Goal: Task Accomplishment & Management: Use online tool/utility

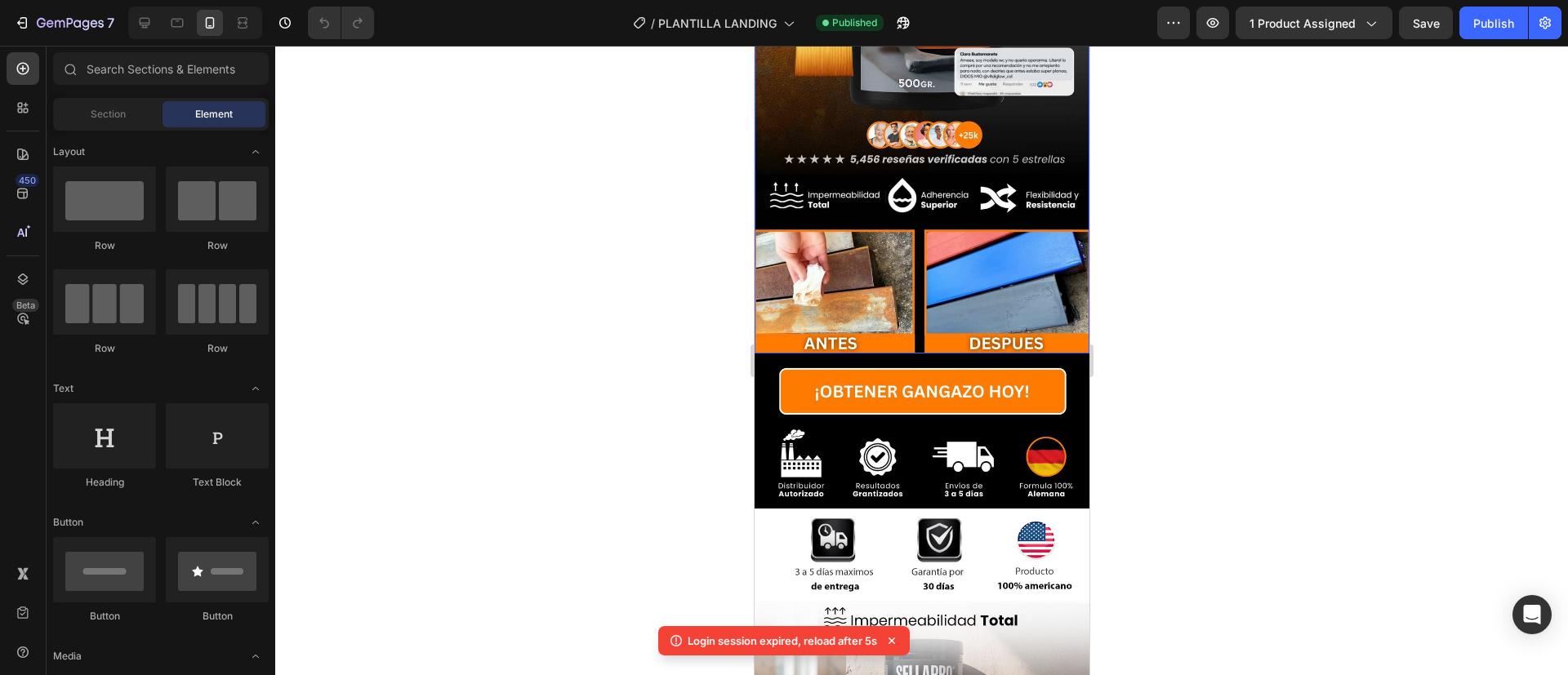
scroll to position [495, 0]
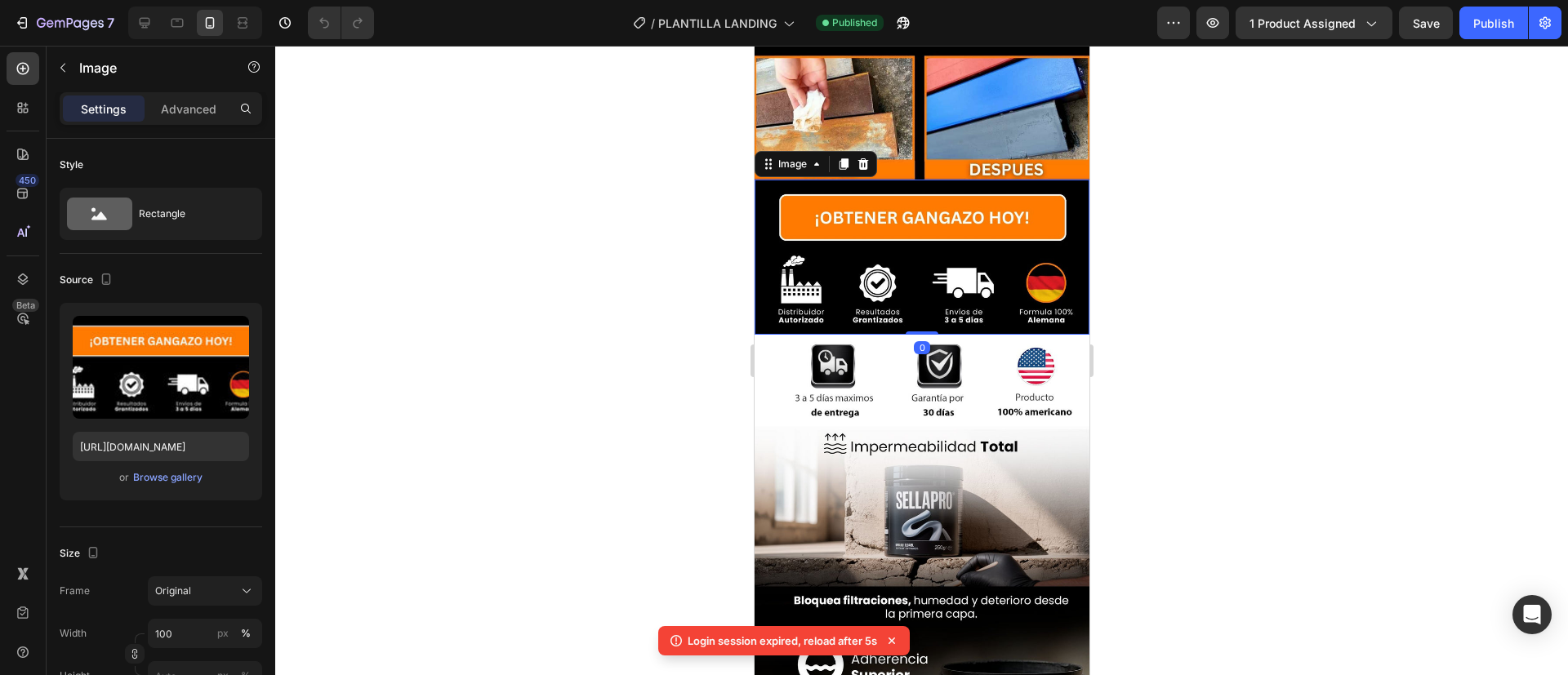
click at [764, 180] on img at bounding box center [922, 257] width 335 height 155
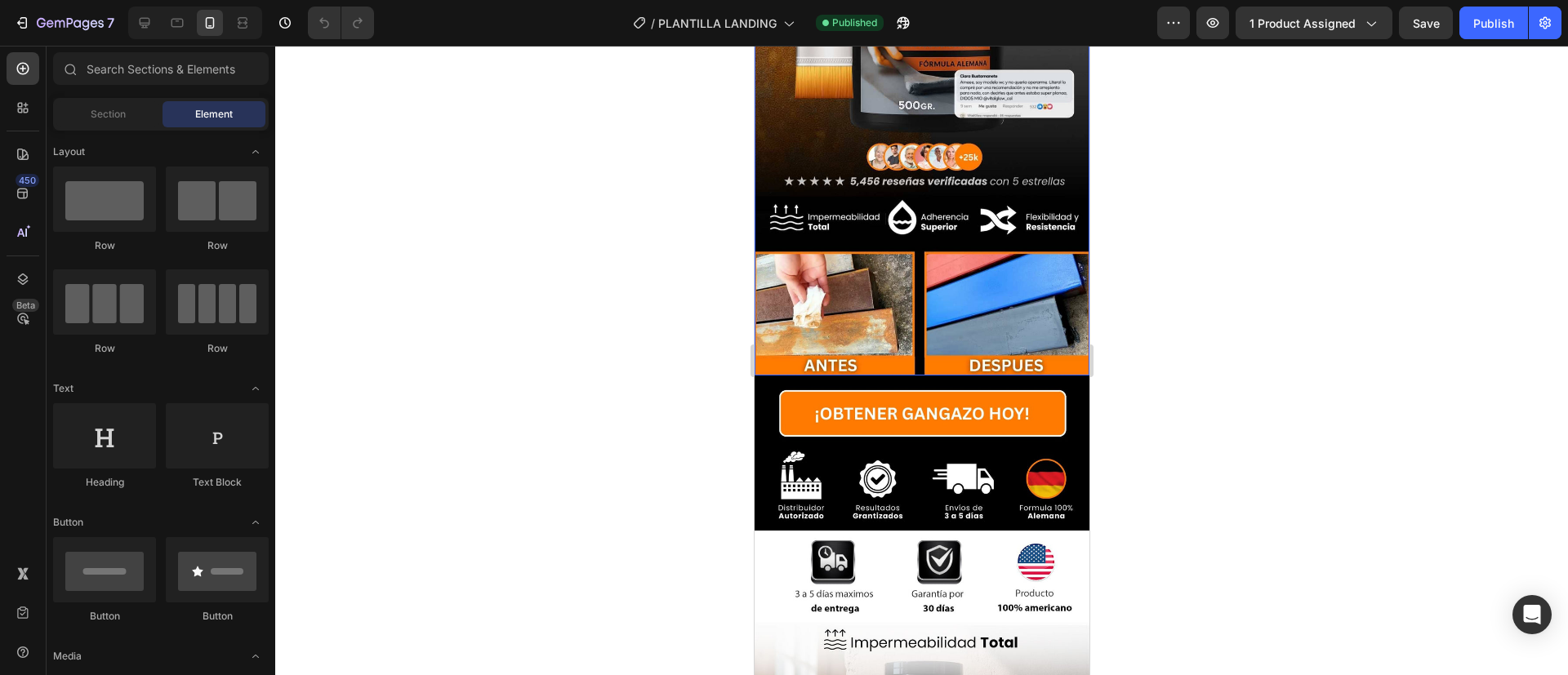
scroll to position [385, 0]
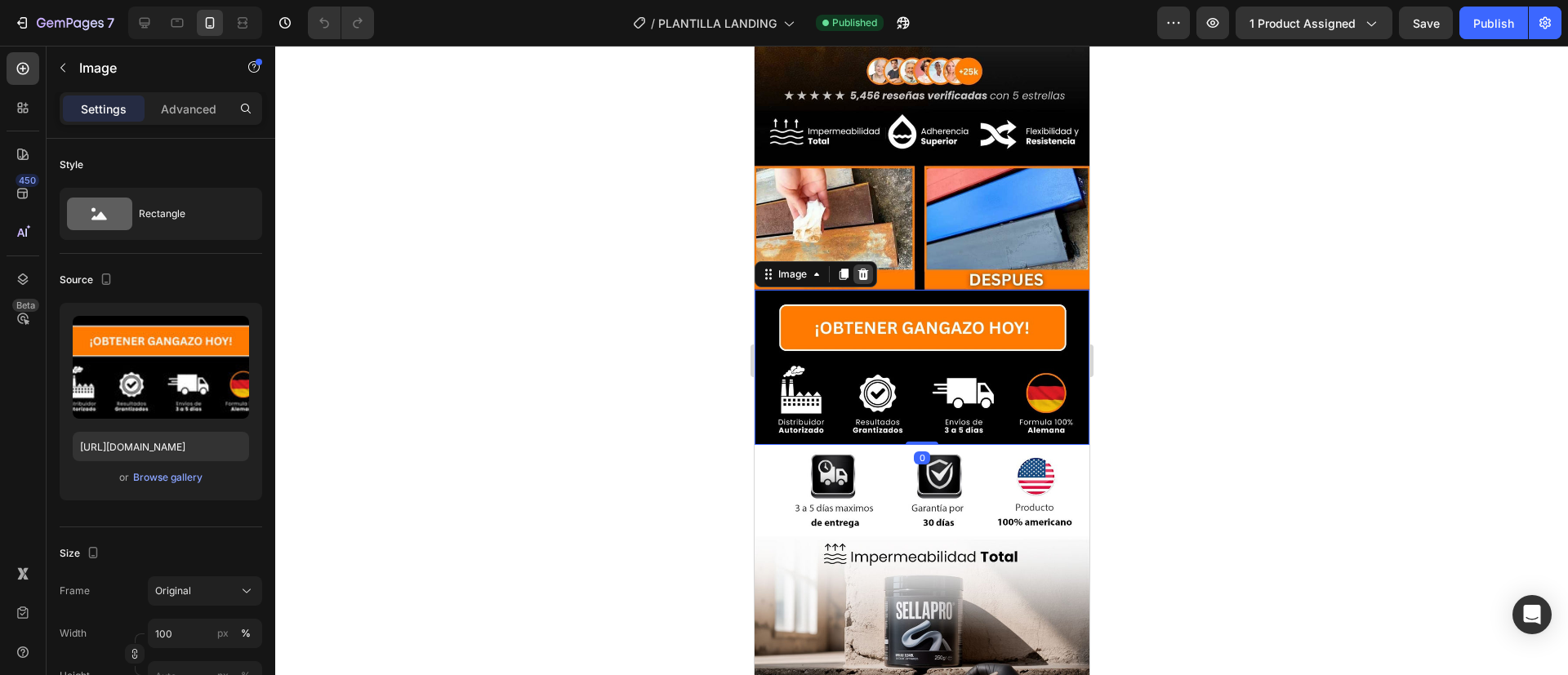
click at [863, 268] on icon at bounding box center [863, 274] width 10 height 11
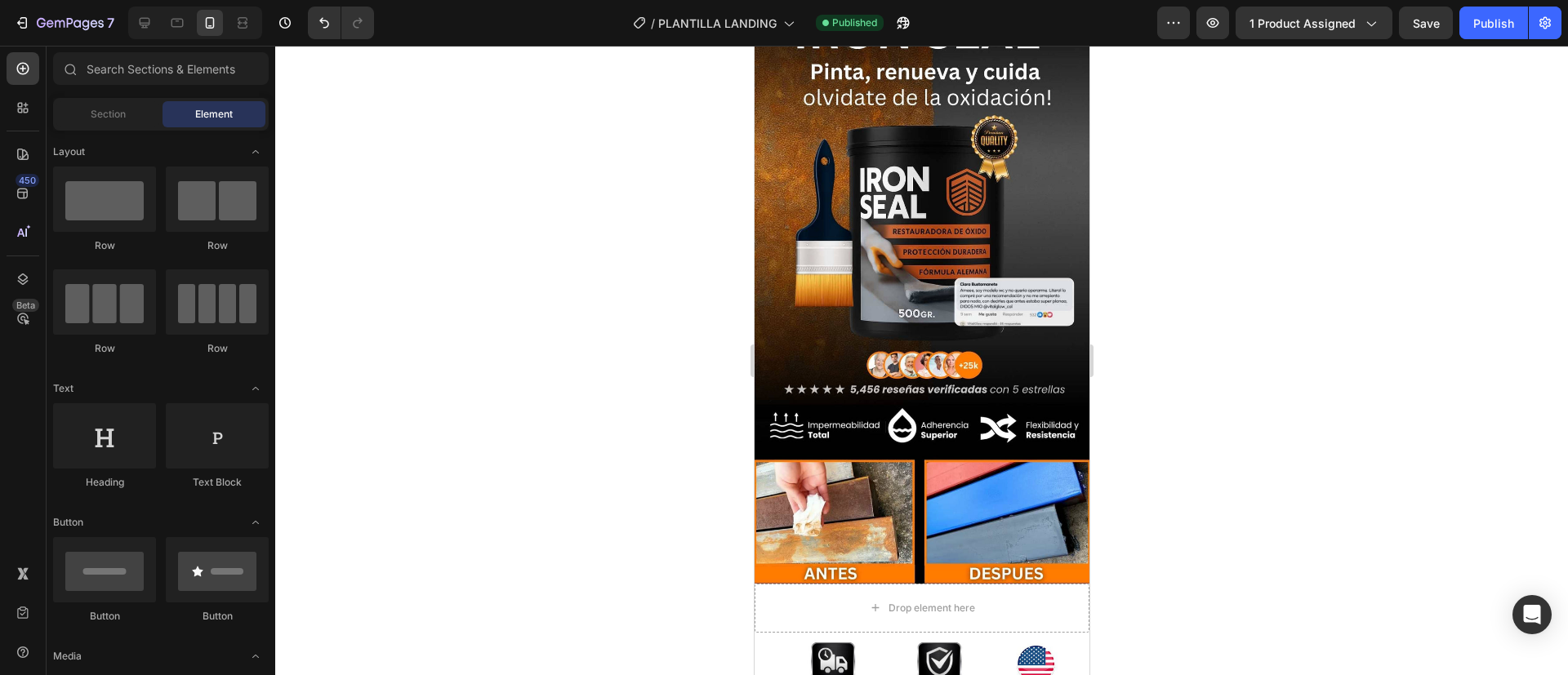
scroll to position [0, 0]
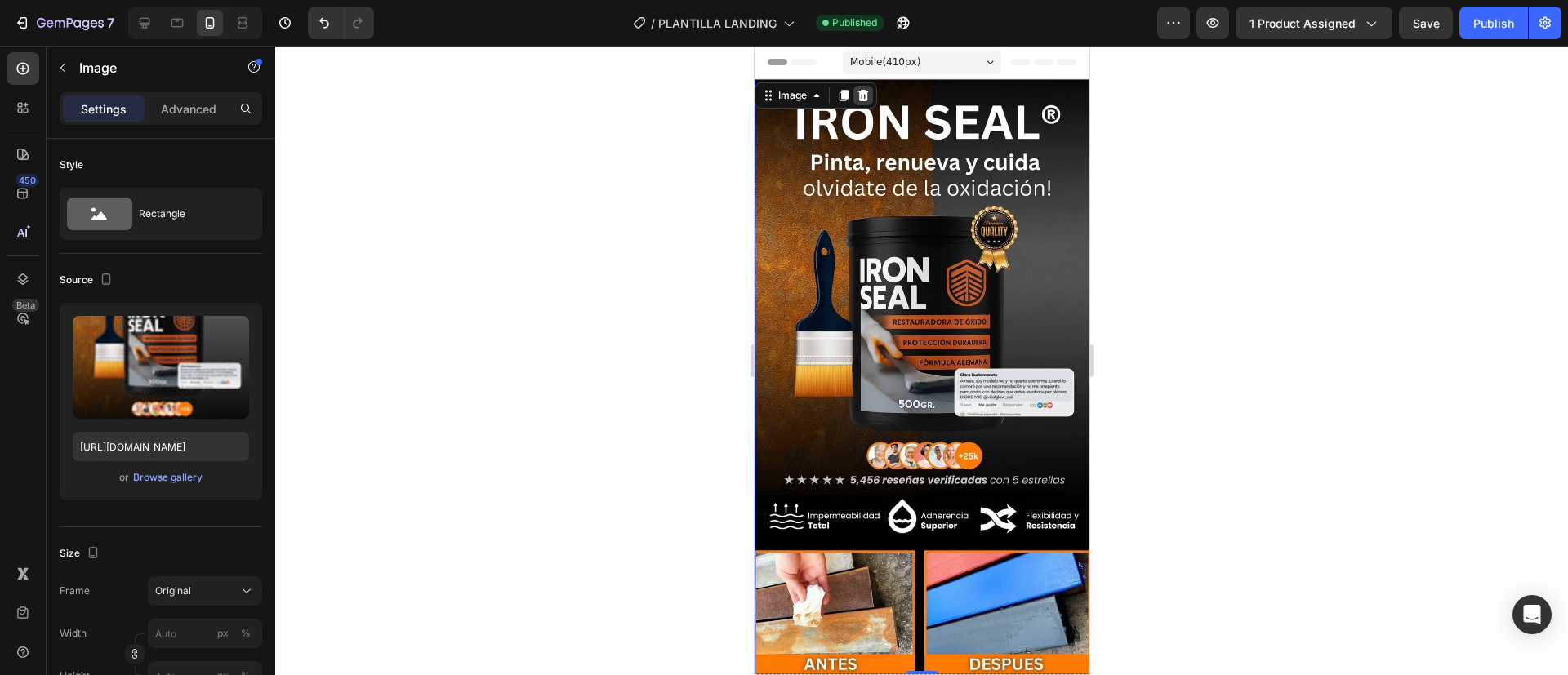
click at [859, 94] on icon at bounding box center [863, 95] width 10 height 11
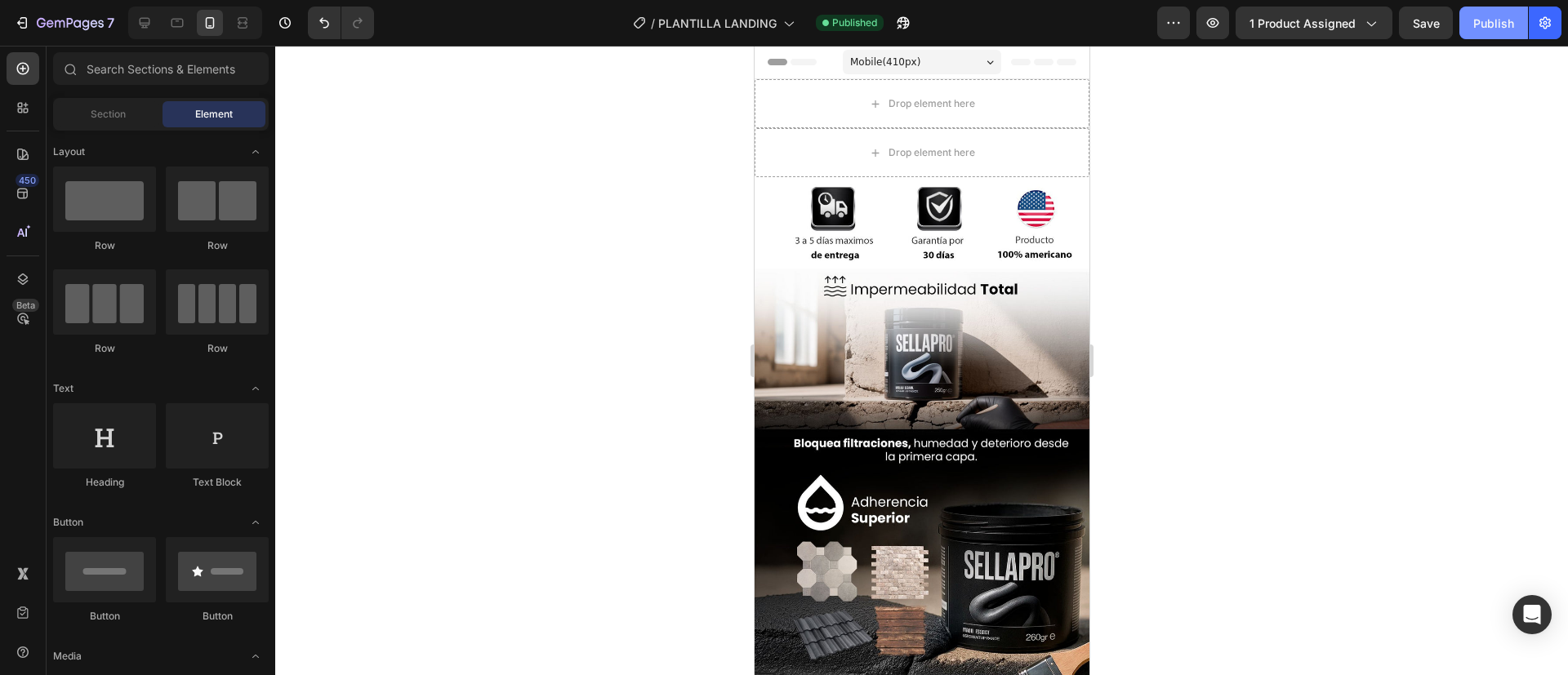
click at [1487, 19] on div "Publish" at bounding box center [1494, 23] width 41 height 17
click at [460, 178] on div at bounding box center [922, 360] width 1293 height 629
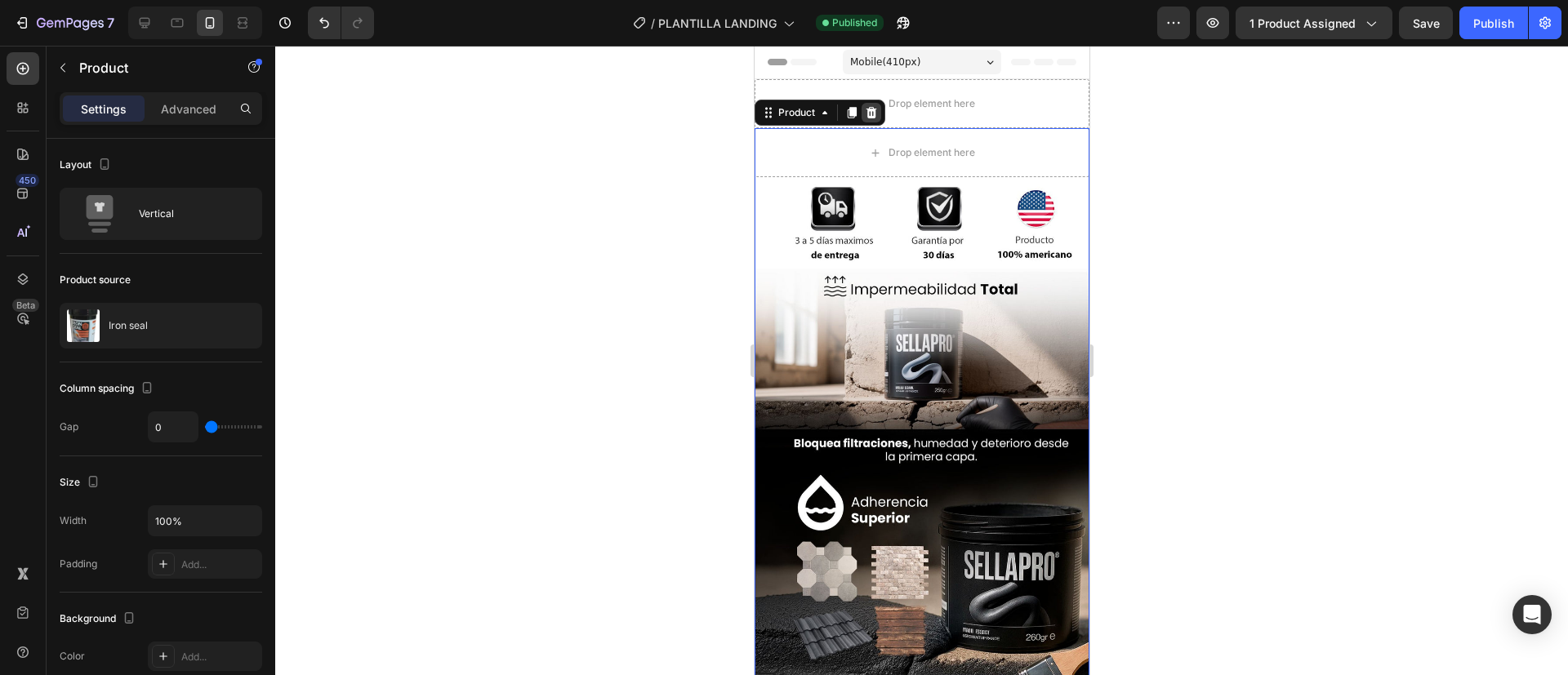
click at [875, 114] on icon at bounding box center [871, 113] width 13 height 13
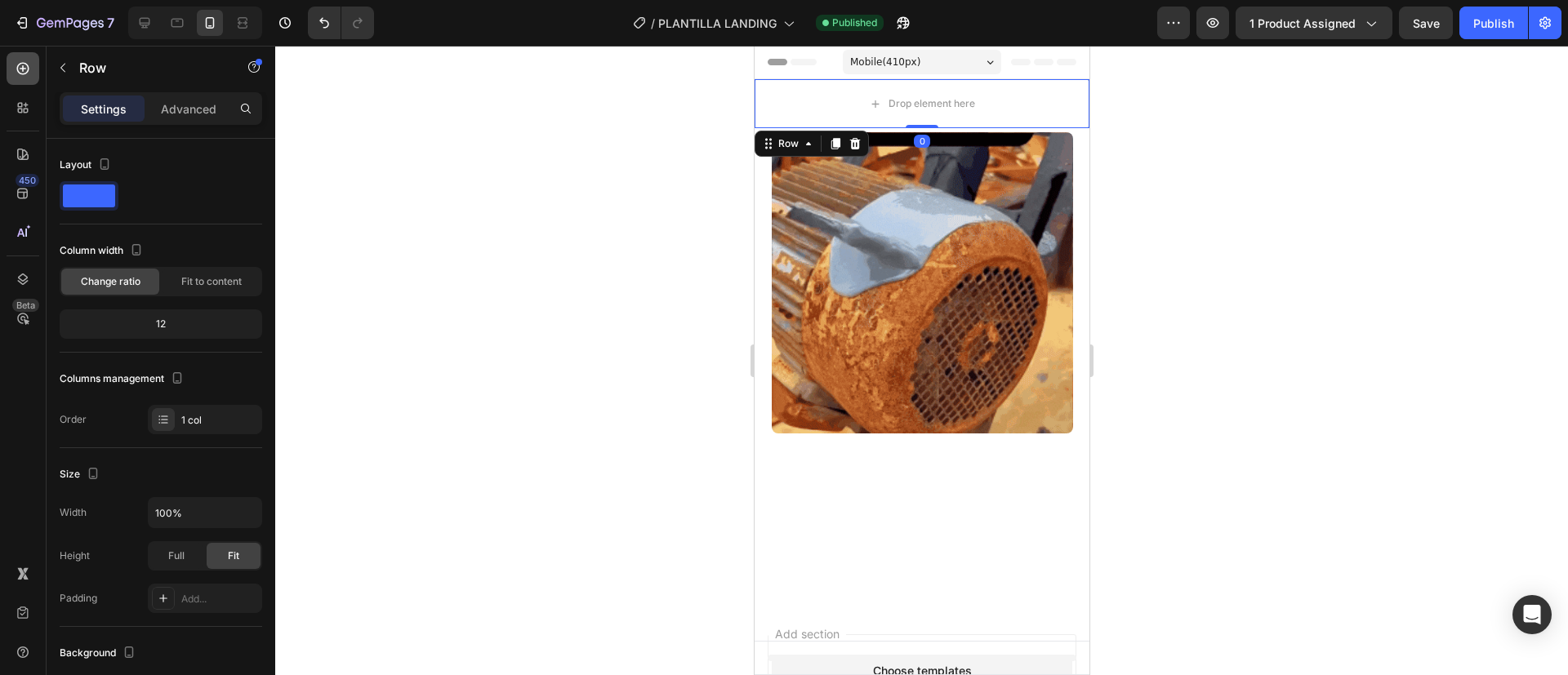
click at [28, 78] on div at bounding box center [23, 69] width 32 height 32
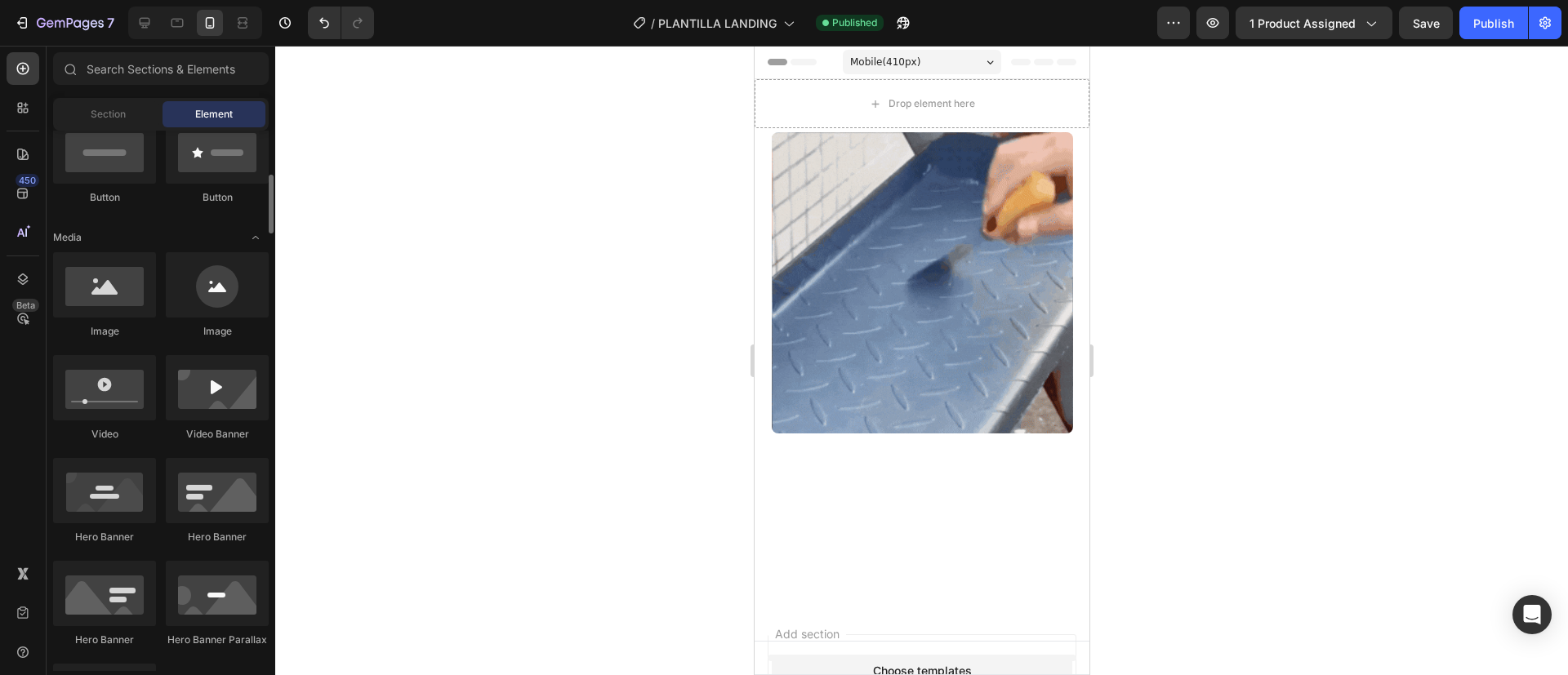
scroll to position [417, 0]
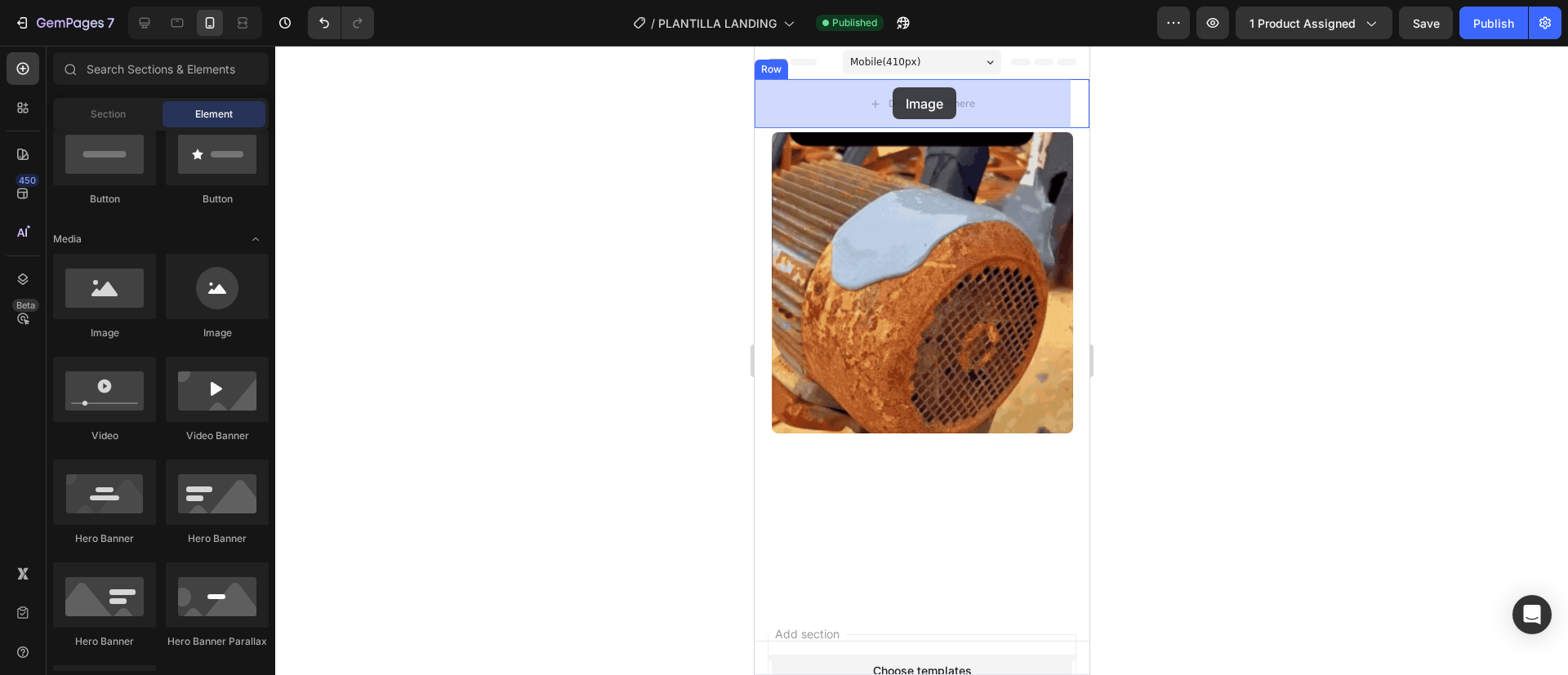
drag, startPoint x: 852, startPoint y: 379, endPoint x: 889, endPoint y: 89, distance: 292.4
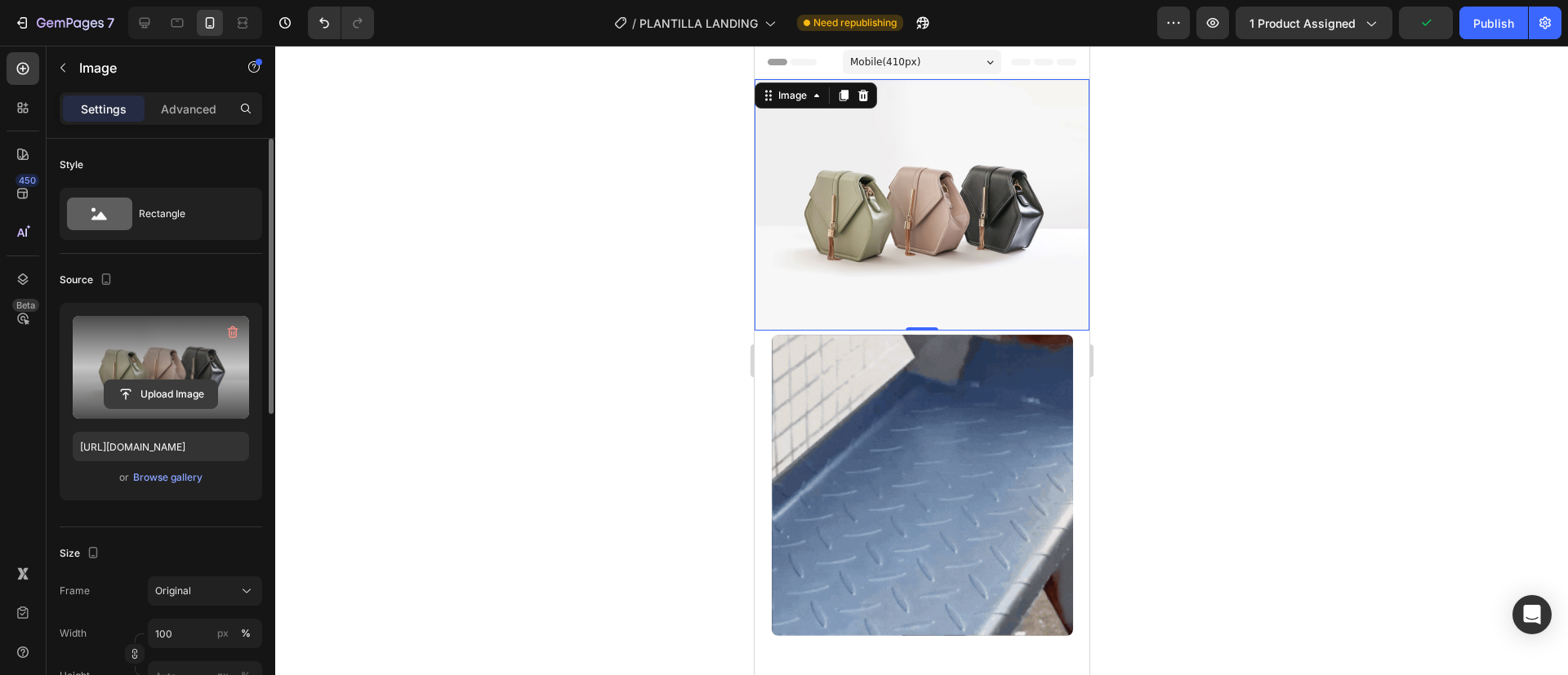
click at [120, 394] on input "file" at bounding box center [161, 394] width 112 height 28
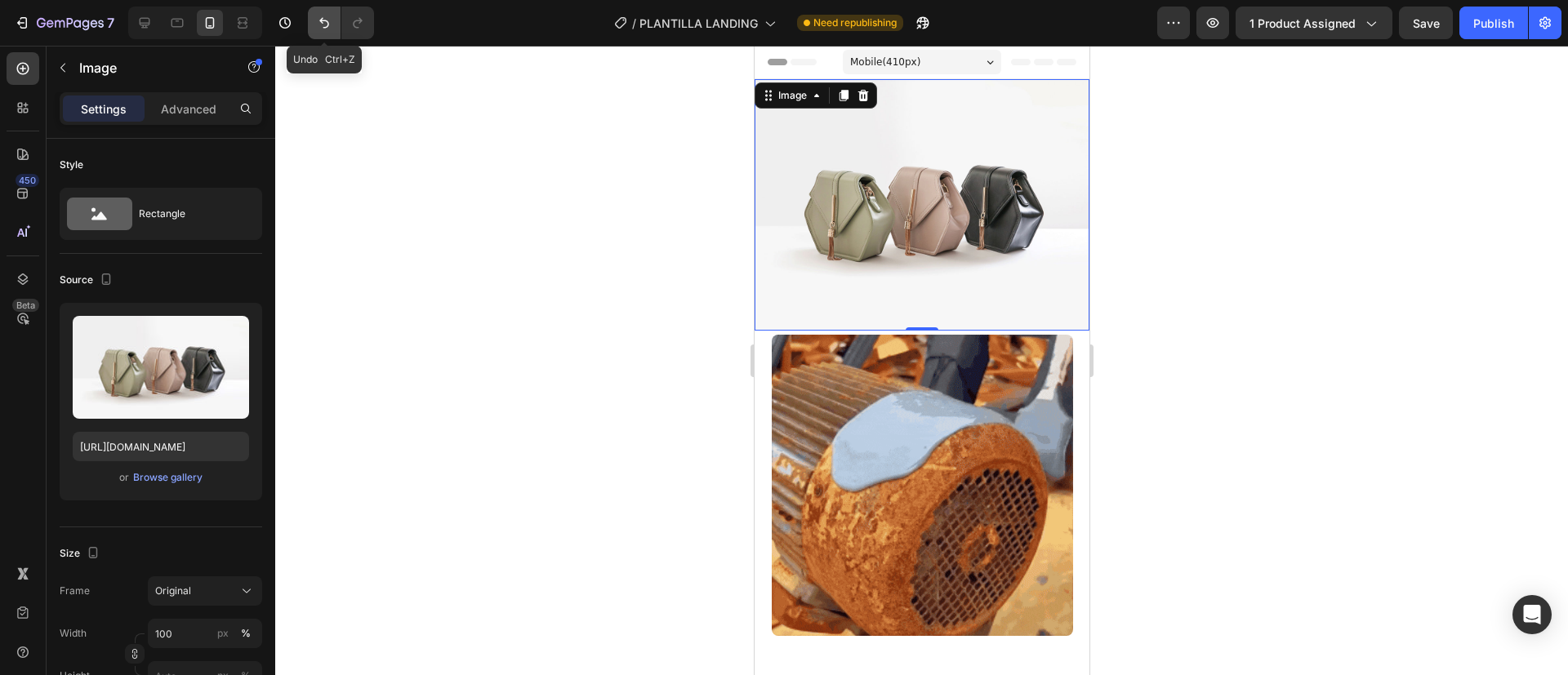
click at [323, 26] on icon "Undo/Redo" at bounding box center [324, 22] width 16 height 16
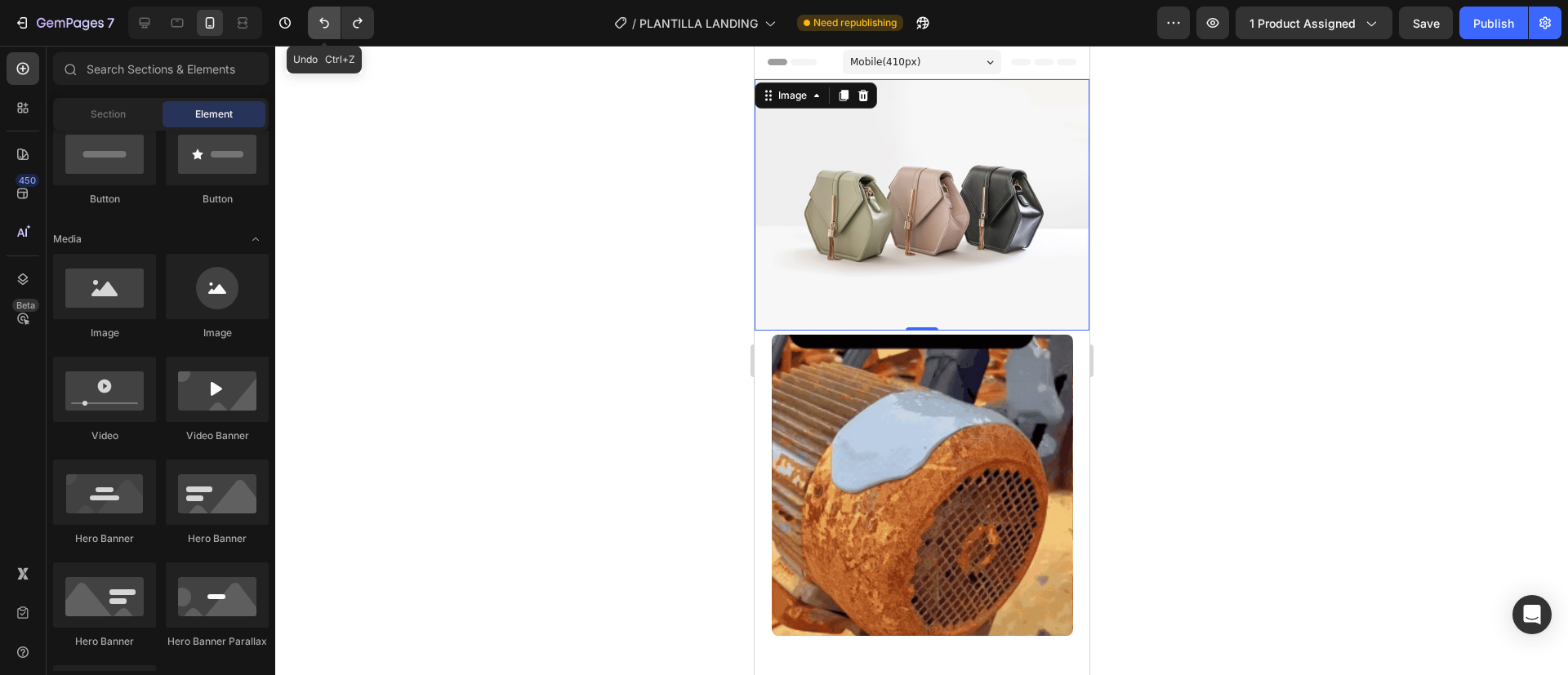
click at [323, 26] on icon "Undo/Redo" at bounding box center [324, 22] width 16 height 16
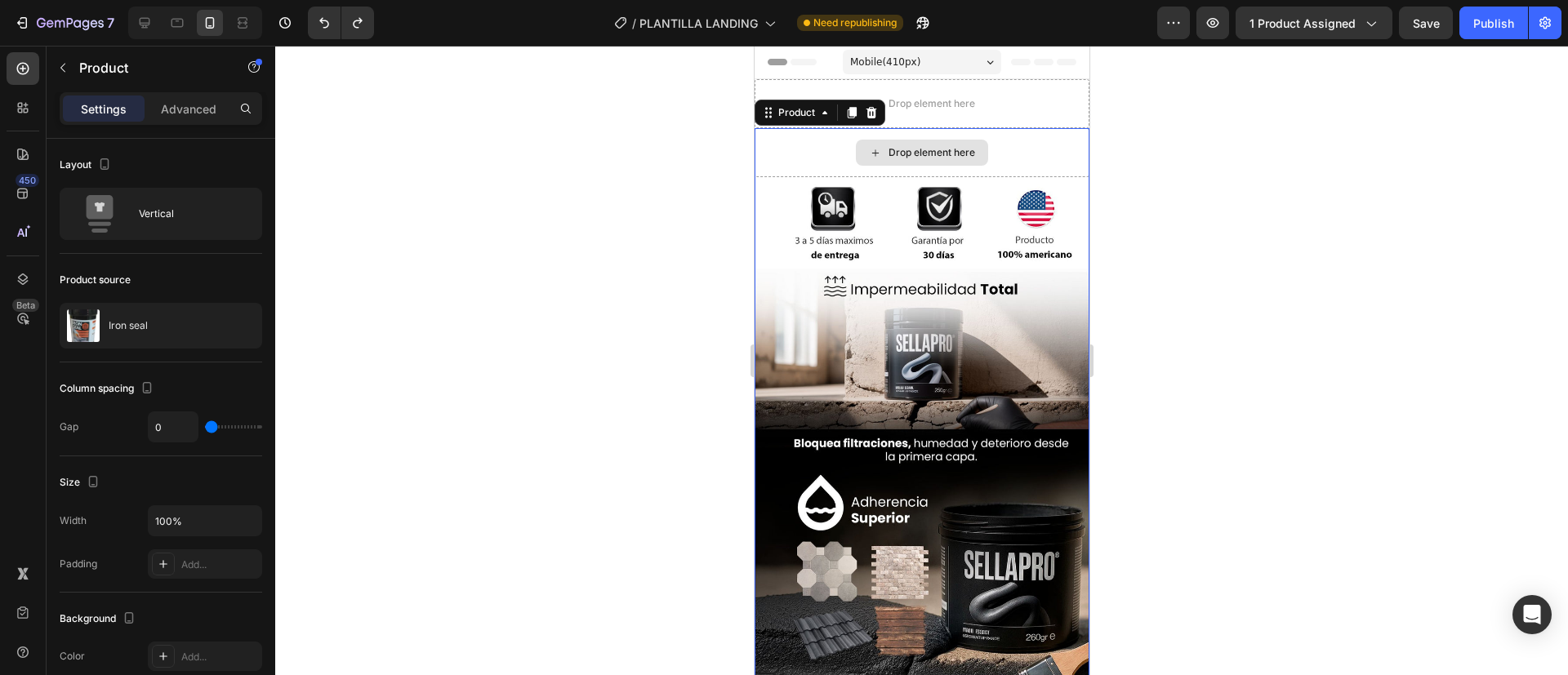
click at [1052, 175] on div "Drop element here" at bounding box center [922, 152] width 335 height 49
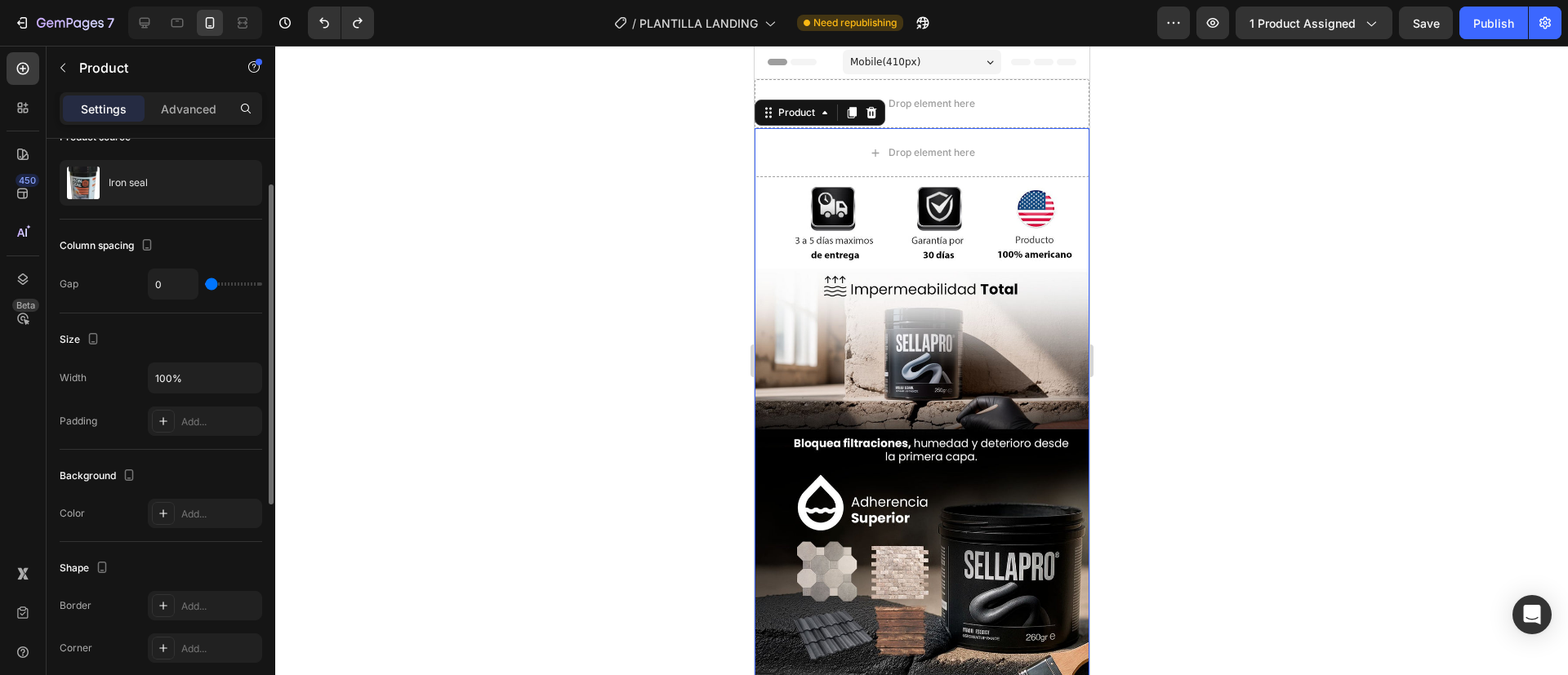
scroll to position [0, 0]
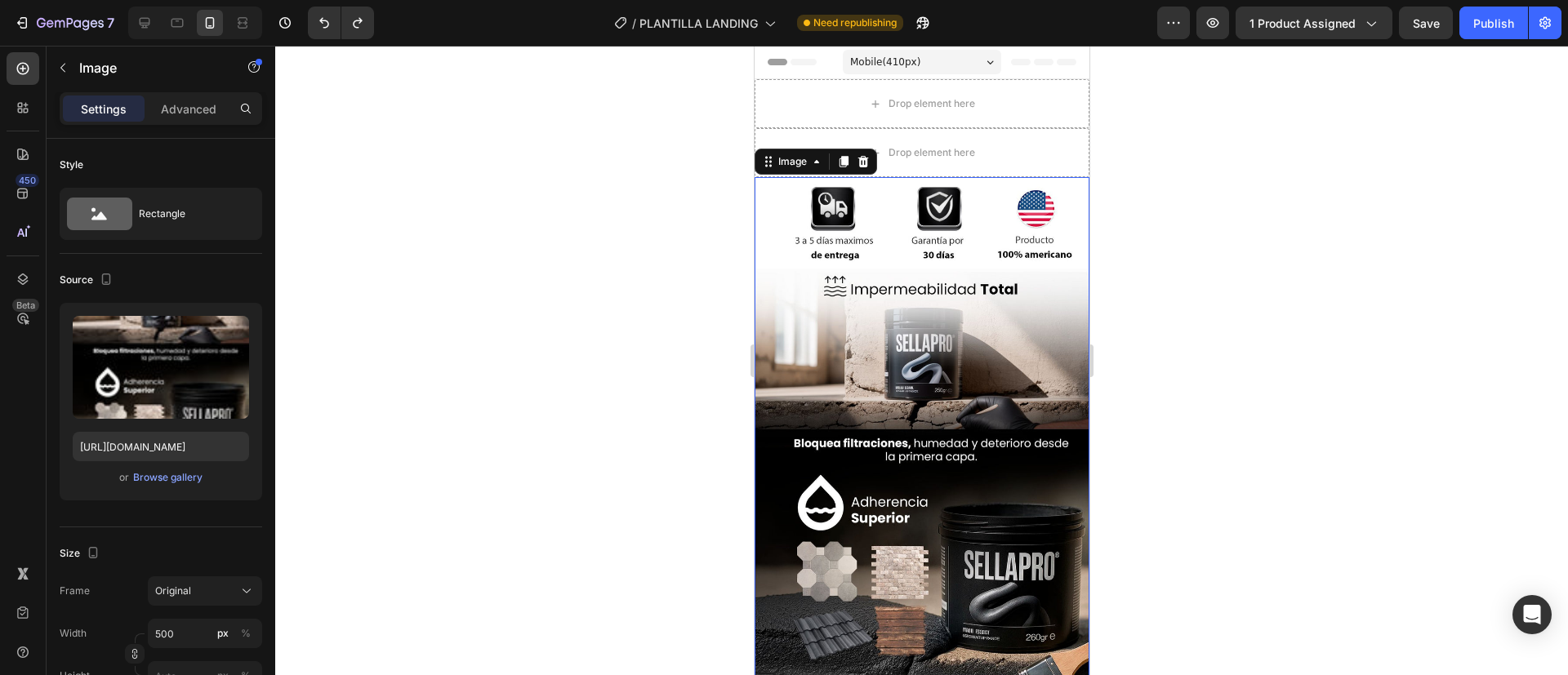
click at [760, 187] on img at bounding box center [922, 474] width 335 height 595
click at [187, 105] on p "Advanced" at bounding box center [189, 109] width 55 height 17
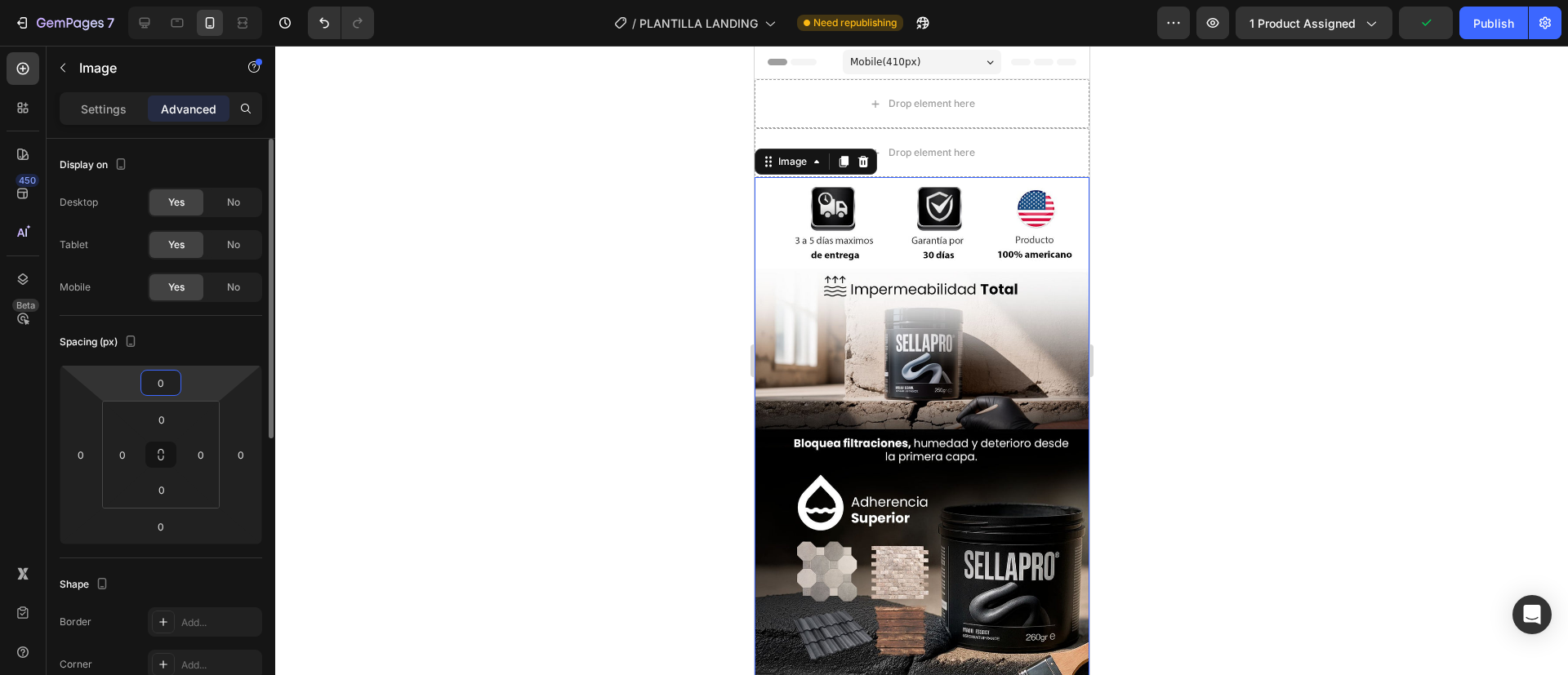
click at [165, 370] on input "0" at bounding box center [161, 383] width 32 height 25
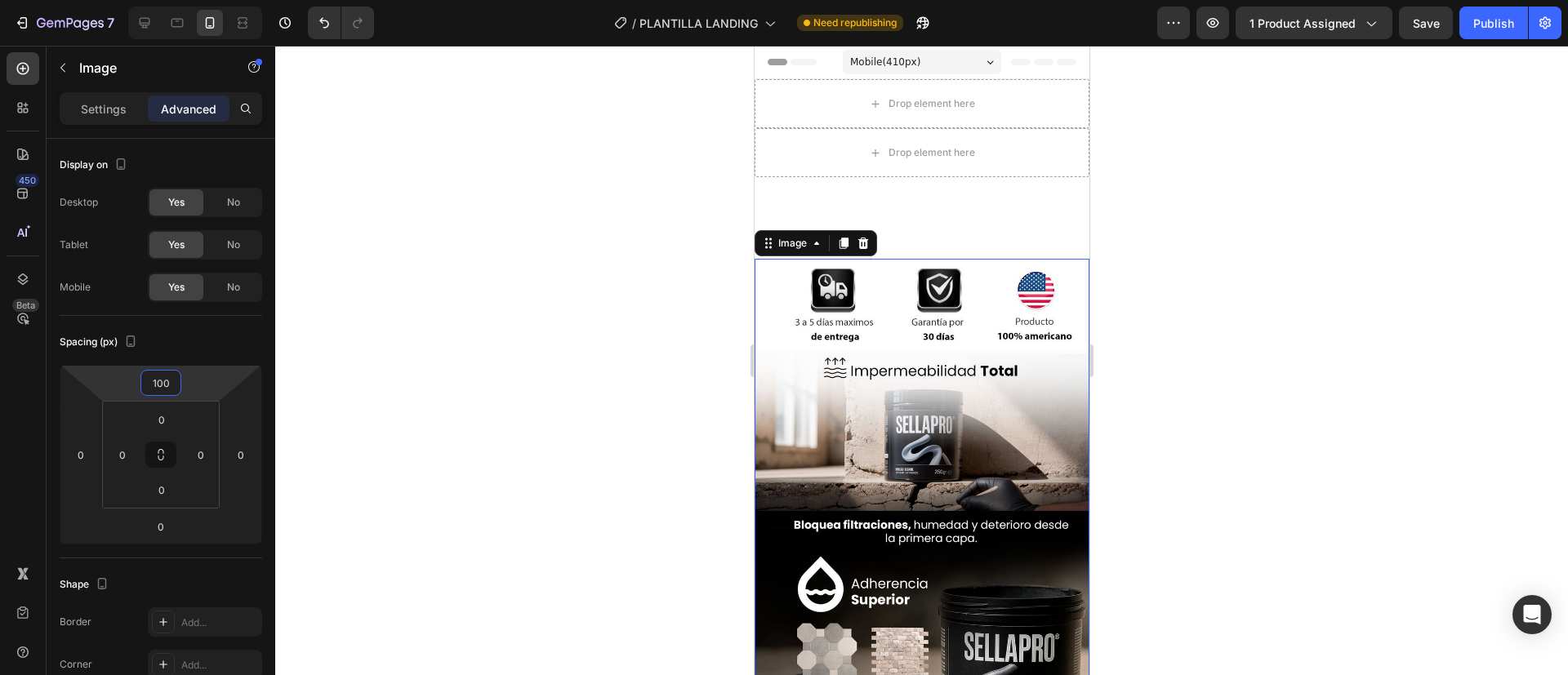
type input "100"
click at [570, 283] on div at bounding box center [922, 360] width 1293 height 629
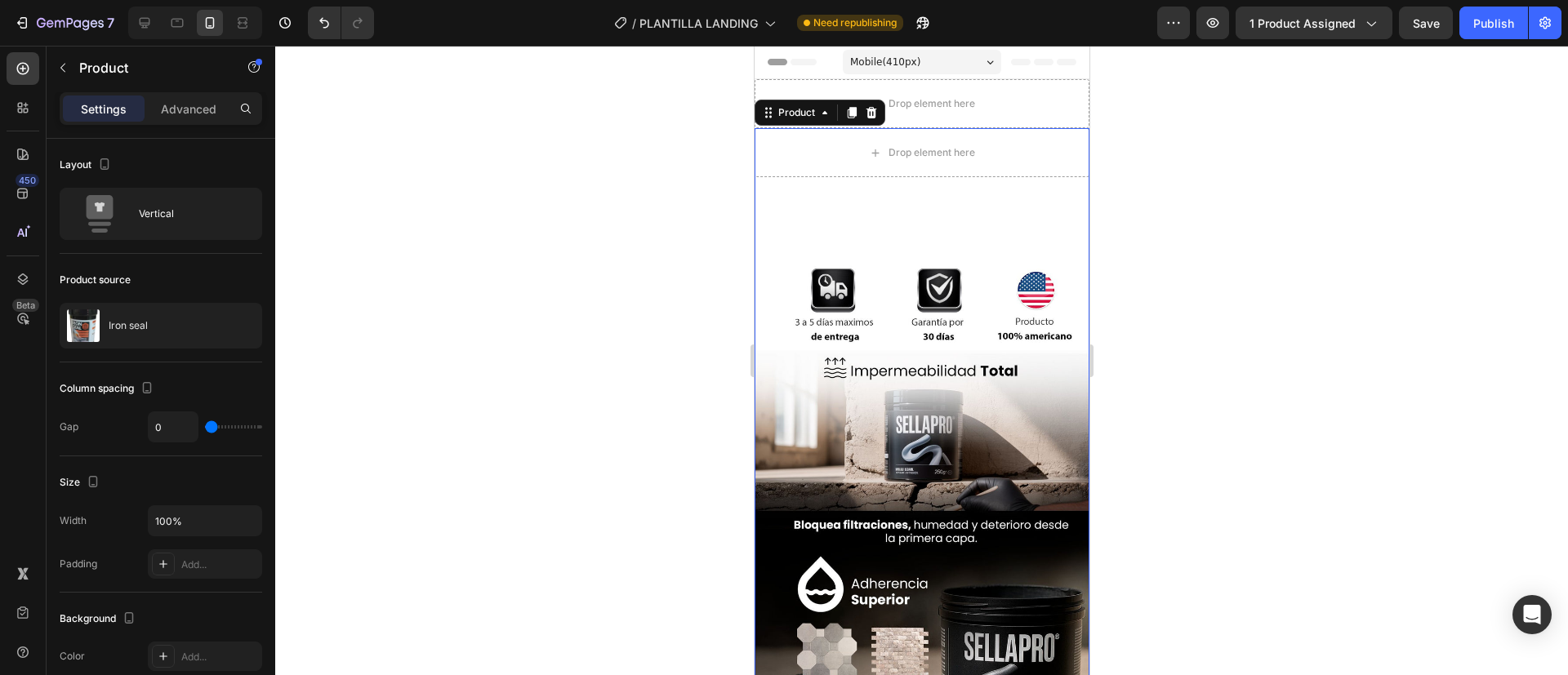
click at [756, 199] on div "Image" at bounding box center [922, 515] width 335 height 677
click at [865, 112] on icon at bounding box center [871, 113] width 13 height 13
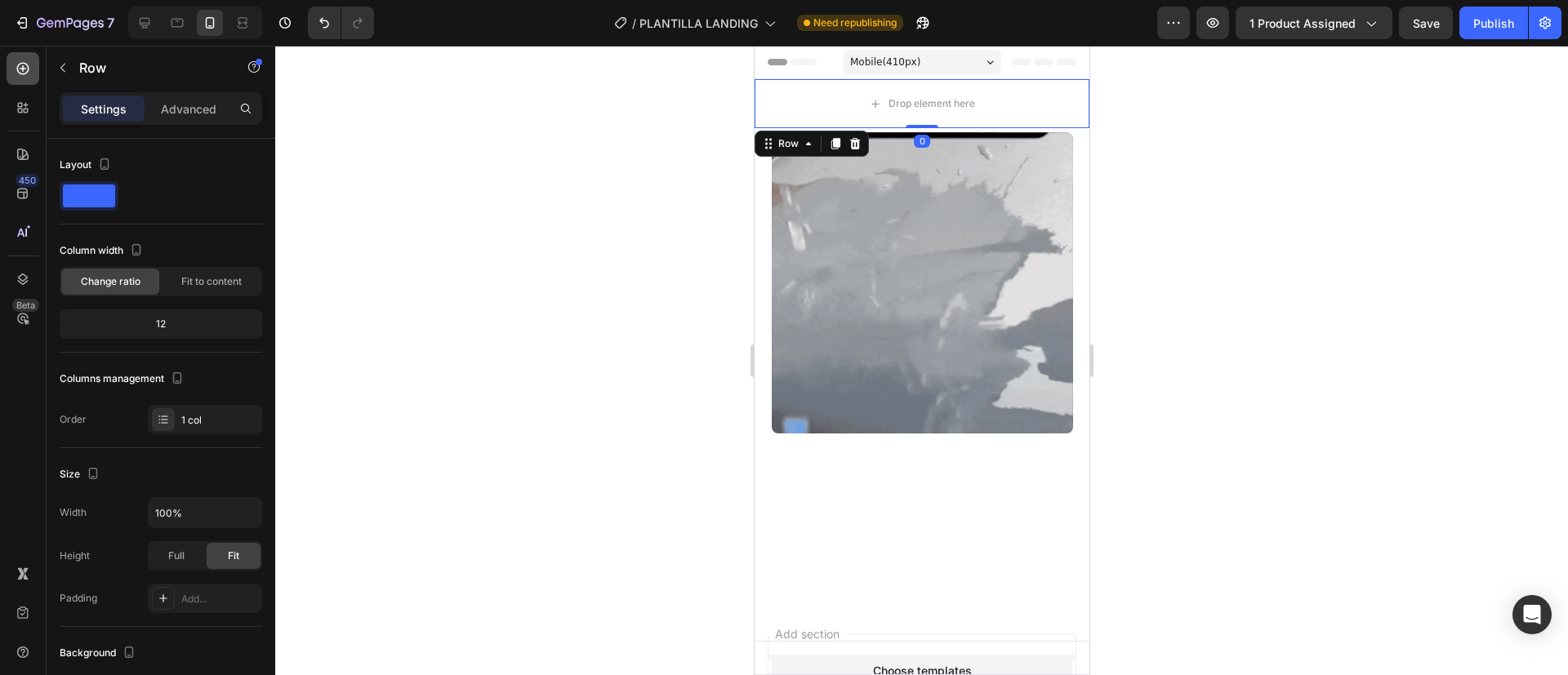
click at [26, 70] on icon at bounding box center [22, 68] width 16 height 16
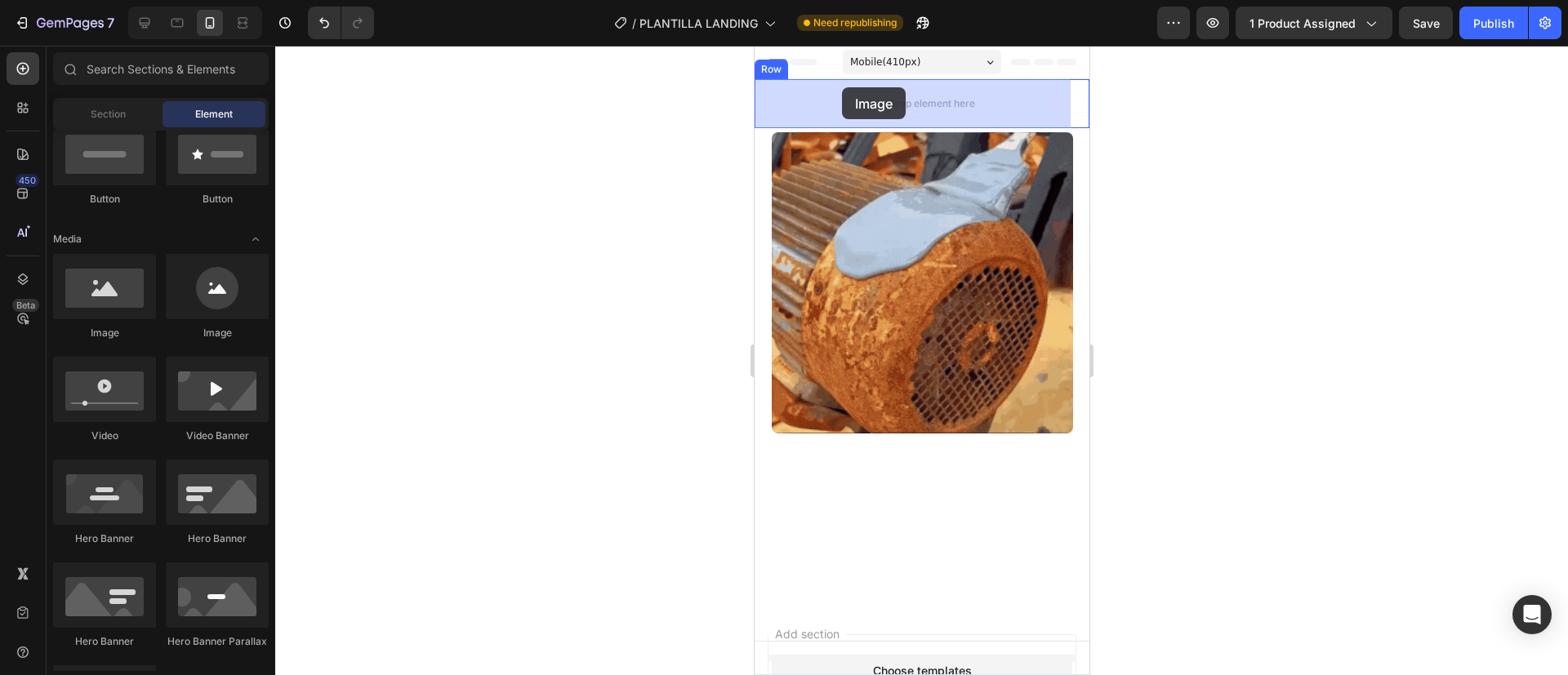
drag, startPoint x: 844, startPoint y: 354, endPoint x: 842, endPoint y: 96, distance: 258.0
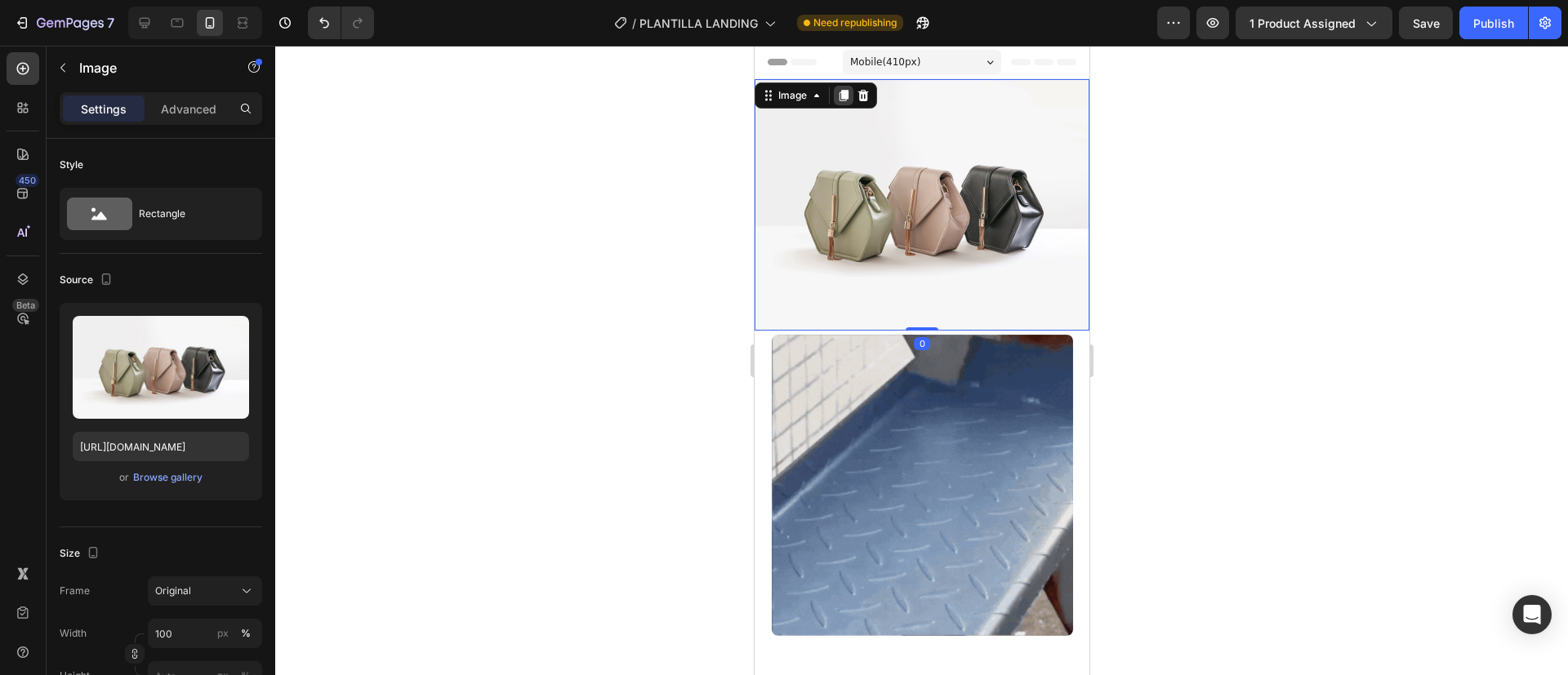
click at [838, 89] on icon at bounding box center [843, 96] width 13 height 13
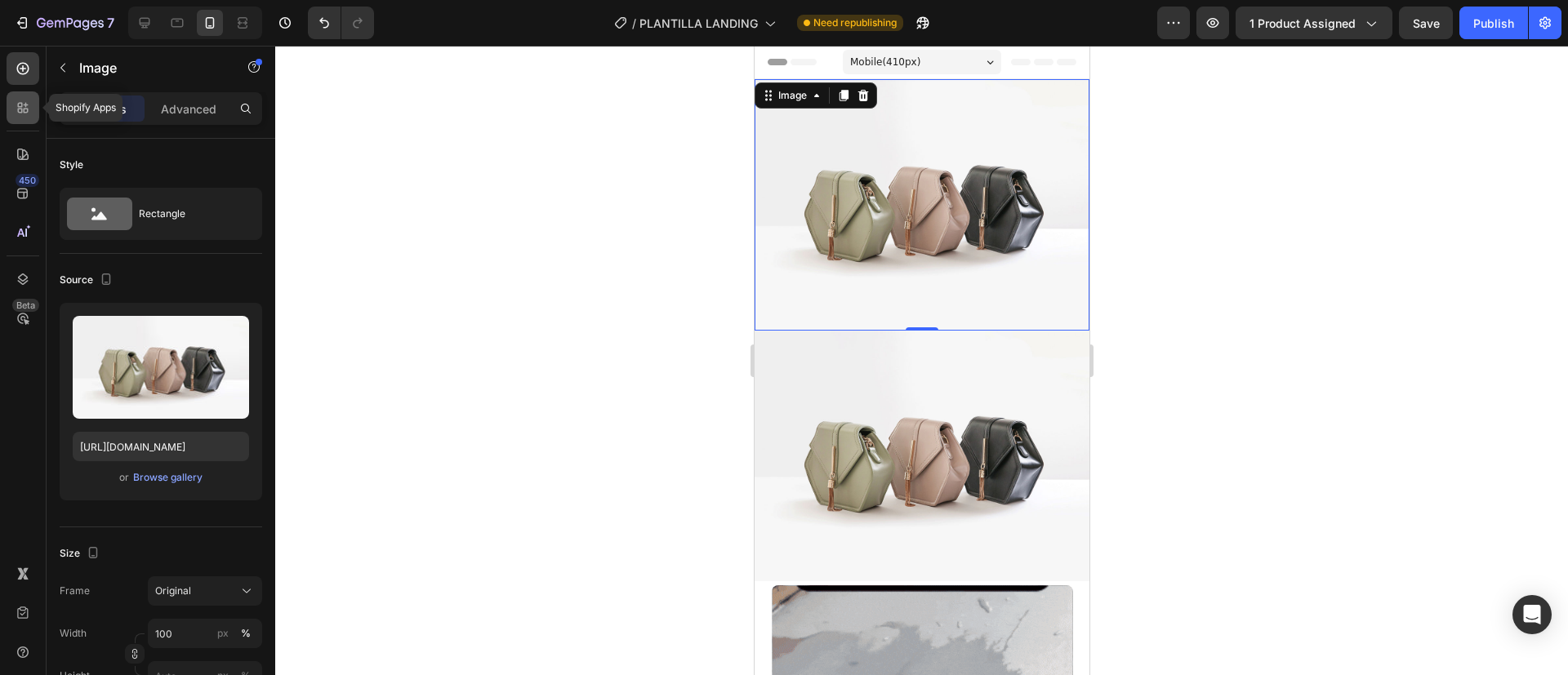
click at [27, 112] on icon at bounding box center [26, 110] width 5 height 5
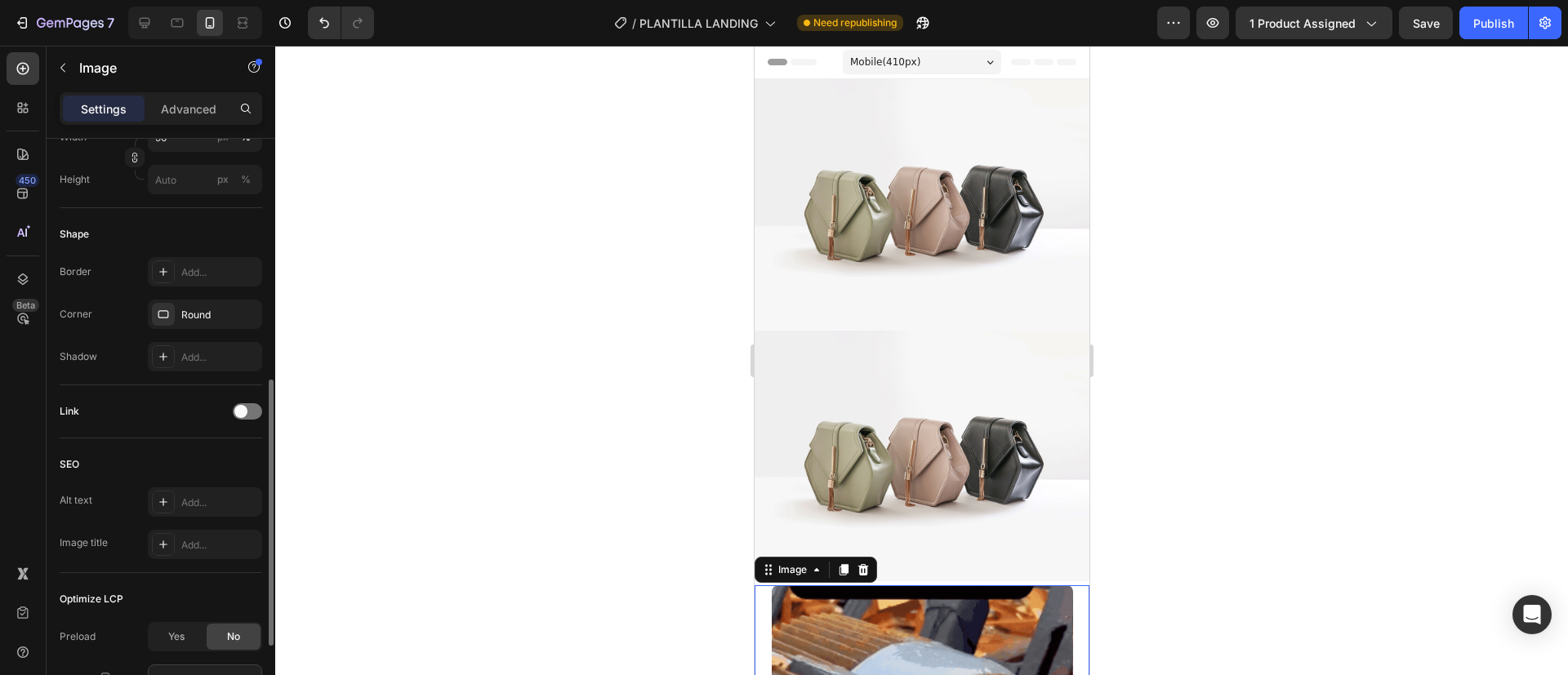
scroll to position [534, 0]
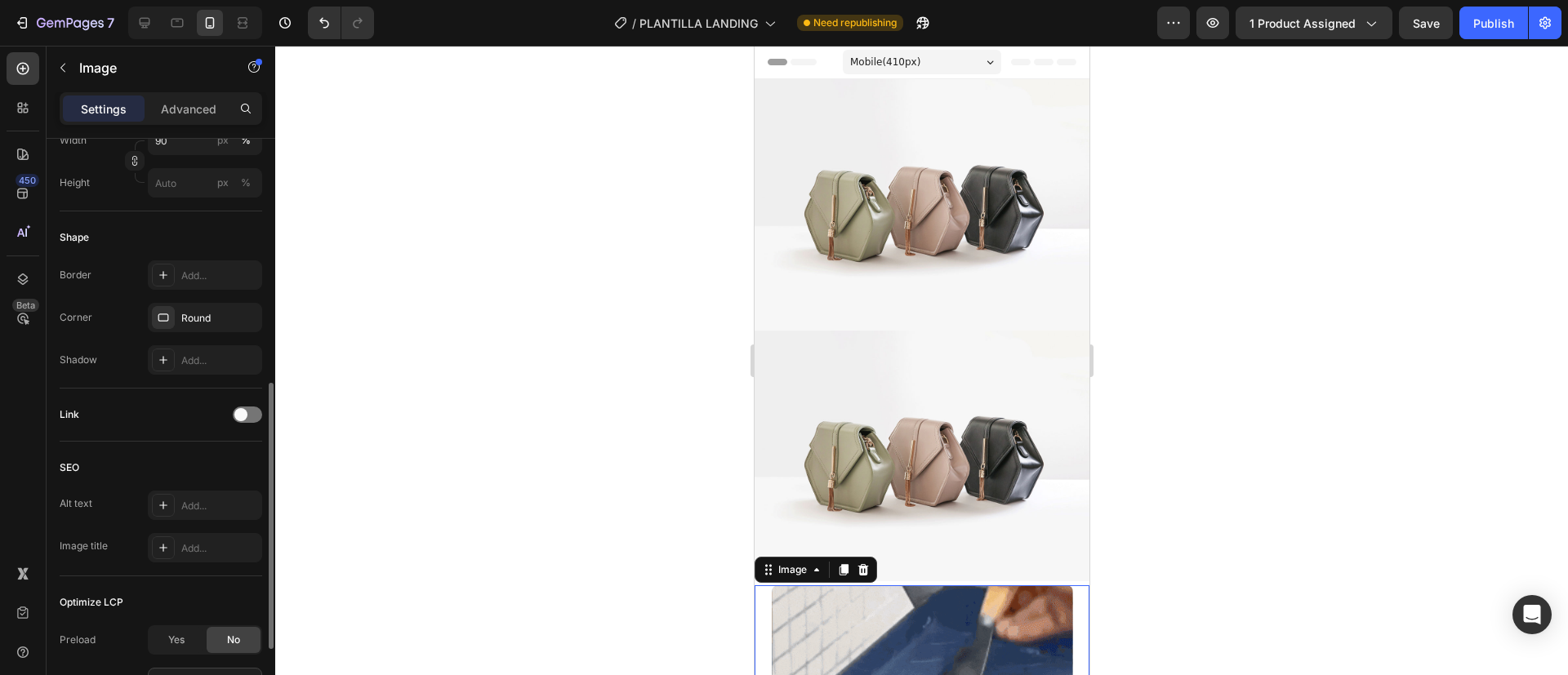
click at [240, 405] on div "Link" at bounding box center [161, 414] width 203 height 26
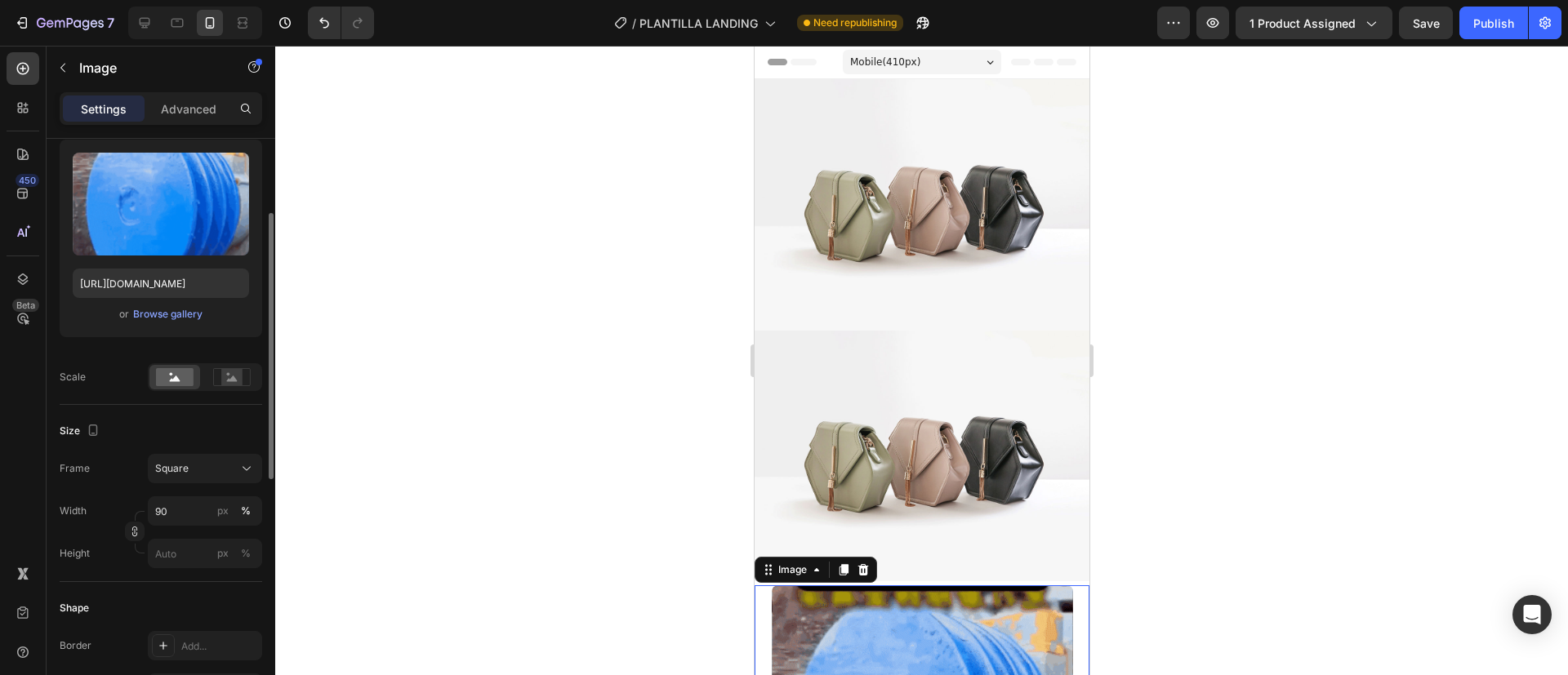
scroll to position [0, 0]
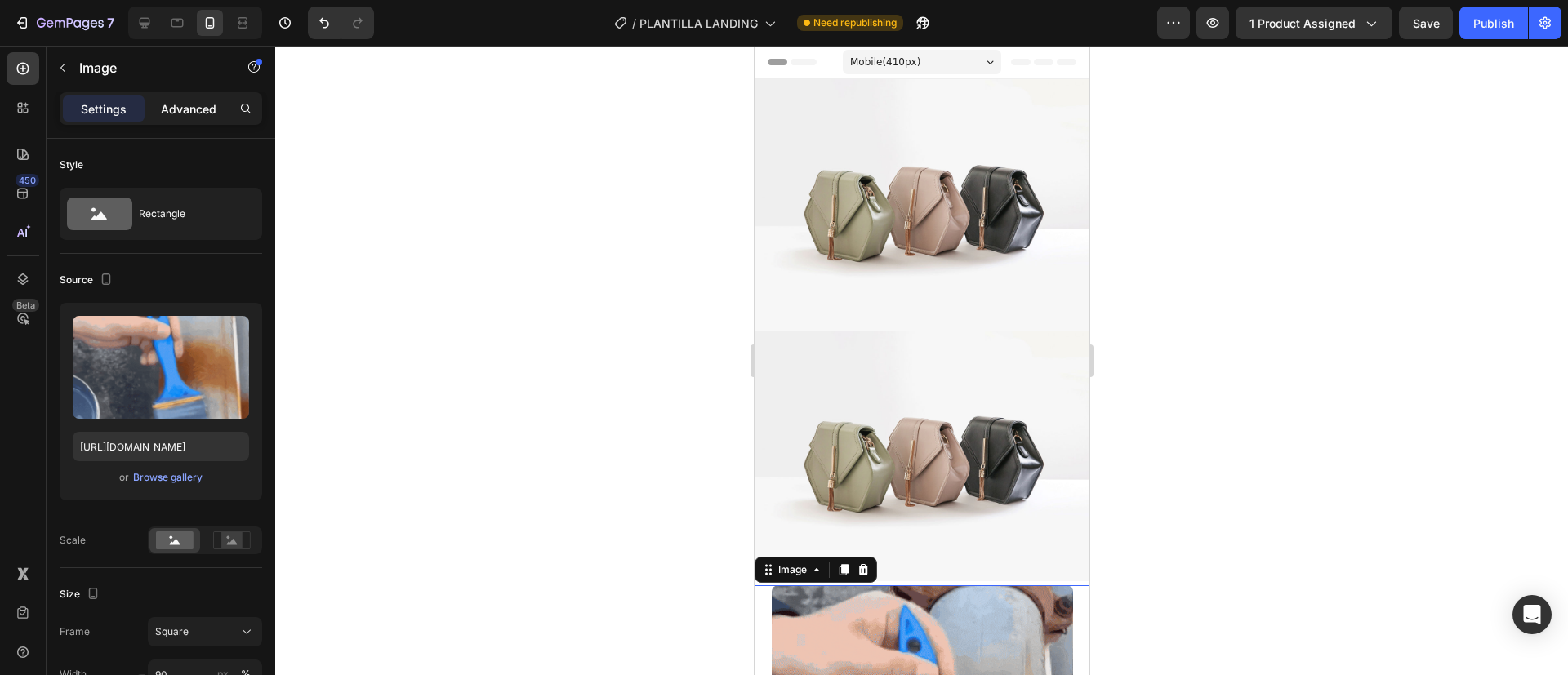
click at [181, 112] on p "Advanced" at bounding box center [189, 109] width 55 height 17
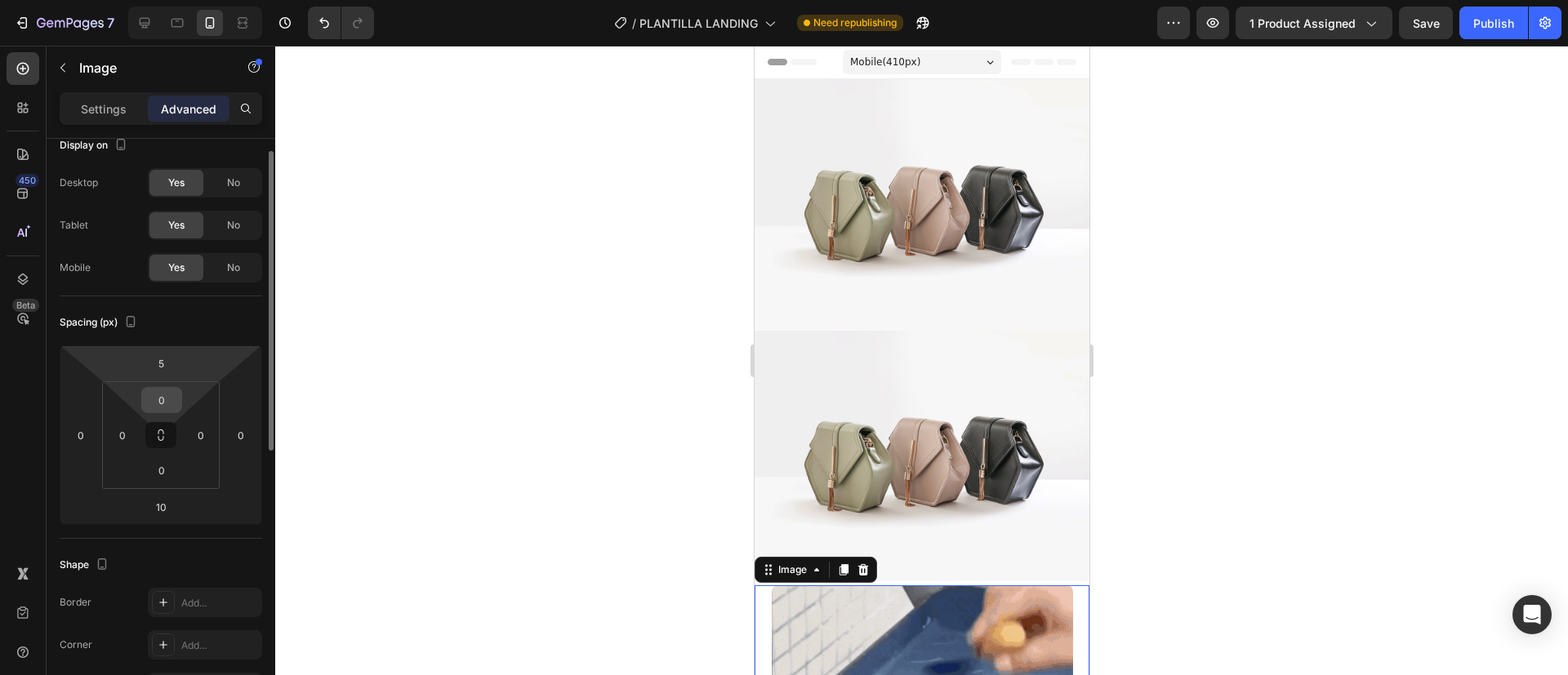
scroll to position [23, 0]
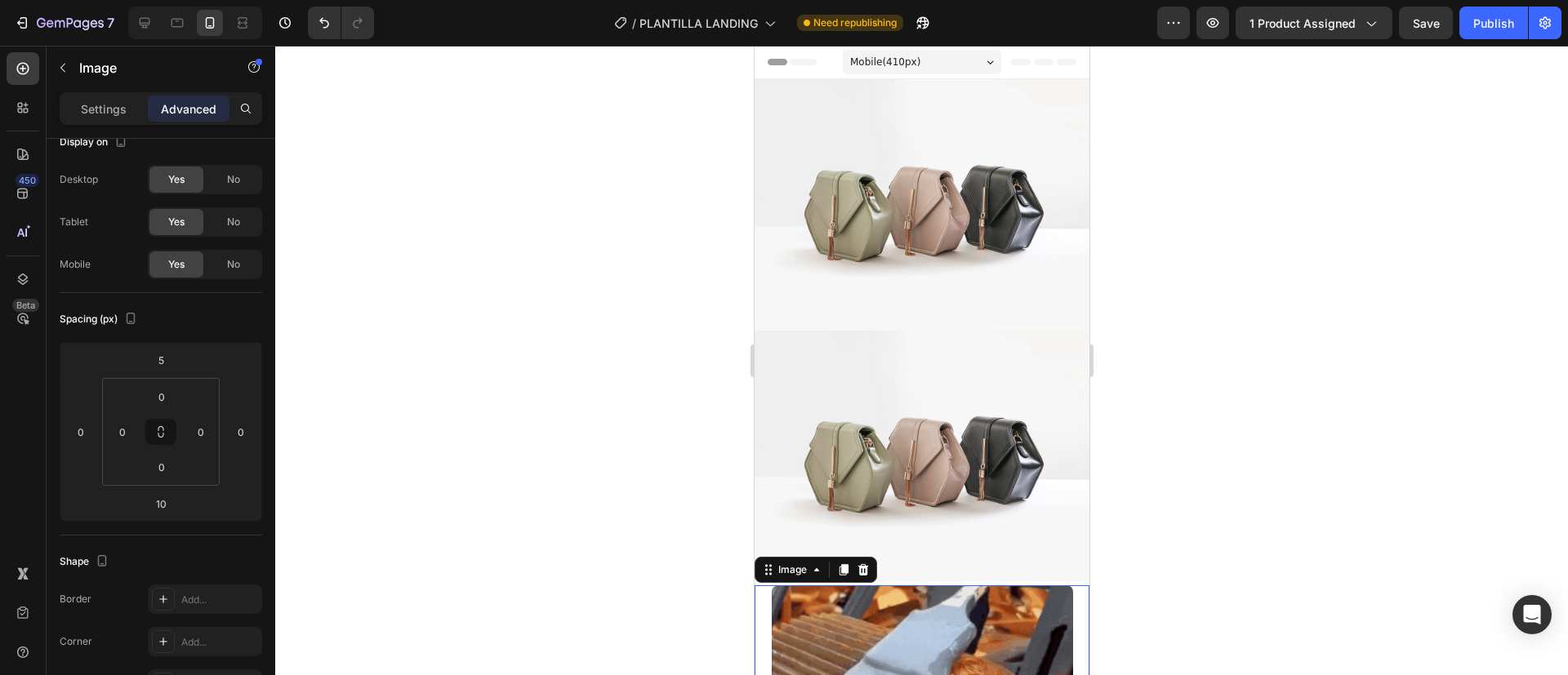
click at [594, 387] on div at bounding box center [922, 360] width 1293 height 629
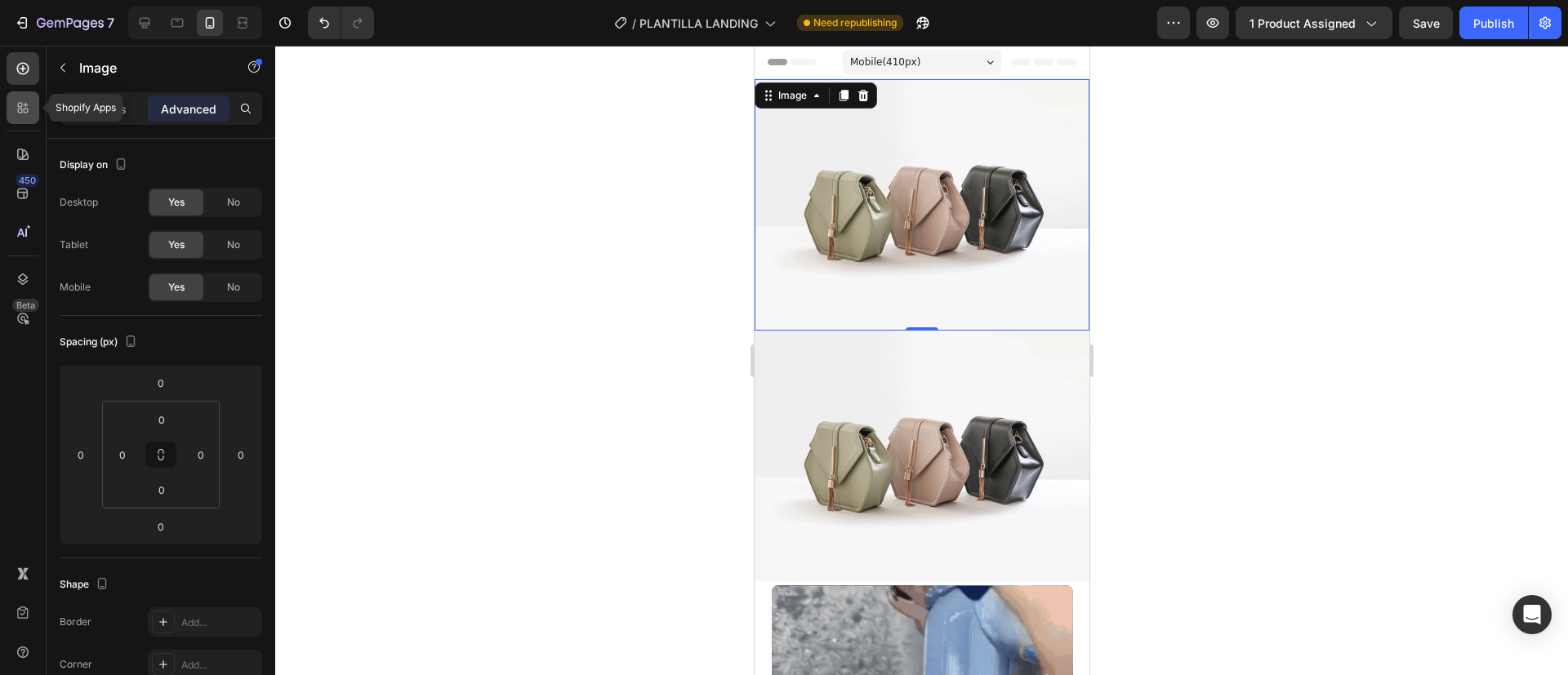
click at [22, 104] on icon at bounding box center [20, 105] width 5 height 5
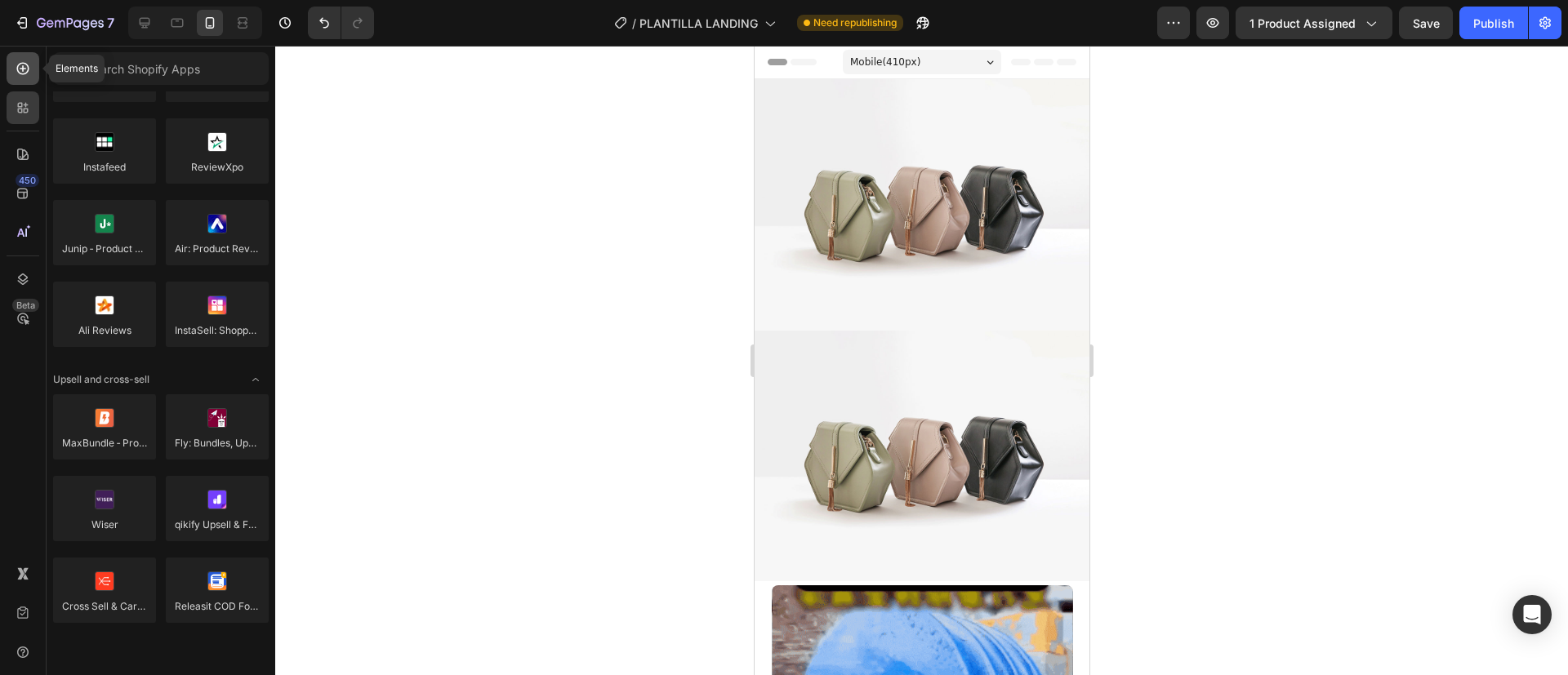
click at [22, 78] on div at bounding box center [23, 69] width 32 height 32
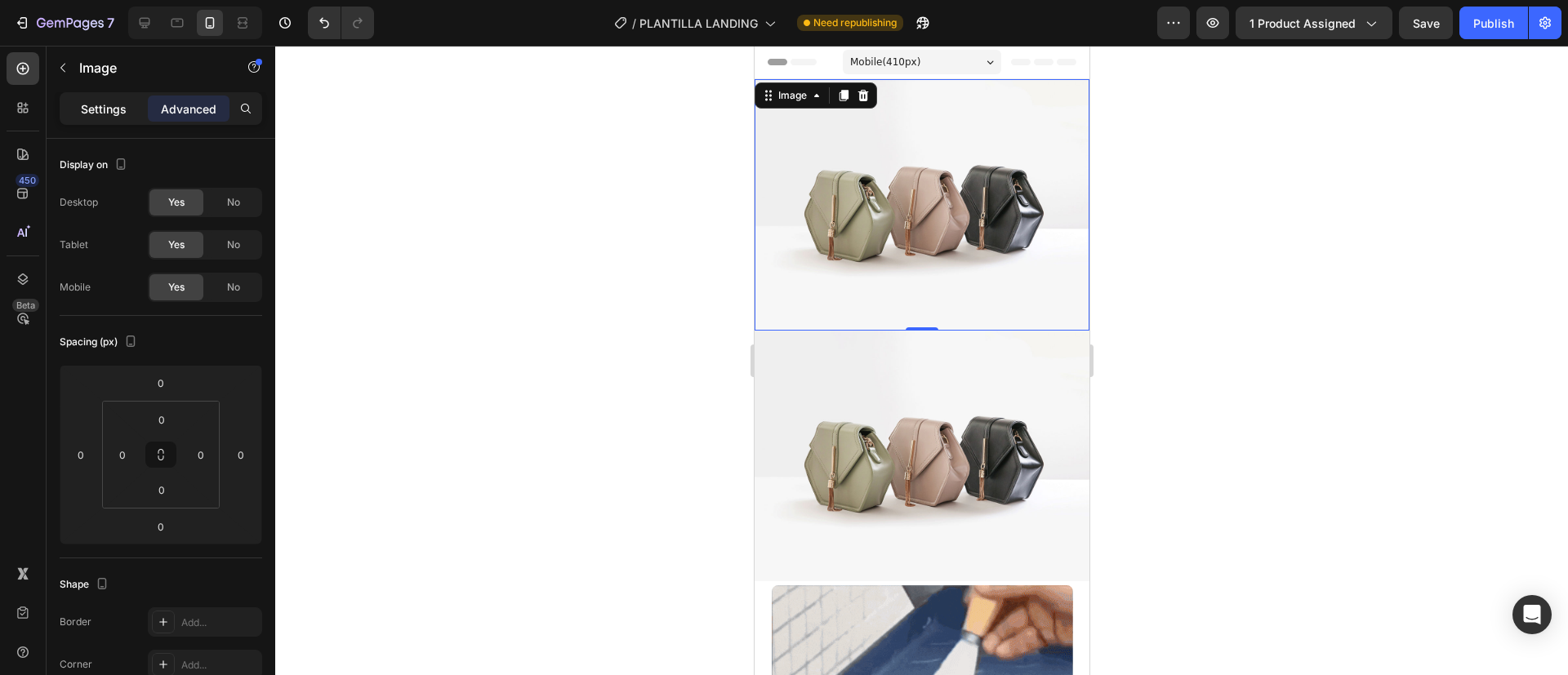
click at [95, 101] on p "Settings" at bounding box center [104, 109] width 46 height 17
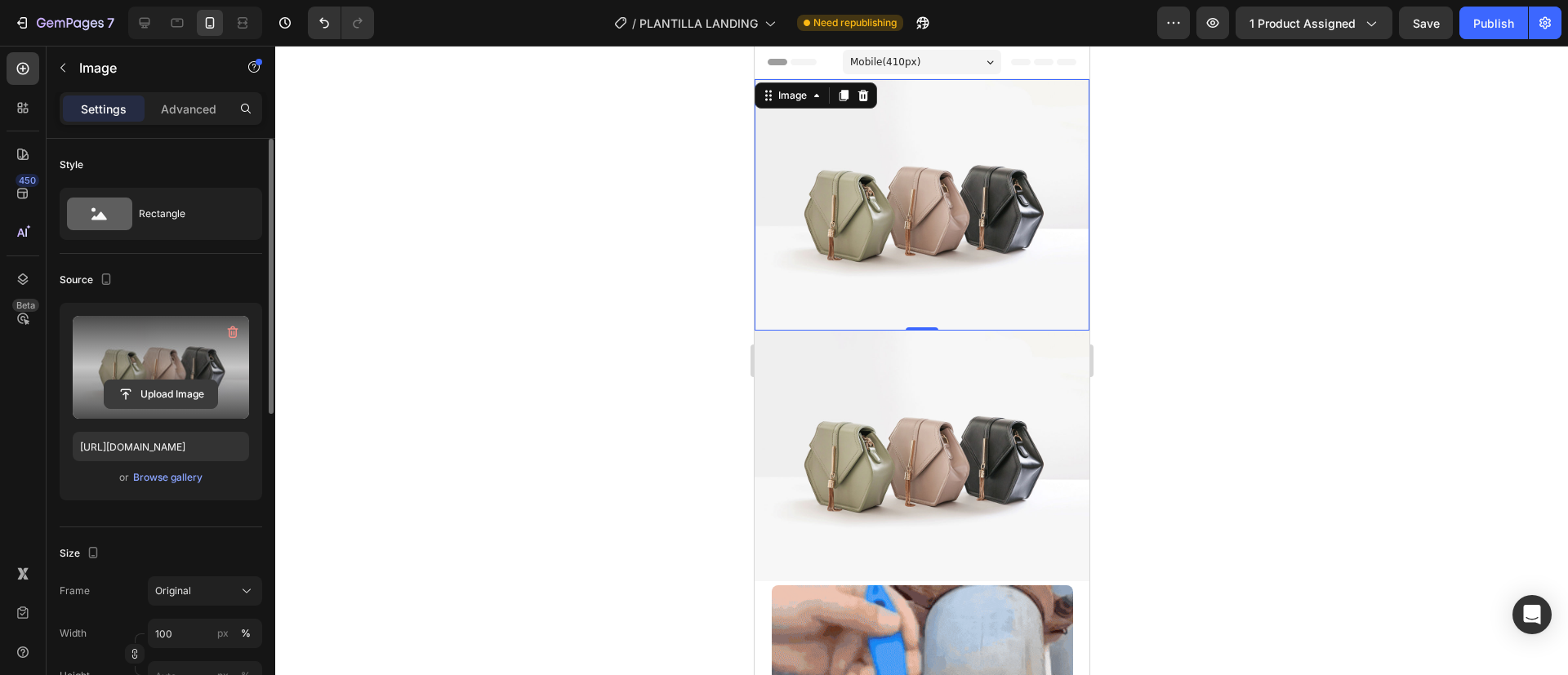
click at [151, 399] on input "file" at bounding box center [161, 394] width 112 height 28
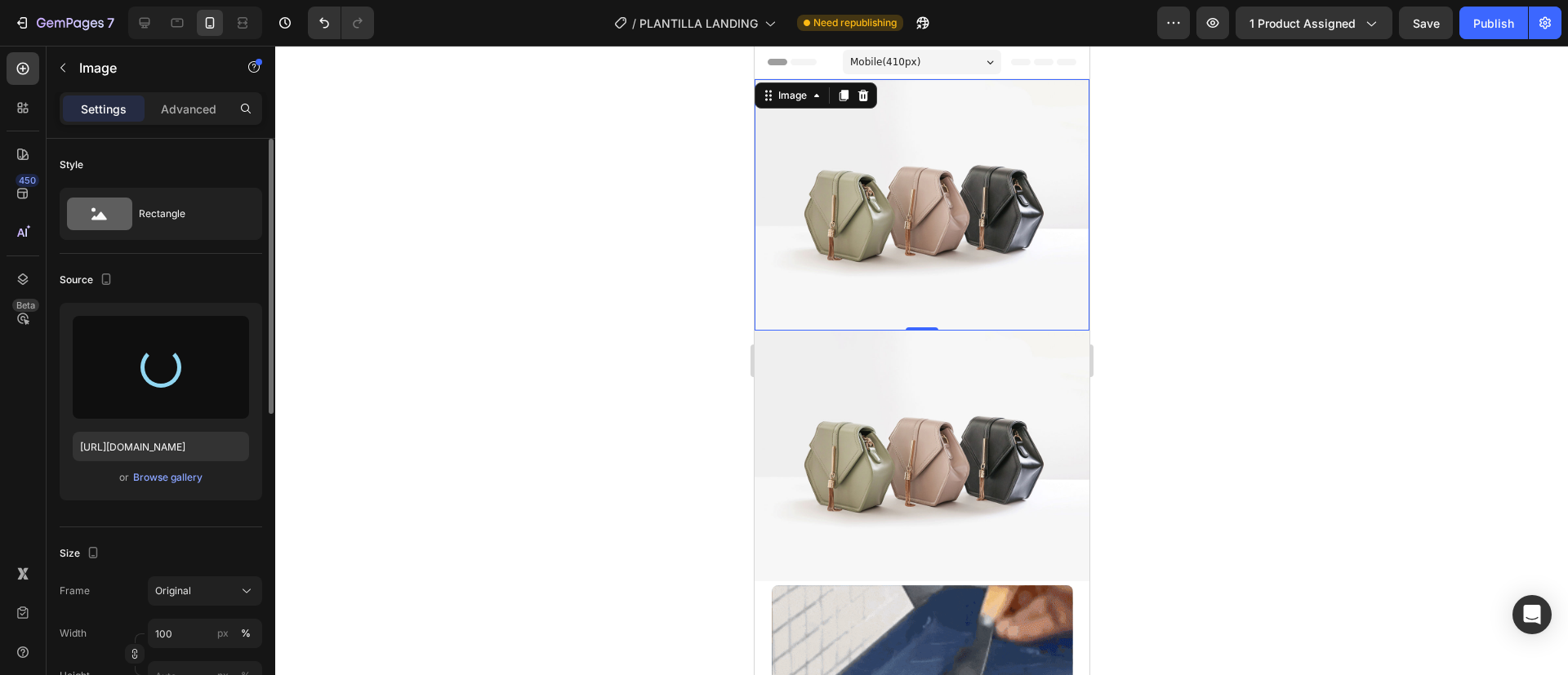
type input "[URL][DOMAIN_NAME]"
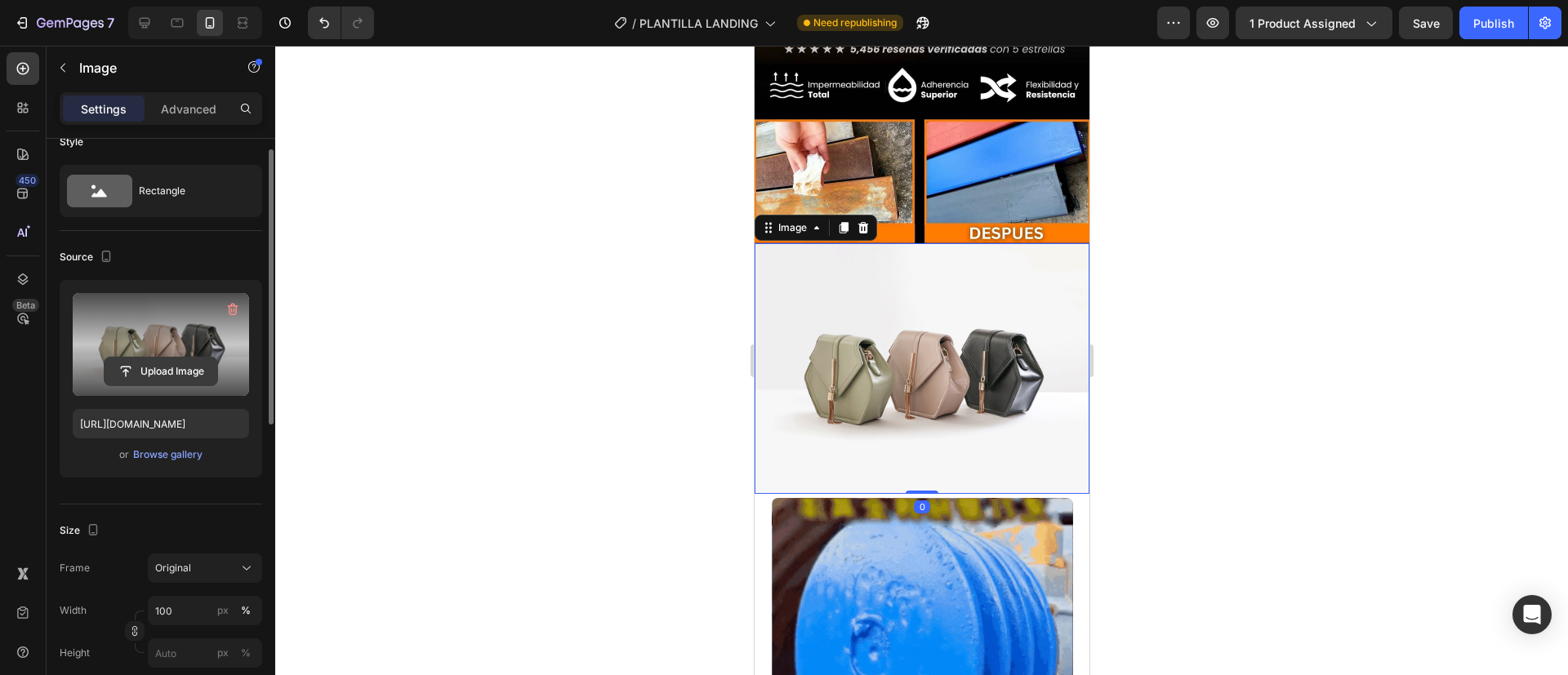
click at [142, 375] on input "file" at bounding box center [161, 371] width 112 height 28
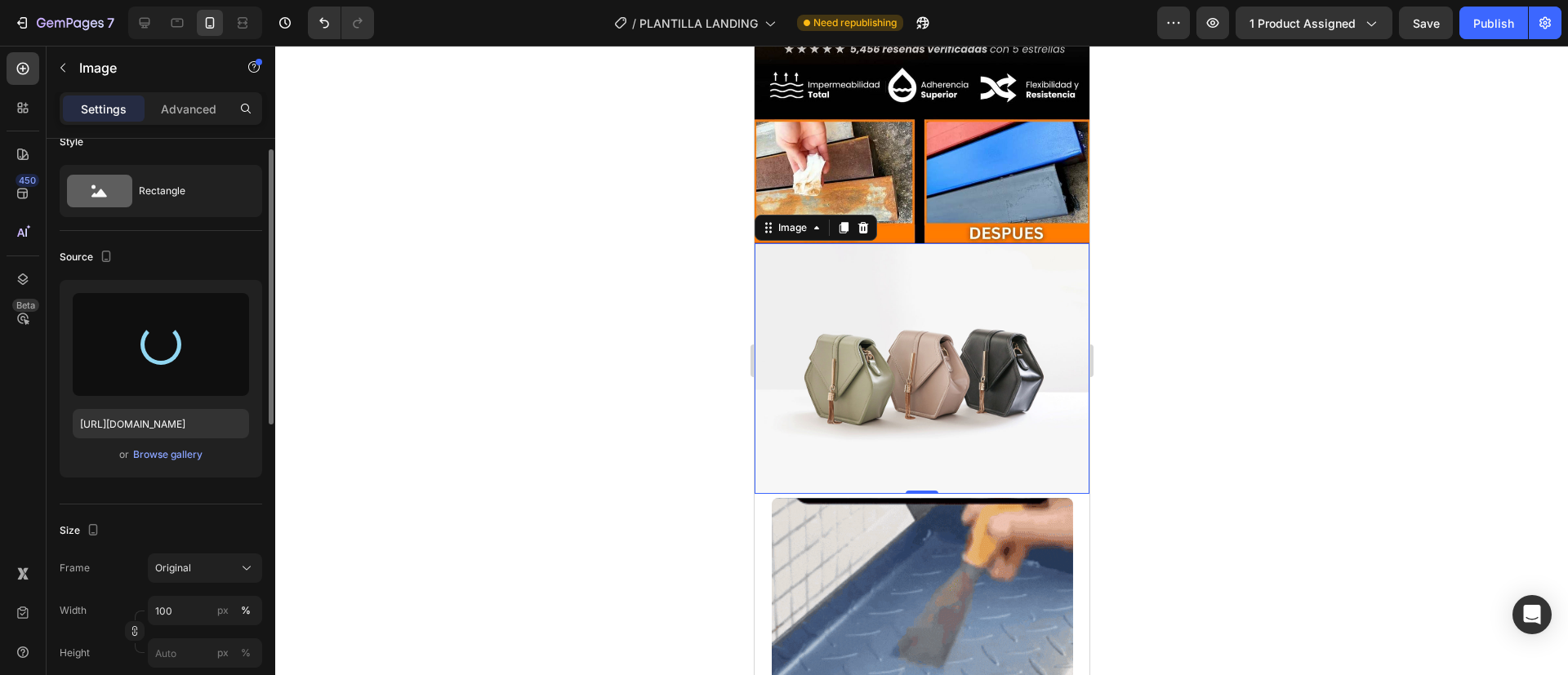
type input "[URL][DOMAIN_NAME]"
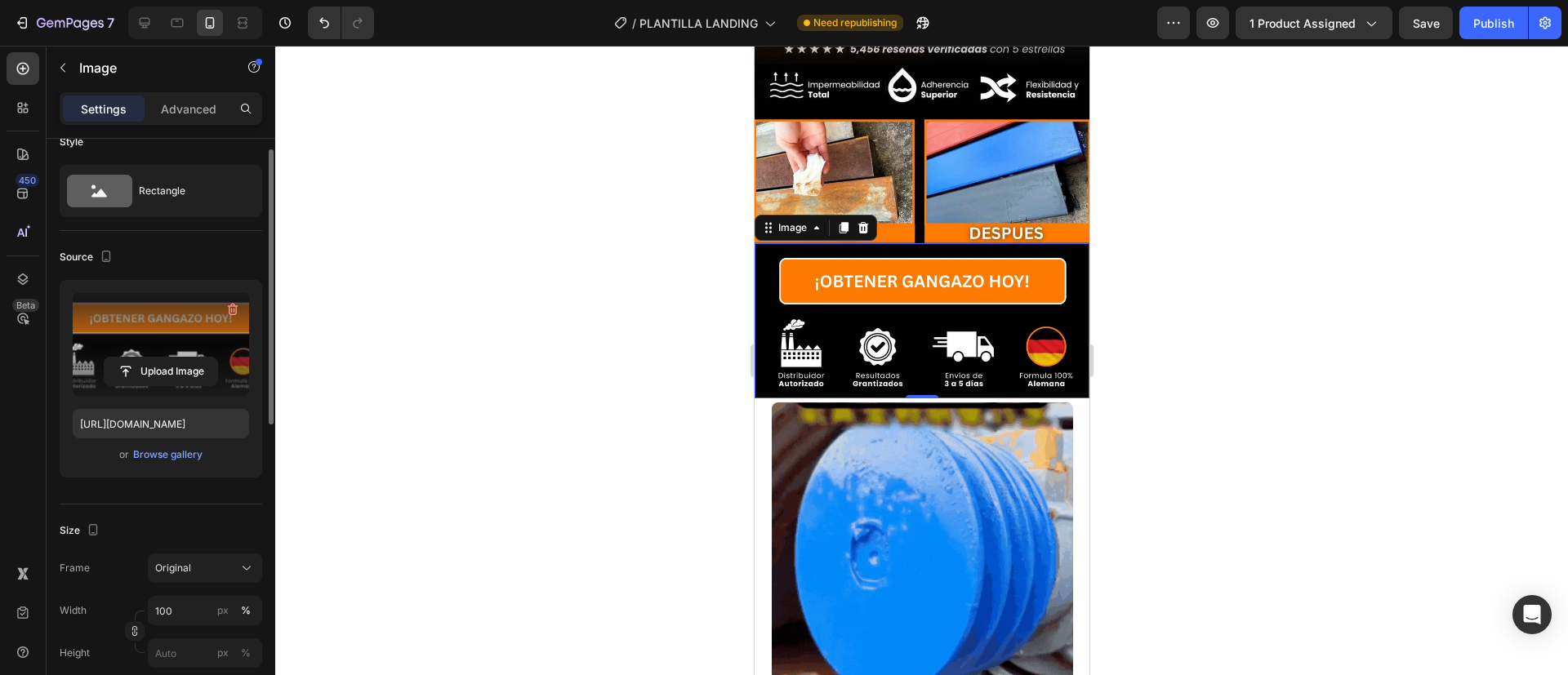
click at [685, 300] on div at bounding box center [922, 360] width 1293 height 629
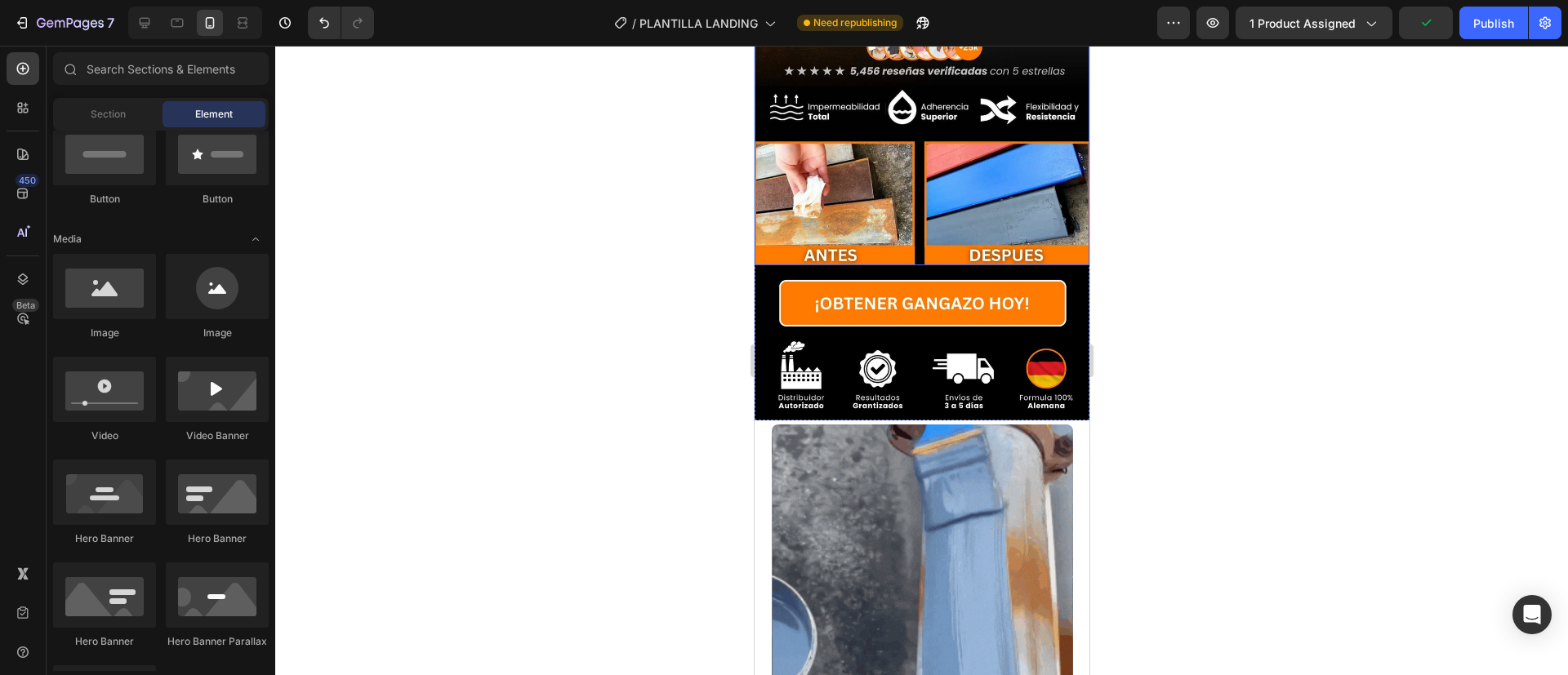
scroll to position [659, 0]
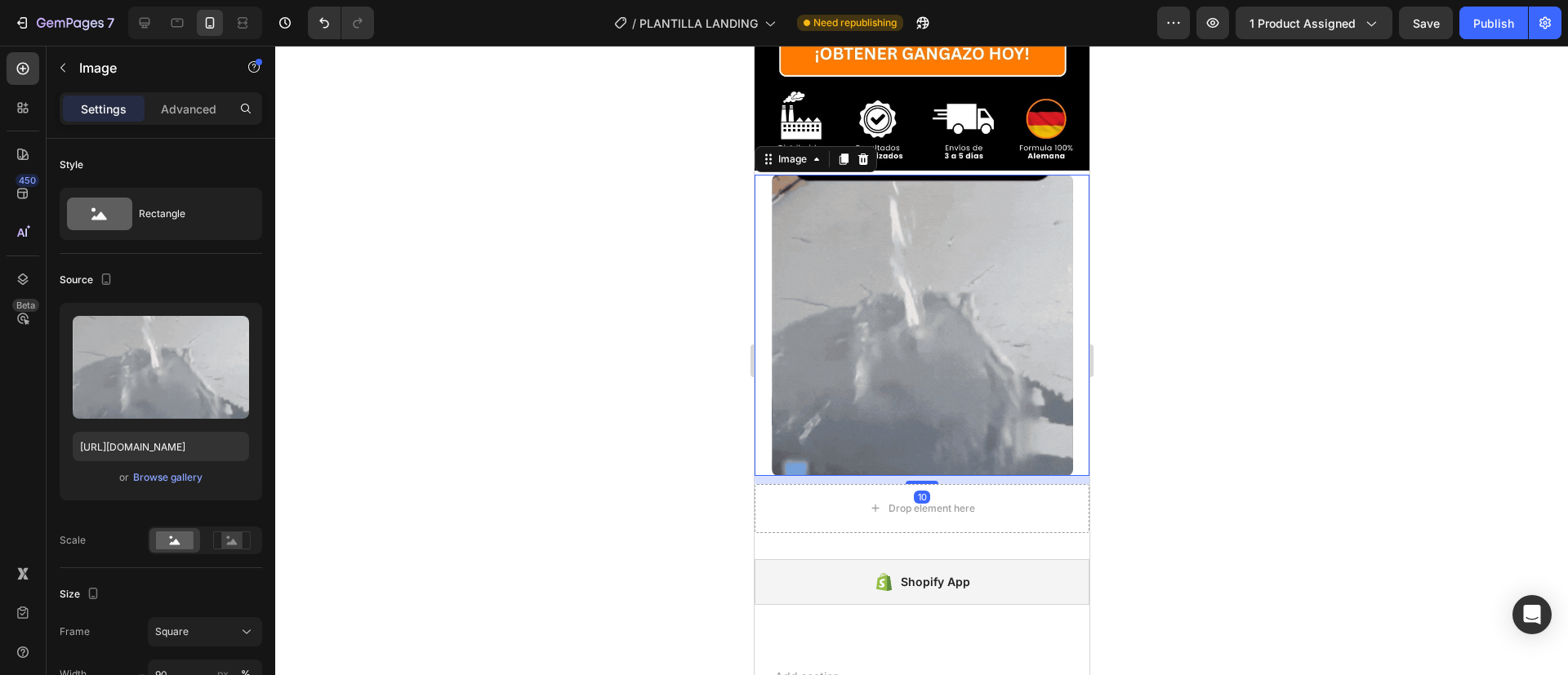
click at [706, 554] on div at bounding box center [922, 360] width 1293 height 629
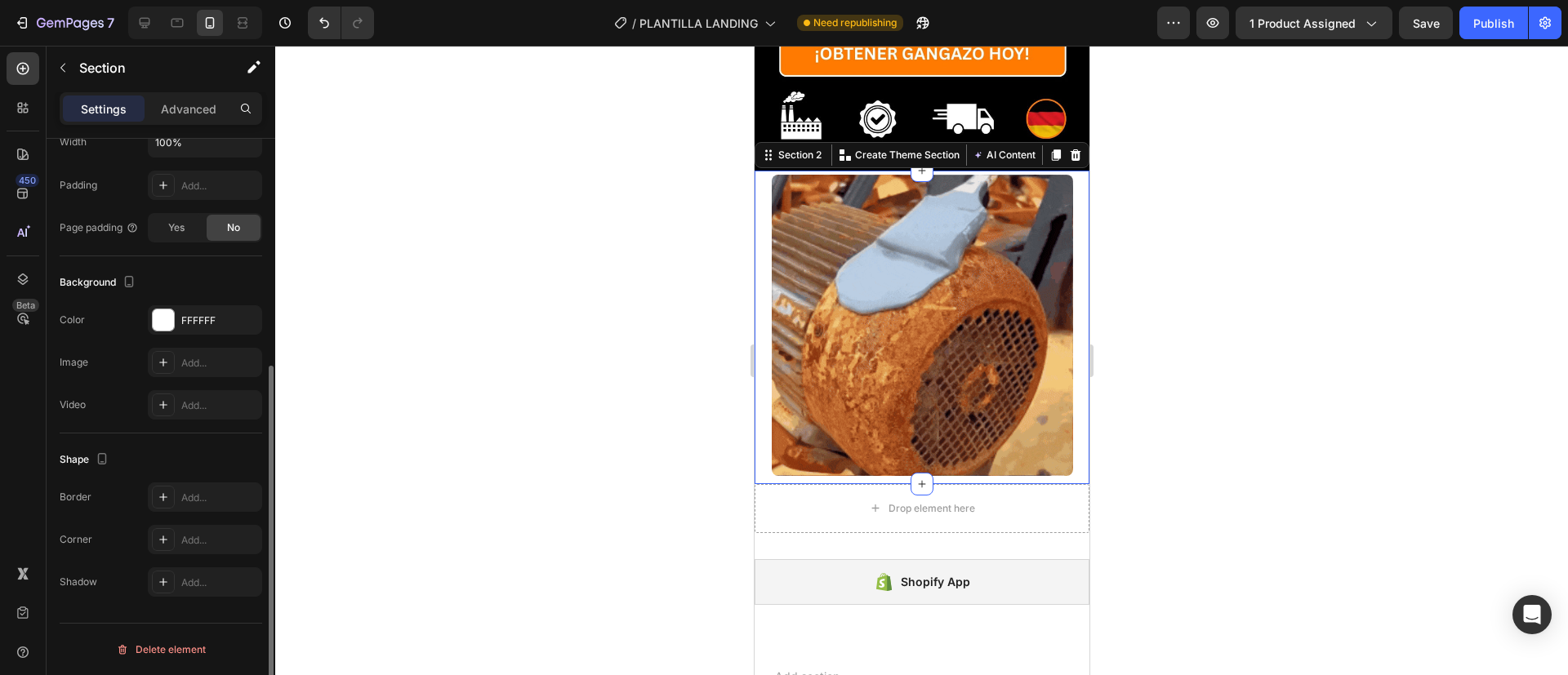
scroll to position [0, 0]
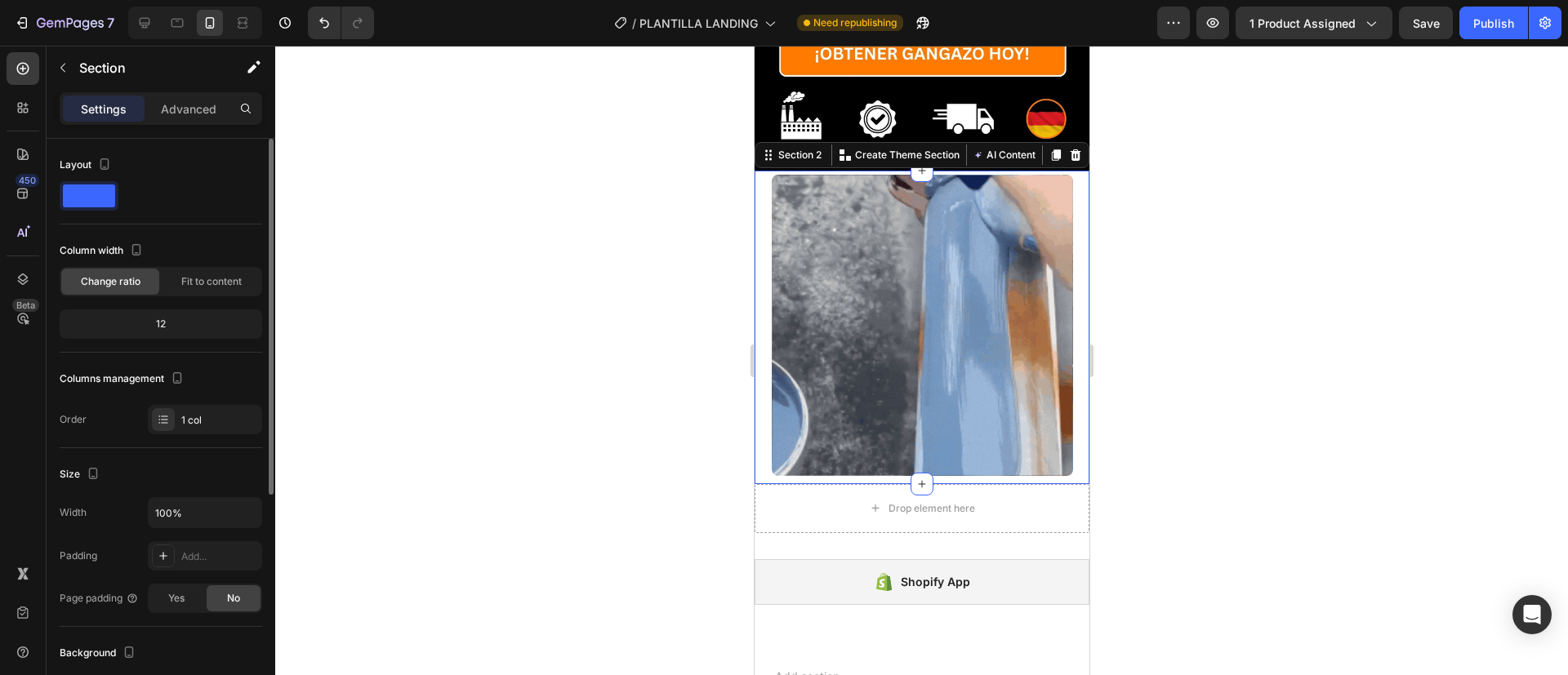
click at [86, 194] on span at bounding box center [89, 196] width 52 height 23
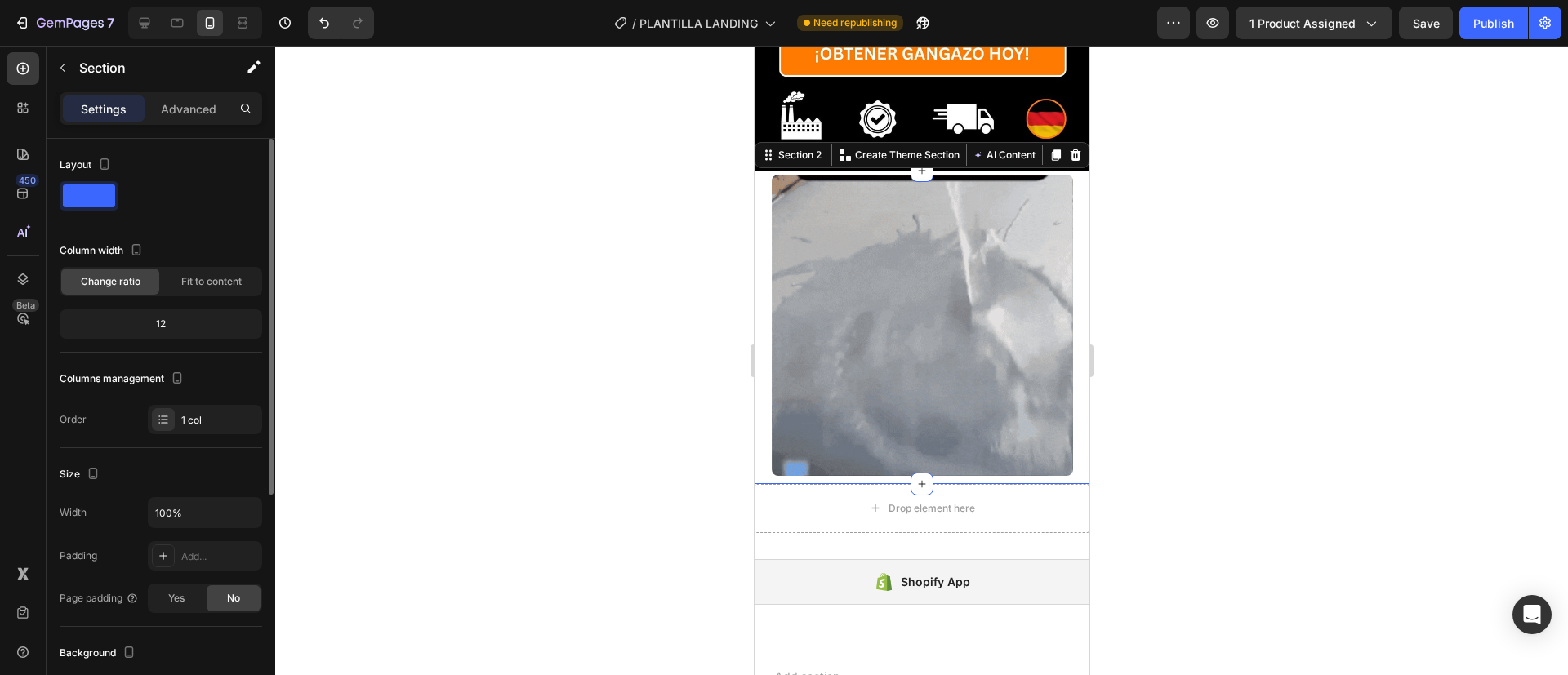
click at [86, 194] on span at bounding box center [89, 196] width 52 height 23
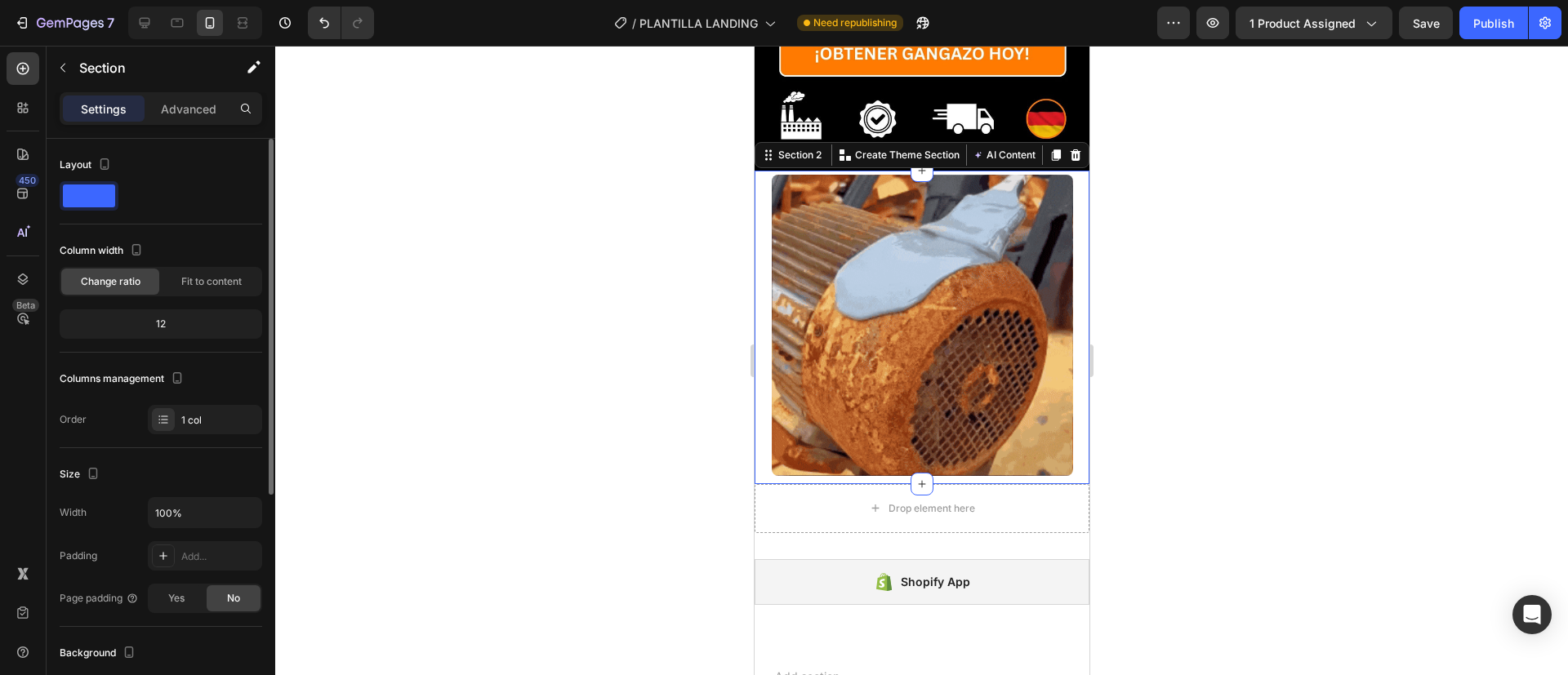
click at [86, 194] on span at bounding box center [89, 196] width 52 height 23
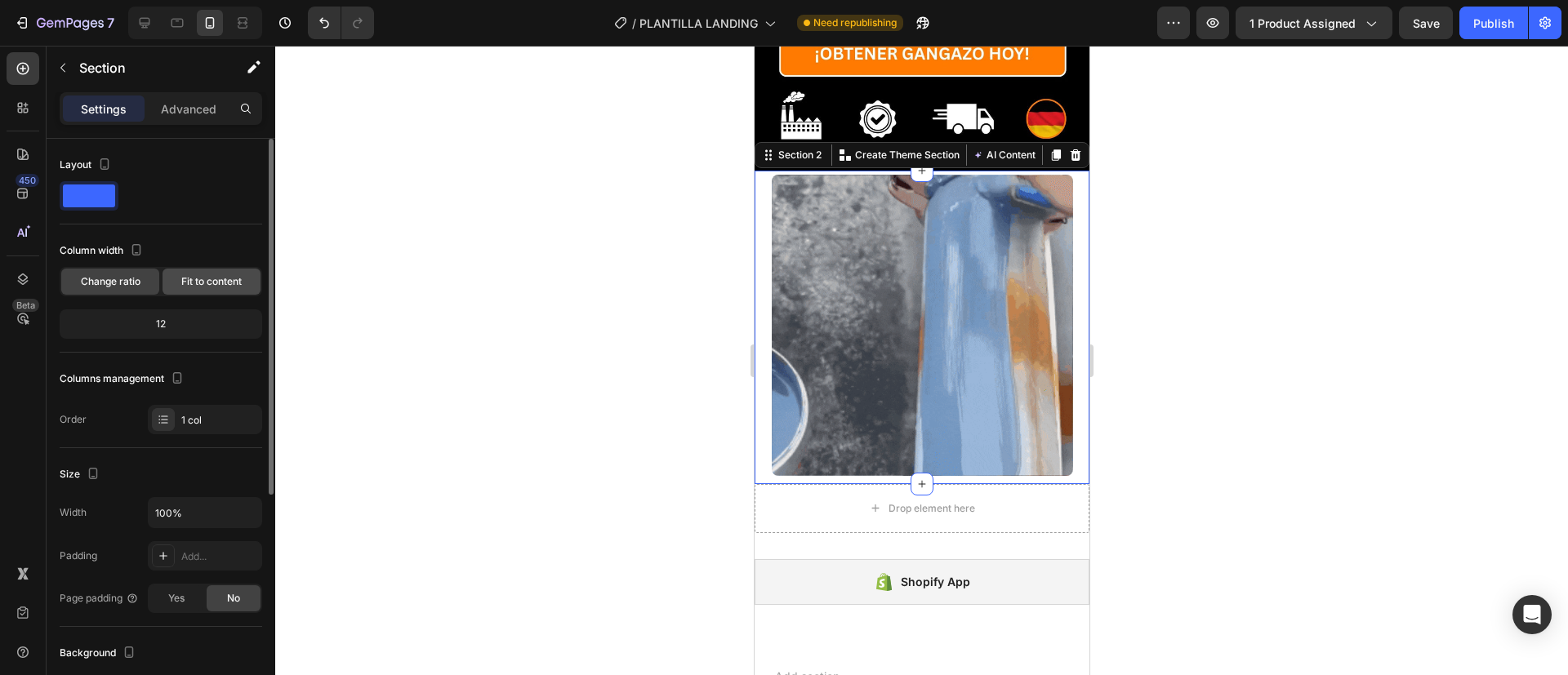
click at [199, 268] on div "Fit to content" at bounding box center [211, 281] width 98 height 26
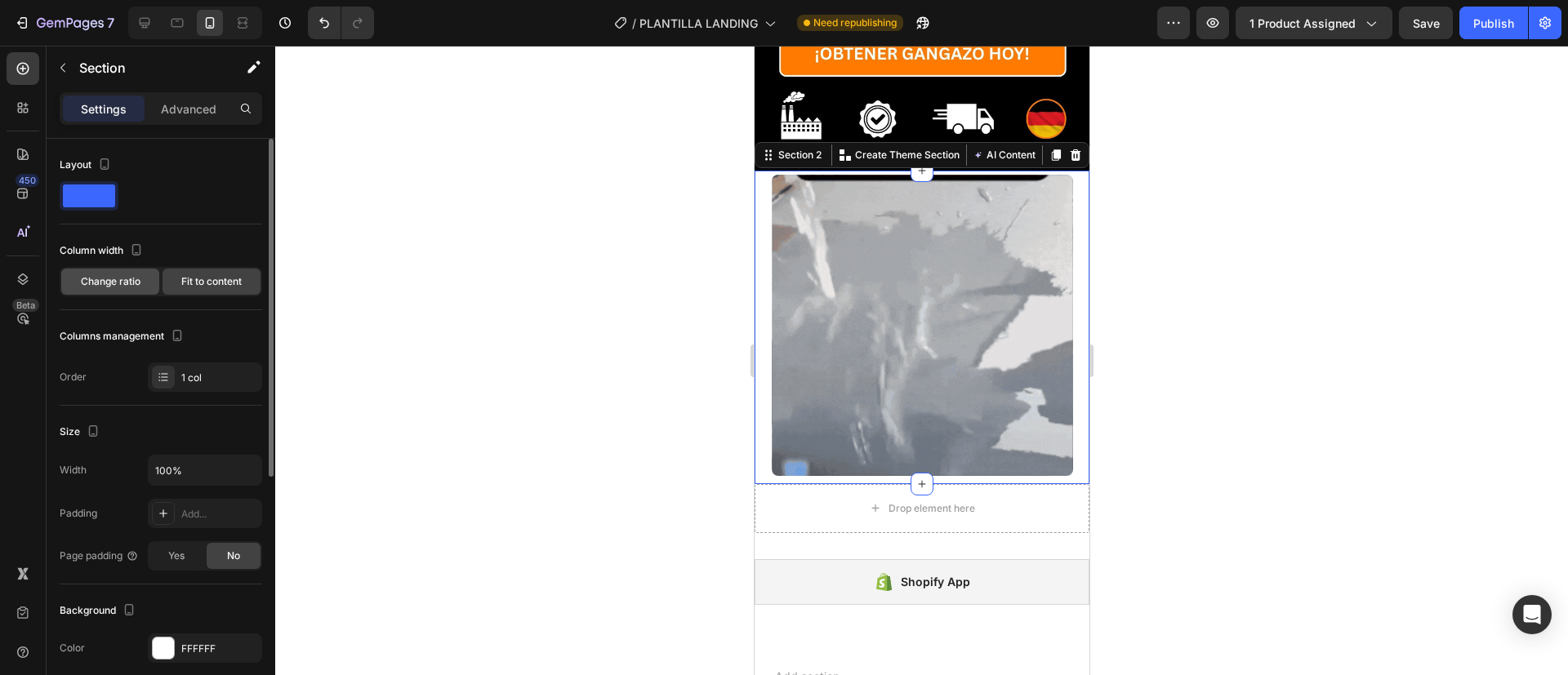
click at [142, 281] on div "Change ratio" at bounding box center [109, 281] width 98 height 26
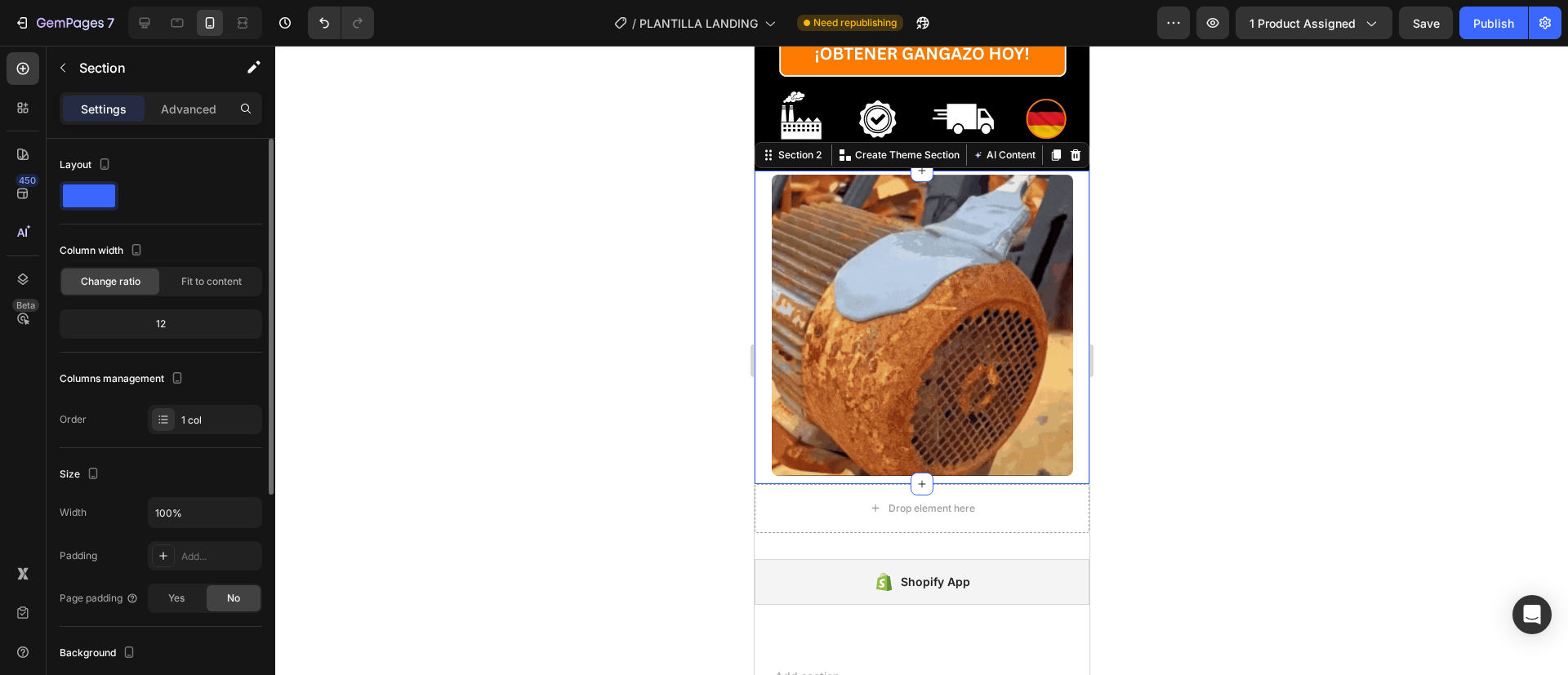
click at [174, 323] on div "12" at bounding box center [161, 325] width 196 height 23
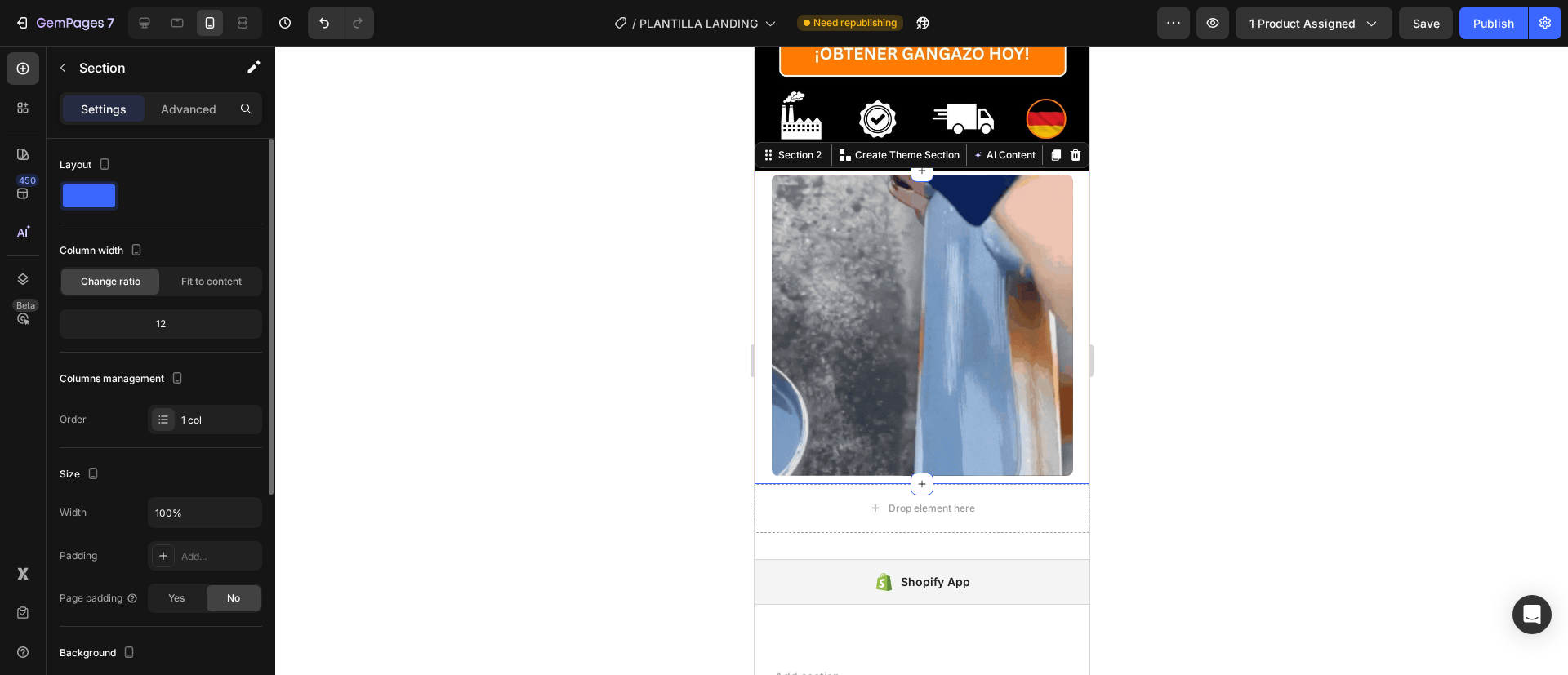
click at [174, 323] on div "12" at bounding box center [161, 325] width 196 height 23
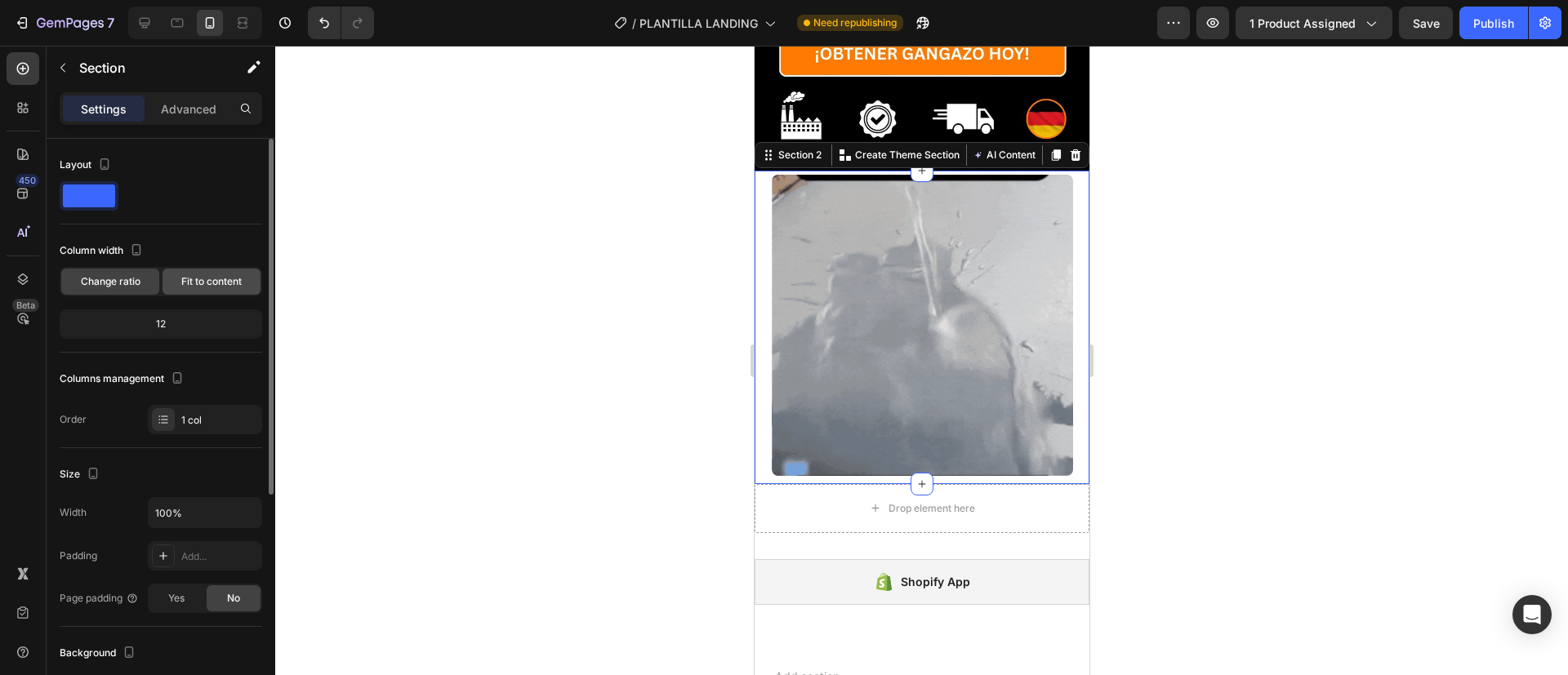
drag, startPoint x: 174, startPoint y: 323, endPoint x: 206, endPoint y: 268, distance: 63.6
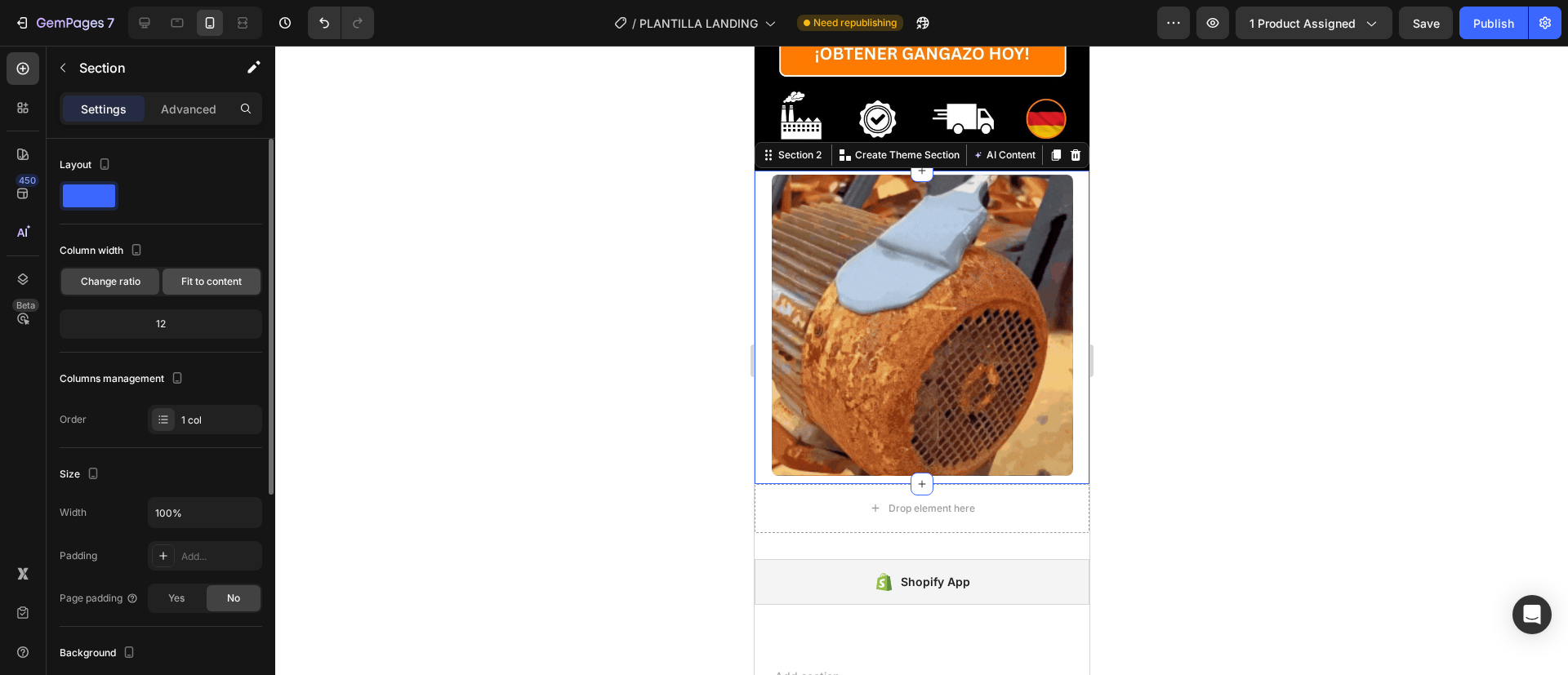
click at [206, 268] on div "Column width Change ratio Fit to content 12" at bounding box center [161, 295] width 203 height 115
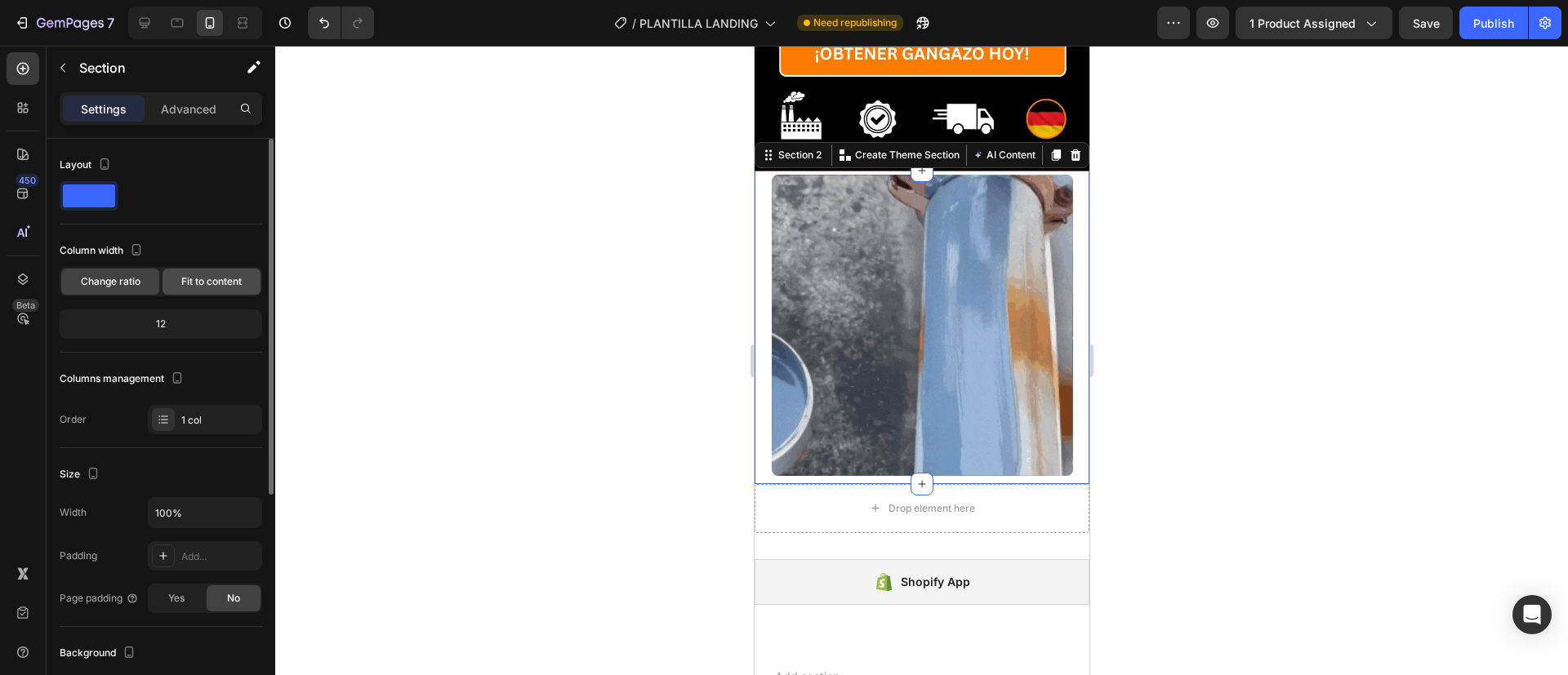
click at [206, 268] on div "Fit to content" at bounding box center [211, 281] width 98 height 26
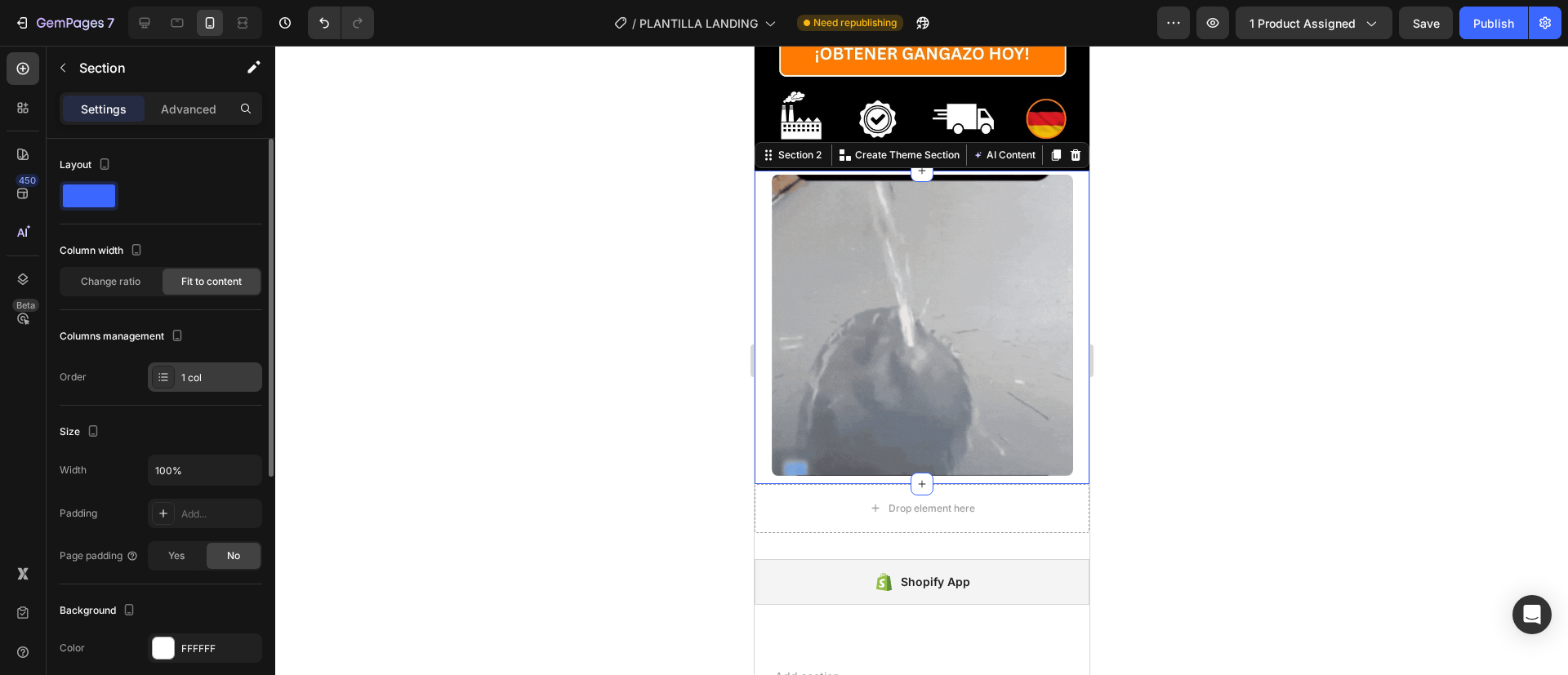
click at [190, 364] on div "1 col" at bounding box center [205, 377] width 114 height 30
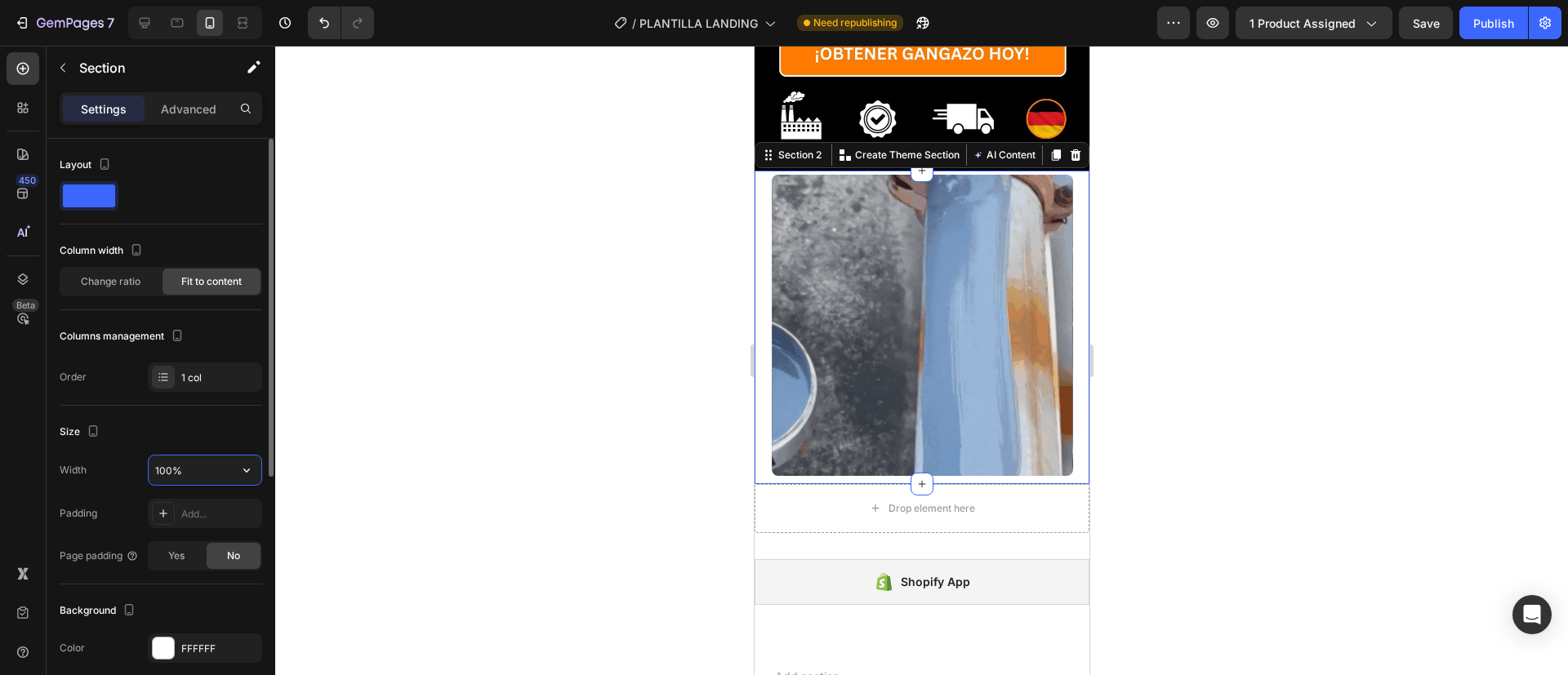
click at [181, 459] on input "100%" at bounding box center [205, 470] width 112 height 30
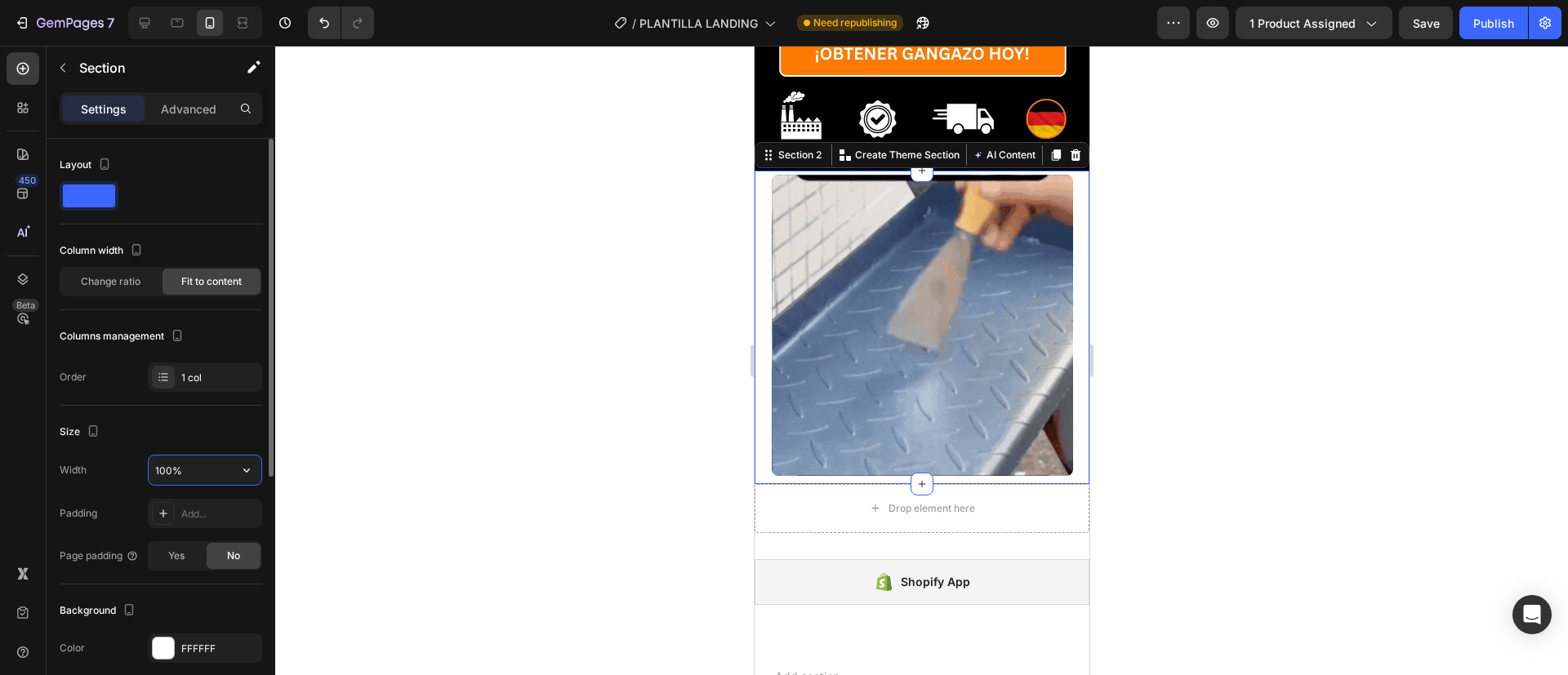
click at [181, 459] on input "100%" at bounding box center [205, 470] width 112 height 30
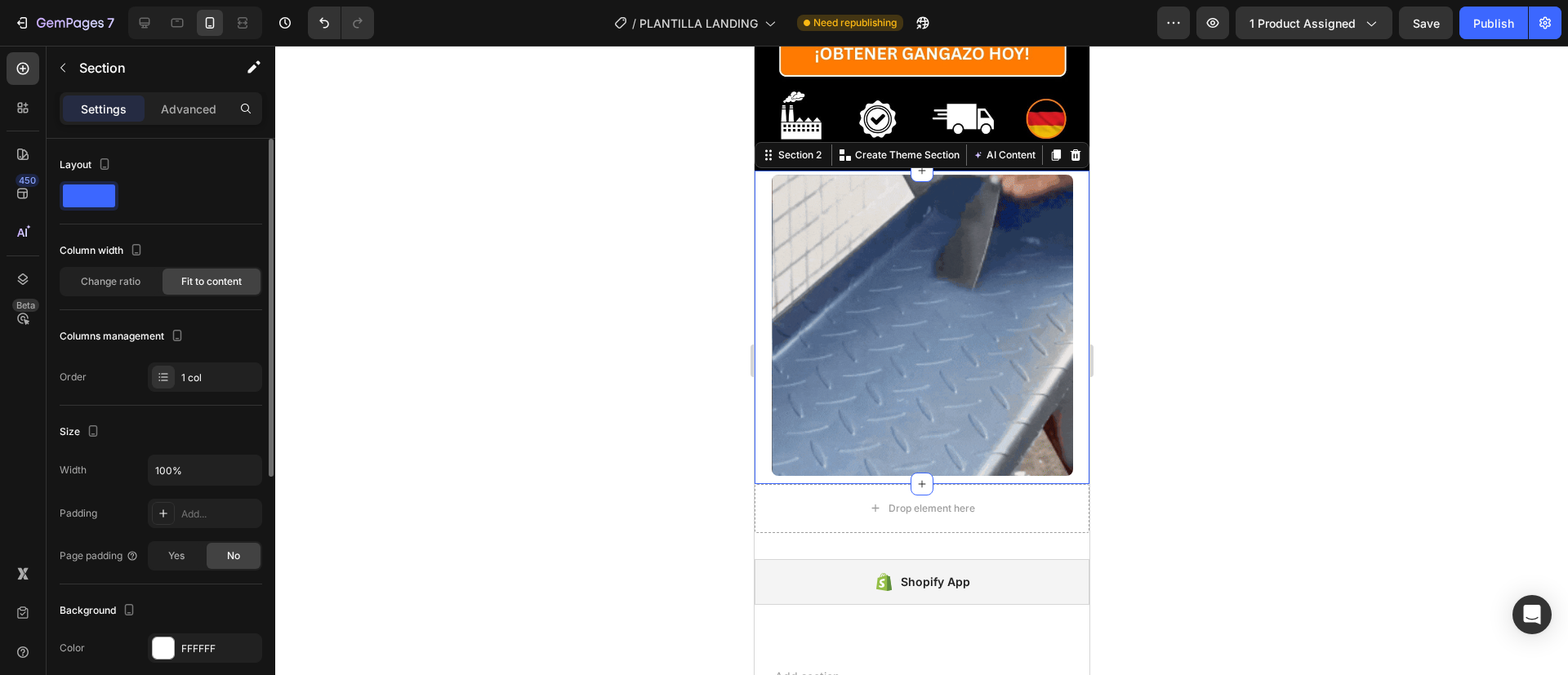
click at [184, 497] on div "Width 100% Padding Add... Page padding Yes No" at bounding box center [161, 513] width 203 height 116
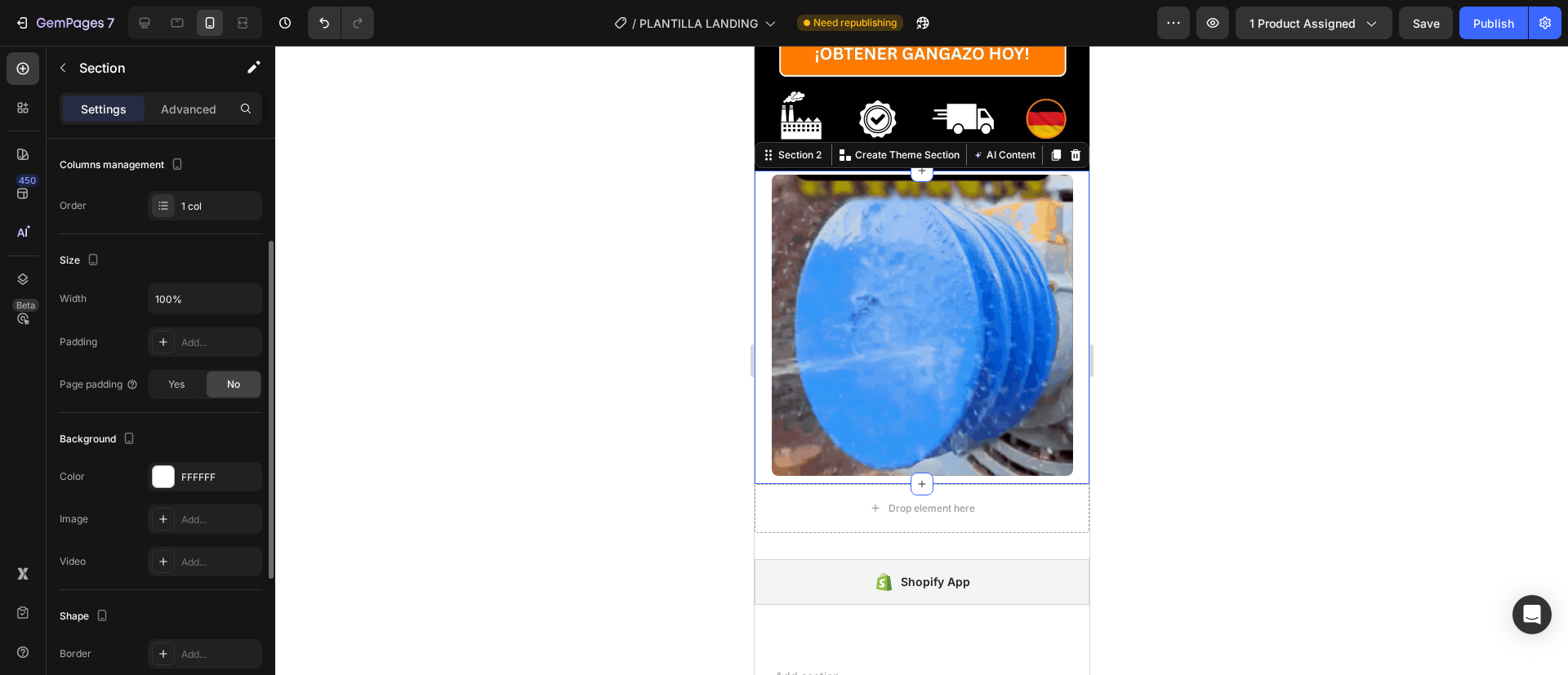
scroll to position [173, 0]
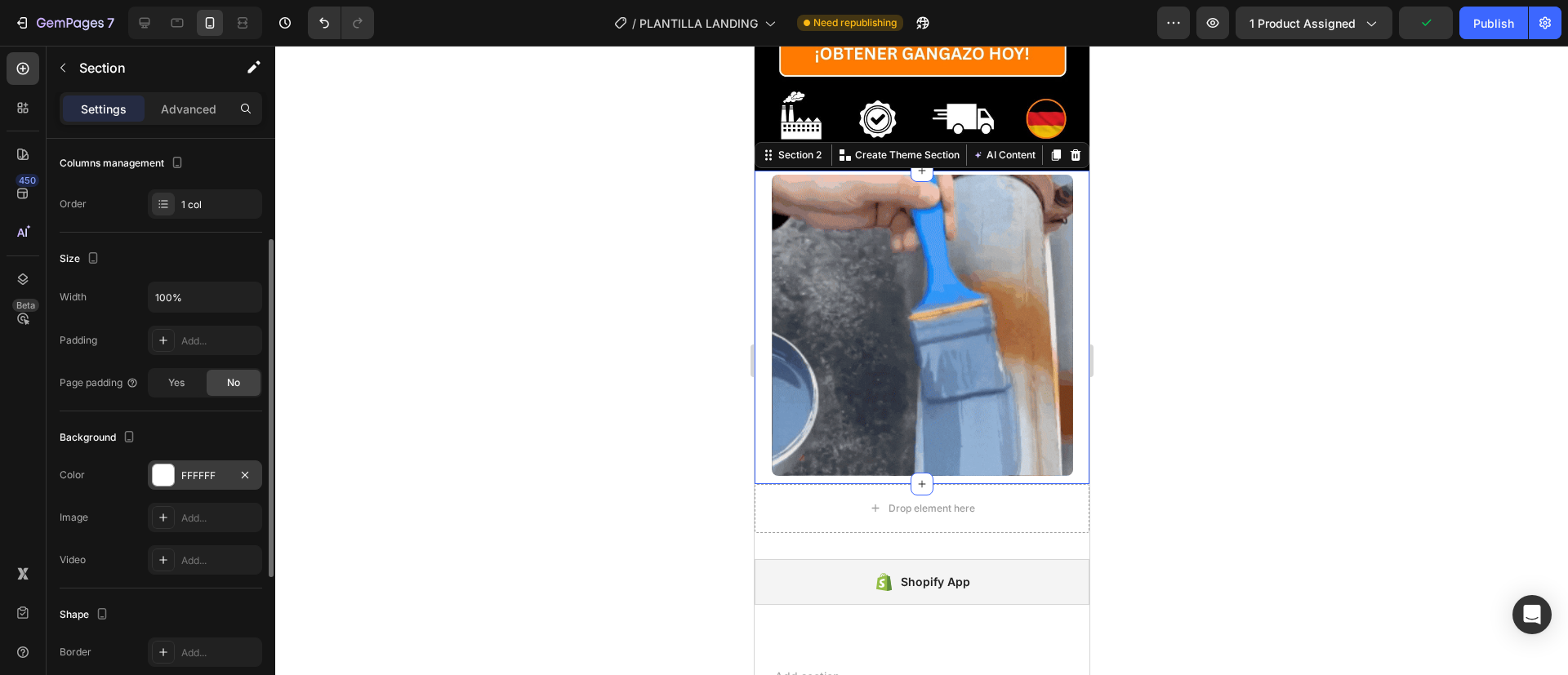
click at [156, 469] on div at bounding box center [163, 475] width 21 height 21
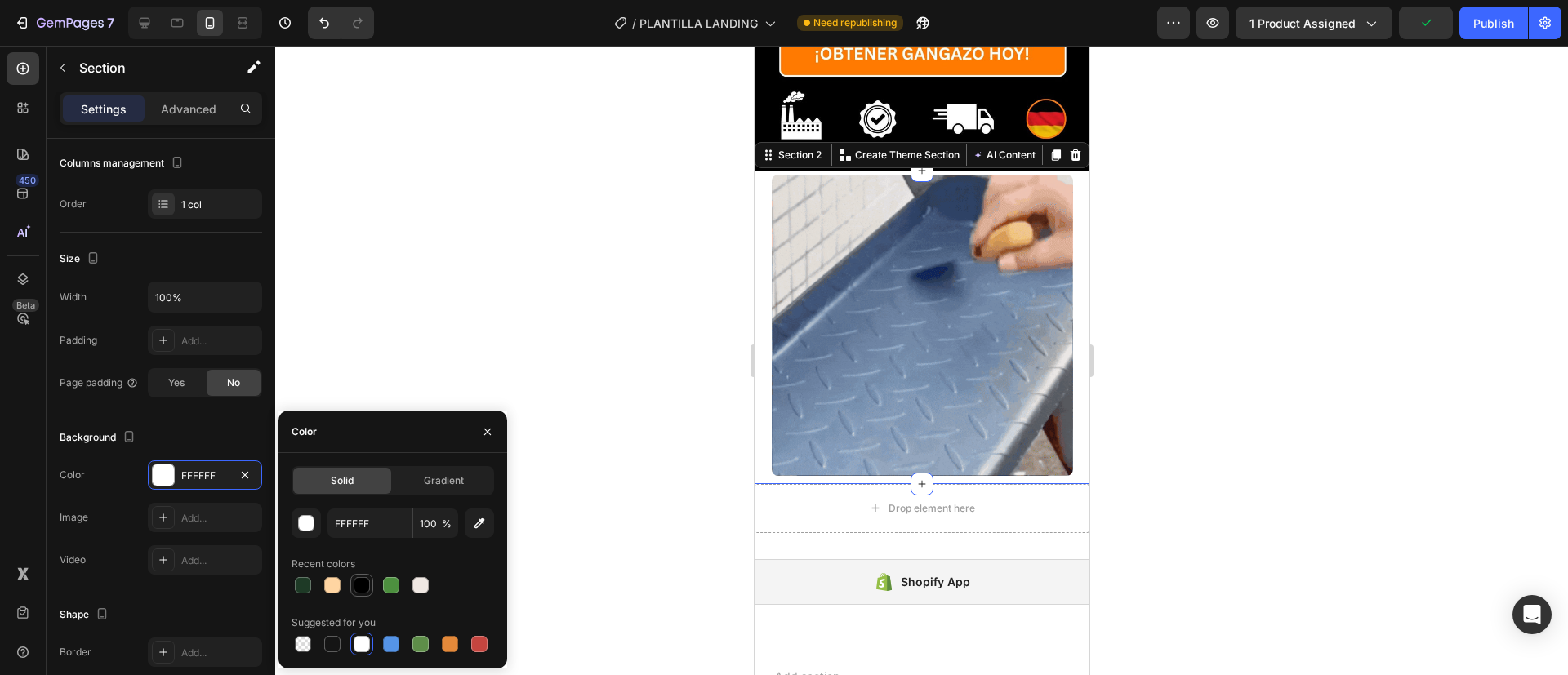
click at [357, 586] on div at bounding box center [361, 585] width 16 height 16
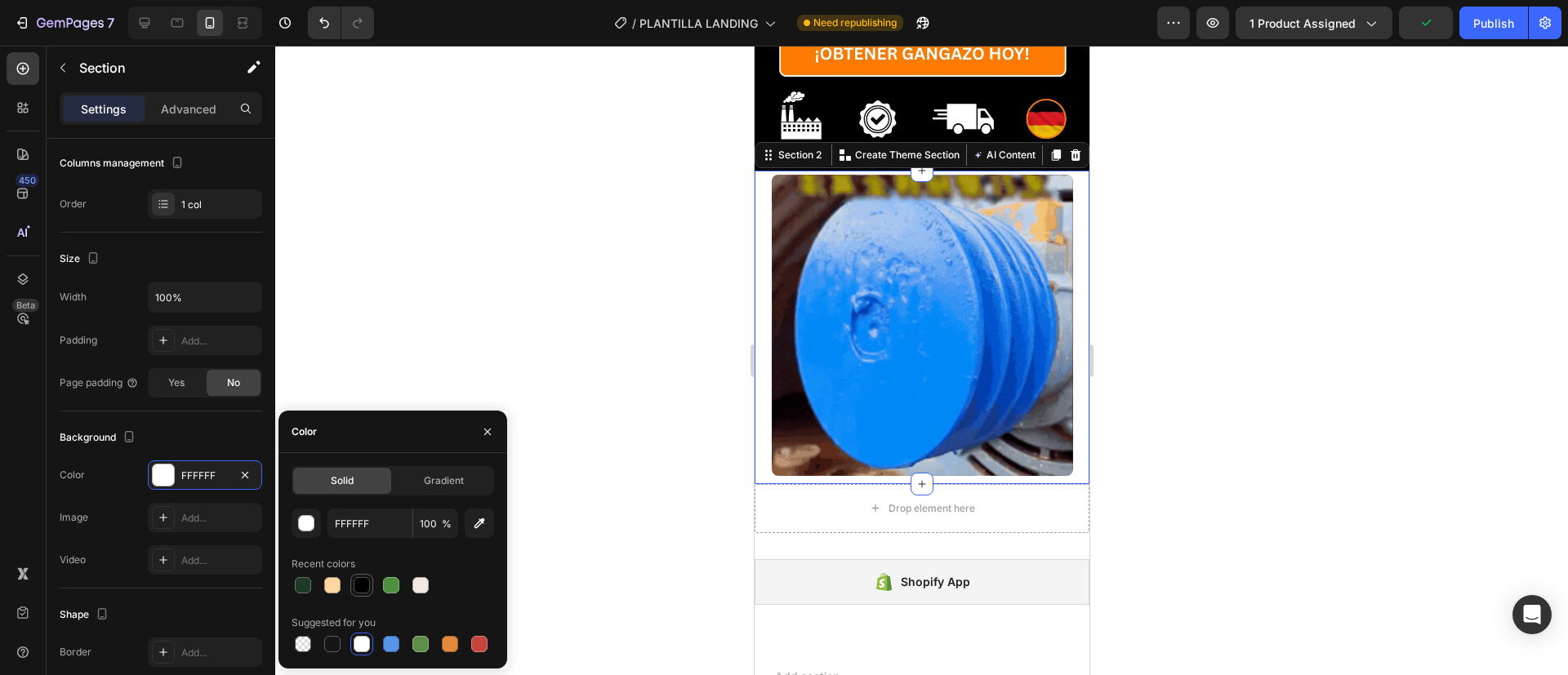
type input "000000"
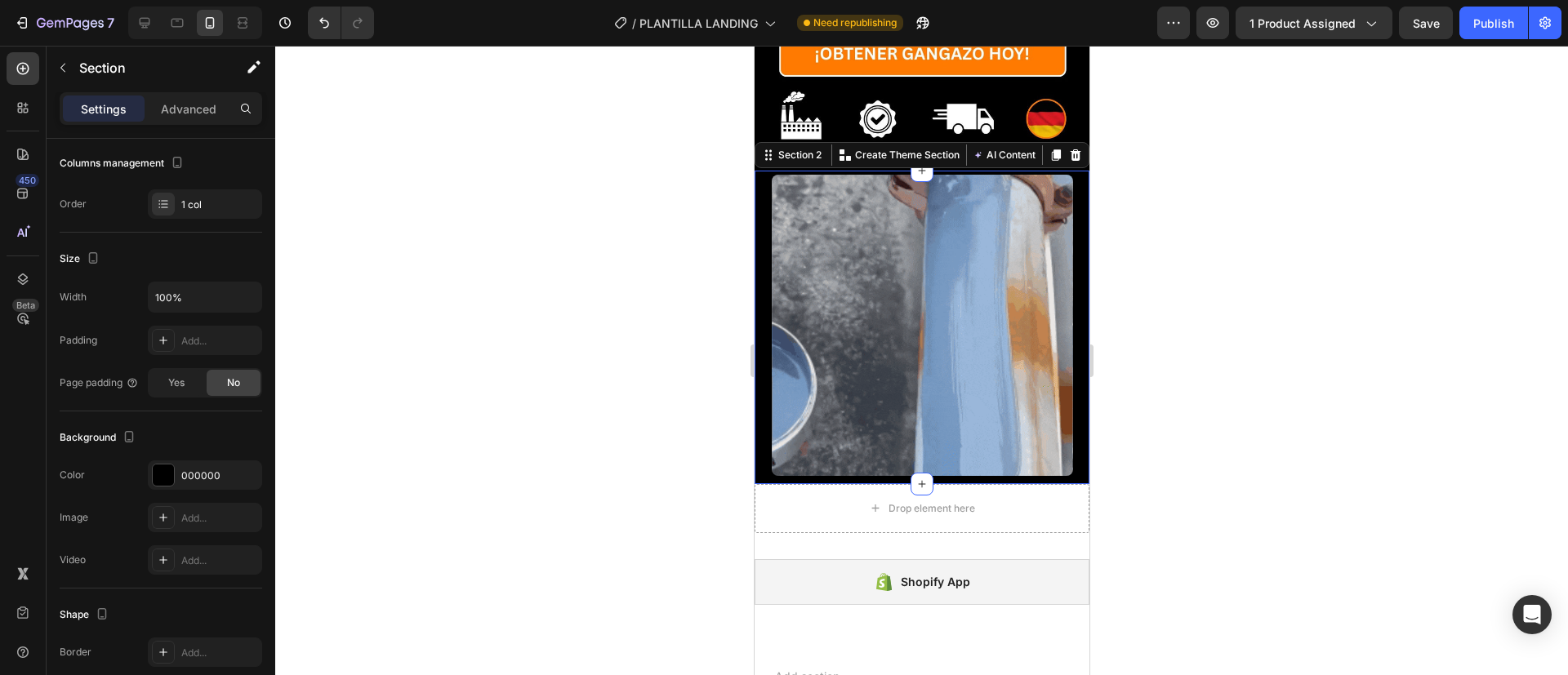
click at [395, 241] on div at bounding box center [922, 360] width 1293 height 629
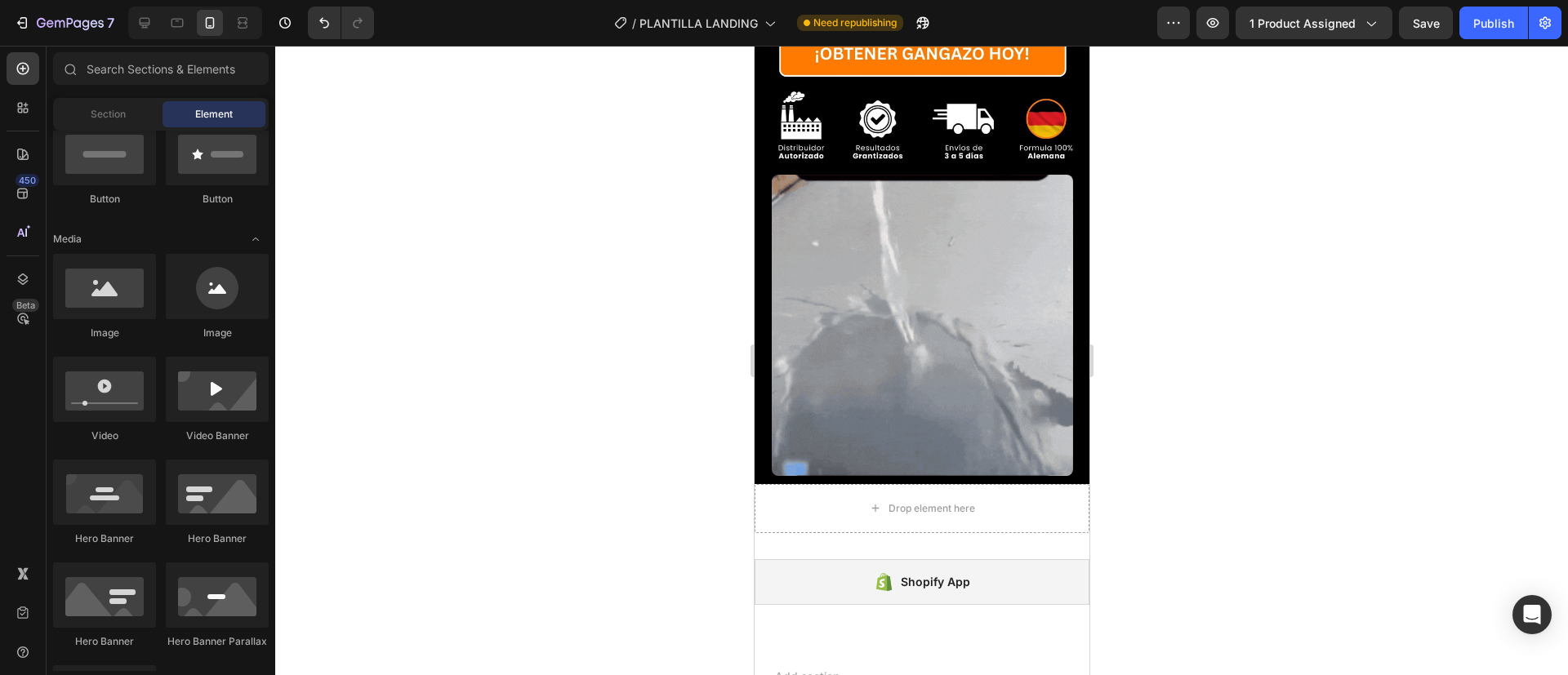
click at [395, 241] on div at bounding box center [922, 360] width 1293 height 629
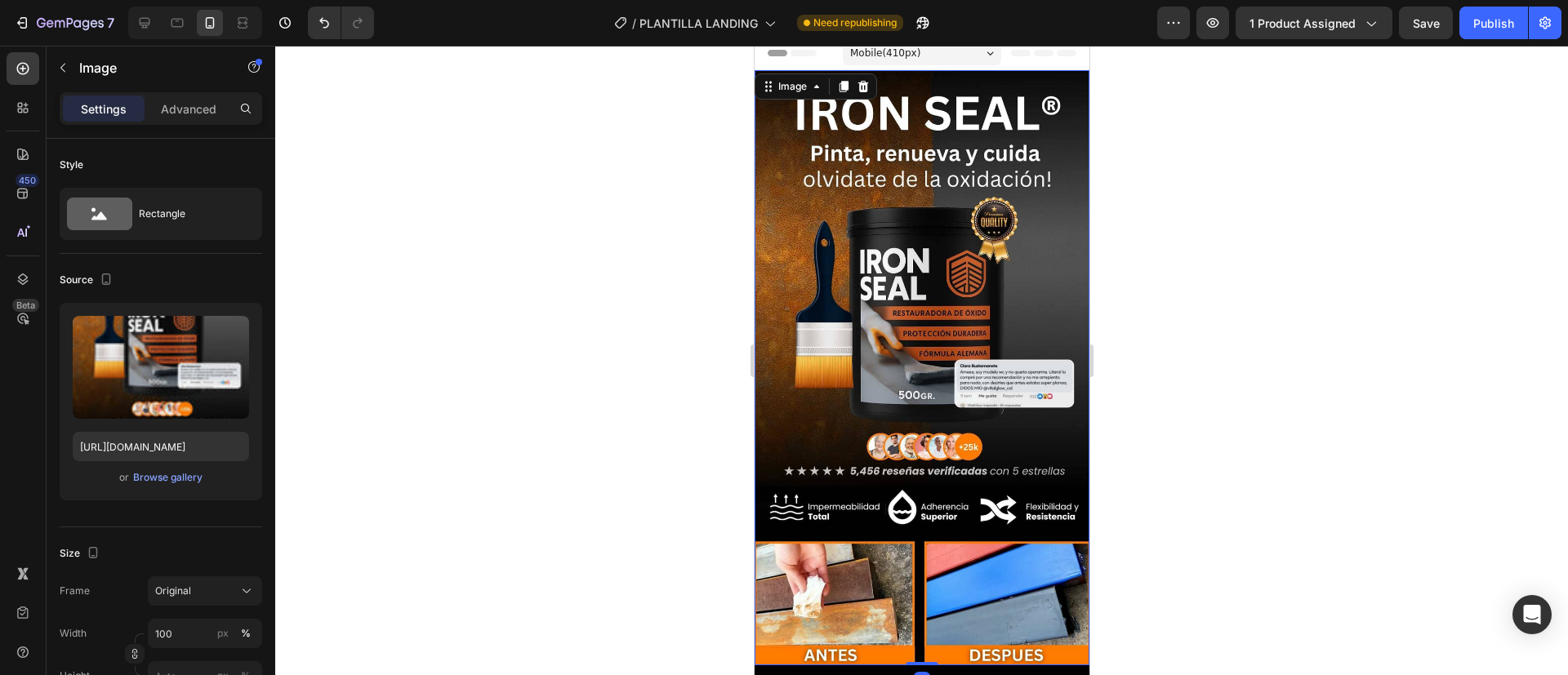
scroll to position [0, 0]
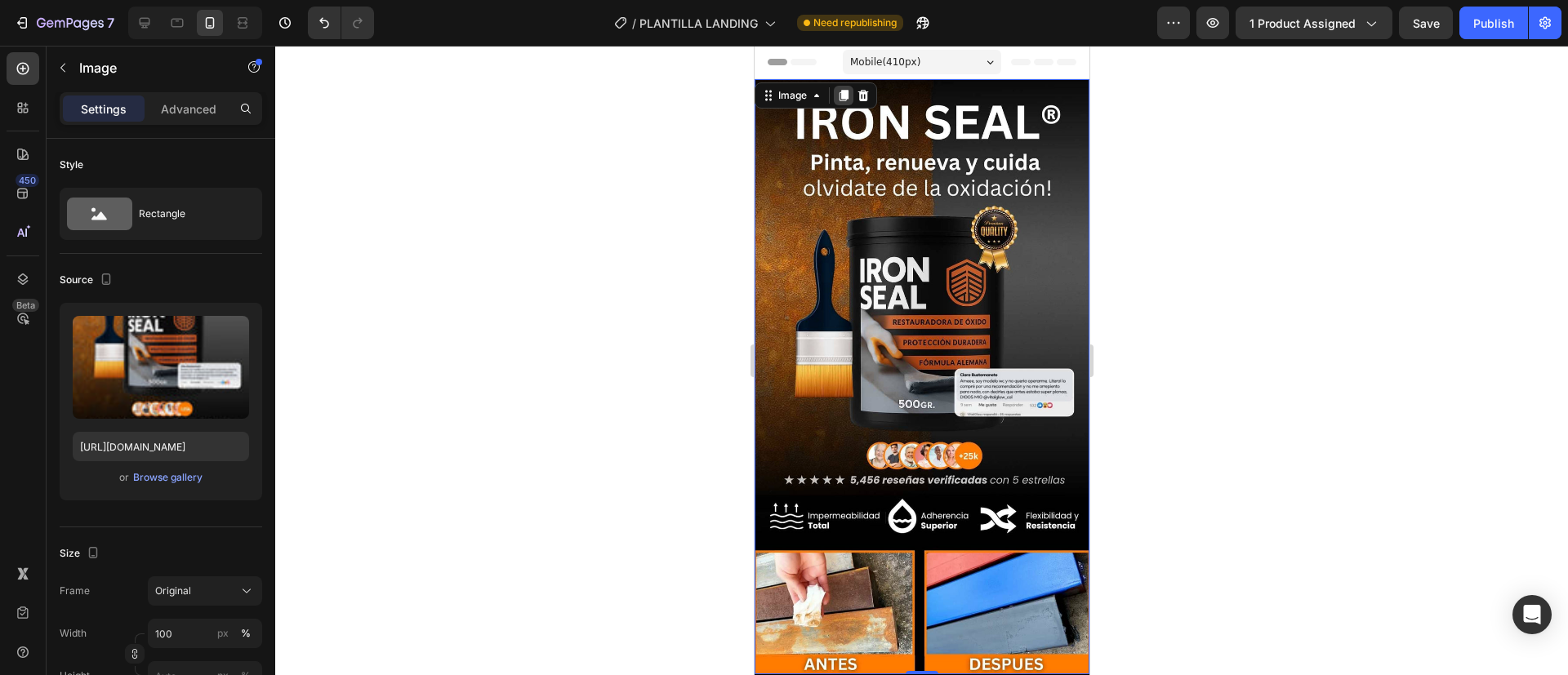
click at [844, 89] on icon at bounding box center [843, 95] width 9 height 11
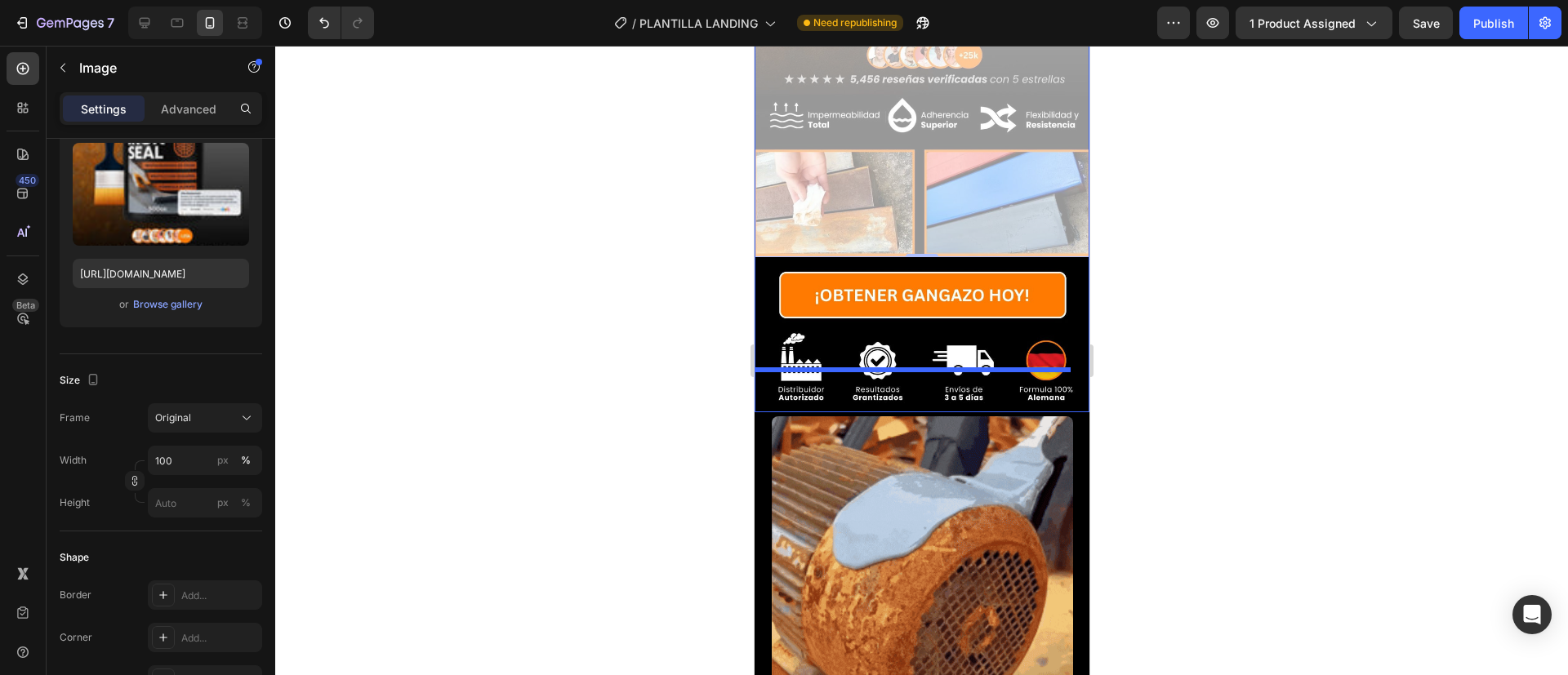
scroll to position [1342, 0]
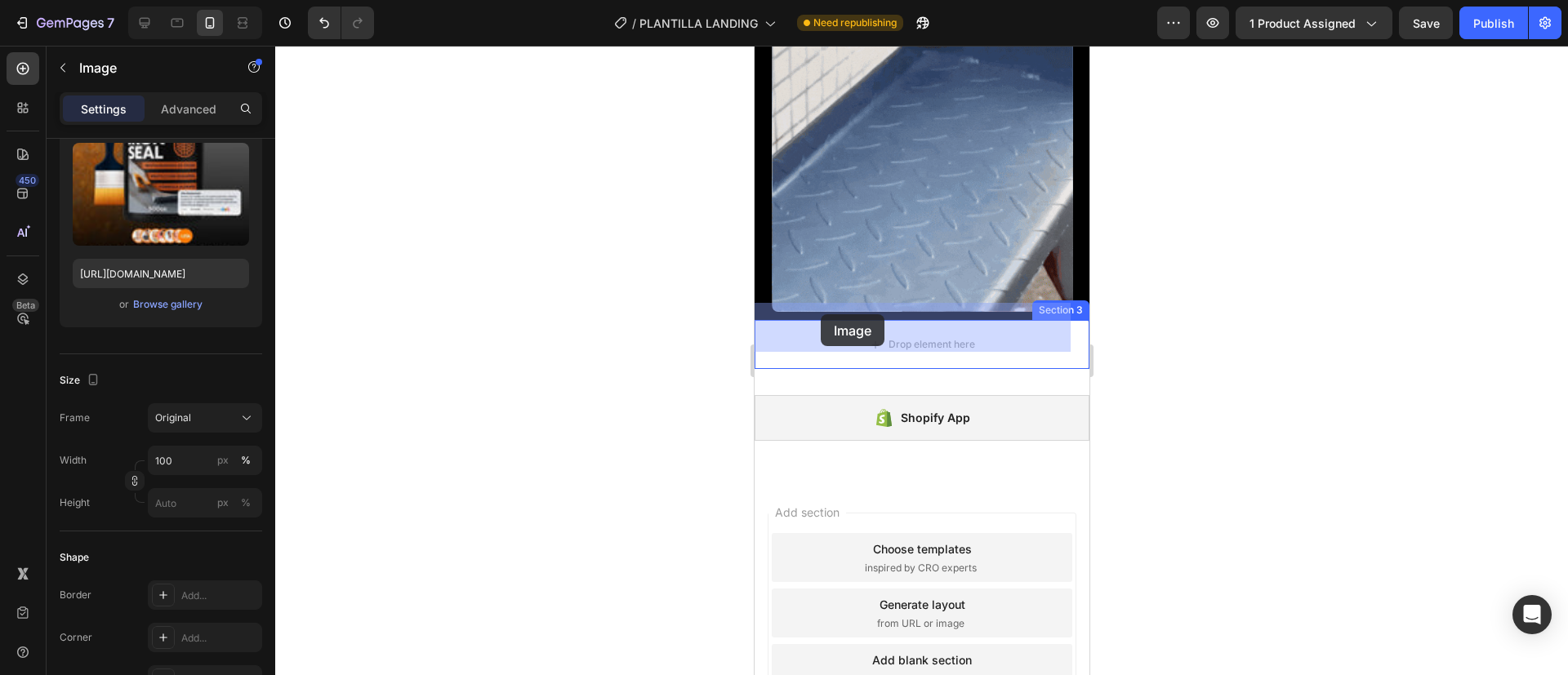
drag, startPoint x: 807, startPoint y: 262, endPoint x: 820, endPoint y: 314, distance: 53.6
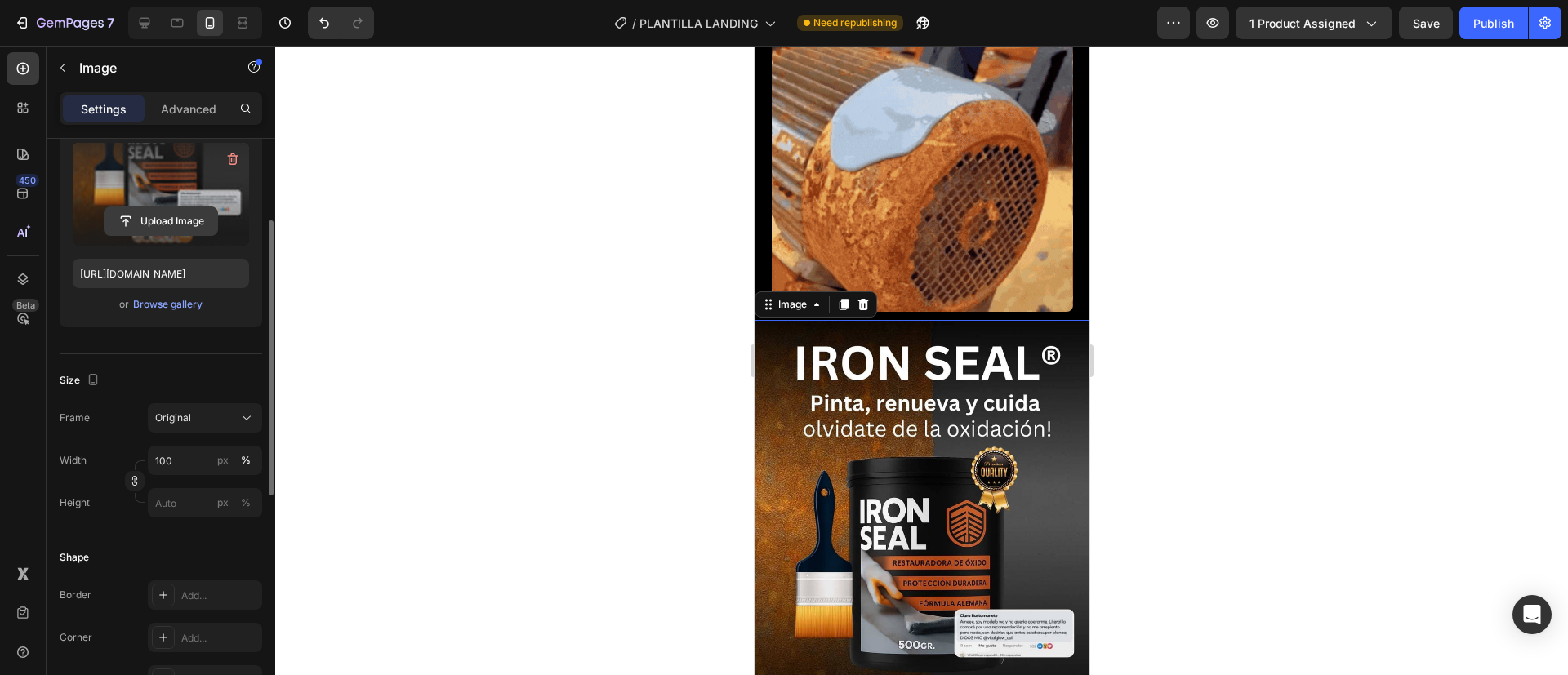
click at [147, 213] on input "file" at bounding box center [161, 221] width 112 height 28
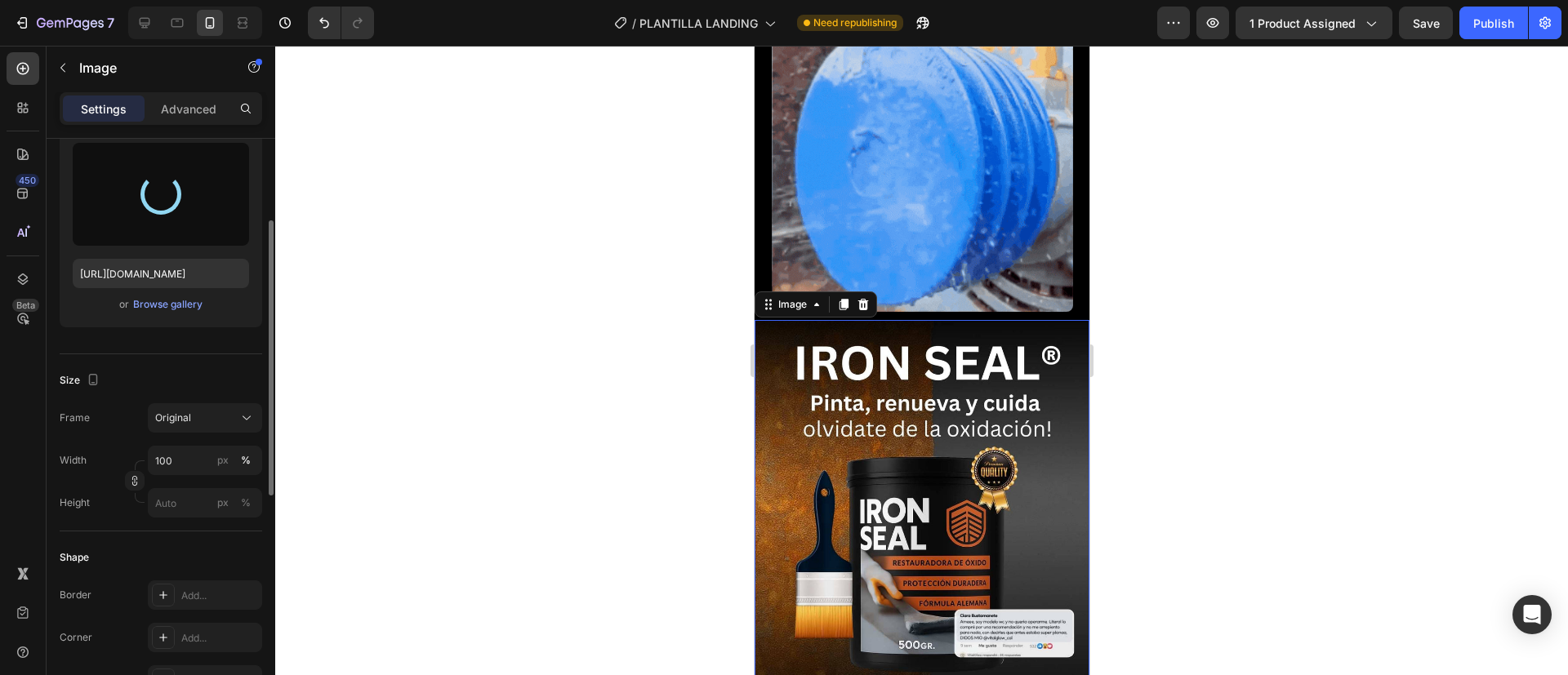
type input "[URL][DOMAIN_NAME]"
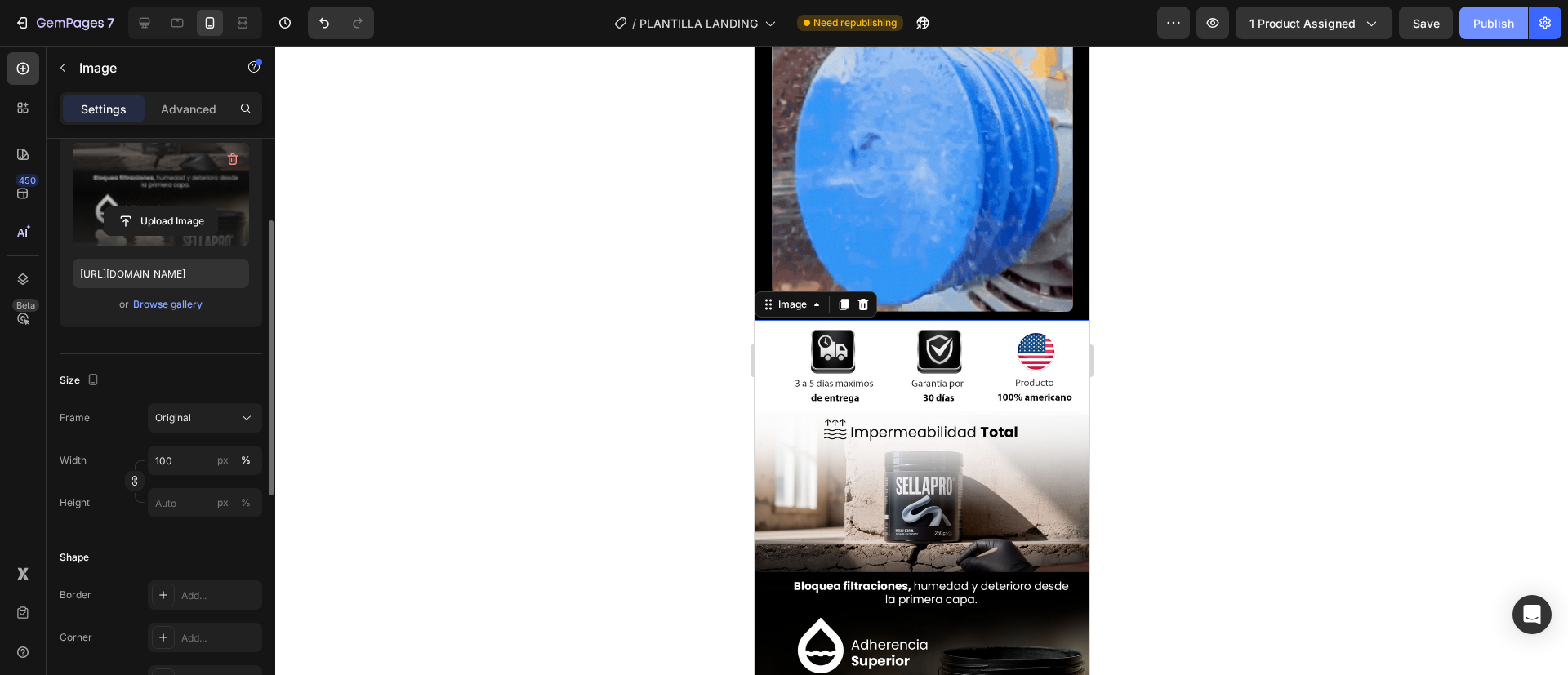
click at [1476, 17] on div "Publish" at bounding box center [1494, 23] width 41 height 17
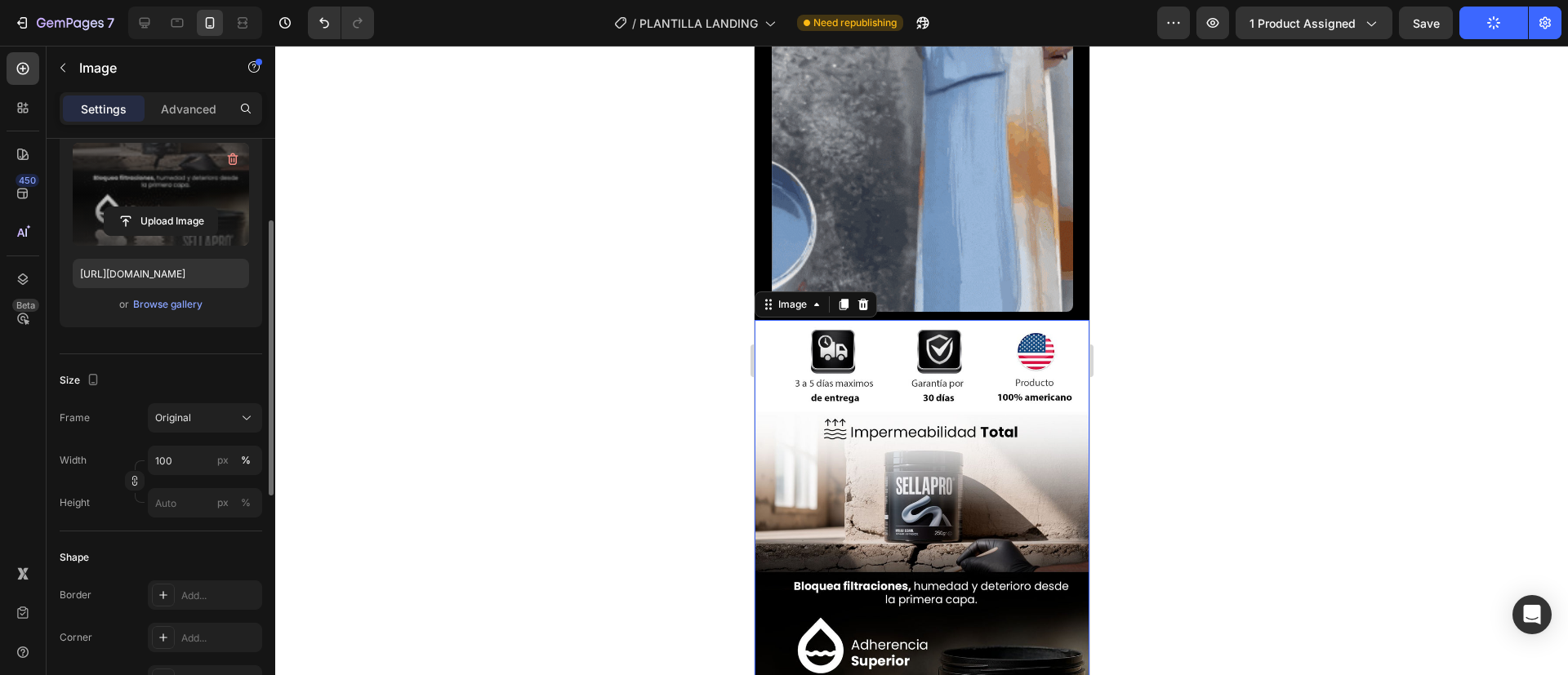
click at [584, 160] on div at bounding box center [922, 360] width 1293 height 629
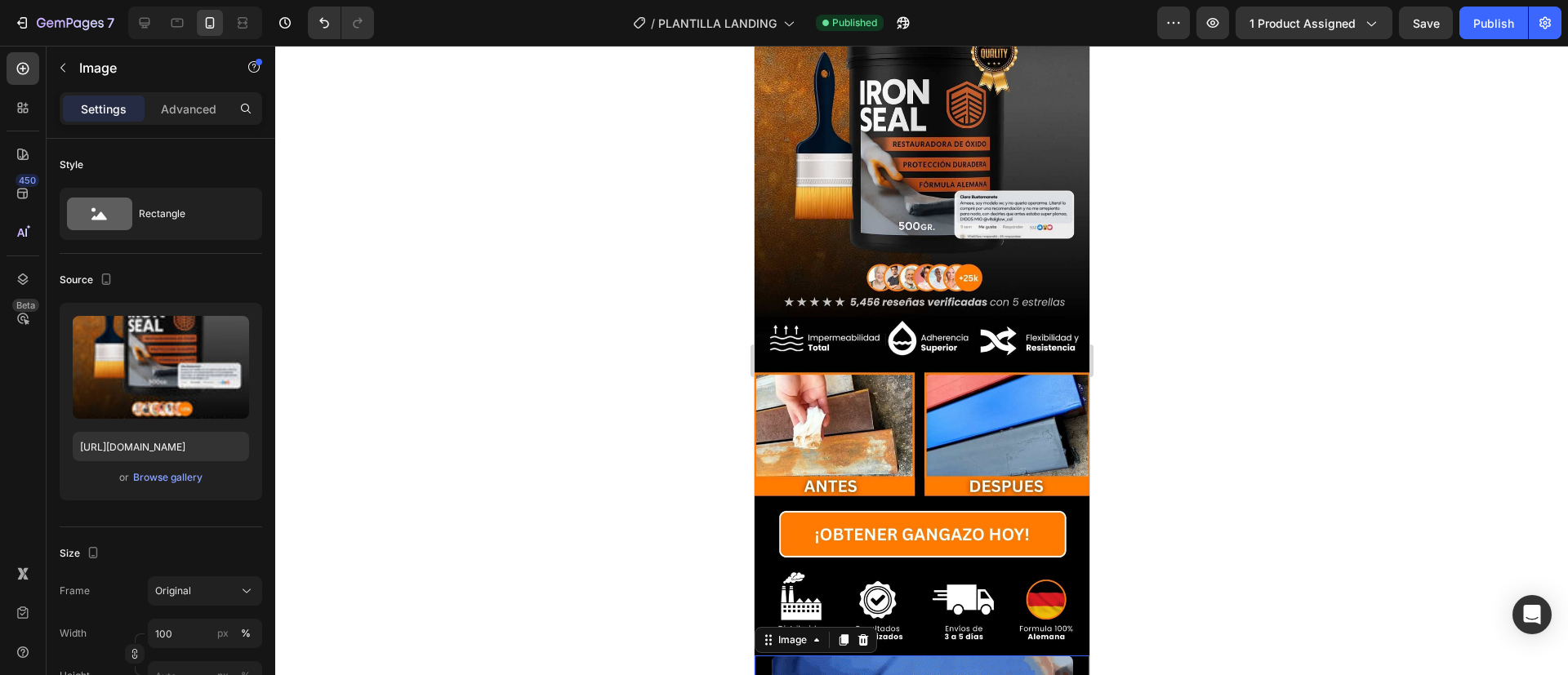
scroll to position [173, 0]
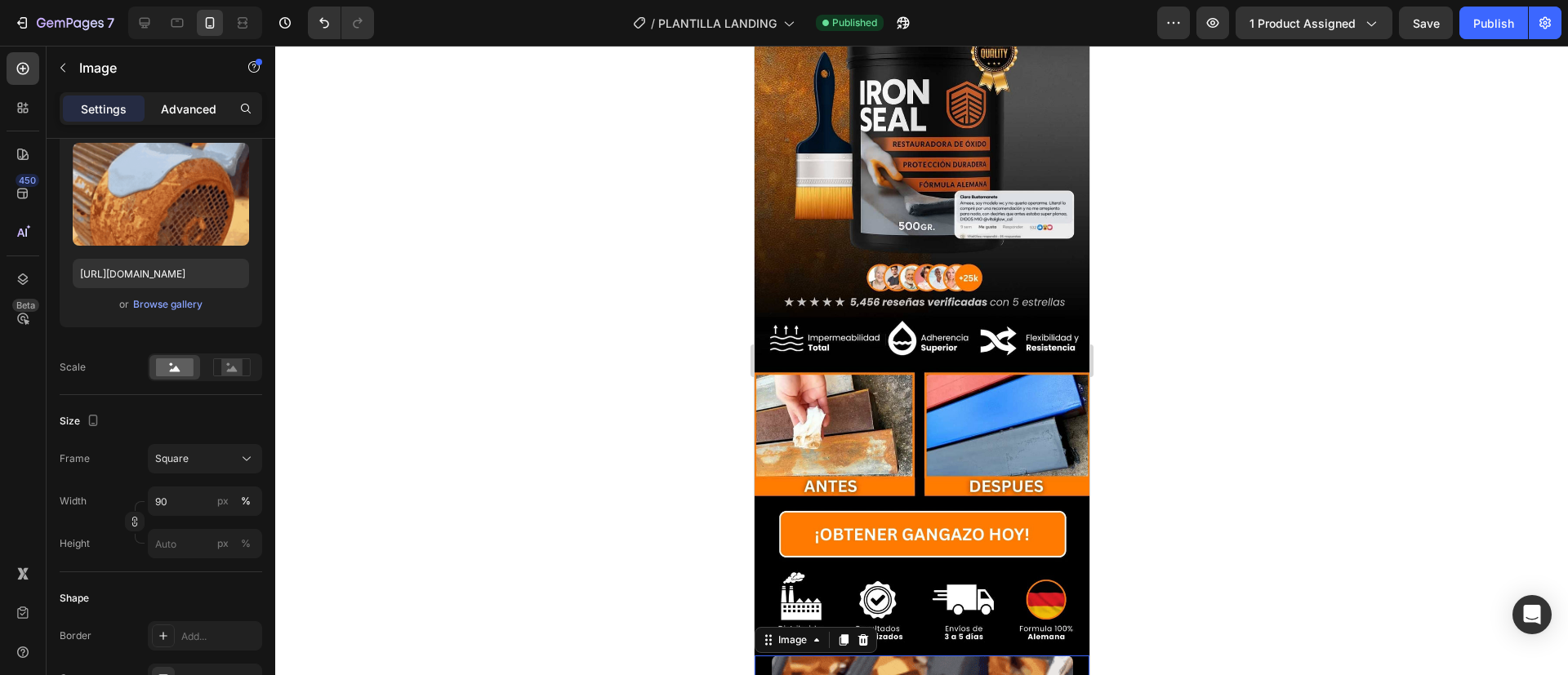
click at [180, 110] on p "Advanced" at bounding box center [189, 109] width 55 height 17
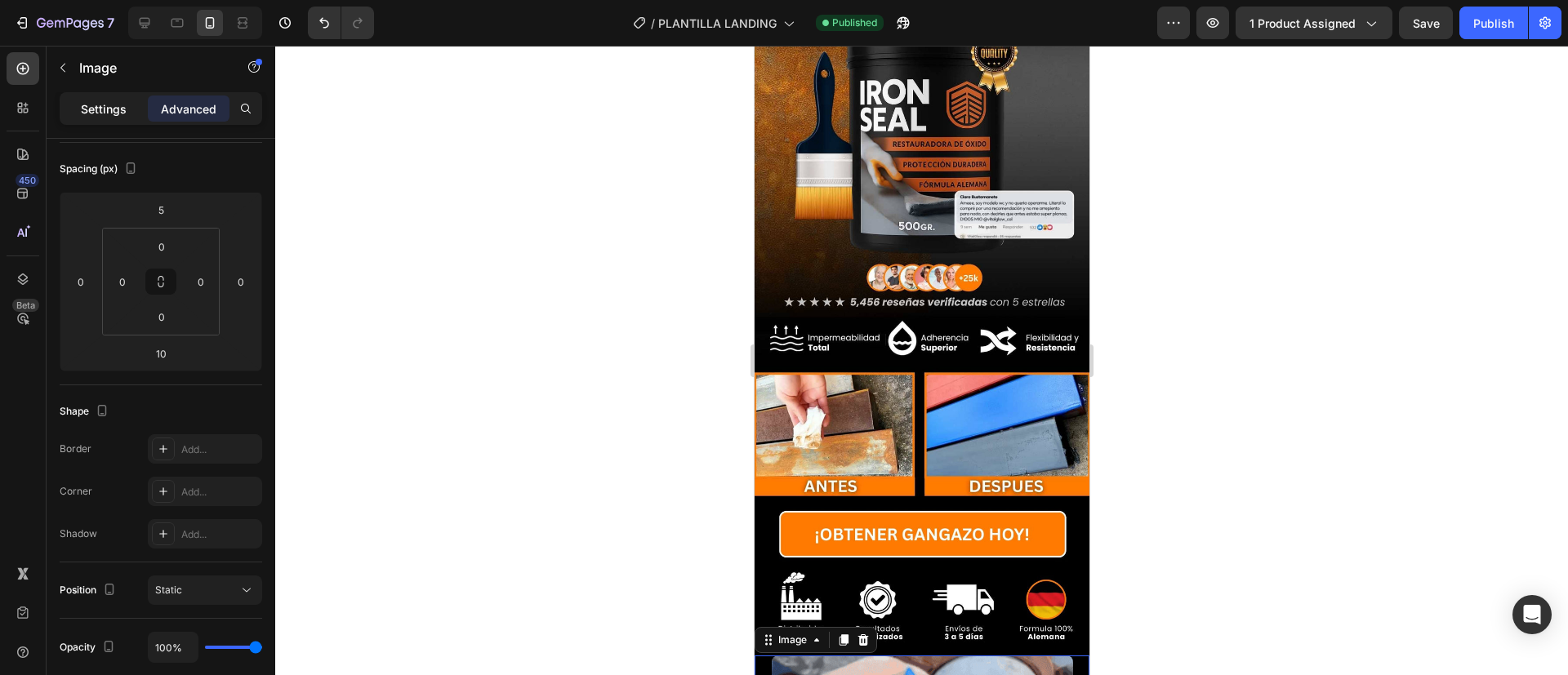
click at [90, 101] on p "Settings" at bounding box center [104, 109] width 46 height 17
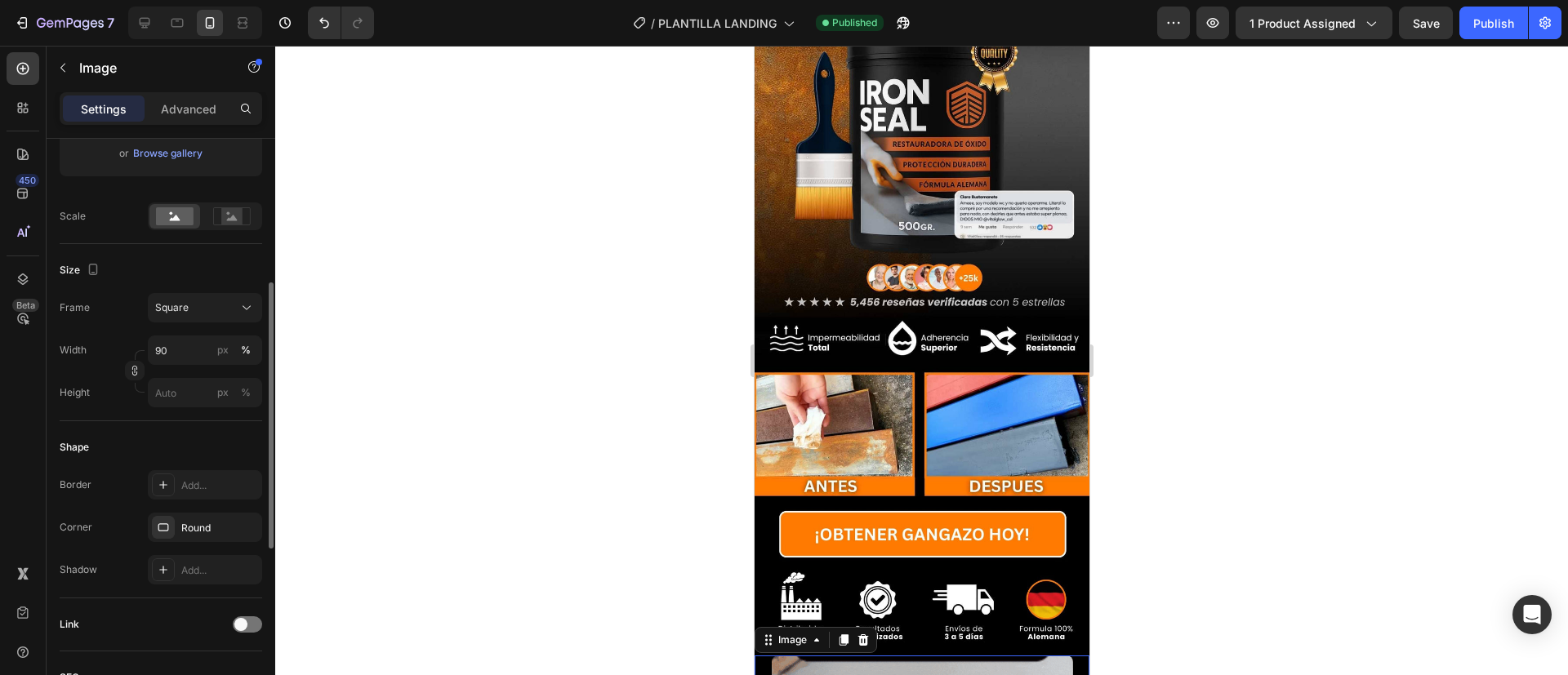
scroll to position [326, 0]
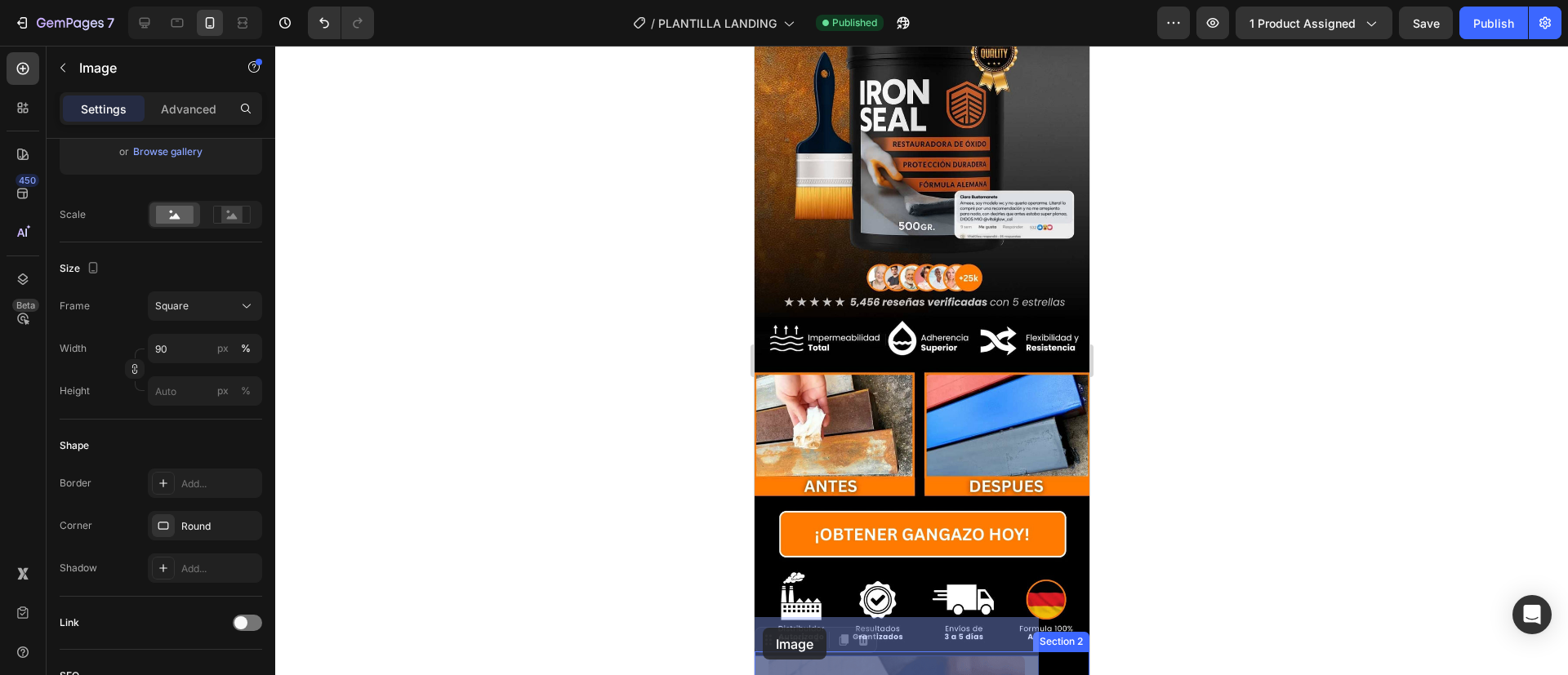
drag, startPoint x: 826, startPoint y: 629, endPoint x: 764, endPoint y: 627, distance: 62.0
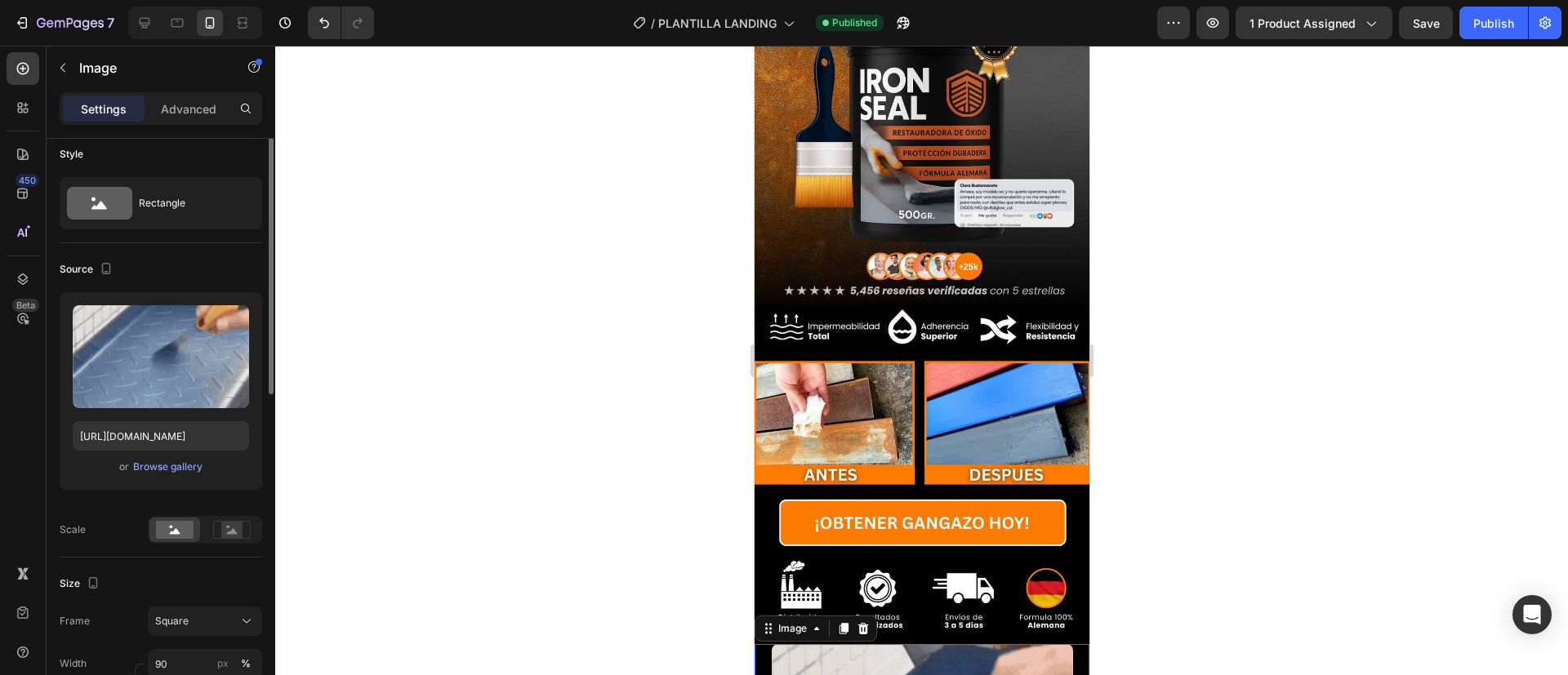
scroll to position [0, 0]
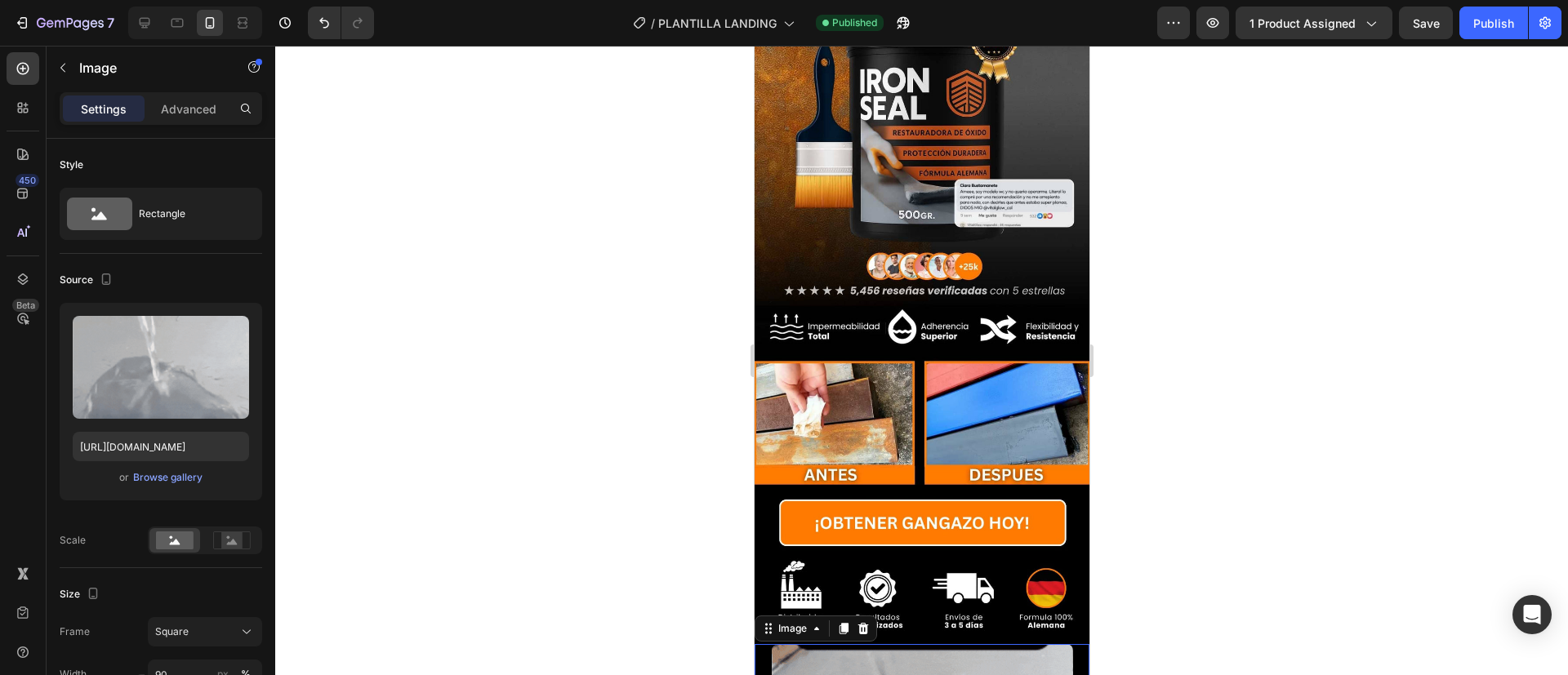
click at [505, 556] on div at bounding box center [922, 360] width 1293 height 629
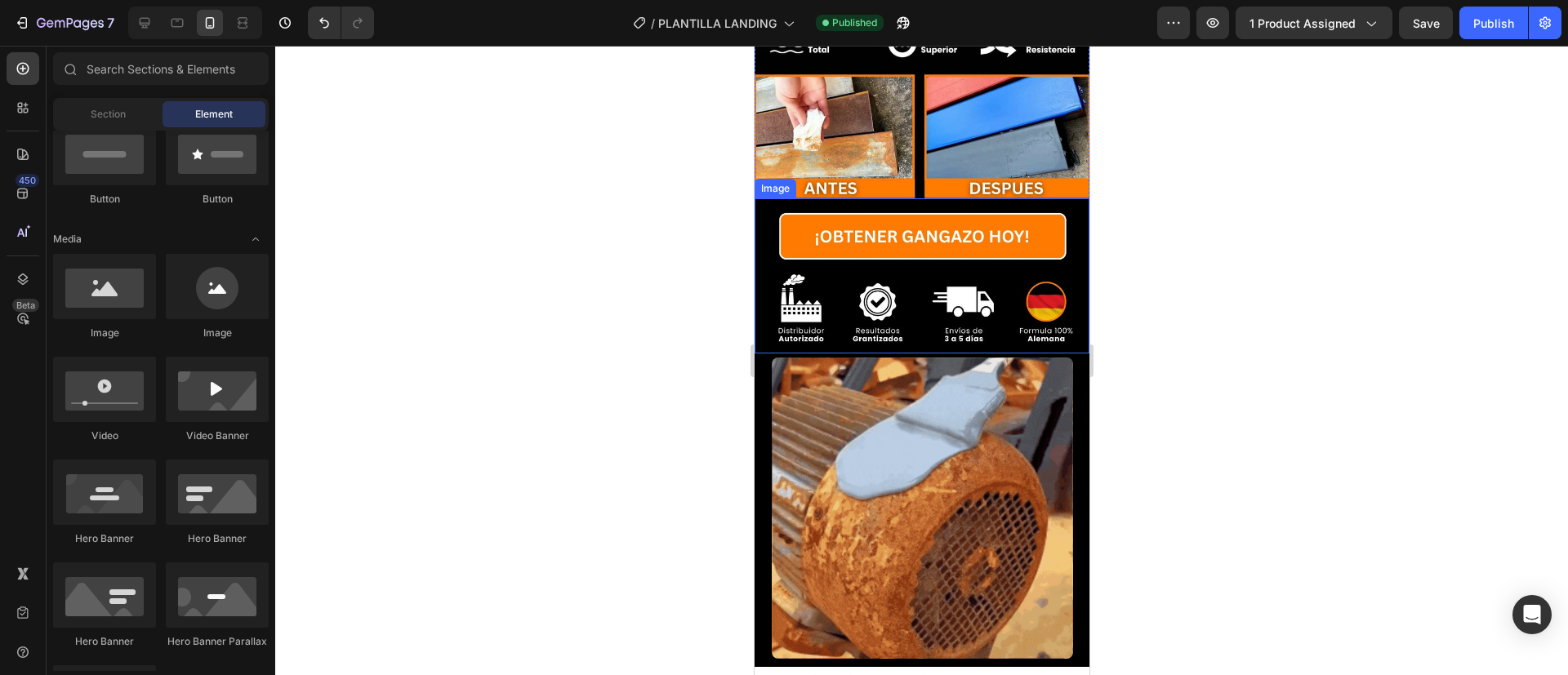
scroll to position [511, 0]
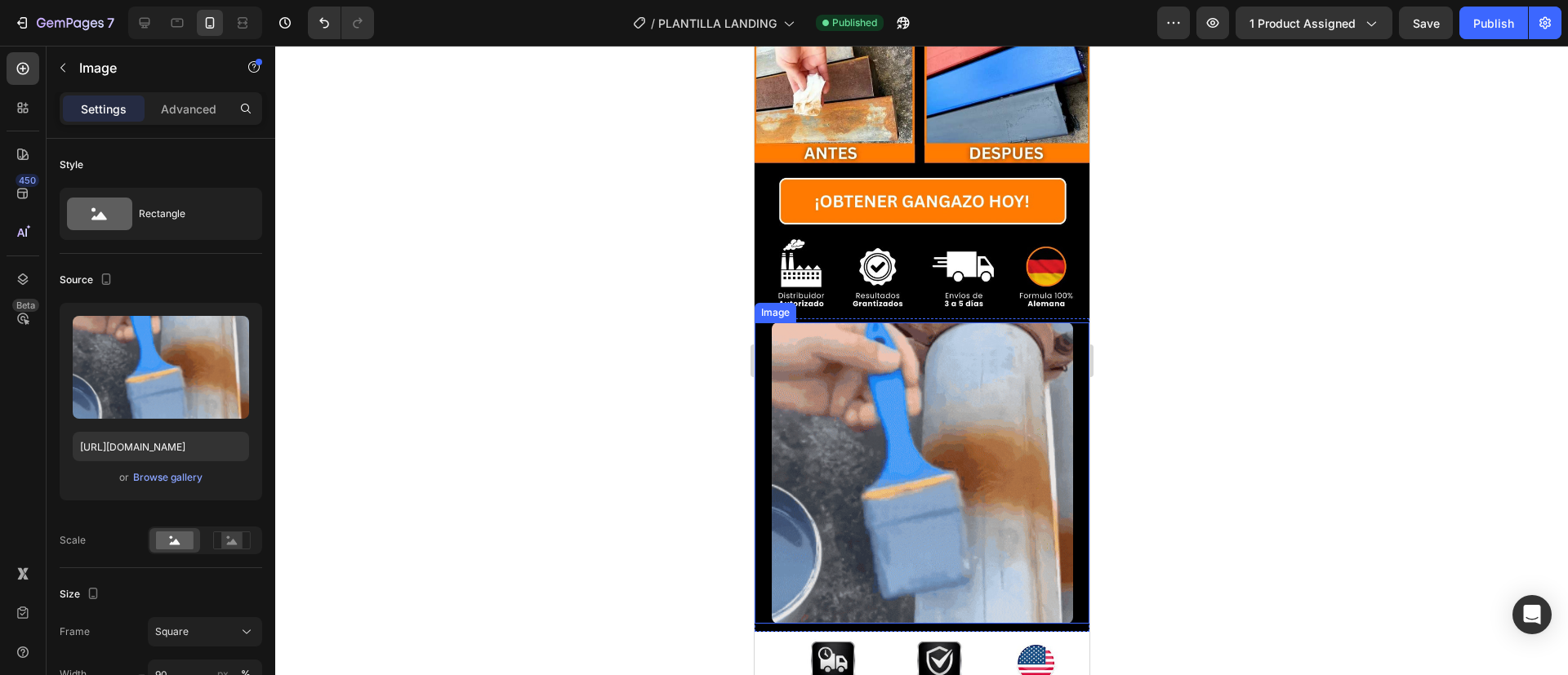
click at [761, 503] on div at bounding box center [922, 473] width 335 height 302
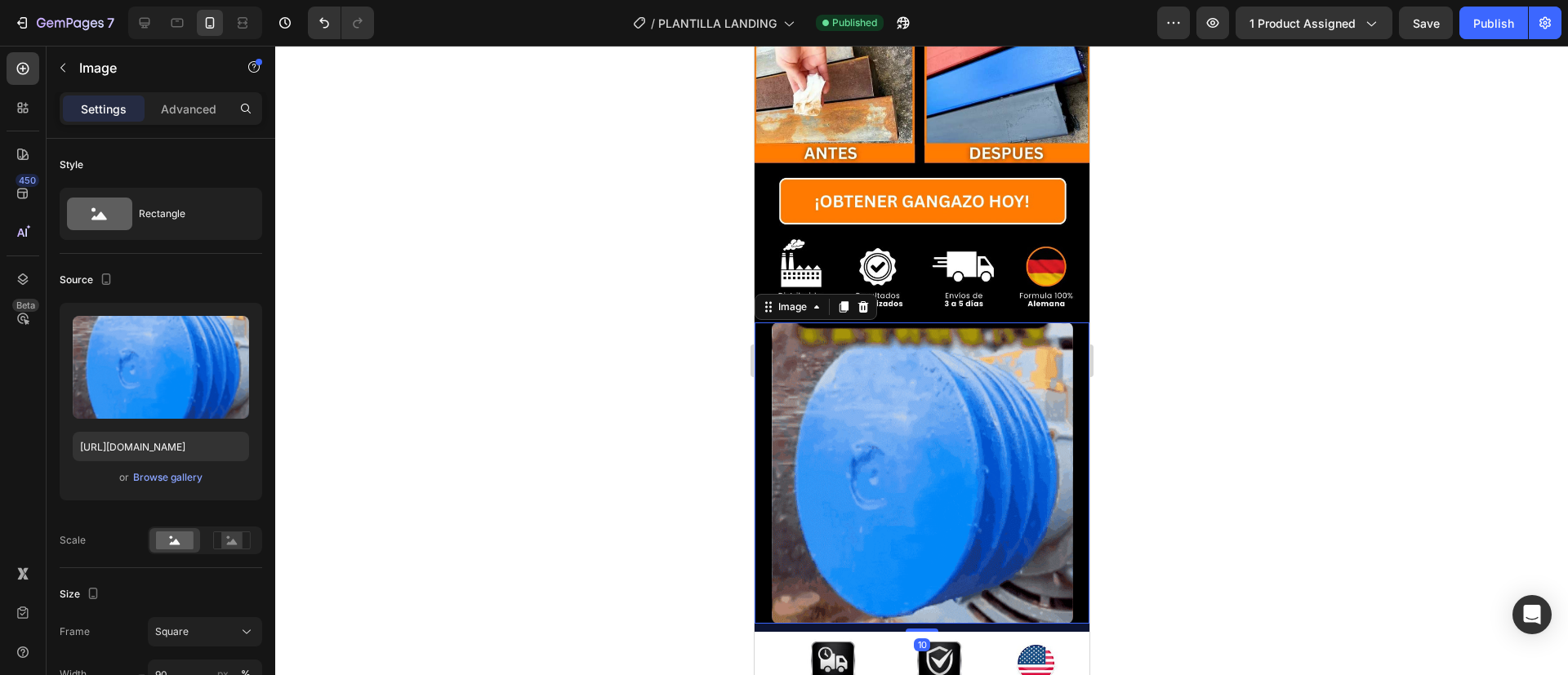
click at [761, 503] on div at bounding box center [922, 473] width 335 height 302
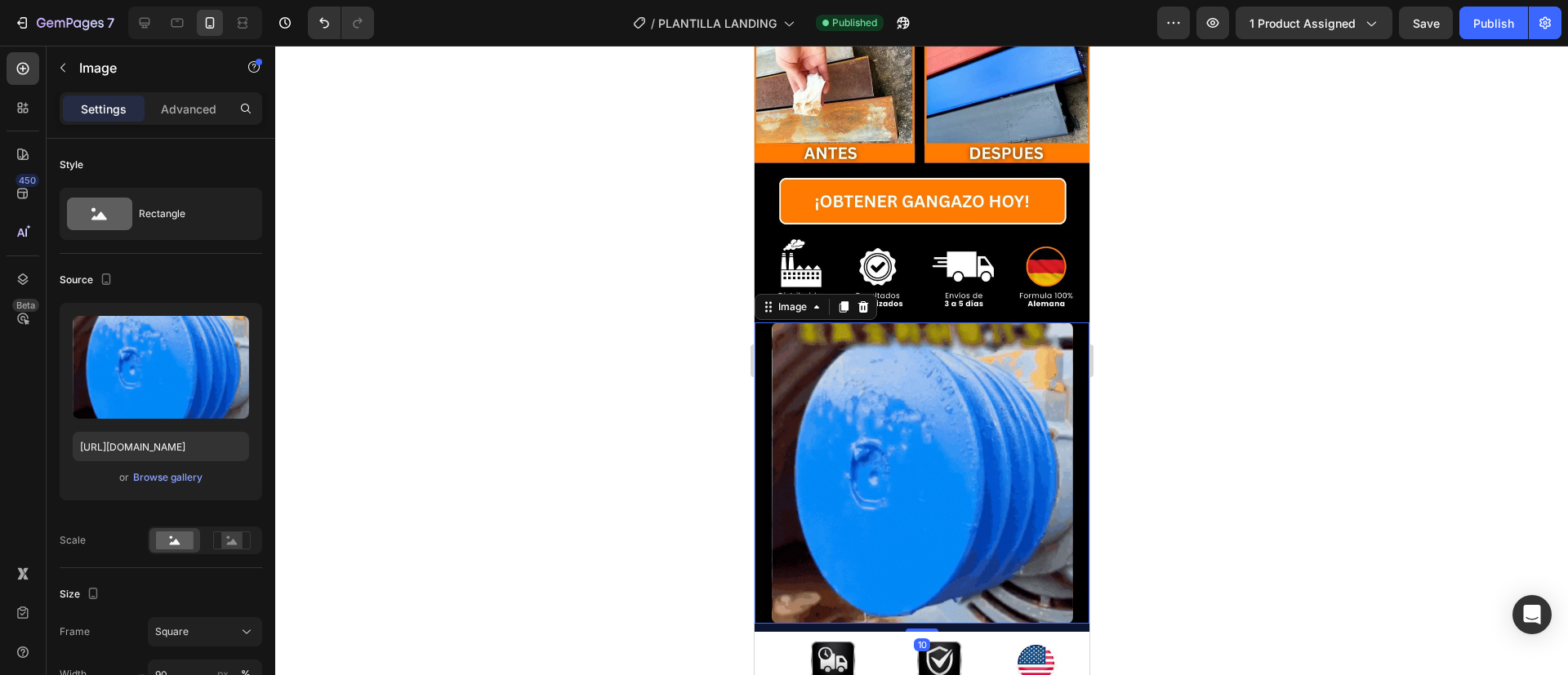
click at [761, 503] on div at bounding box center [922, 473] width 335 height 302
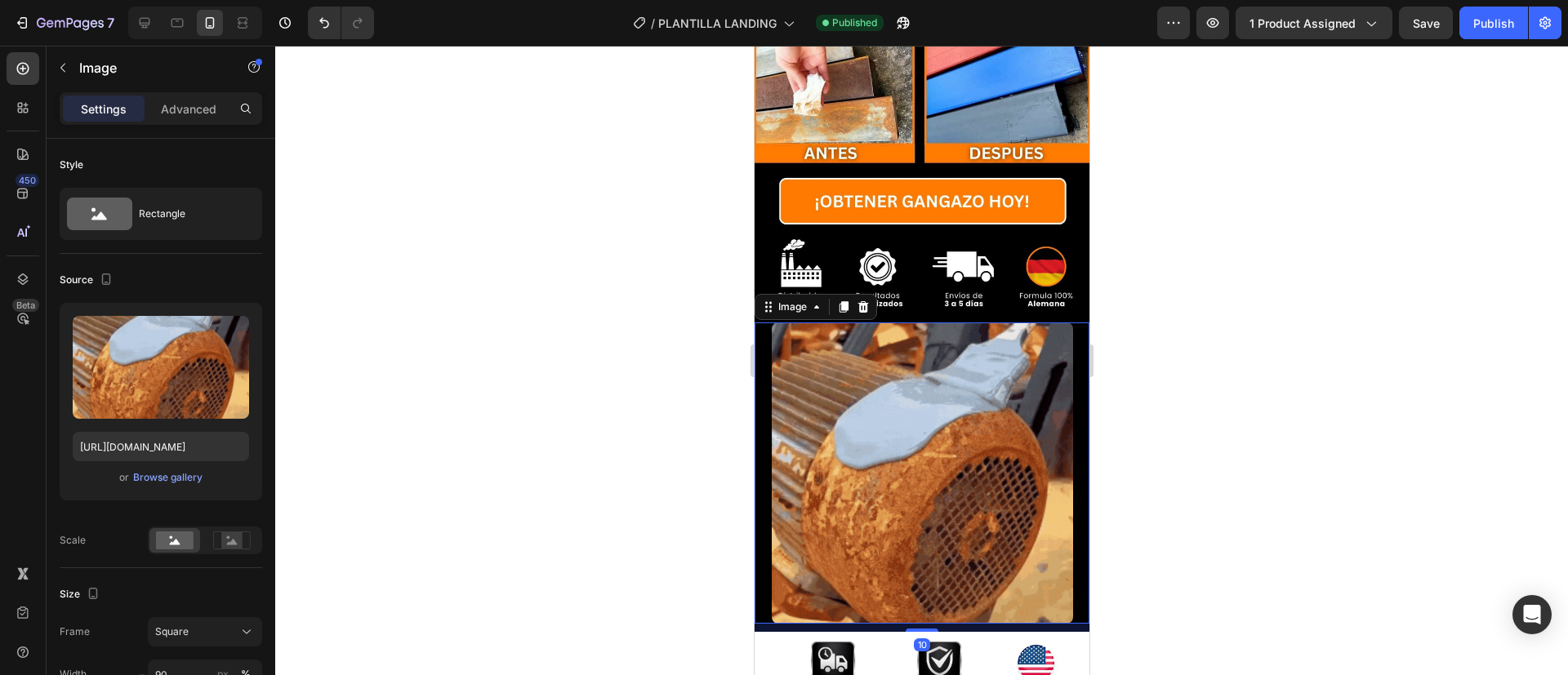
click at [761, 503] on div at bounding box center [922, 473] width 335 height 302
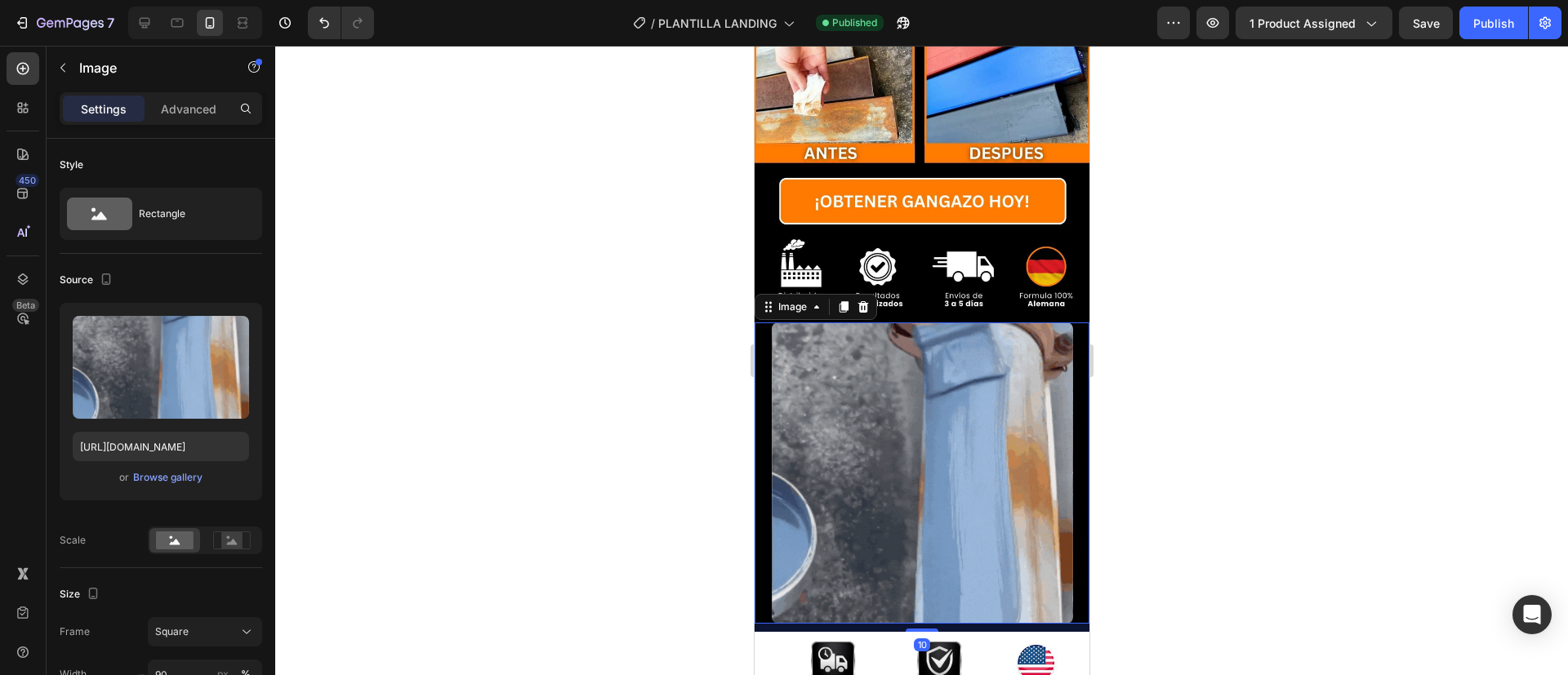
click at [761, 503] on div at bounding box center [922, 473] width 335 height 302
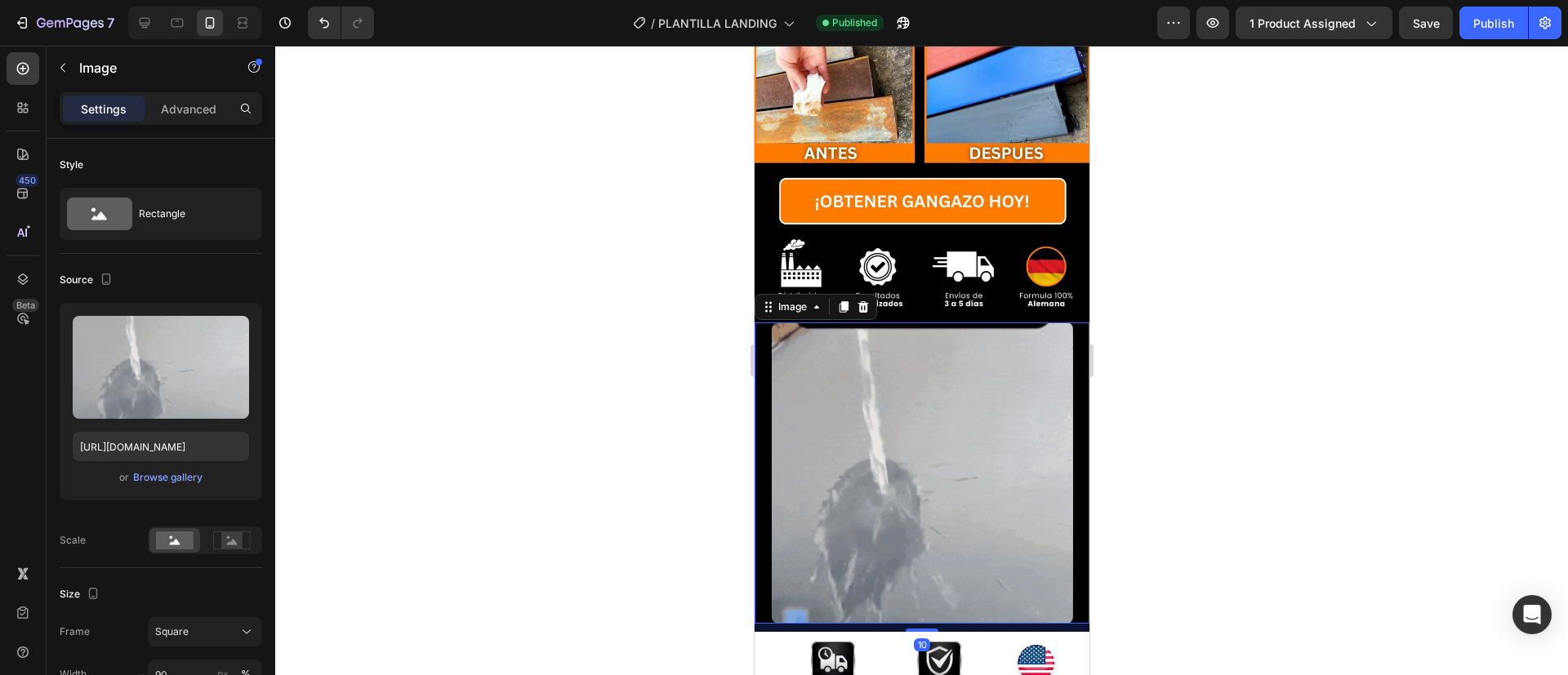
click at [761, 503] on div at bounding box center [922, 473] width 335 height 302
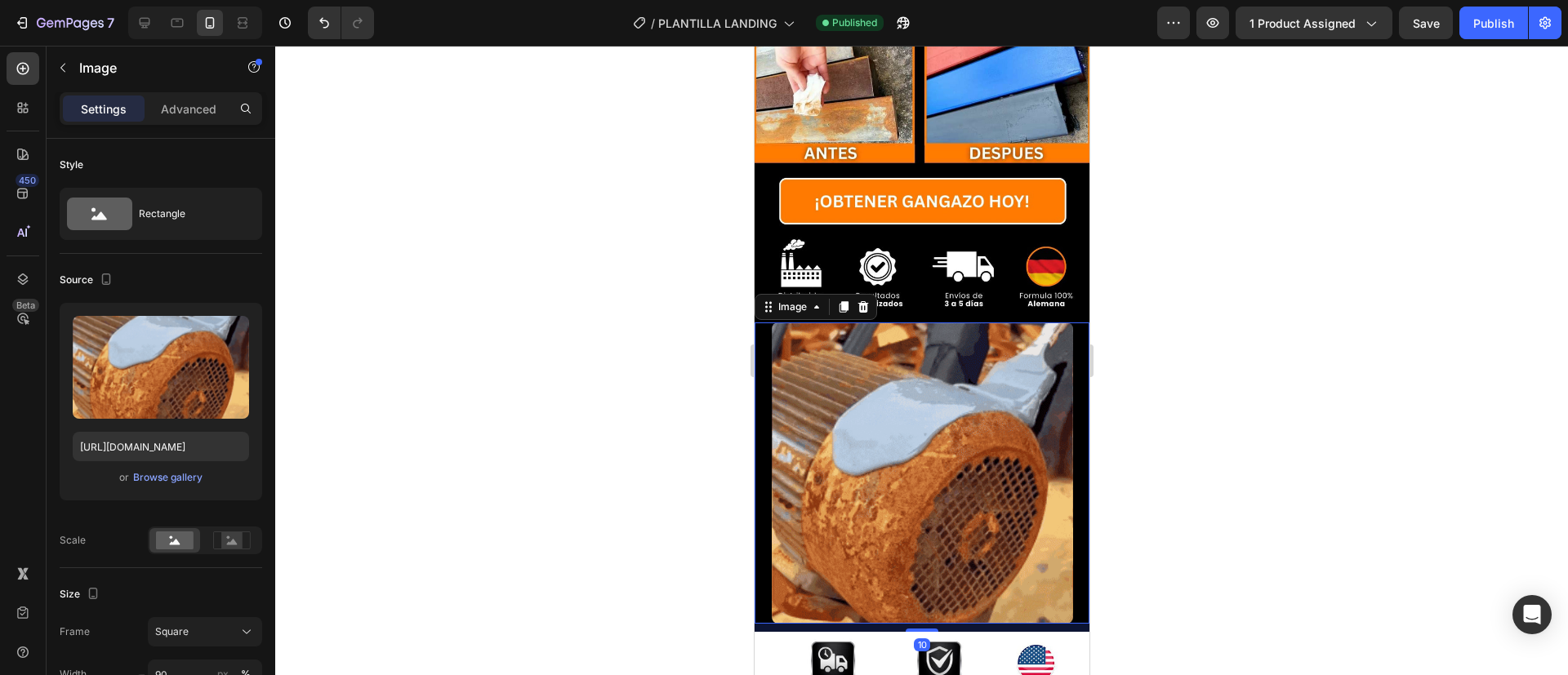
click at [761, 503] on div at bounding box center [922, 473] width 335 height 302
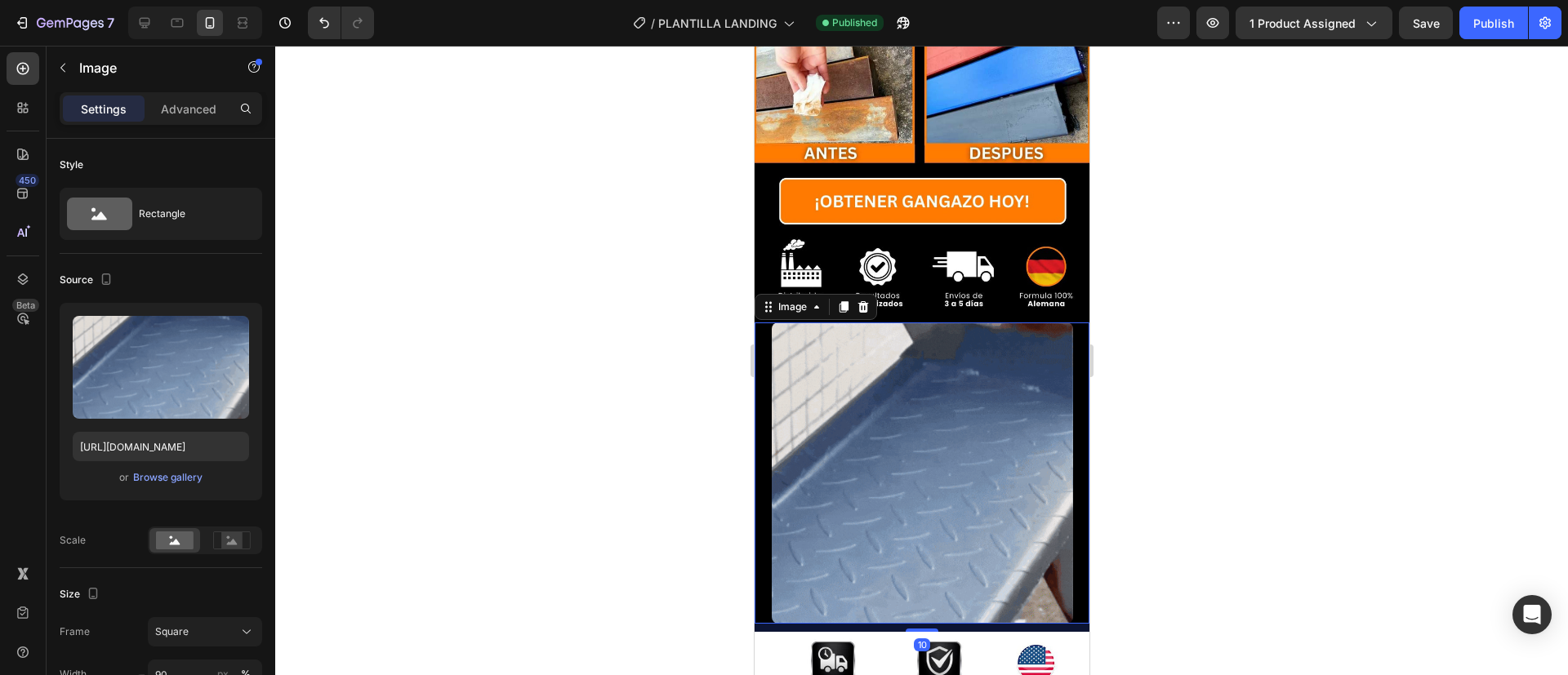
click at [761, 503] on div at bounding box center [922, 473] width 335 height 302
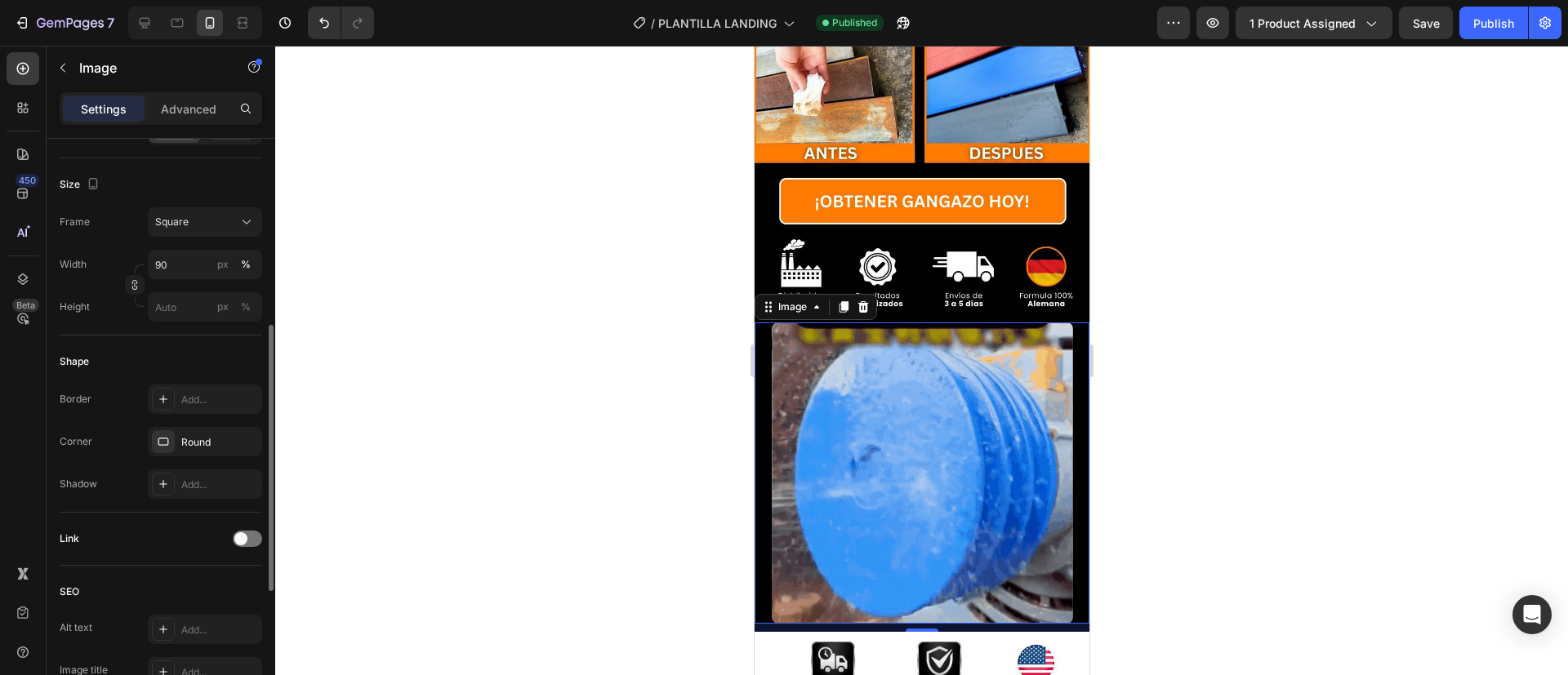
scroll to position [409, 0]
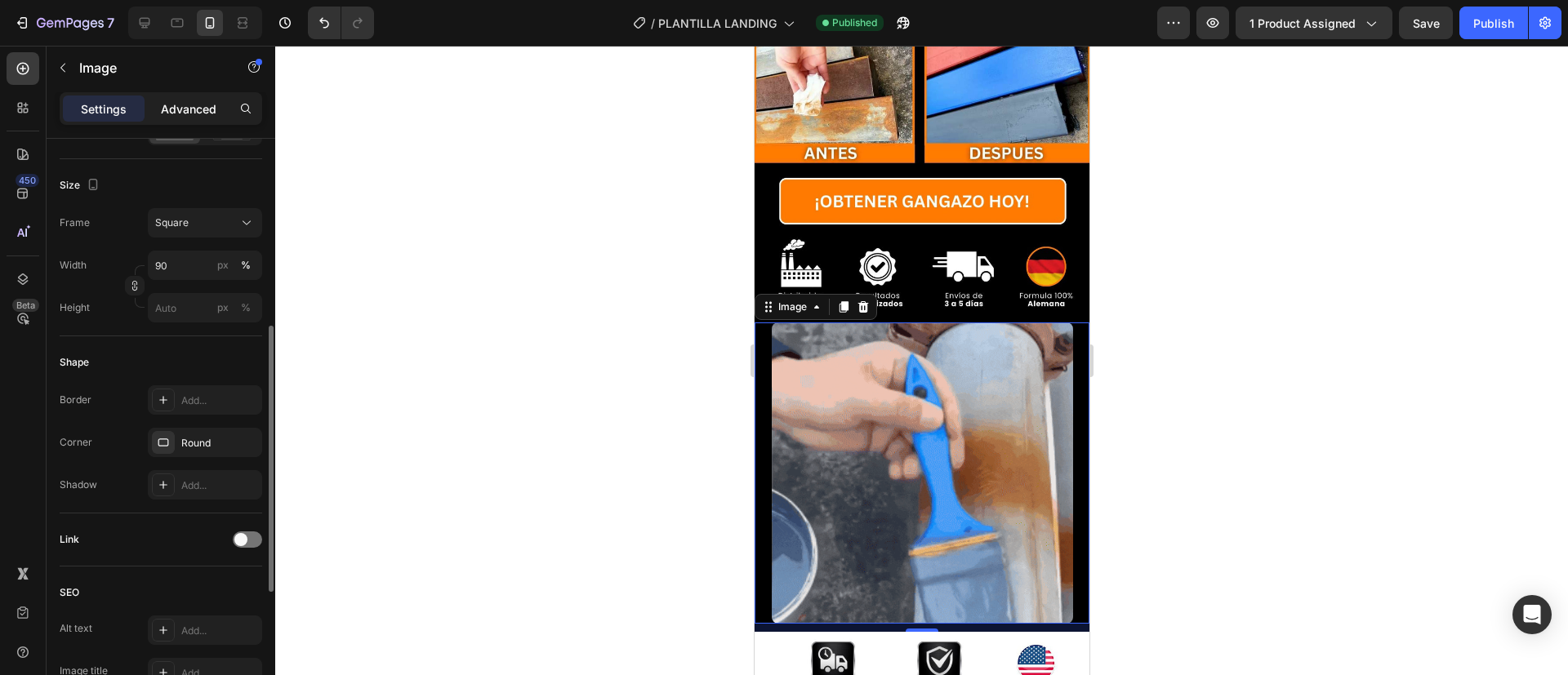
click at [185, 110] on p "Advanced" at bounding box center [189, 109] width 55 height 17
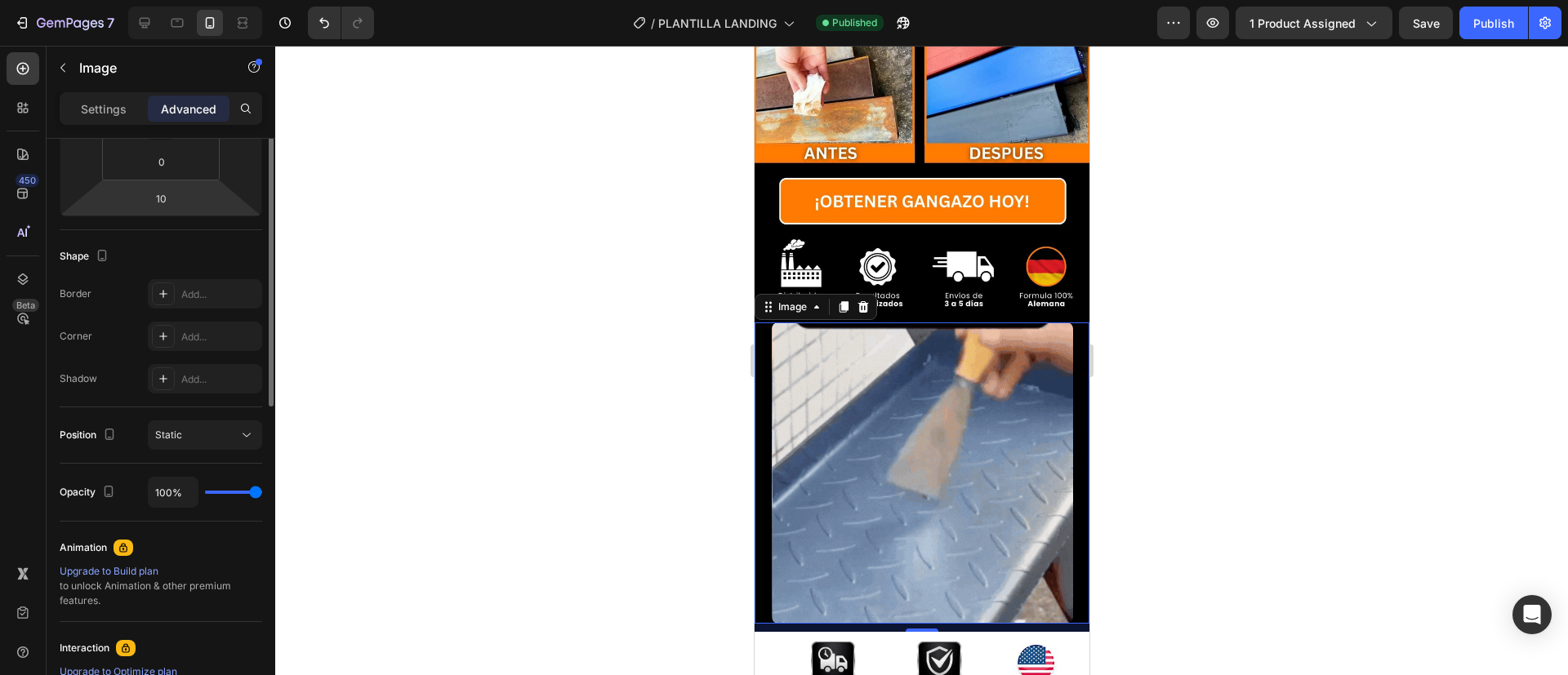
scroll to position [0, 0]
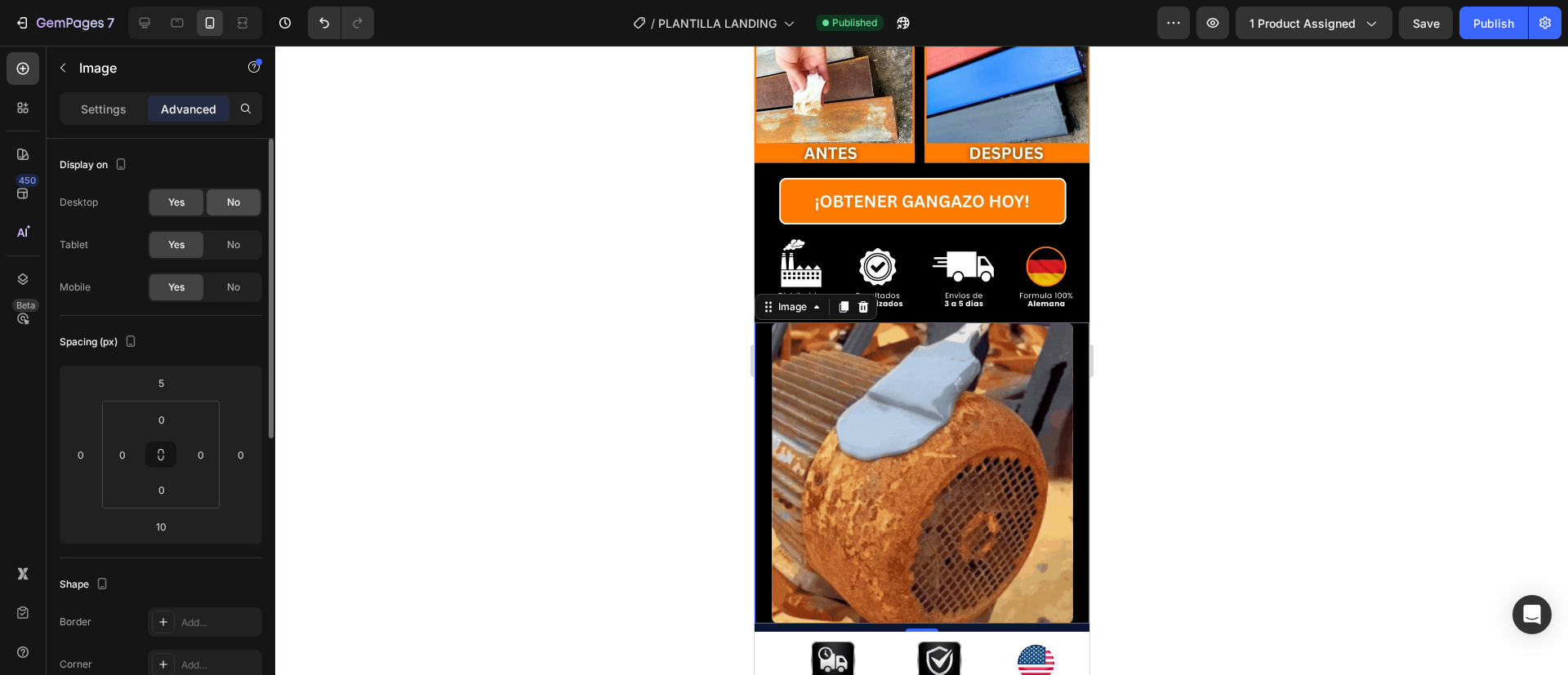
click at [237, 192] on div "No" at bounding box center [233, 202] width 54 height 26
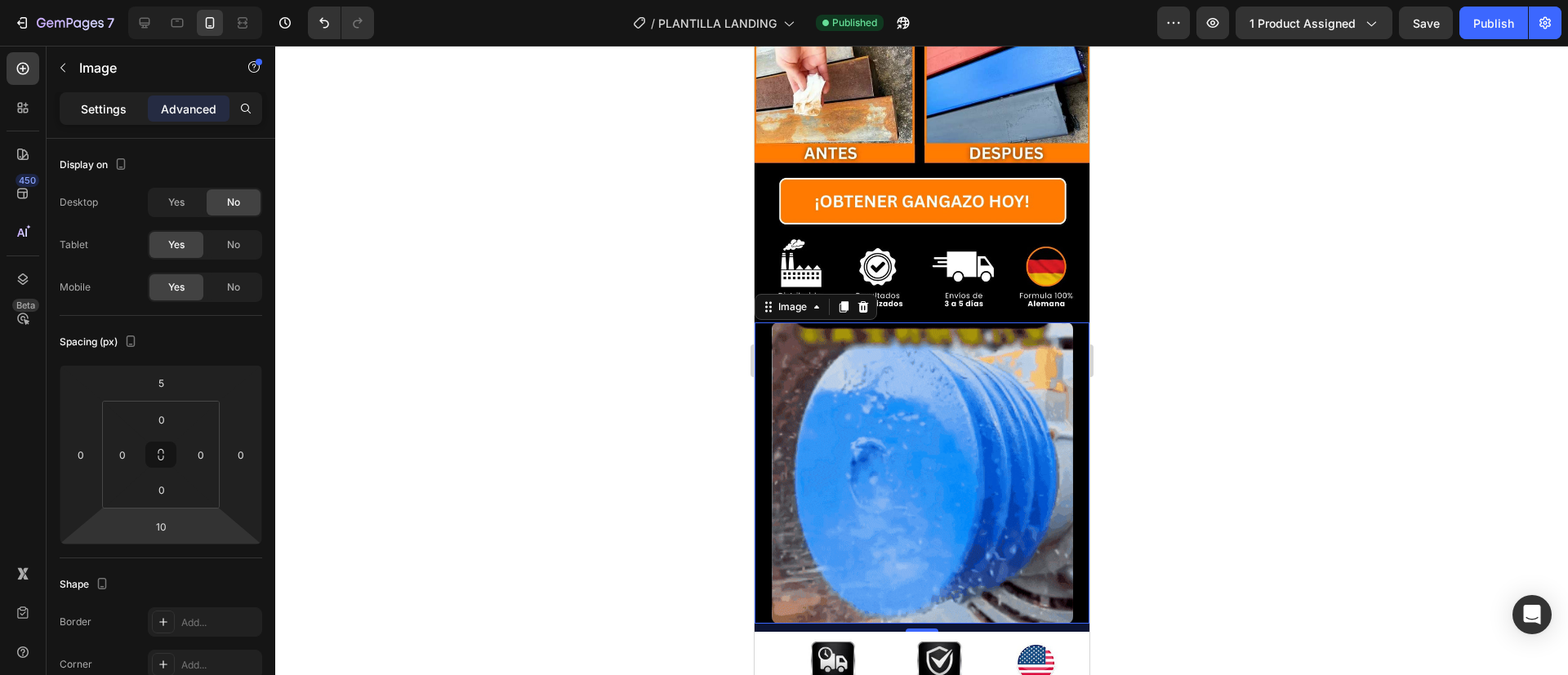
click at [100, 95] on div "Settings" at bounding box center [104, 108] width 82 height 26
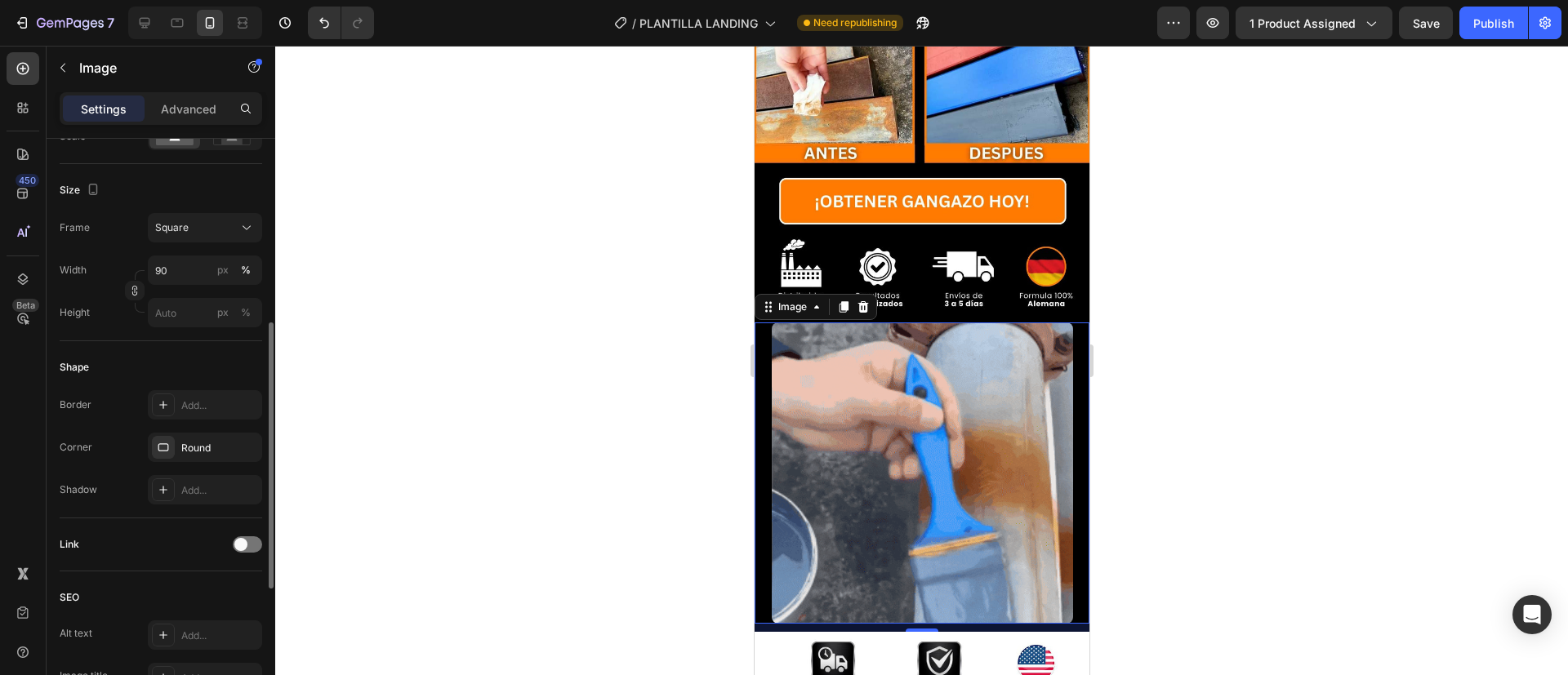
scroll to position [404, 0]
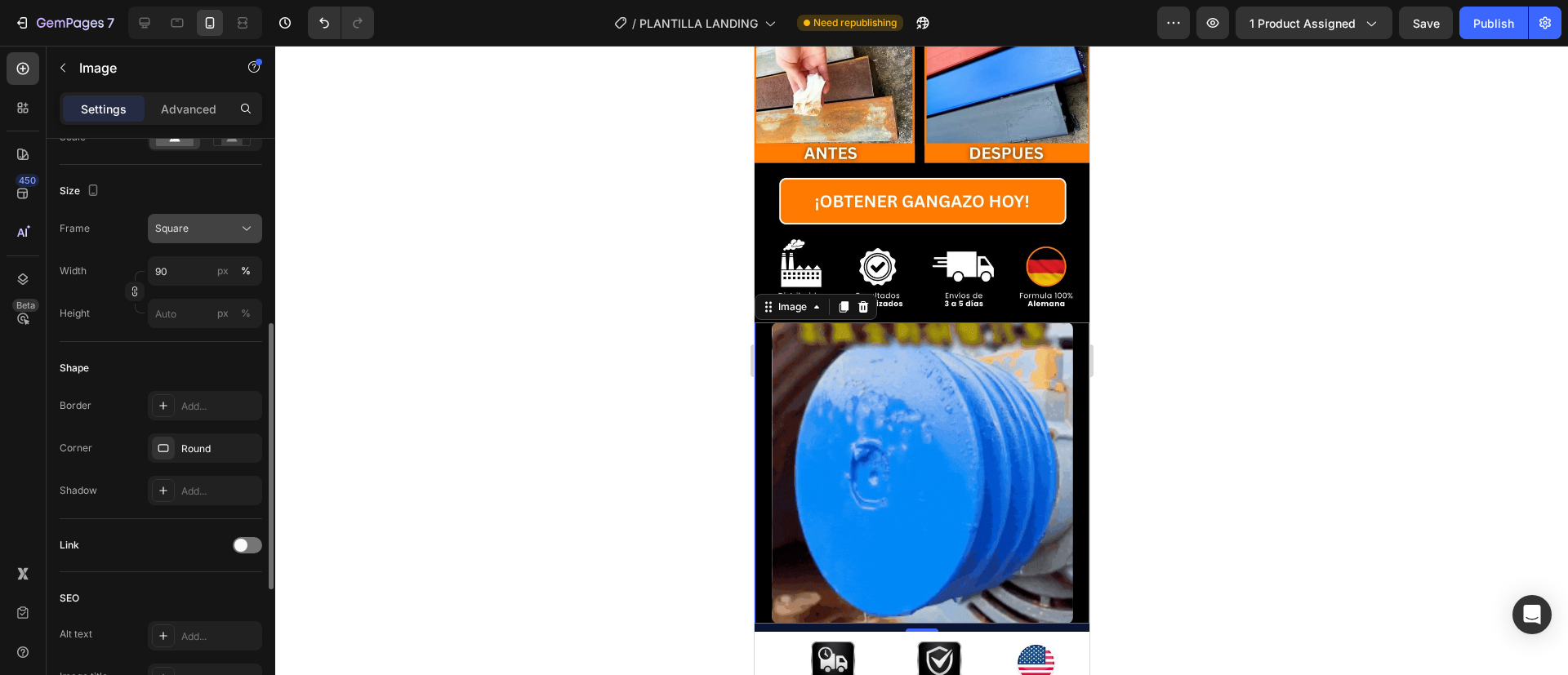
click at [205, 223] on div "Square" at bounding box center [195, 228] width 80 height 14
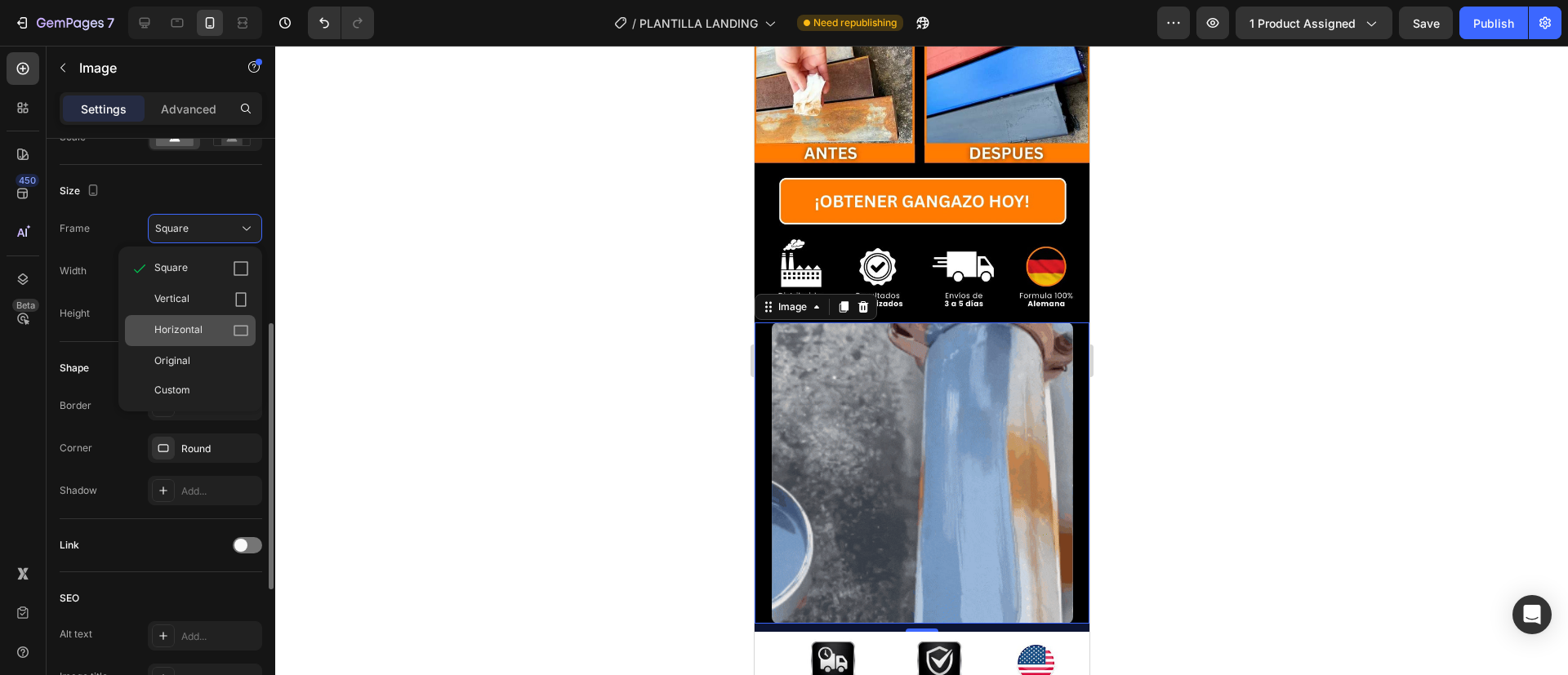
click at [224, 329] on div "Horizontal" at bounding box center [202, 330] width 95 height 16
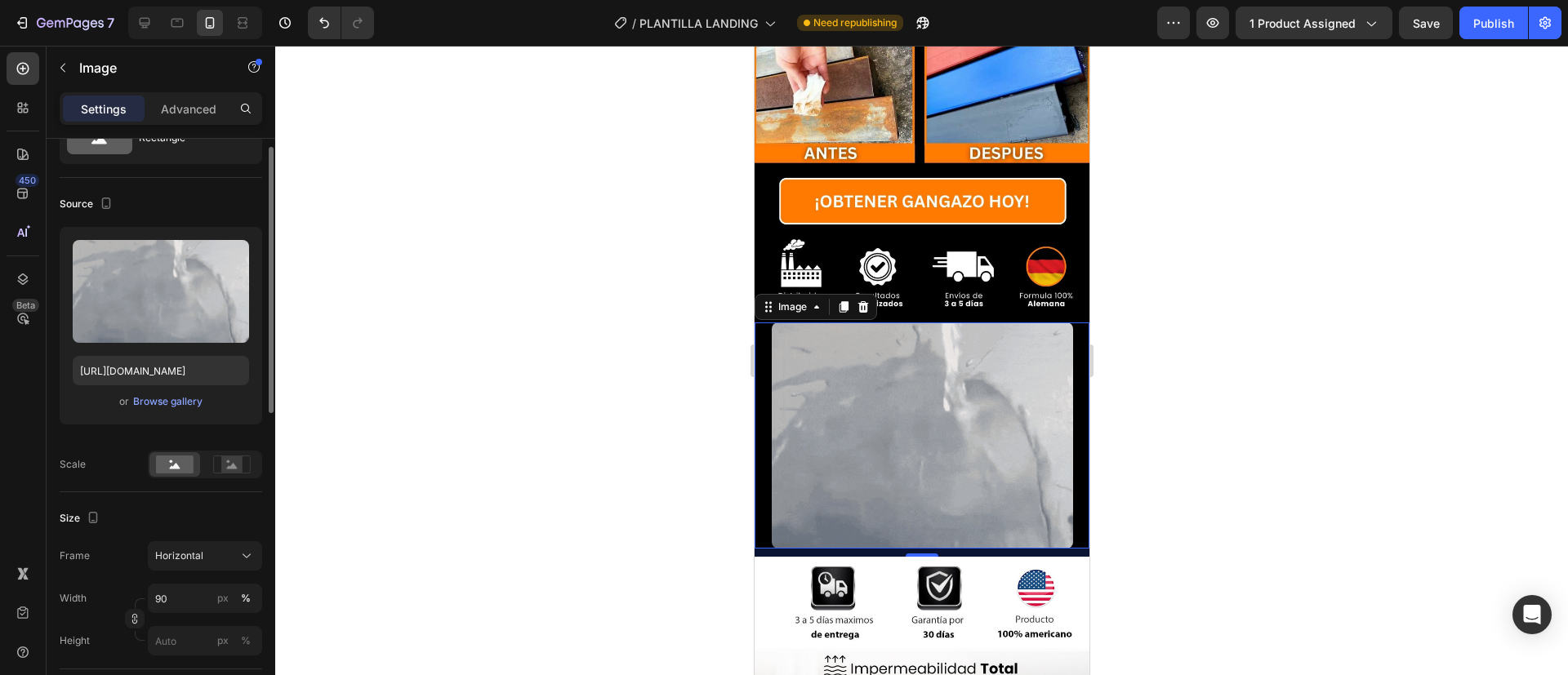
scroll to position [0, 0]
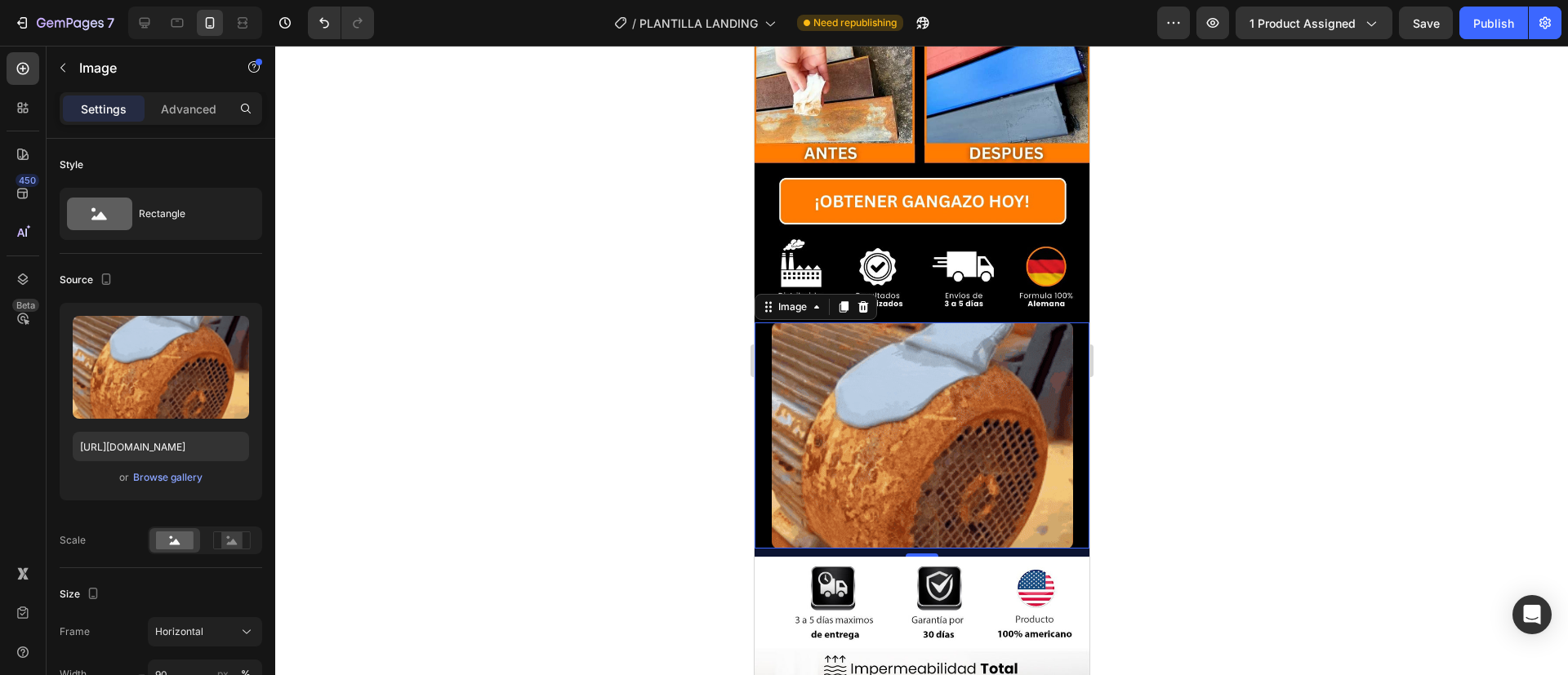
click at [787, 548] on div "10" at bounding box center [922, 552] width 335 height 9
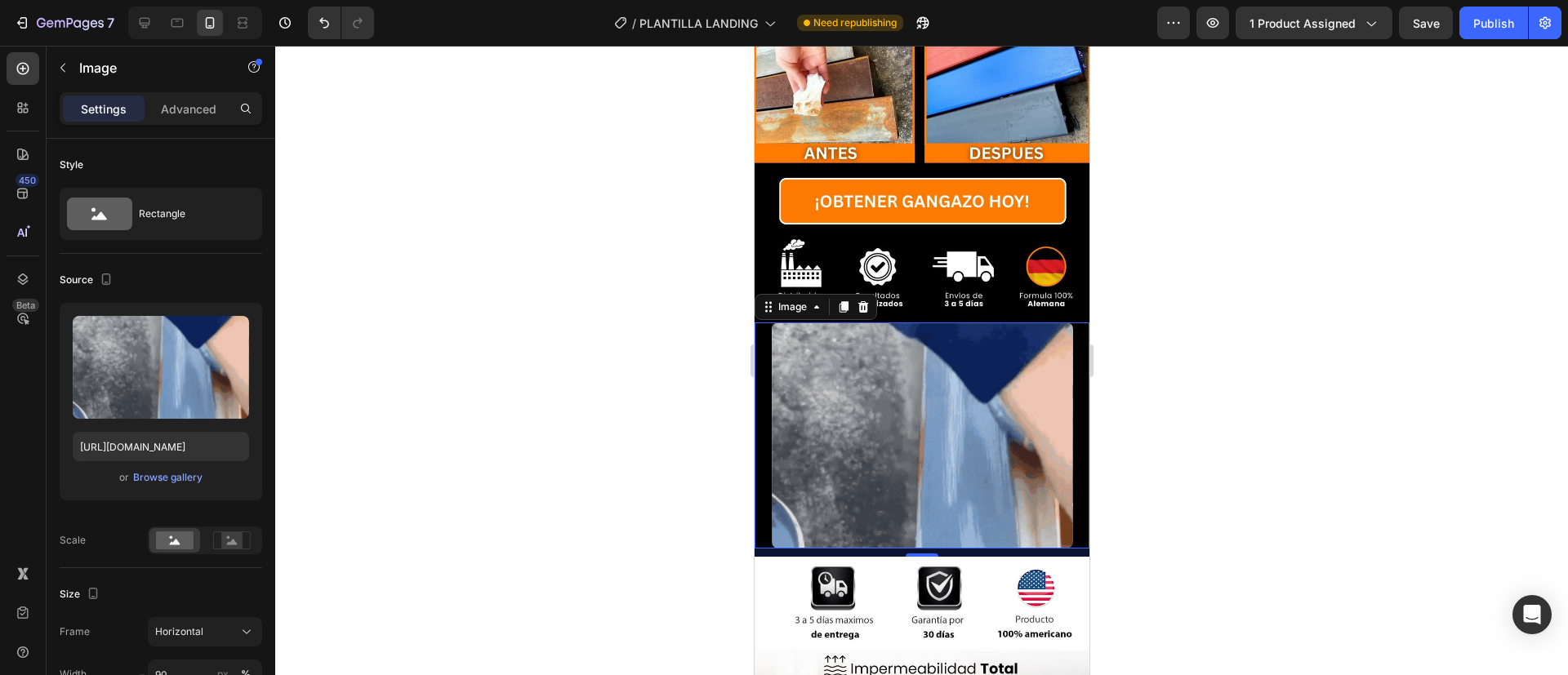
click at [787, 548] on div "10" at bounding box center [922, 552] width 335 height 9
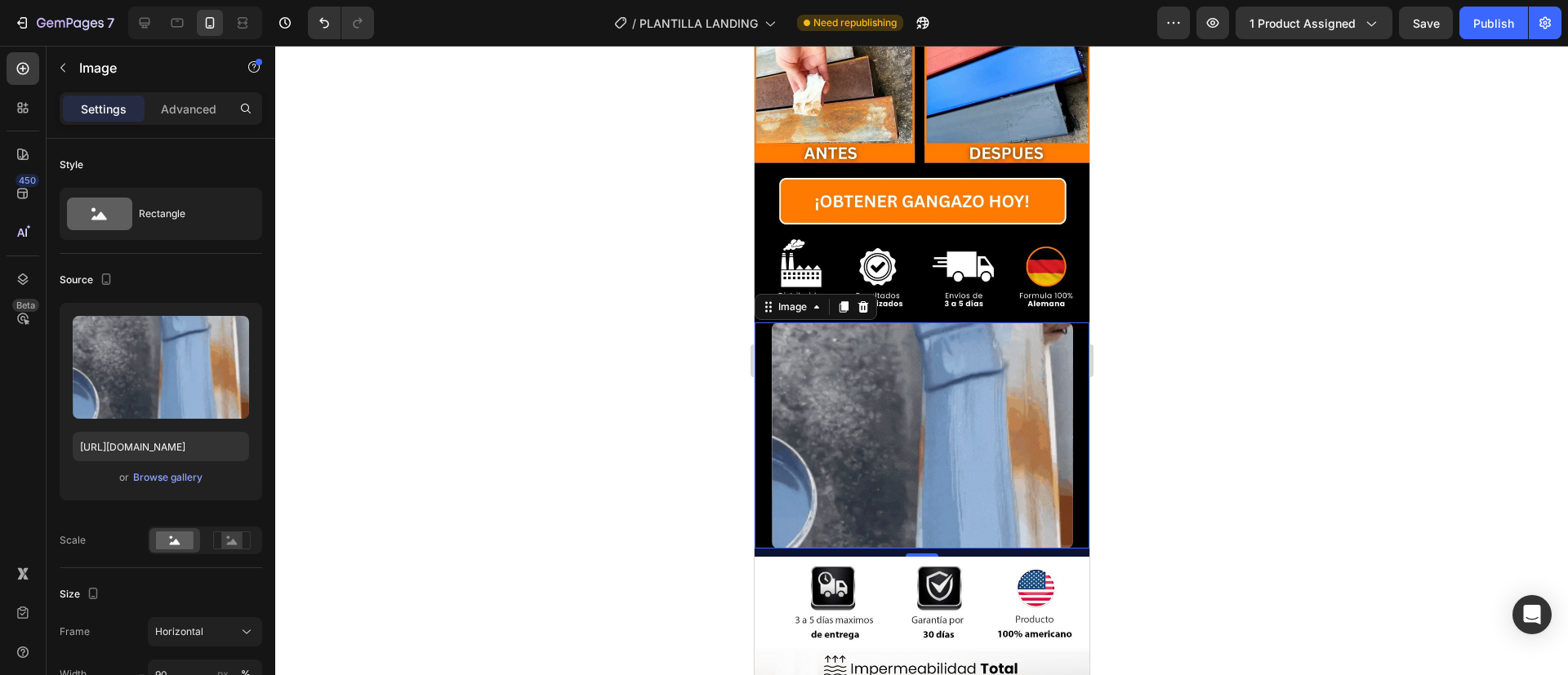
click at [787, 548] on div "10" at bounding box center [922, 552] width 335 height 9
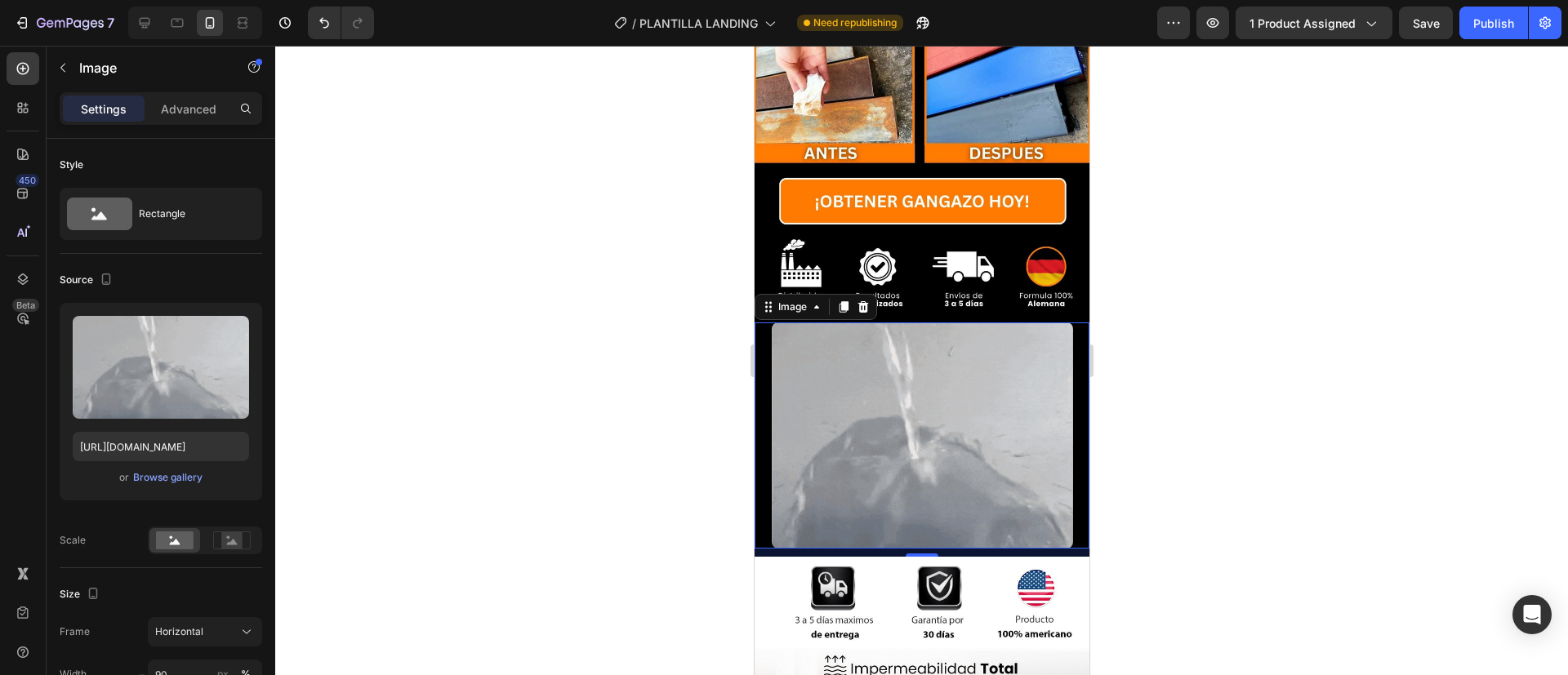
click at [787, 548] on div "10" at bounding box center [922, 552] width 335 height 9
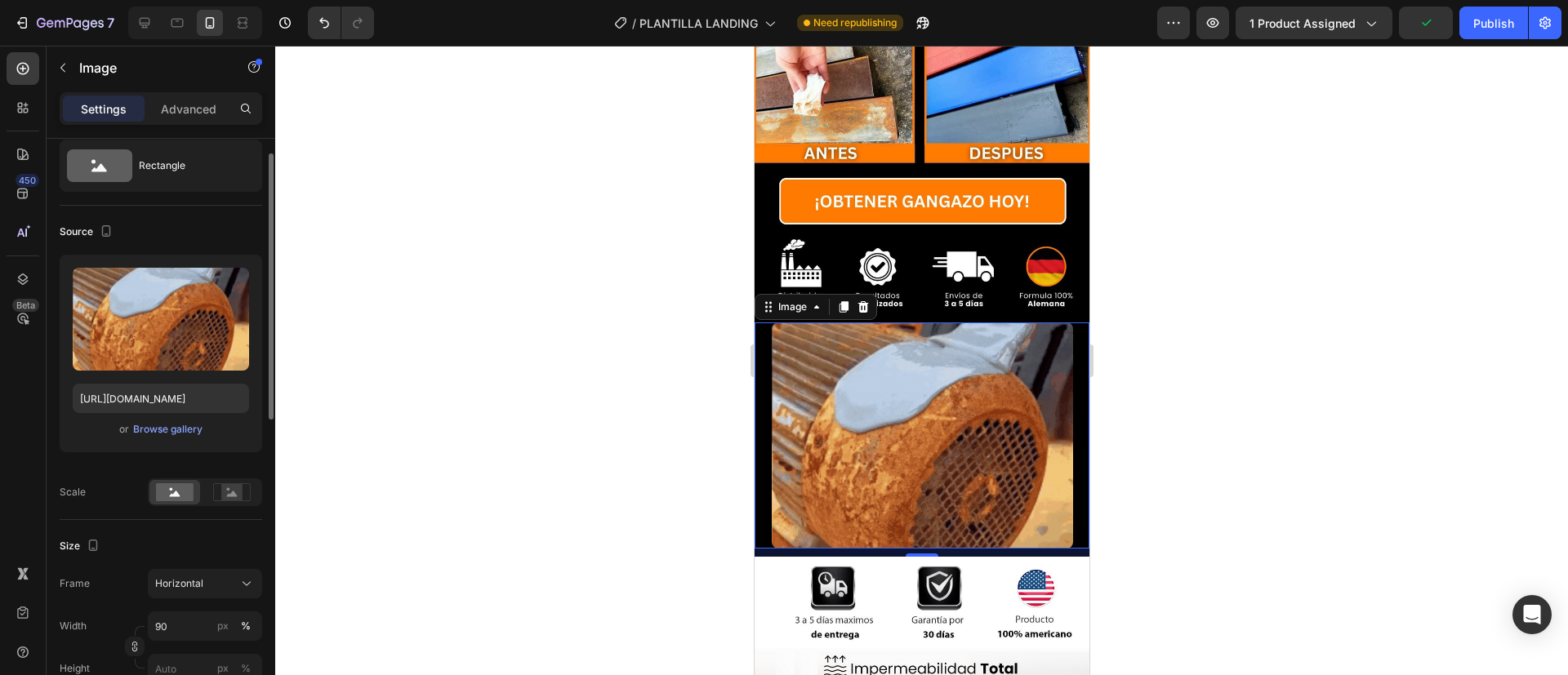
scroll to position [43, 0]
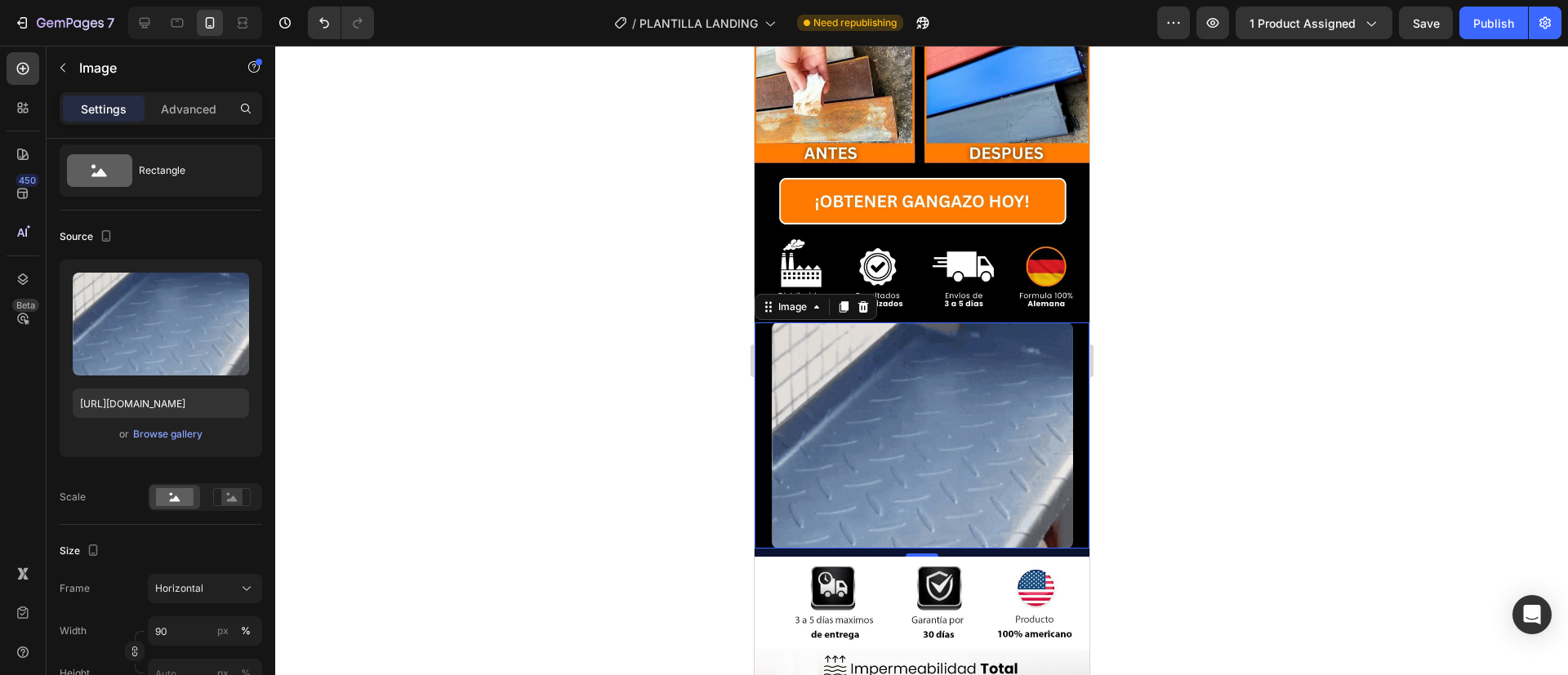
click at [547, 320] on div at bounding box center [922, 360] width 1293 height 629
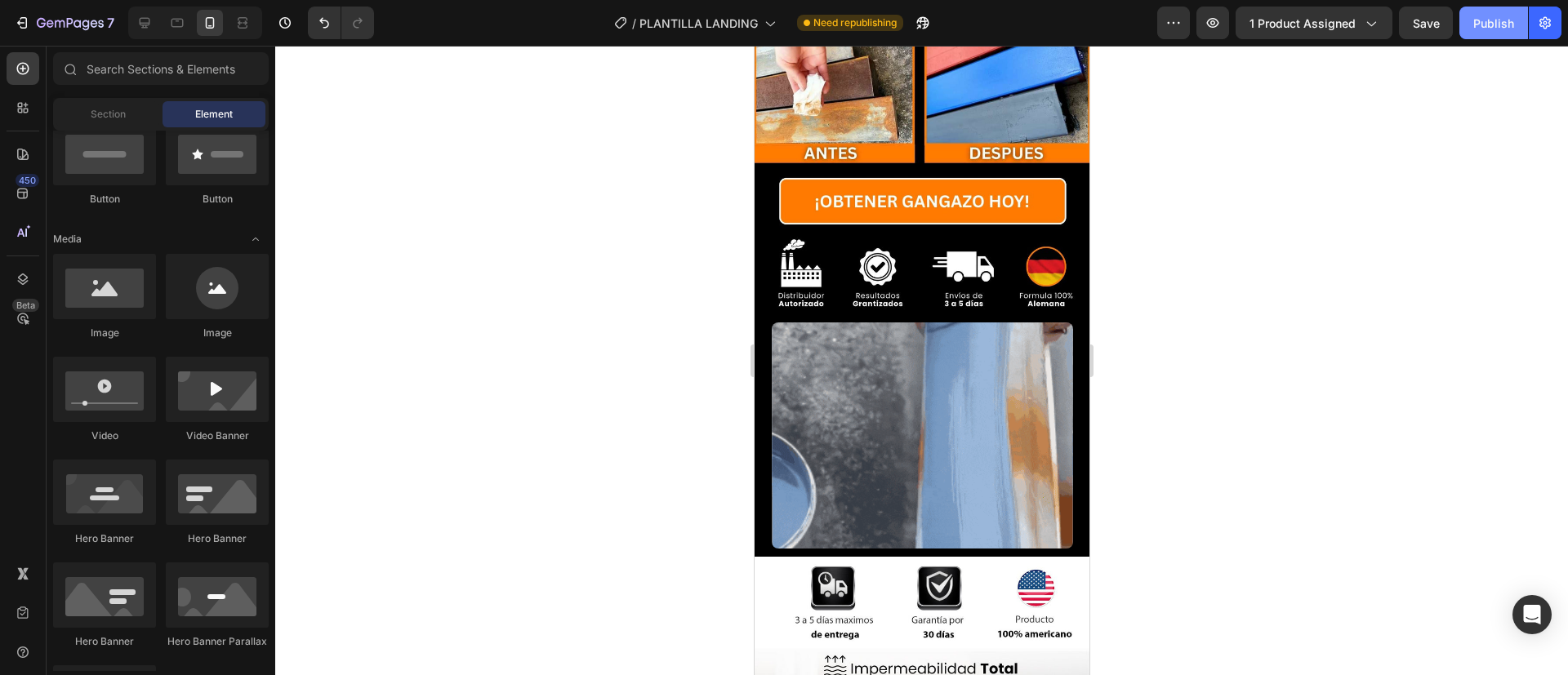
click at [1479, 20] on div "Publish" at bounding box center [1494, 23] width 41 height 17
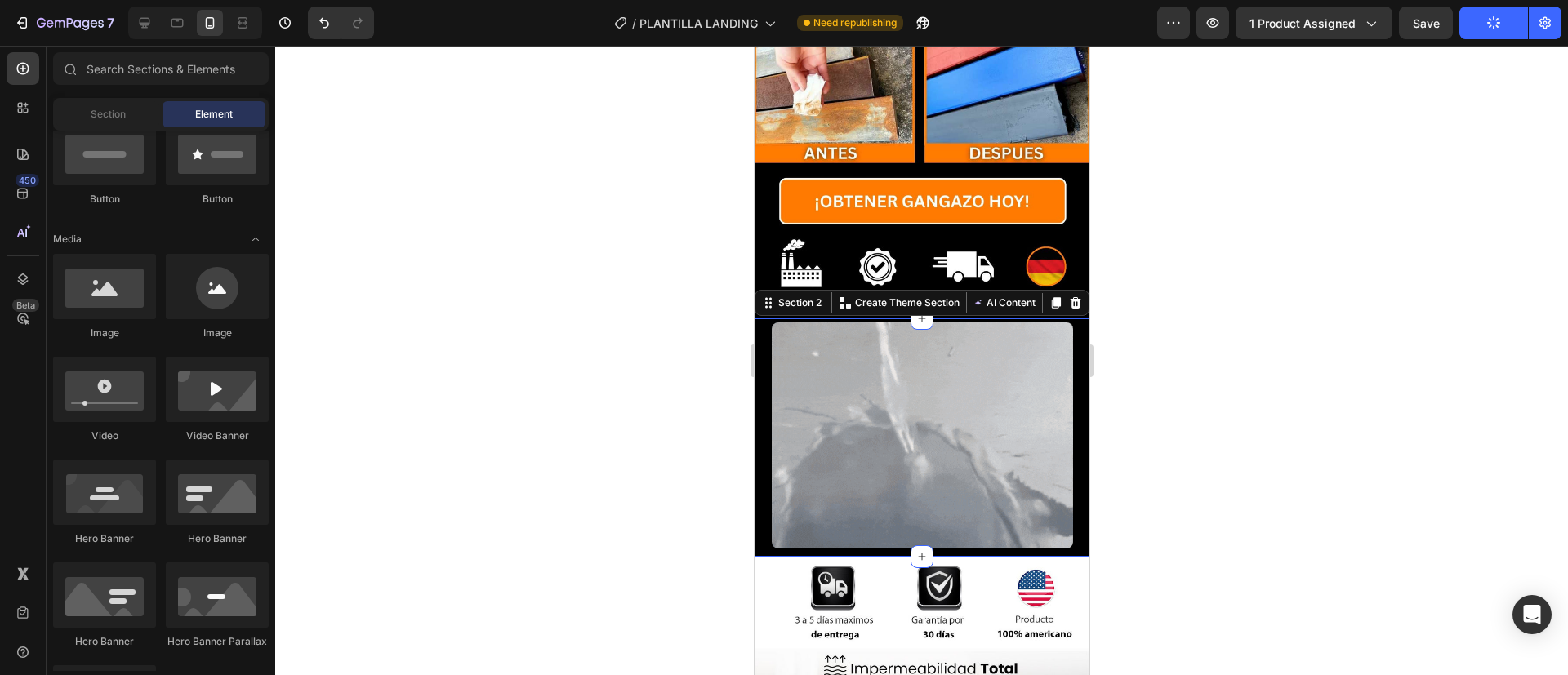
click at [883, 496] on div "Image" at bounding box center [922, 438] width 335 height 238
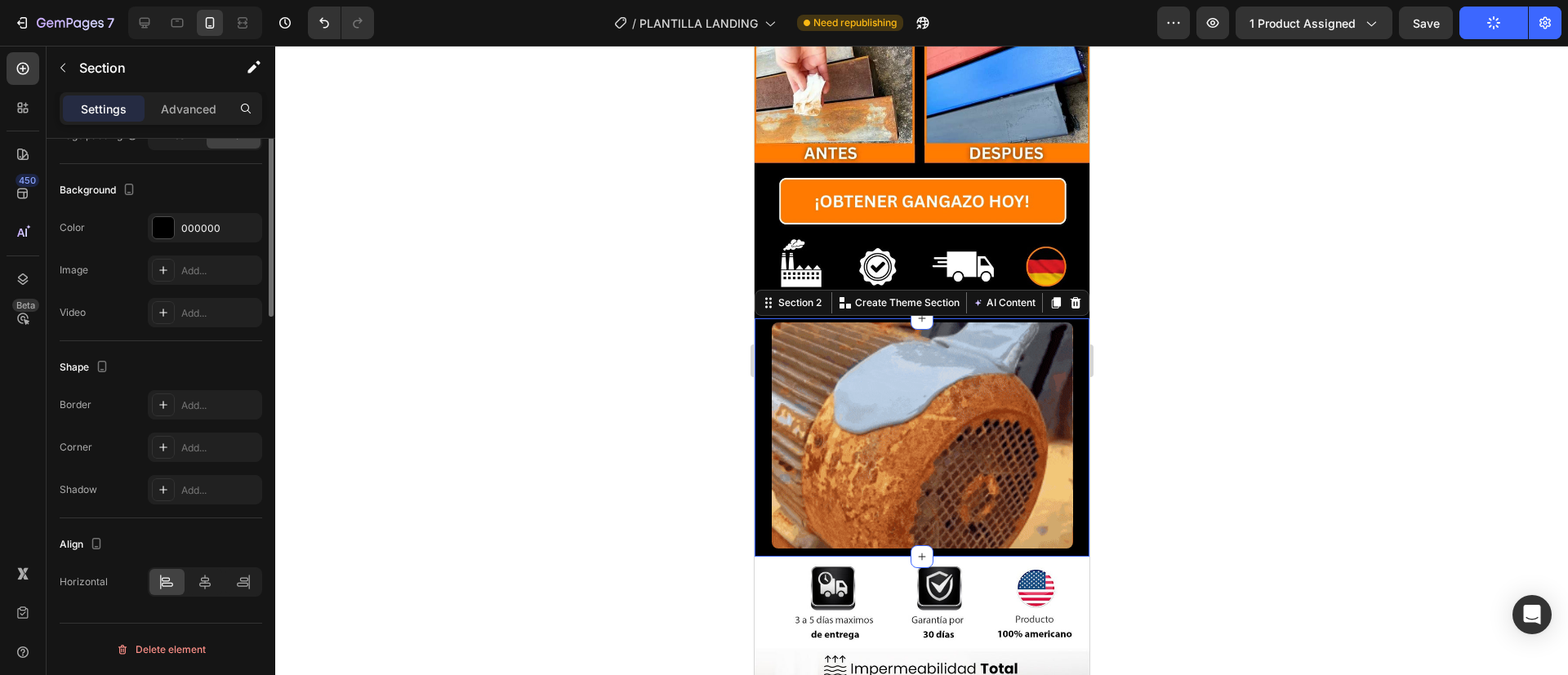
scroll to position [125, 0]
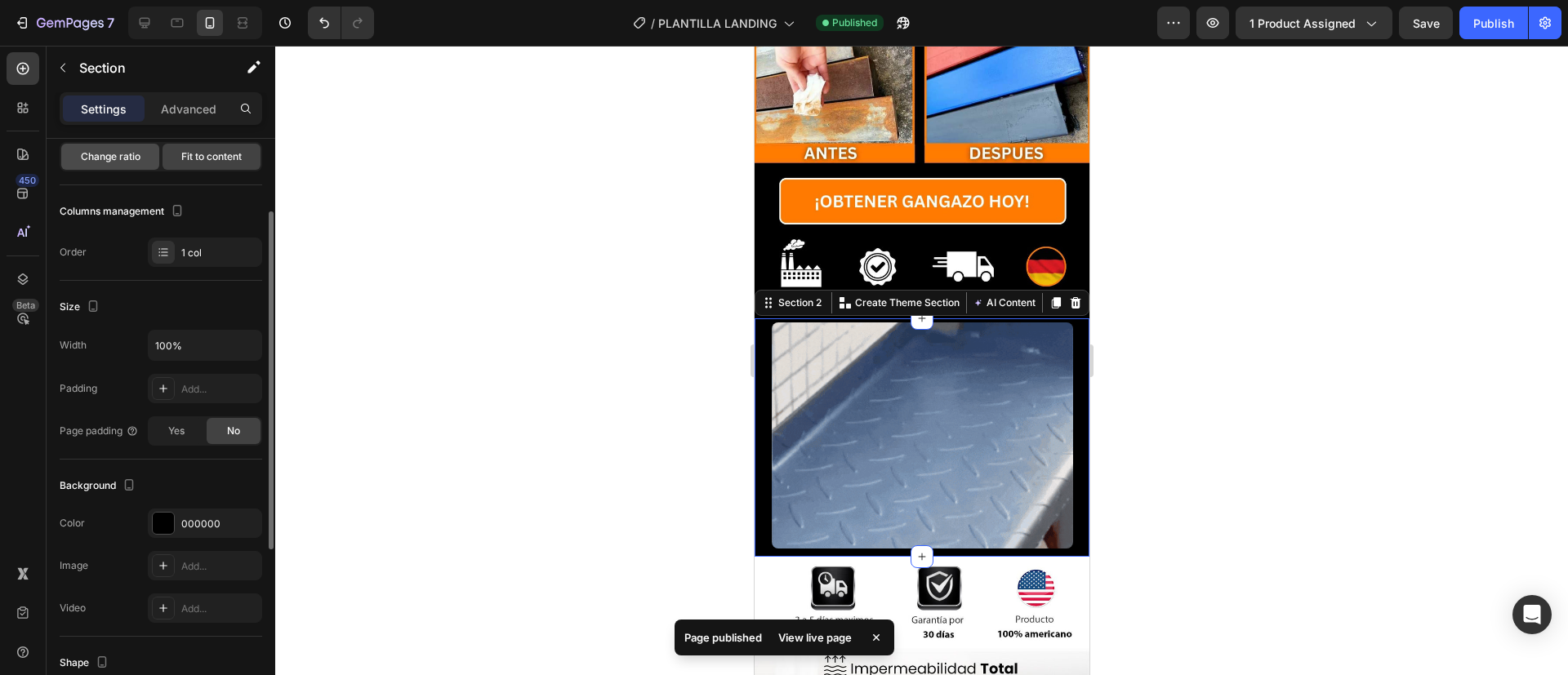
click at [120, 162] on span "Change ratio" at bounding box center [110, 156] width 60 height 14
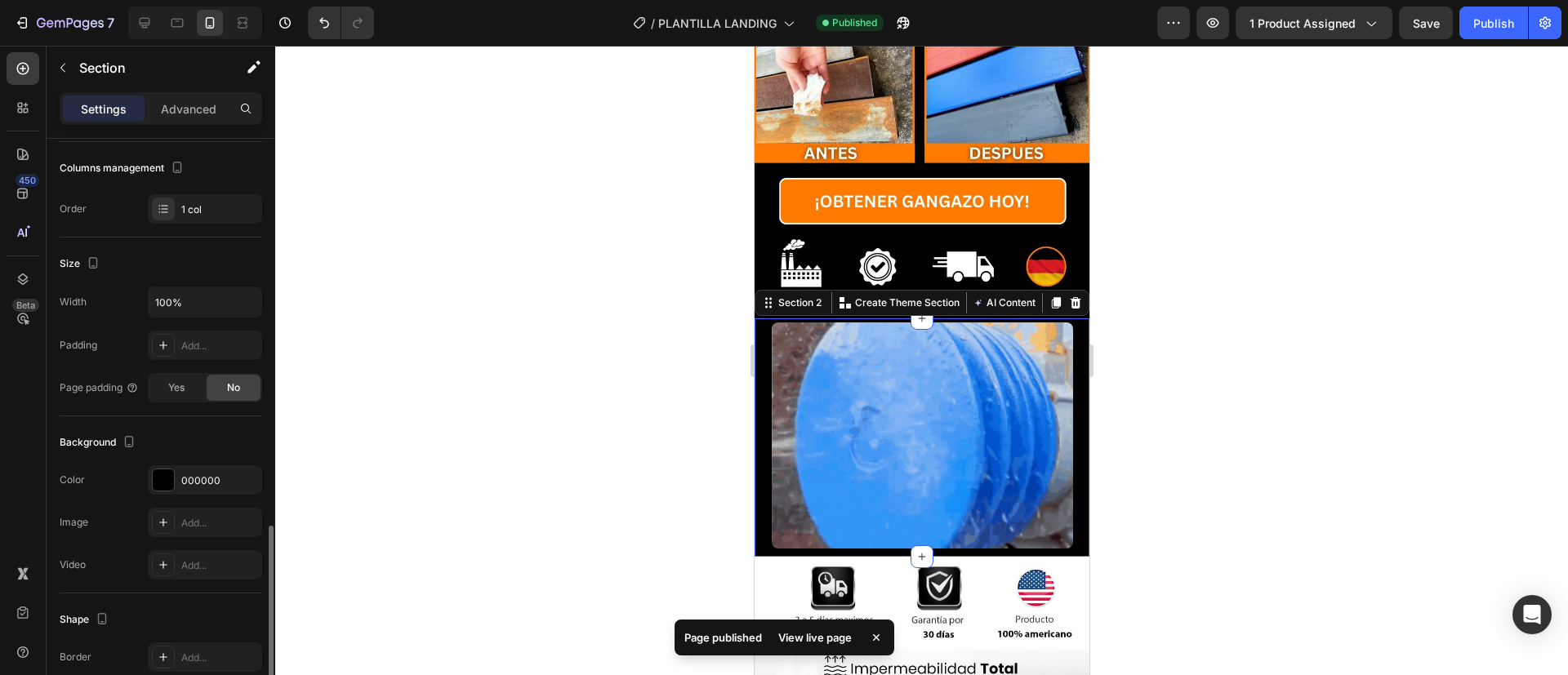
scroll to position [370, 0]
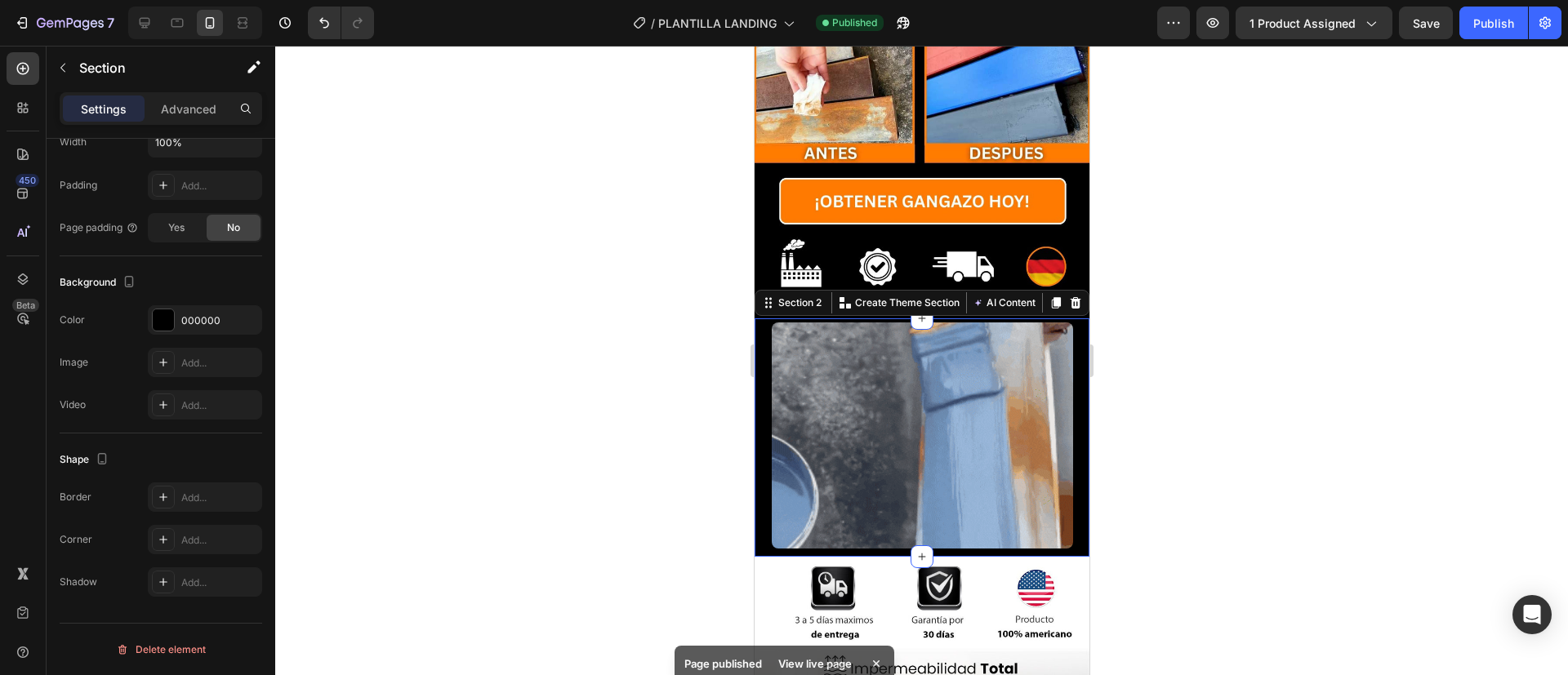
click at [744, 457] on div at bounding box center [922, 360] width 1293 height 629
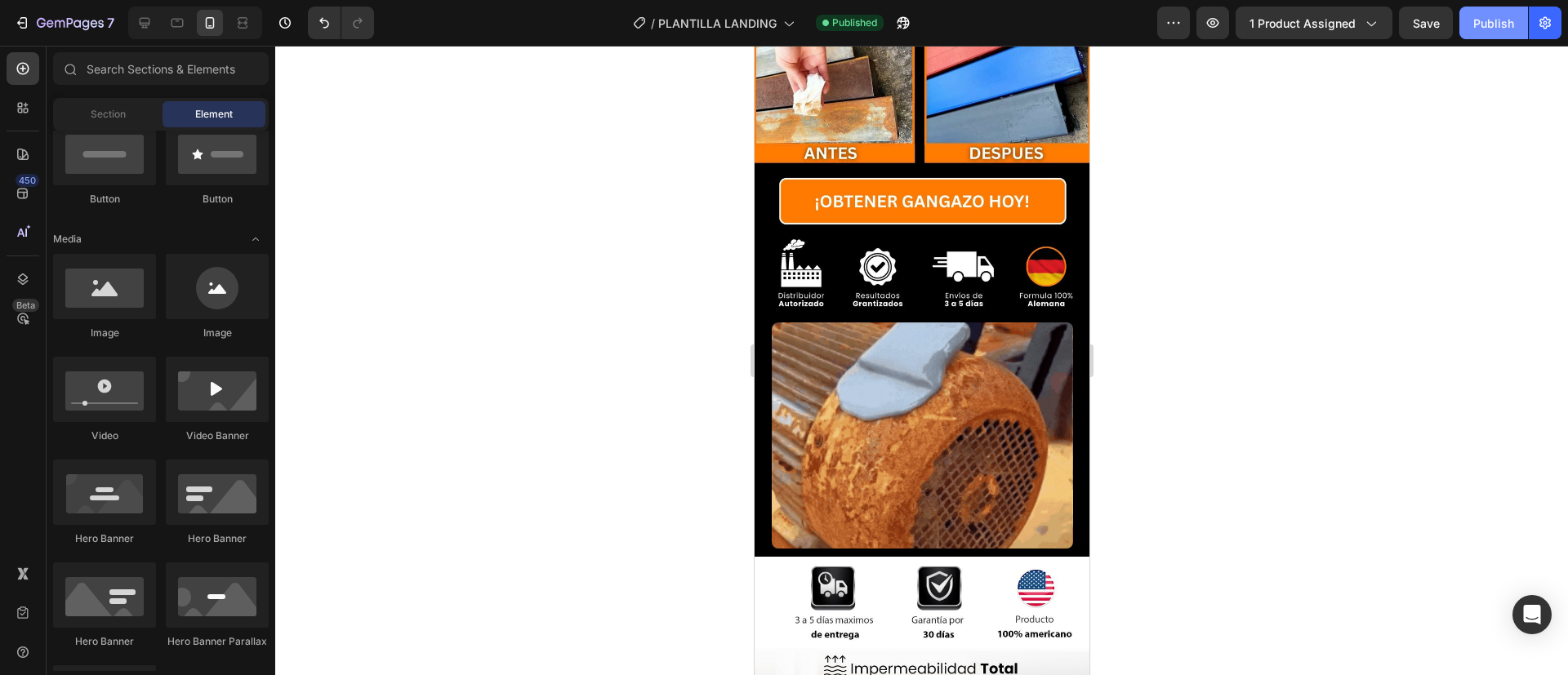
click at [1500, 13] on button "Publish" at bounding box center [1494, 23] width 69 height 32
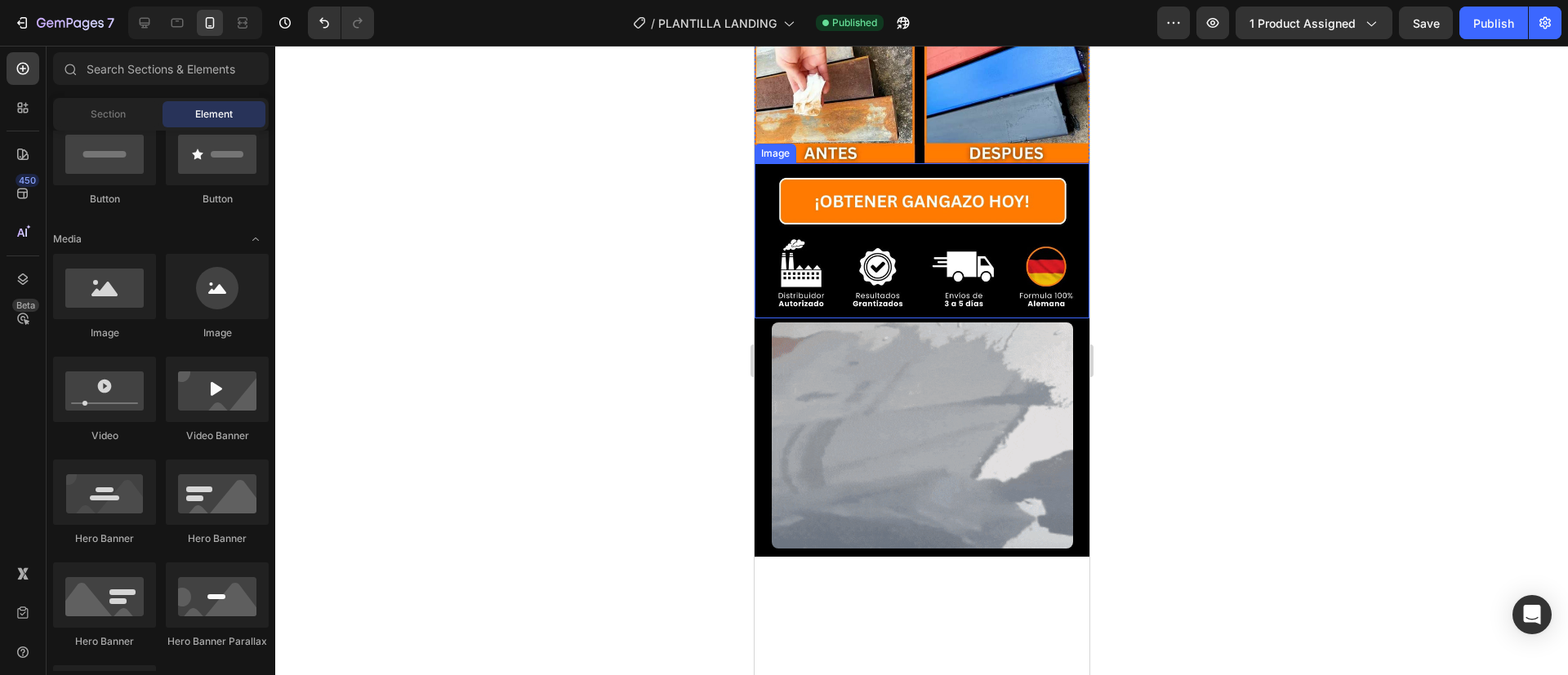
scroll to position [0, 0]
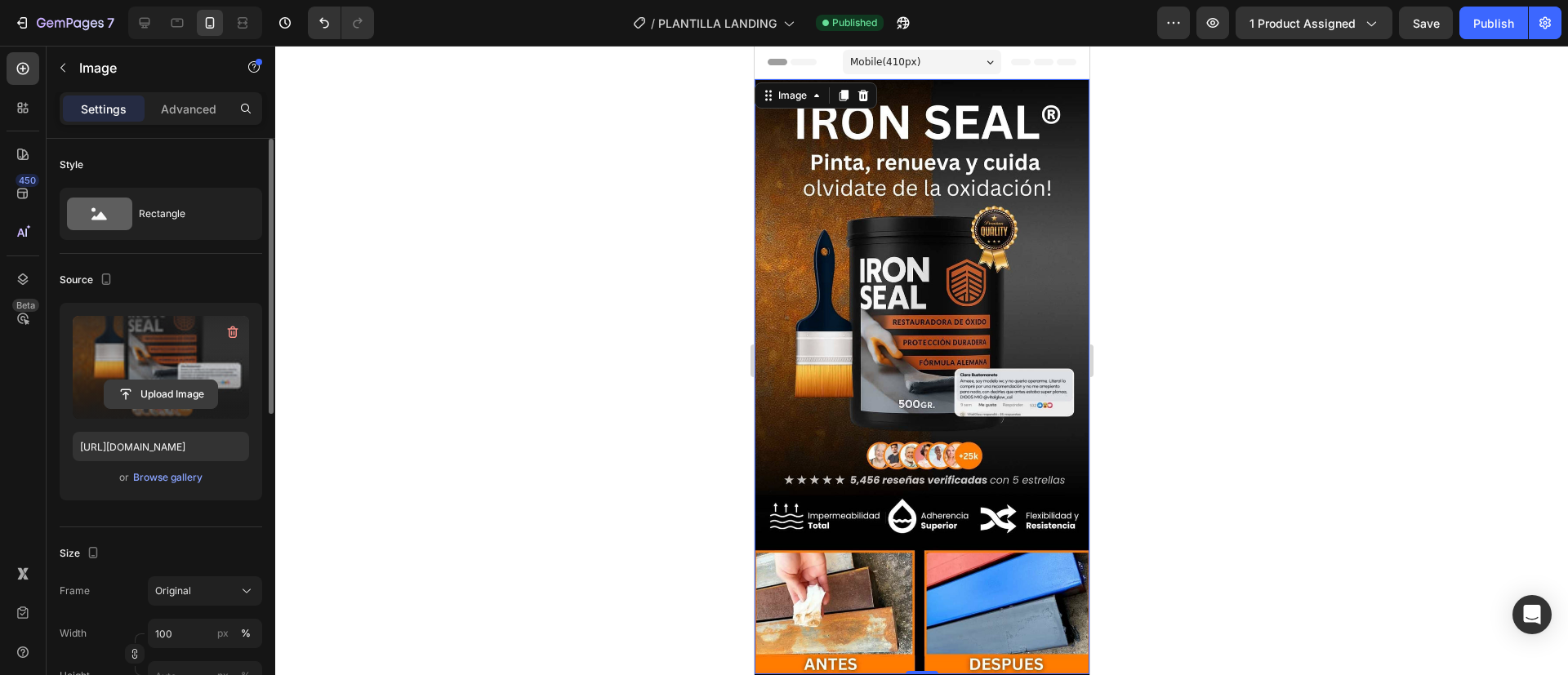
click at [182, 382] on input "file" at bounding box center [161, 394] width 112 height 28
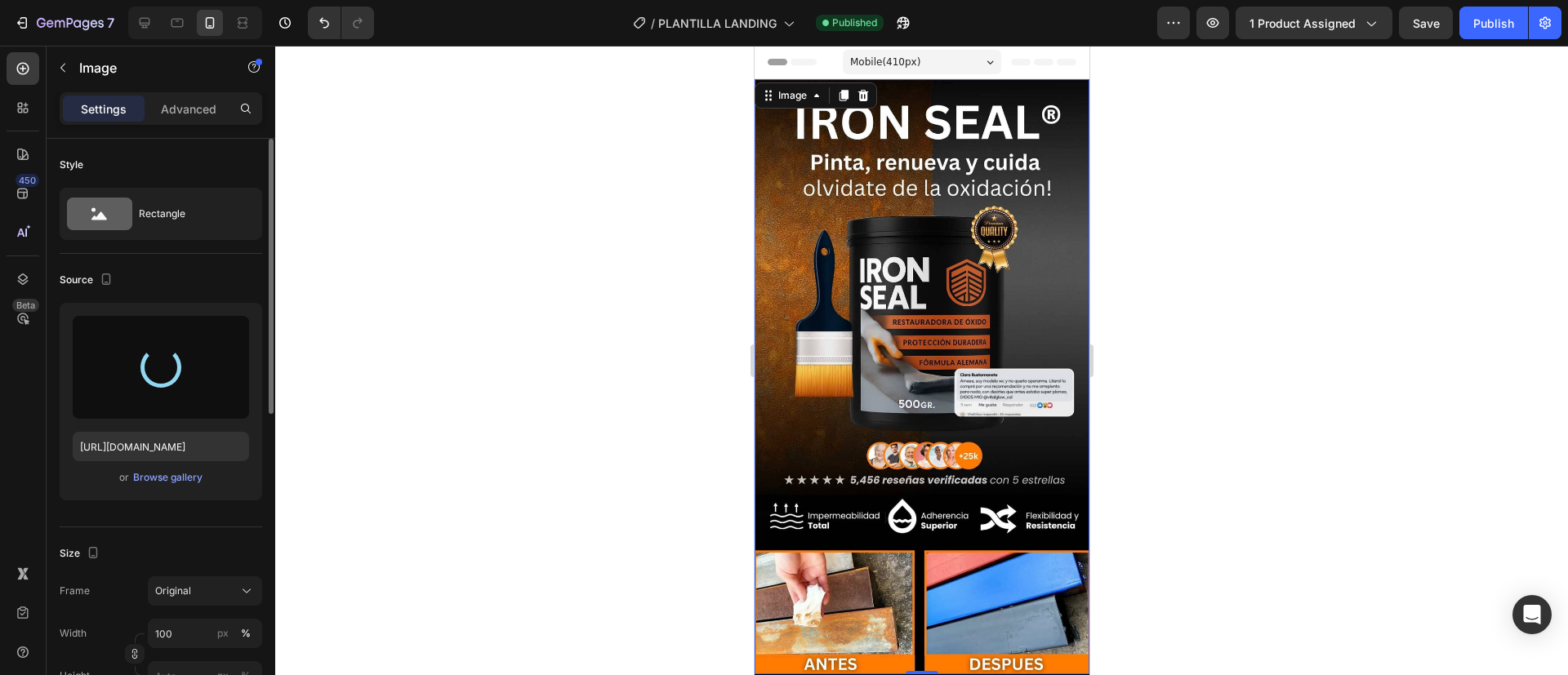
type input "[URL][DOMAIN_NAME]"
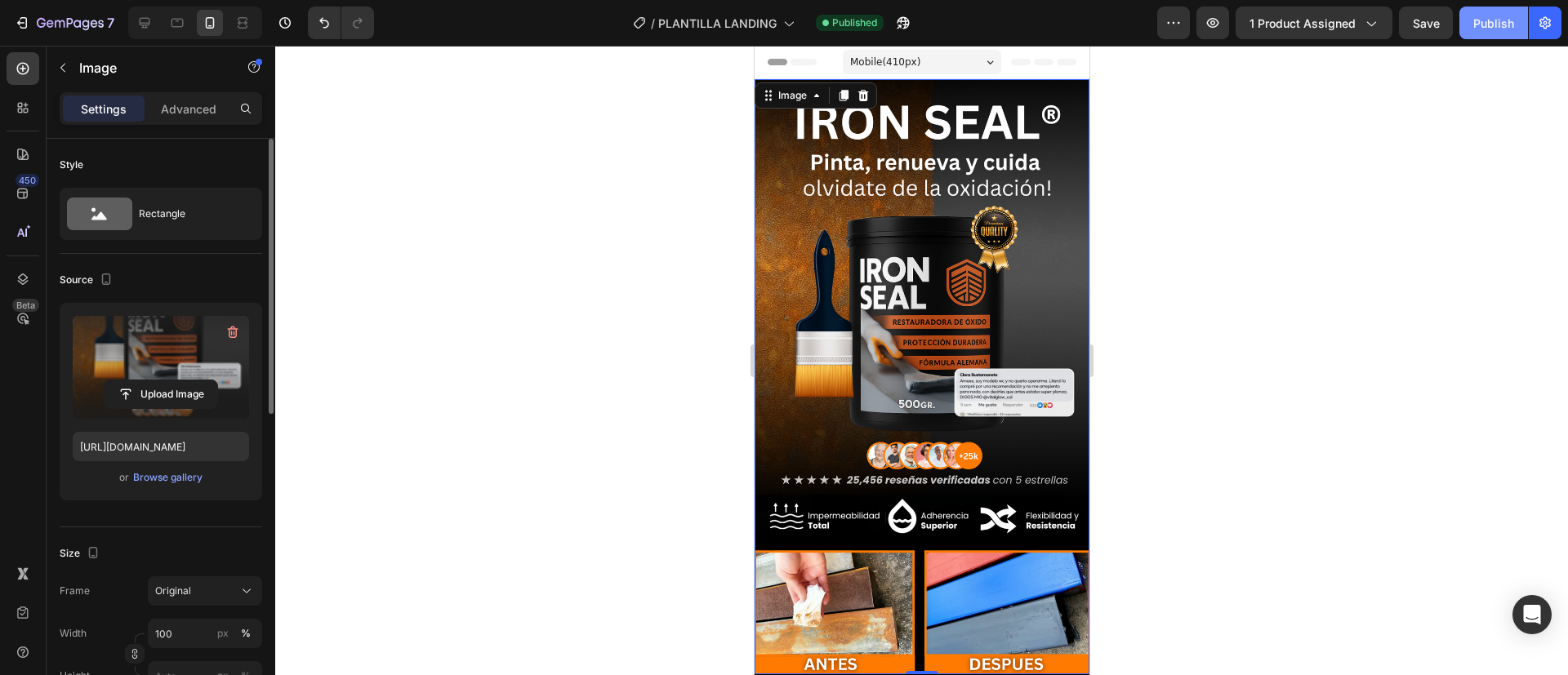
click at [1495, 21] on div "Publish" at bounding box center [1494, 23] width 41 height 17
click at [1479, 23] on div "Publish" at bounding box center [1494, 23] width 41 height 17
click at [135, 388] on input "file" at bounding box center [161, 394] width 112 height 28
type input "C:\fakepath\IRON SEAL.svg"
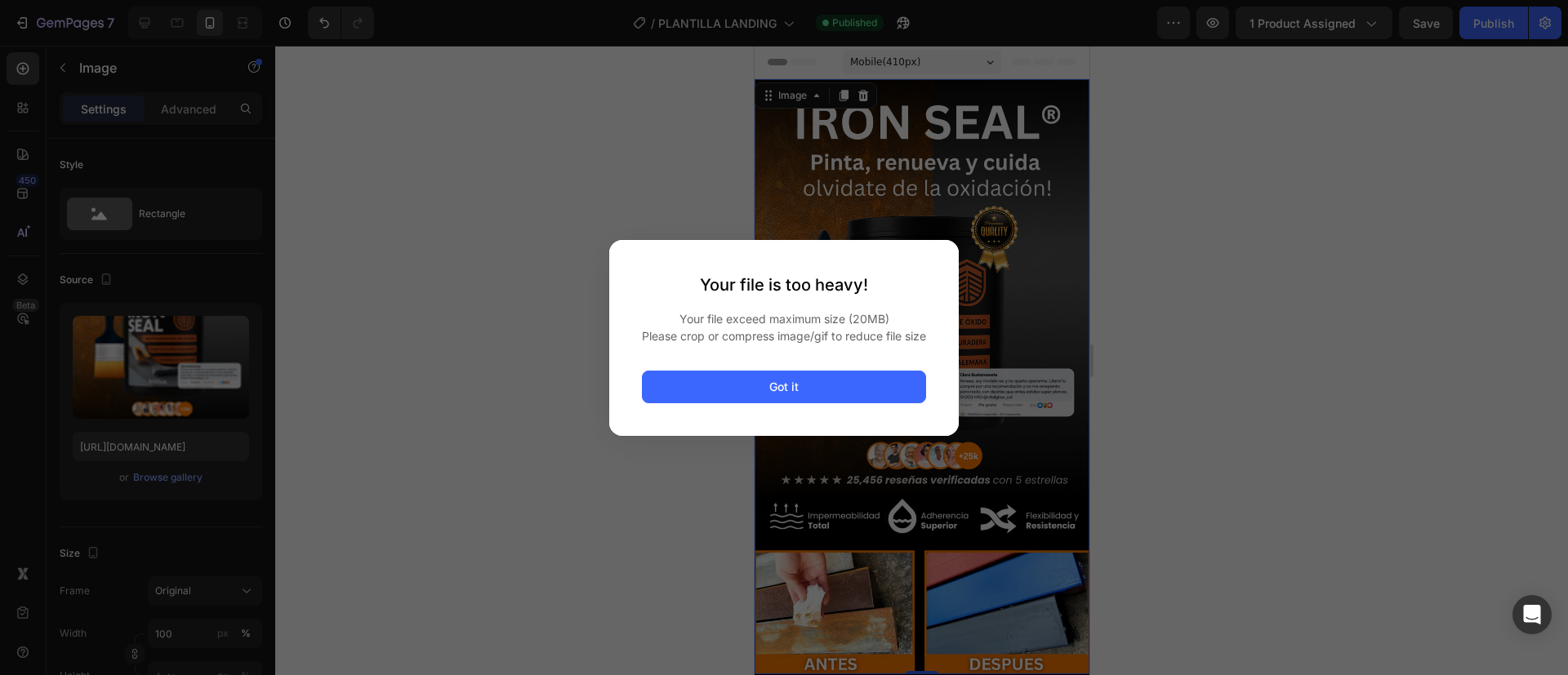
click at [581, 188] on div at bounding box center [784, 337] width 1568 height 675
click at [702, 391] on button "Got it" at bounding box center [784, 387] width 285 height 32
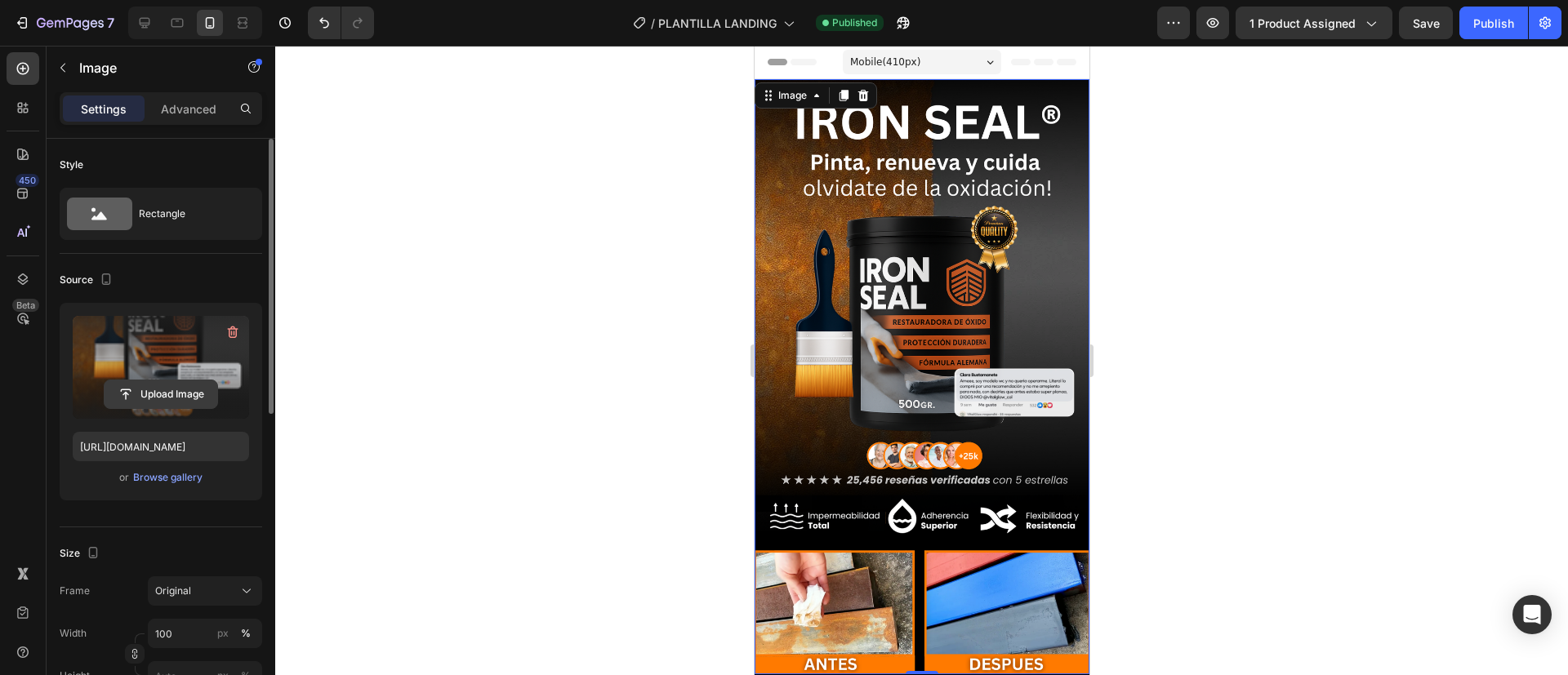
click at [176, 387] on input "file" at bounding box center [161, 394] width 112 height 28
click at [1523, 20] on button "Publish" at bounding box center [1494, 23] width 69 height 32
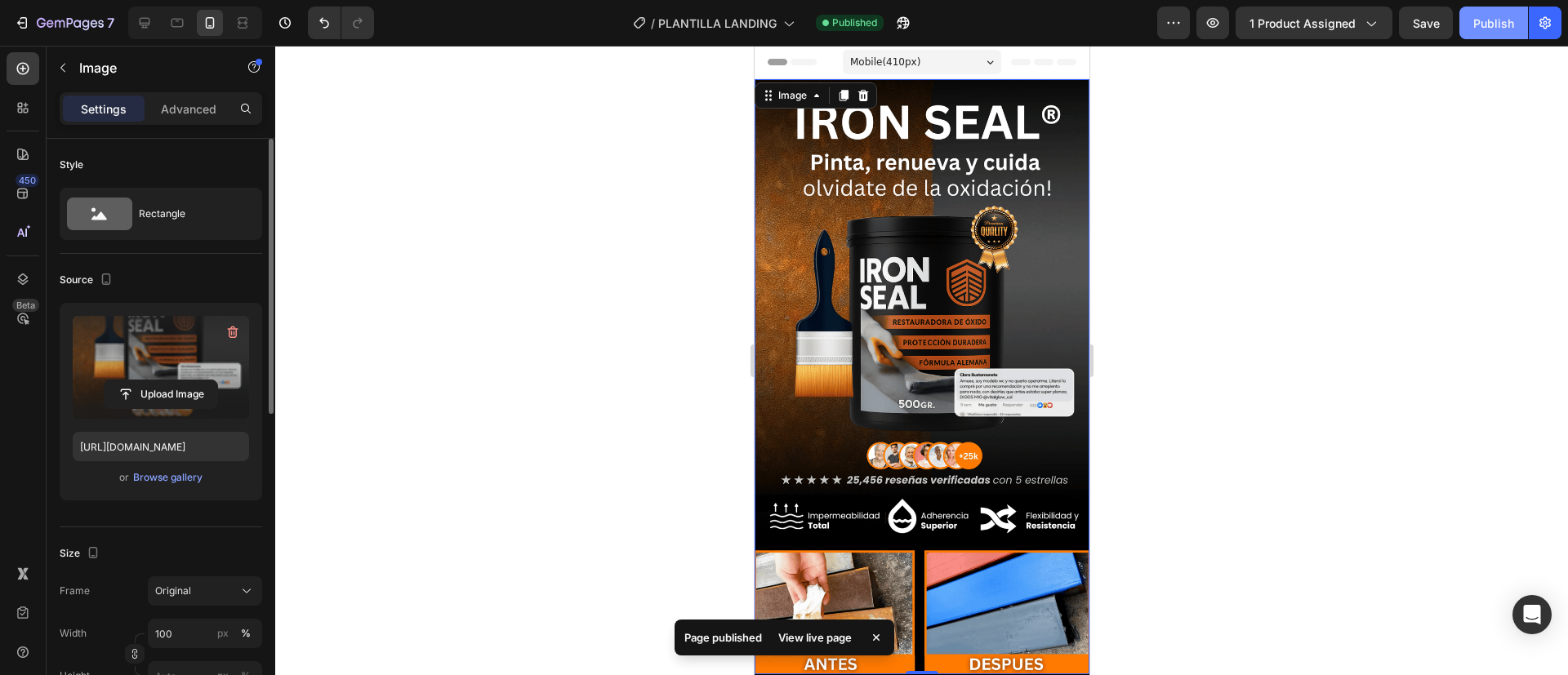
click at [1485, 26] on div "Publish" at bounding box center [1494, 23] width 41 height 17
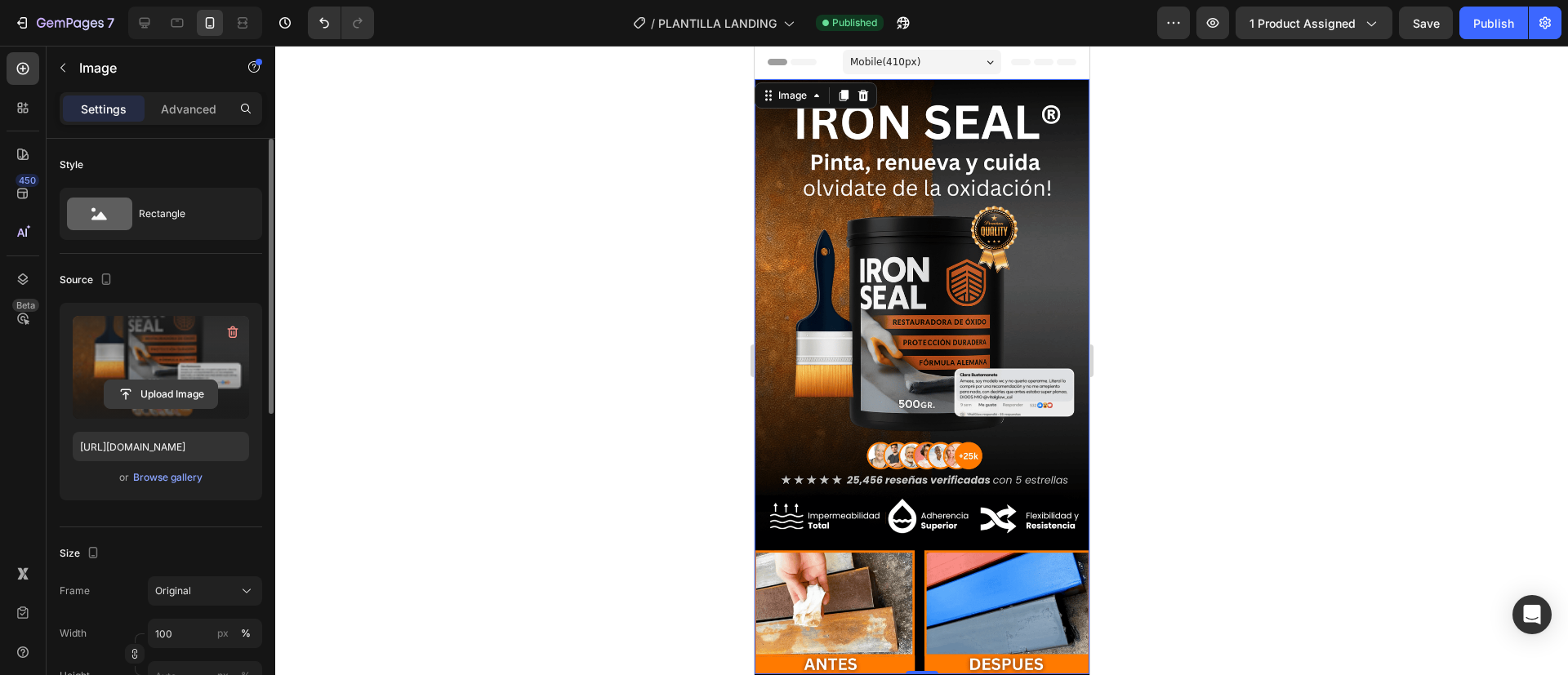
click at [141, 393] on input "file" at bounding box center [161, 394] width 112 height 28
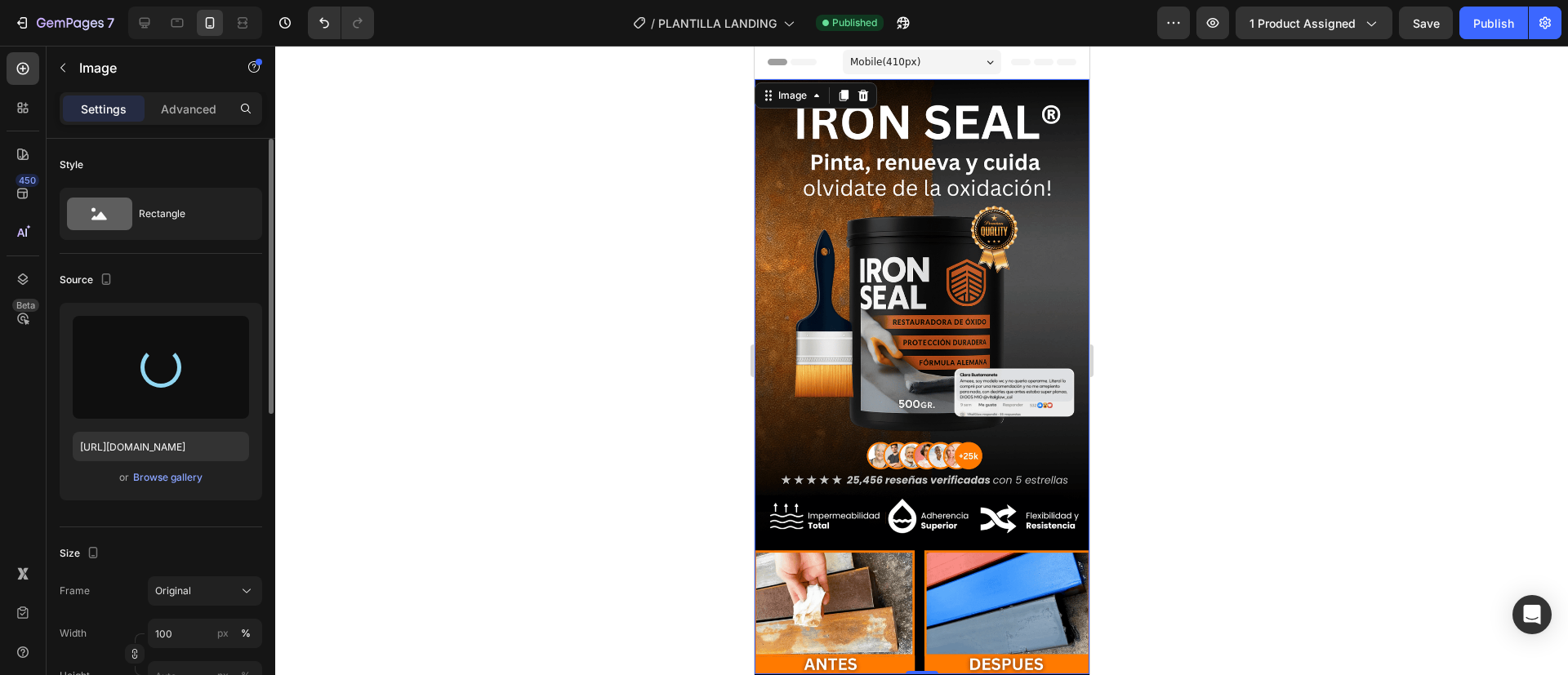
type input "[URL][DOMAIN_NAME]"
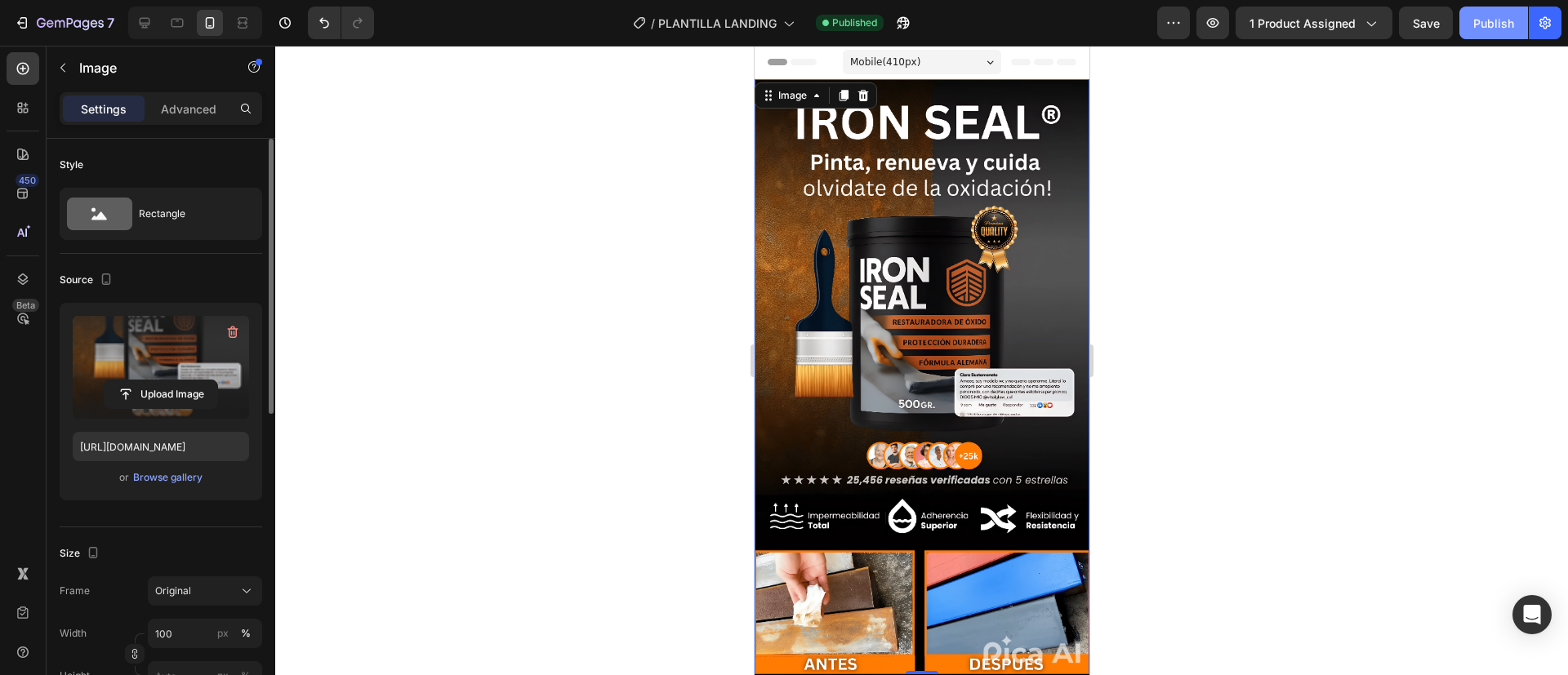
click at [1497, 24] on div "Publish" at bounding box center [1494, 23] width 41 height 17
click at [232, 335] on icon "button" at bounding box center [232, 332] width 2 height 5
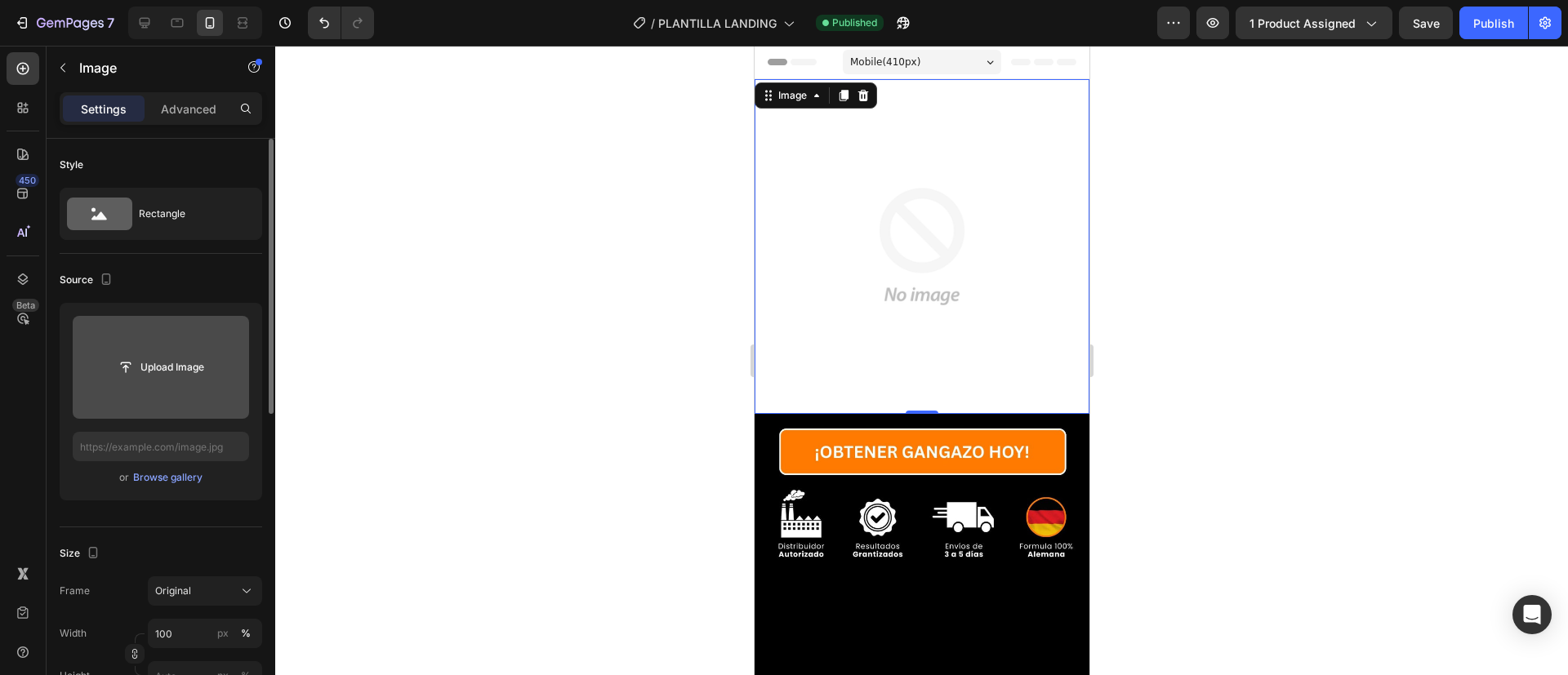
click at [179, 393] on input "file" at bounding box center [160, 367] width 176 height 103
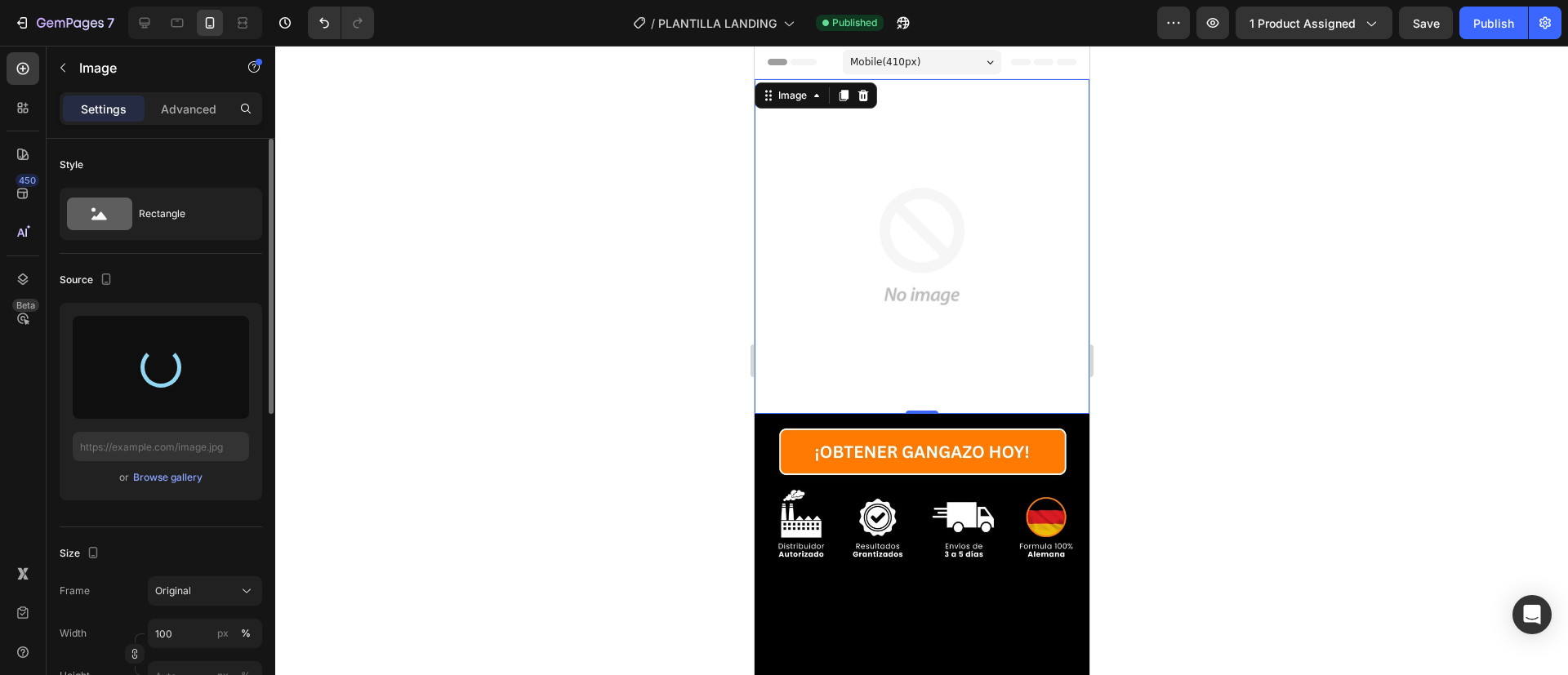
type input "[URL][DOMAIN_NAME]"
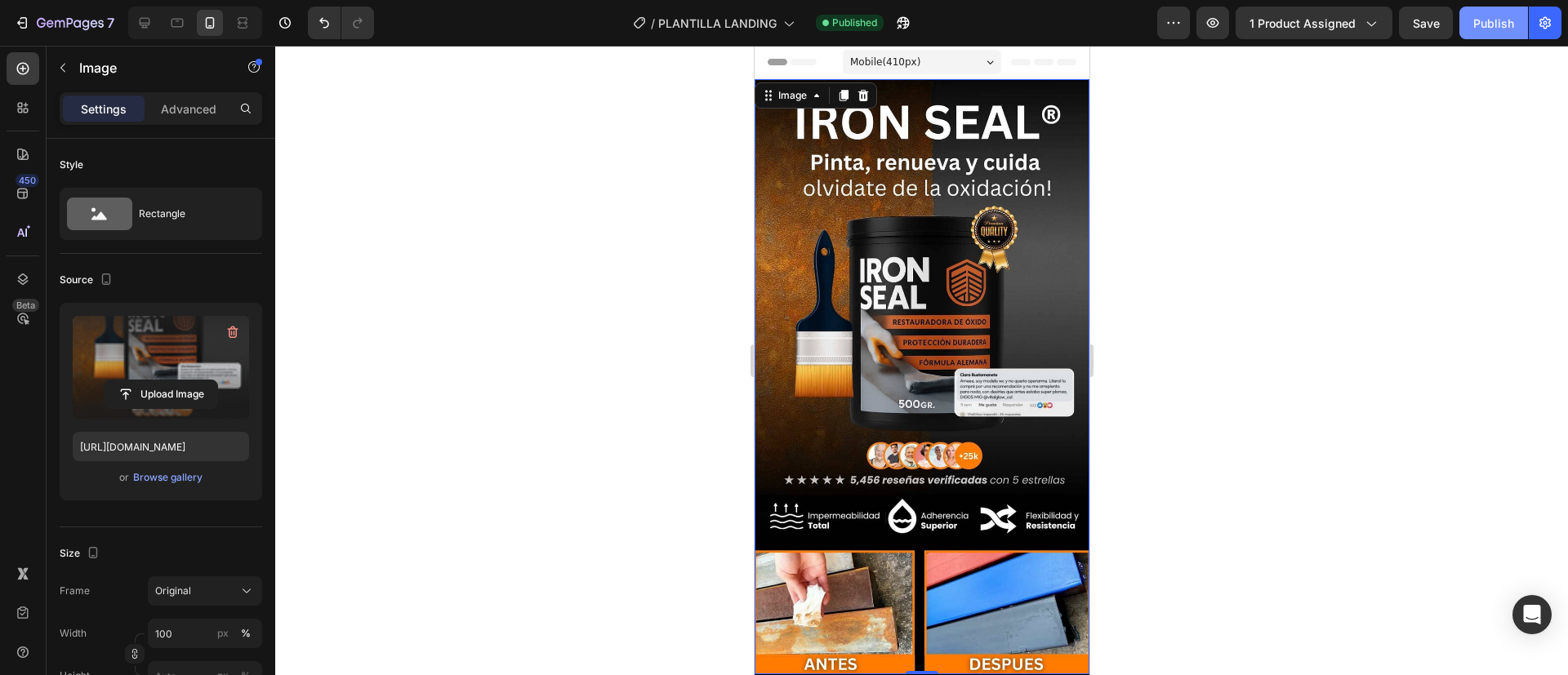
click at [1475, 12] on button "Publish" at bounding box center [1494, 23] width 69 height 32
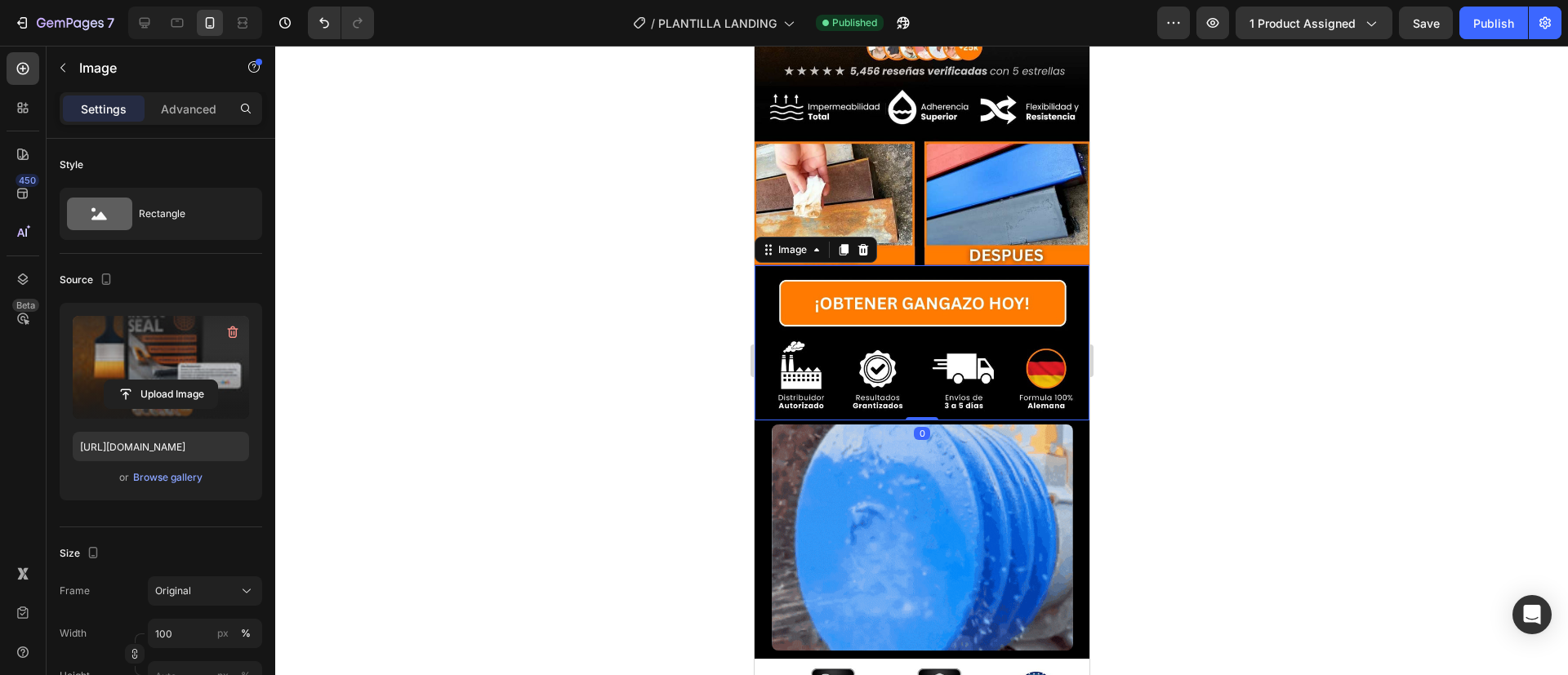
scroll to position [370, 0]
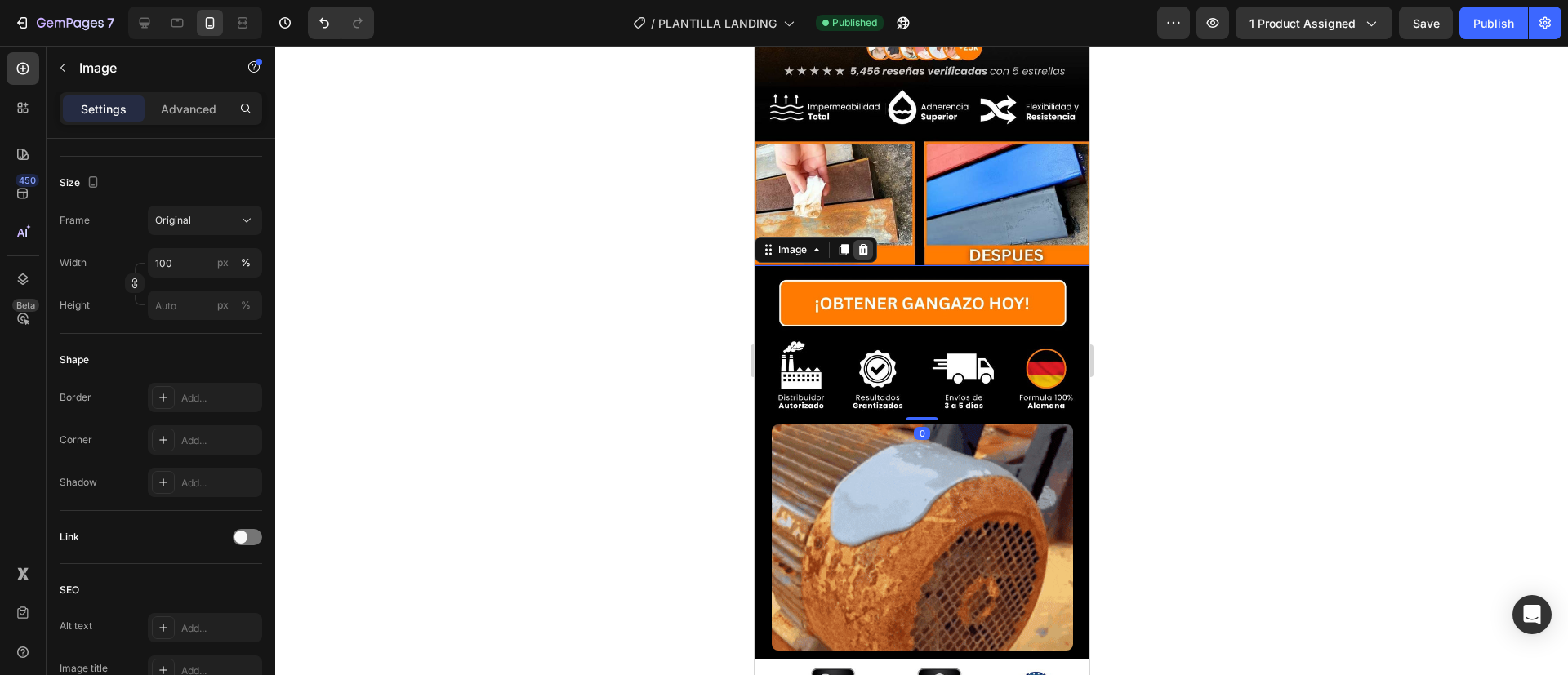
click at [865, 240] on div at bounding box center [863, 249] width 20 height 20
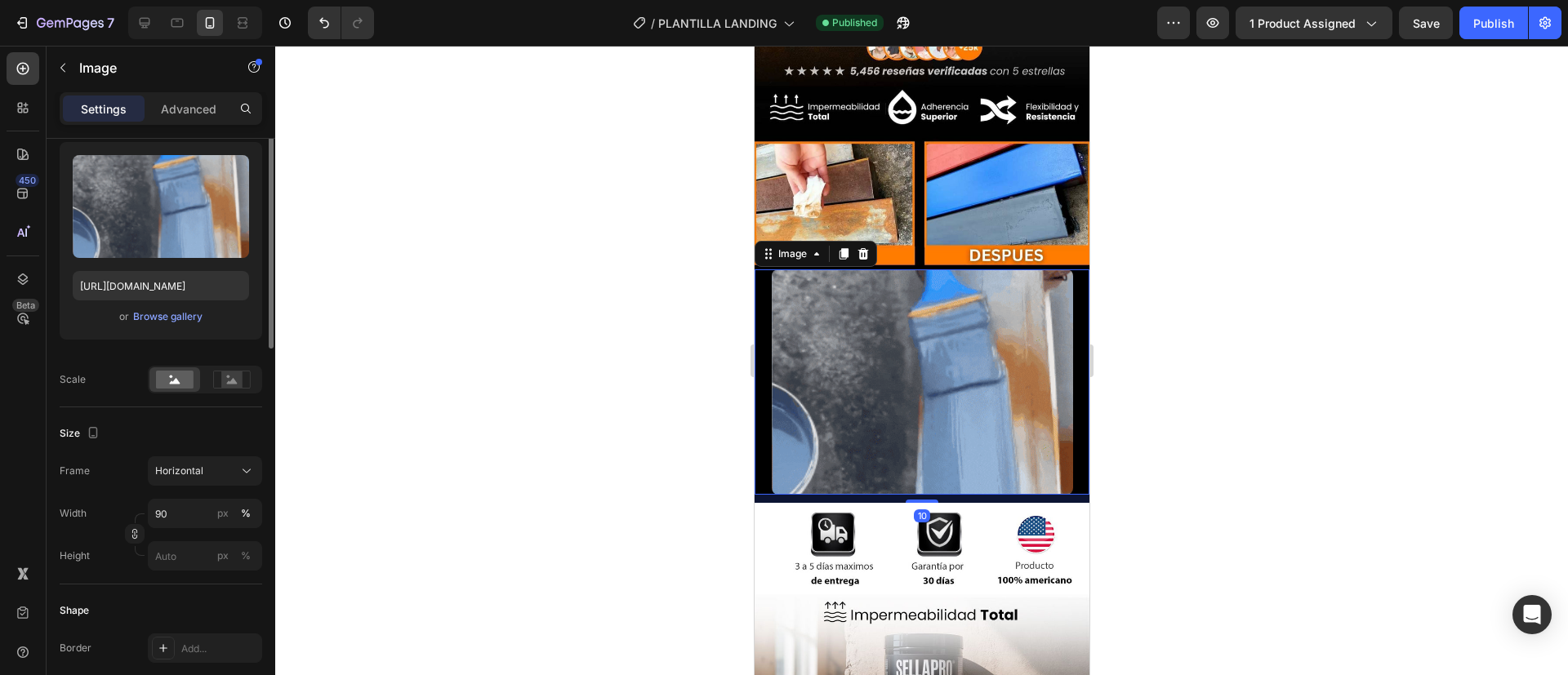
scroll to position [0, 0]
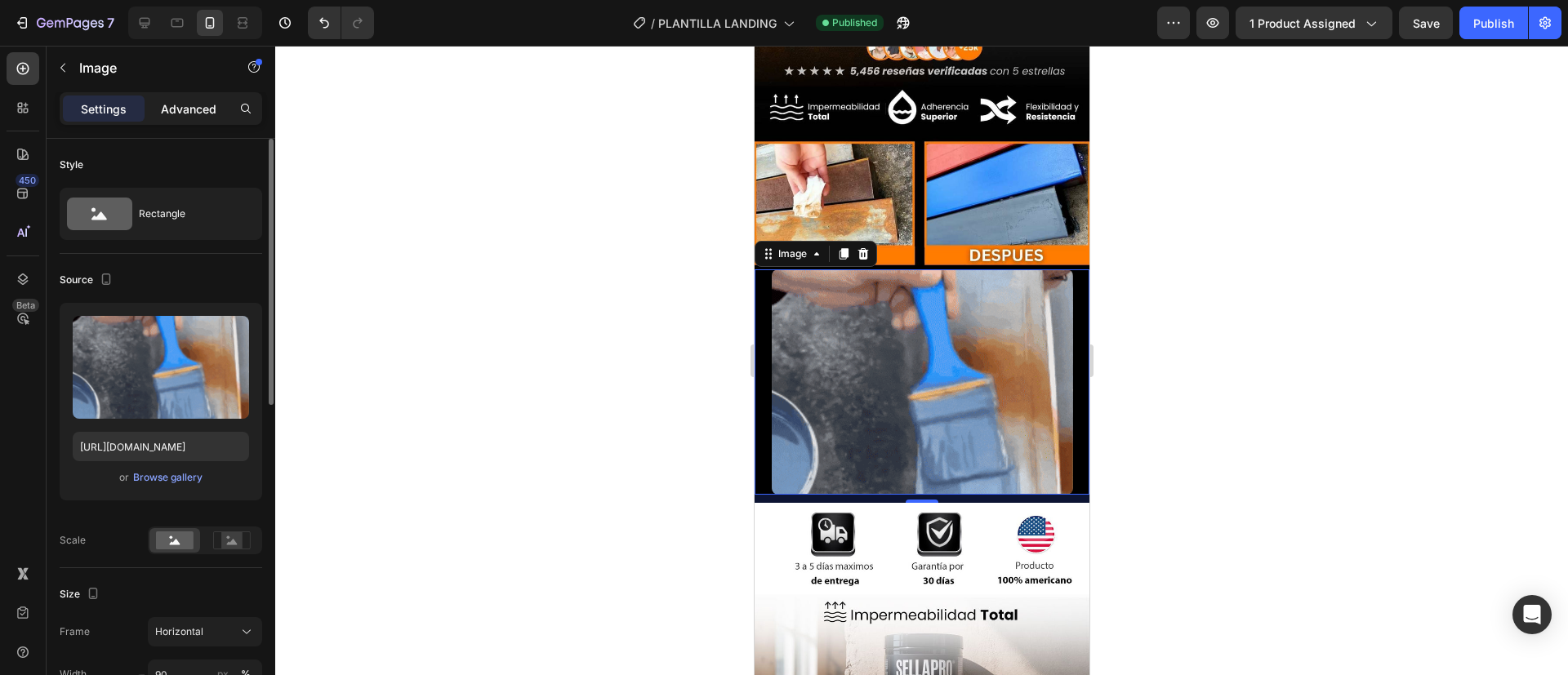
click at [199, 109] on p "Advanced" at bounding box center [189, 109] width 55 height 17
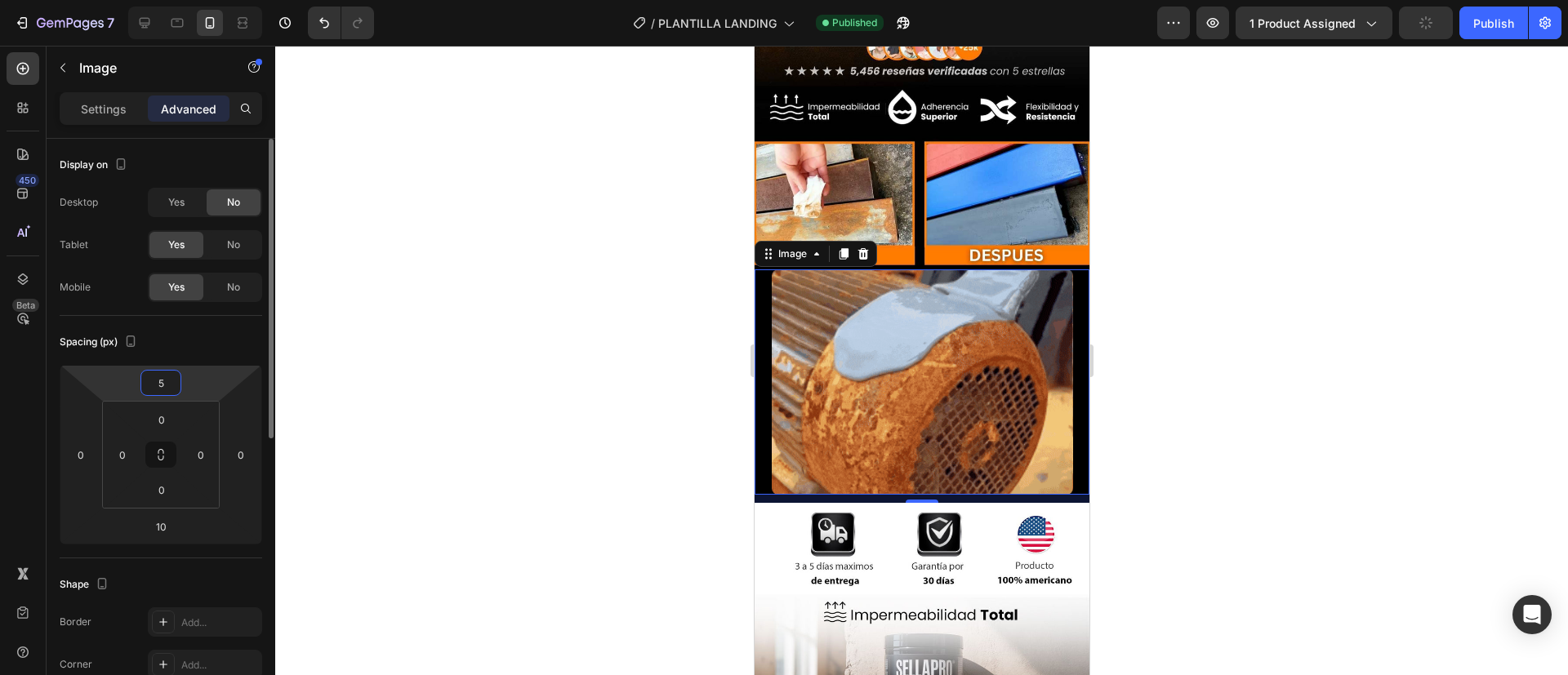
click at [155, 382] on input "5" at bounding box center [161, 383] width 32 height 25
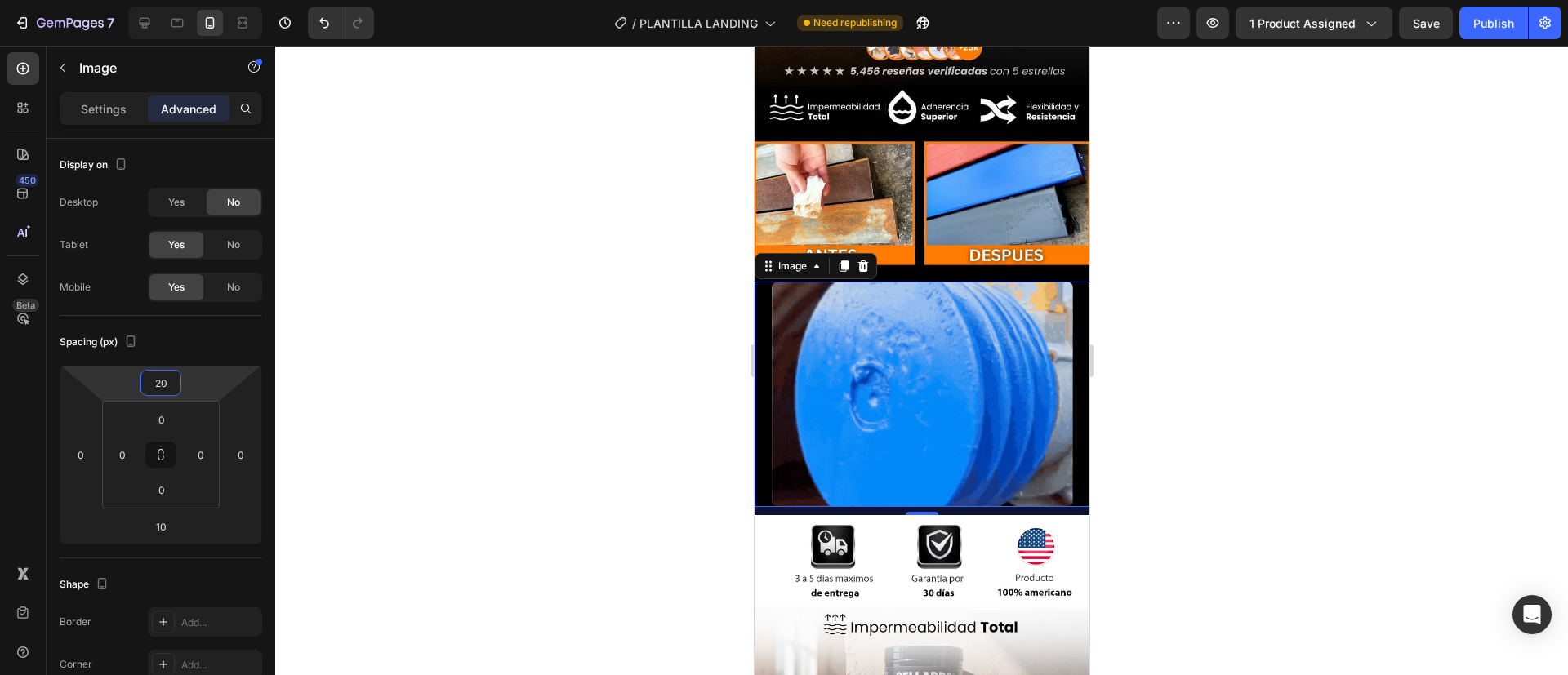
type input "20"
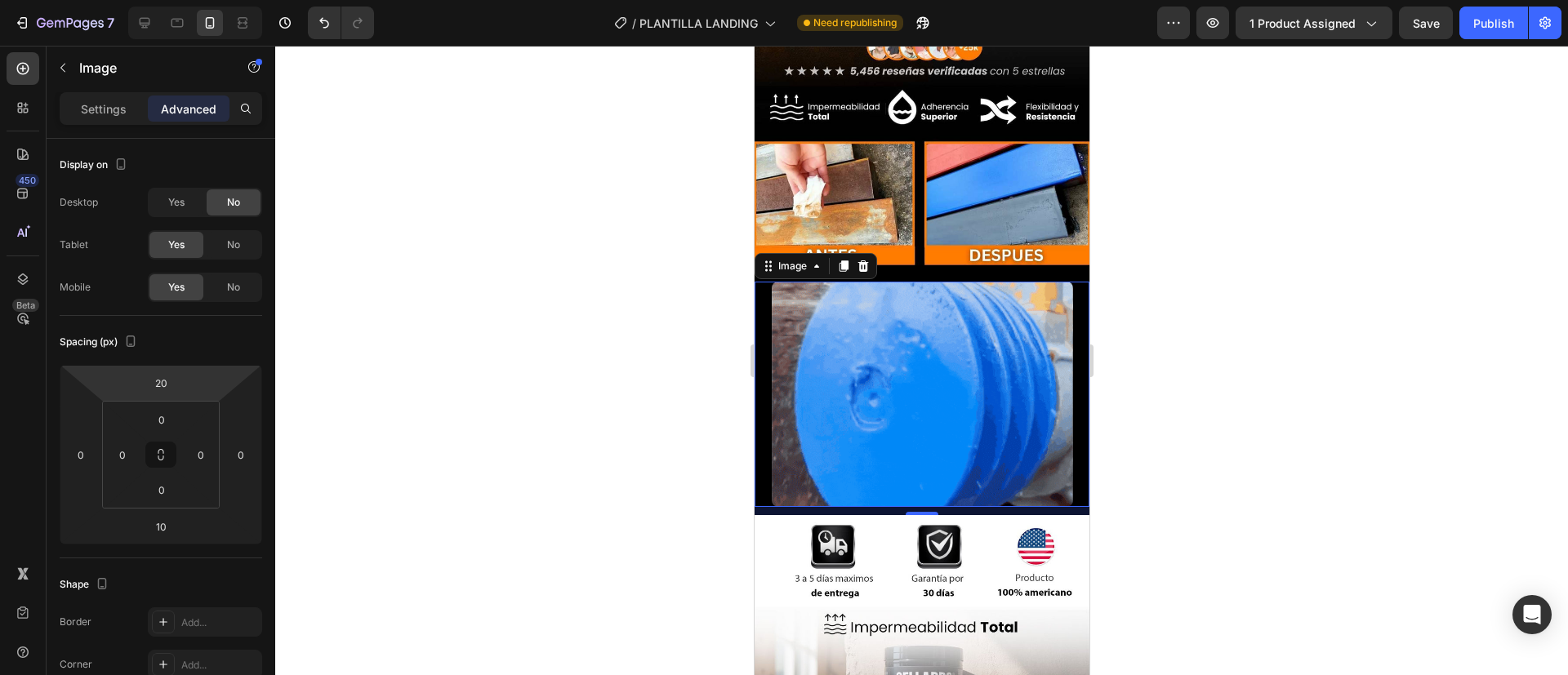
click at [447, 322] on div at bounding box center [922, 360] width 1293 height 629
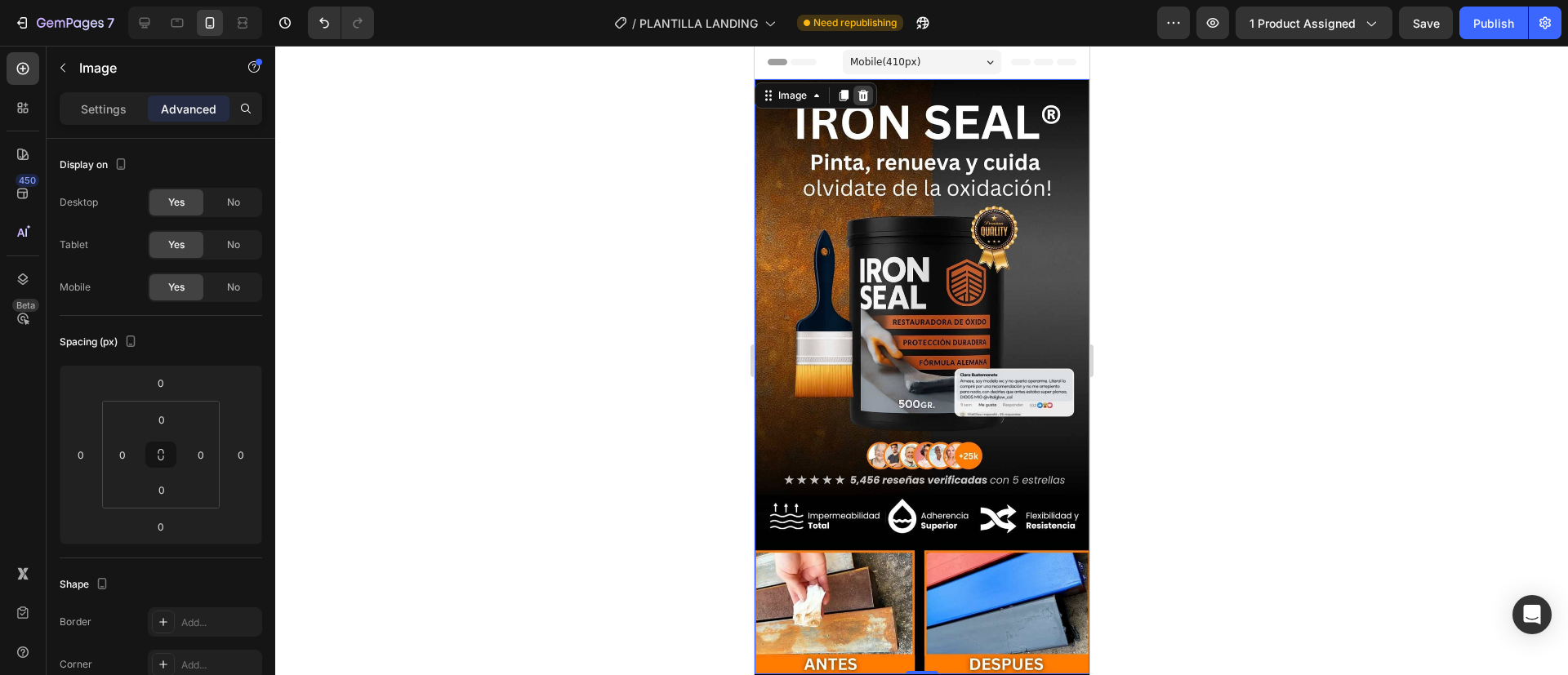
click at [864, 91] on icon at bounding box center [863, 95] width 10 height 11
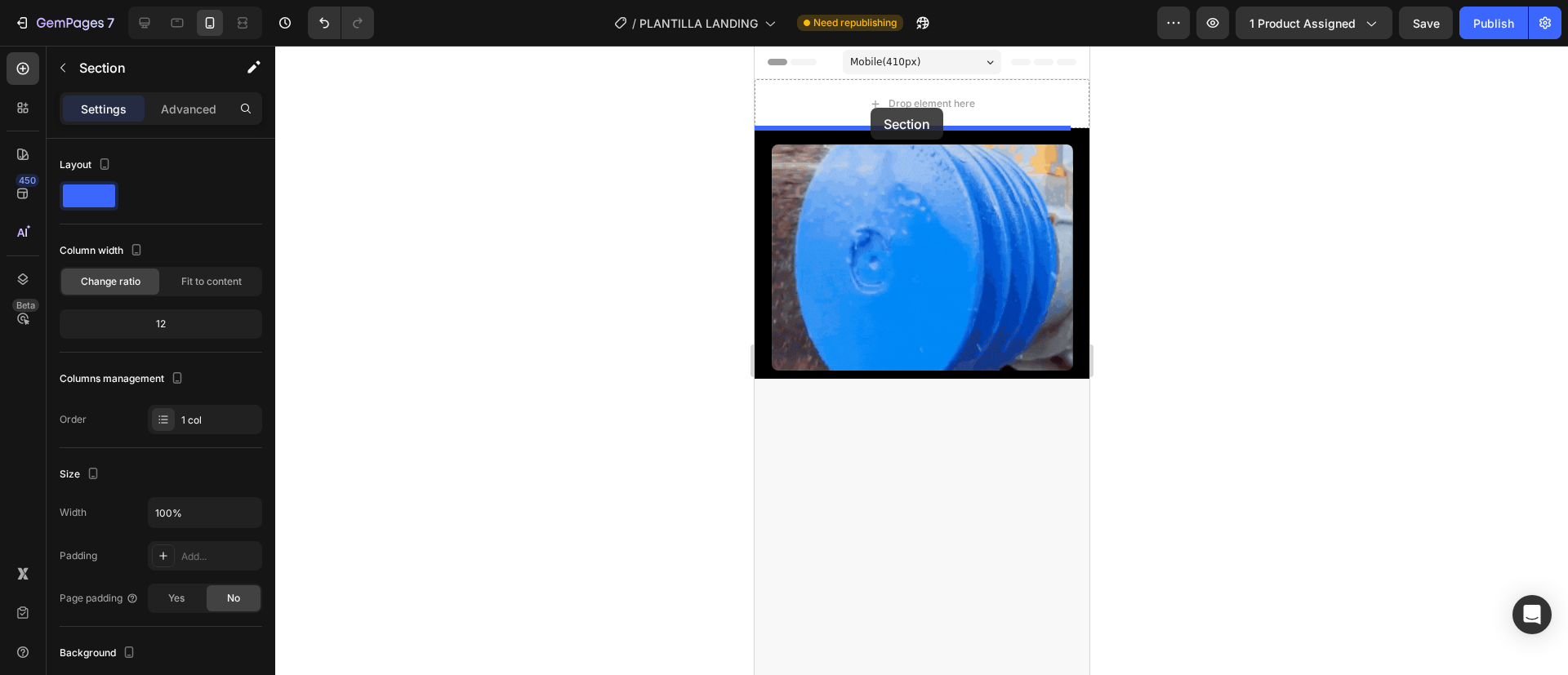
drag, startPoint x: 854, startPoint y: 398, endPoint x: 870, endPoint y: 105, distance: 293.4
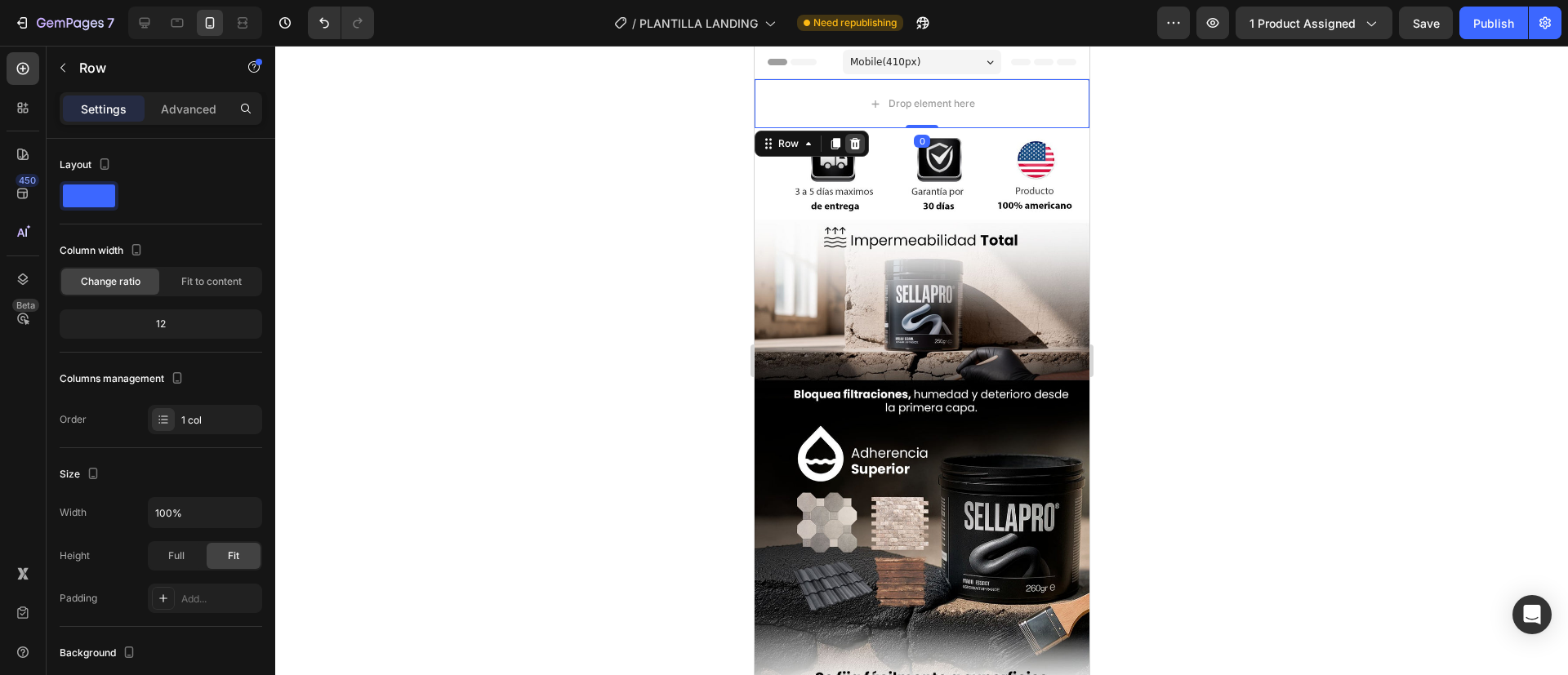
click at [844, 147] on div at bounding box center [854, 144] width 20 height 20
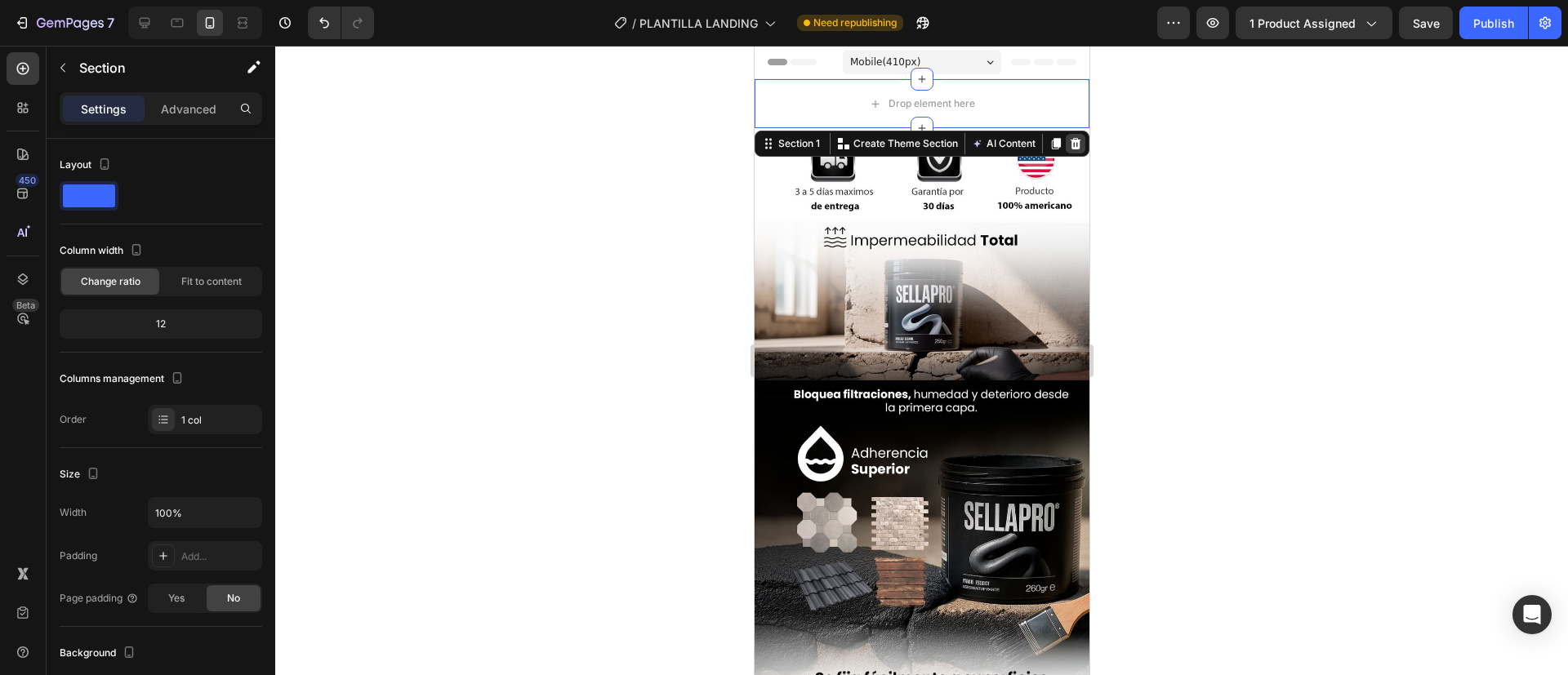
click at [1070, 148] on icon at bounding box center [1075, 144] width 10 height 11
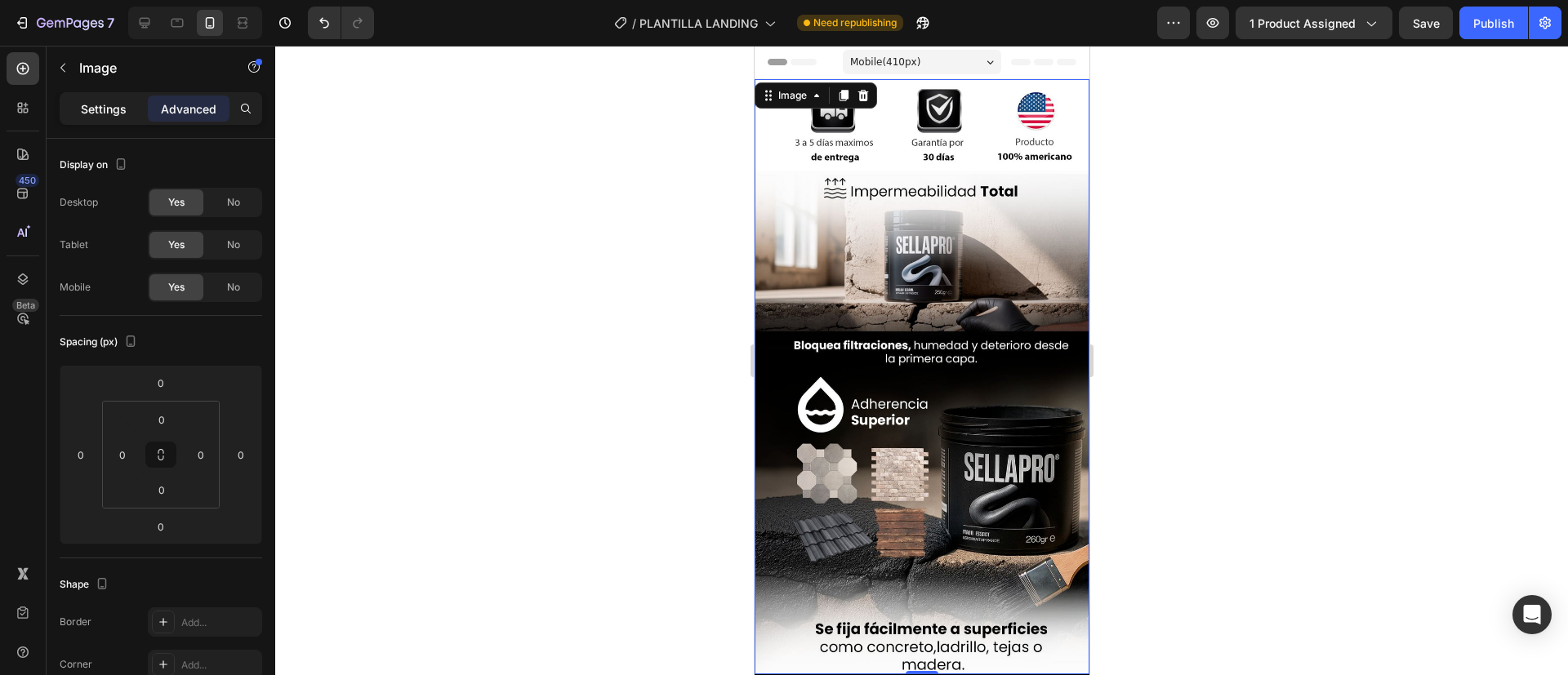
click at [80, 103] on div "Settings" at bounding box center [104, 108] width 82 height 26
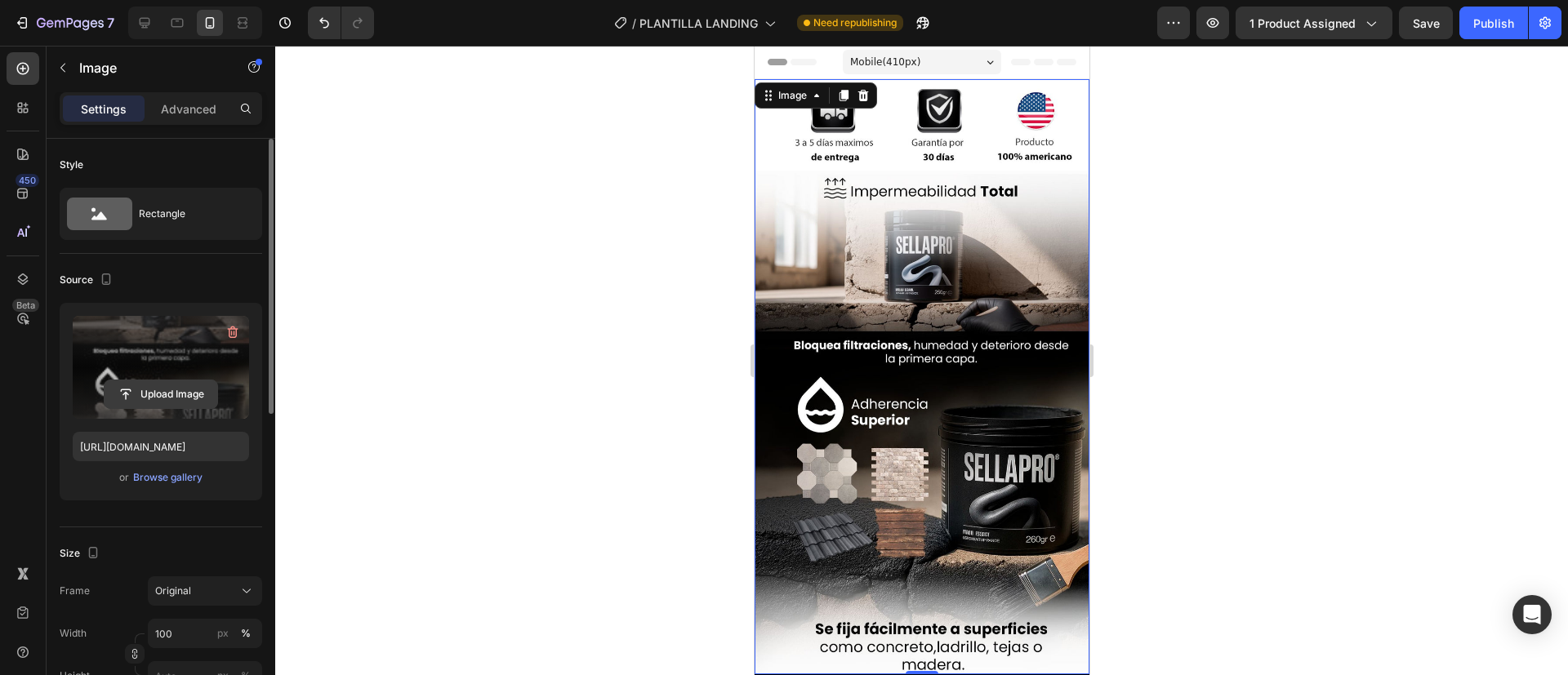
click at [146, 389] on input "file" at bounding box center [161, 394] width 112 height 28
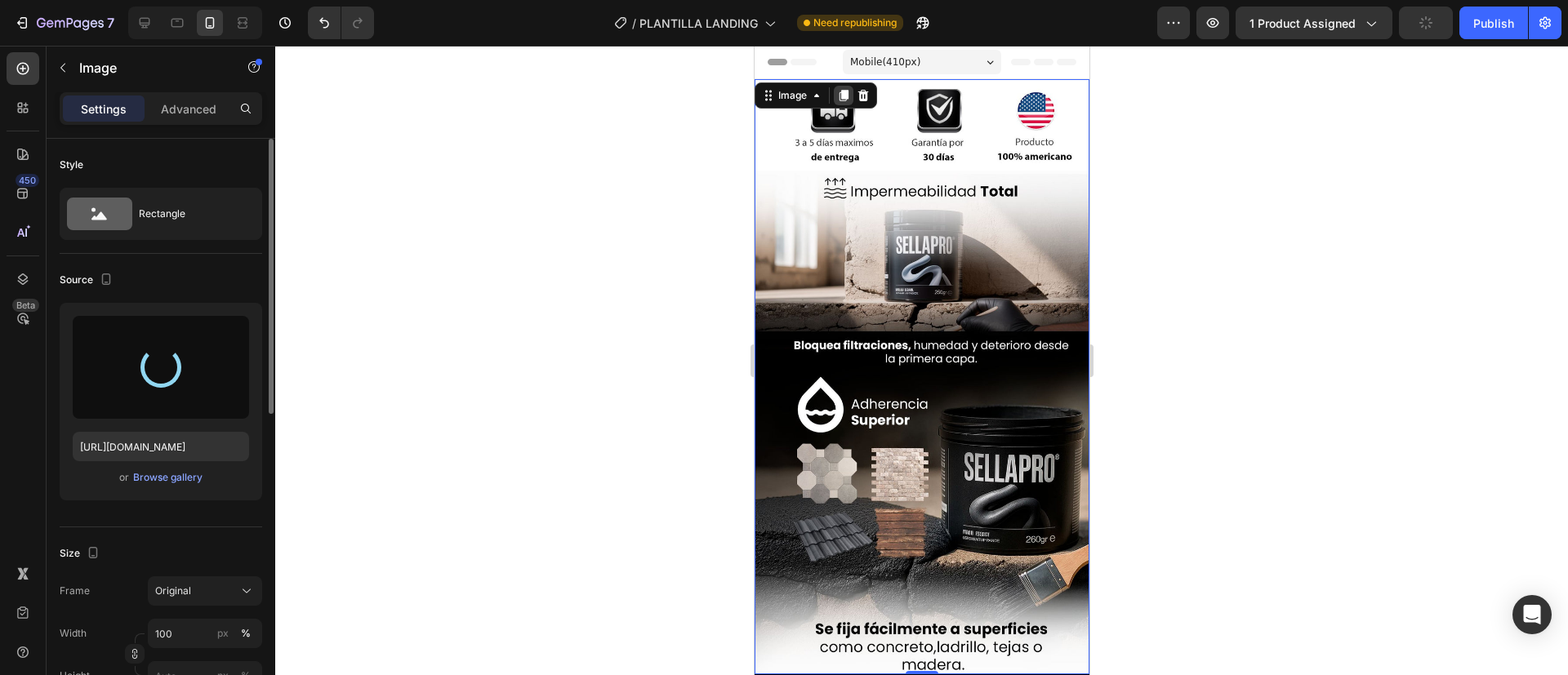
click at [844, 86] on div at bounding box center [843, 95] width 20 height 20
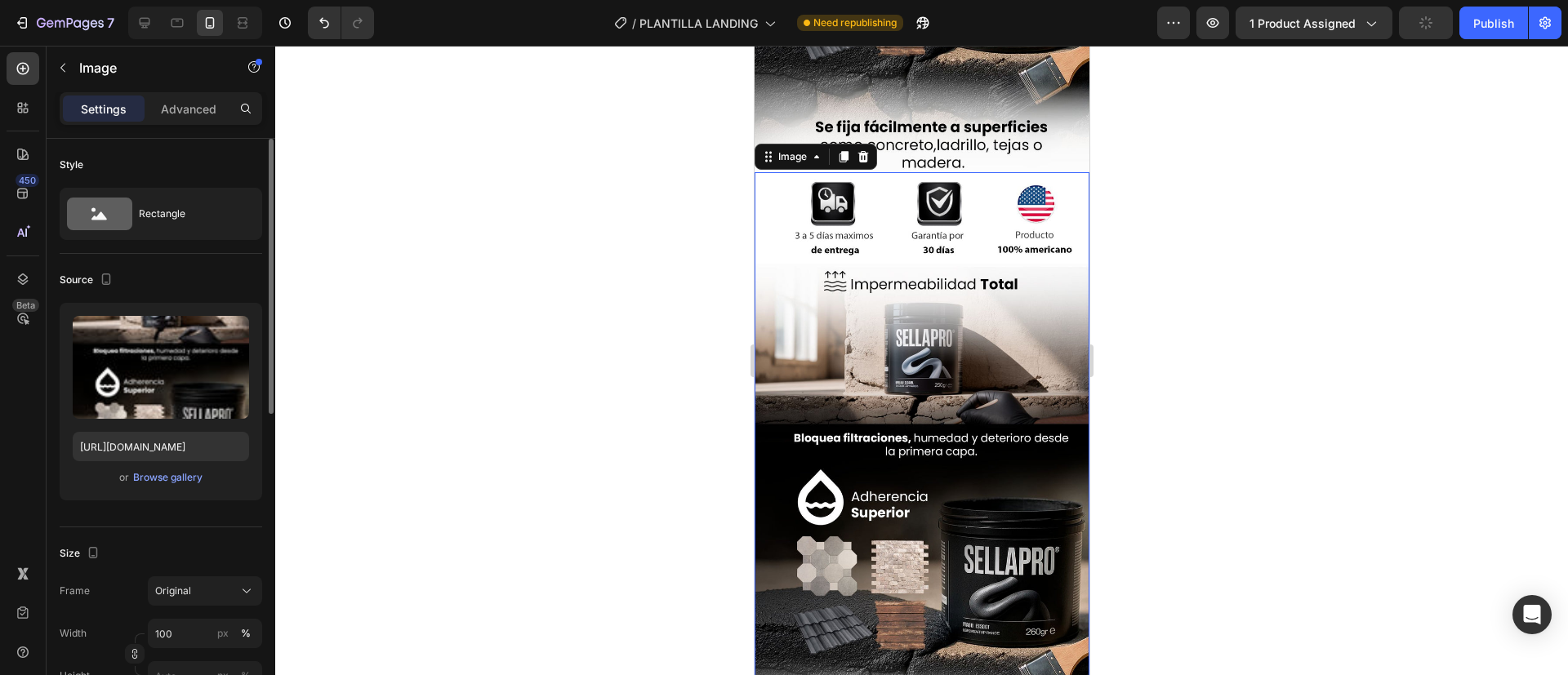
scroll to position [538, 0]
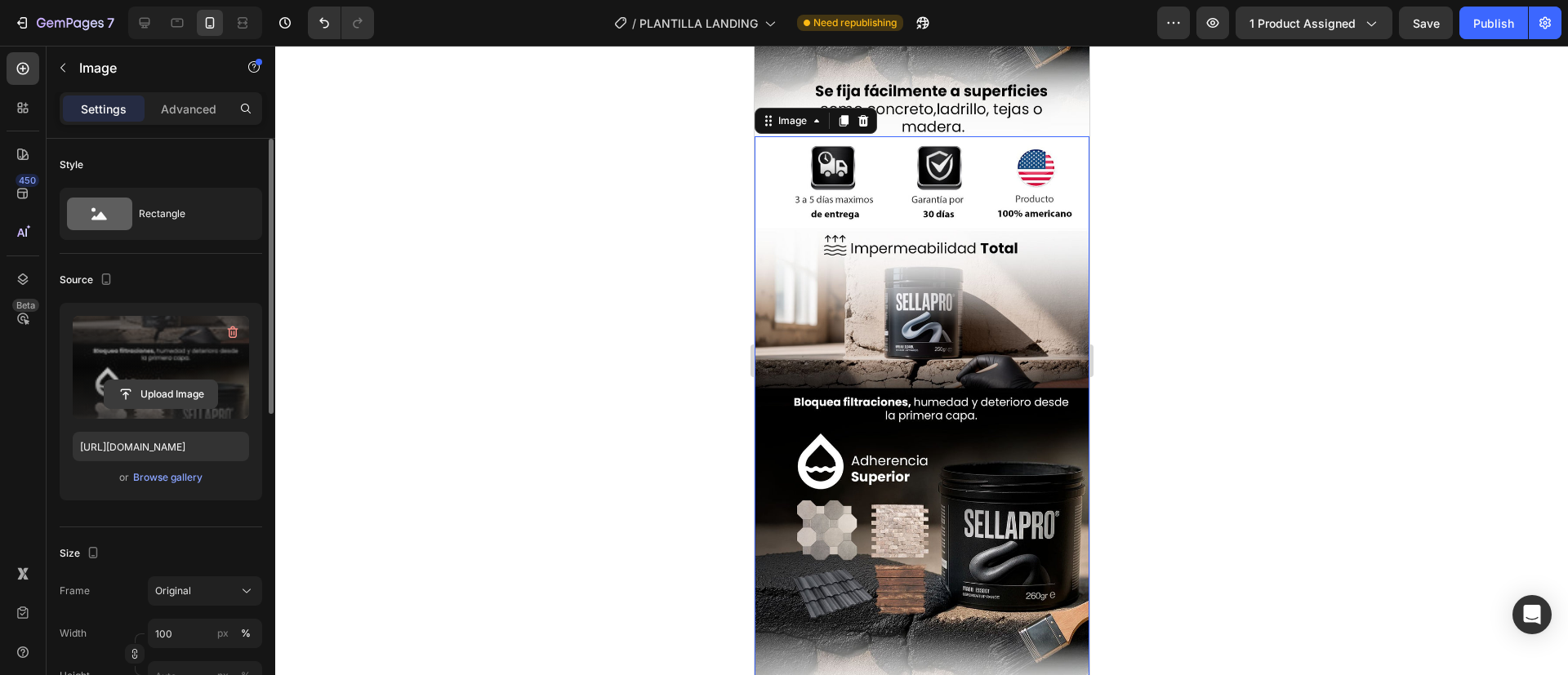
click at [132, 388] on input "file" at bounding box center [161, 394] width 112 height 28
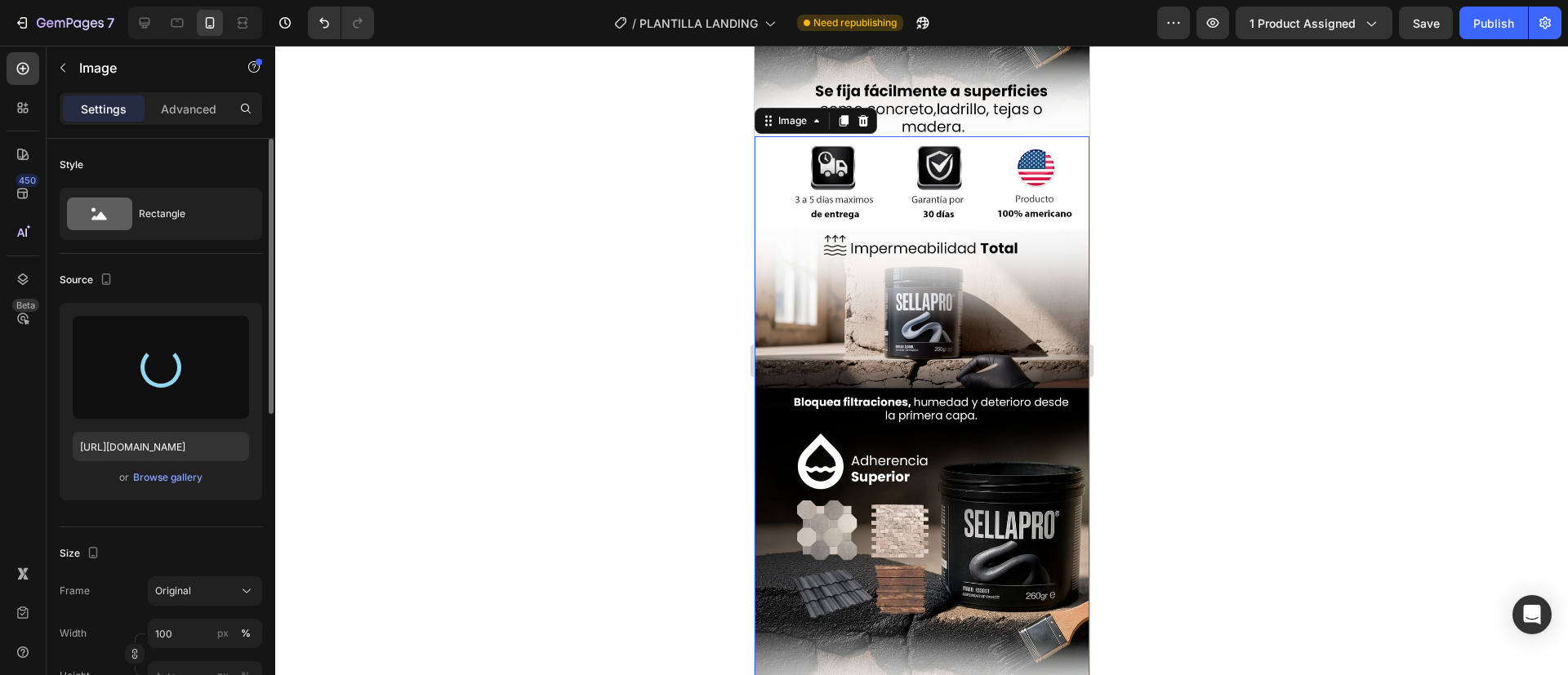
type input "[URL][DOMAIN_NAME]"
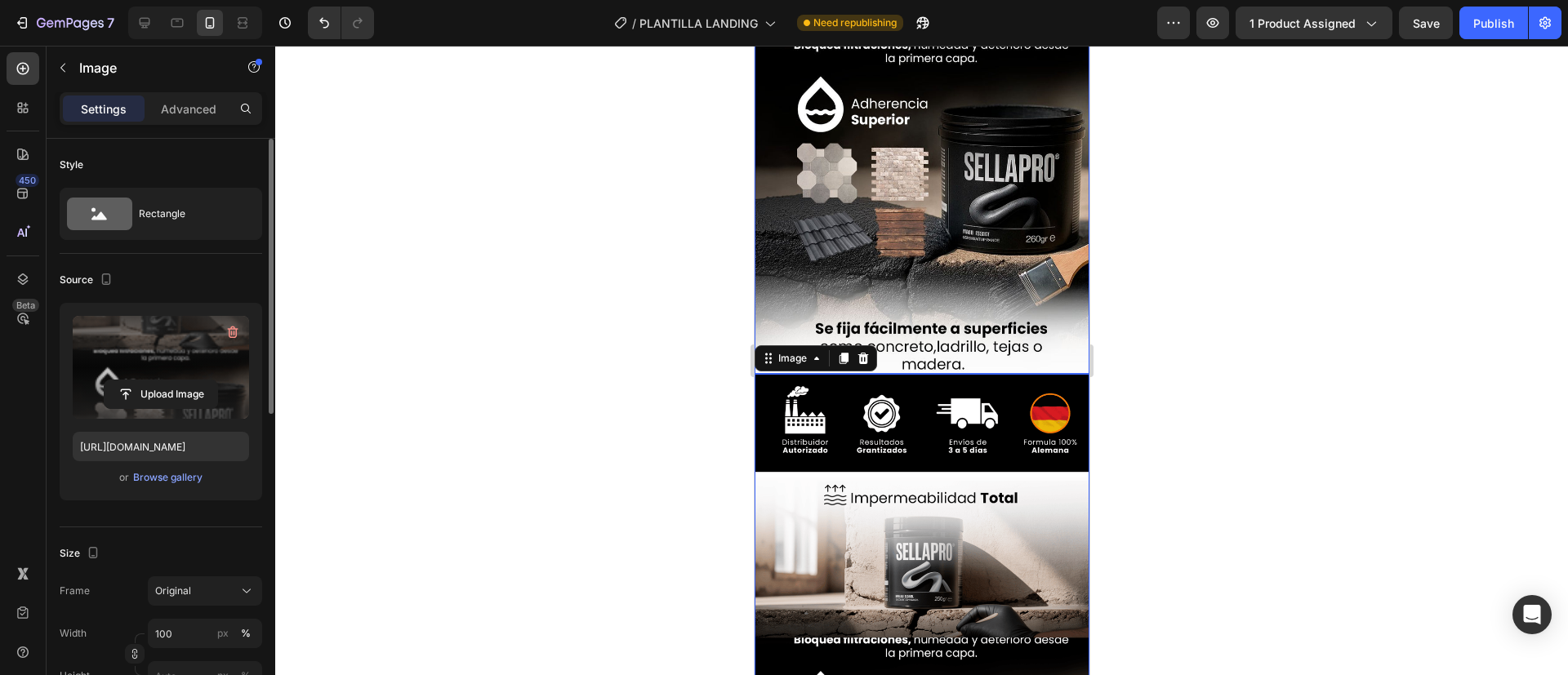
scroll to position [297, 0]
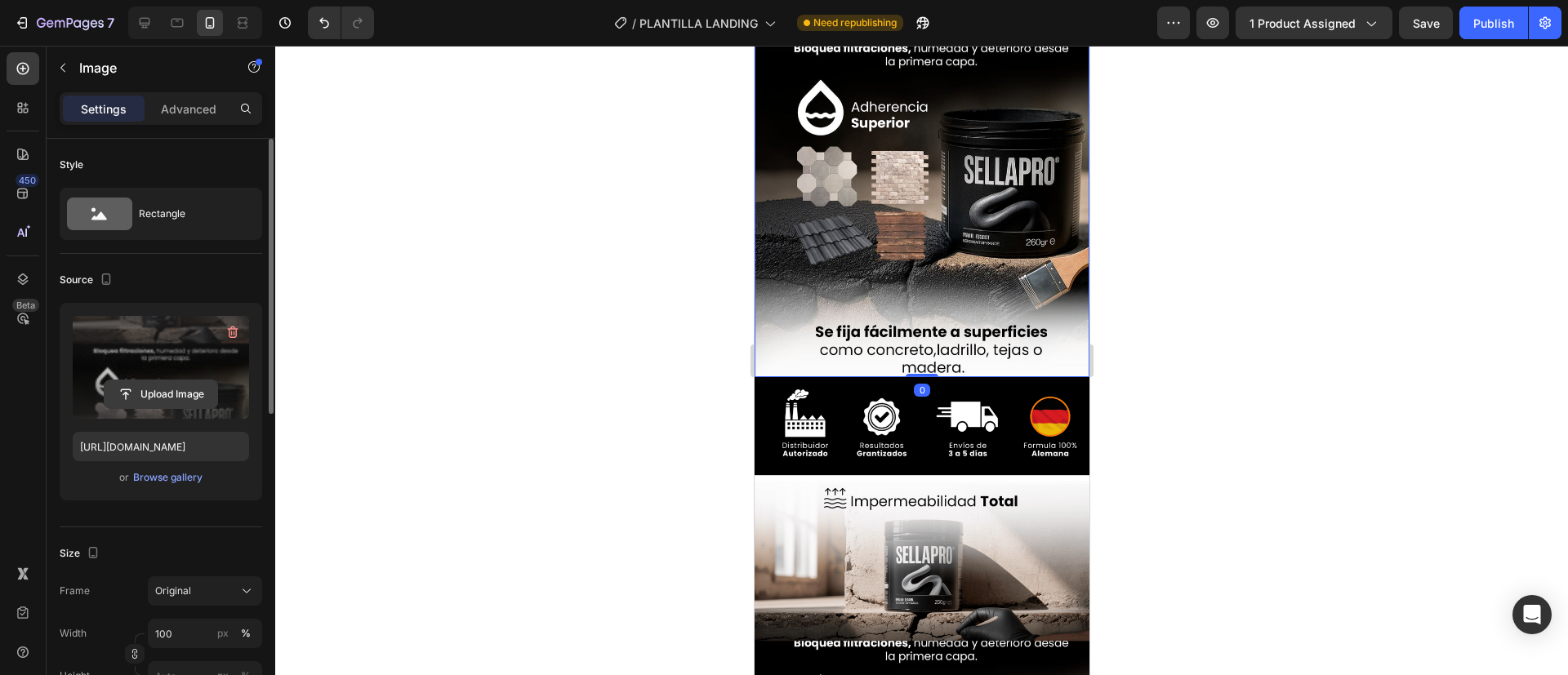
click at [152, 381] on input "file" at bounding box center [161, 394] width 112 height 28
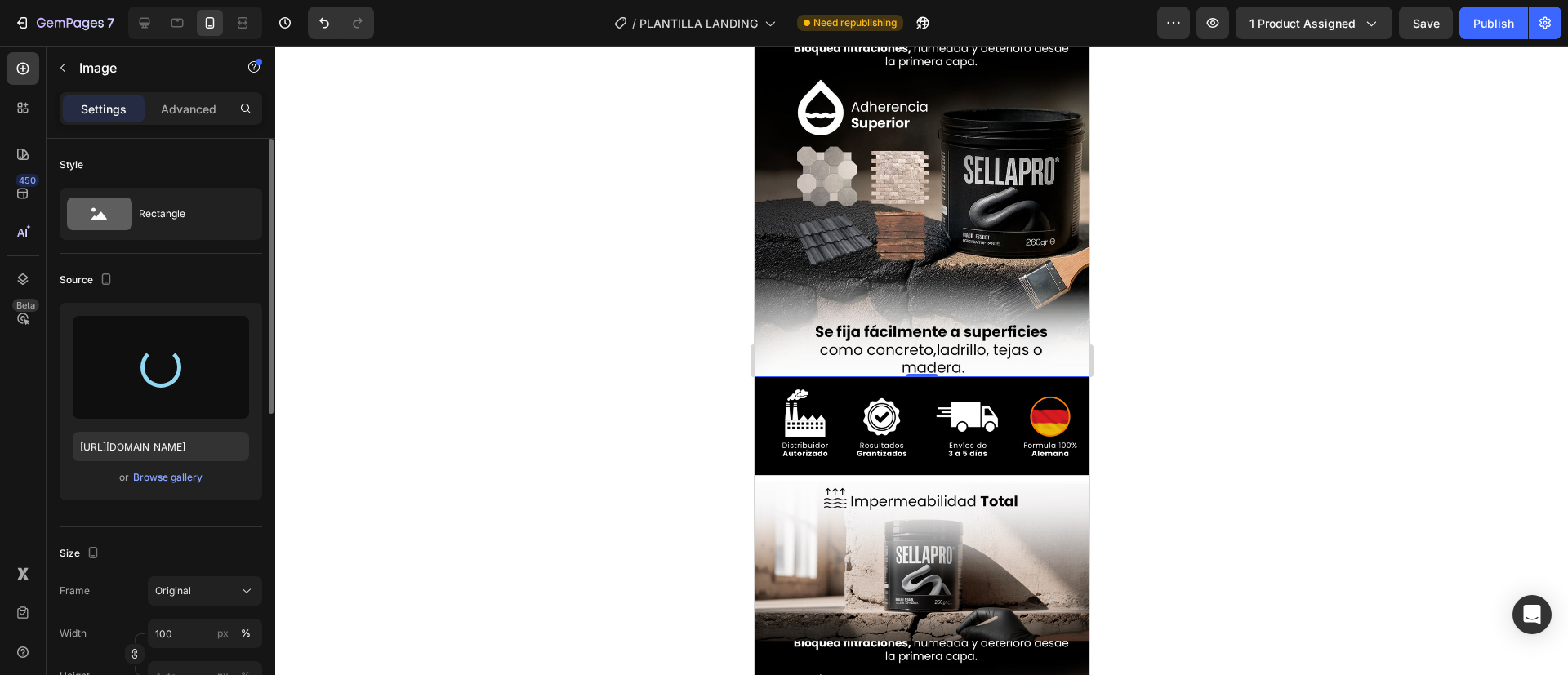
type input "[URL][DOMAIN_NAME]"
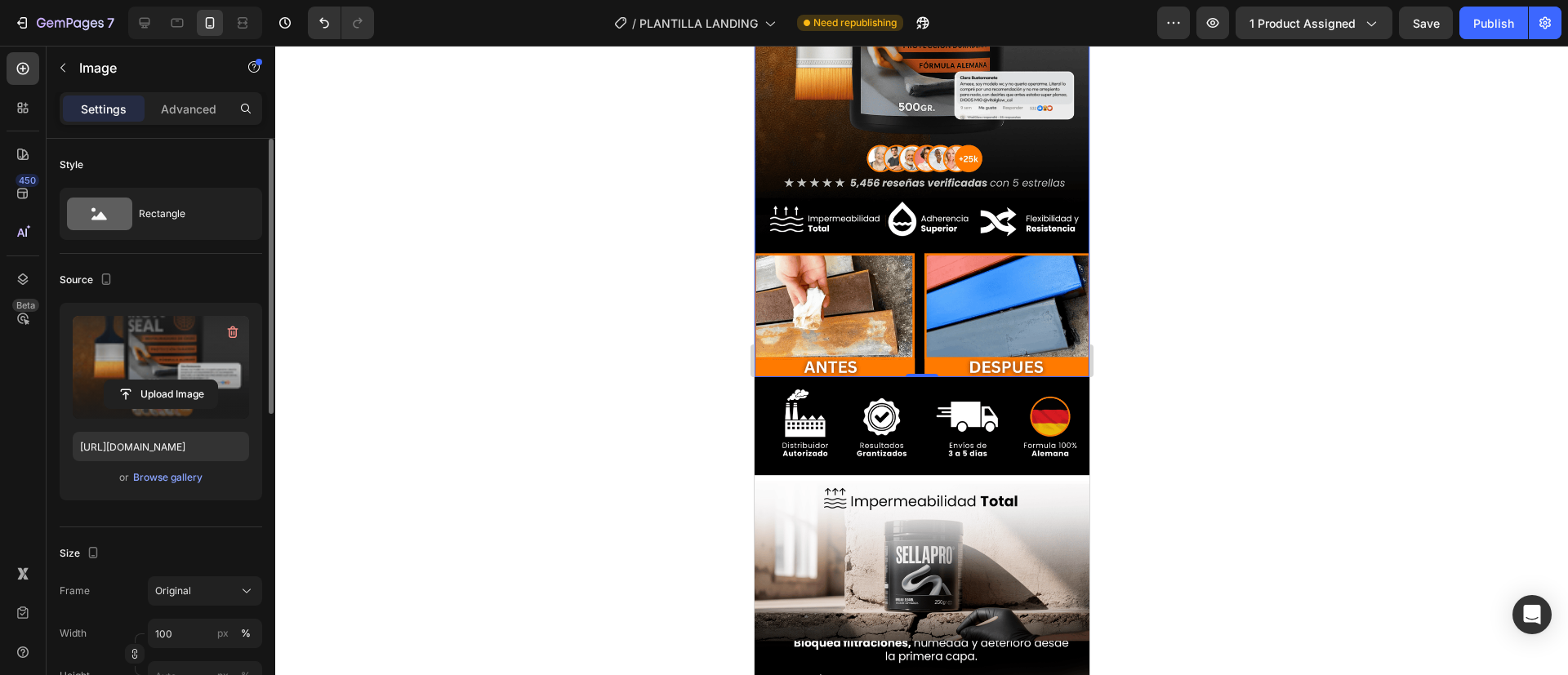
click at [675, 336] on div at bounding box center [922, 360] width 1293 height 629
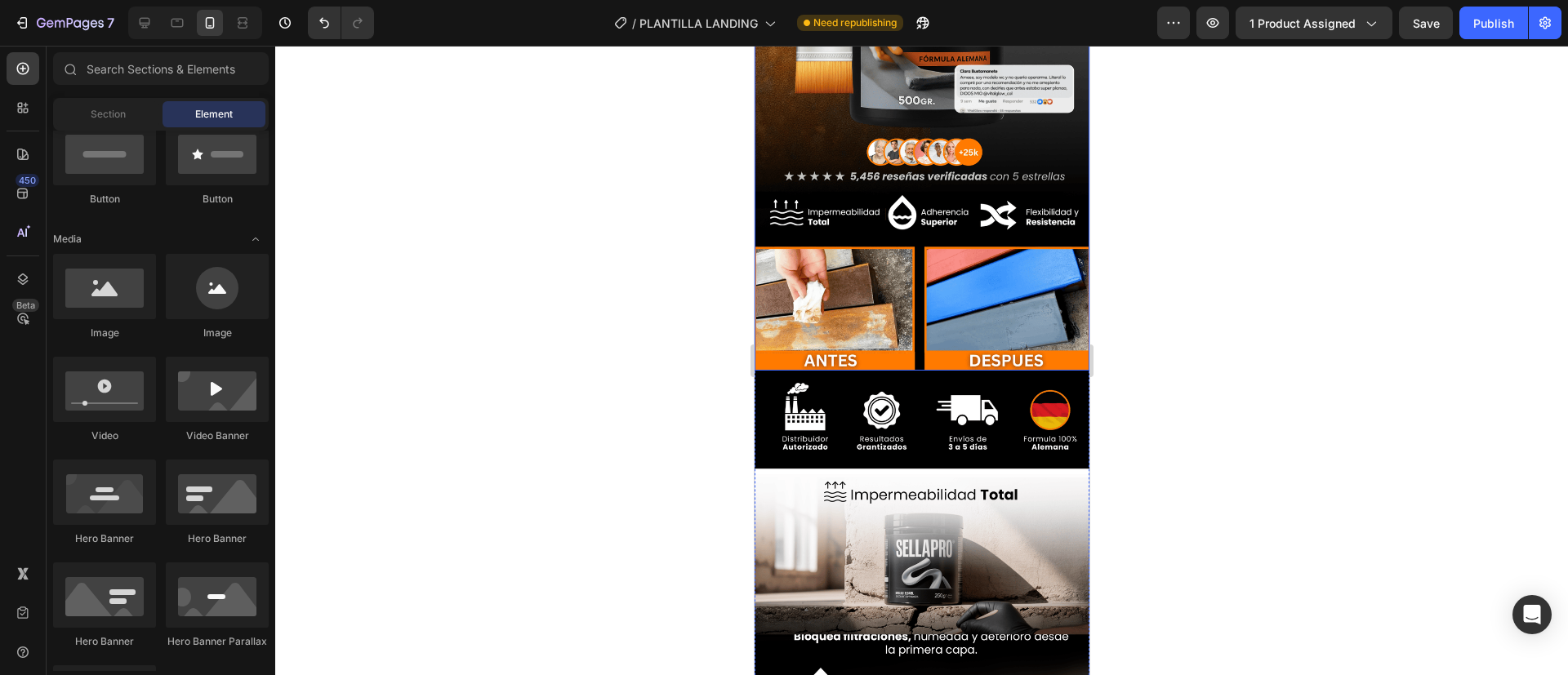
scroll to position [306, 0]
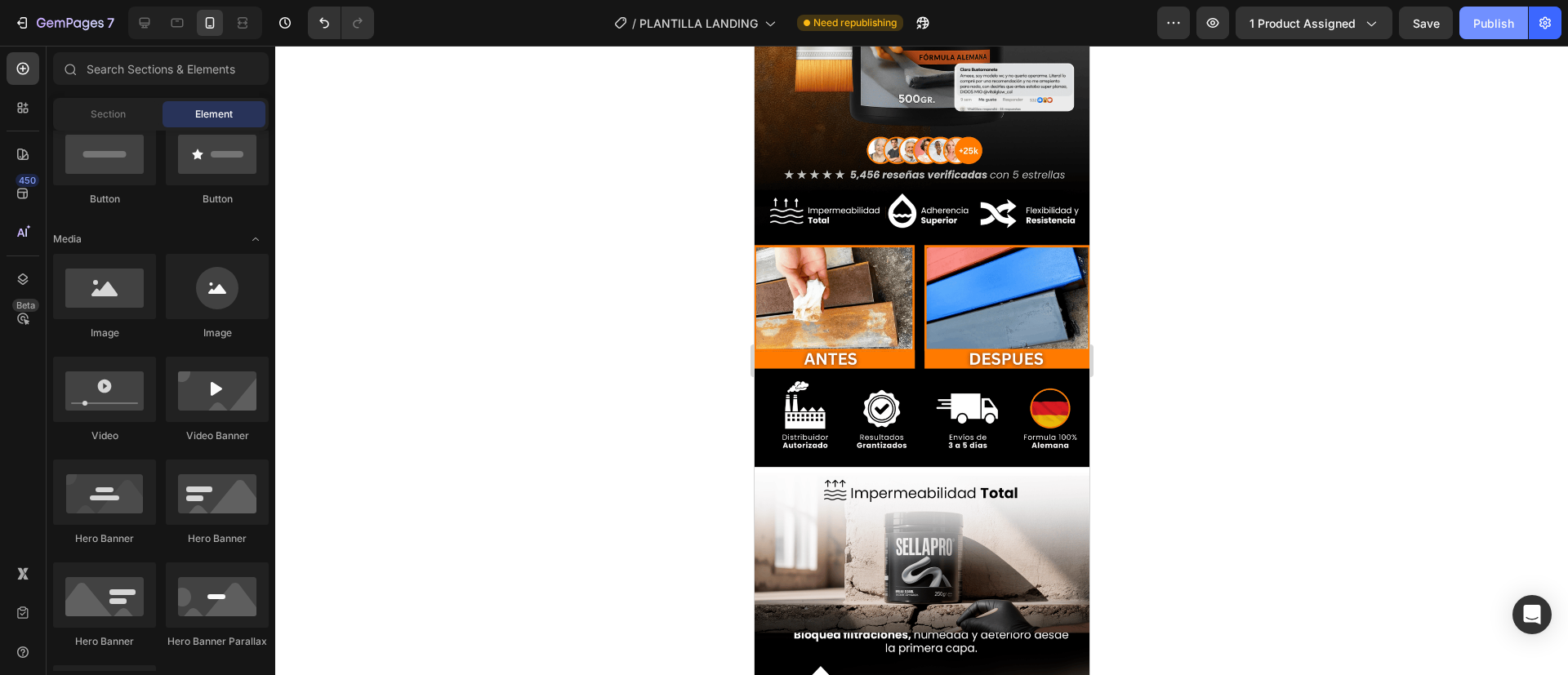
click at [1489, 27] on div "Publish" at bounding box center [1494, 23] width 41 height 17
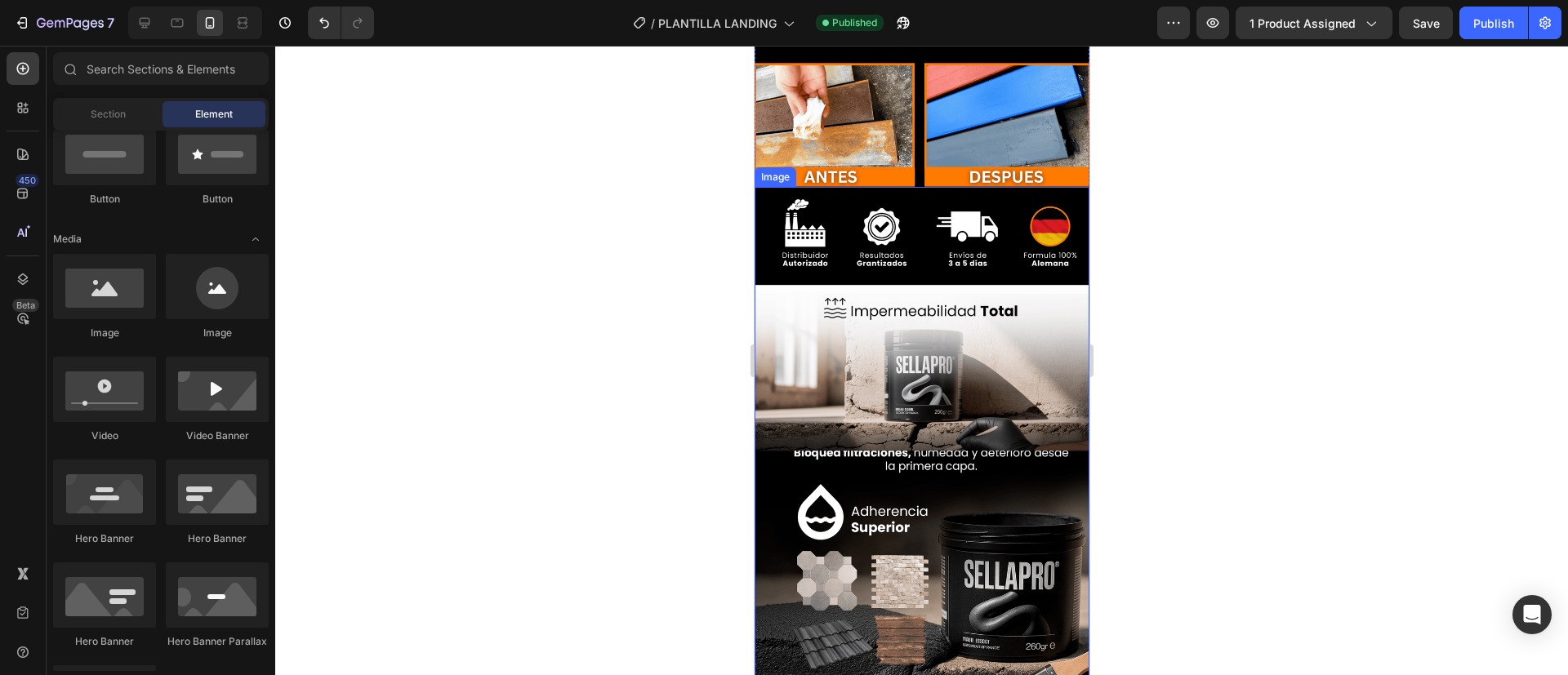
scroll to position [371, 0]
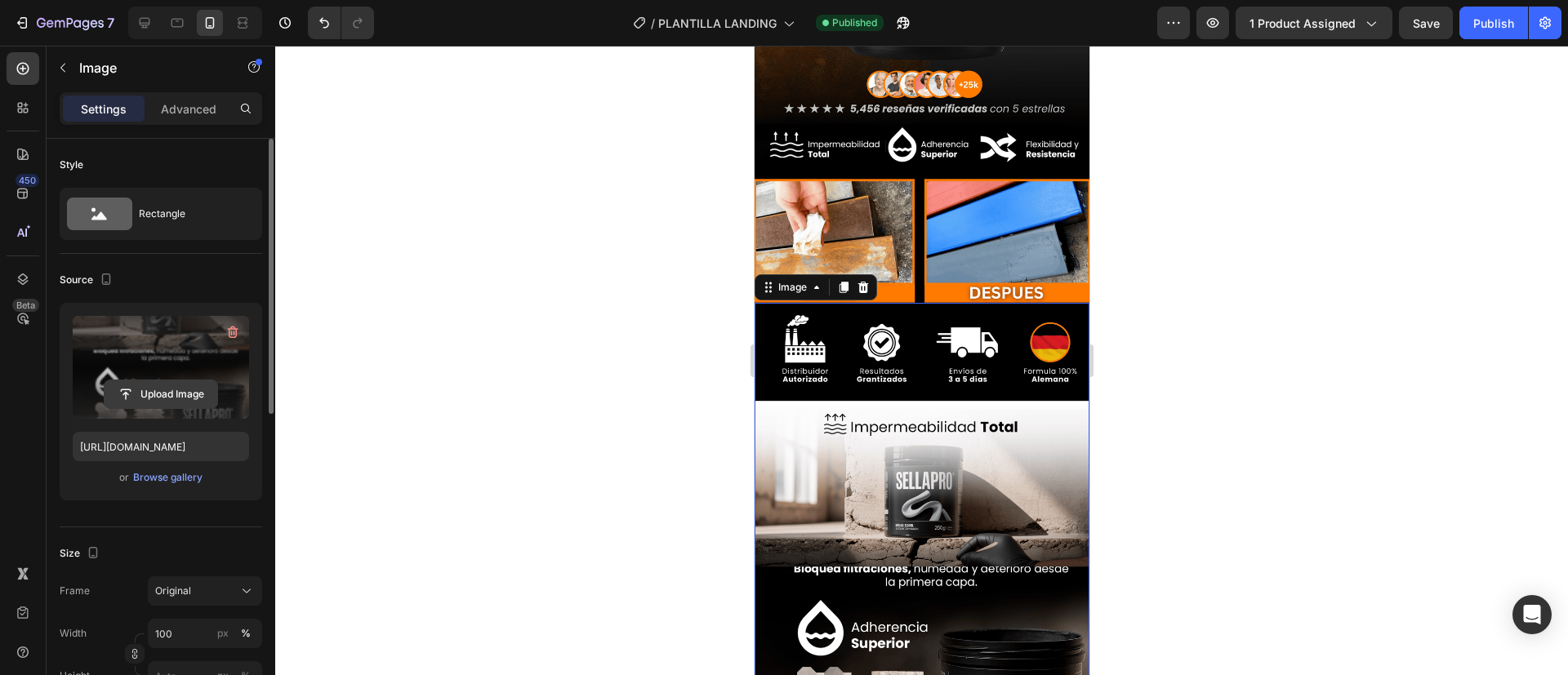
click at [135, 390] on input "file" at bounding box center [161, 394] width 112 height 28
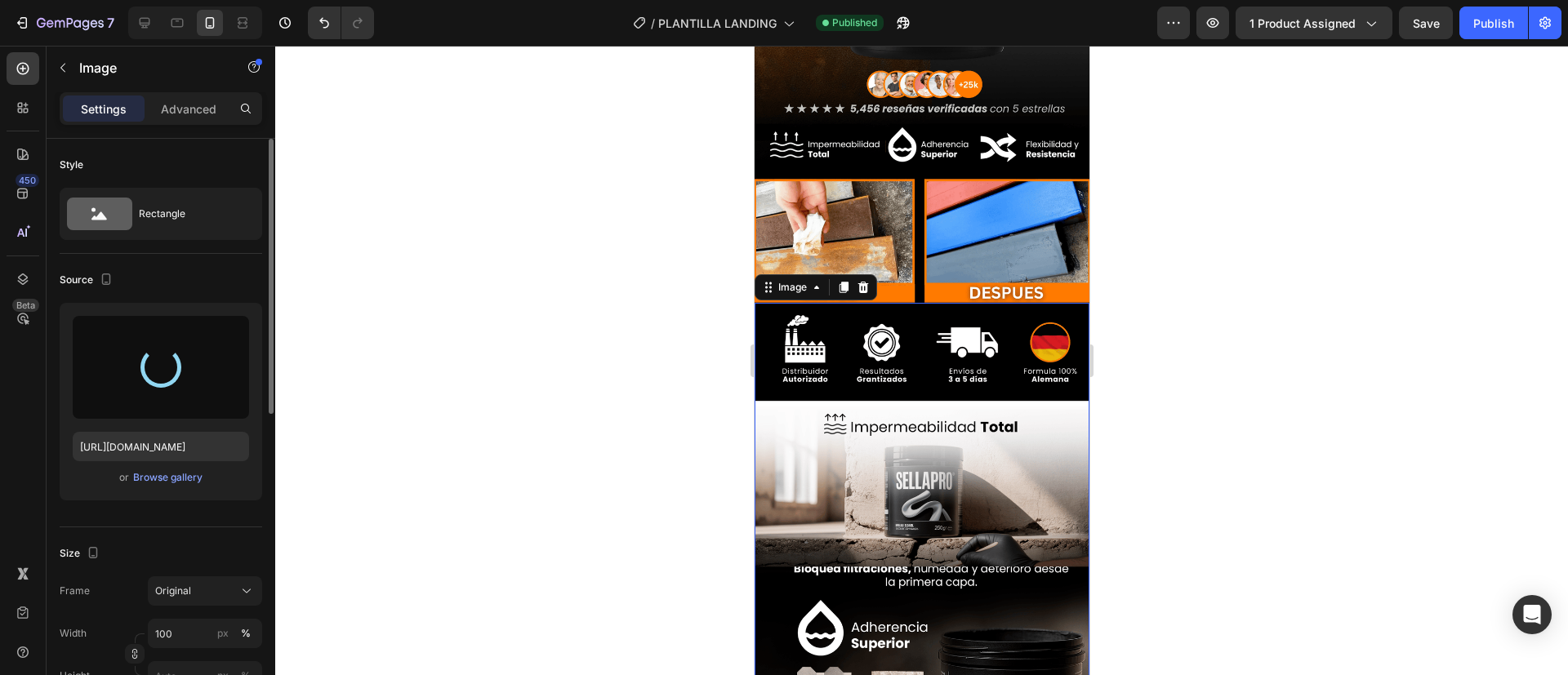
type input "[URL][DOMAIN_NAME]"
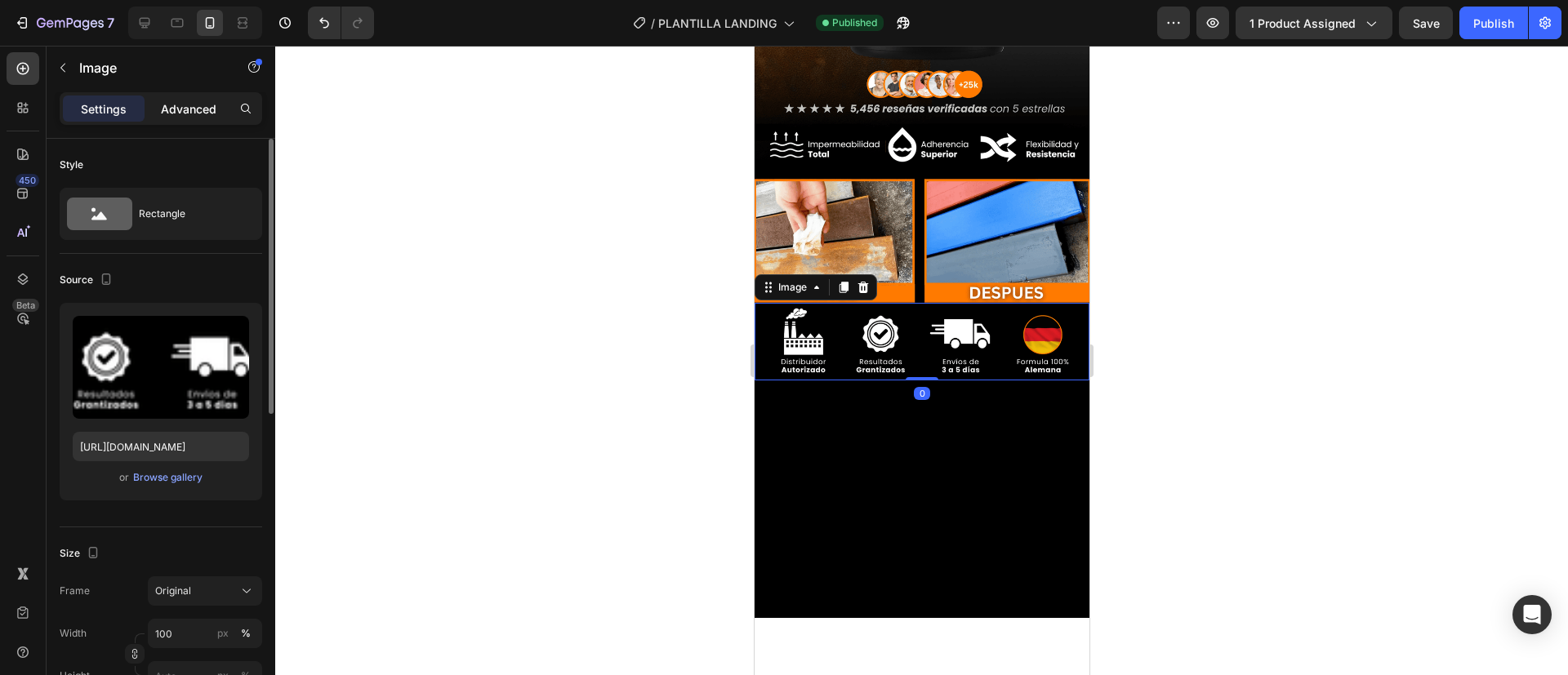
click at [214, 106] on p "Advanced" at bounding box center [189, 109] width 55 height 17
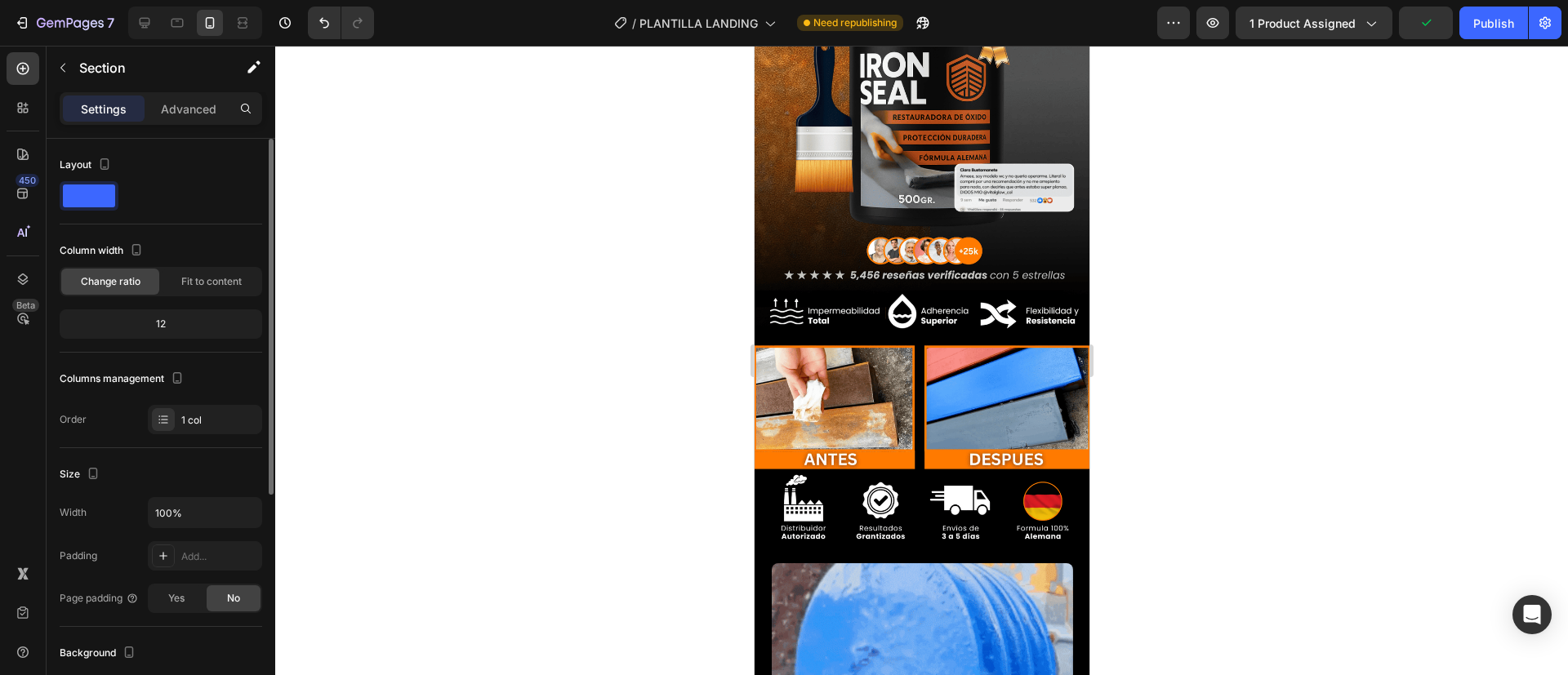
scroll to position [296, 0]
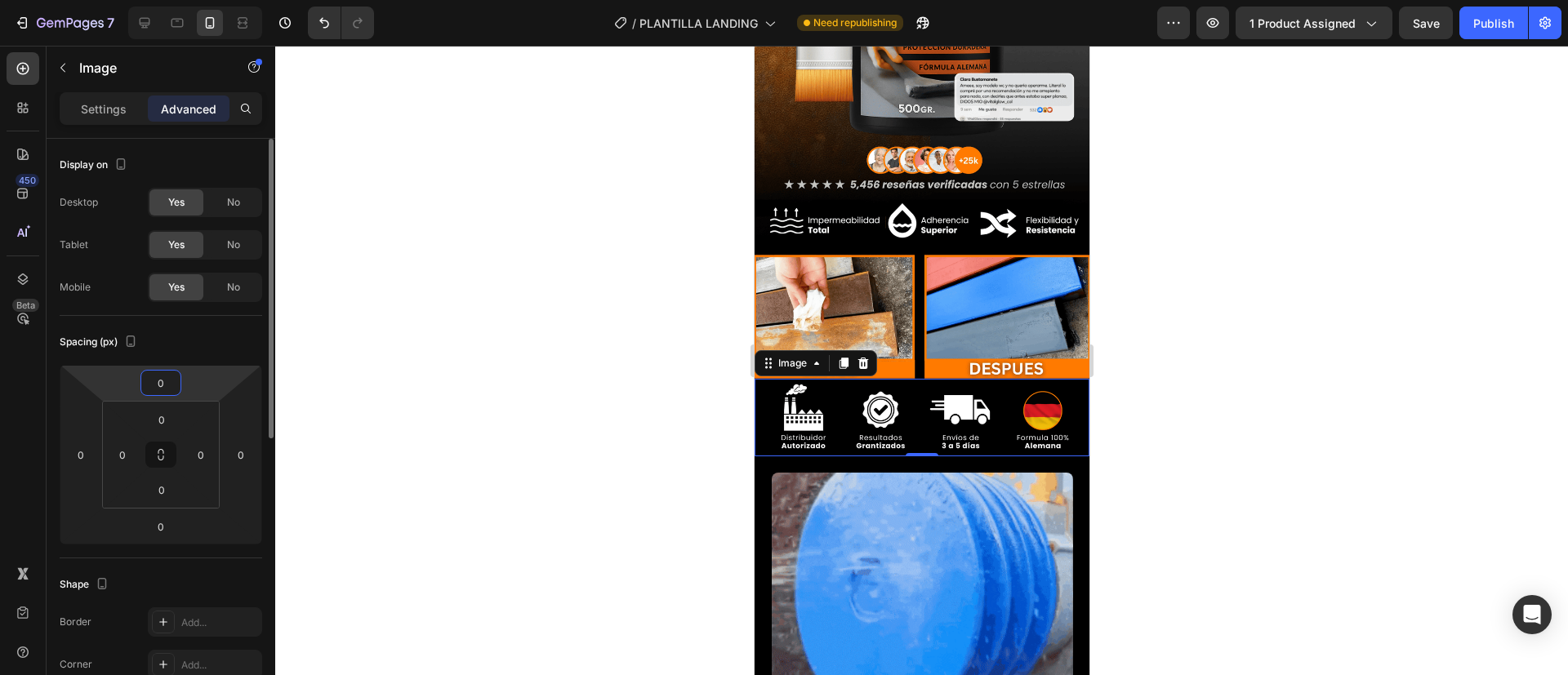
click at [167, 388] on input "0" at bounding box center [161, 383] width 32 height 25
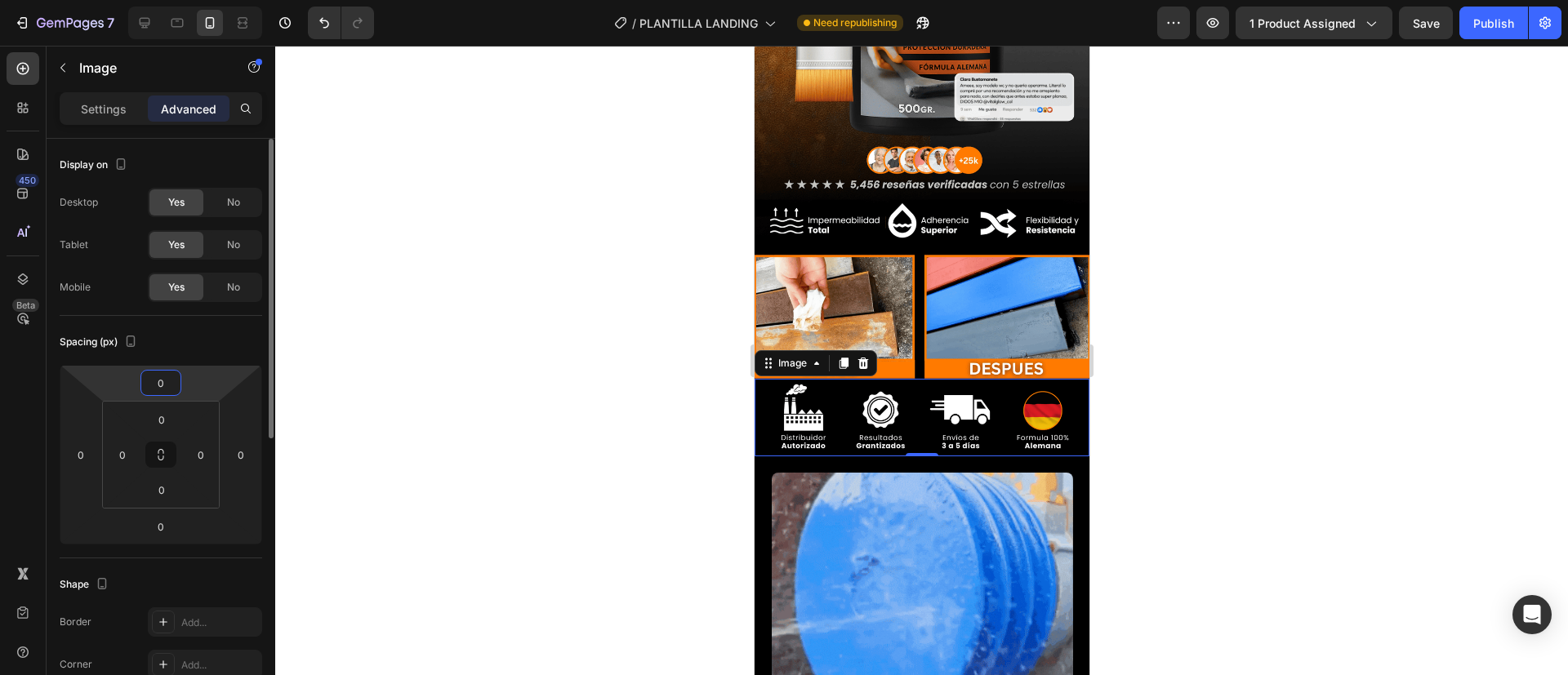
click at [167, 388] on input "0" at bounding box center [161, 383] width 32 height 25
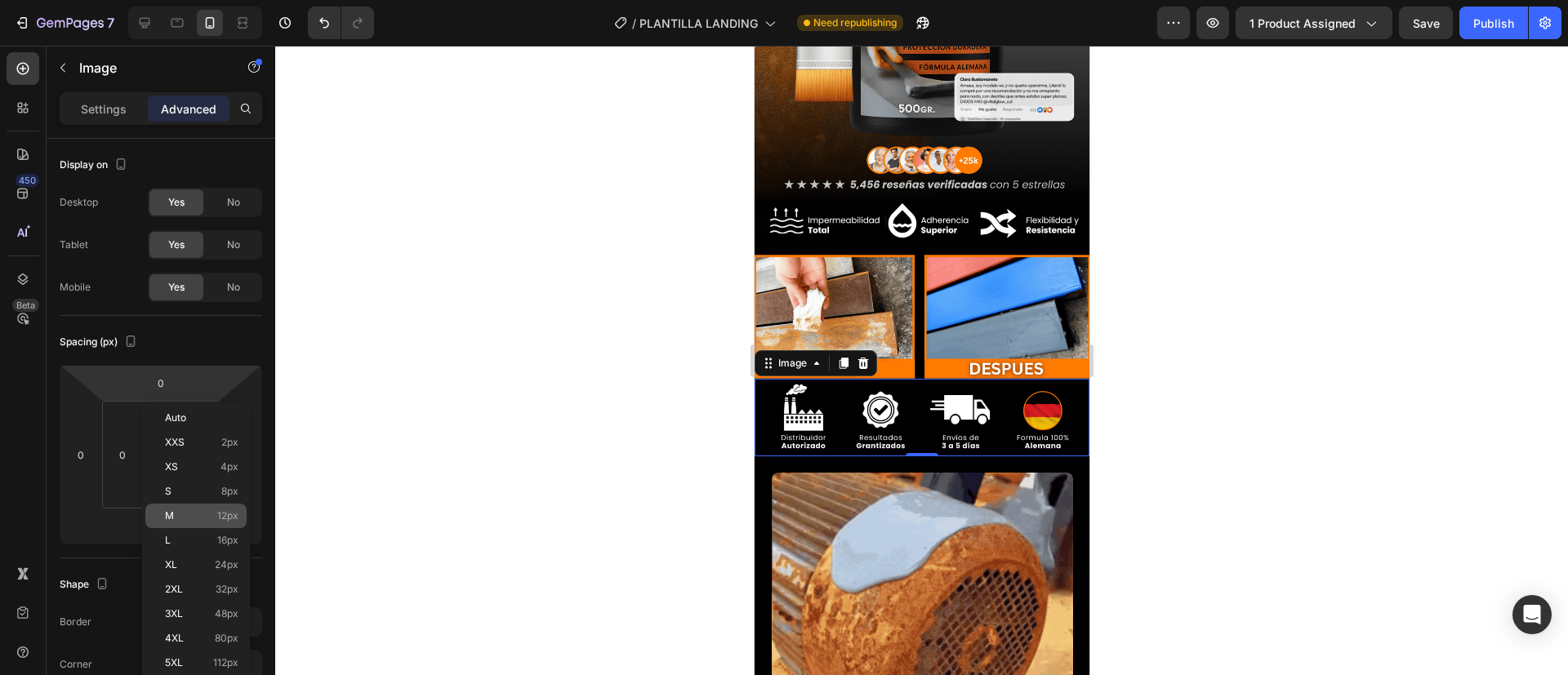
click at [172, 518] on span "M" at bounding box center [169, 516] width 9 height 11
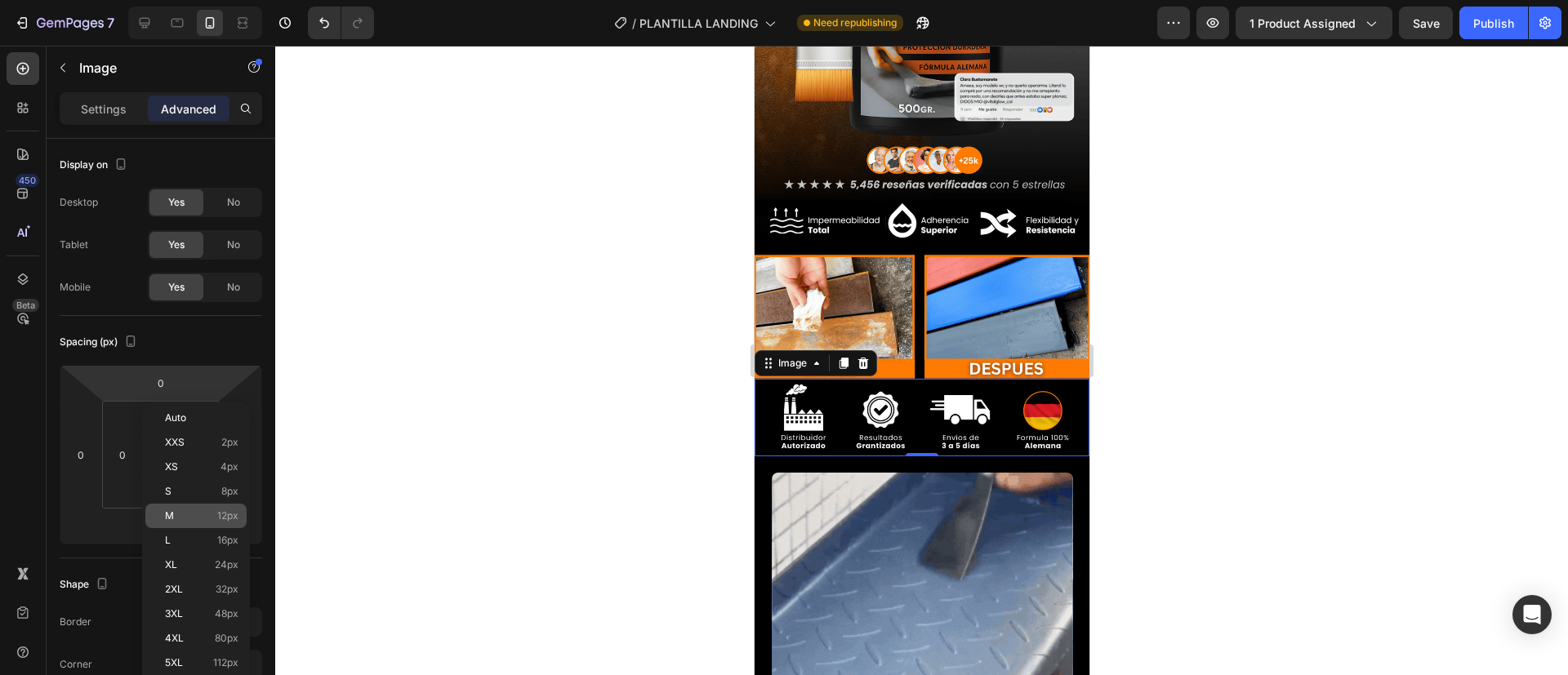
type input "12"
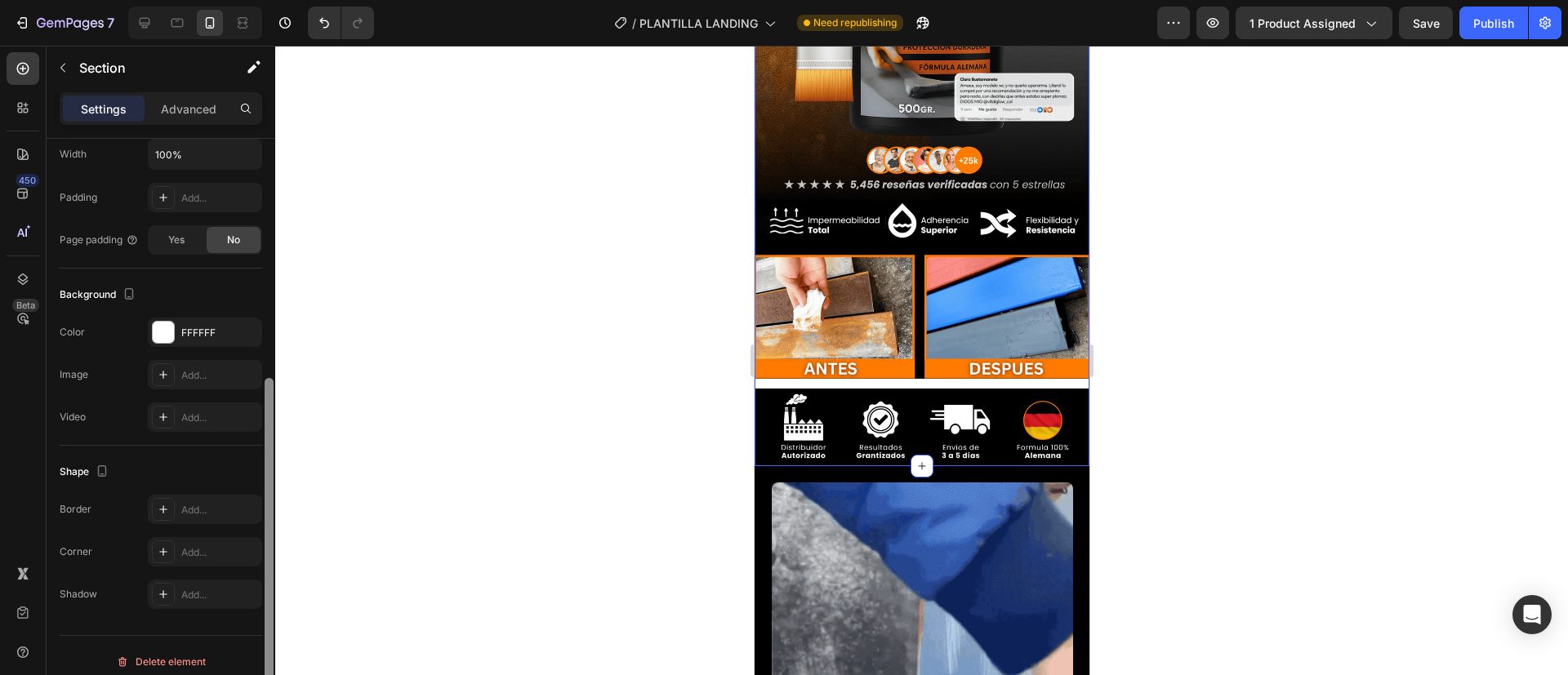
scroll to position [370, 0]
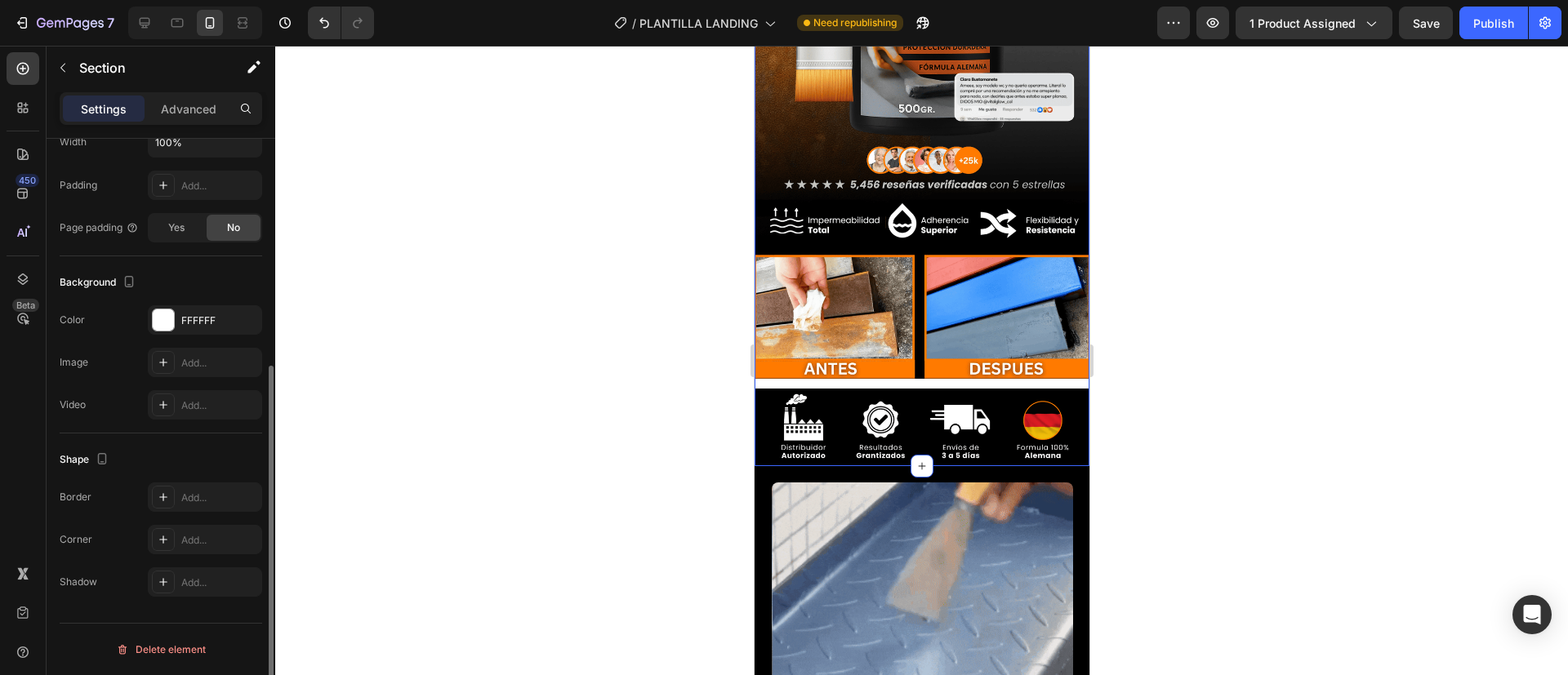
click at [142, 308] on div "Color FFFFFF" at bounding box center [161, 320] width 203 height 30
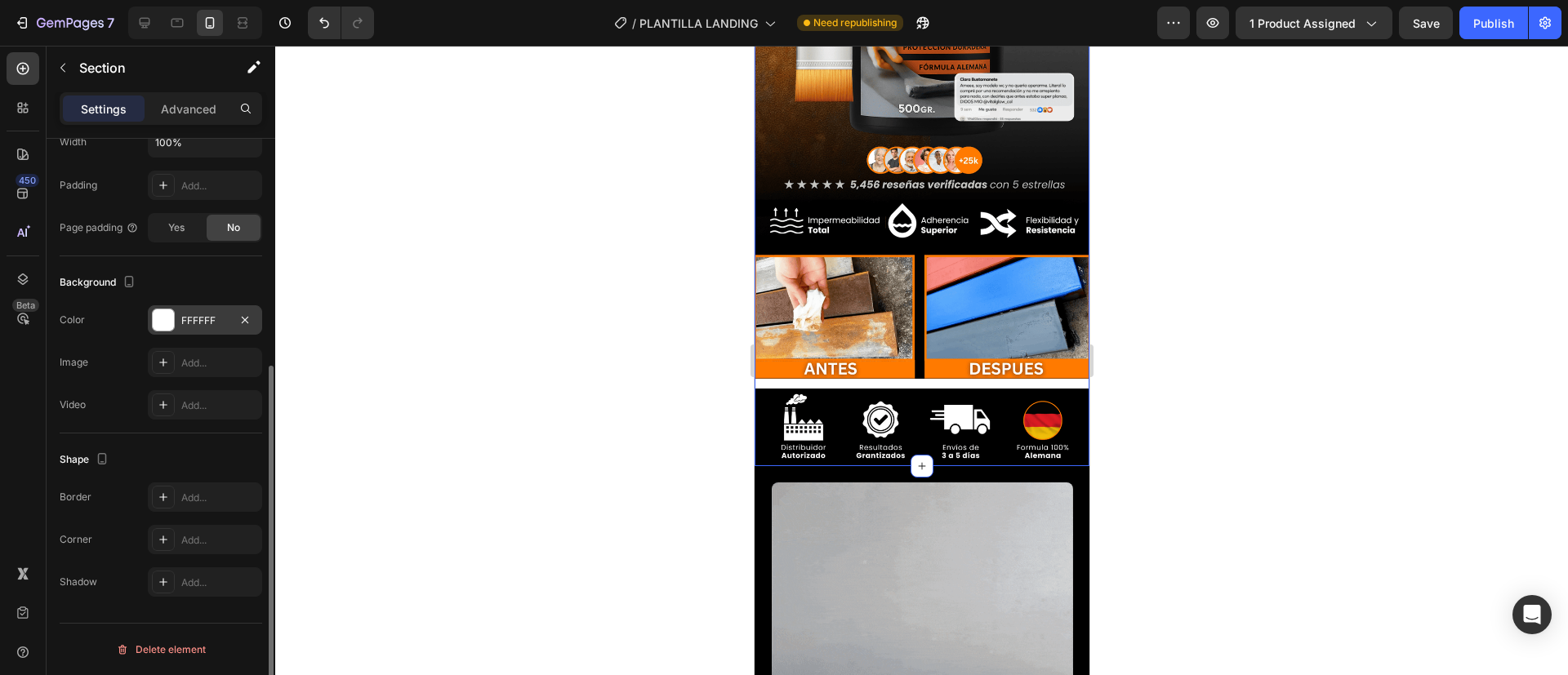
click at [158, 318] on div at bounding box center [163, 320] width 21 height 21
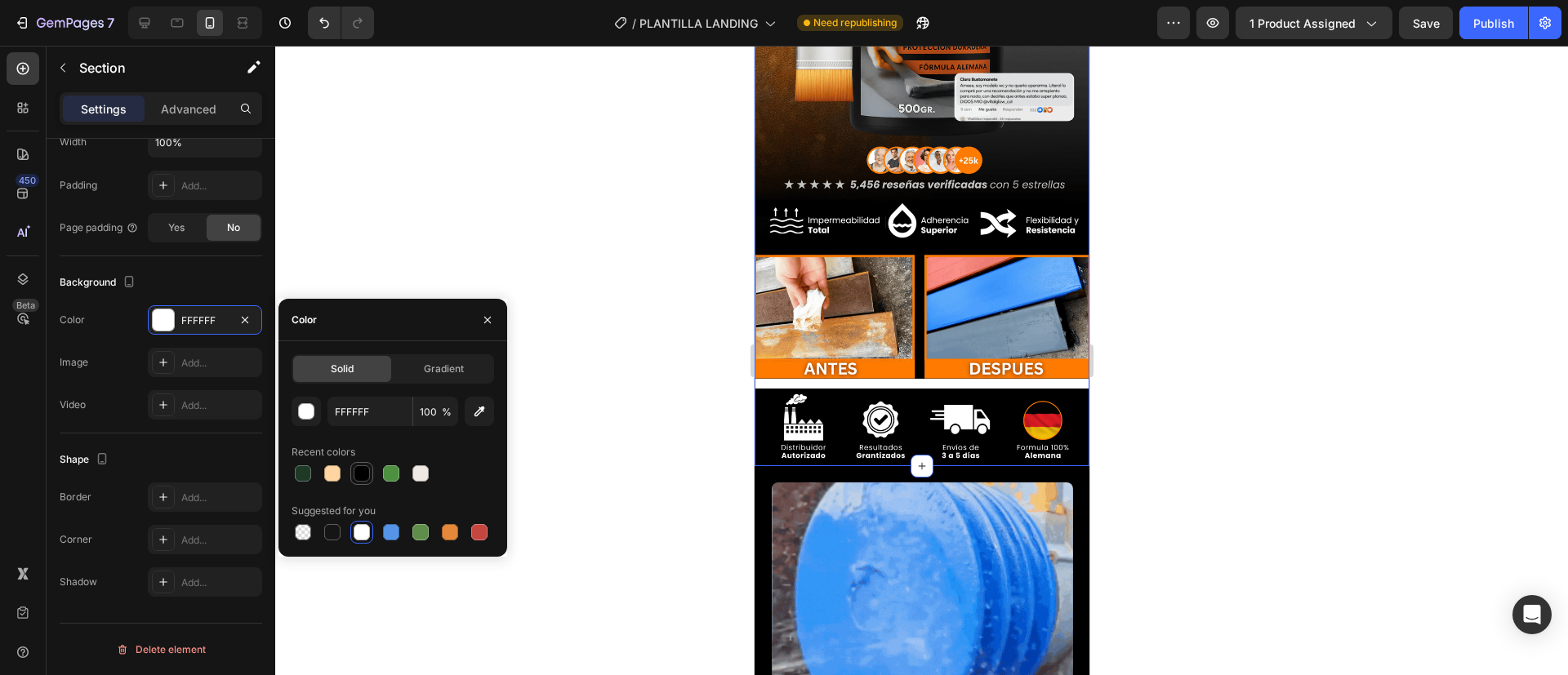
click at [357, 483] on div at bounding box center [362, 473] width 20 height 20
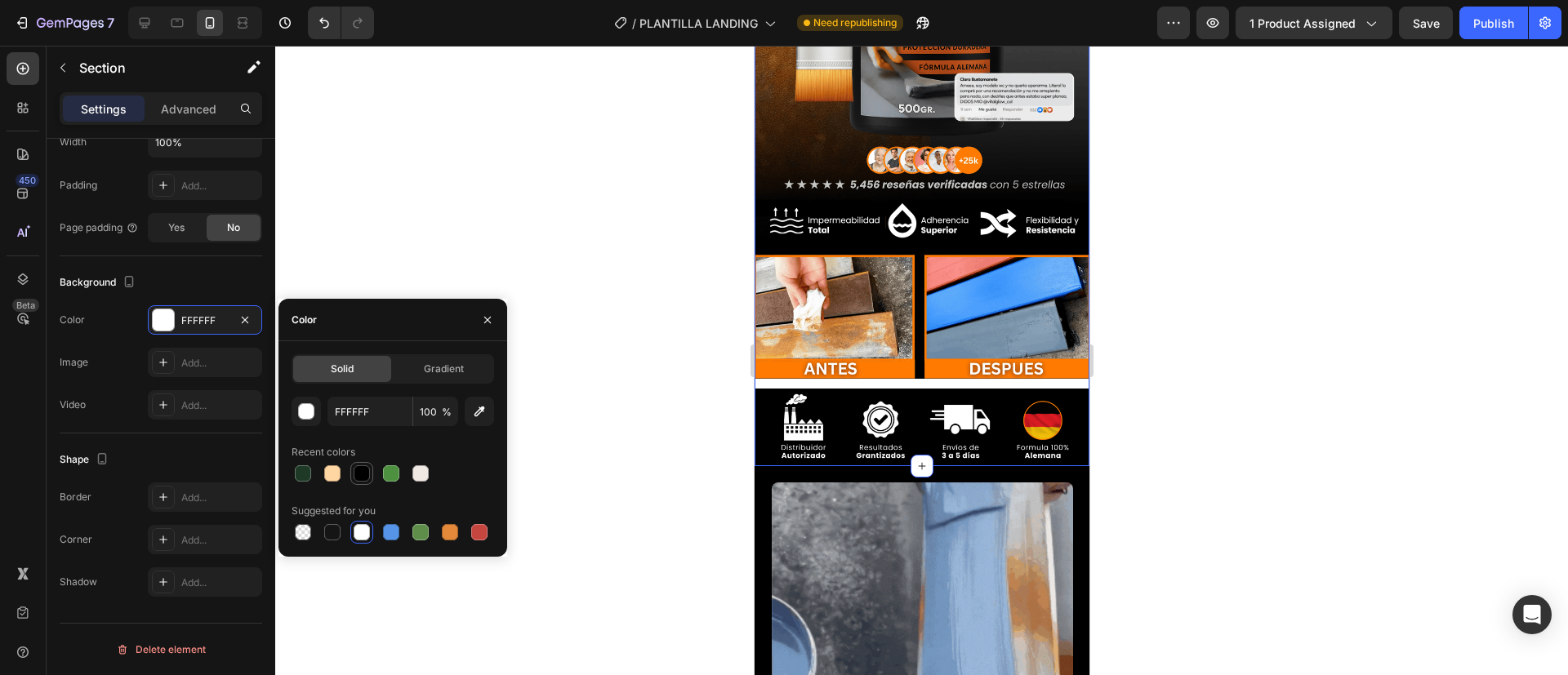
type input "000000"
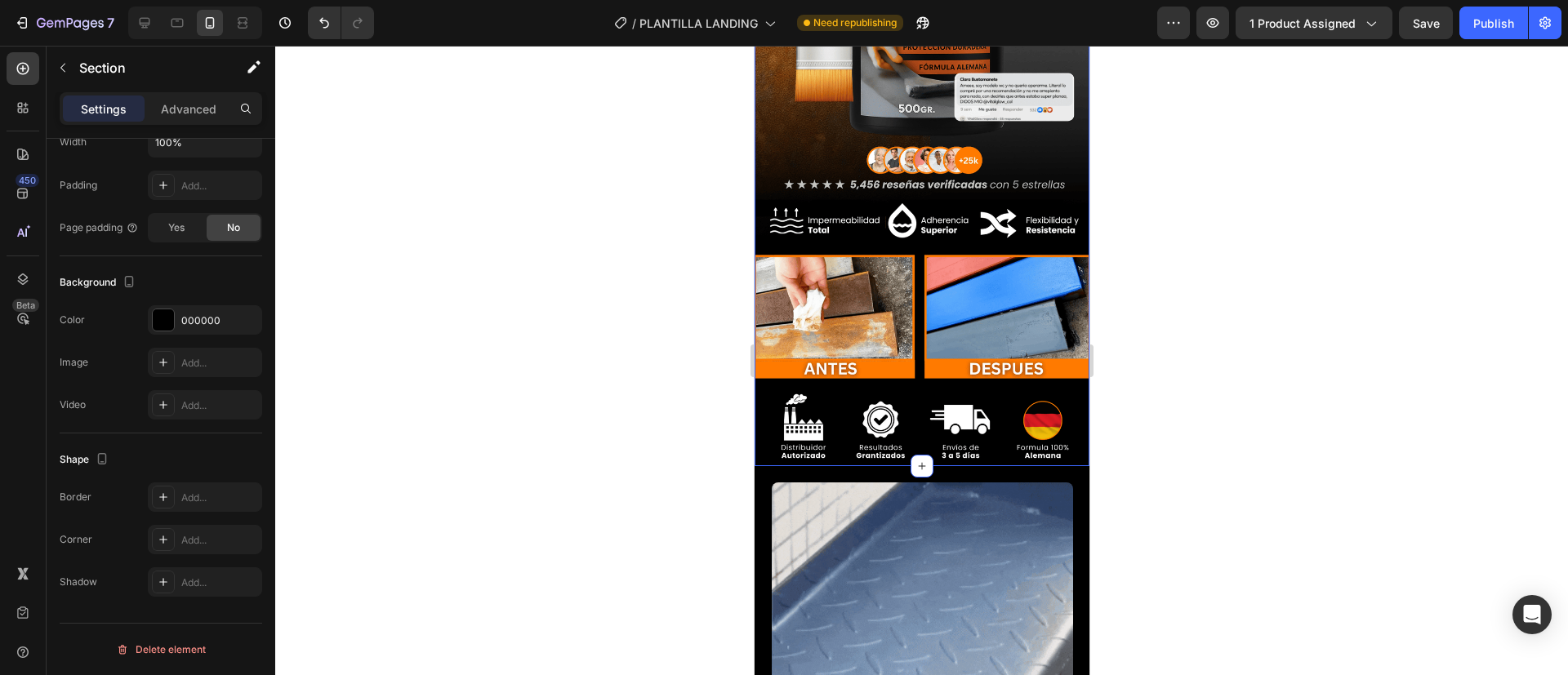
click at [626, 381] on div at bounding box center [922, 360] width 1293 height 629
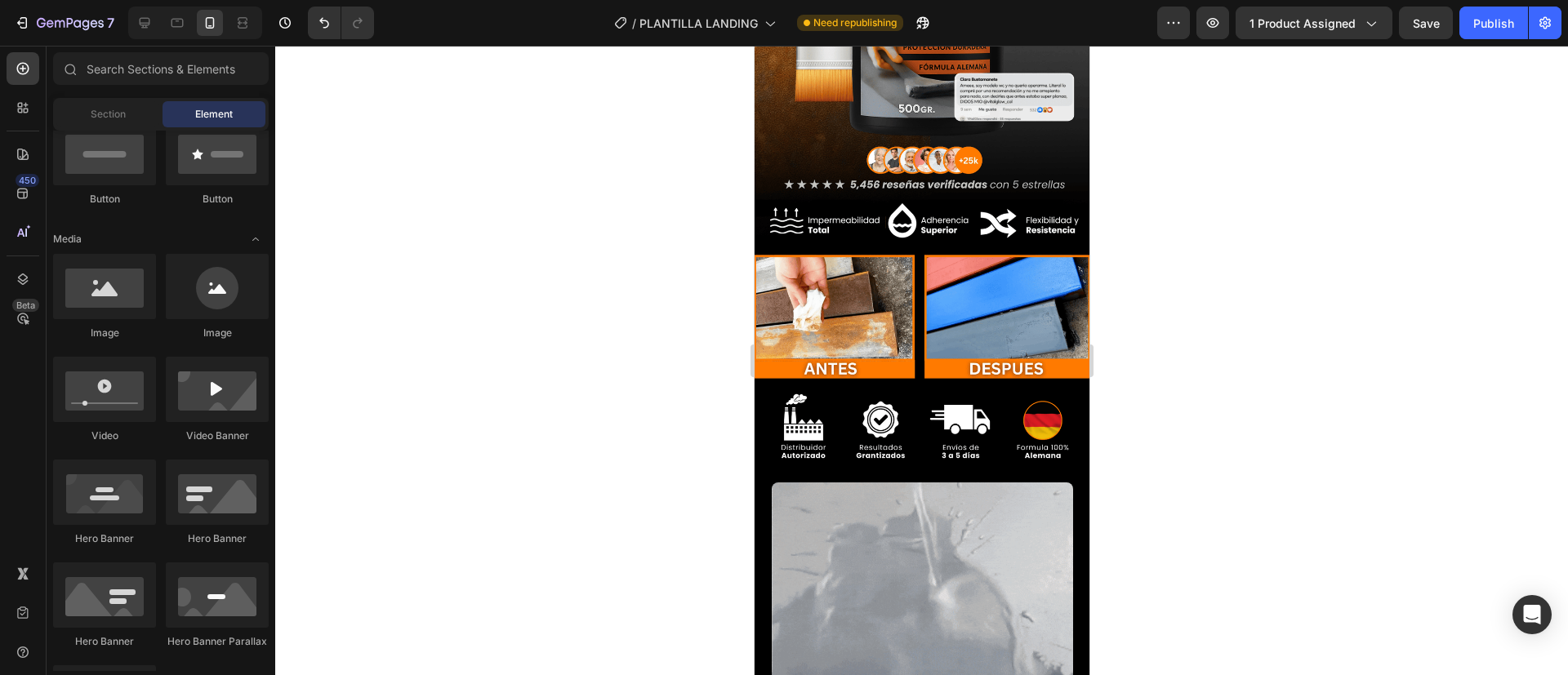
click at [626, 381] on div at bounding box center [922, 360] width 1293 height 629
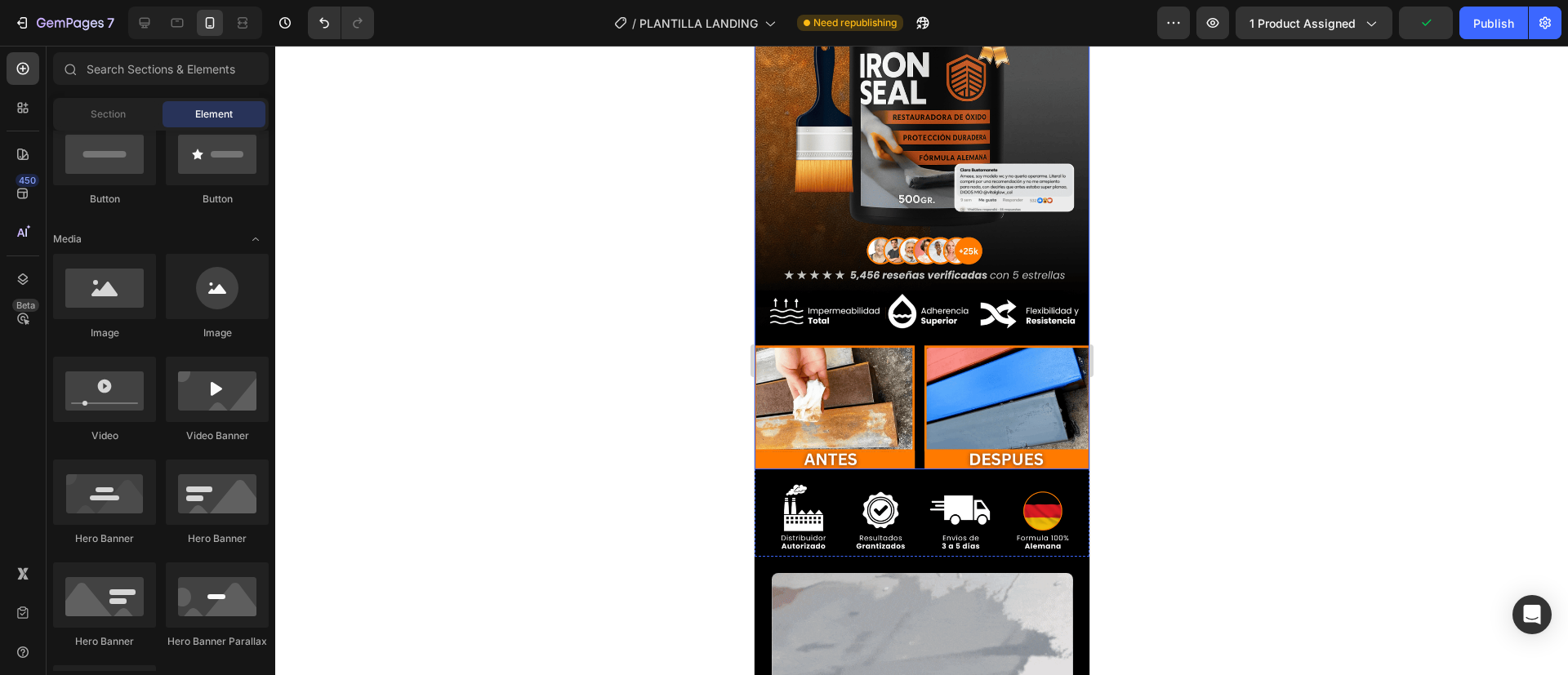
scroll to position [208, 0]
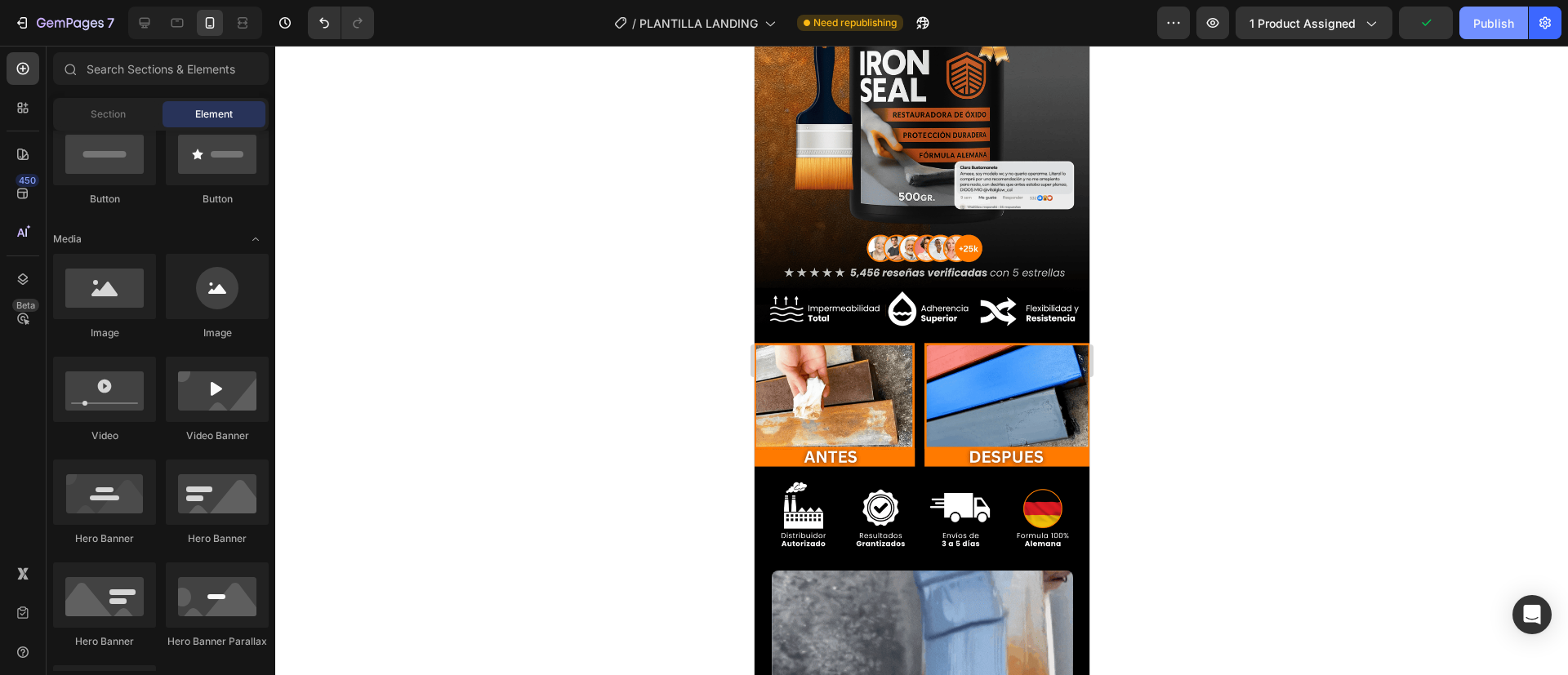
click at [1499, 26] on div "Publish" at bounding box center [1494, 23] width 41 height 17
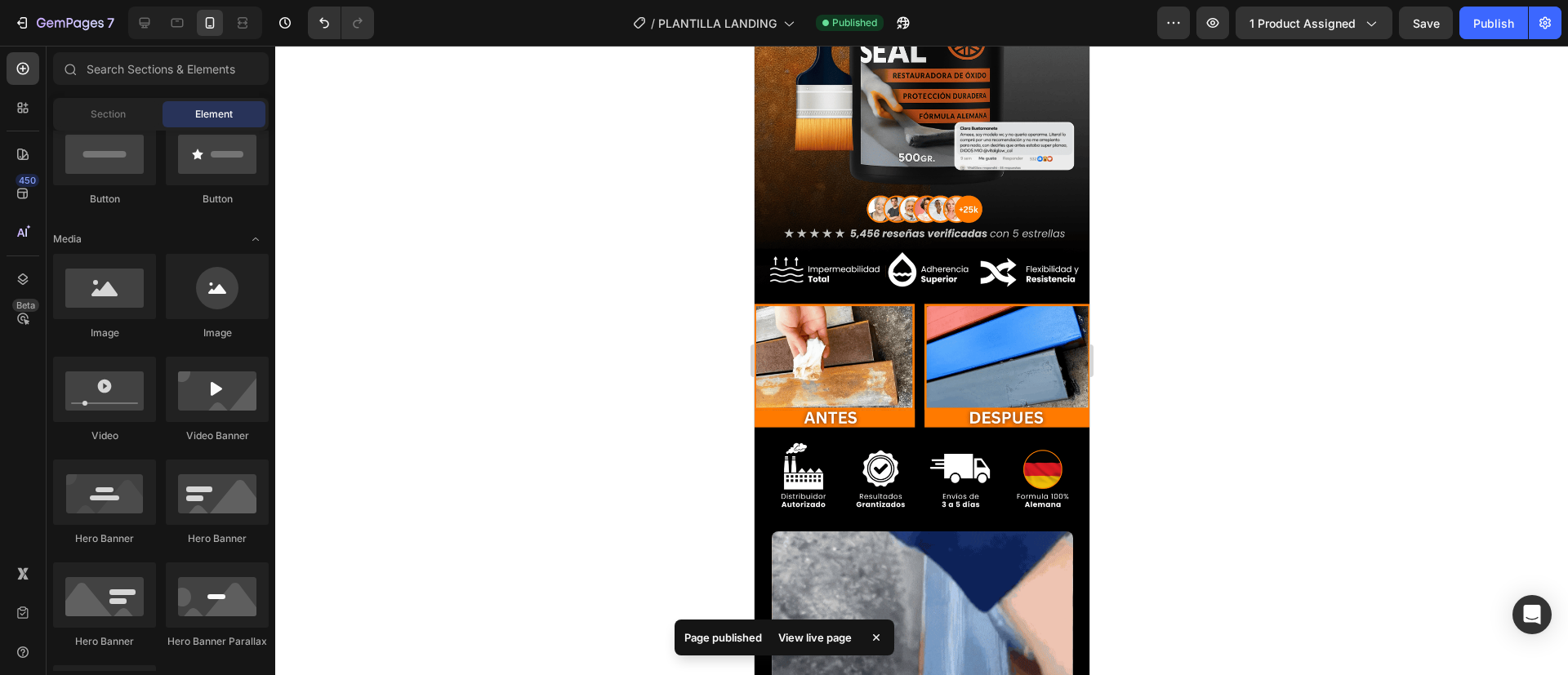
scroll to position [249, 0]
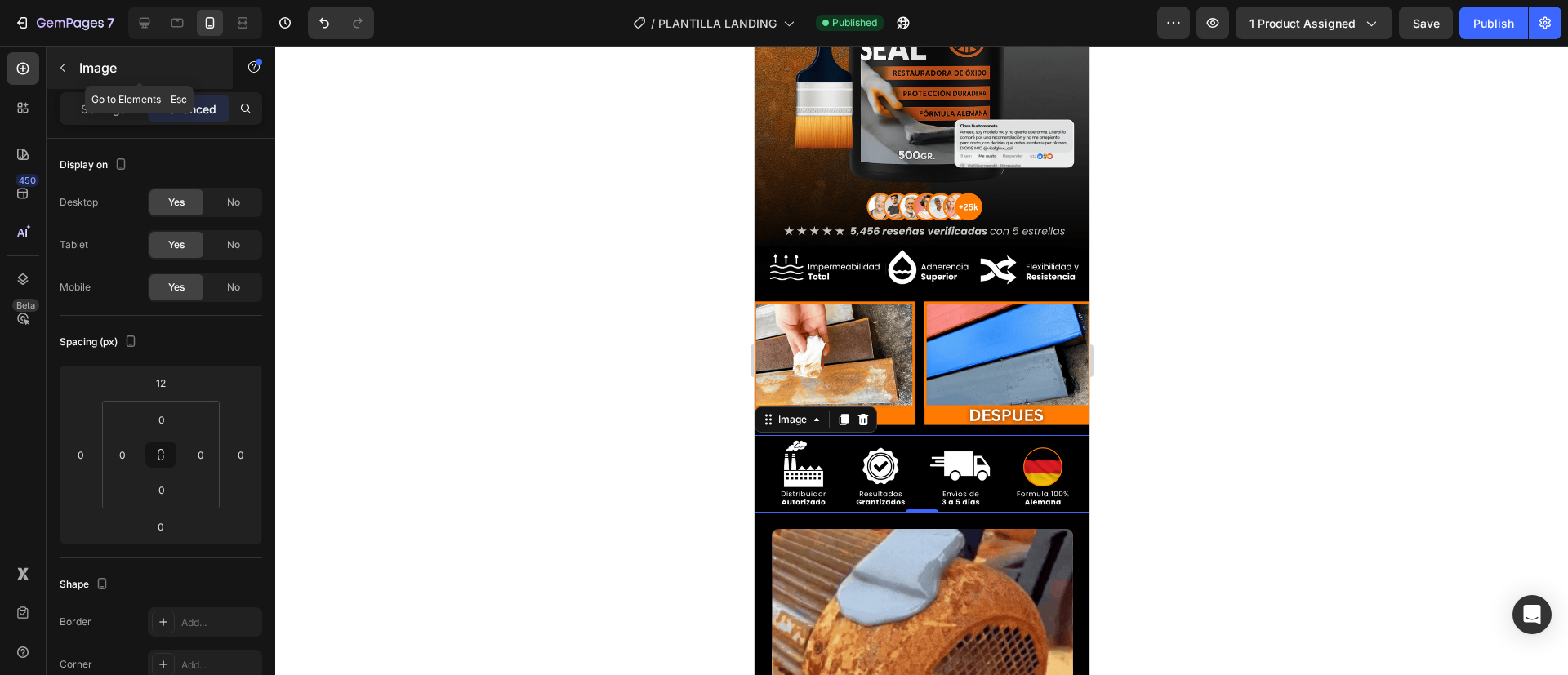
click at [72, 65] on button "button" at bounding box center [62, 67] width 26 height 26
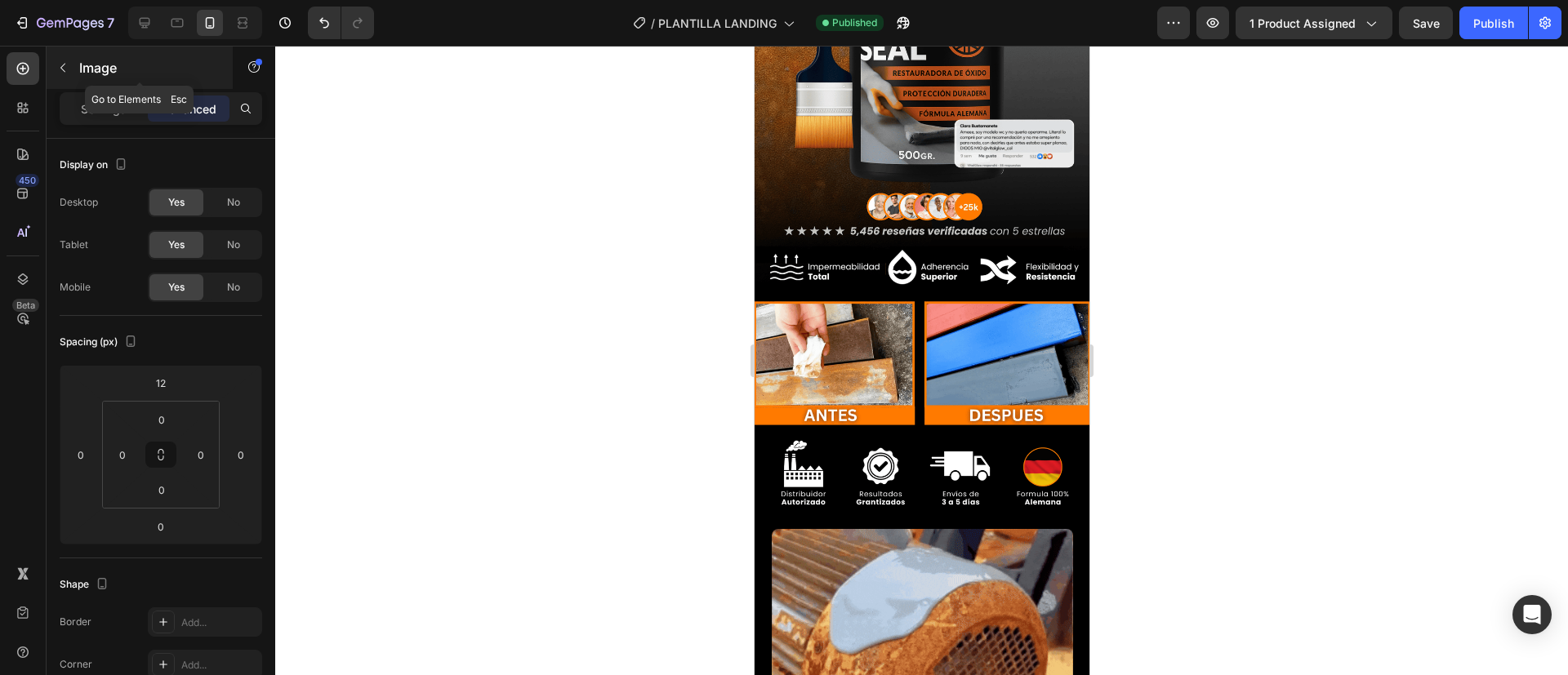
click at [0, 0] on icon at bounding box center [0, 0] width 0 height 0
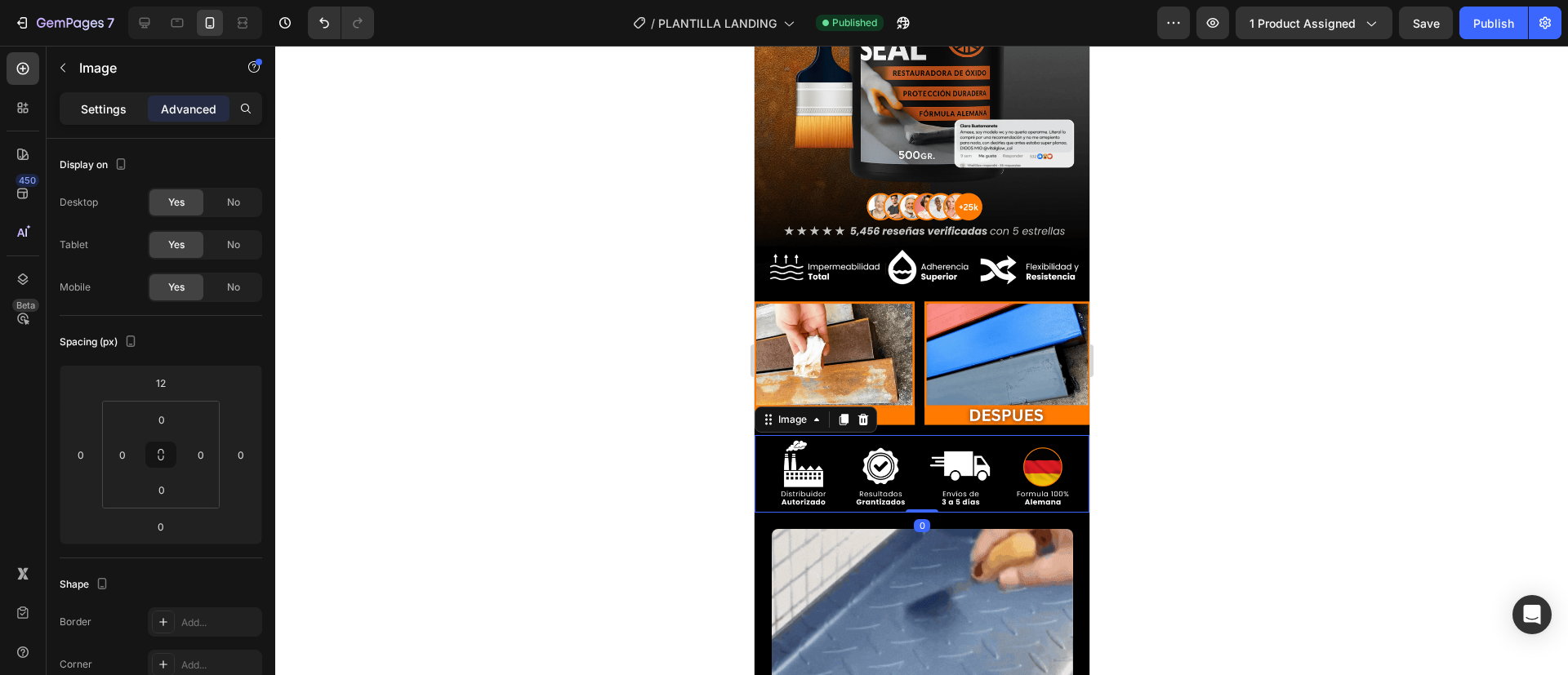
click at [91, 105] on p "Settings" at bounding box center [104, 109] width 46 height 17
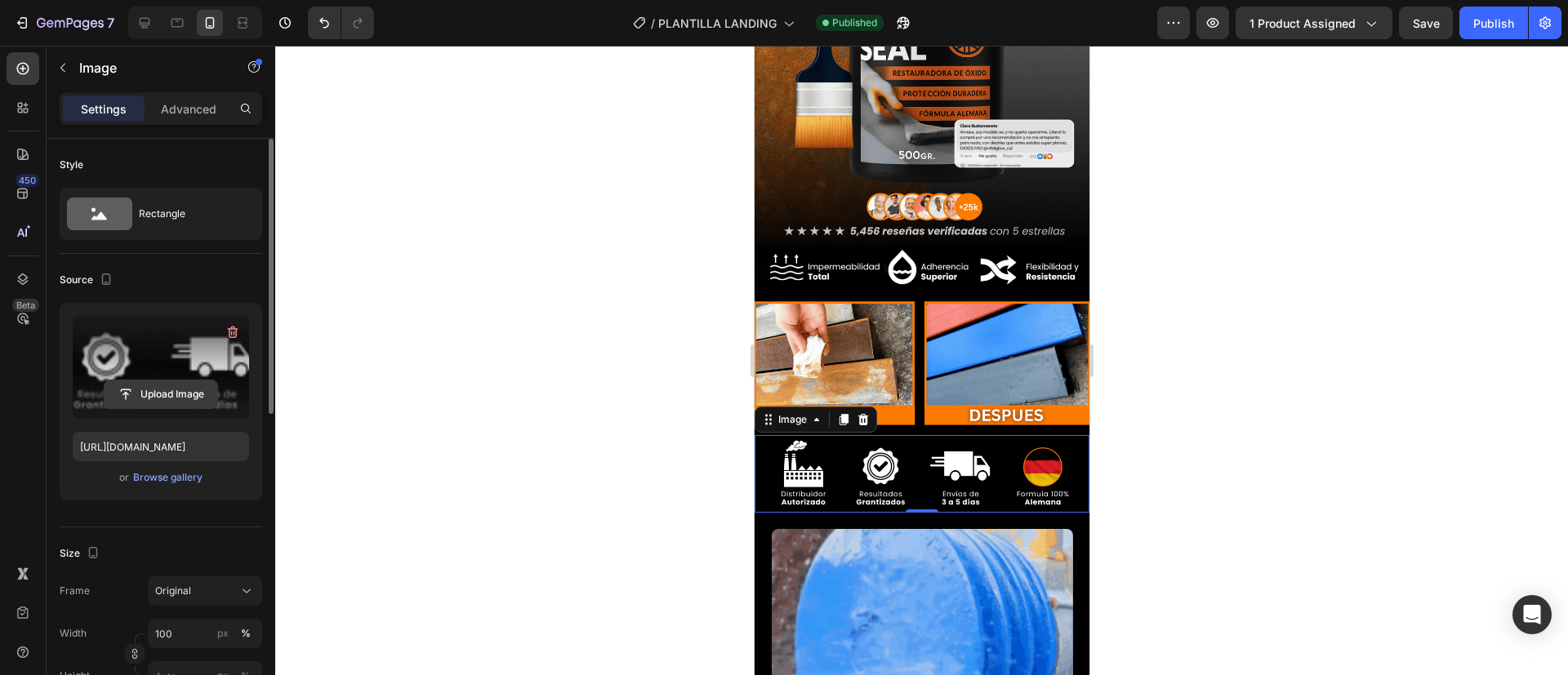
click at [156, 393] on input "file" at bounding box center [161, 394] width 112 height 28
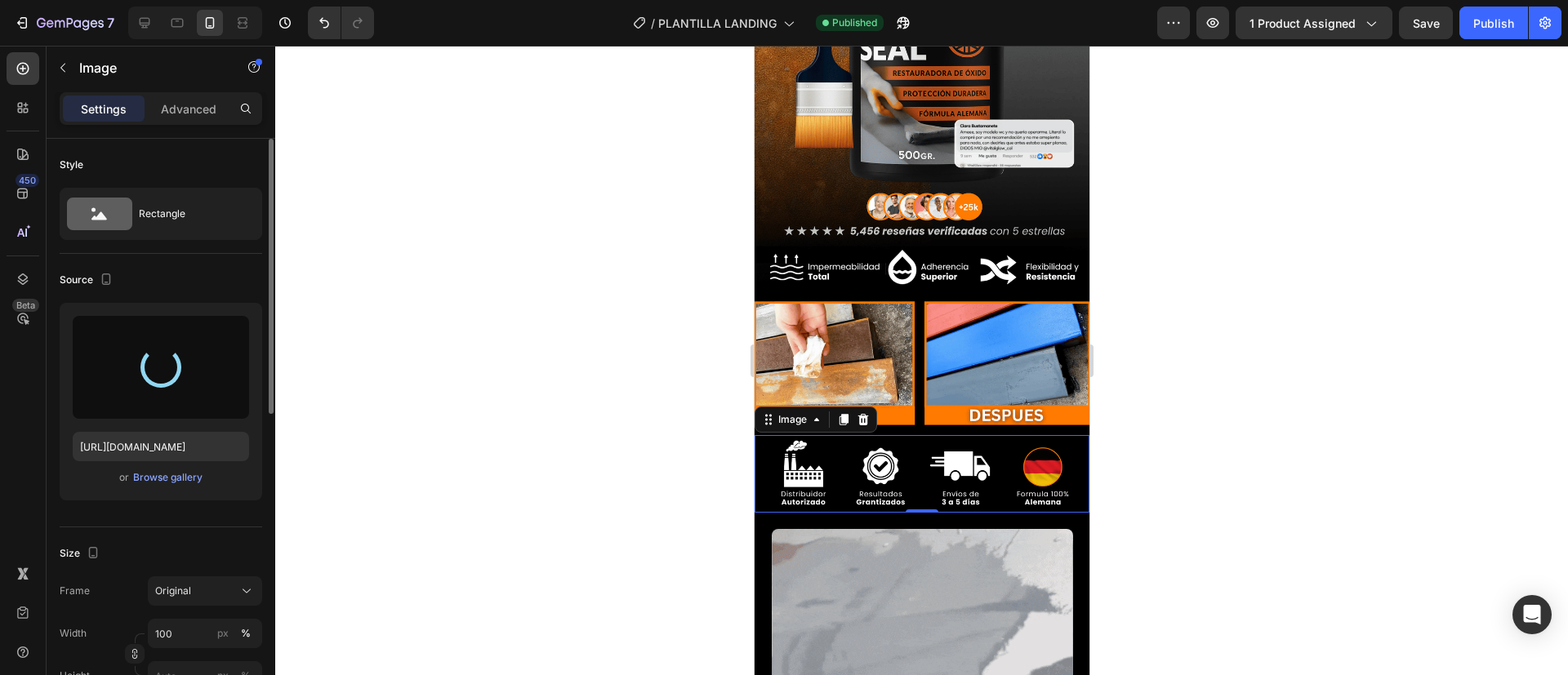
type input "[URL][DOMAIN_NAME]"
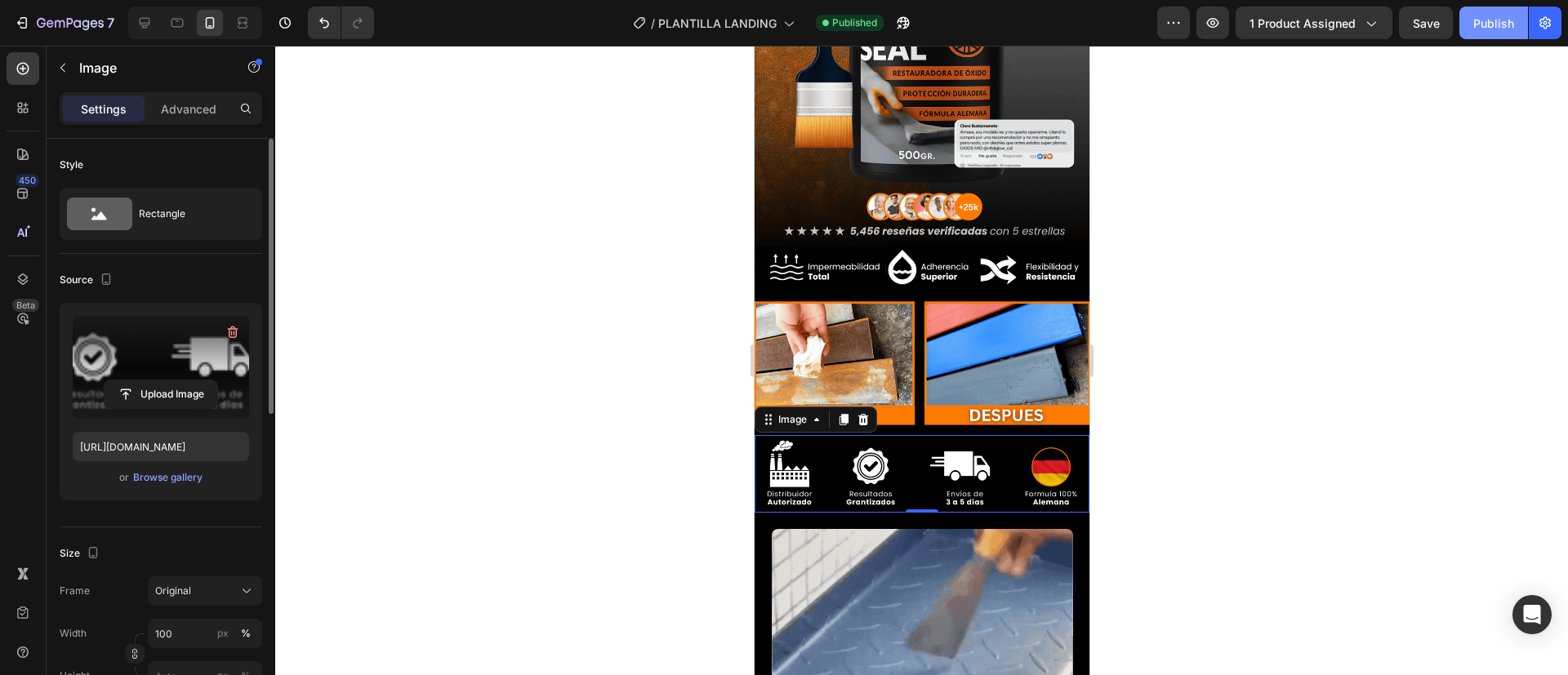
click at [1473, 29] on button "Publish" at bounding box center [1494, 23] width 69 height 32
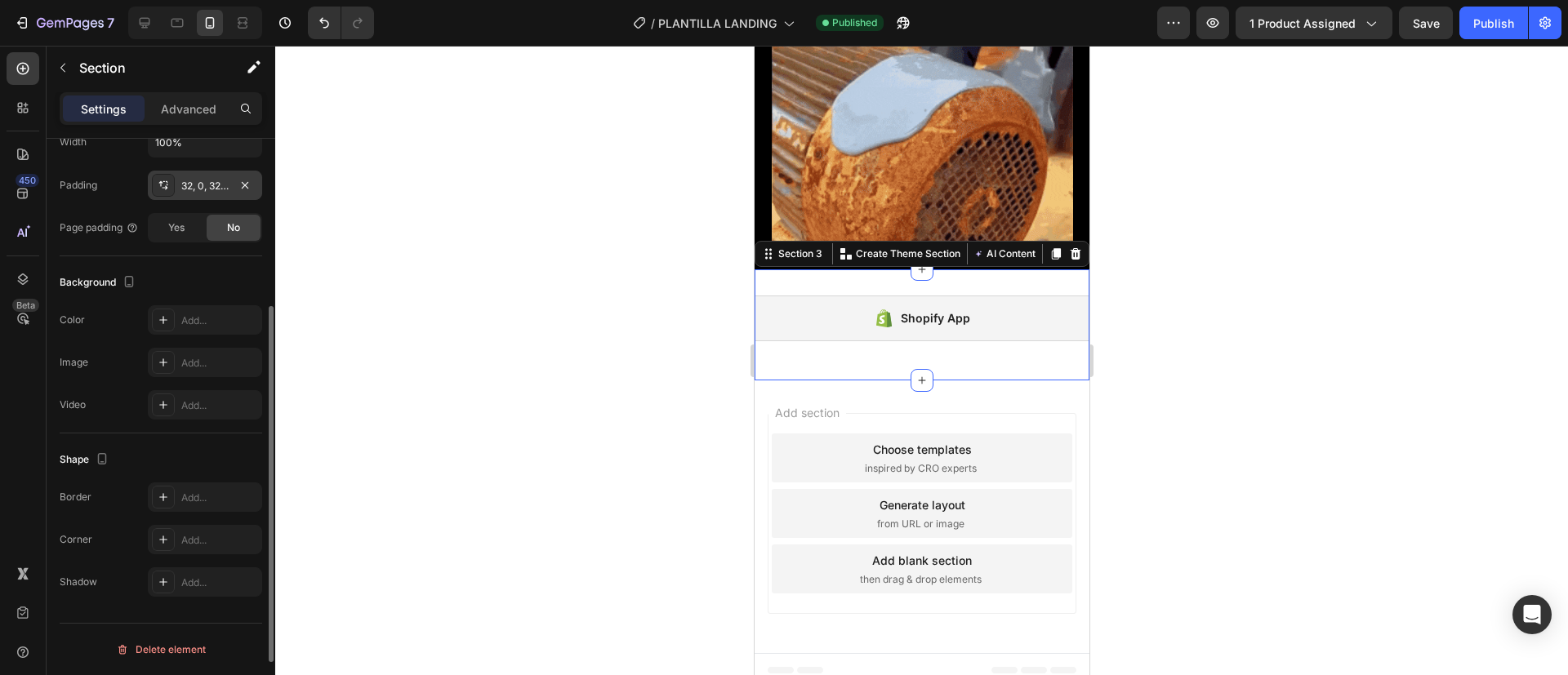
scroll to position [0, 0]
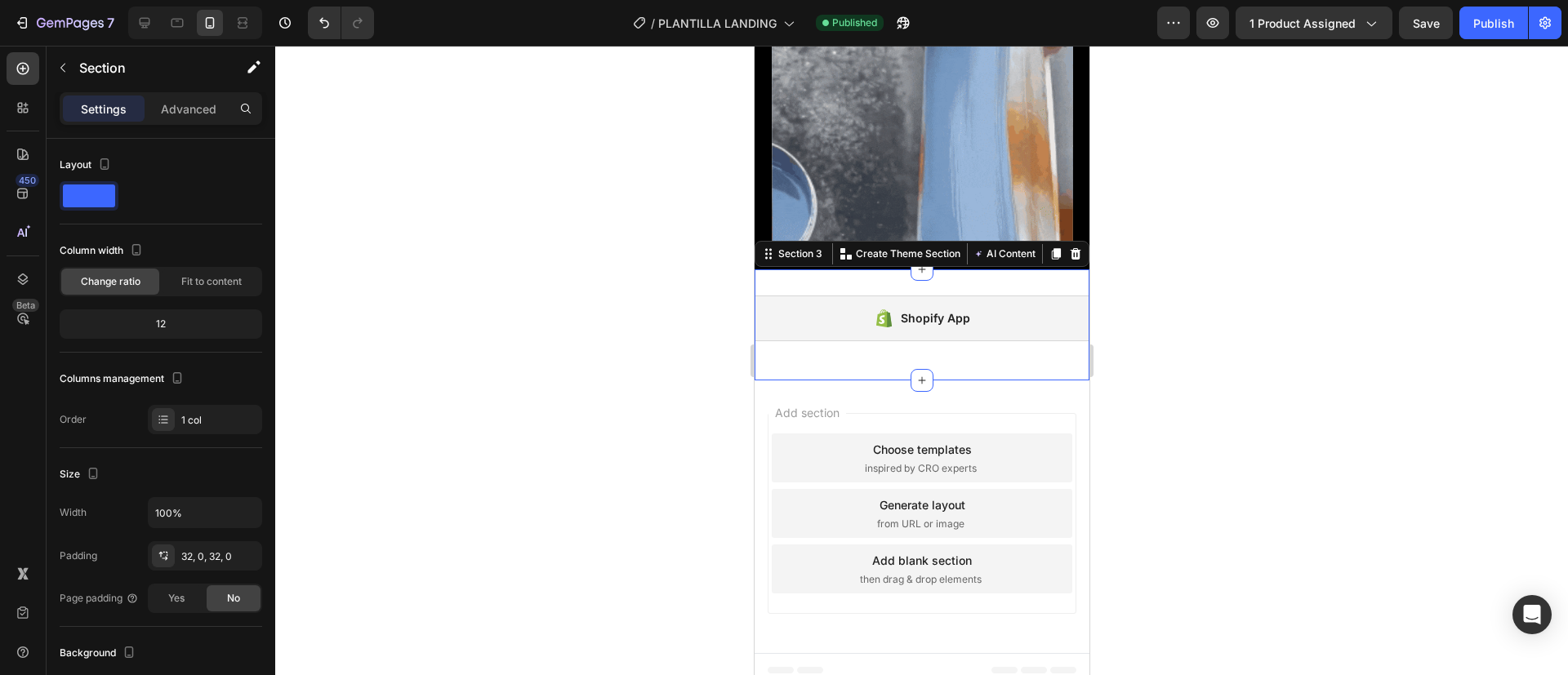
click at [671, 304] on div at bounding box center [922, 360] width 1293 height 629
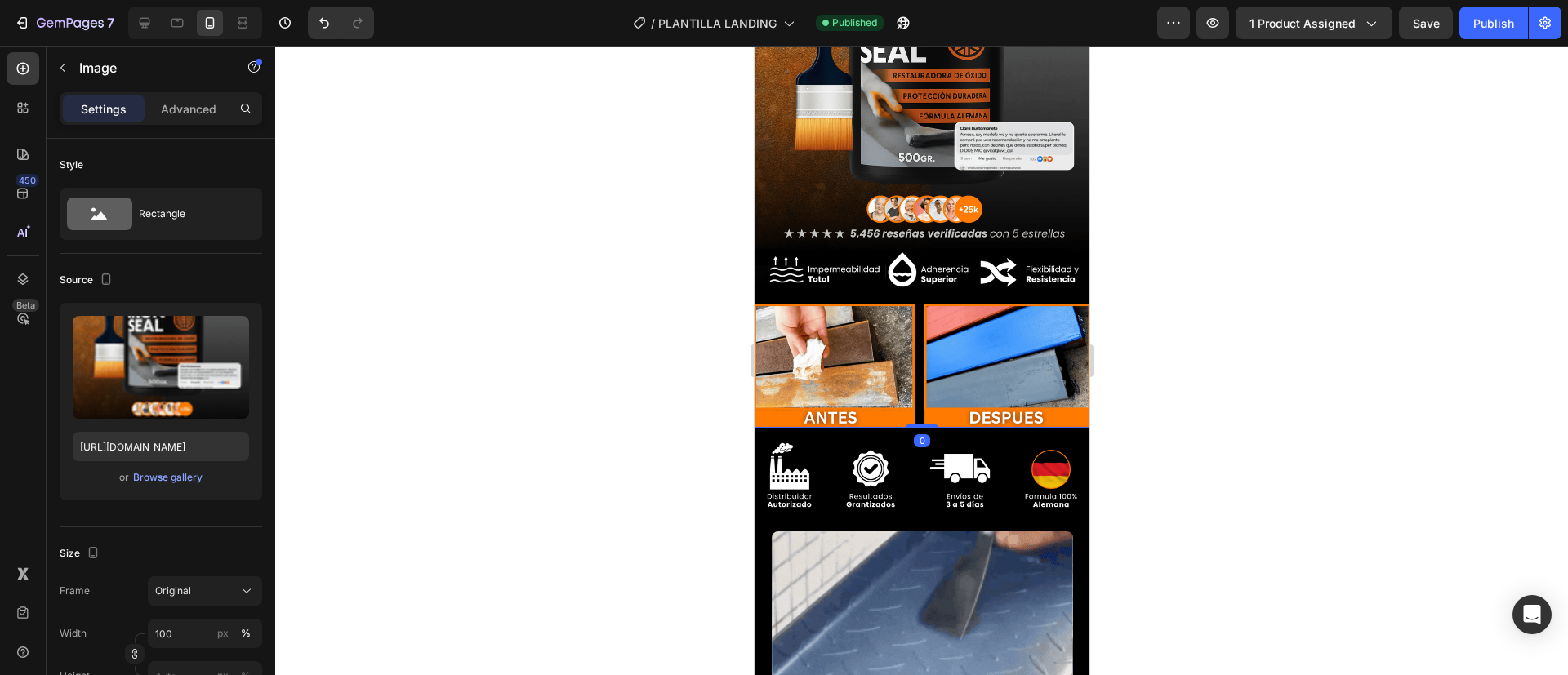
scroll to position [245, 0]
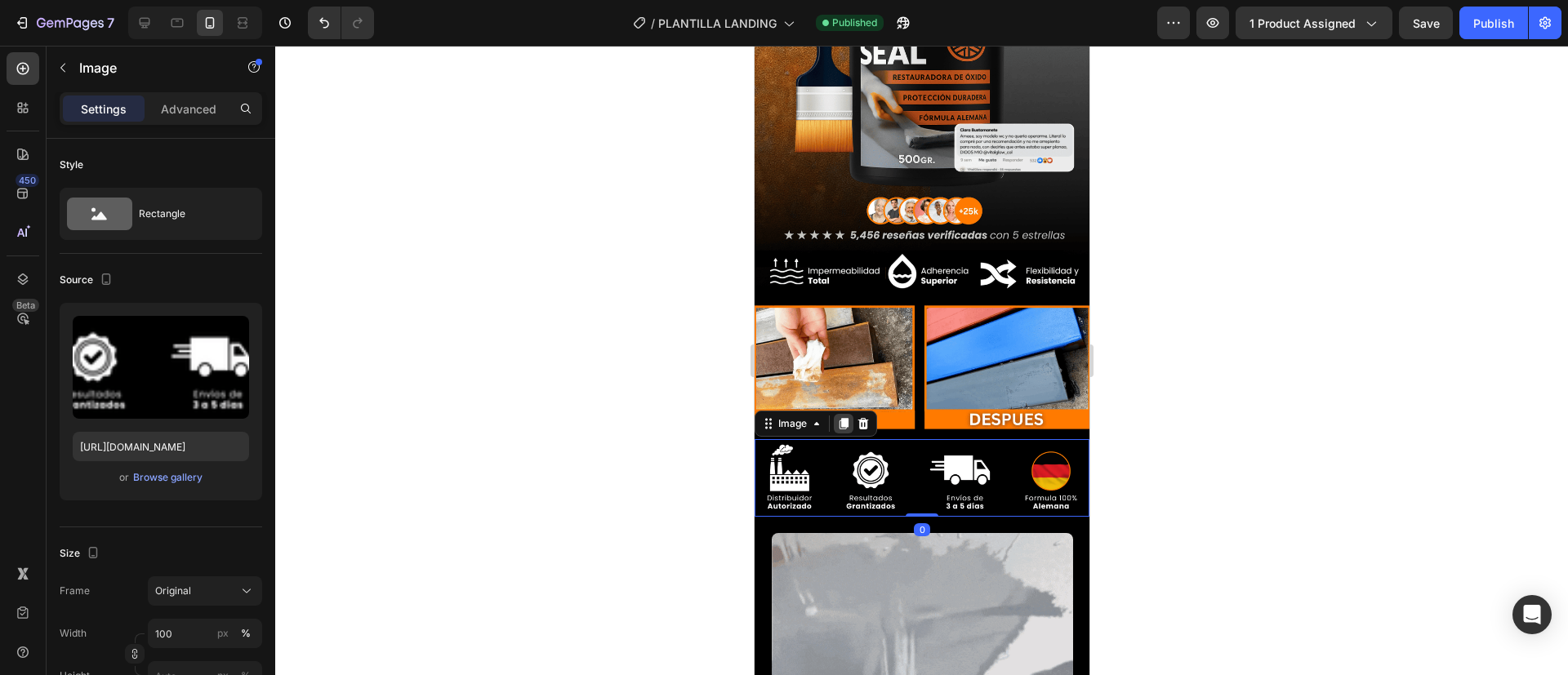
click at [844, 418] on icon at bounding box center [843, 424] width 9 height 11
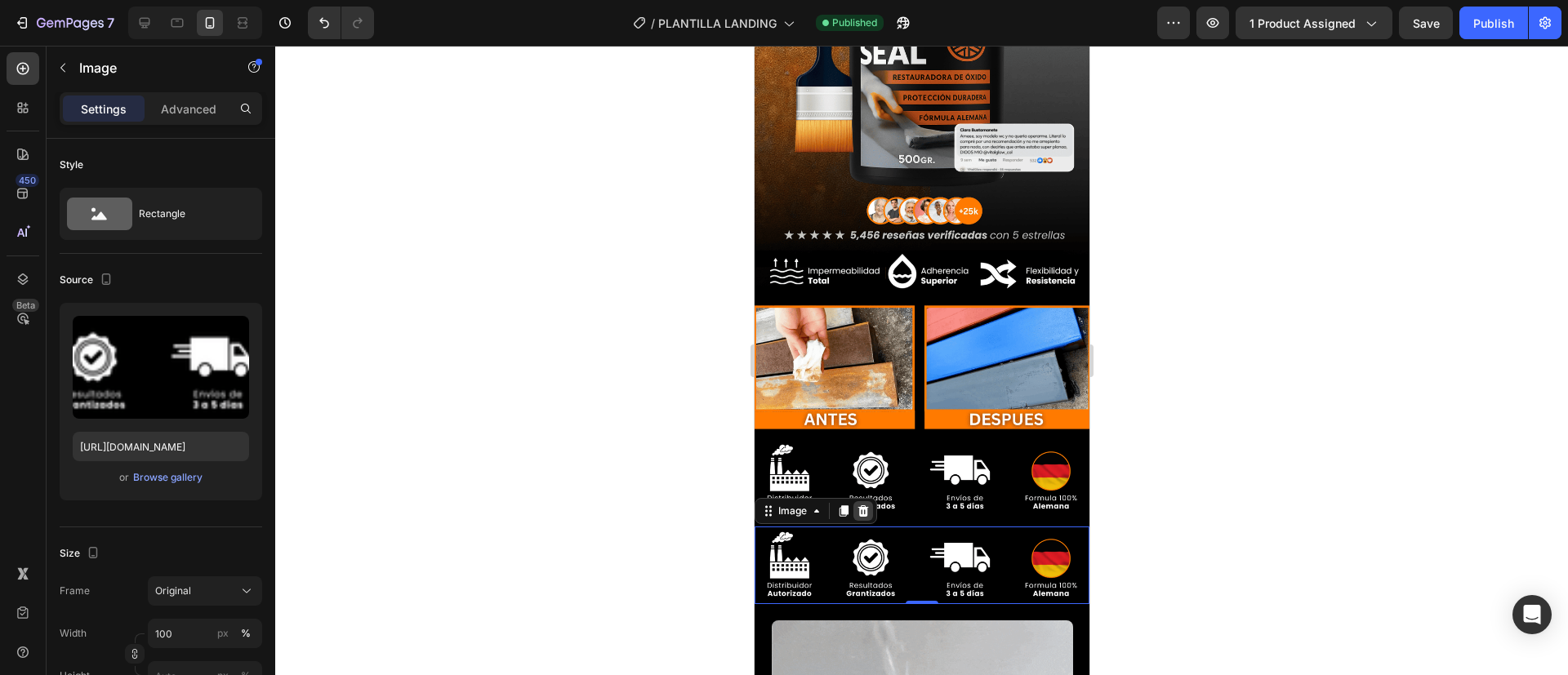
click at [857, 505] on icon at bounding box center [863, 511] width 13 height 13
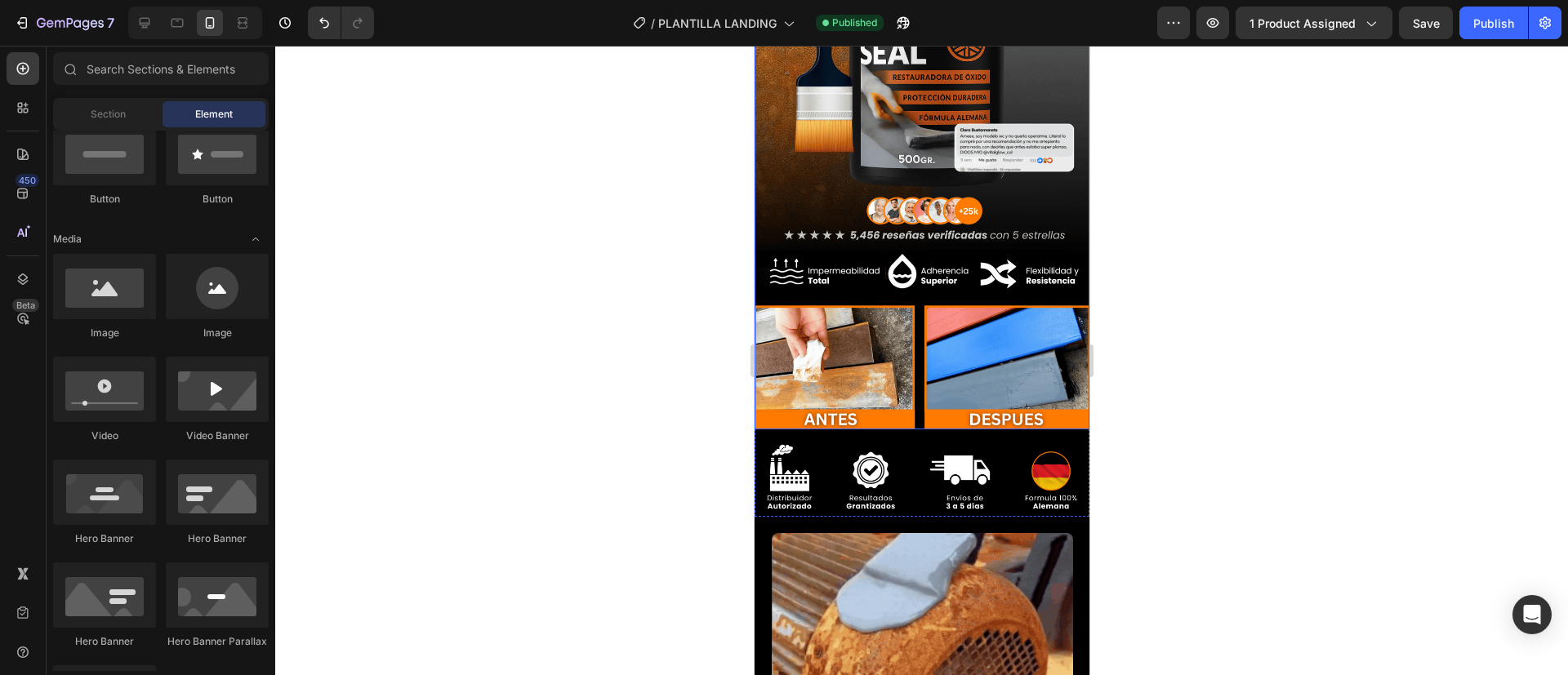
scroll to position [0, 0]
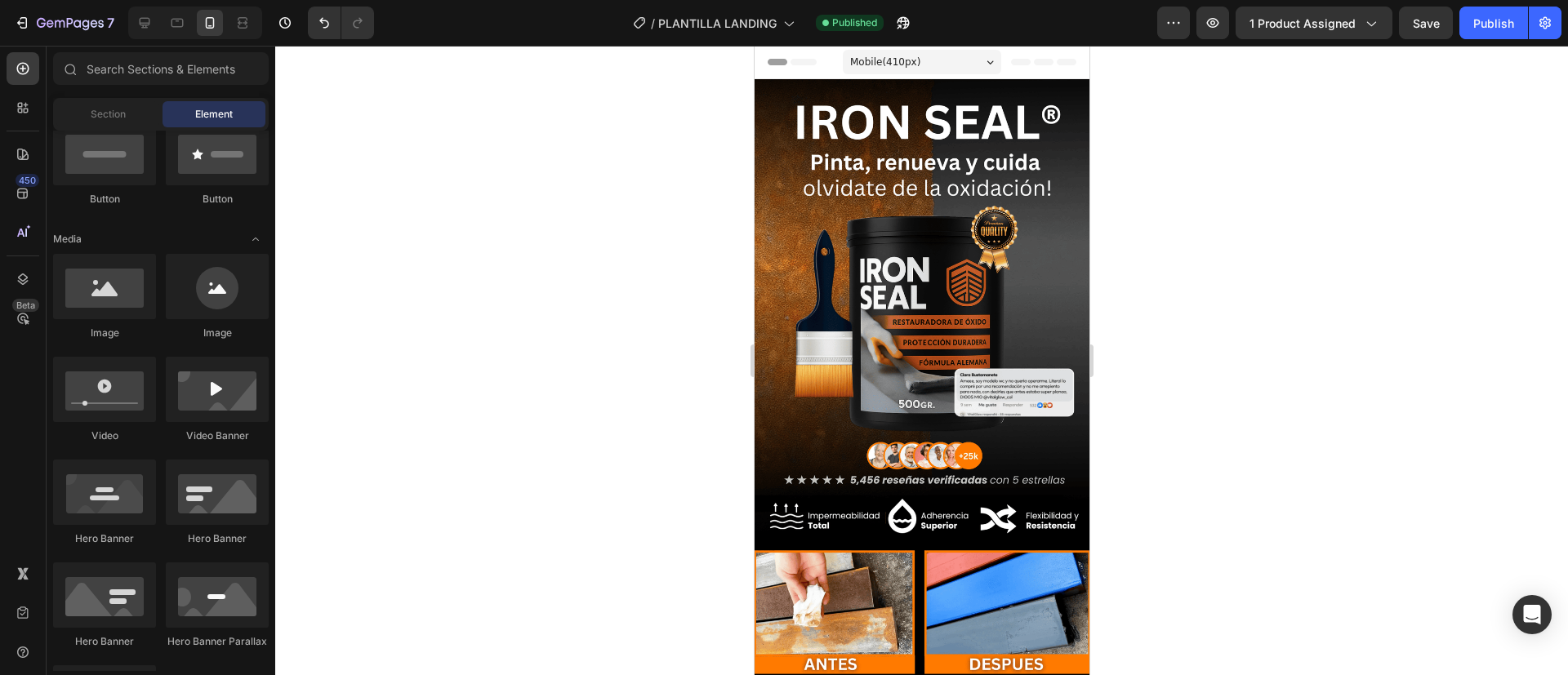
click at [589, 205] on div at bounding box center [922, 360] width 1293 height 629
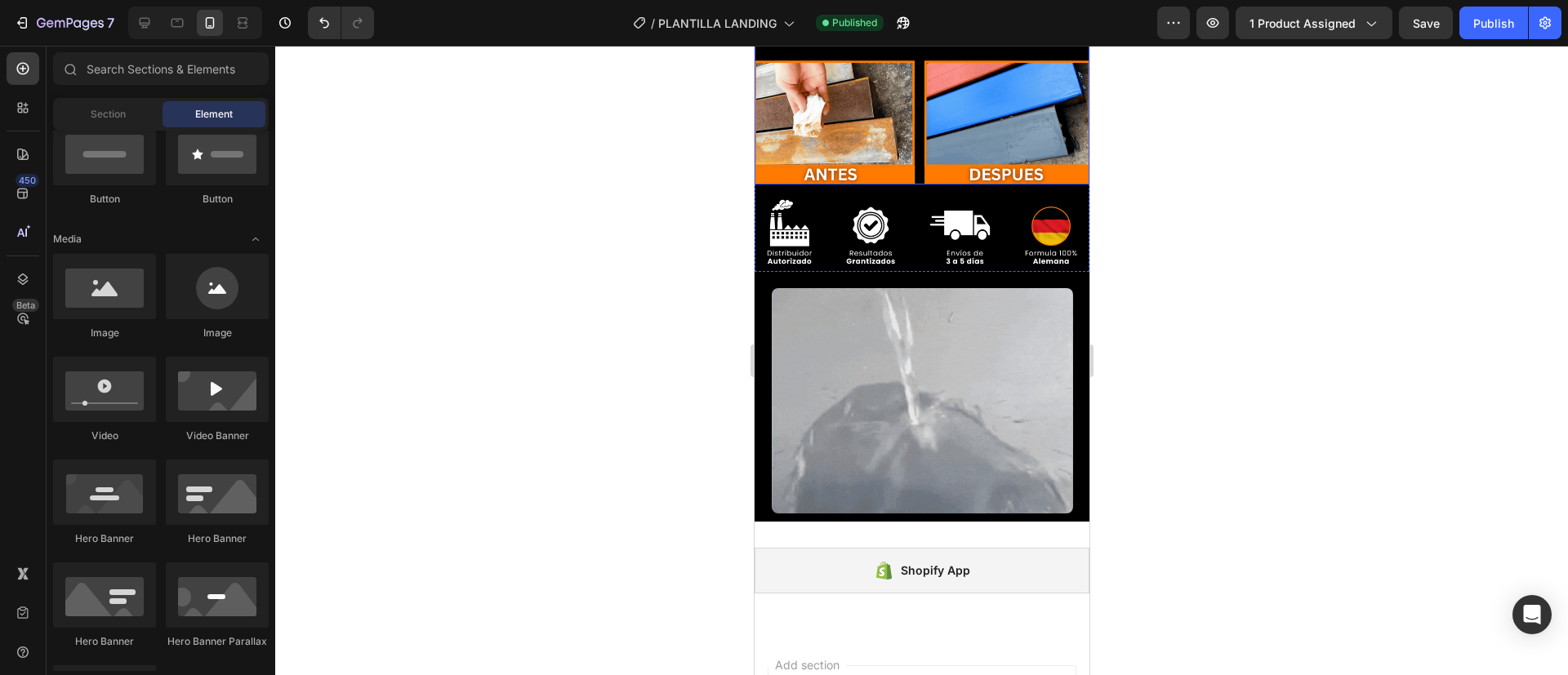
scroll to position [505, 0]
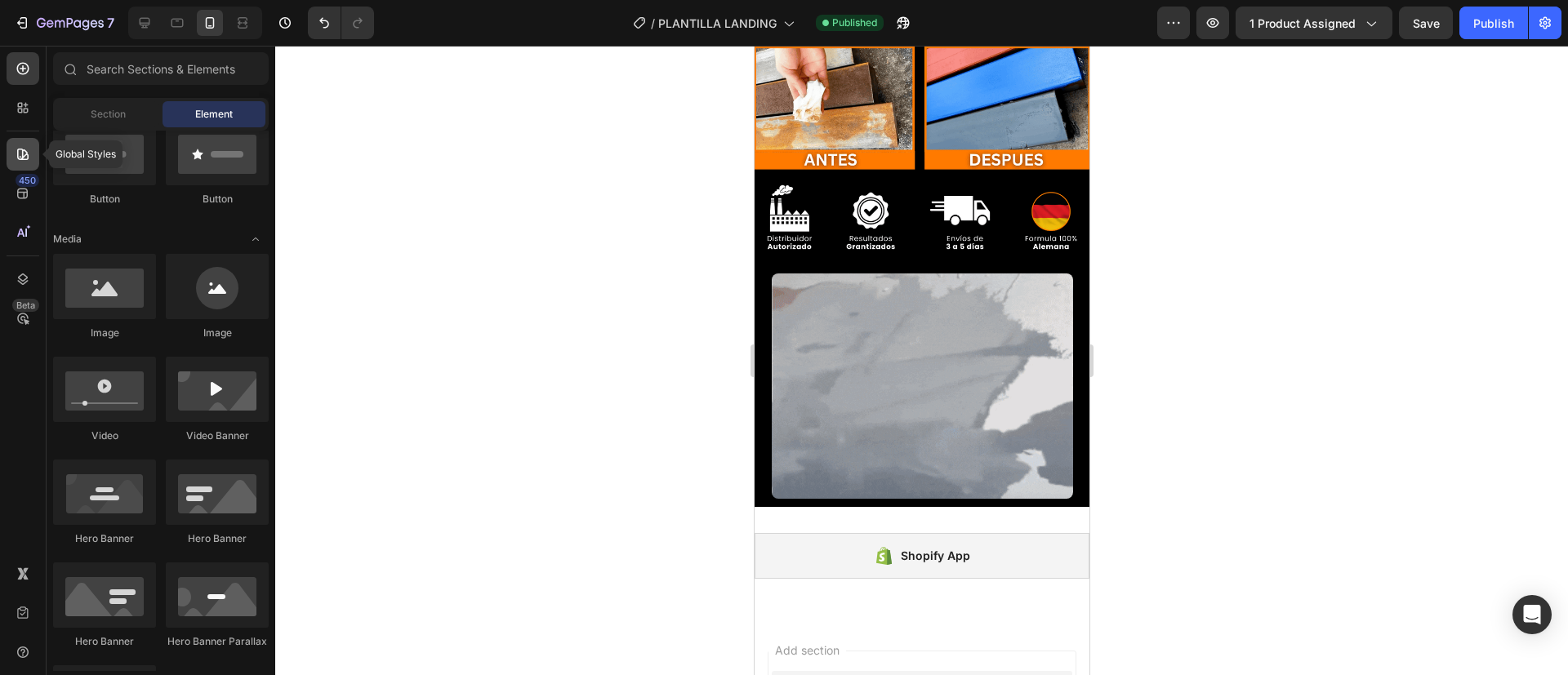
click at [30, 138] on div at bounding box center [23, 154] width 32 height 32
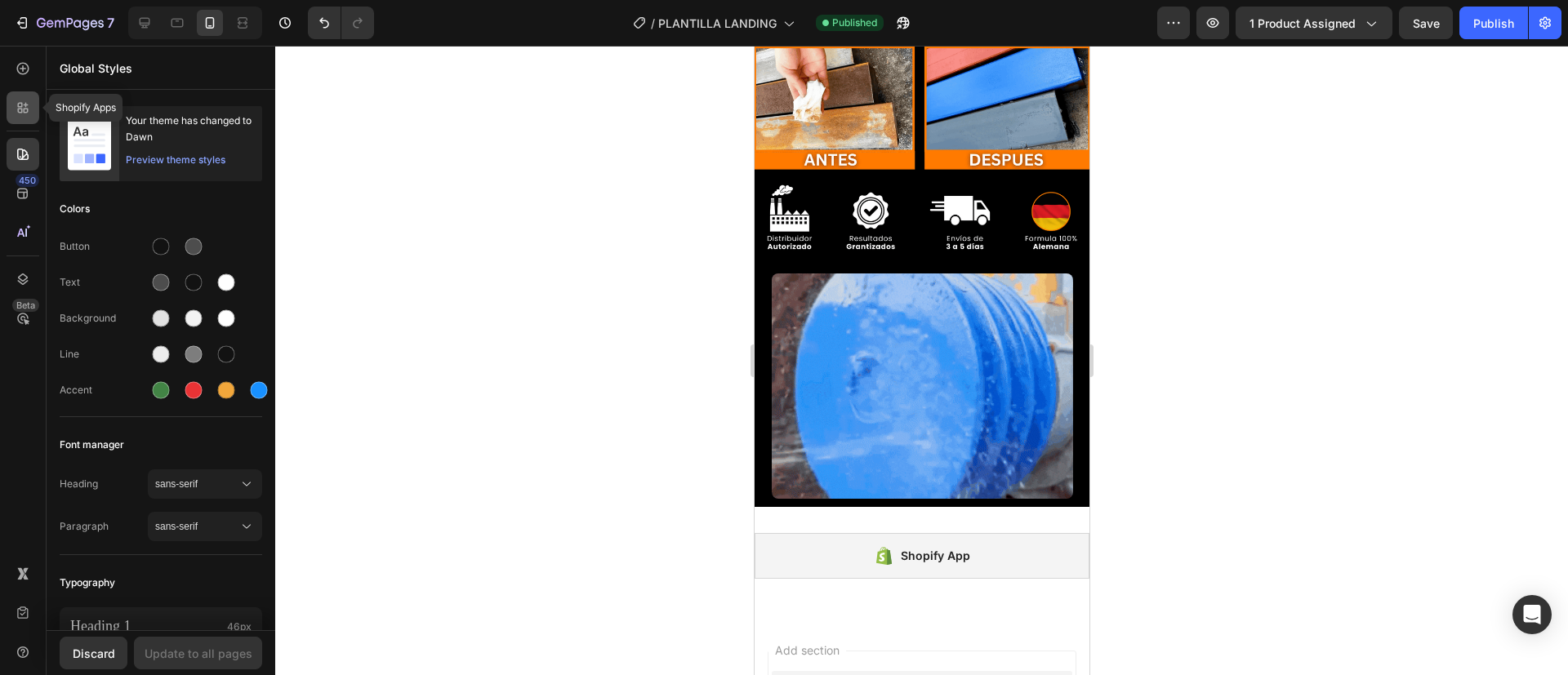
click at [27, 114] on icon at bounding box center [22, 108] width 16 height 16
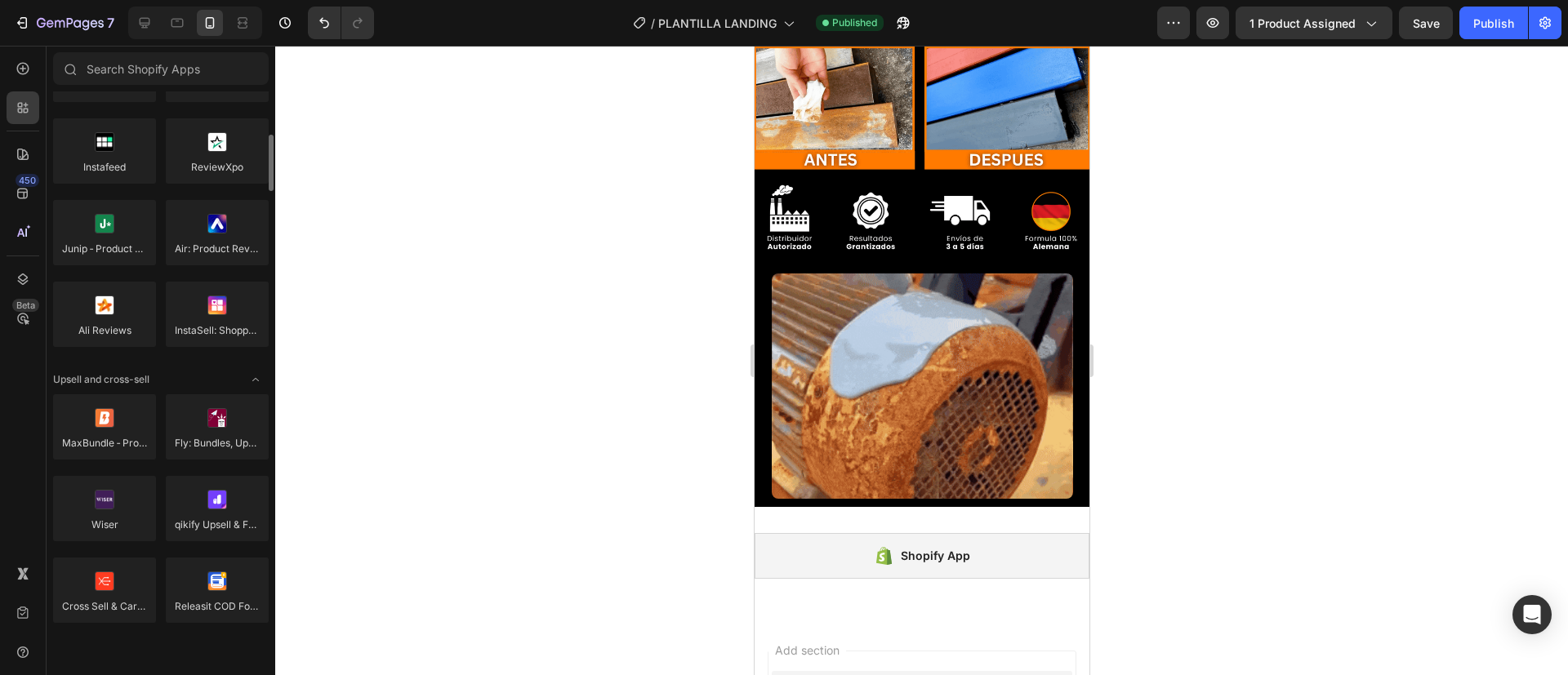
scroll to position [0, 0]
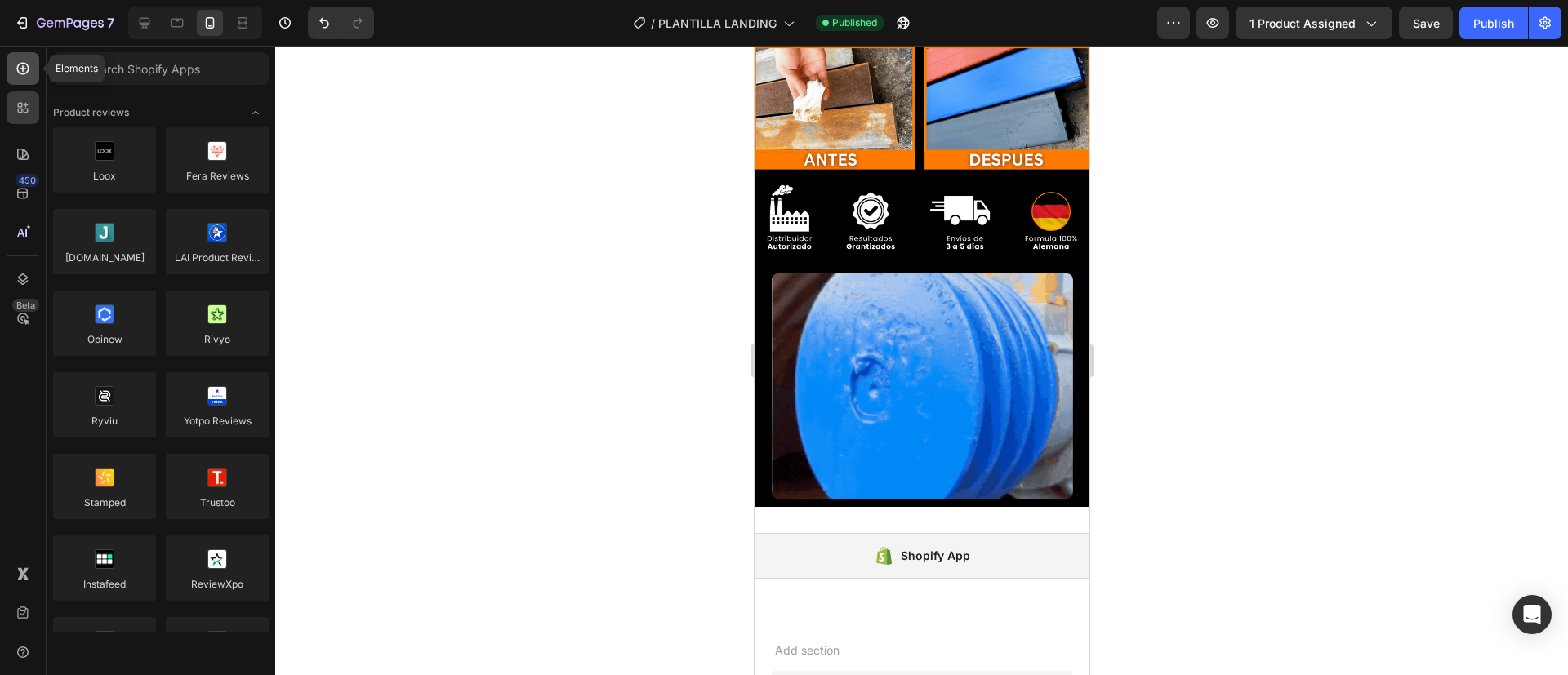
click at [14, 56] on div at bounding box center [23, 69] width 32 height 32
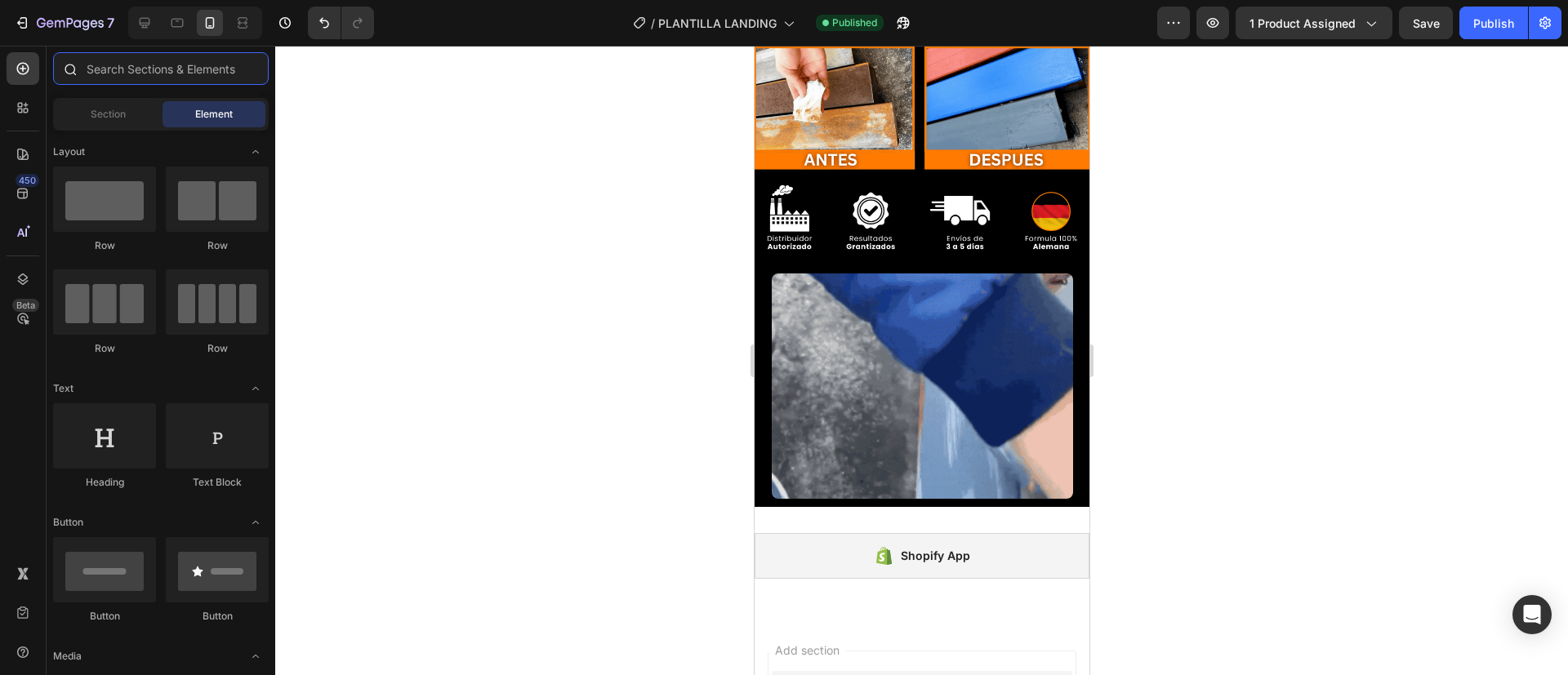
click at [102, 66] on input "text" at bounding box center [161, 69] width 215 height 32
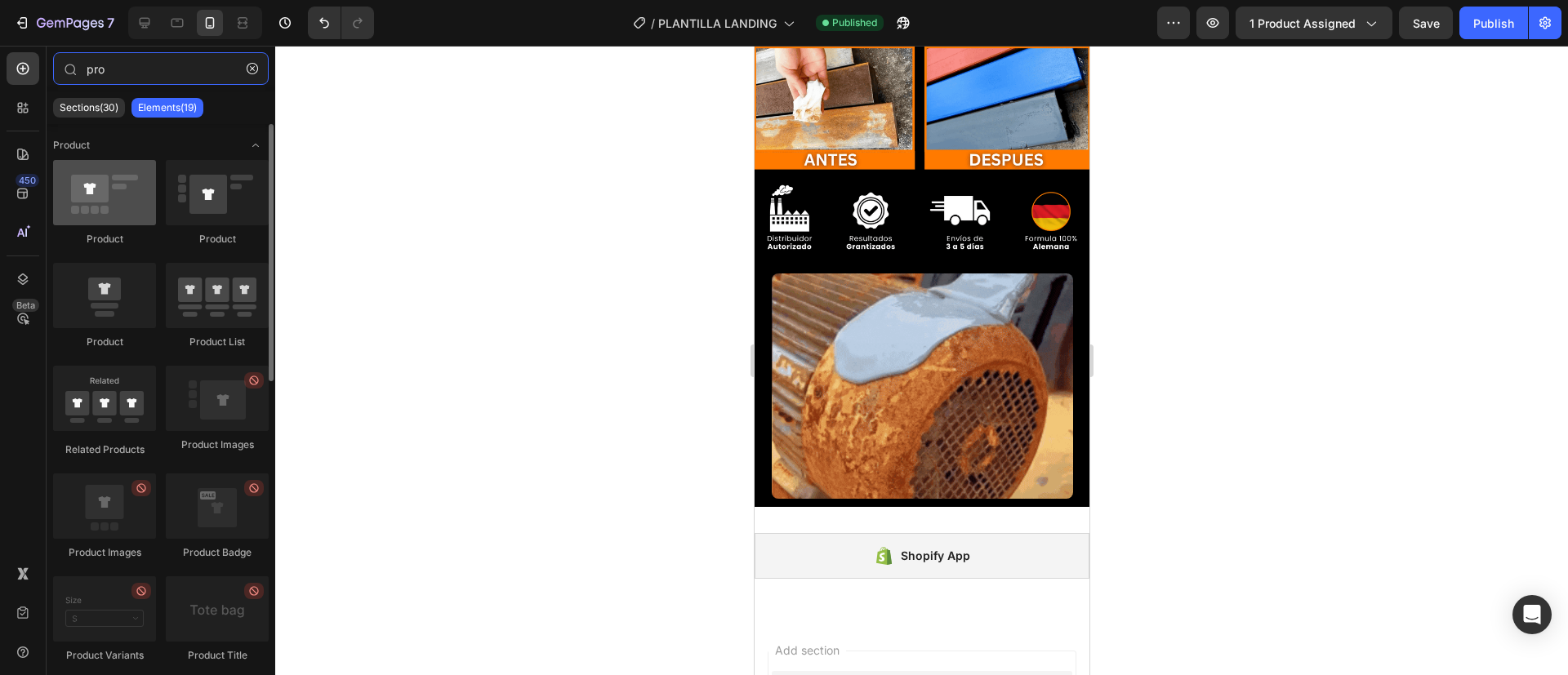
type input "pro"
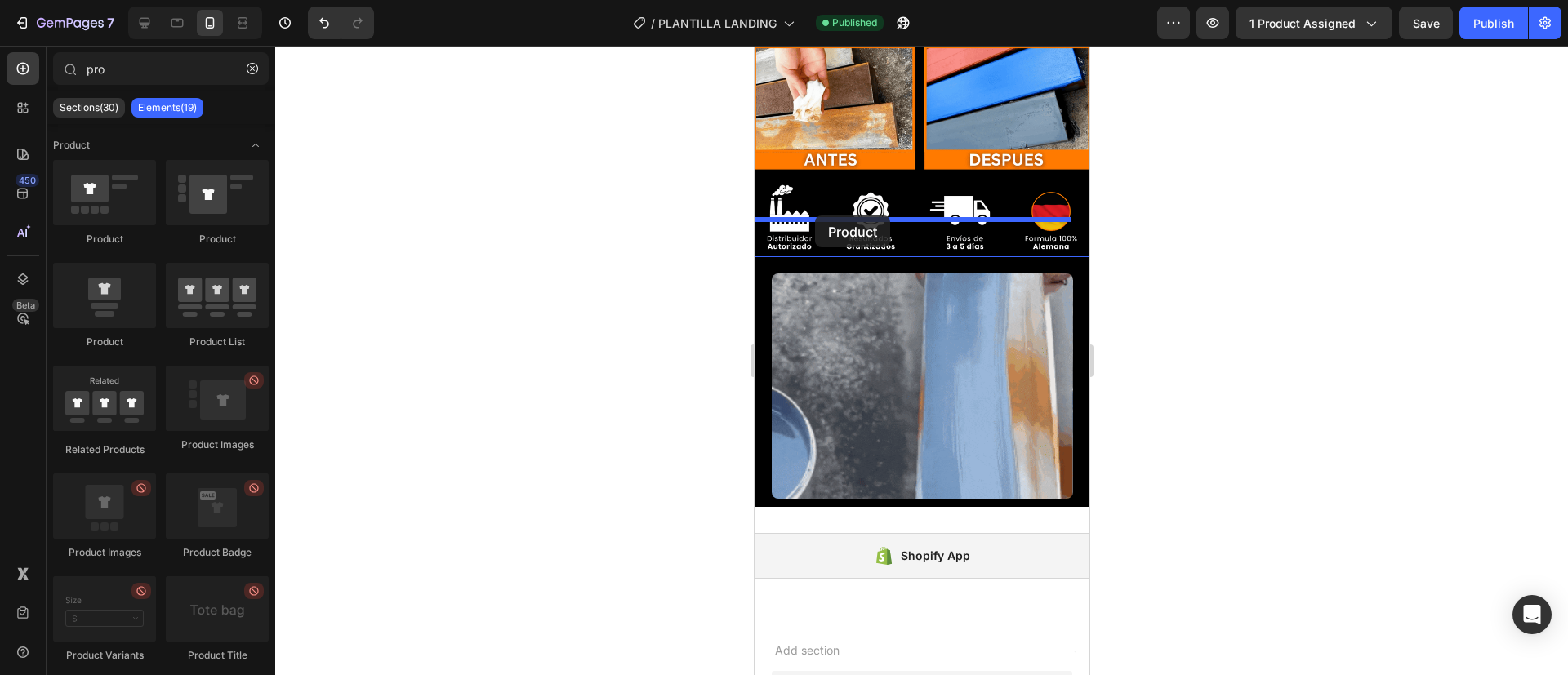
drag, startPoint x: 858, startPoint y: 227, endPoint x: 814, endPoint y: 215, distance: 45.6
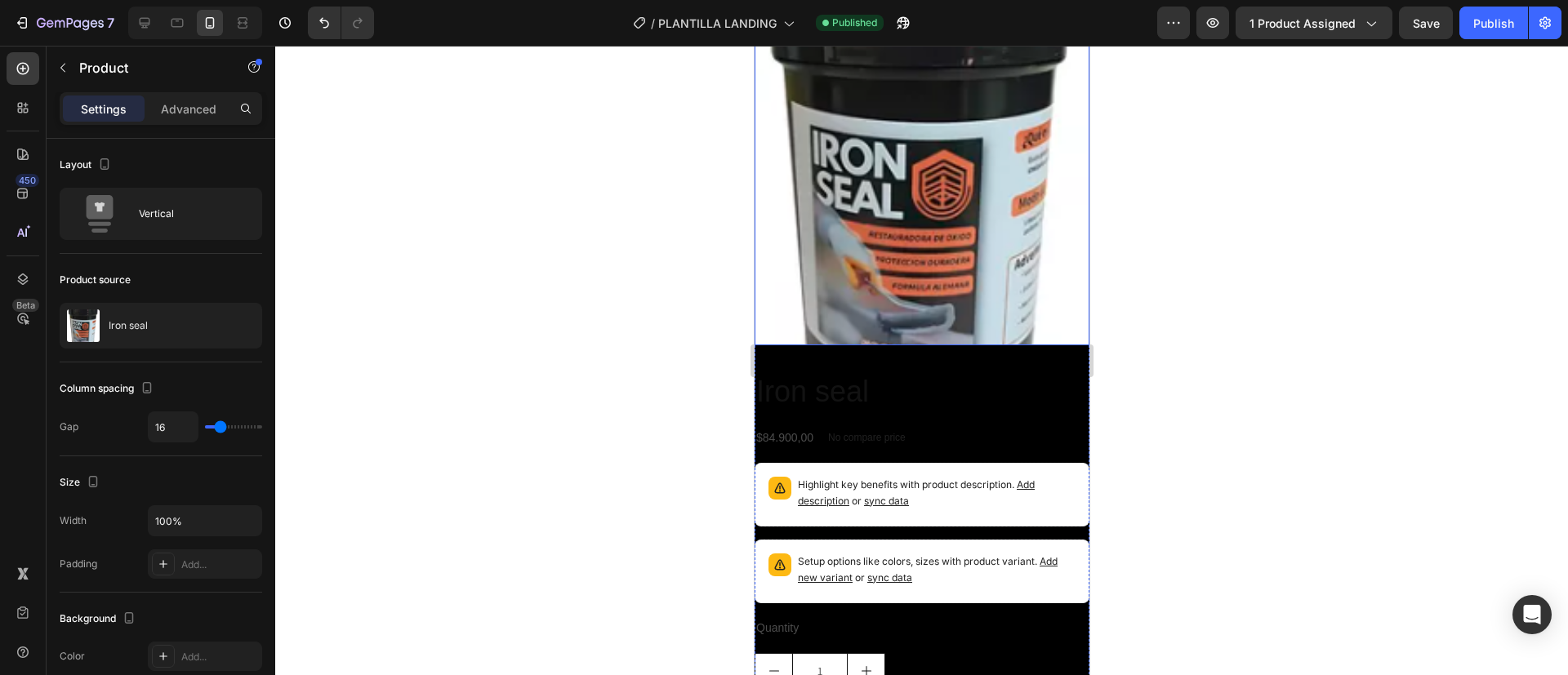
scroll to position [752, 0]
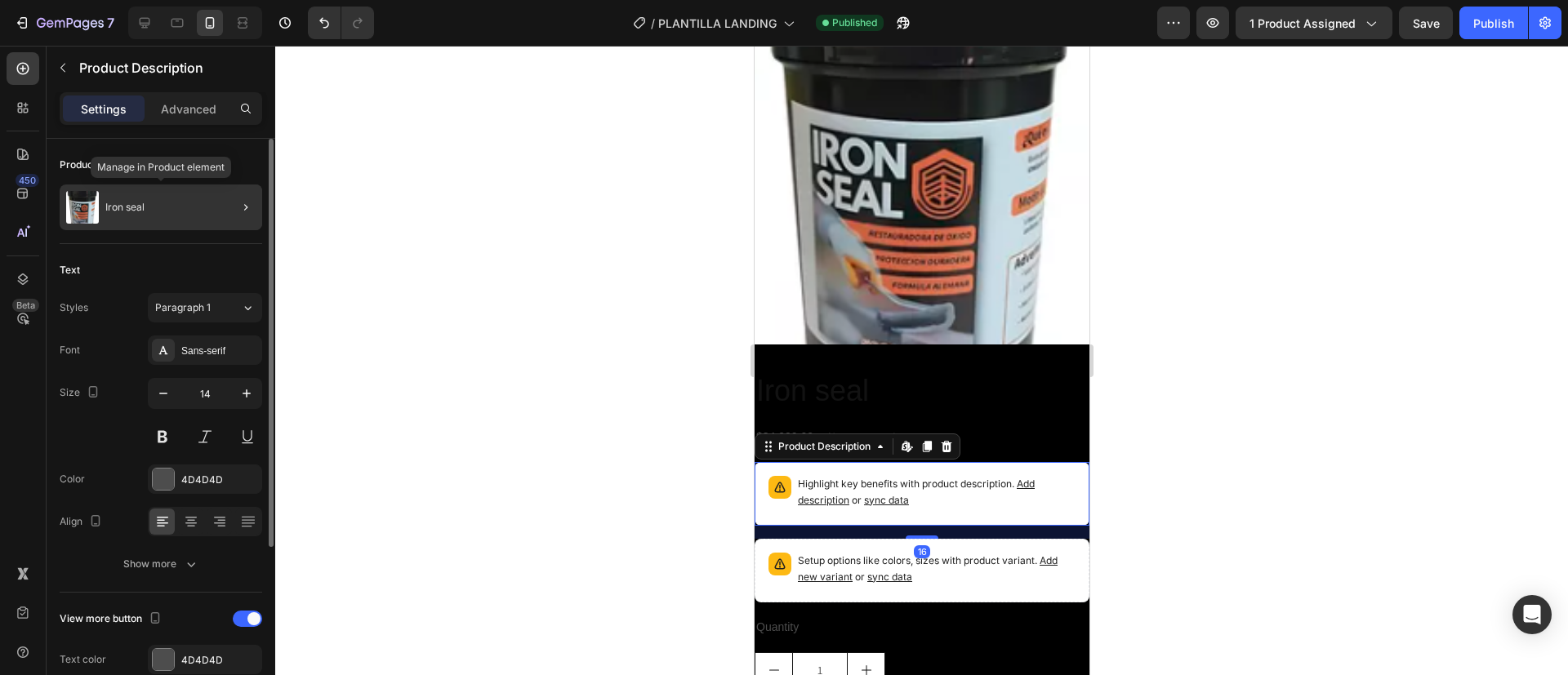
click at [147, 194] on div "Iron seal" at bounding box center [161, 208] width 203 height 46
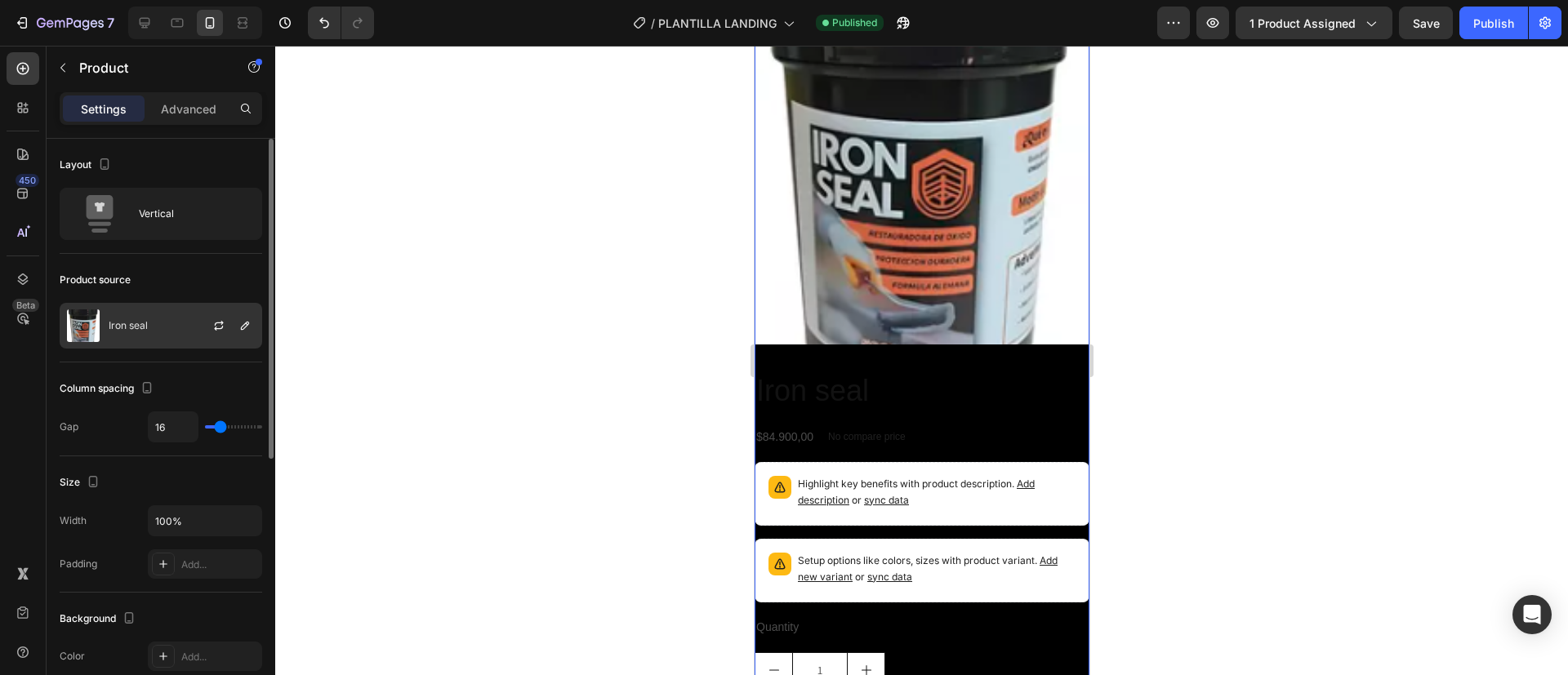
click at [154, 316] on div "Iron seal" at bounding box center [161, 326] width 203 height 46
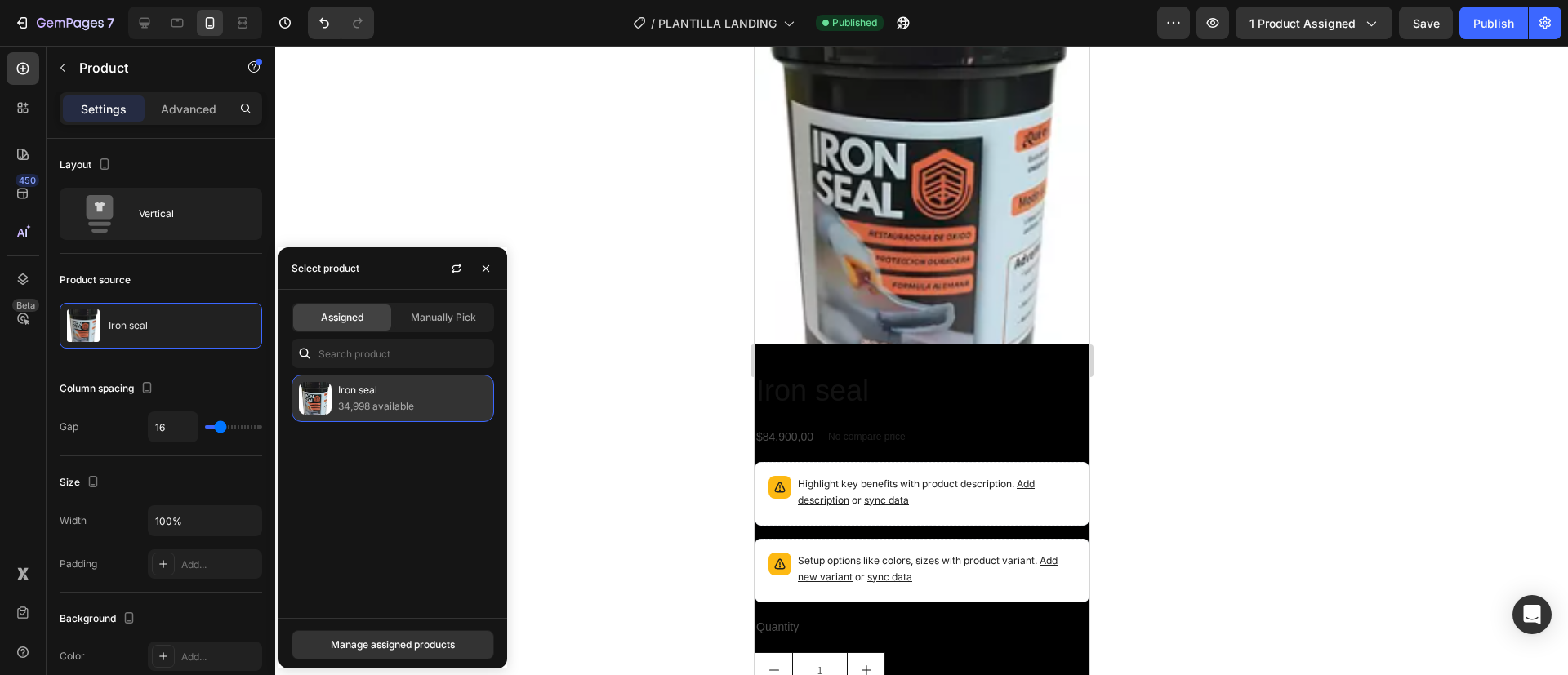
click at [335, 398] on div "Iron seal 34,998 available" at bounding box center [392, 399] width 203 height 48
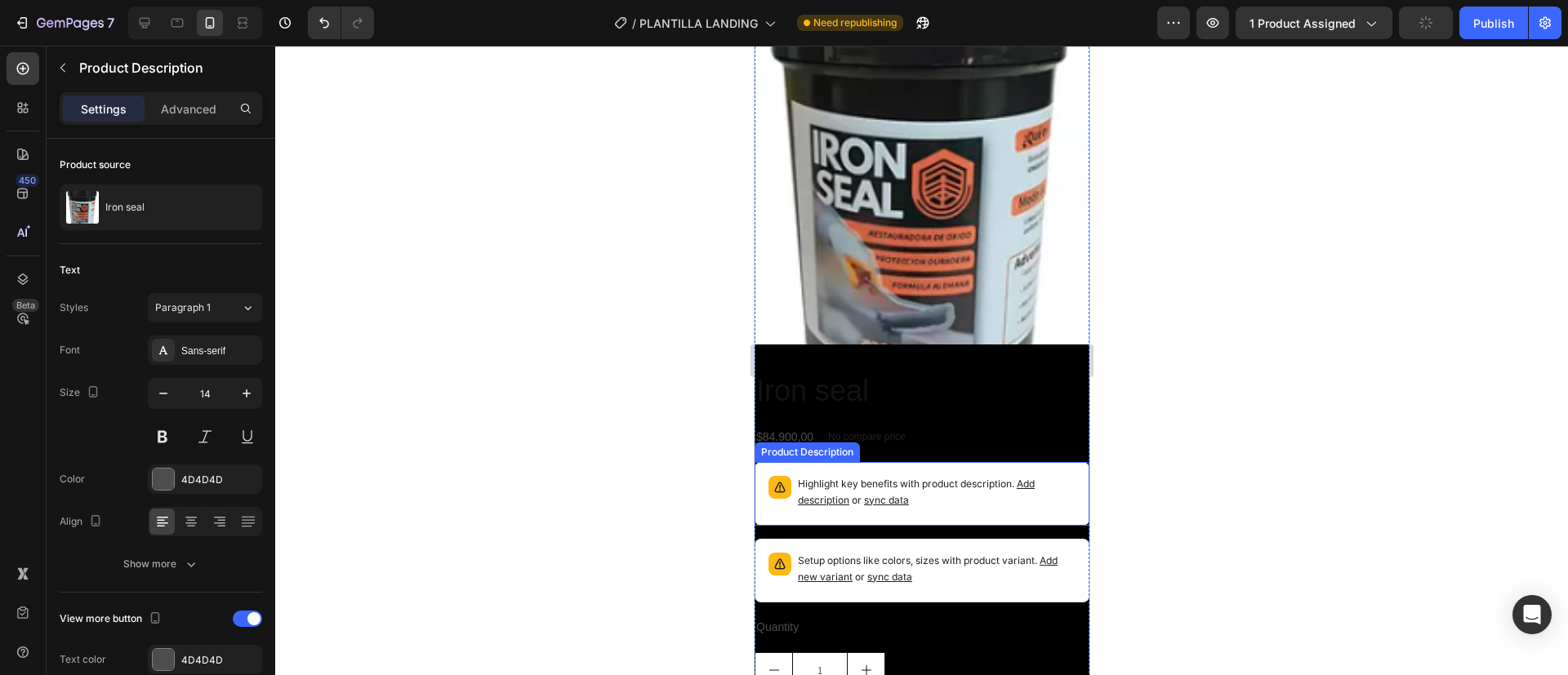
click at [879, 494] on span "sync data" at bounding box center [885, 500] width 45 height 12
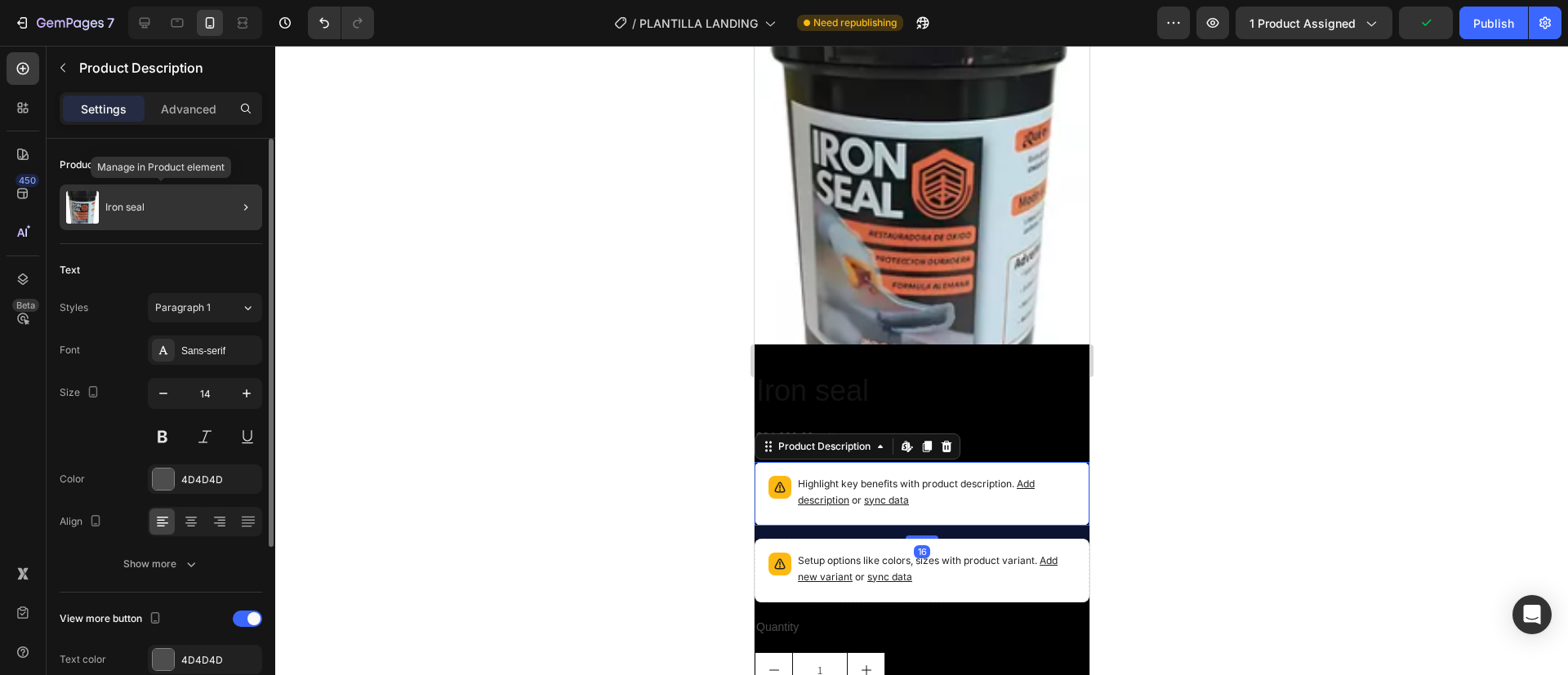
click at [69, 222] on img at bounding box center [82, 208] width 32 height 32
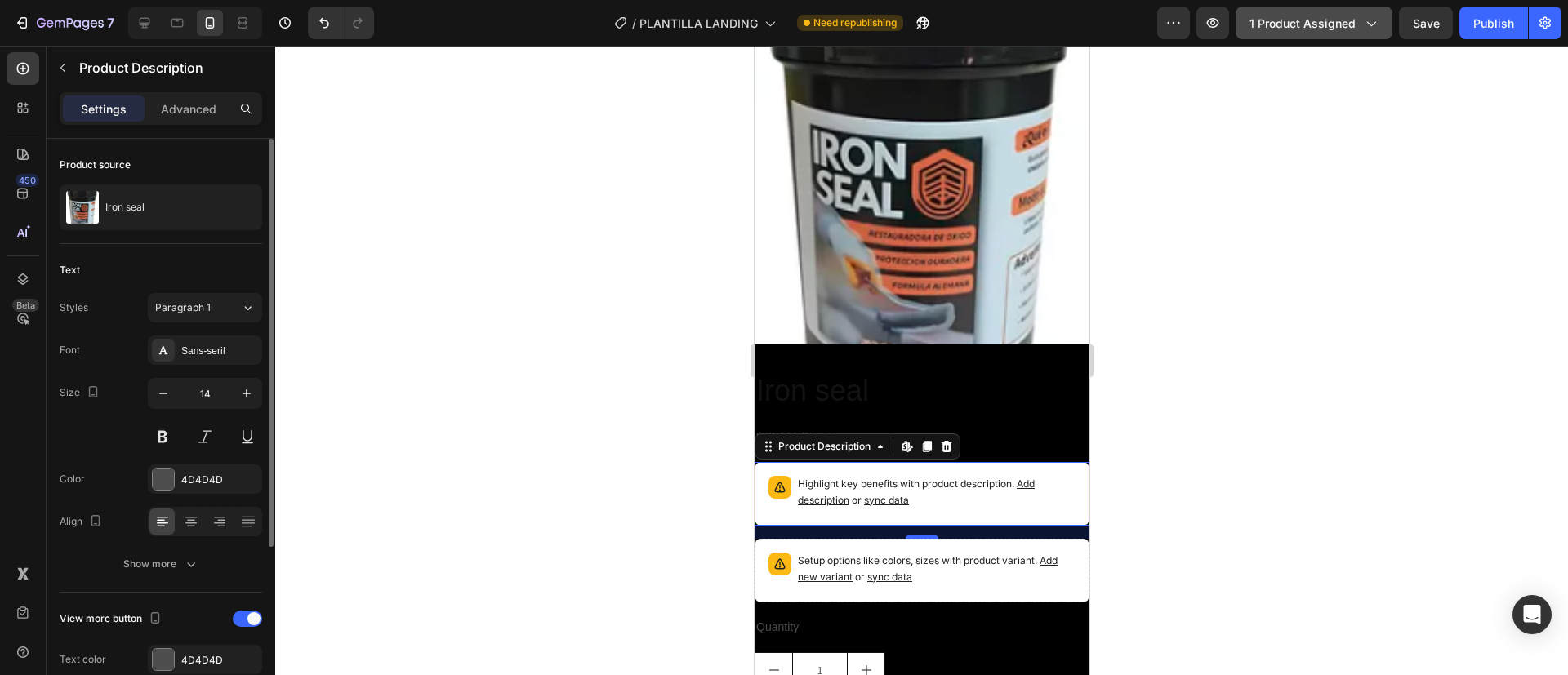
click at [1273, 22] on span "1 product assigned" at bounding box center [1302, 23] width 107 height 17
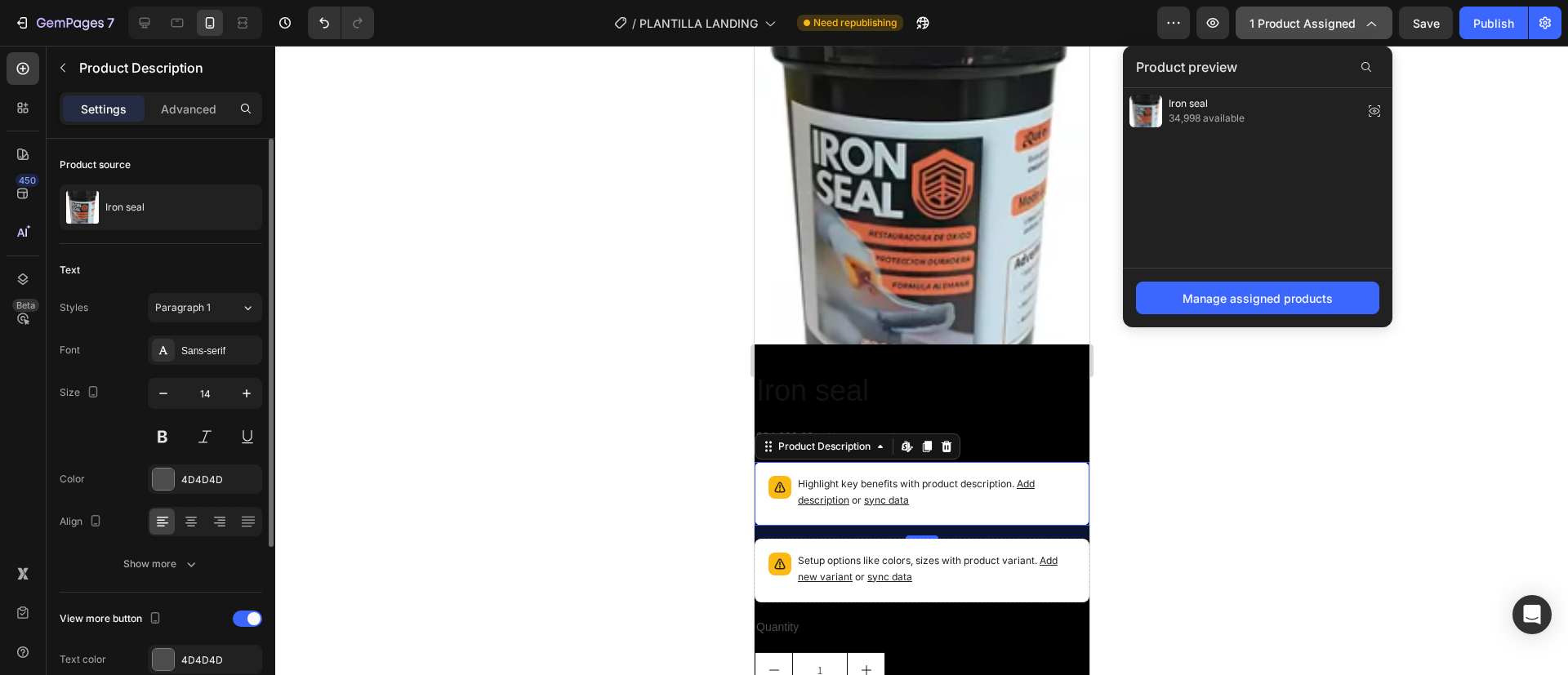
click at [1273, 22] on span "1 product assigned" at bounding box center [1302, 23] width 107 height 17
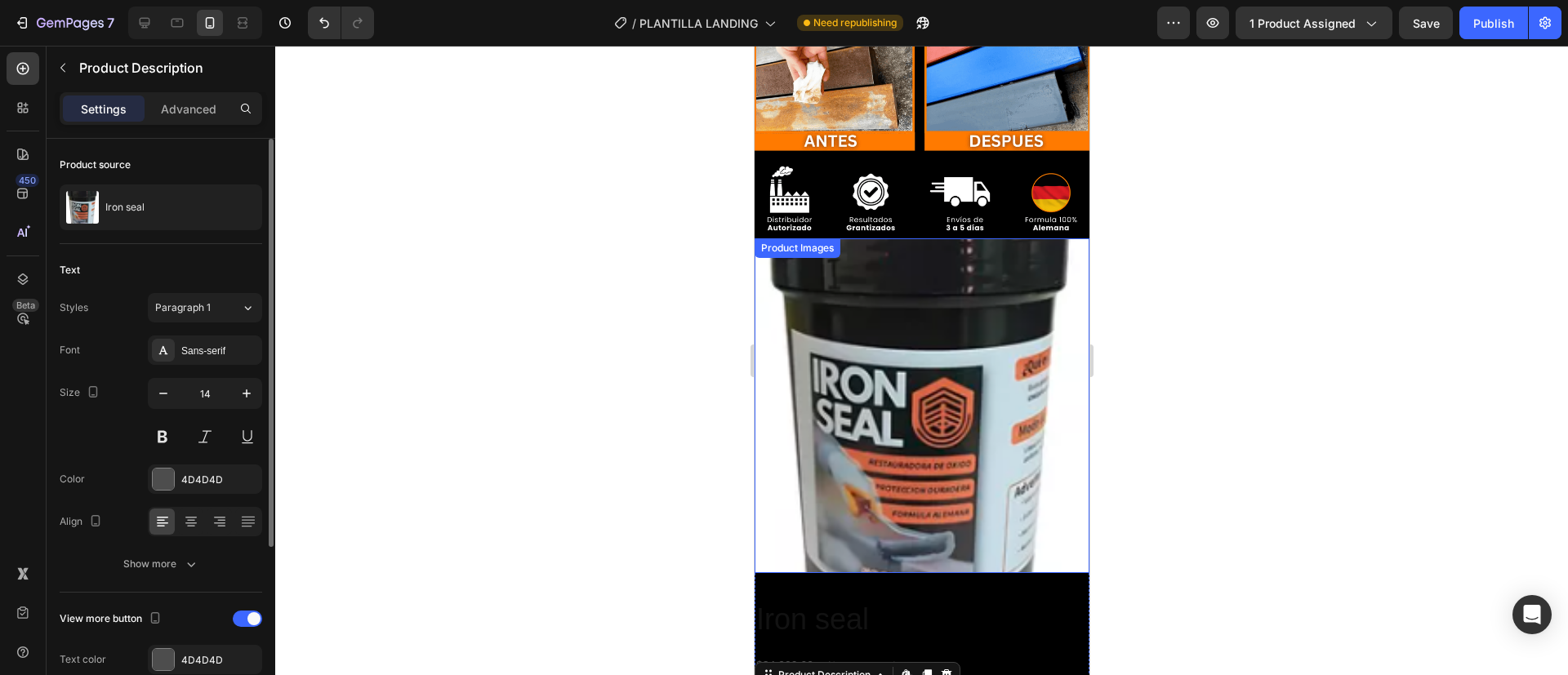
scroll to position [480, 0]
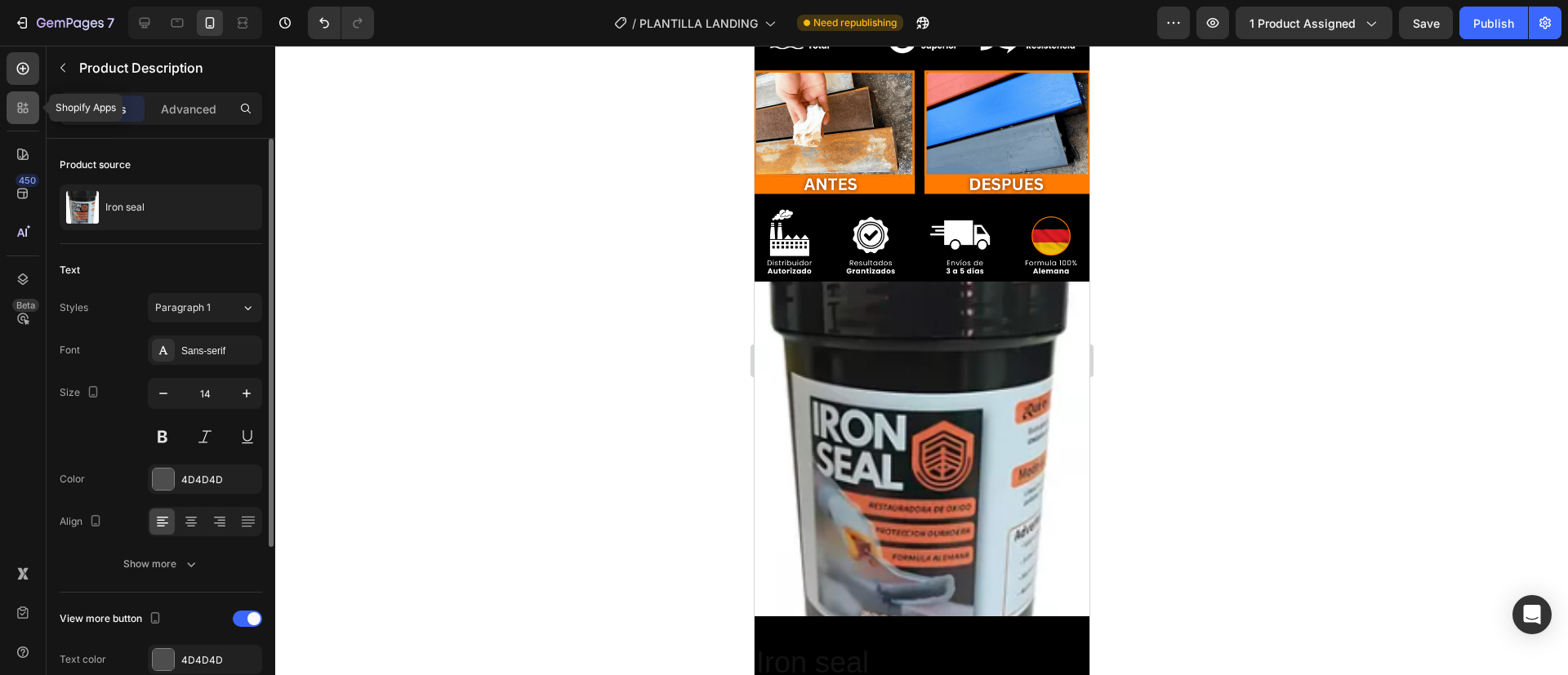
click at [16, 112] on icon at bounding box center [22, 108] width 16 height 16
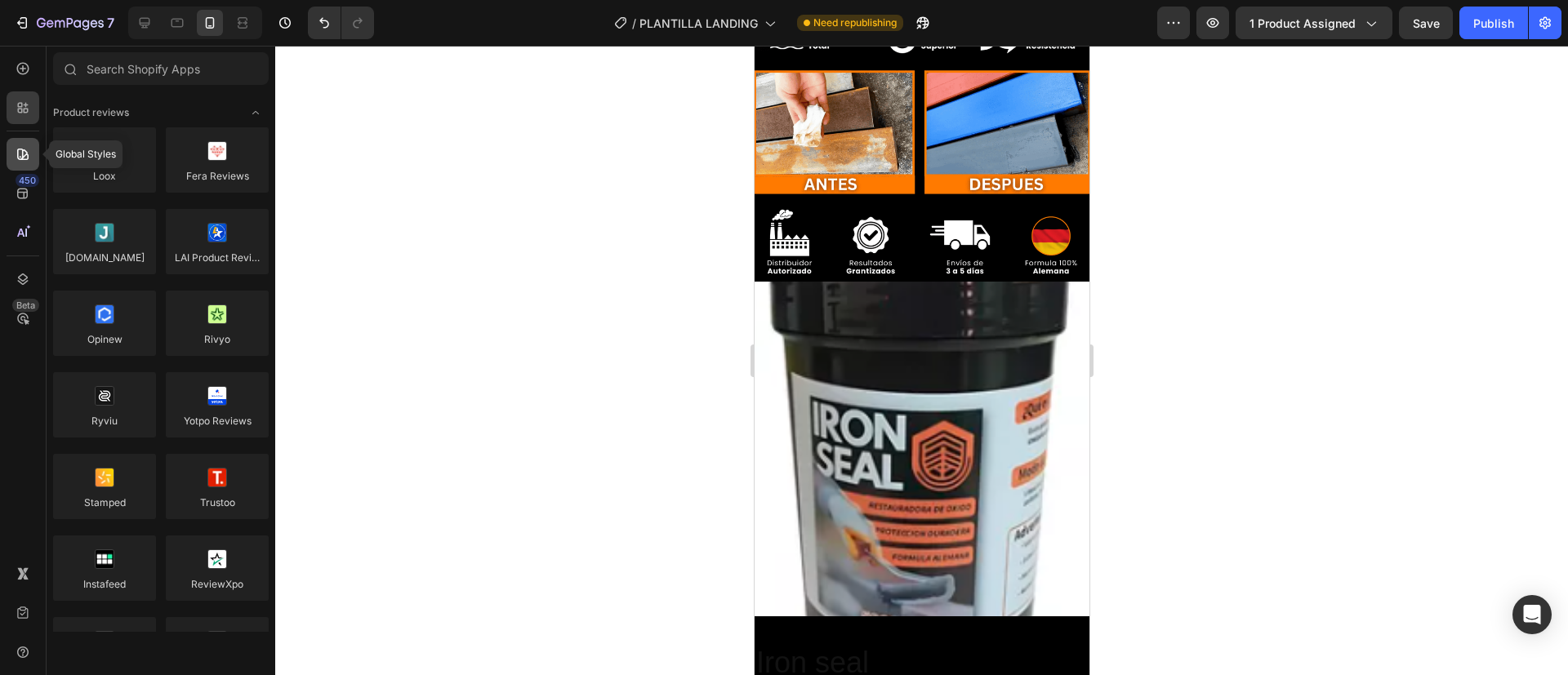
click at [20, 152] on icon at bounding box center [22, 154] width 16 height 16
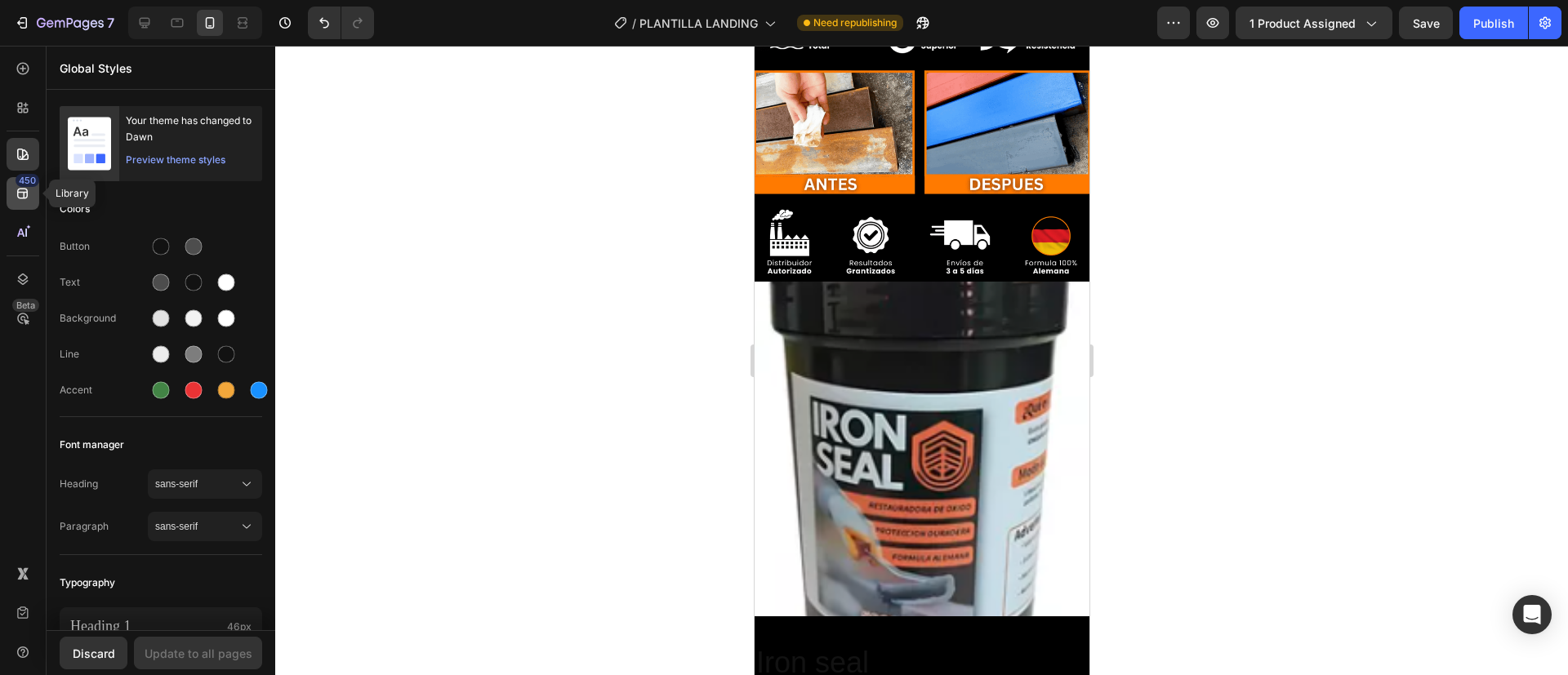
click at [18, 194] on icon at bounding box center [22, 193] width 10 height 10
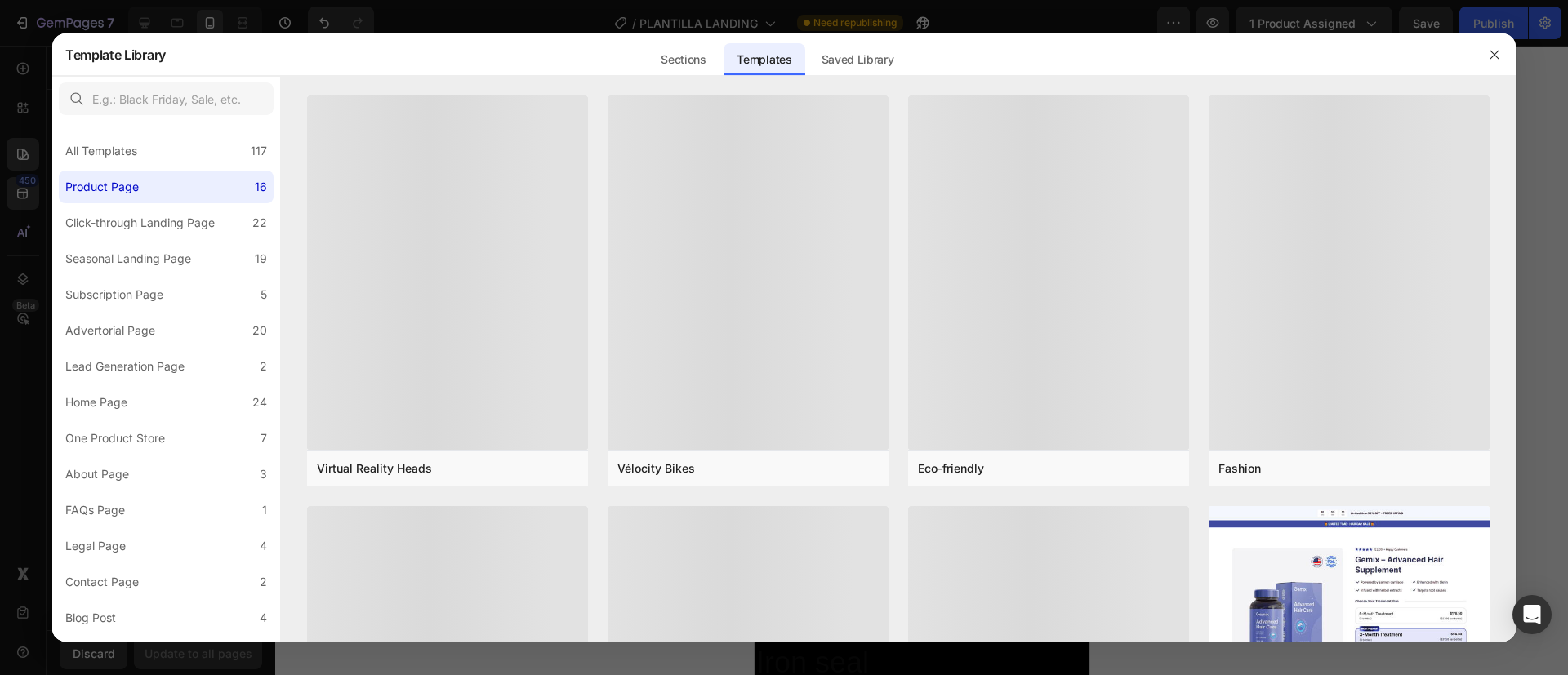
click at [577, 10] on div at bounding box center [784, 337] width 1568 height 675
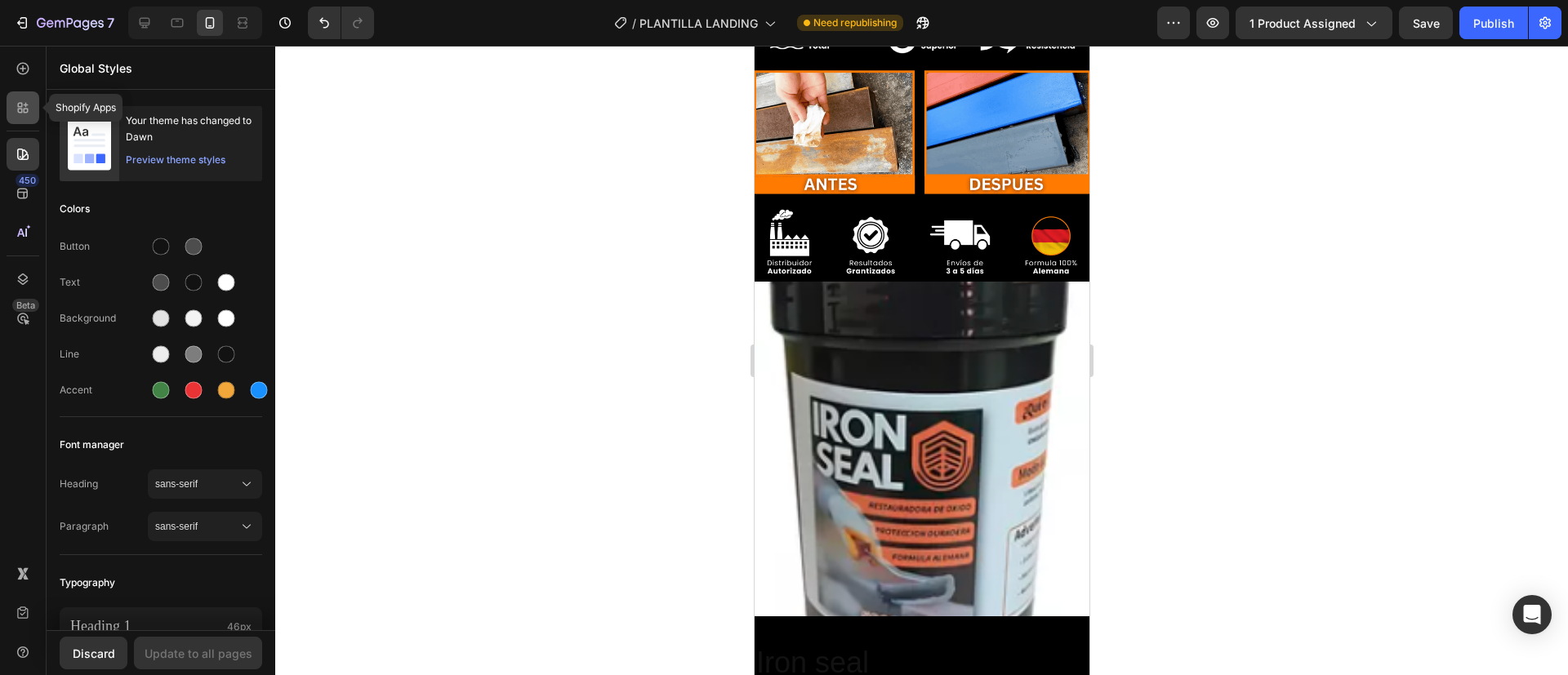
click at [28, 109] on icon at bounding box center [26, 110] width 5 height 5
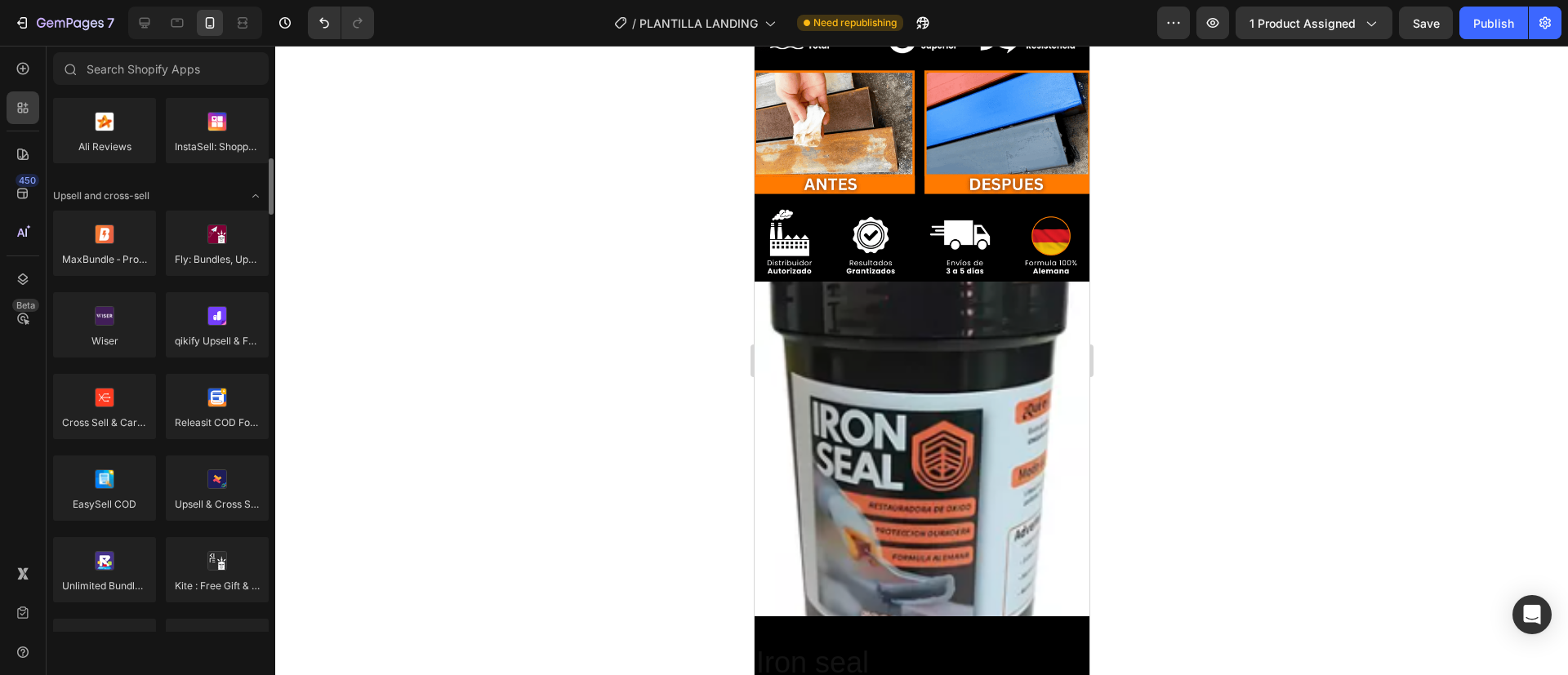
scroll to position [606, 0]
click at [22, 71] on icon at bounding box center [22, 68] width 16 height 16
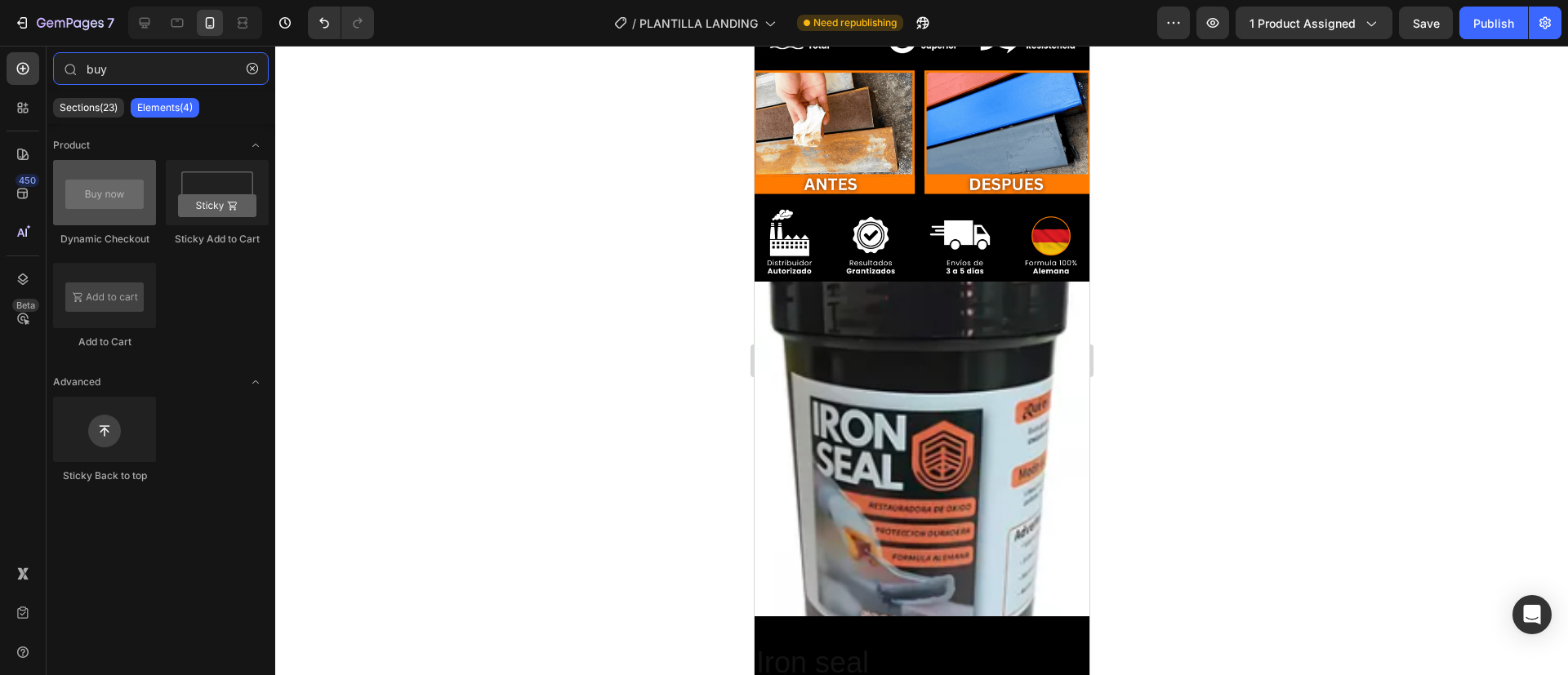
type input "buy"
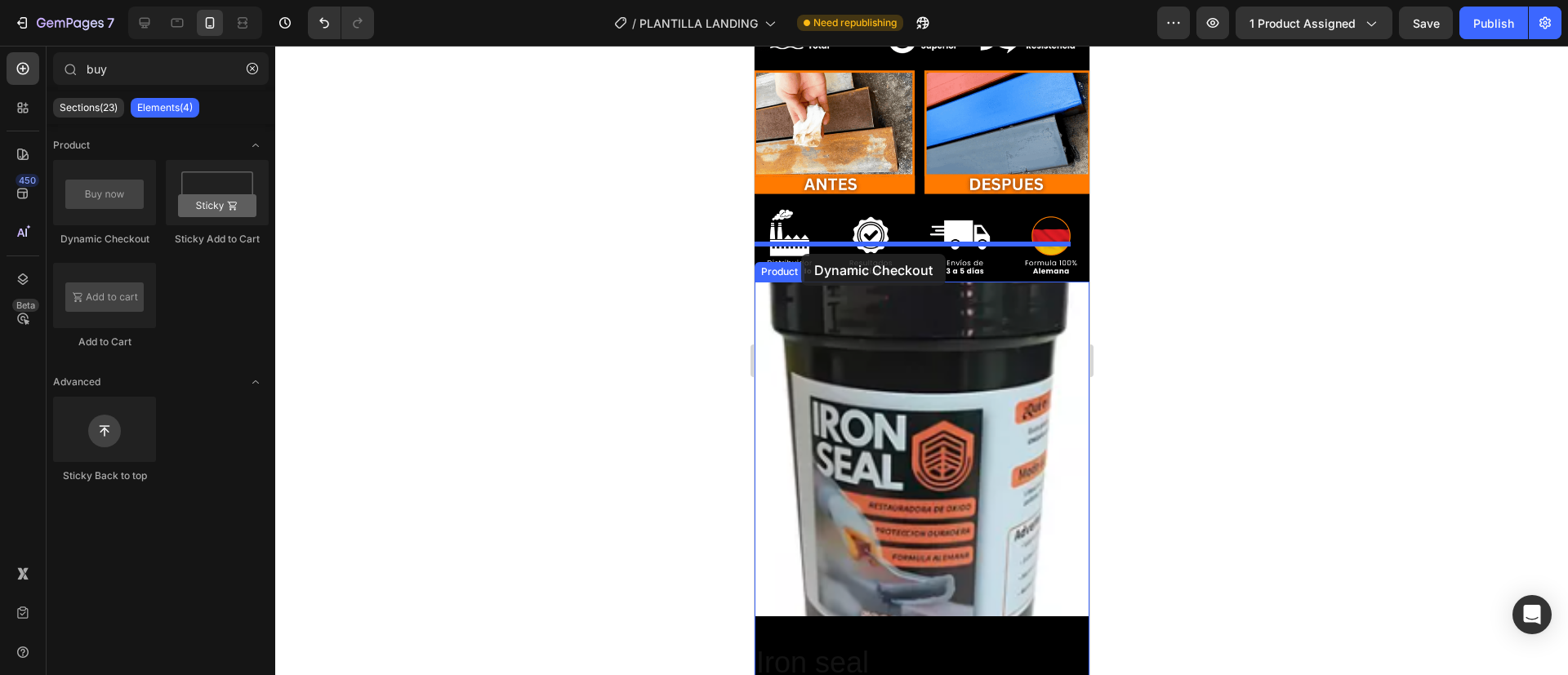
drag, startPoint x: 866, startPoint y: 259, endPoint x: 802, endPoint y: 254, distance: 64.2
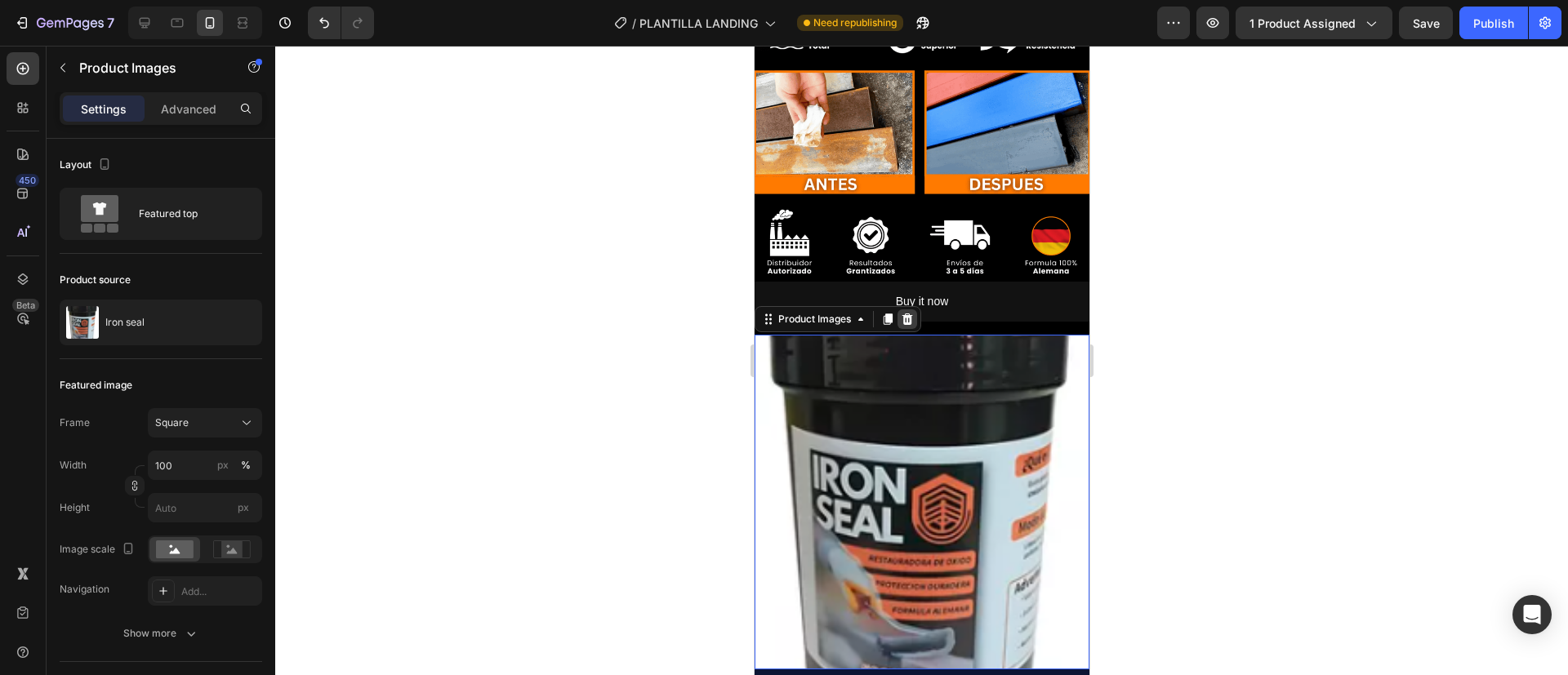
click at [904, 313] on icon at bounding box center [906, 319] width 10 height 11
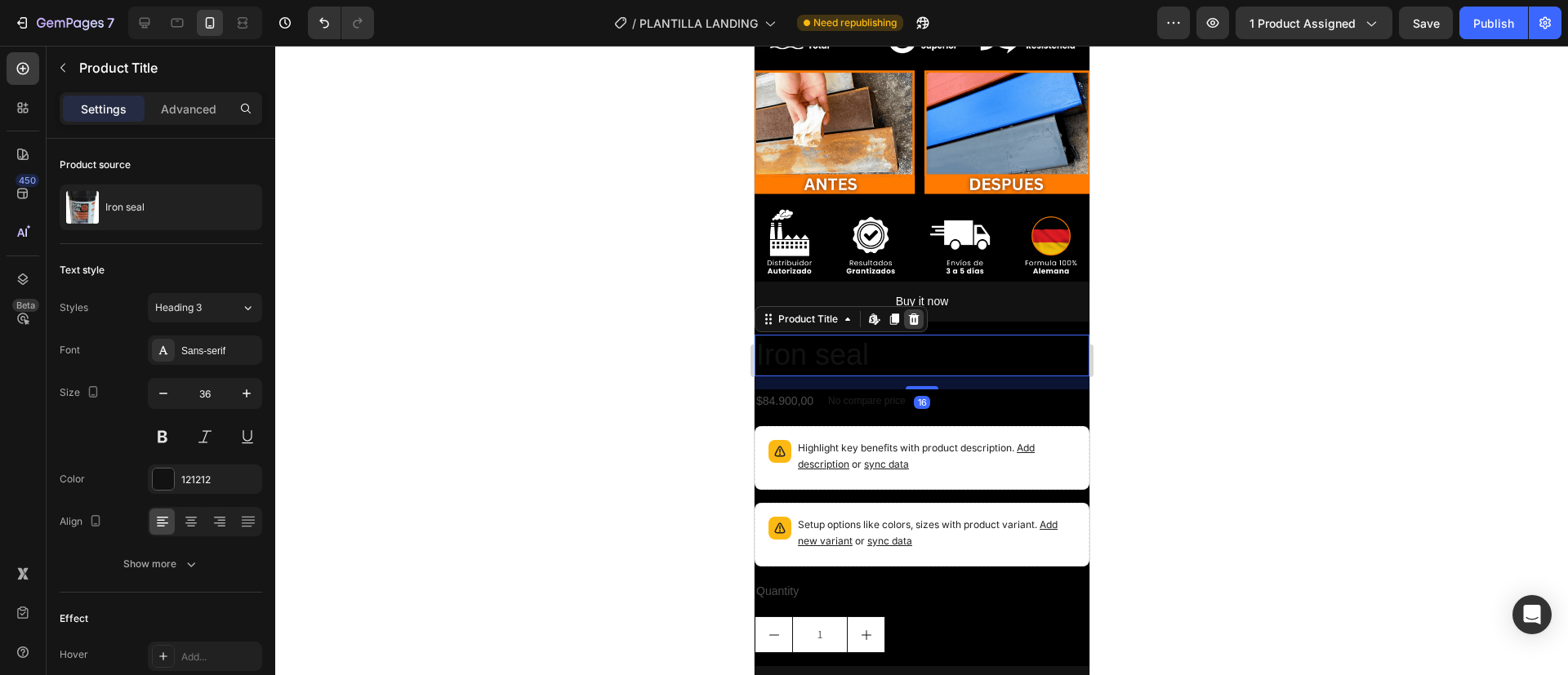
click at [916, 309] on div at bounding box center [913, 319] width 20 height 20
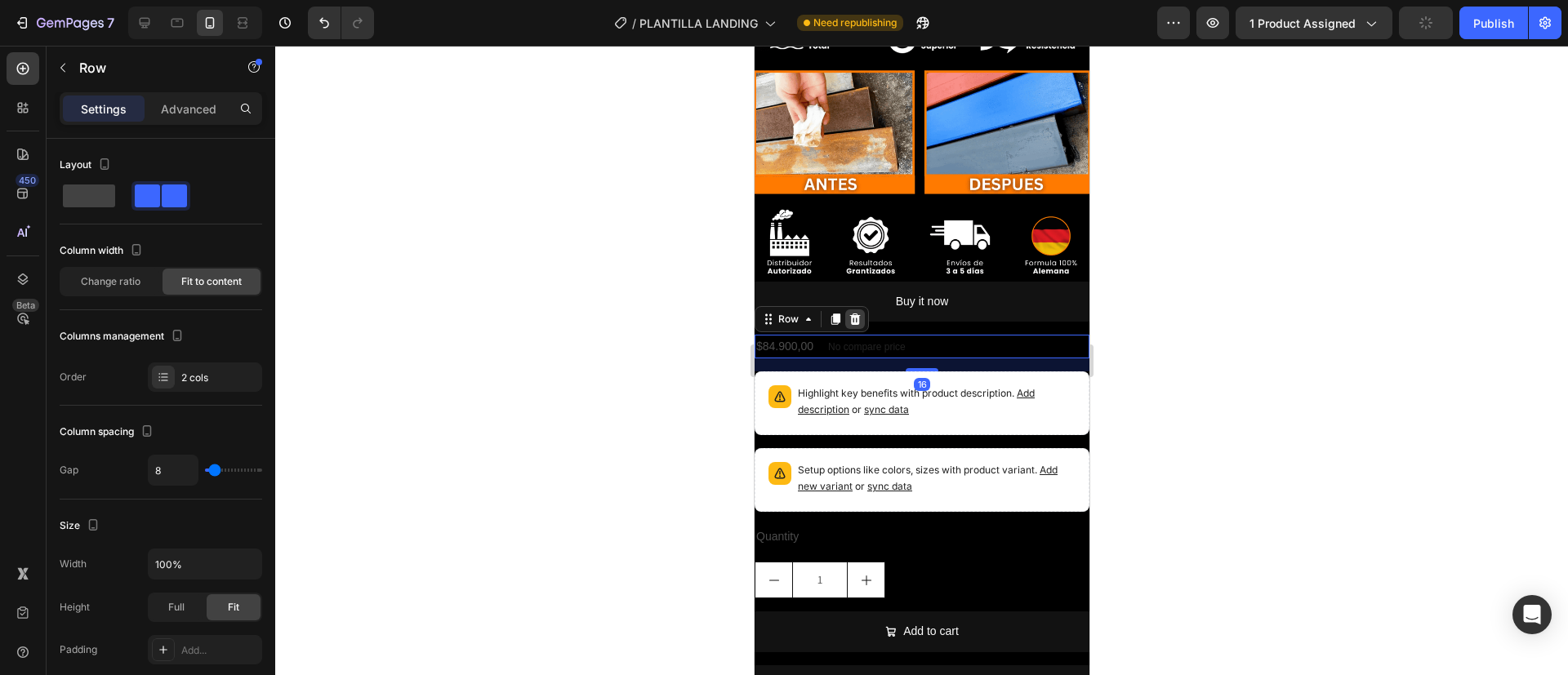
click at [851, 313] on icon at bounding box center [854, 319] width 10 height 11
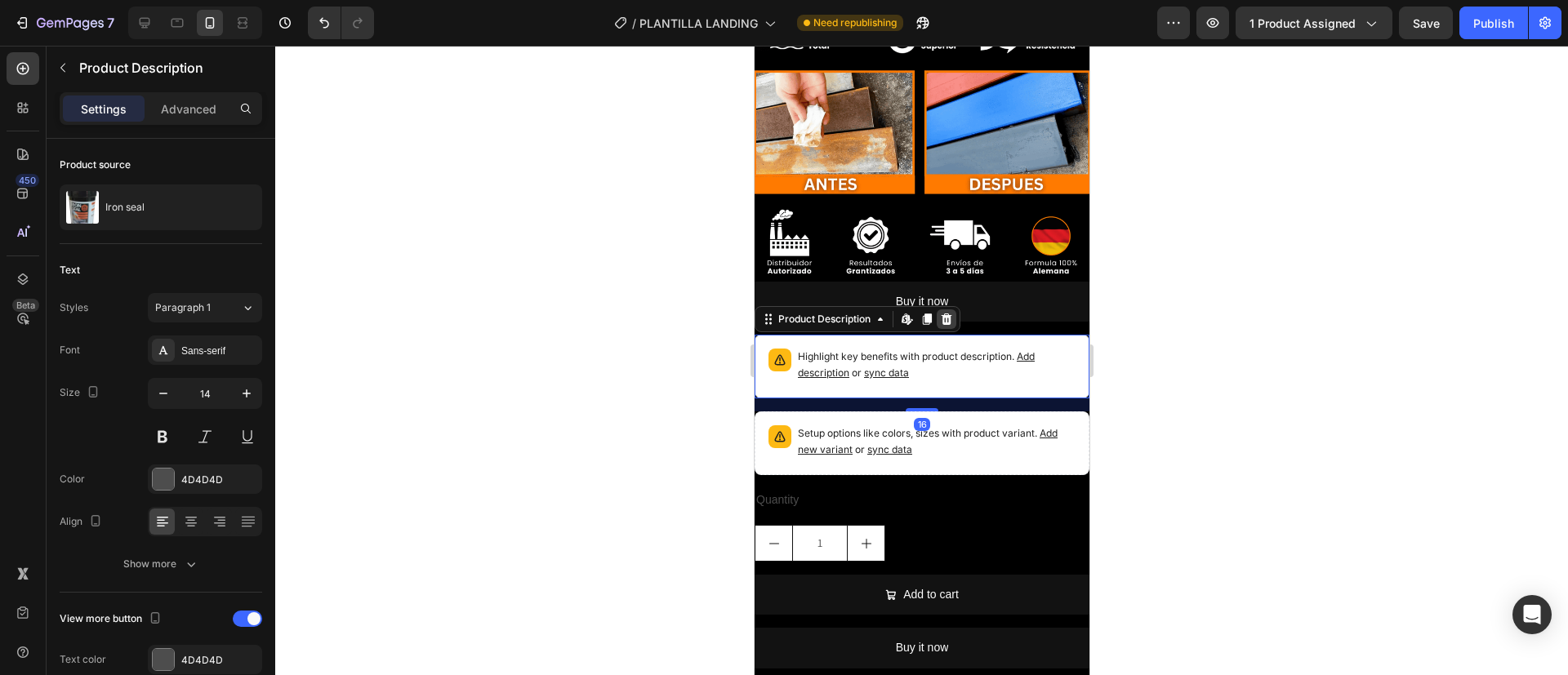
click at [956, 309] on div at bounding box center [945, 319] width 20 height 20
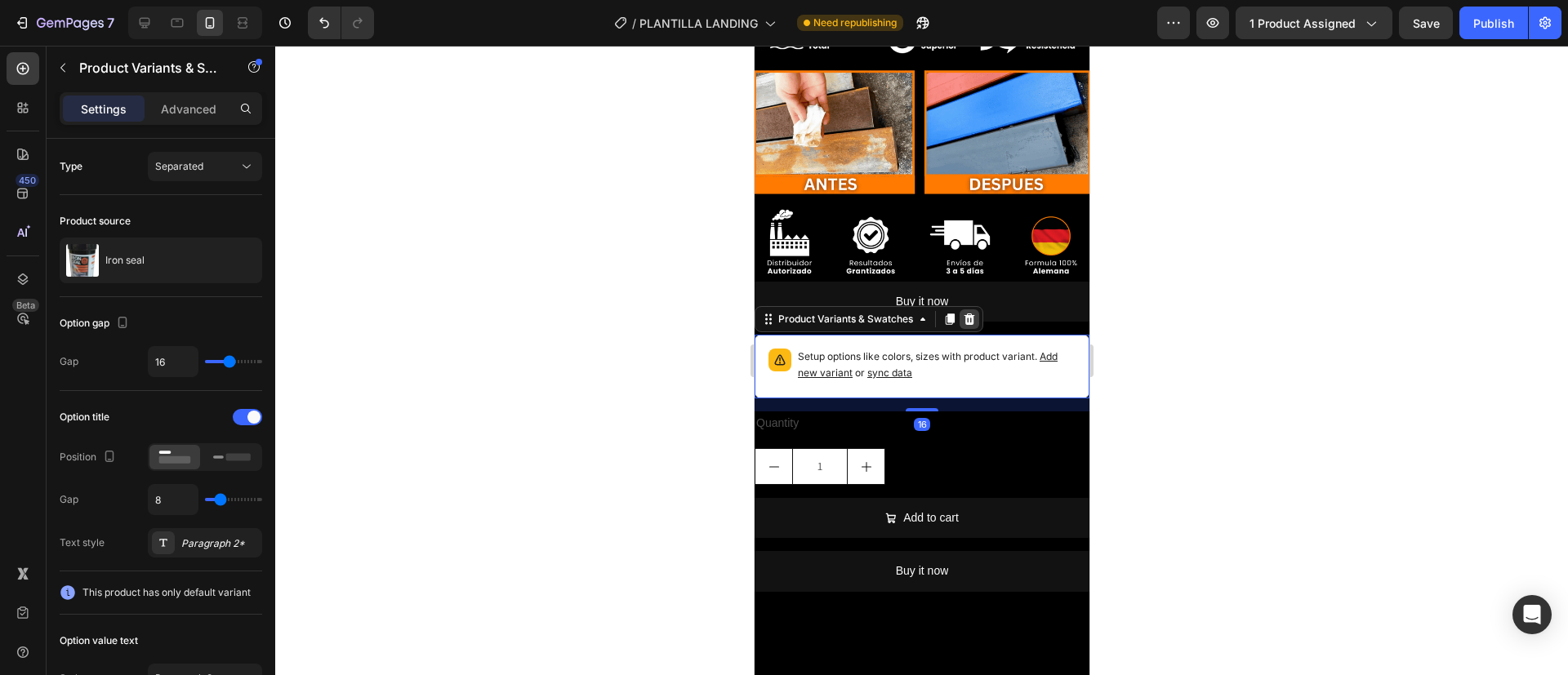
click at [965, 313] on icon at bounding box center [969, 320] width 13 height 13
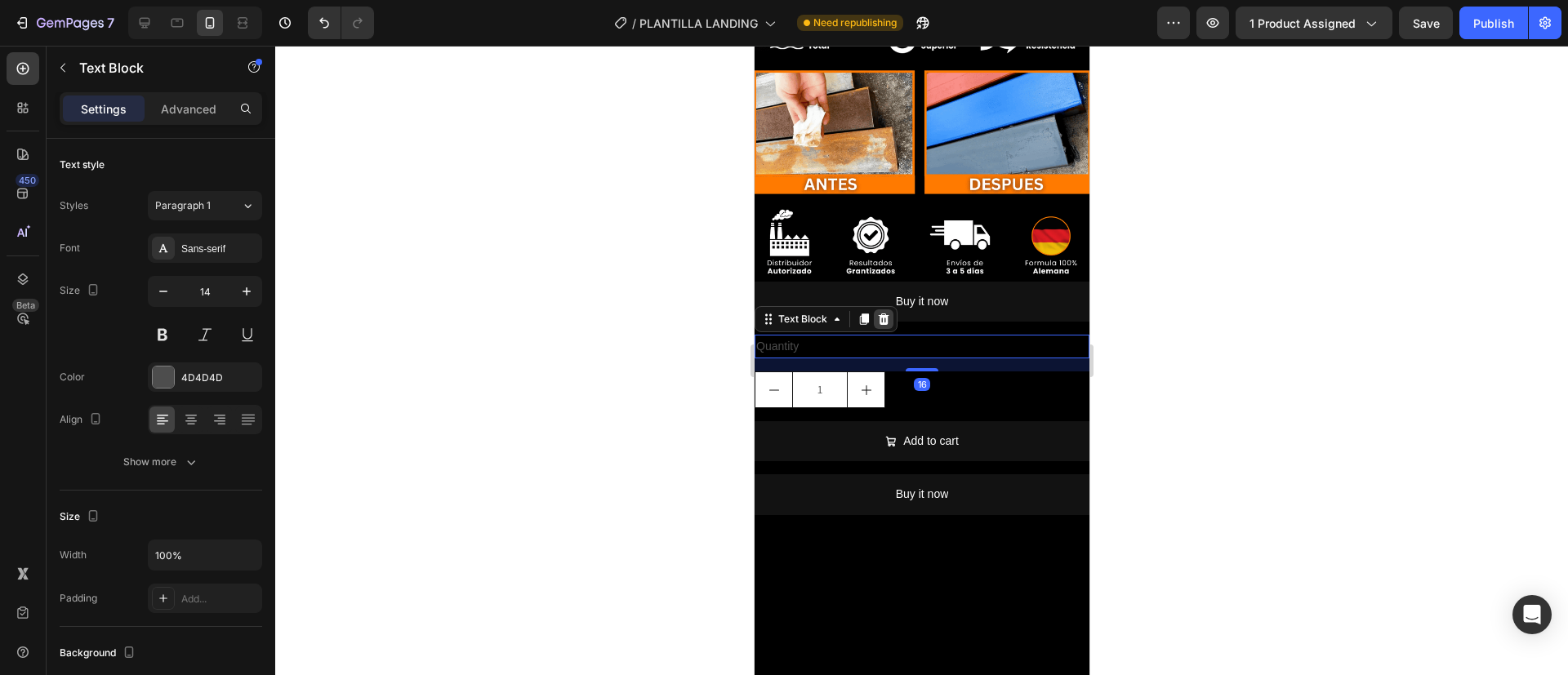
click at [878, 313] on icon at bounding box center [883, 320] width 13 height 13
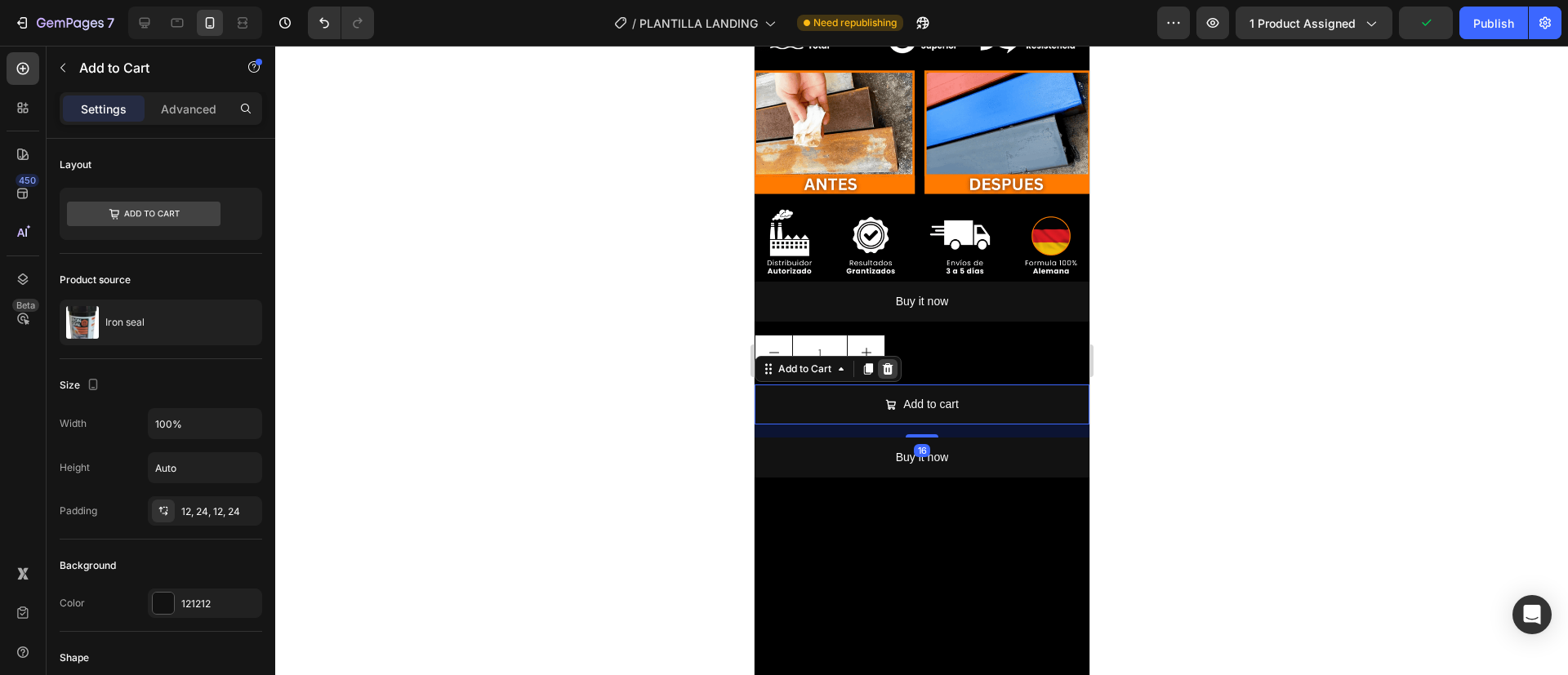
click at [885, 359] on div at bounding box center [886, 368] width 20 height 20
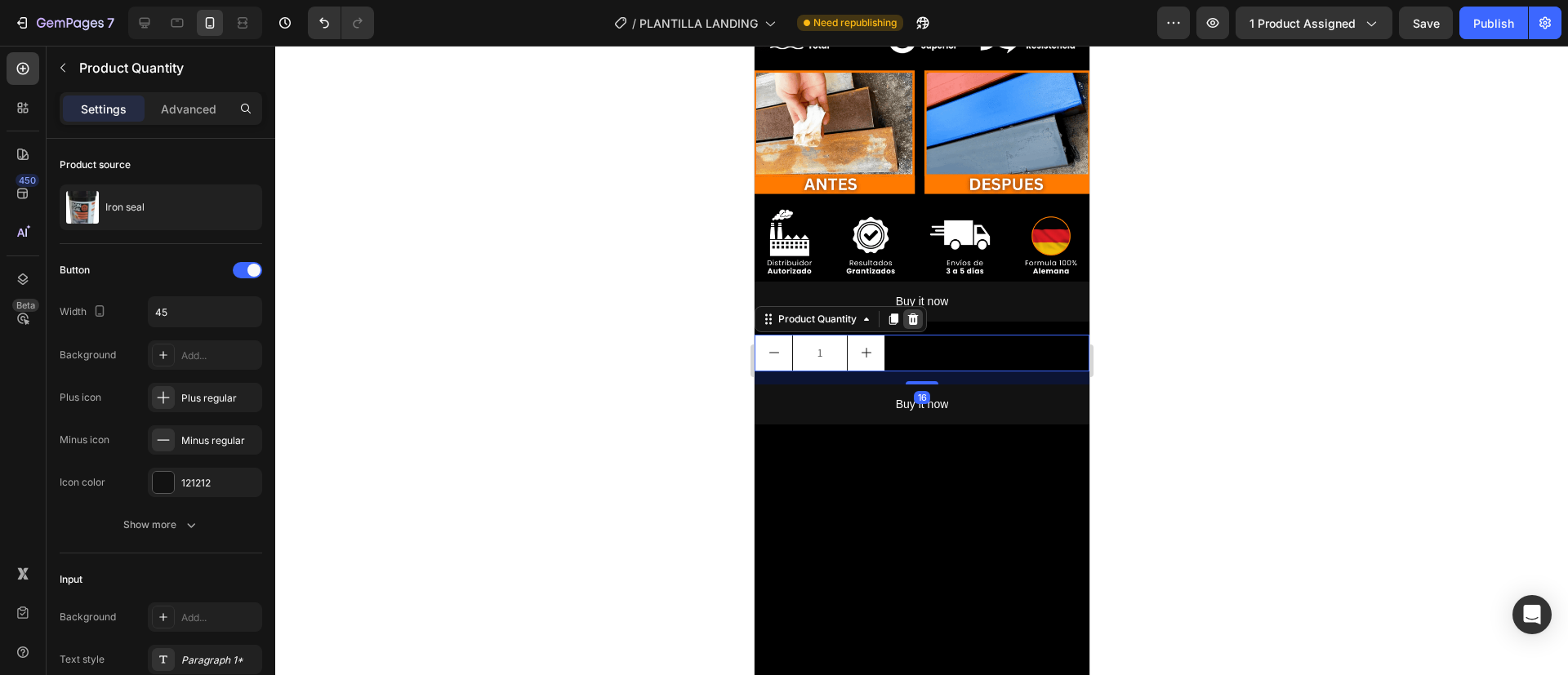
click at [915, 313] on icon at bounding box center [912, 319] width 10 height 11
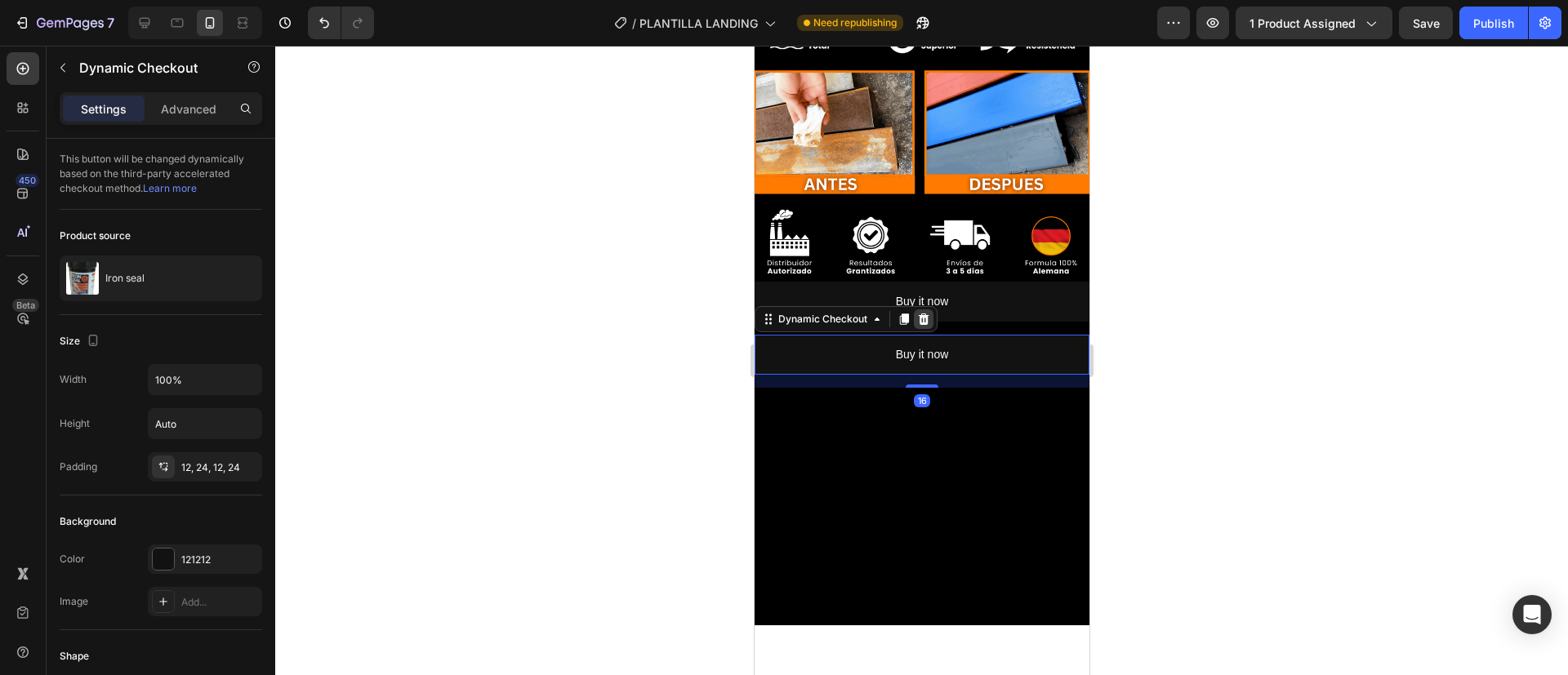
click at [927, 313] on icon at bounding box center [923, 320] width 13 height 13
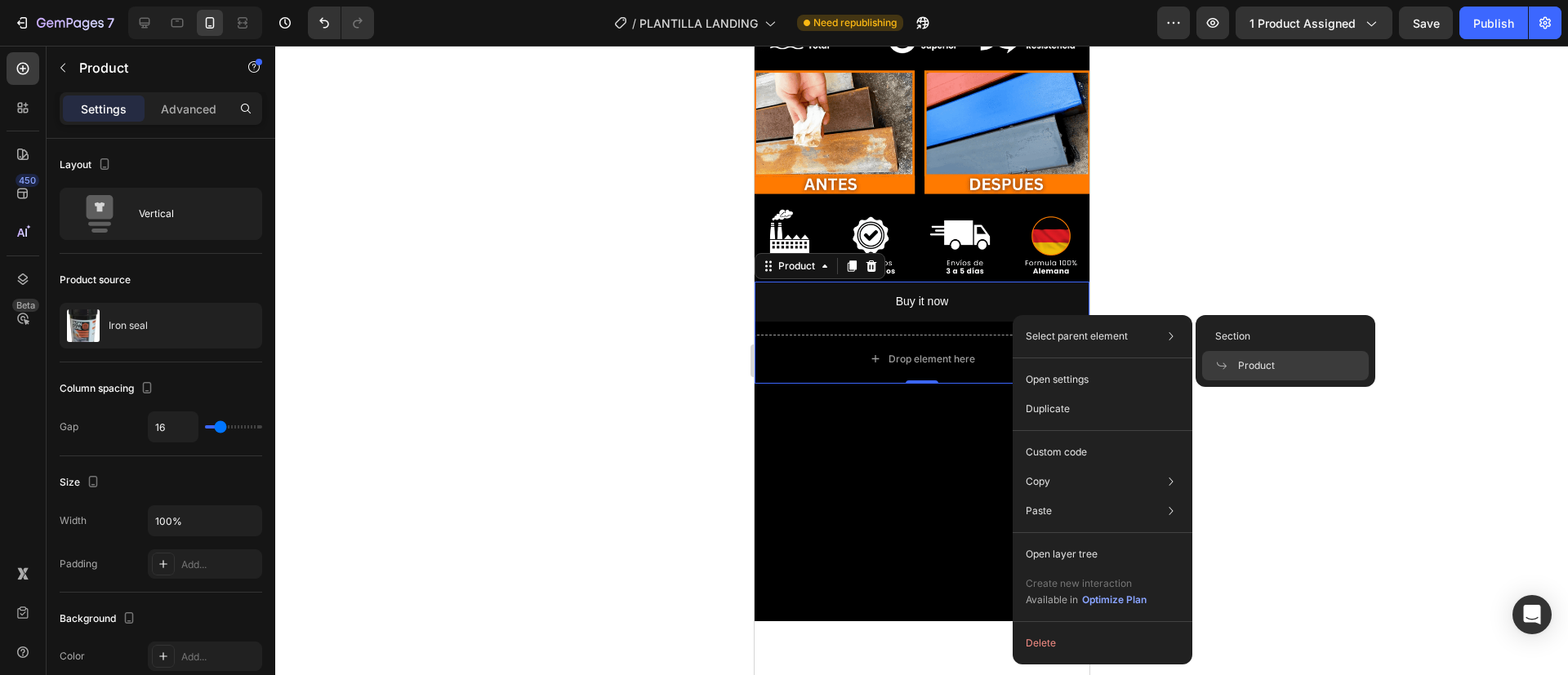
click at [1056, 346] on div "Select parent element Section Product" at bounding box center [1102, 336] width 167 height 30
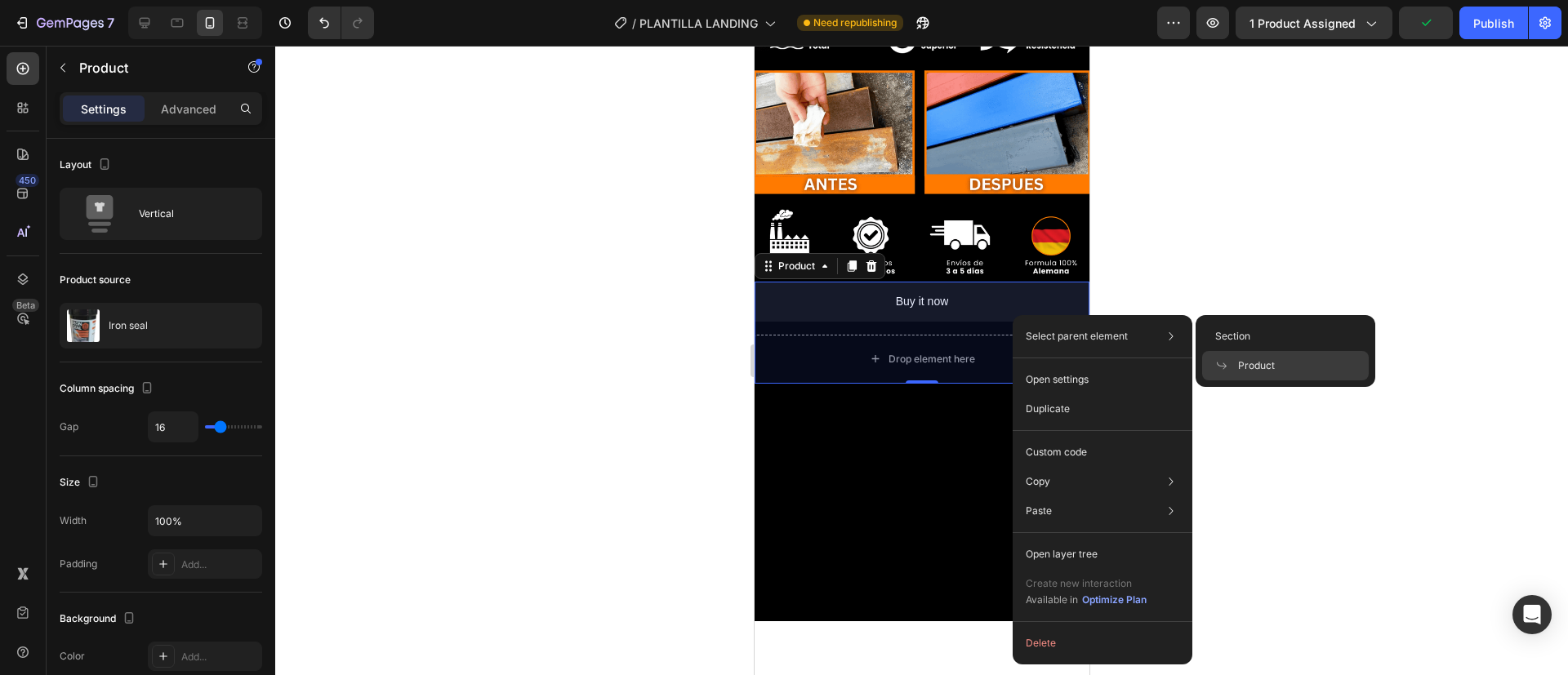
click at [1222, 359] on icon at bounding box center [1221, 366] width 13 height 13
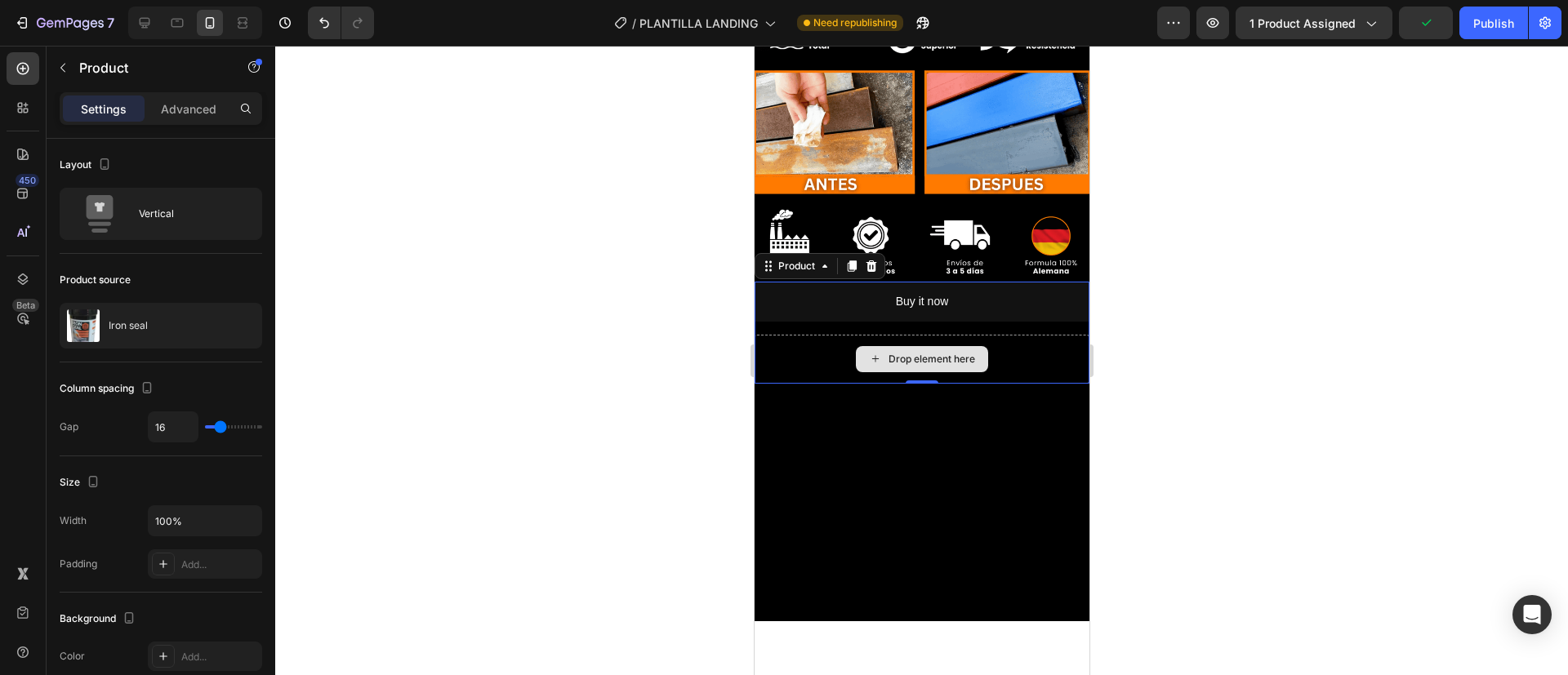
click at [1065, 335] on div "Drop element here" at bounding box center [922, 359] width 335 height 49
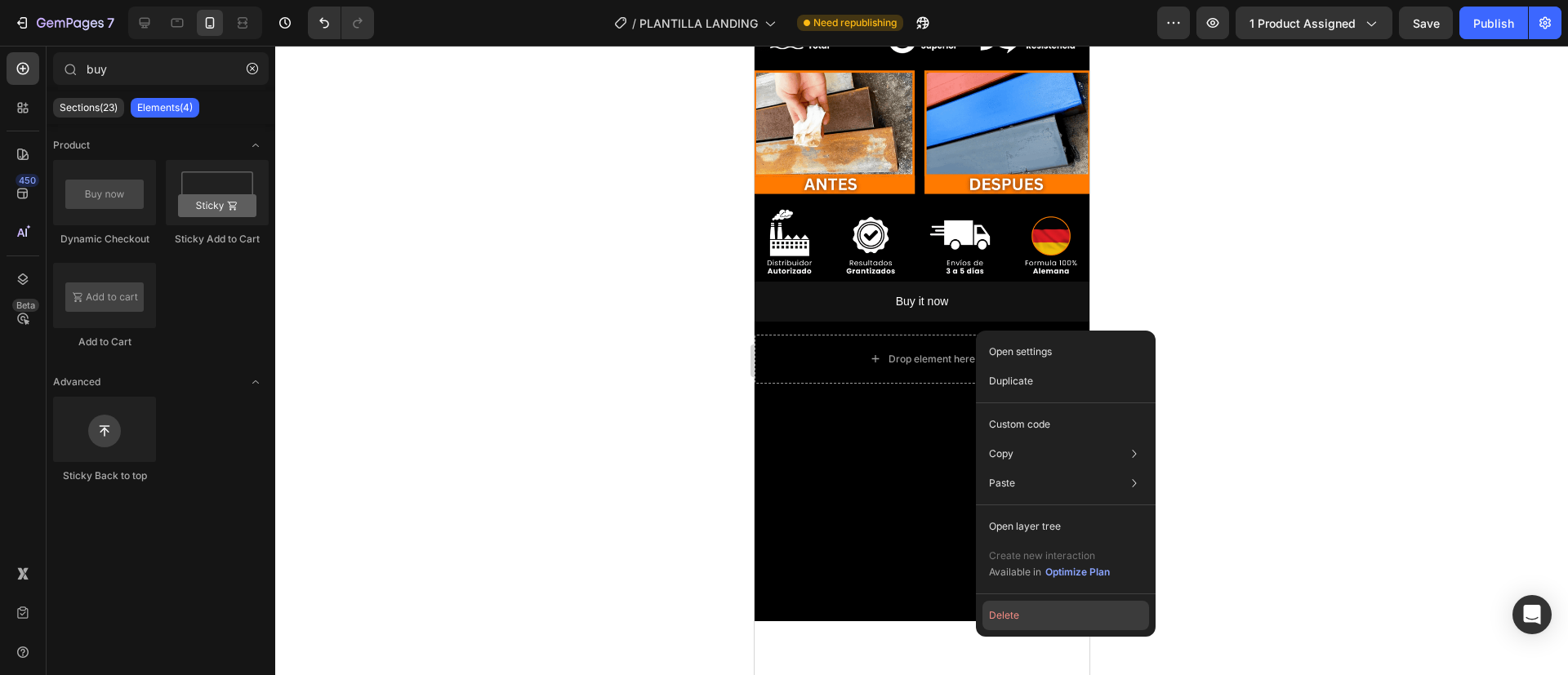
click at [1011, 620] on button "Delete" at bounding box center [1065, 615] width 167 height 30
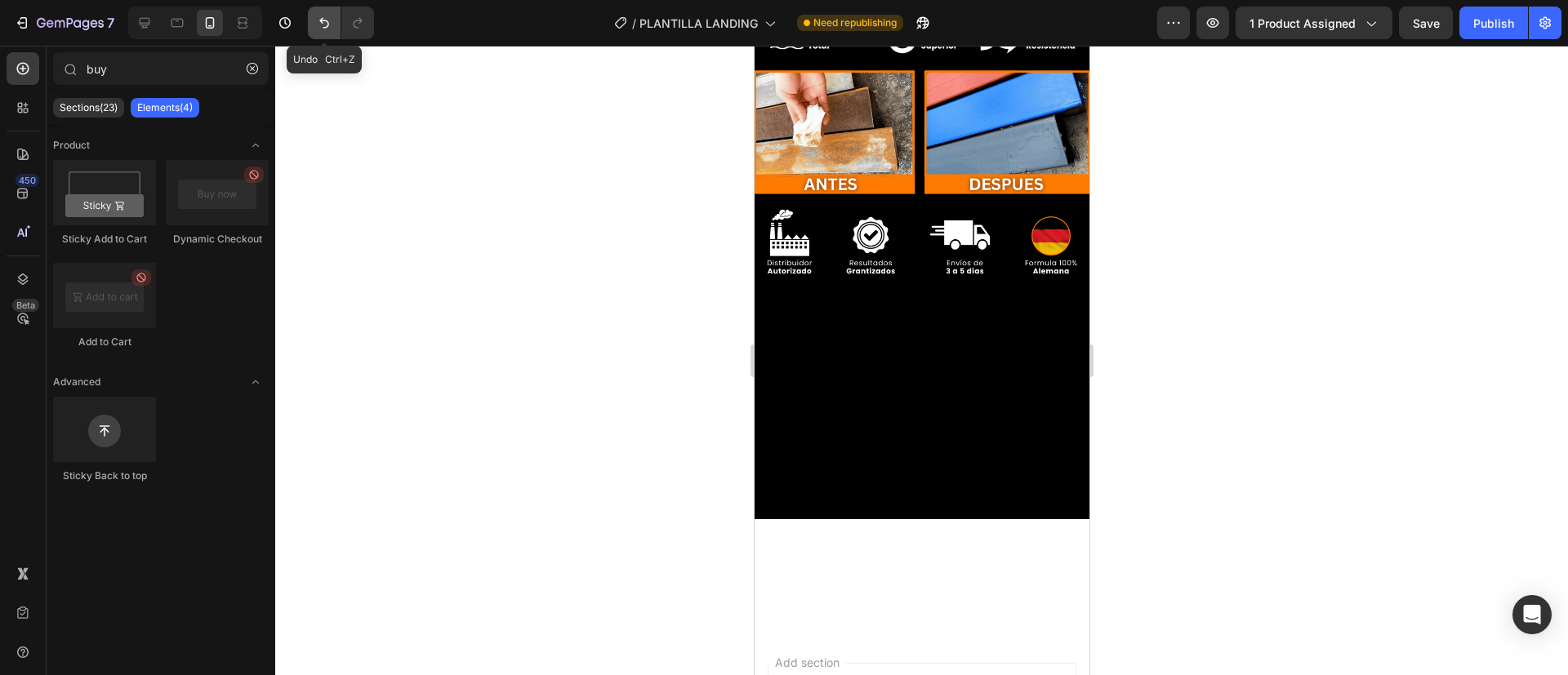
click at [327, 30] on icon "Undo/Redo" at bounding box center [324, 22] width 16 height 16
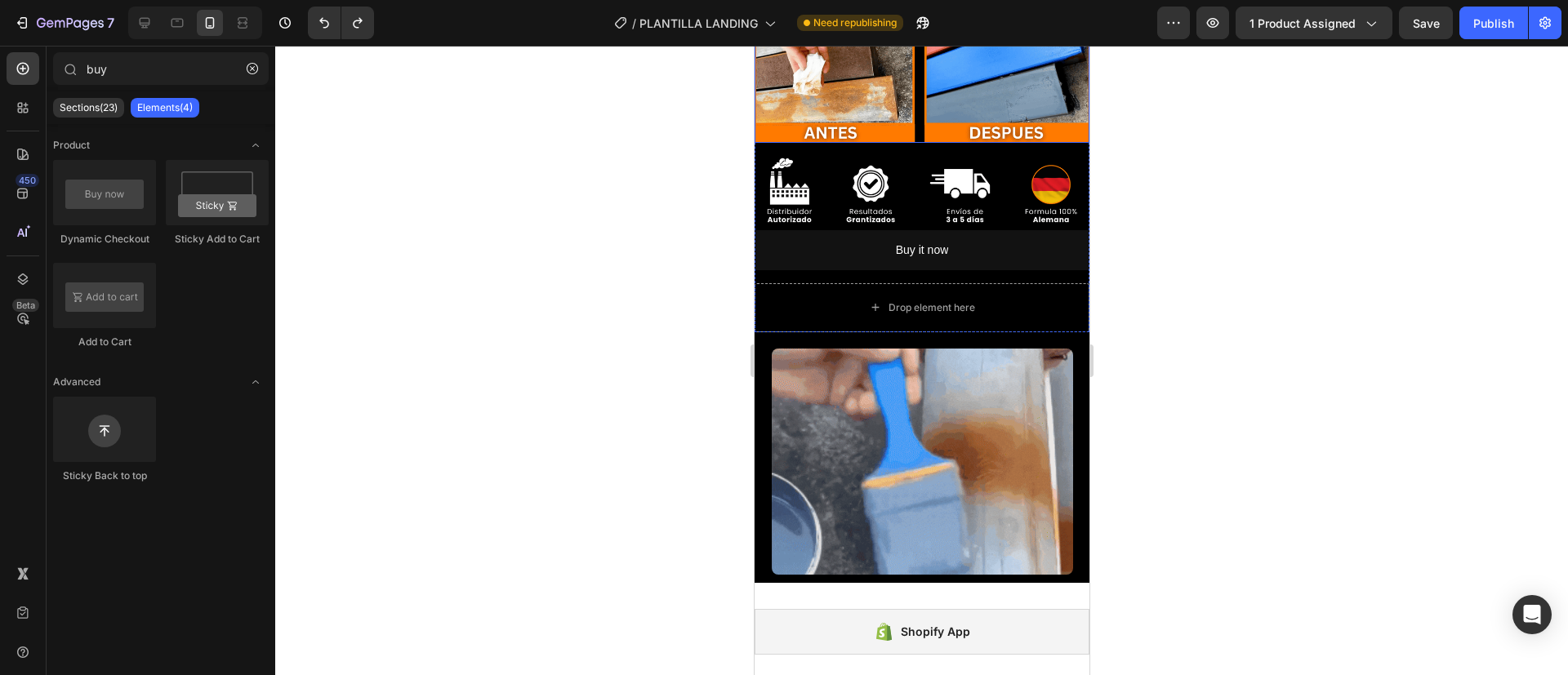
scroll to position [525, 0]
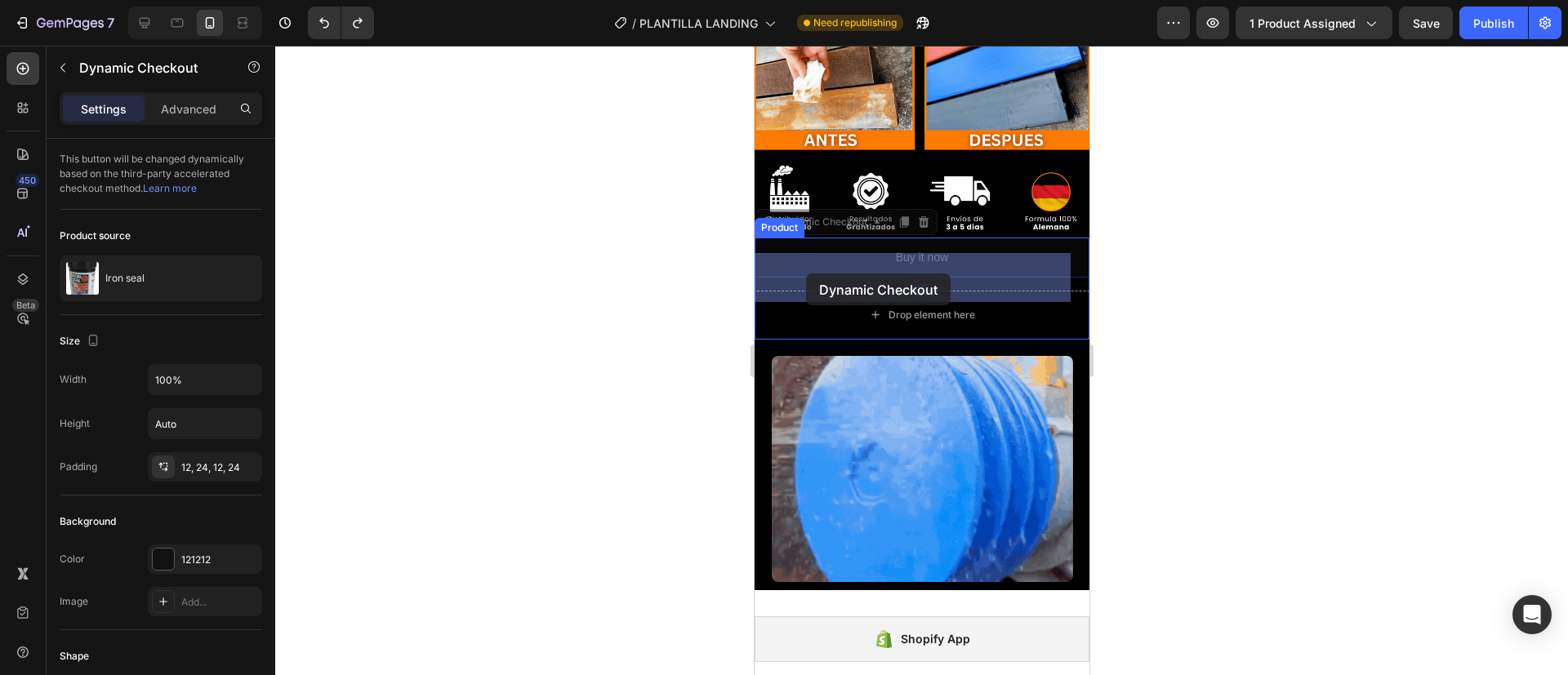
drag, startPoint x: 802, startPoint y: 216, endPoint x: 805, endPoint y: 273, distance: 57.1
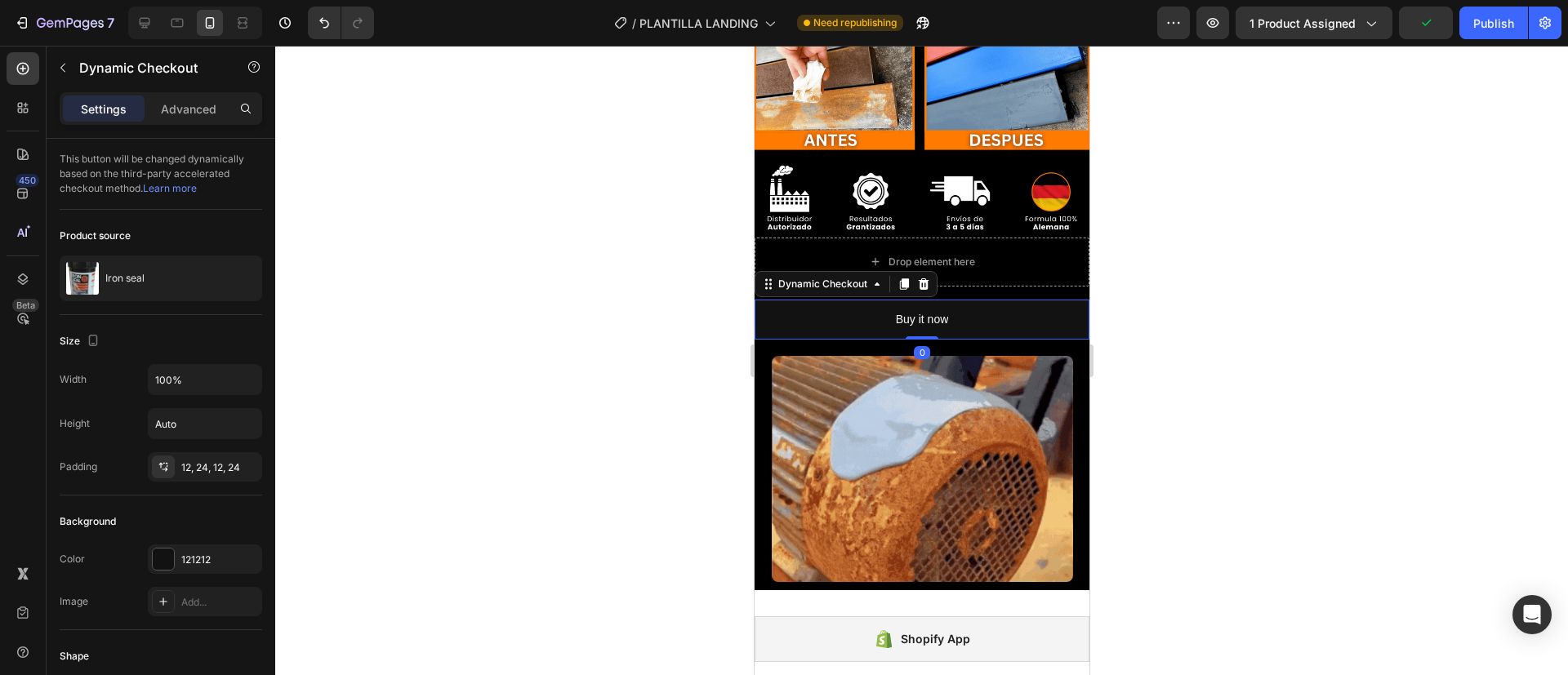
click at [1138, 217] on div at bounding box center [922, 360] width 1293 height 629
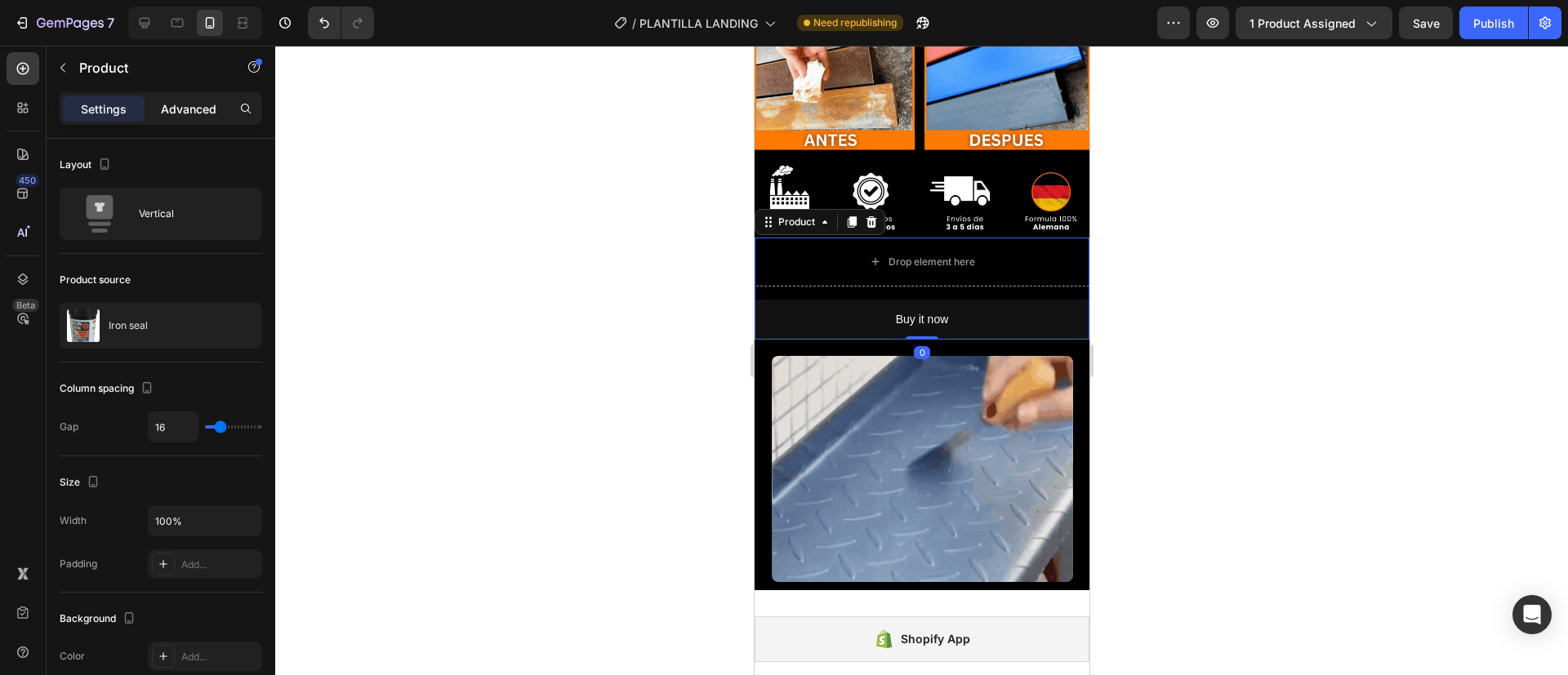
click at [176, 101] on p "Advanced" at bounding box center [189, 109] width 55 height 17
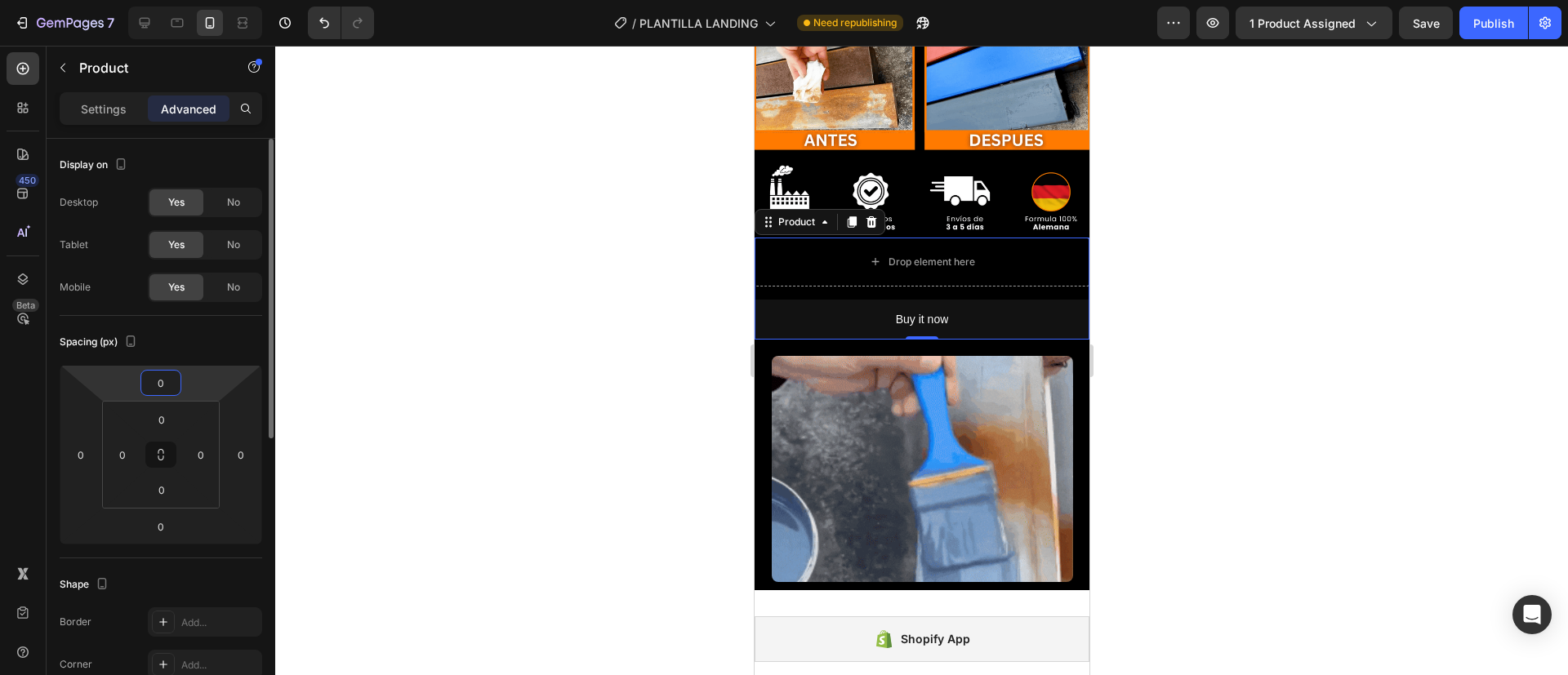
click at [164, 382] on input "0" at bounding box center [161, 383] width 32 height 25
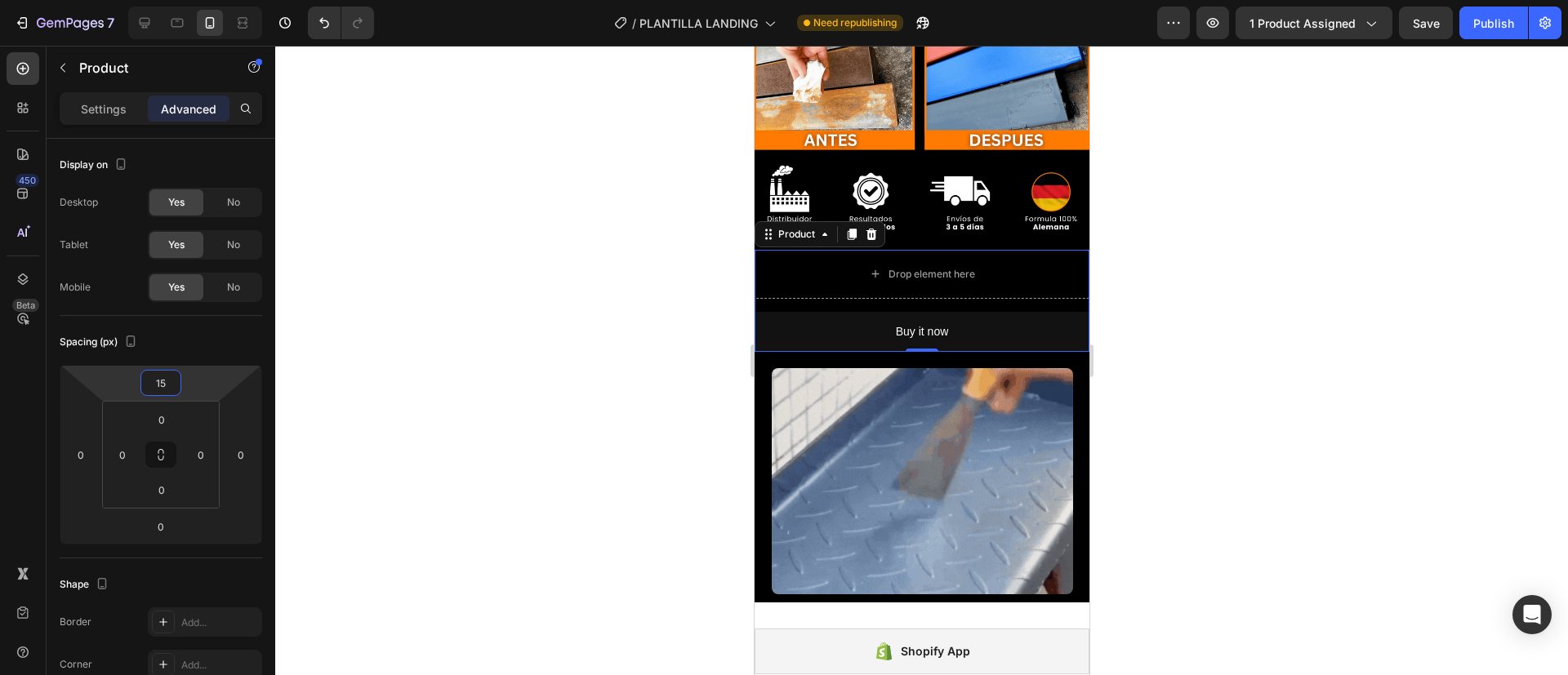
type input "15"
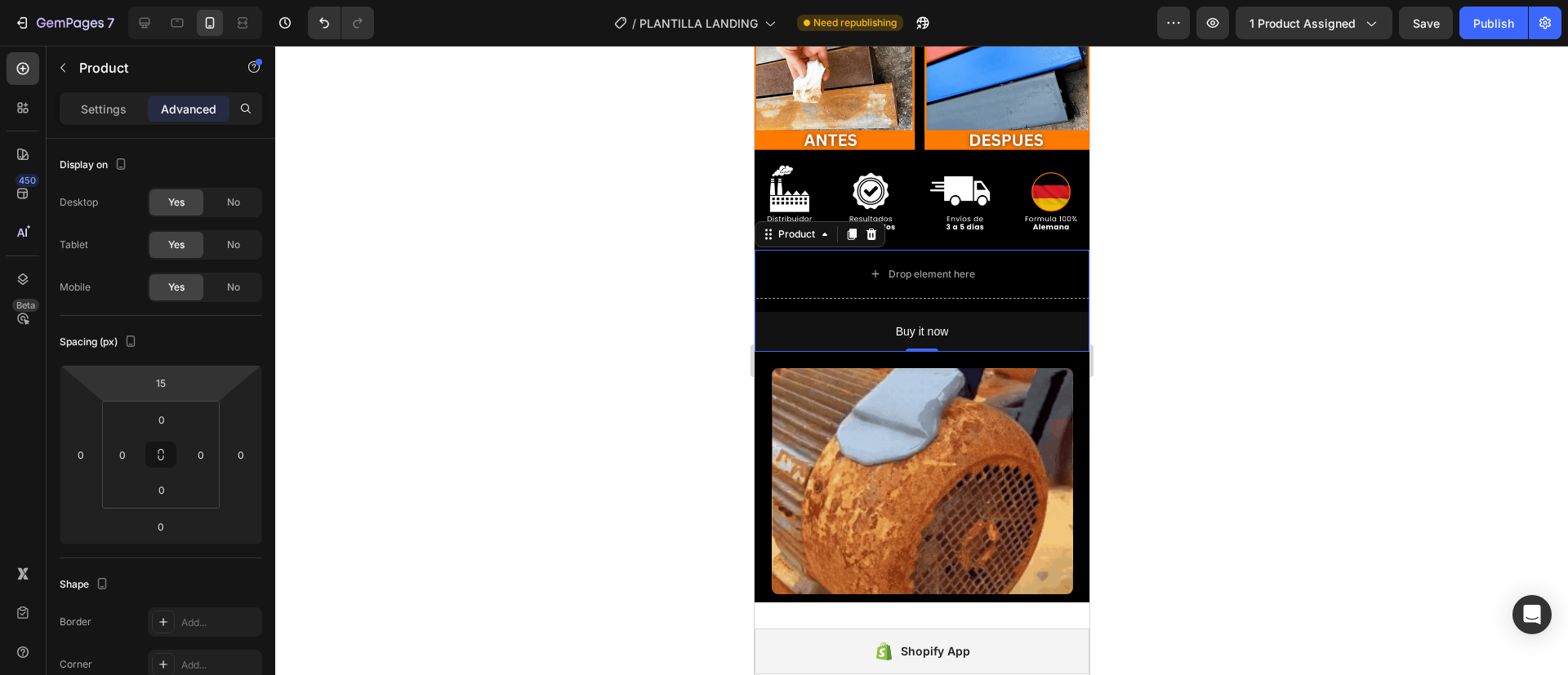
click at [426, 336] on div at bounding box center [922, 360] width 1293 height 629
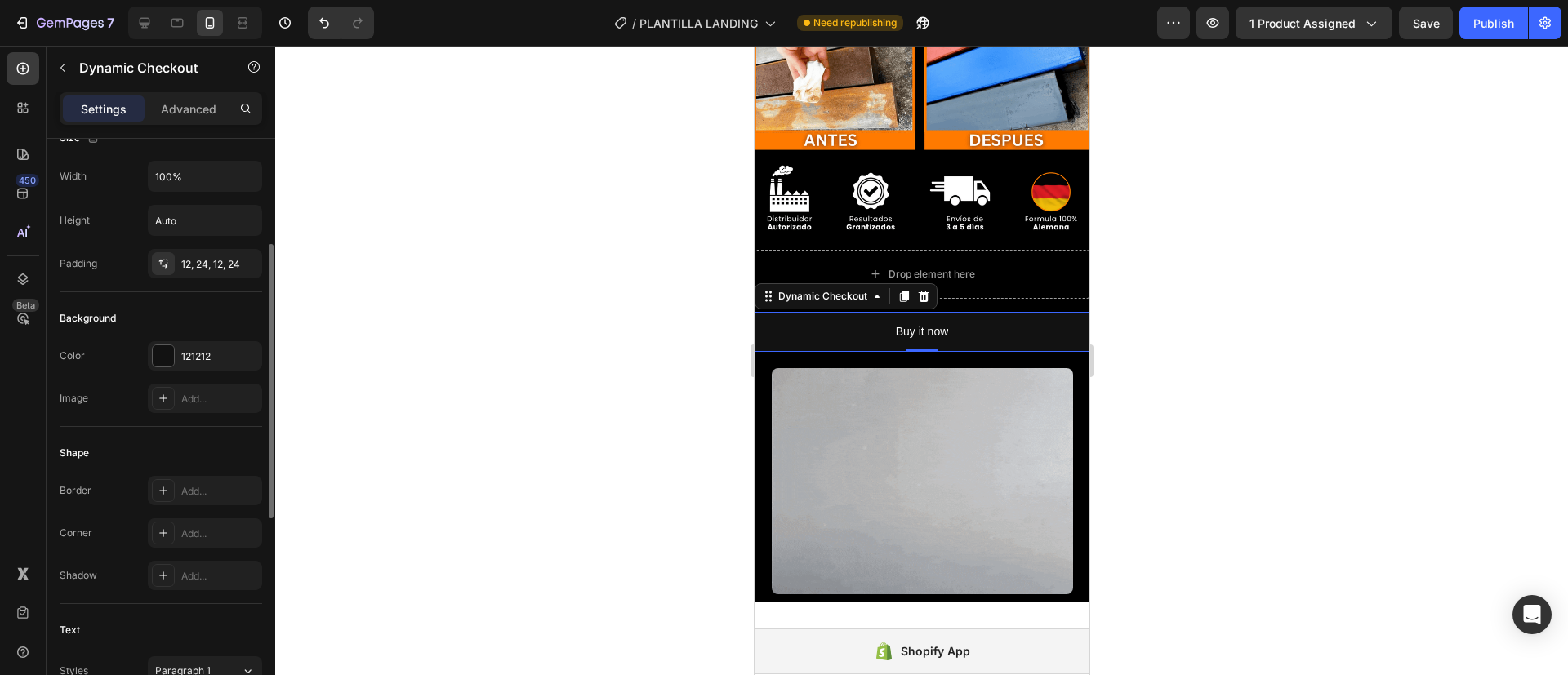
scroll to position [213, 0]
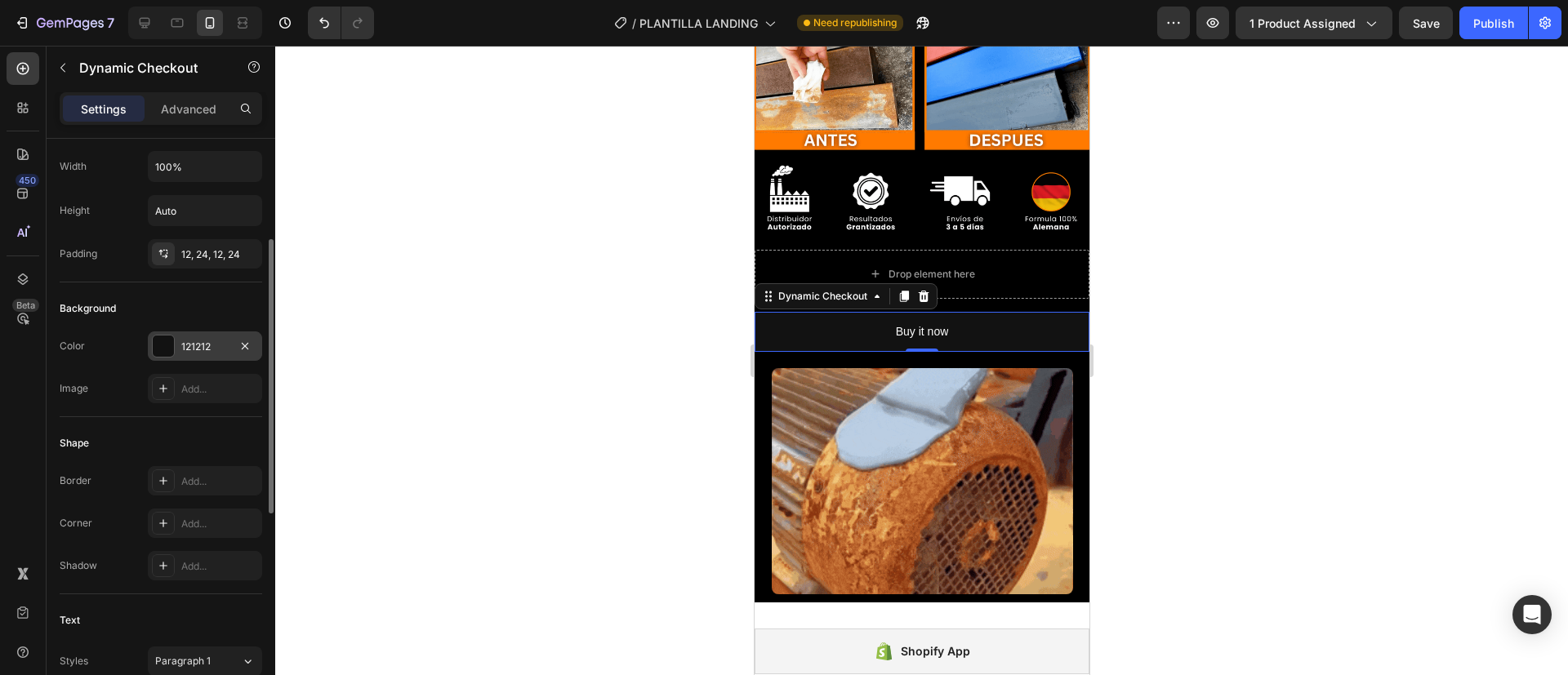
click at [164, 344] on div at bounding box center [163, 347] width 21 height 21
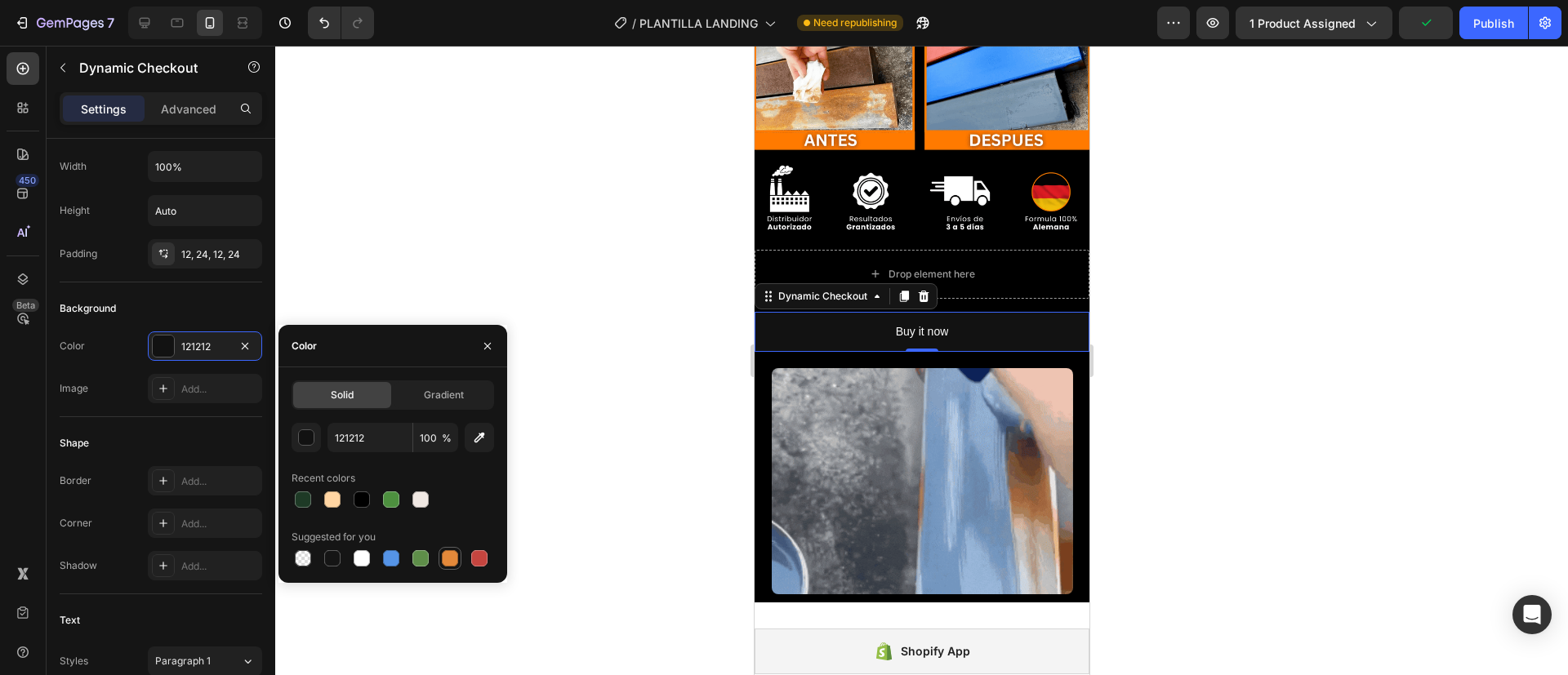
click at [460, 557] on div at bounding box center [450, 559] width 23 height 23
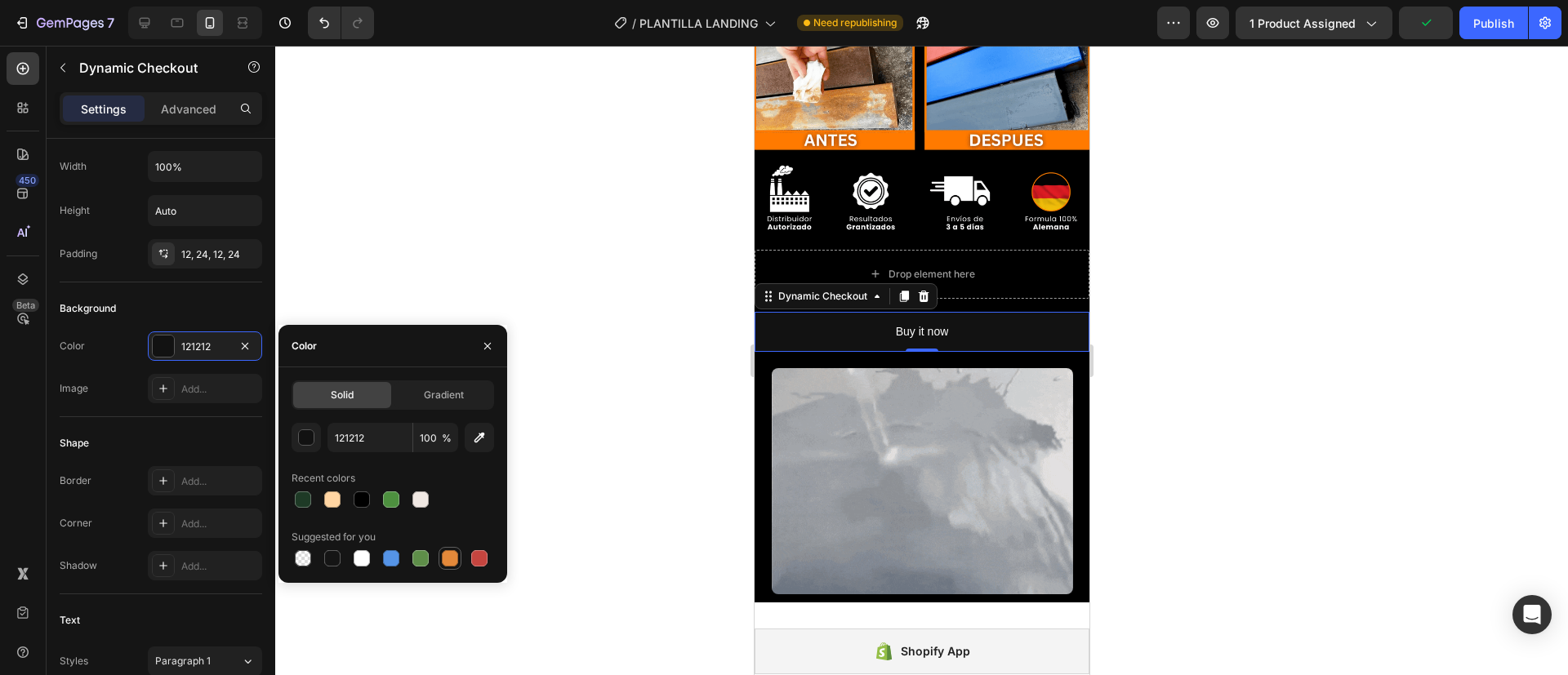
type input "E4893A"
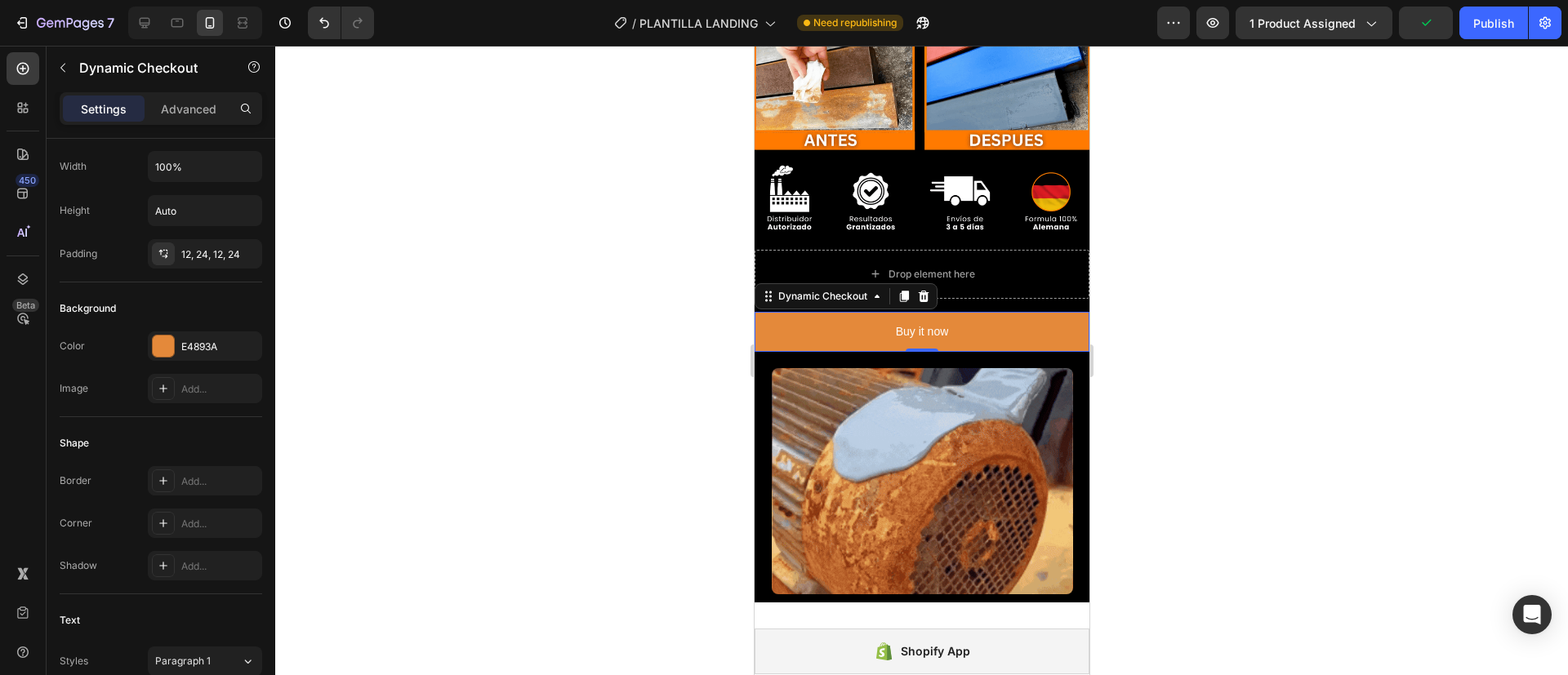
click at [373, 282] on div at bounding box center [922, 360] width 1293 height 629
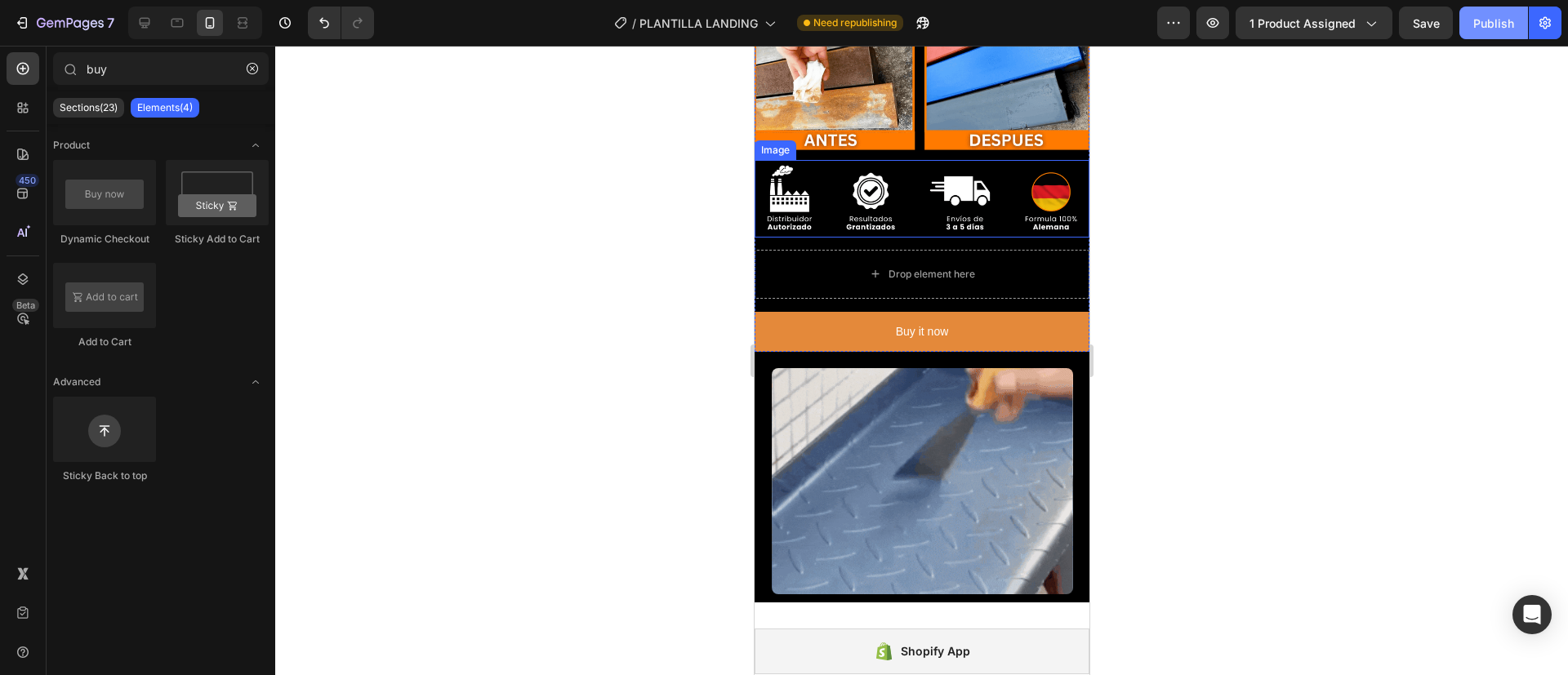
click at [1498, 19] on div "Publish" at bounding box center [1494, 23] width 41 height 17
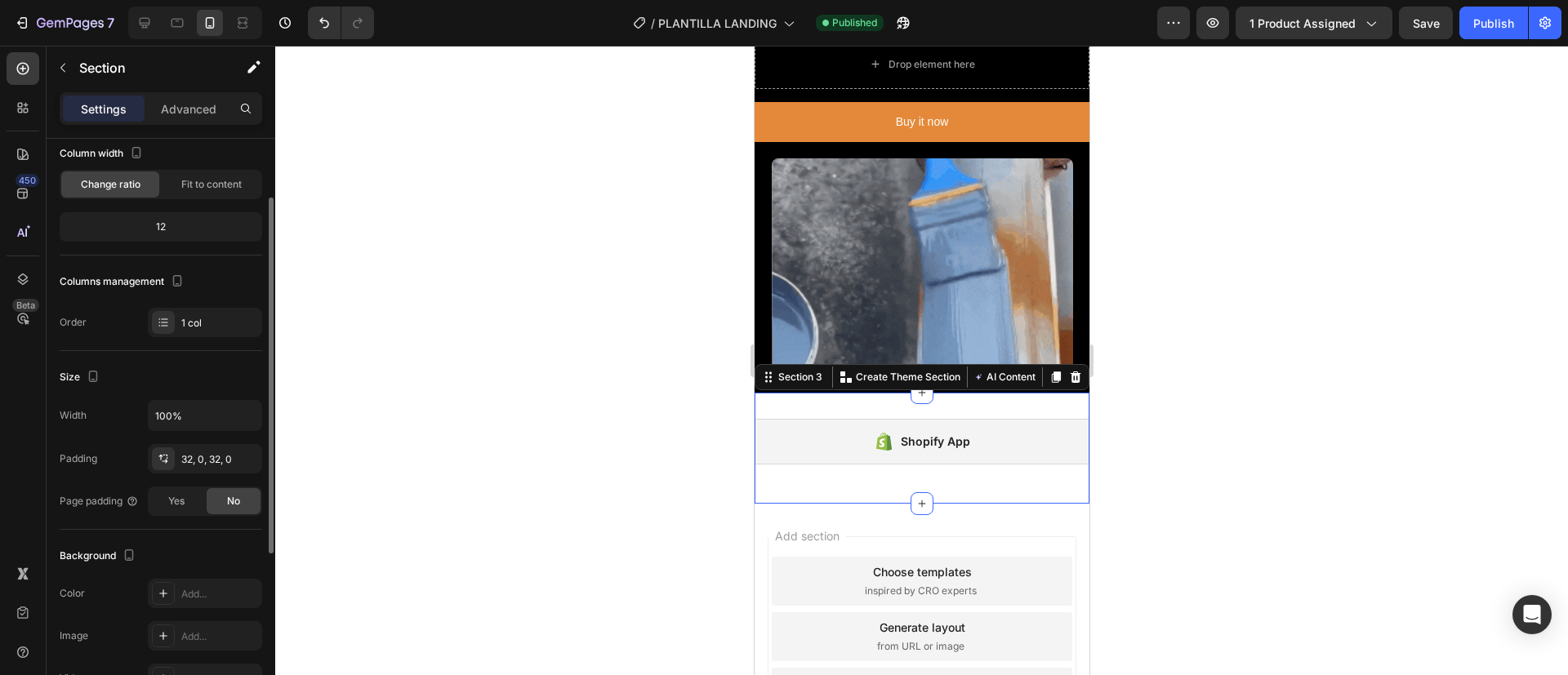
scroll to position [99, 0]
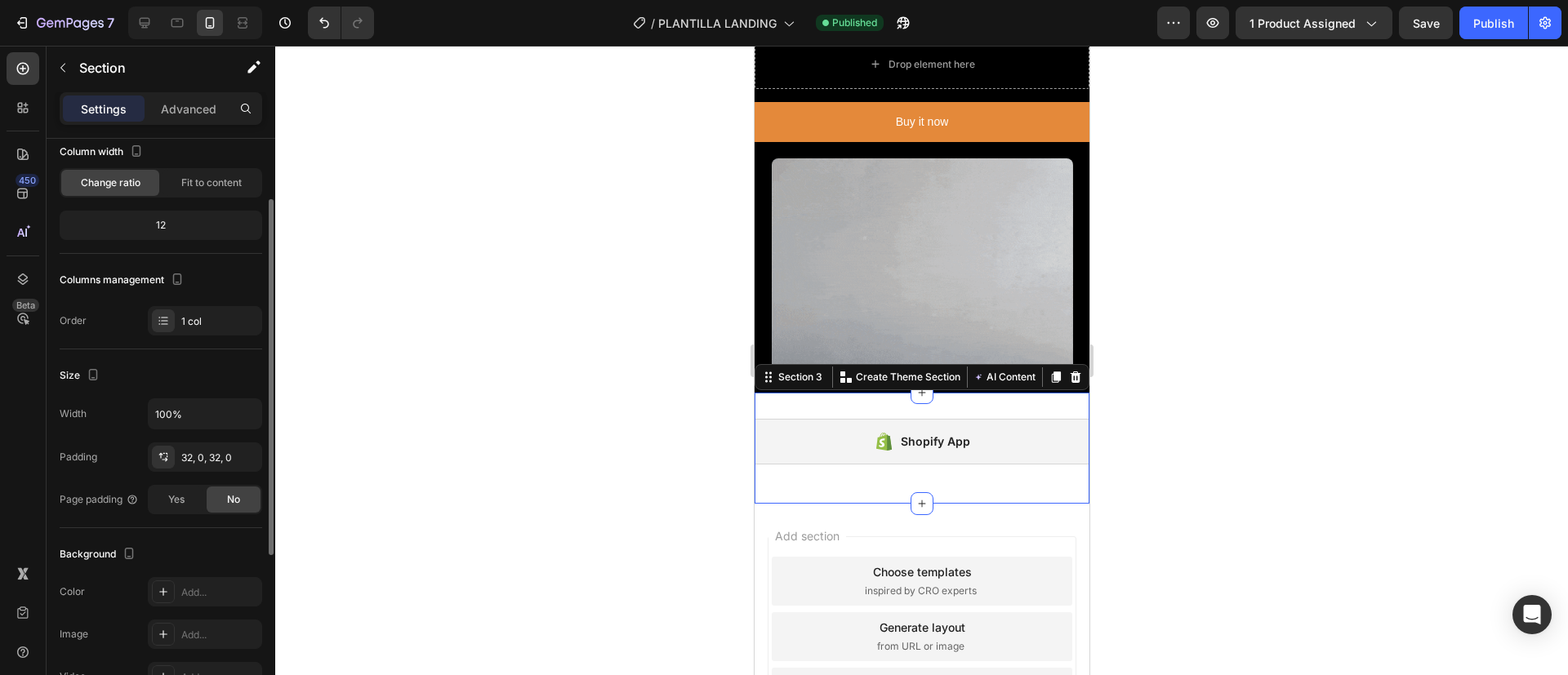
click at [520, 365] on div at bounding box center [922, 360] width 1293 height 629
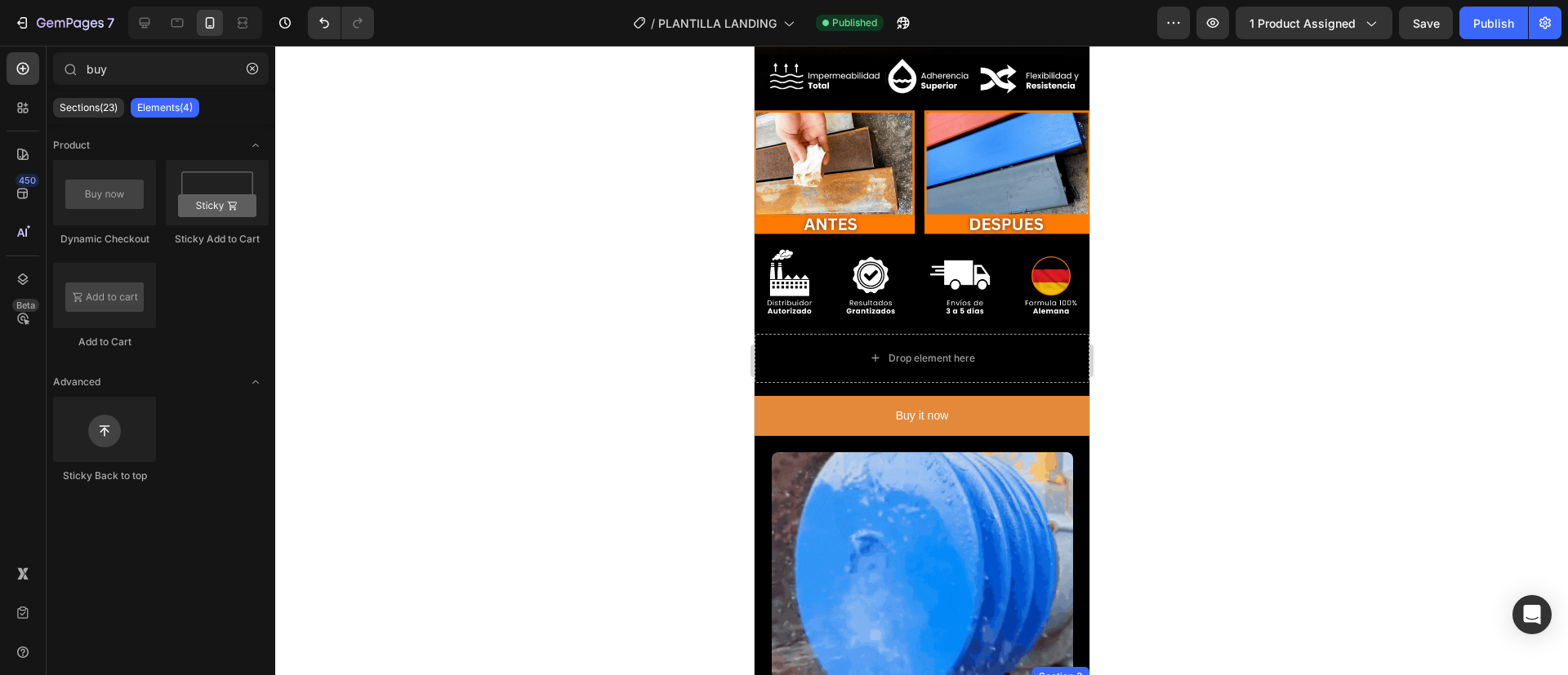
scroll to position [439, 0]
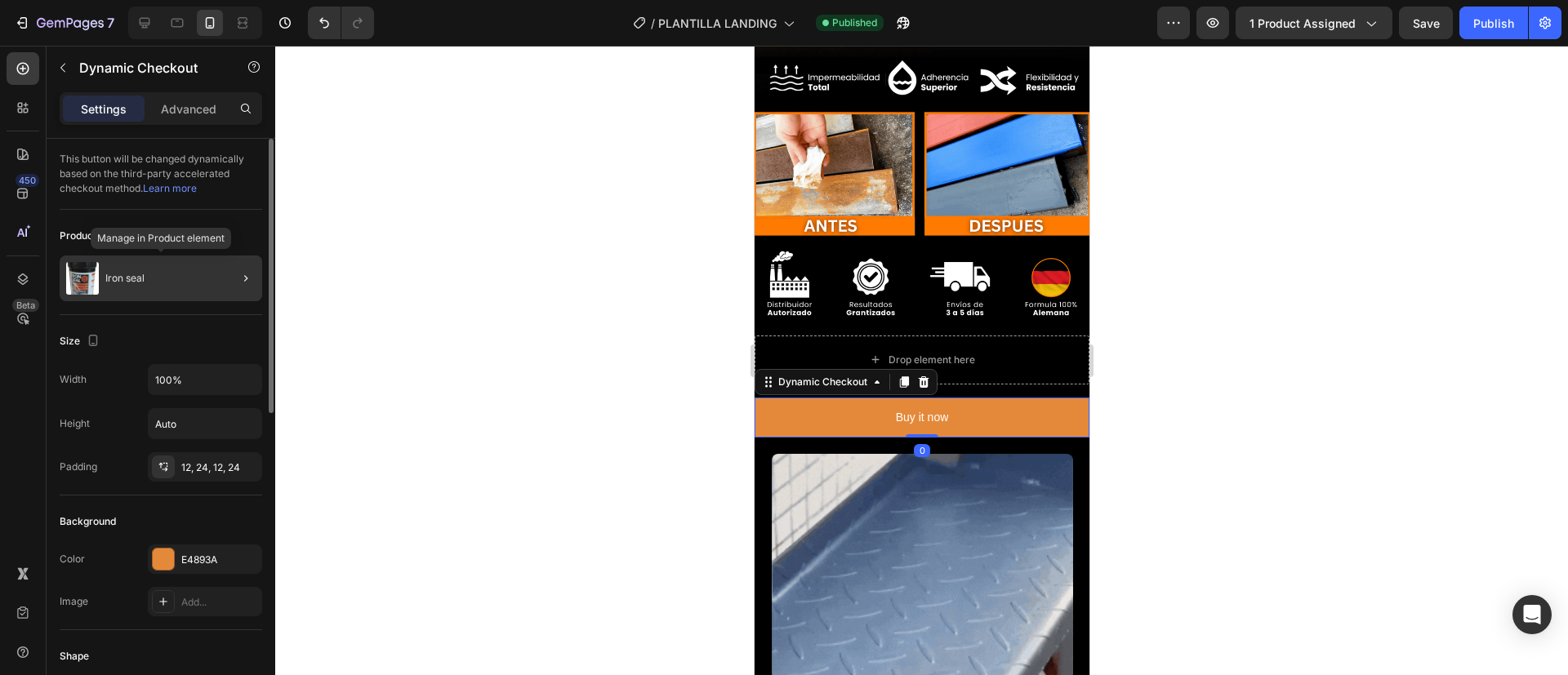
click at [200, 269] on div "Iron seal" at bounding box center [161, 279] width 203 height 46
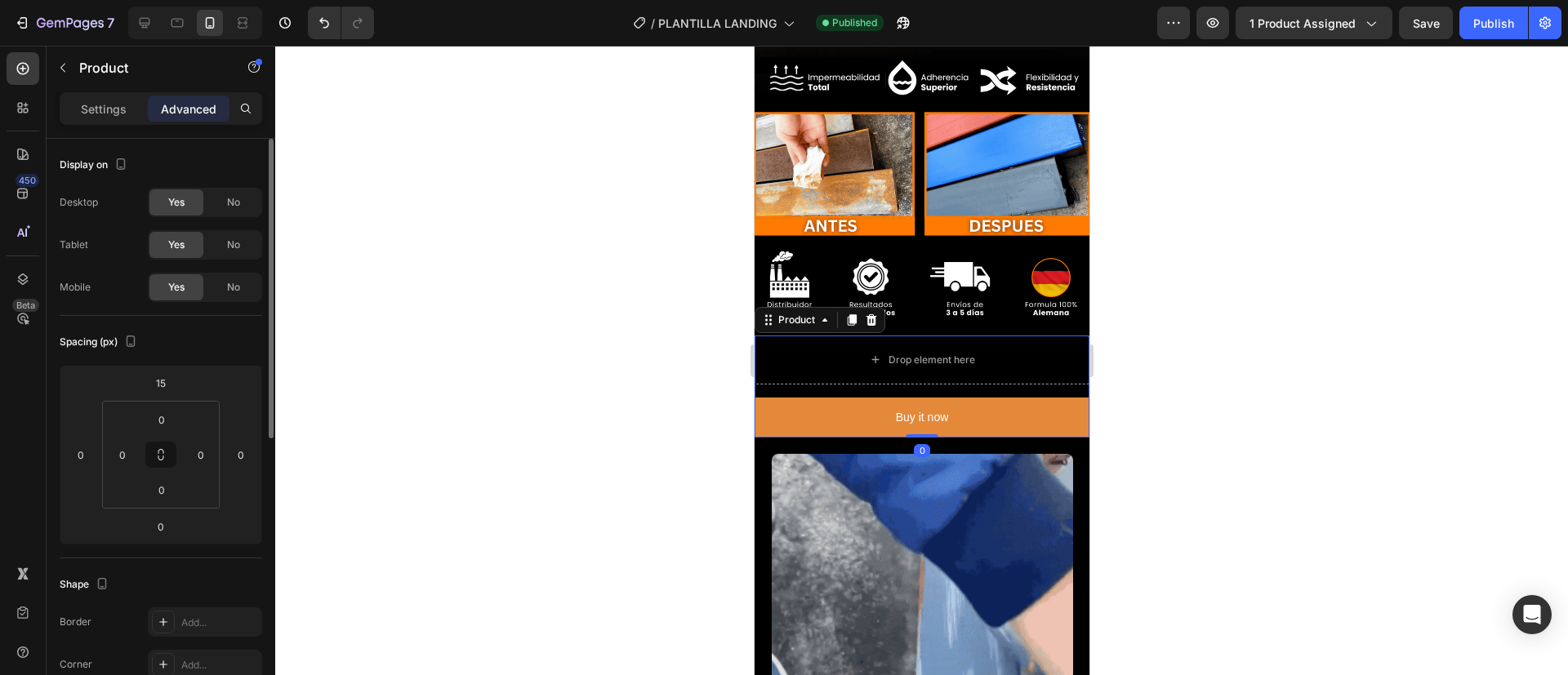
click at [404, 232] on div at bounding box center [922, 360] width 1293 height 629
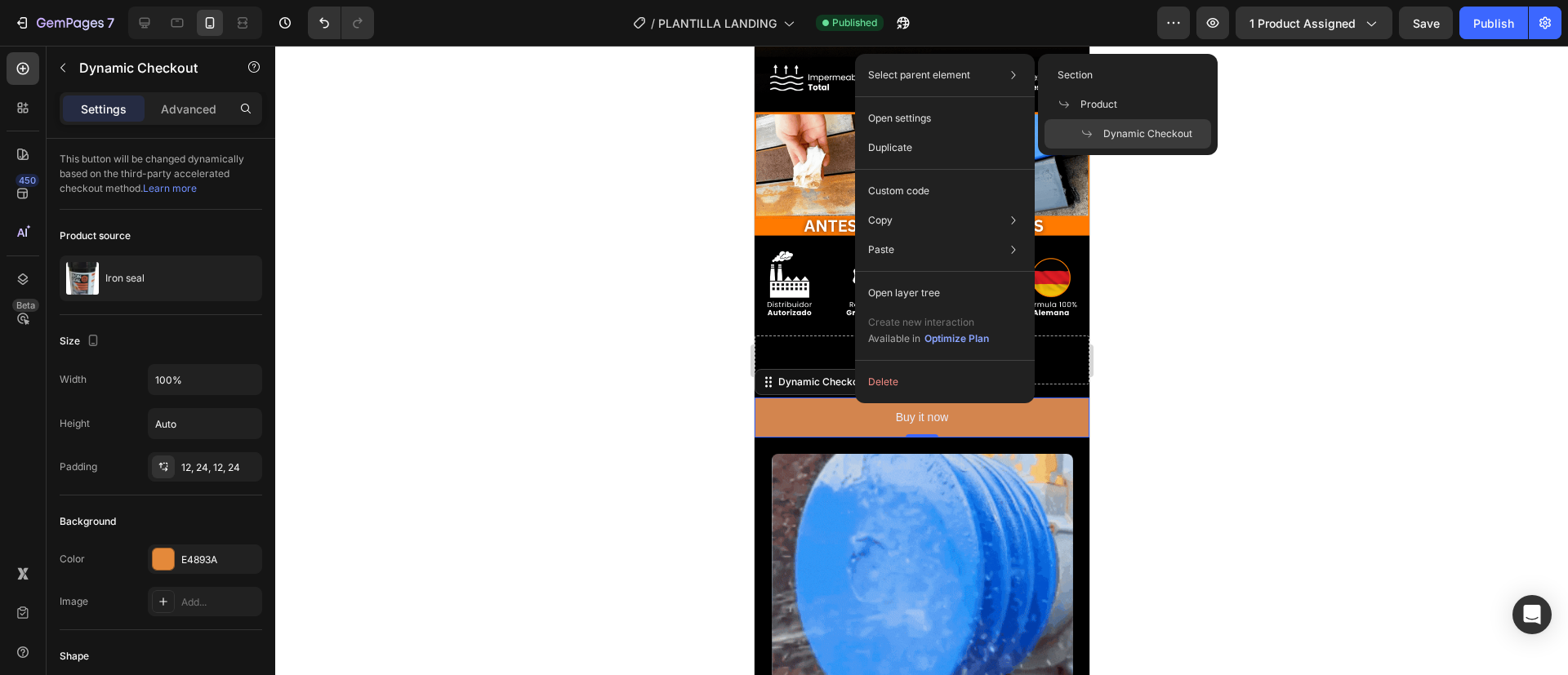
click at [1094, 132] on span at bounding box center [1092, 134] width 23 height 13
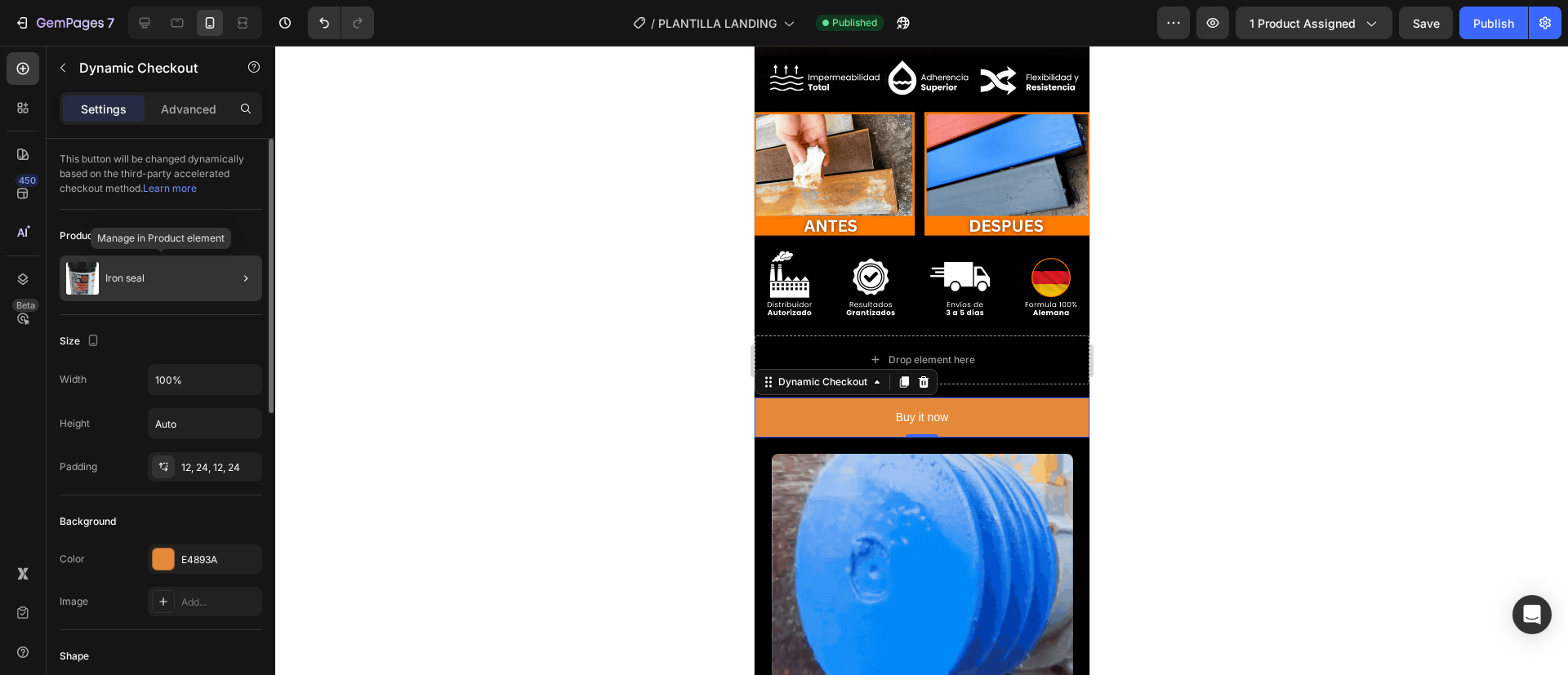
click at [178, 287] on div "Iron seal" at bounding box center [161, 279] width 203 height 46
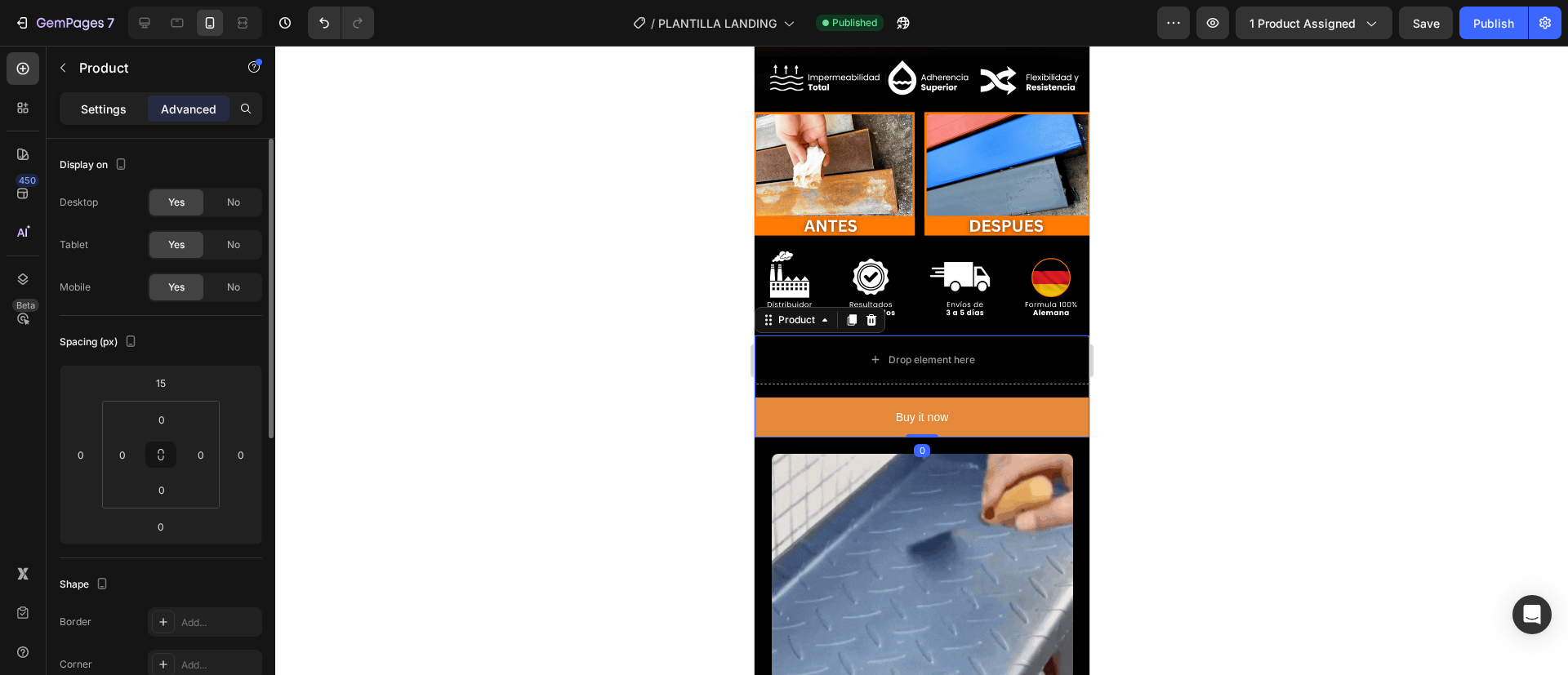
drag, startPoint x: 99, startPoint y: 92, endPoint x: 99, endPoint y: 106, distance: 14.0
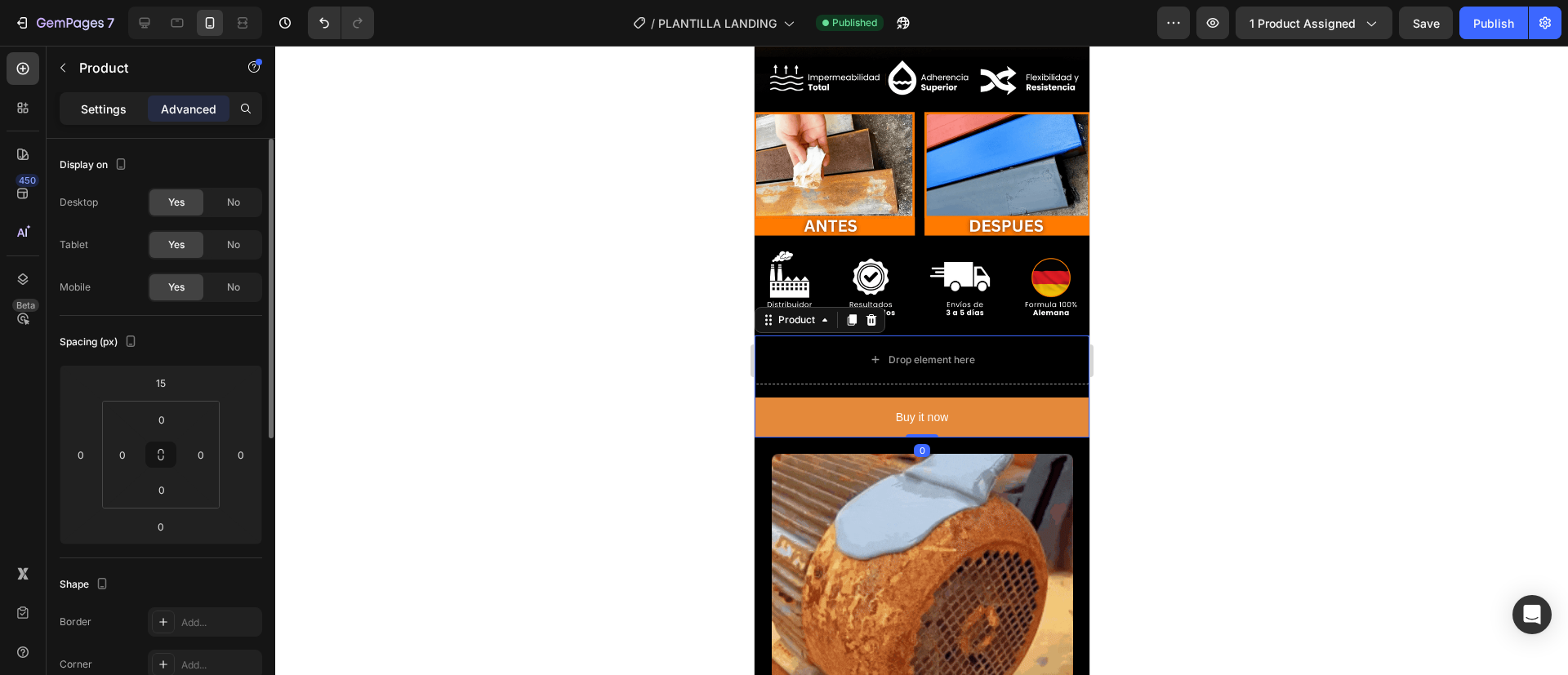
click at [99, 106] on div "Settings Advanced" at bounding box center [161, 109] width 203 height 32
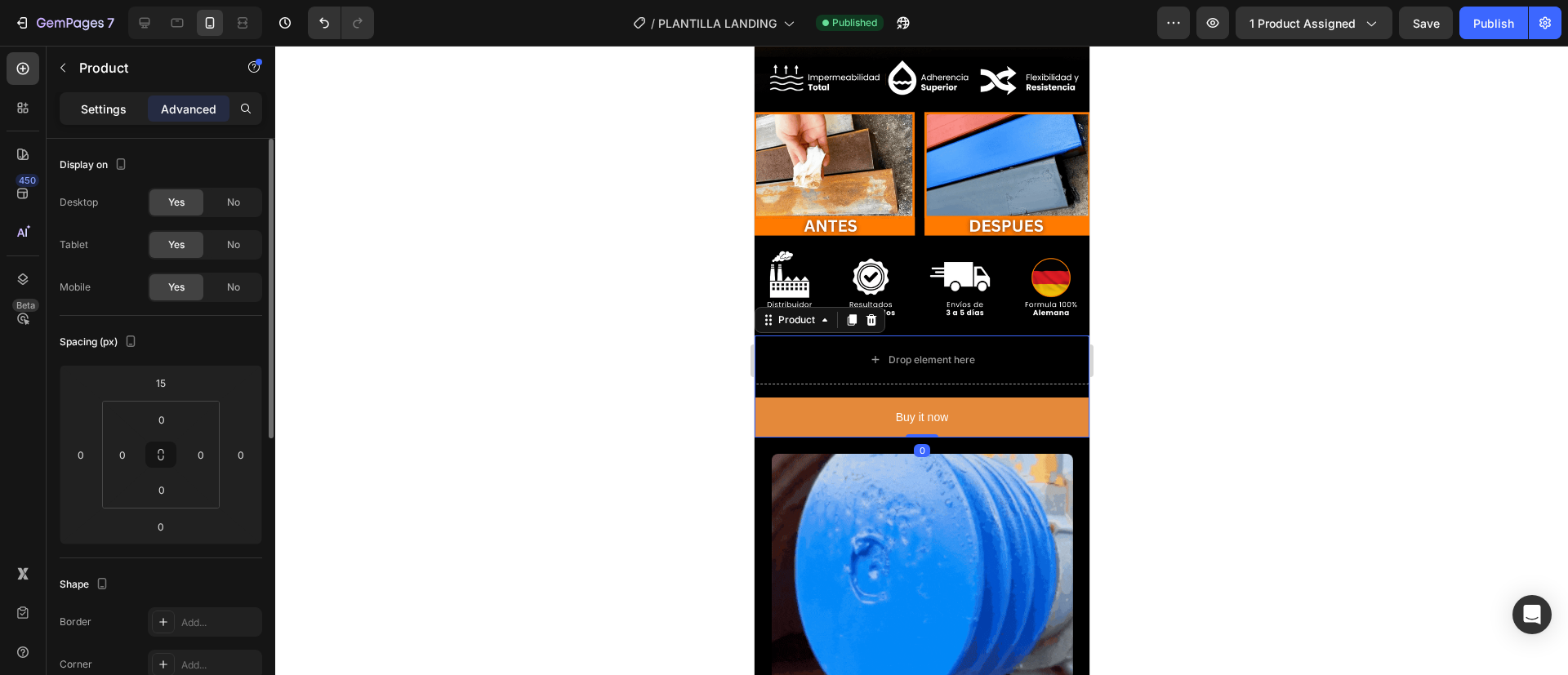
click at [99, 106] on p "Settings" at bounding box center [104, 109] width 46 height 17
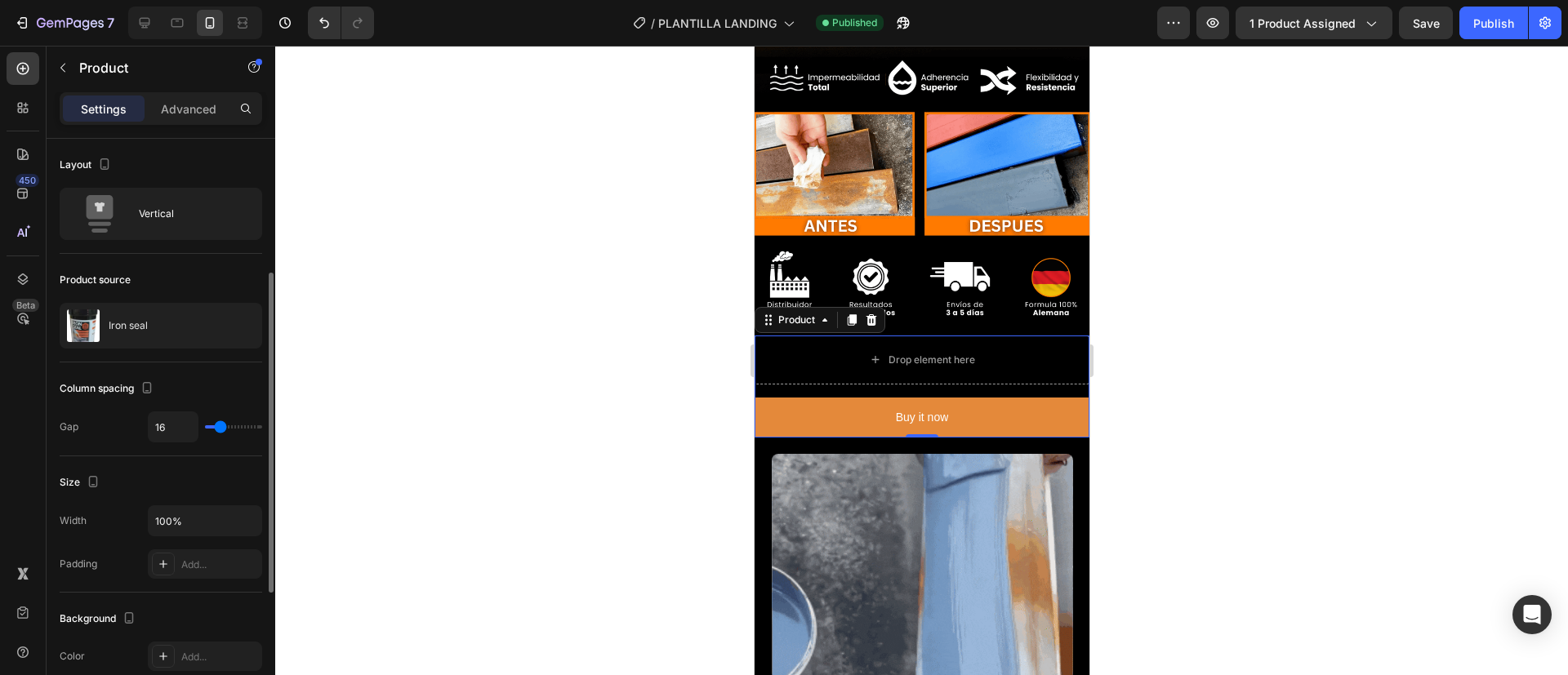
scroll to position [167, 0]
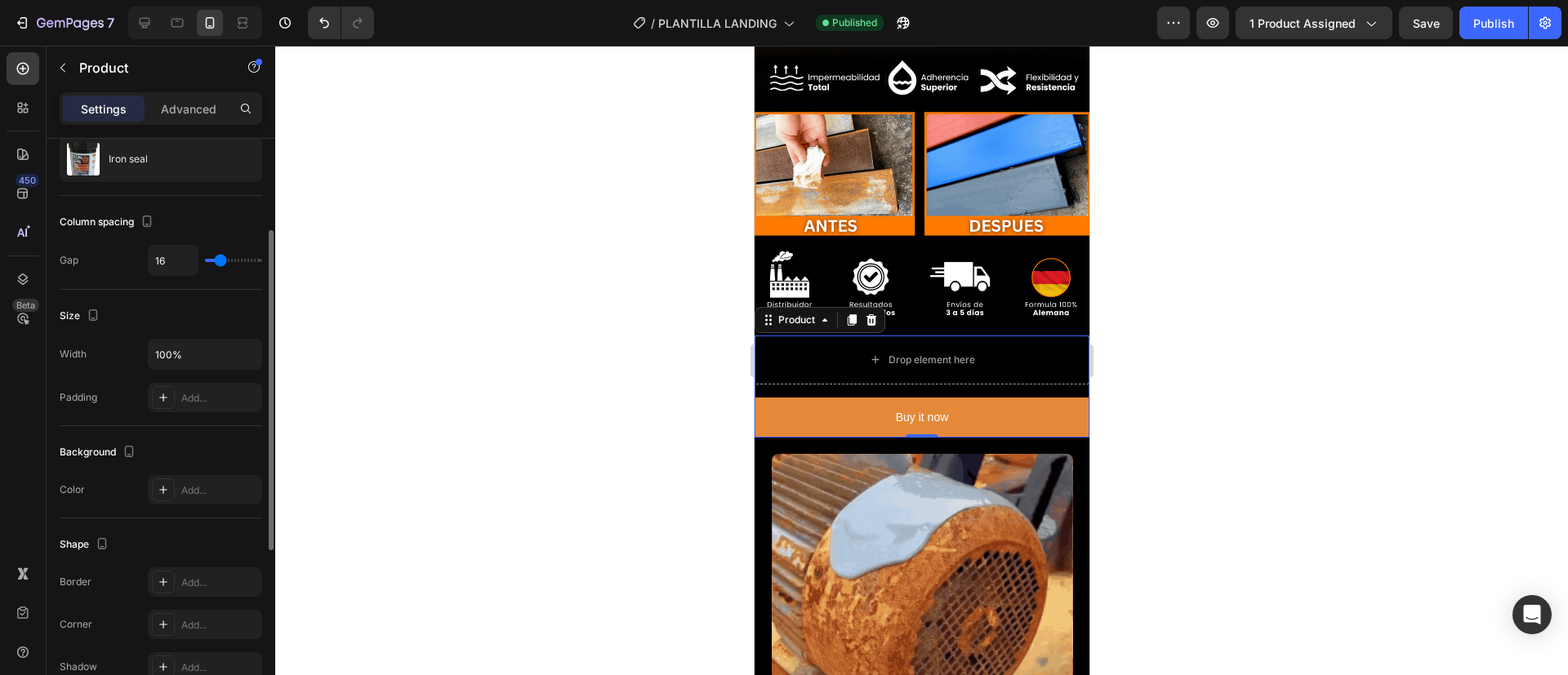
type input "19"
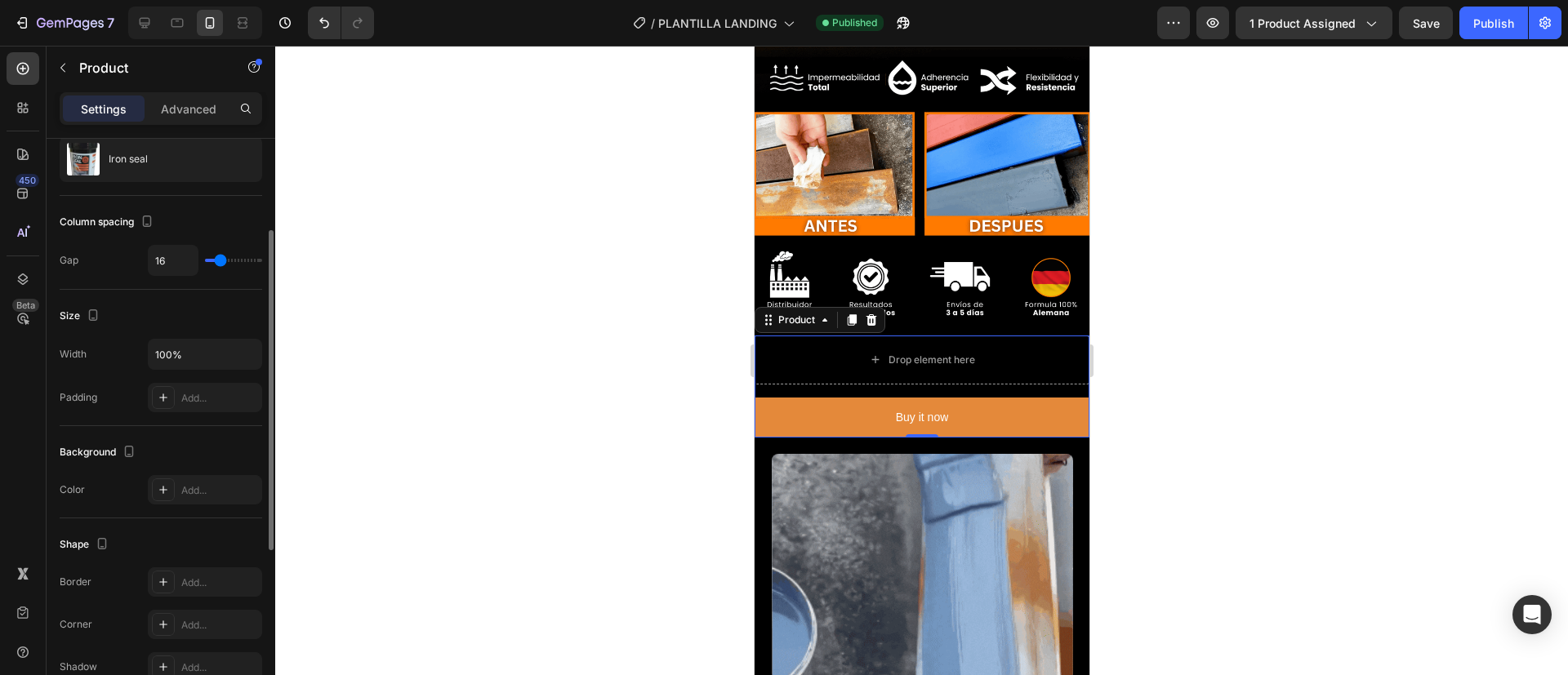
type input "19"
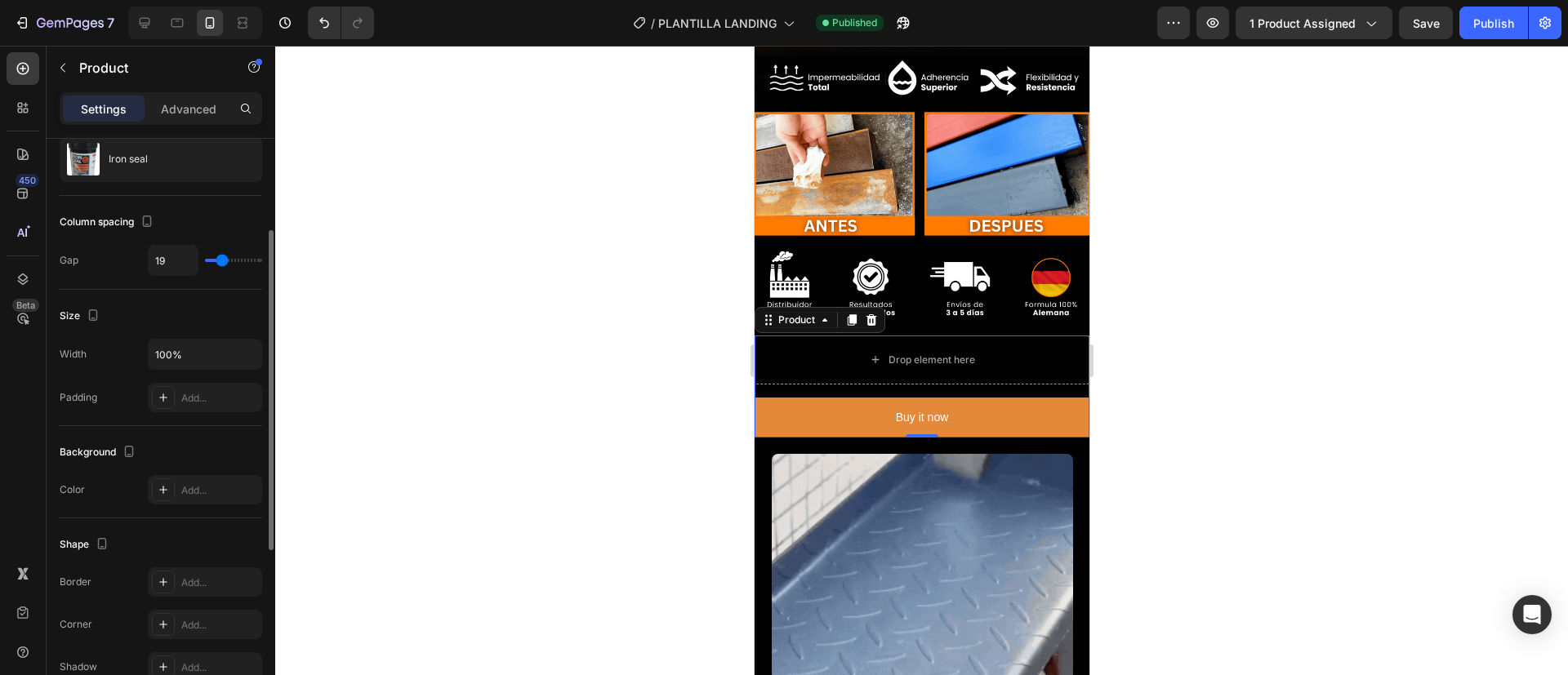
type input "80"
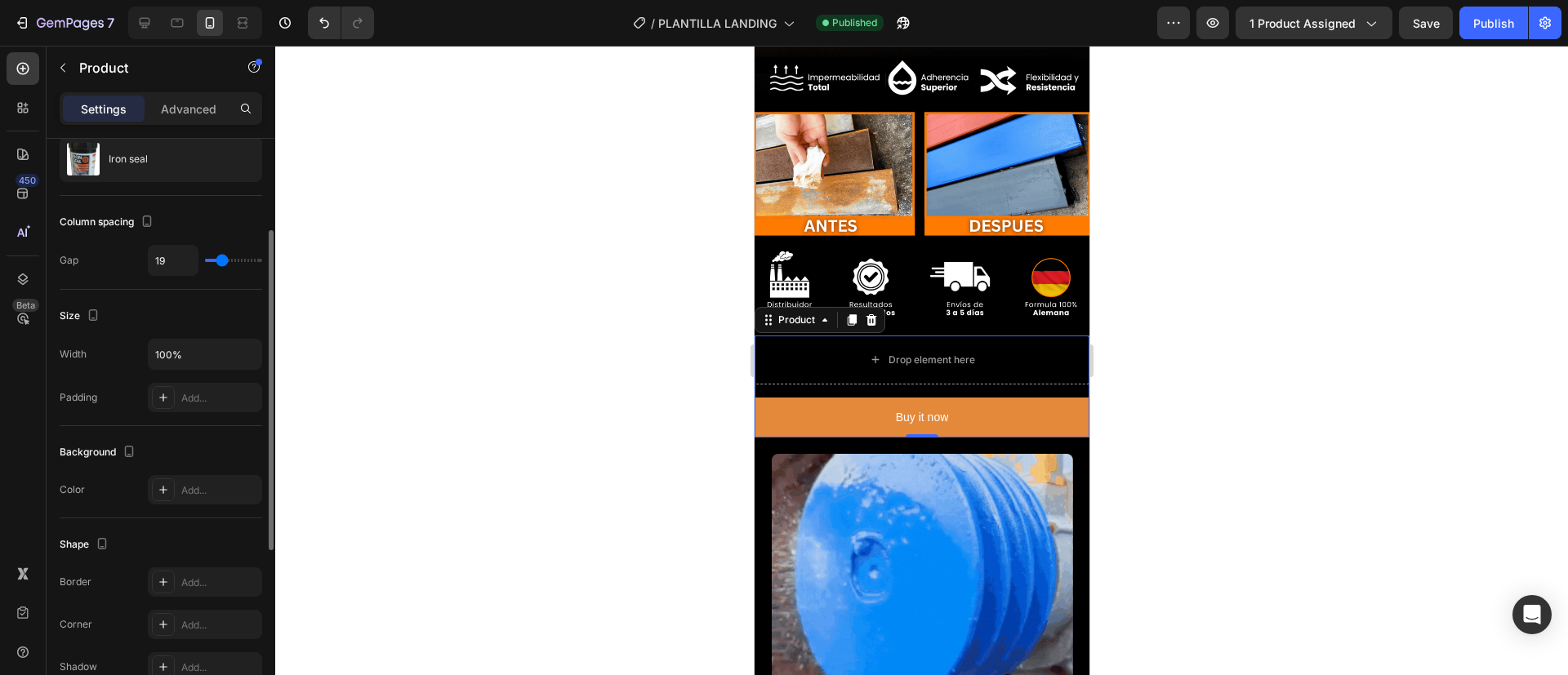
type input "80"
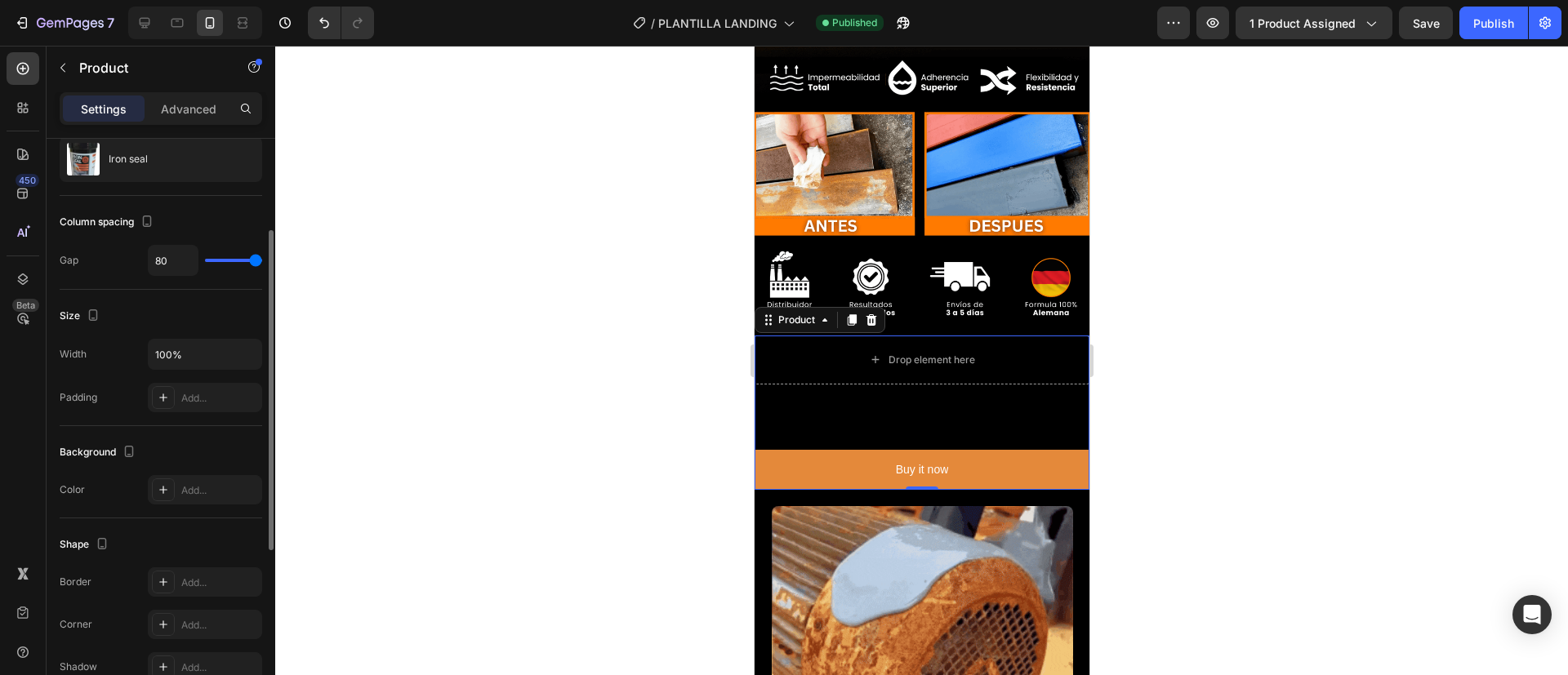
type input "24"
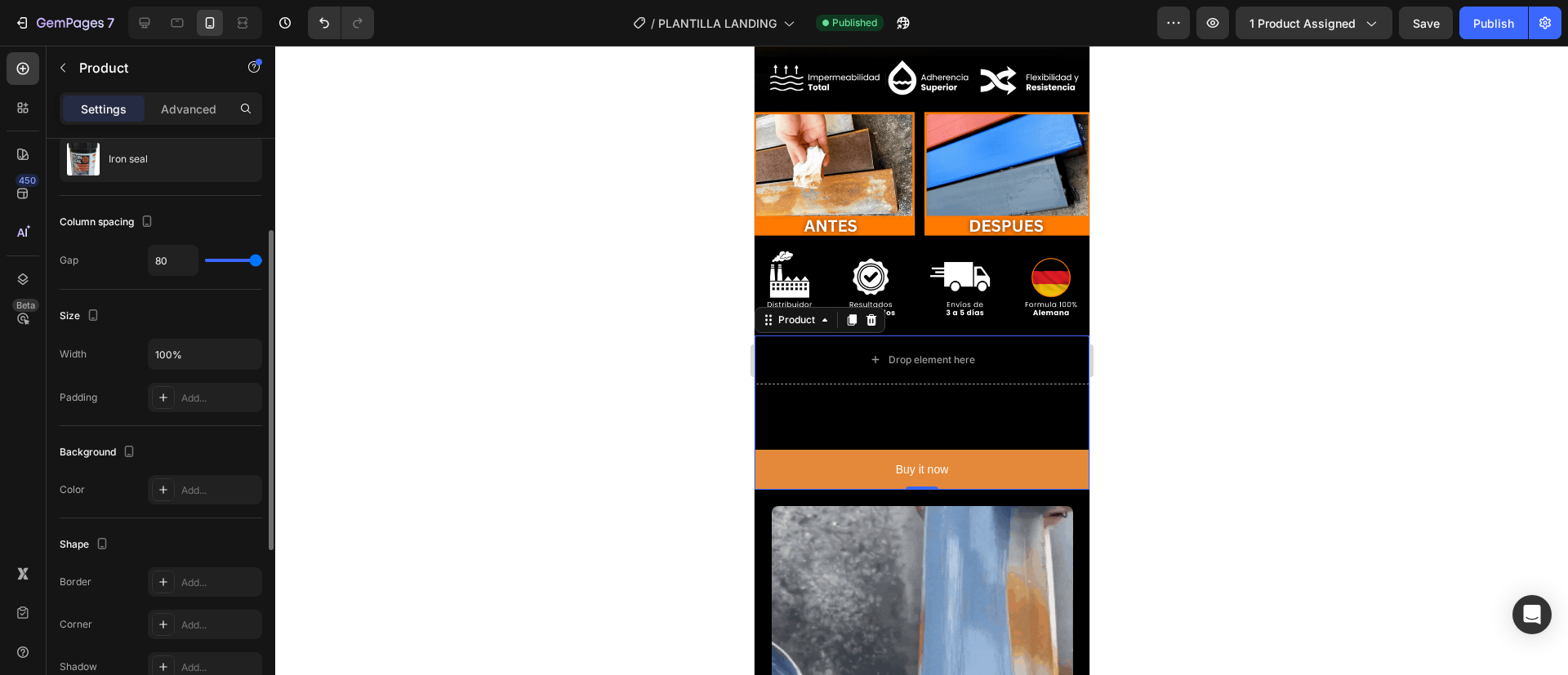
type input "24"
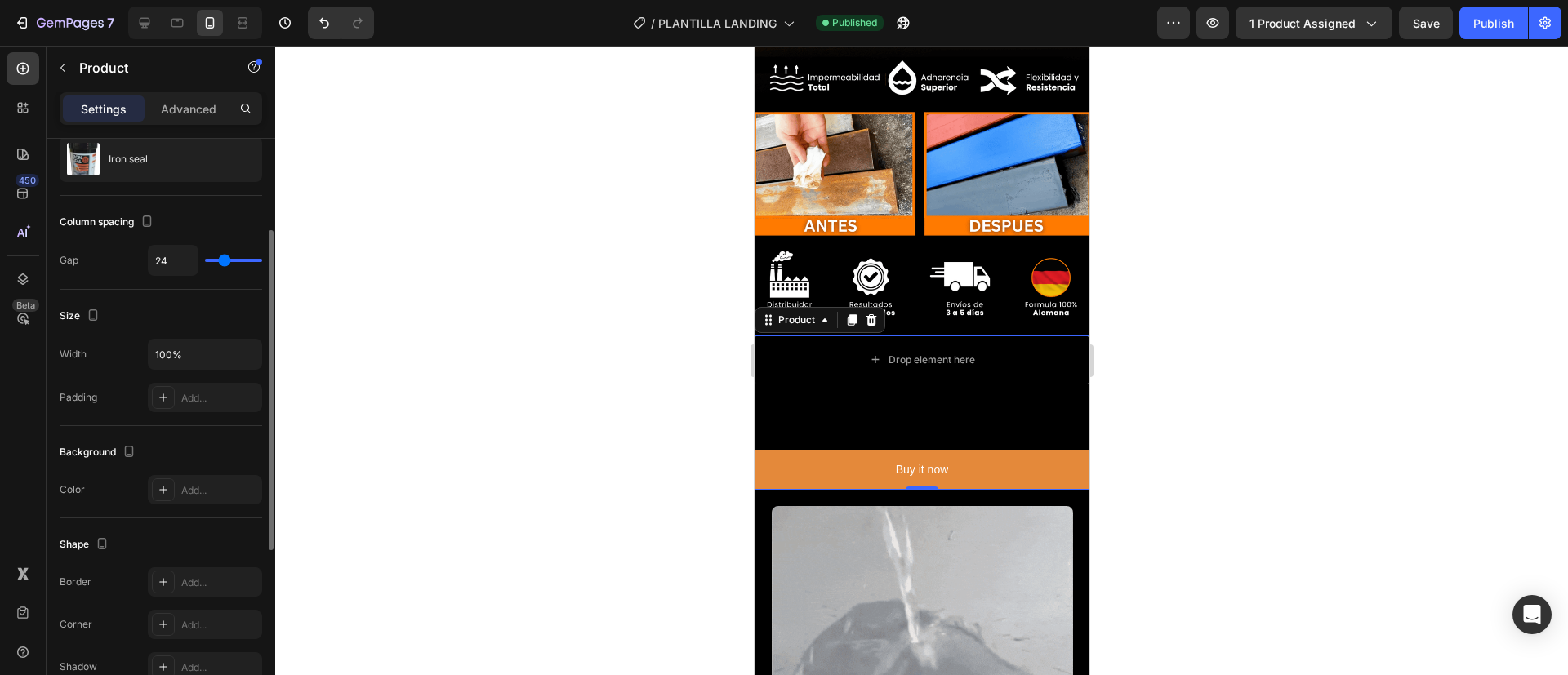
type input "0"
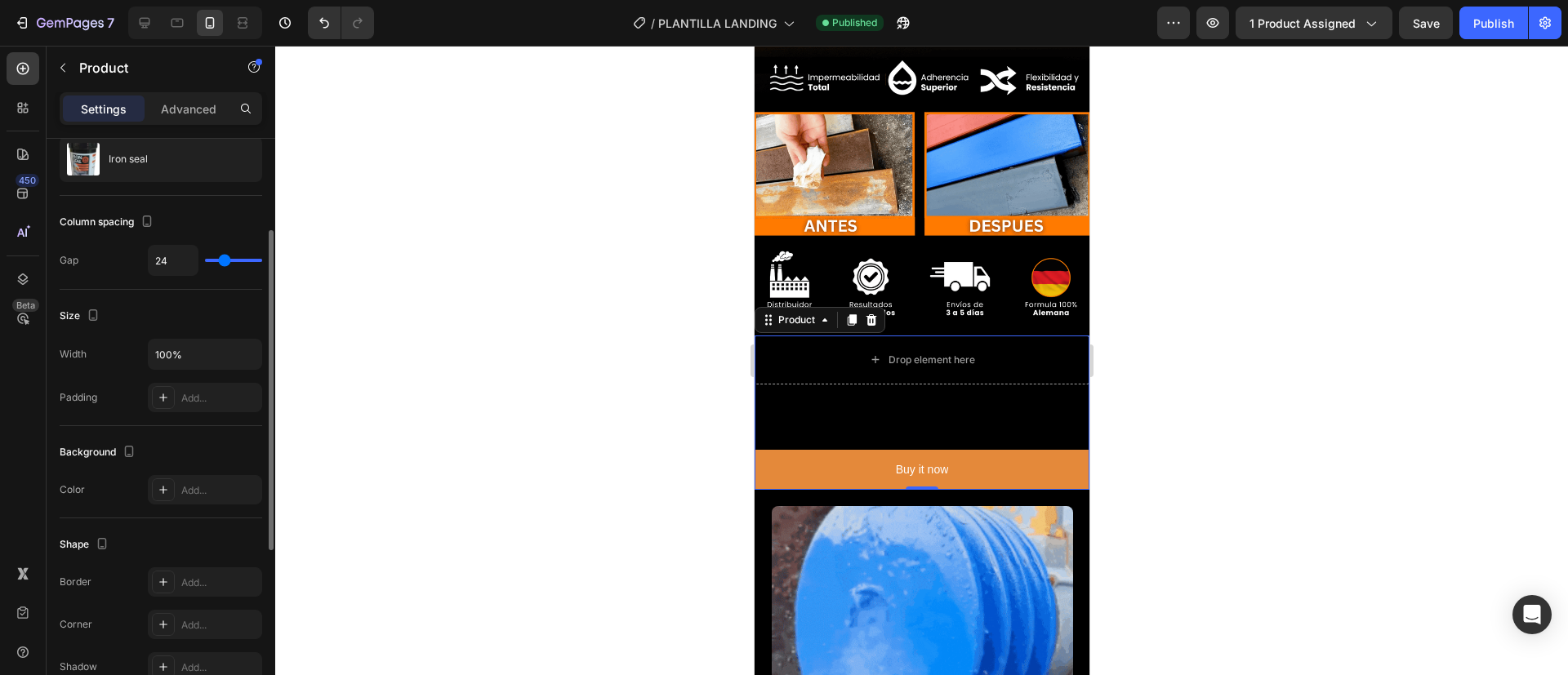
type input "0"
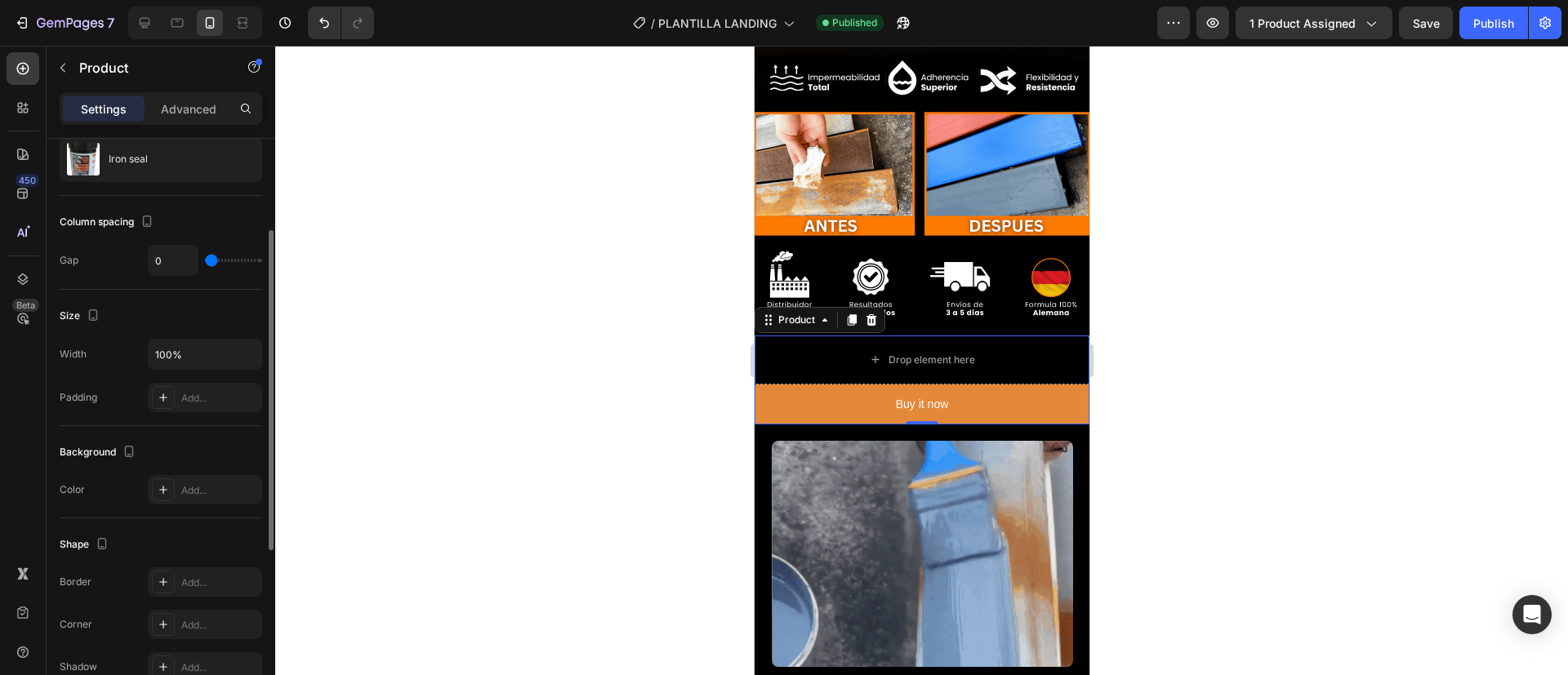
type input "1"
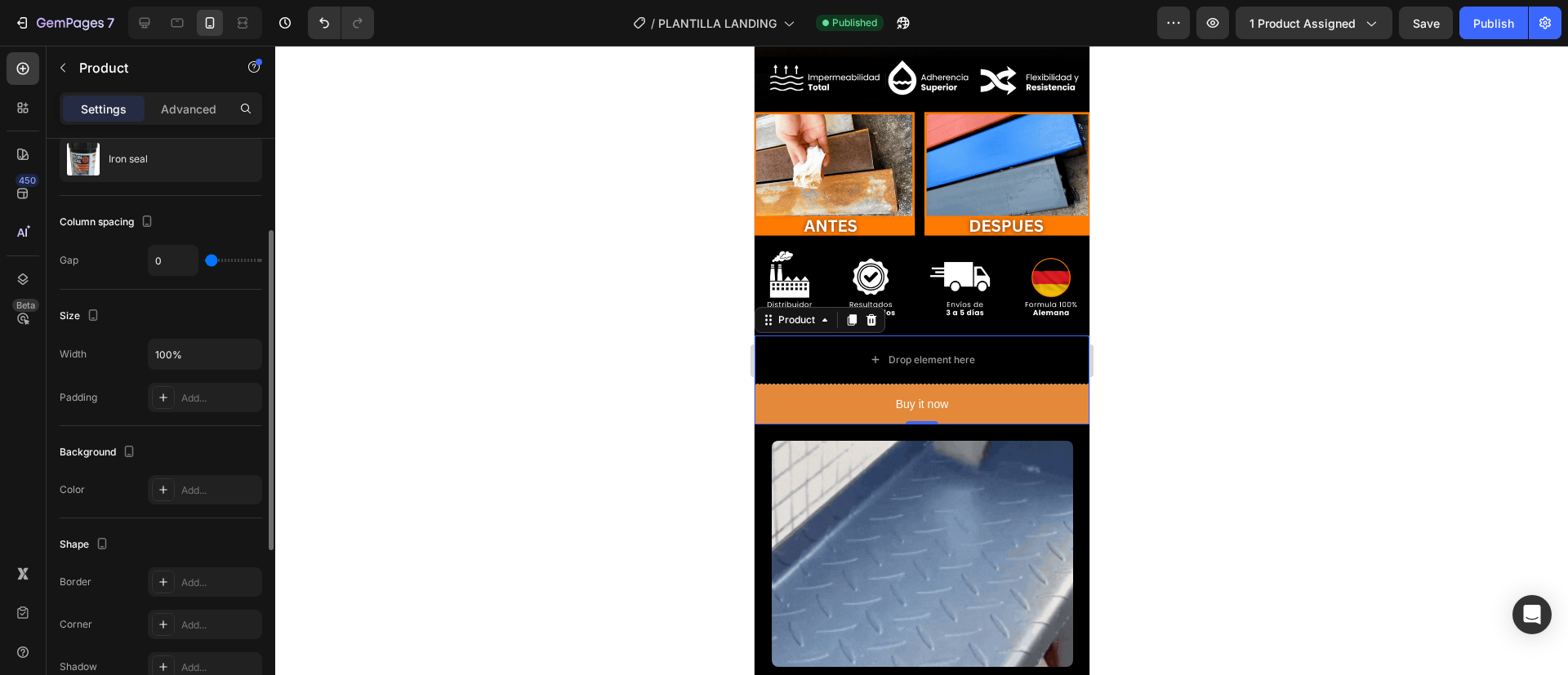
type input "1"
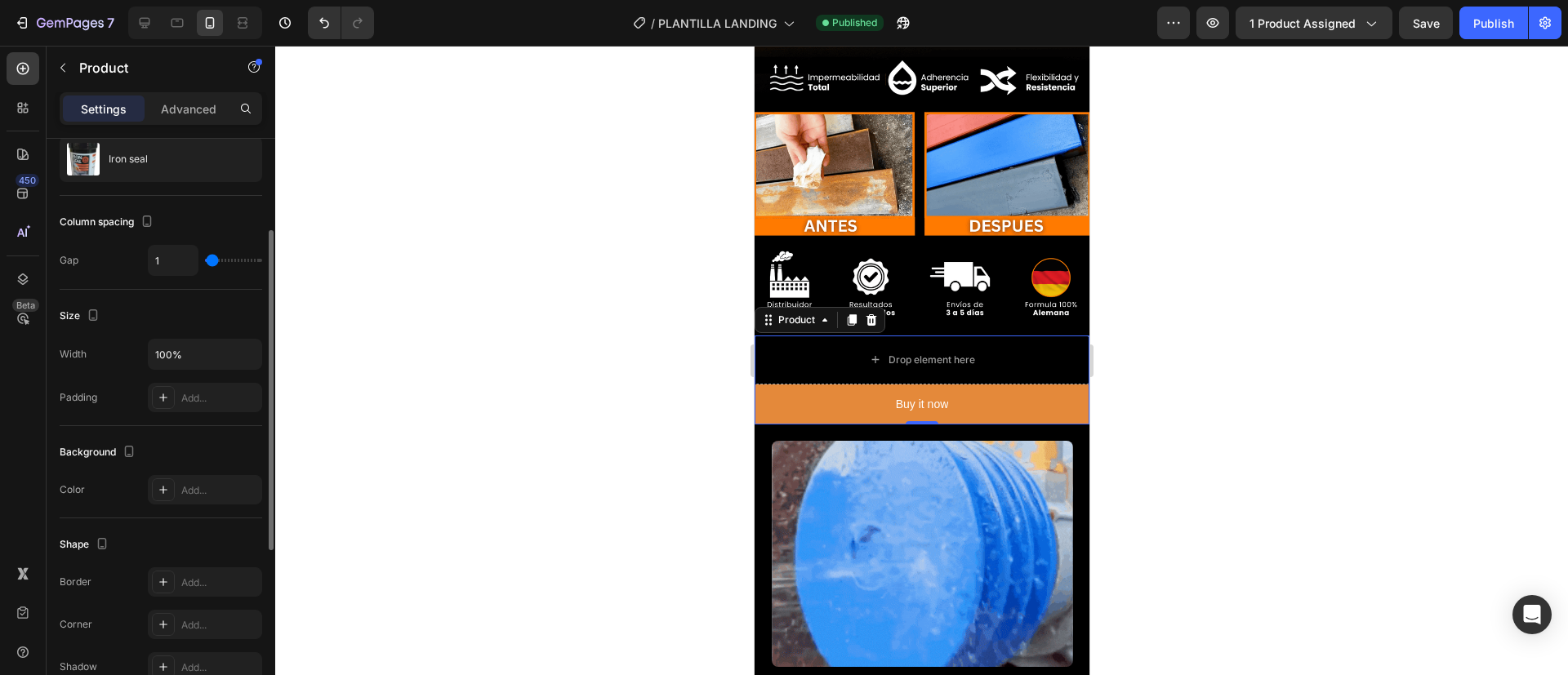
type input "4"
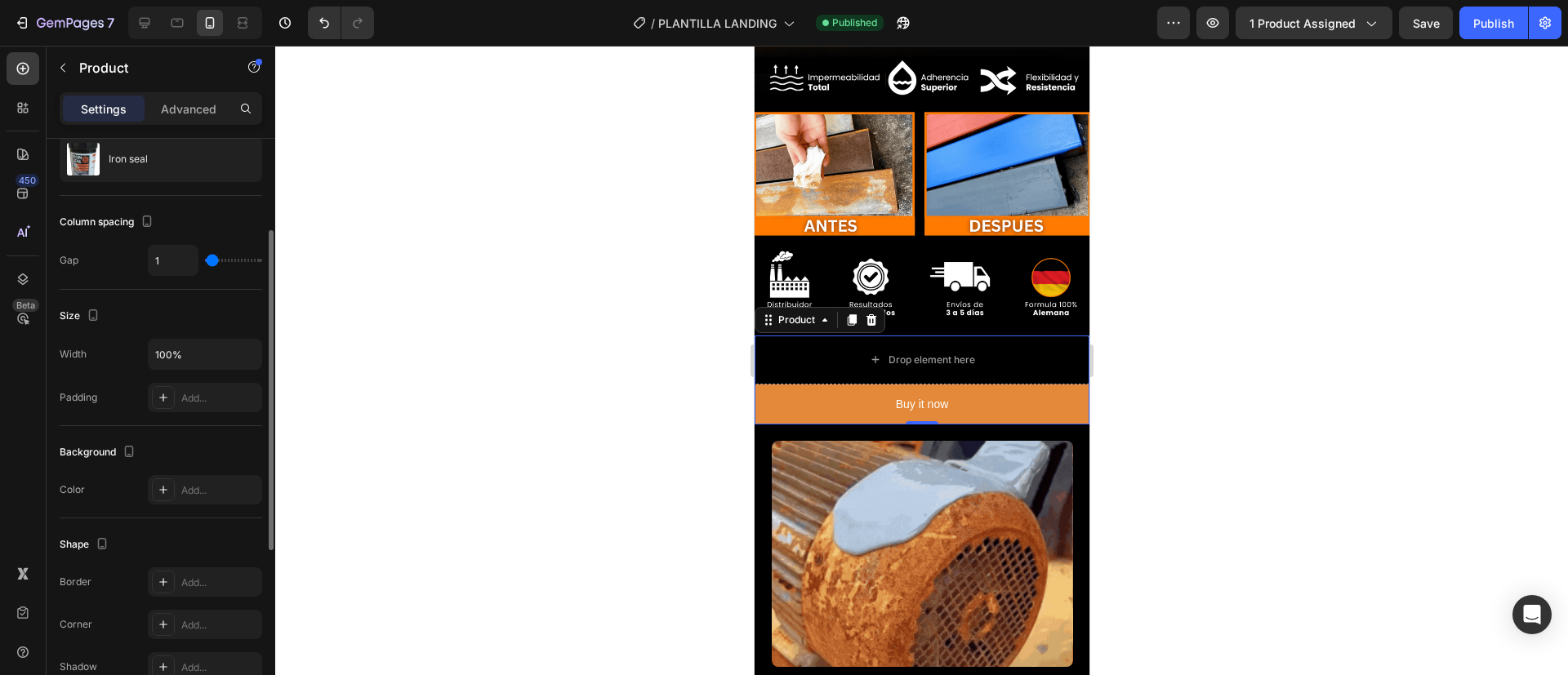
type input "4"
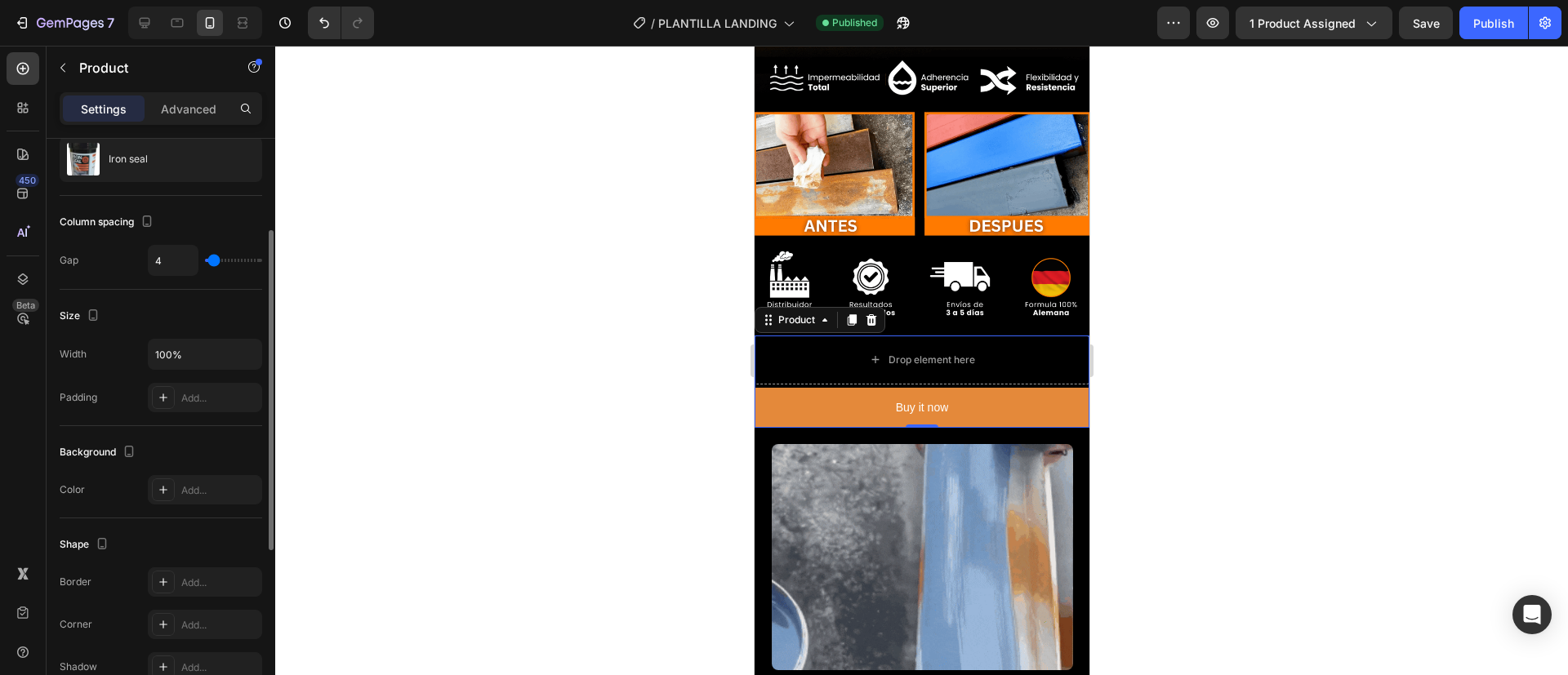
type input "6"
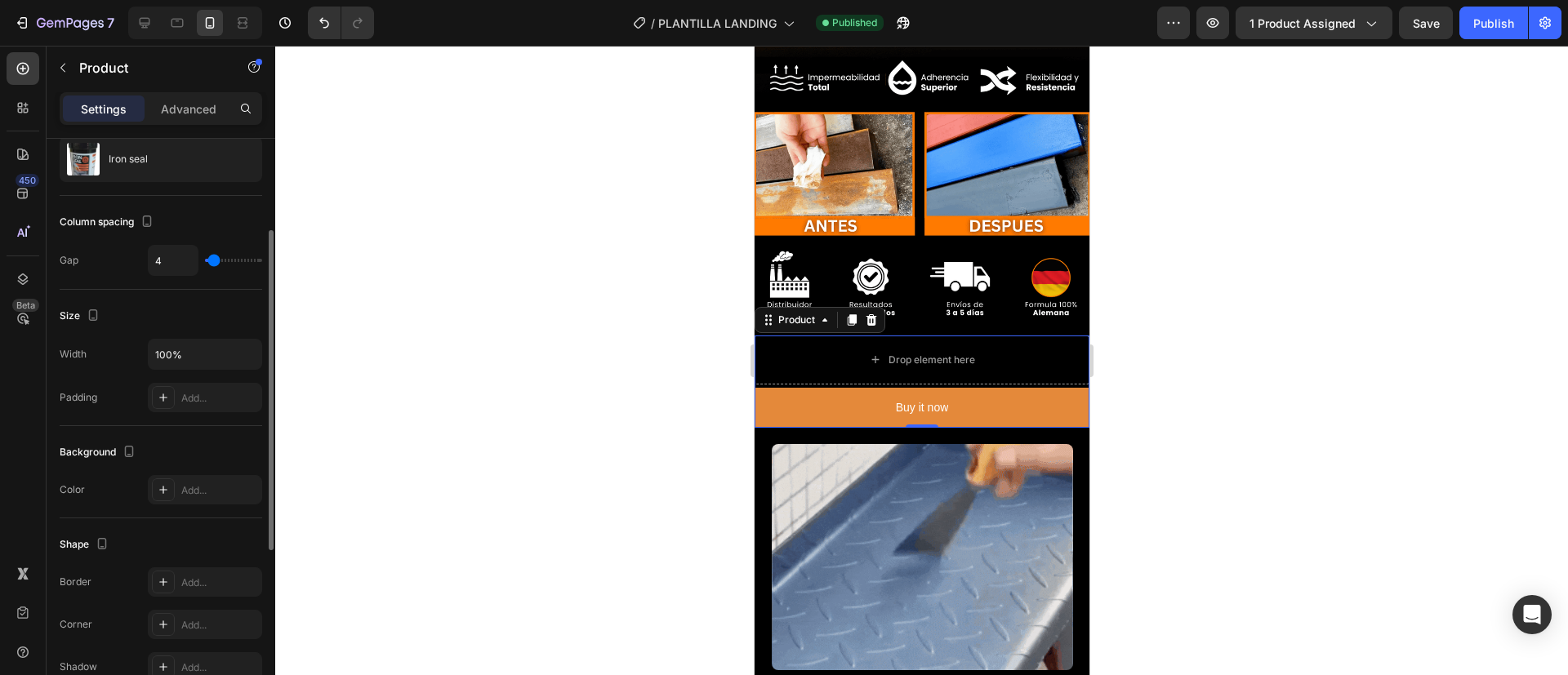
type input "6"
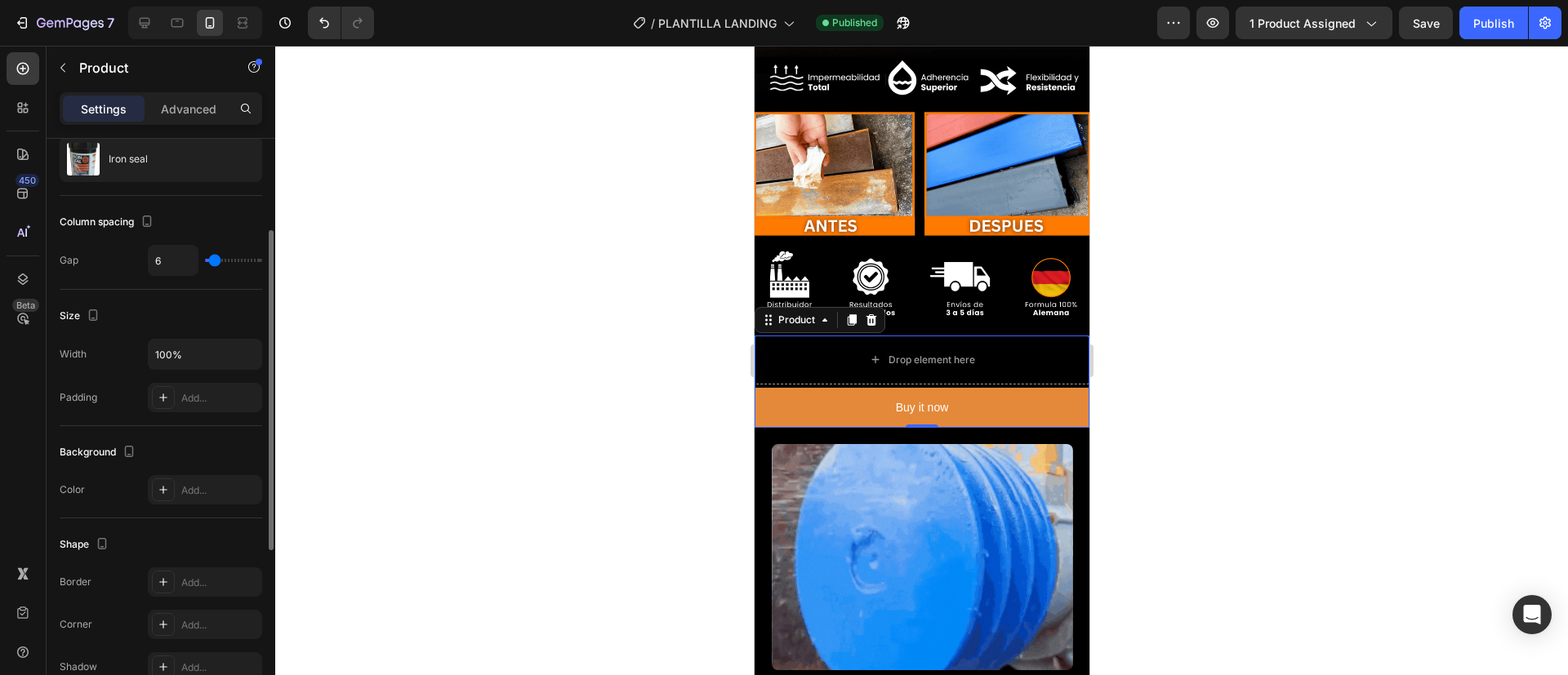
type input "9"
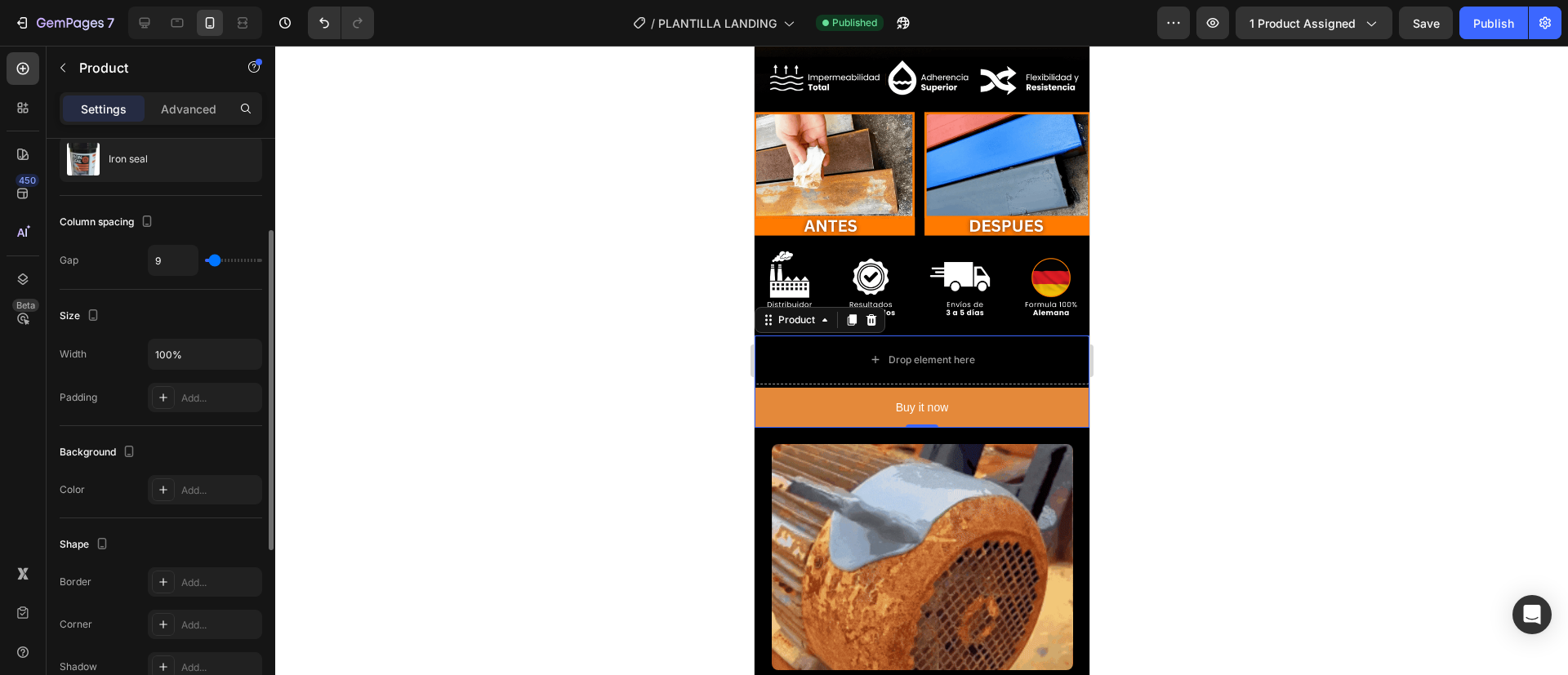
type input "9"
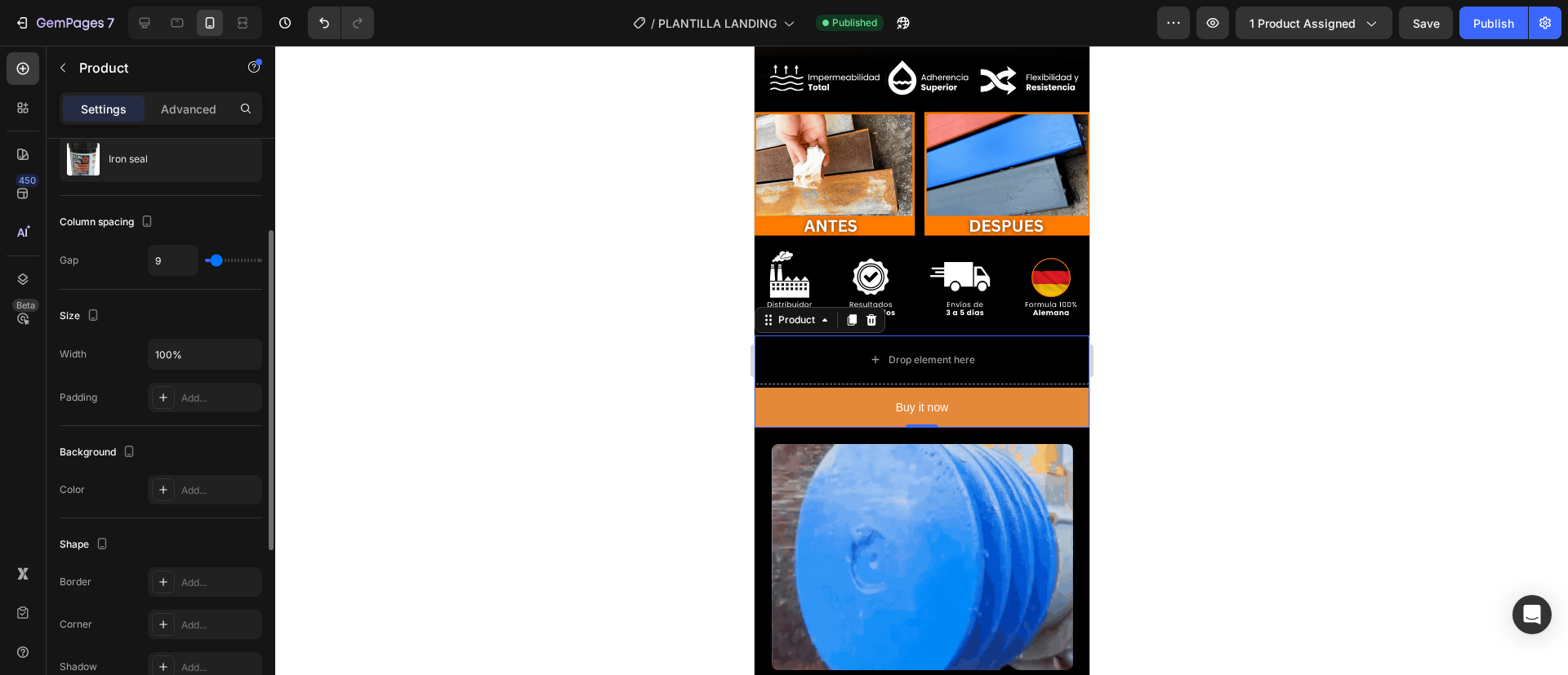
type input "10"
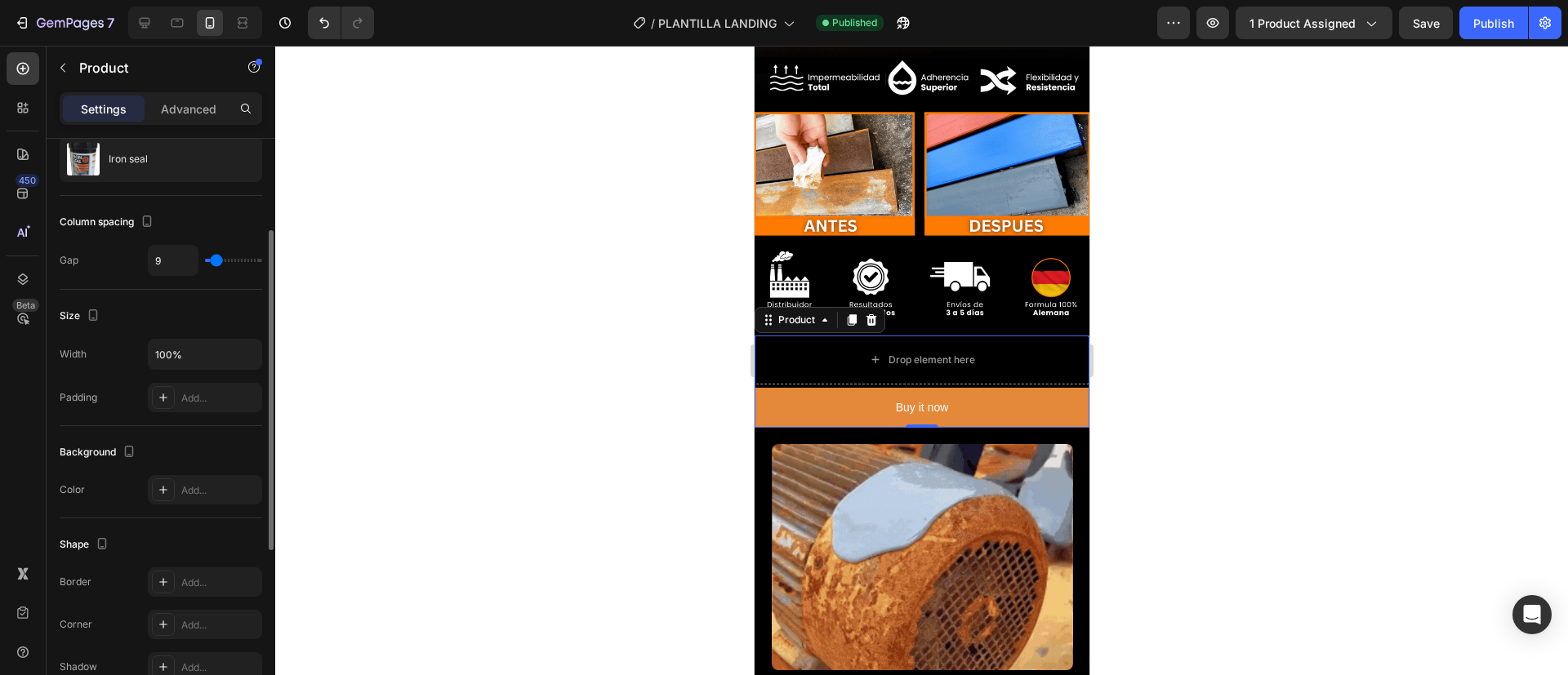
type input "10"
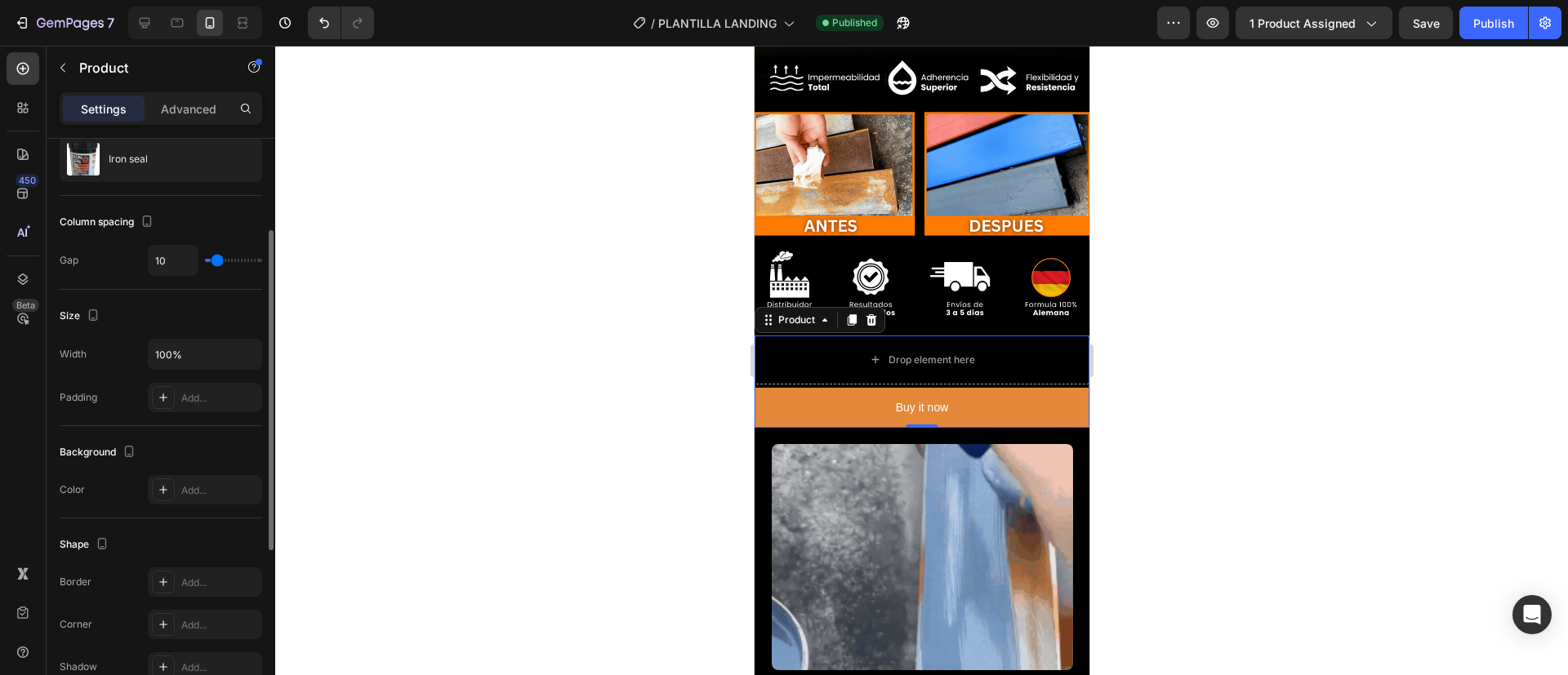
type input "12"
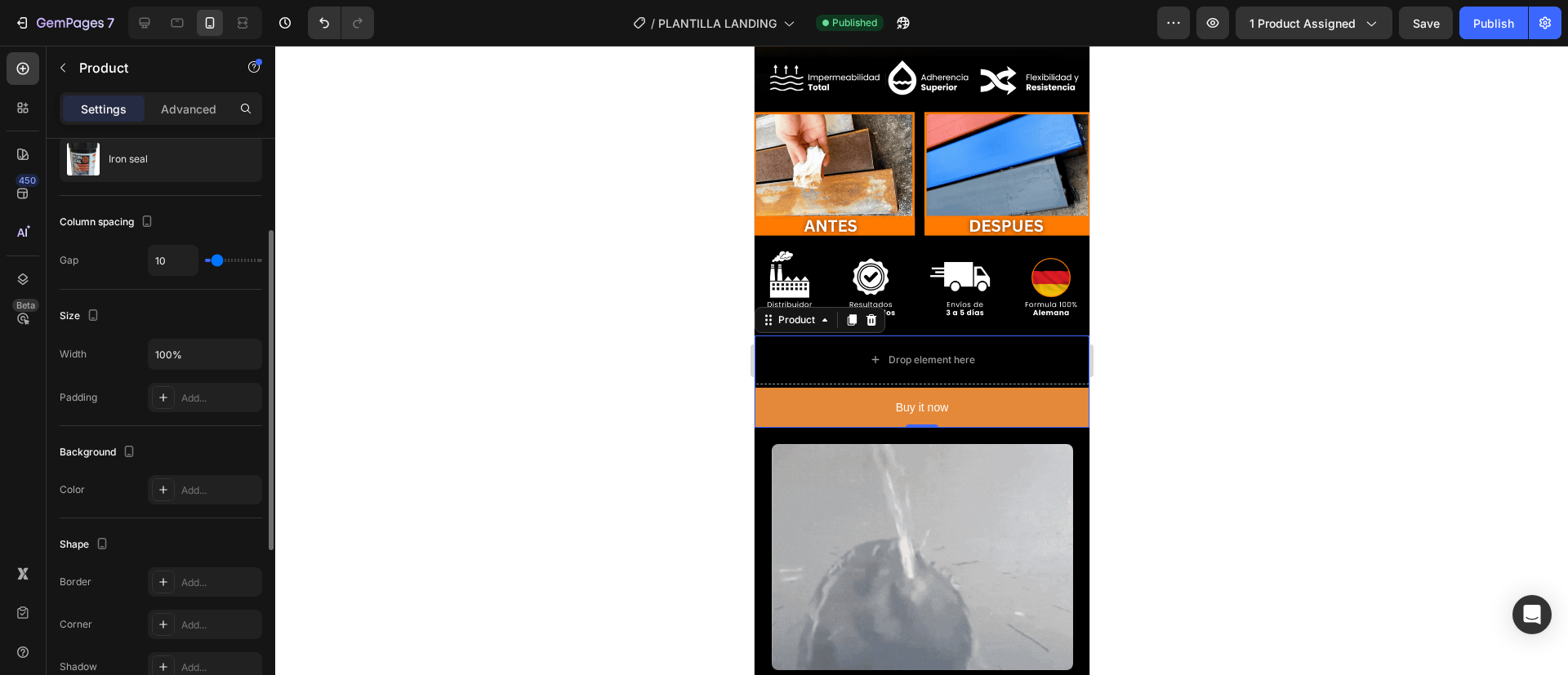
type input "12"
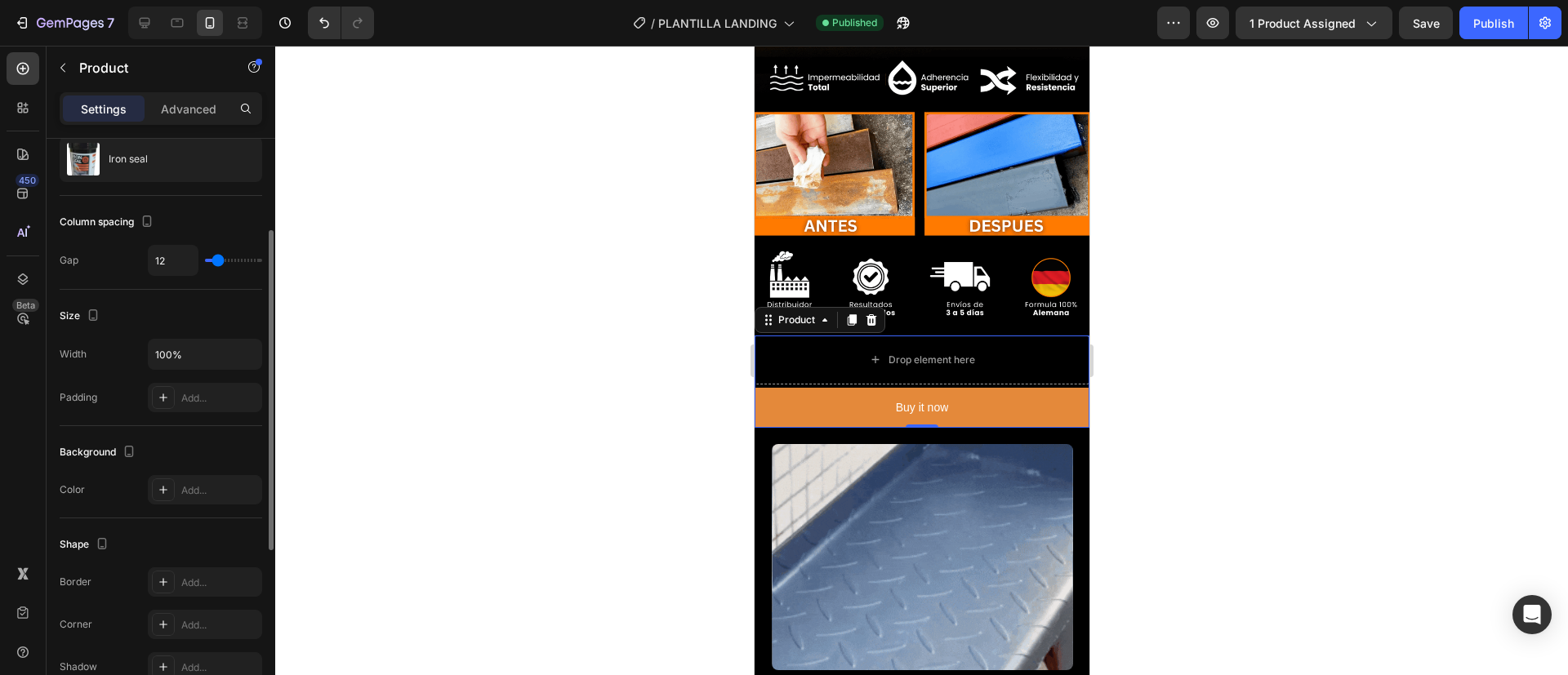
type input "13"
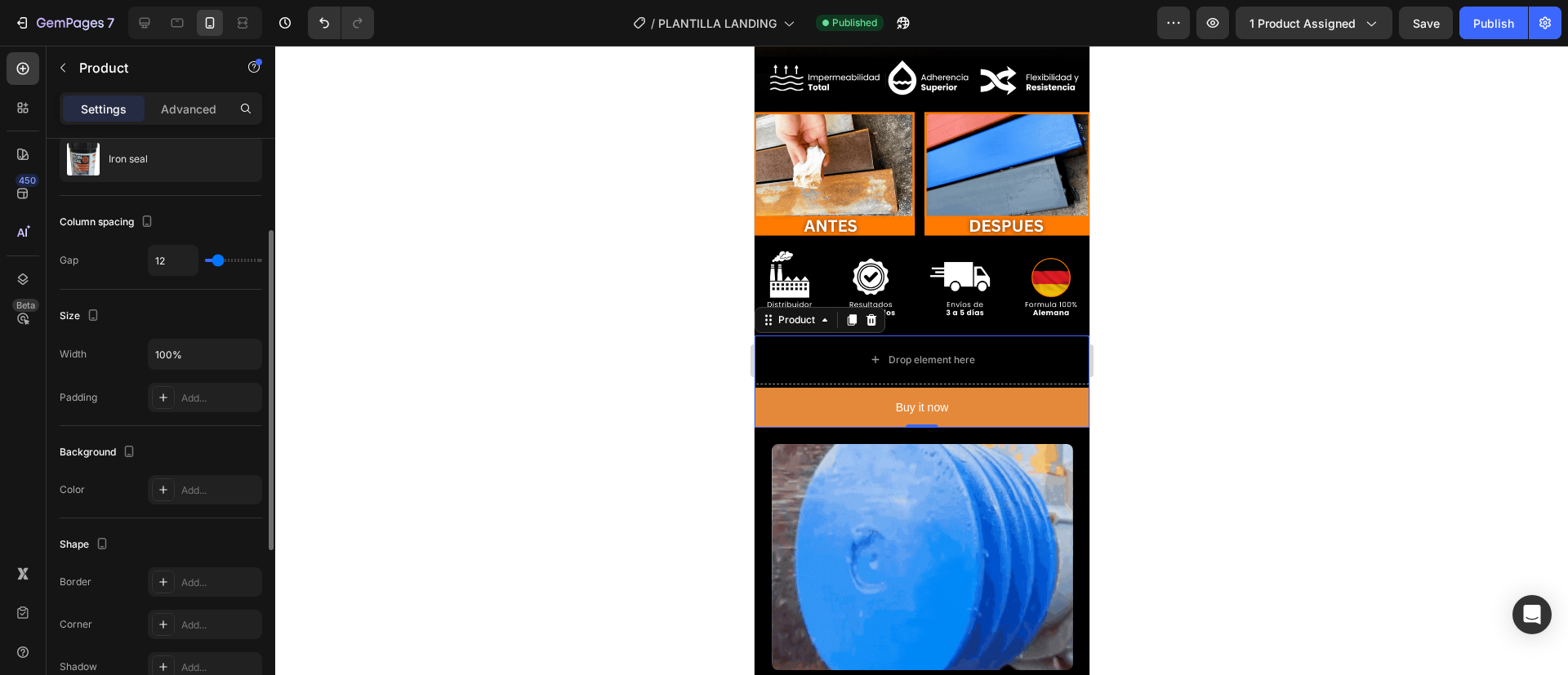
type input "13"
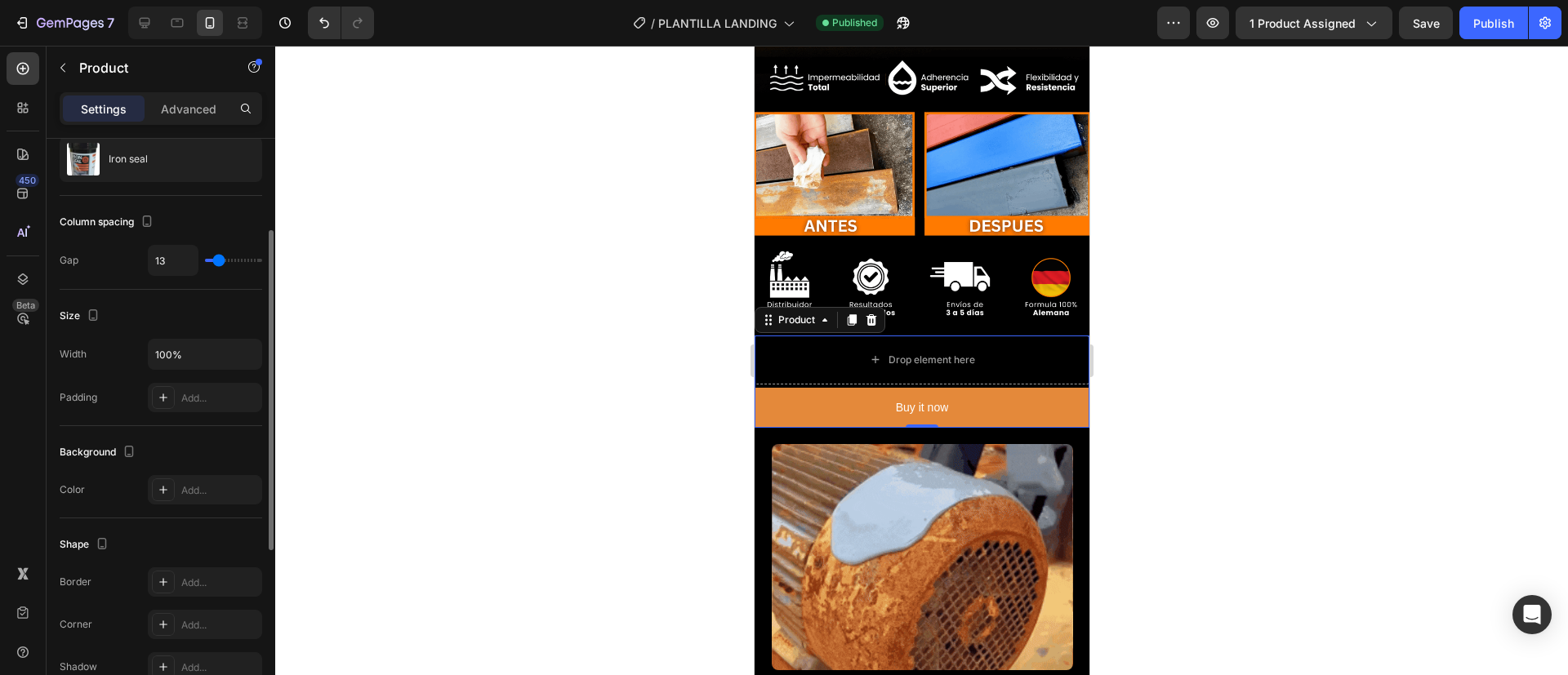
type input "15"
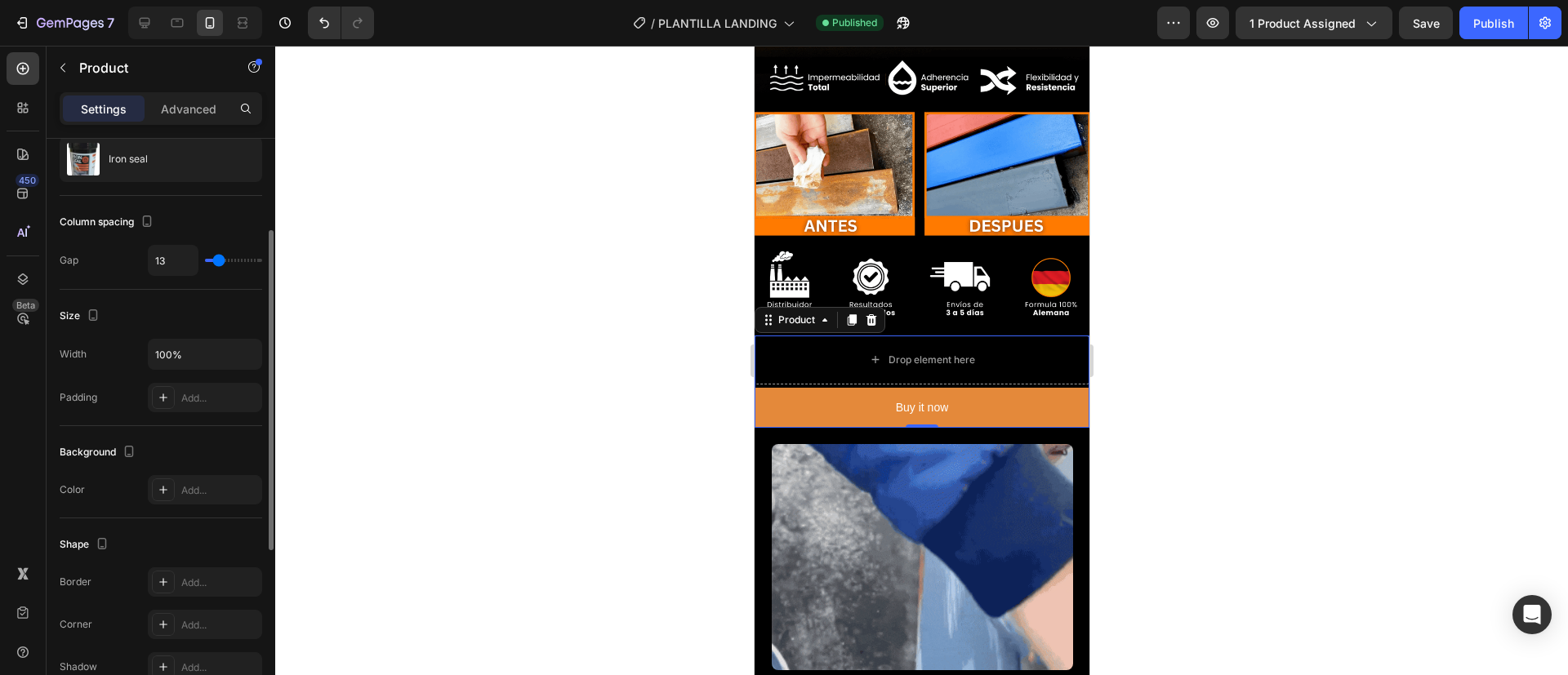
type input "15"
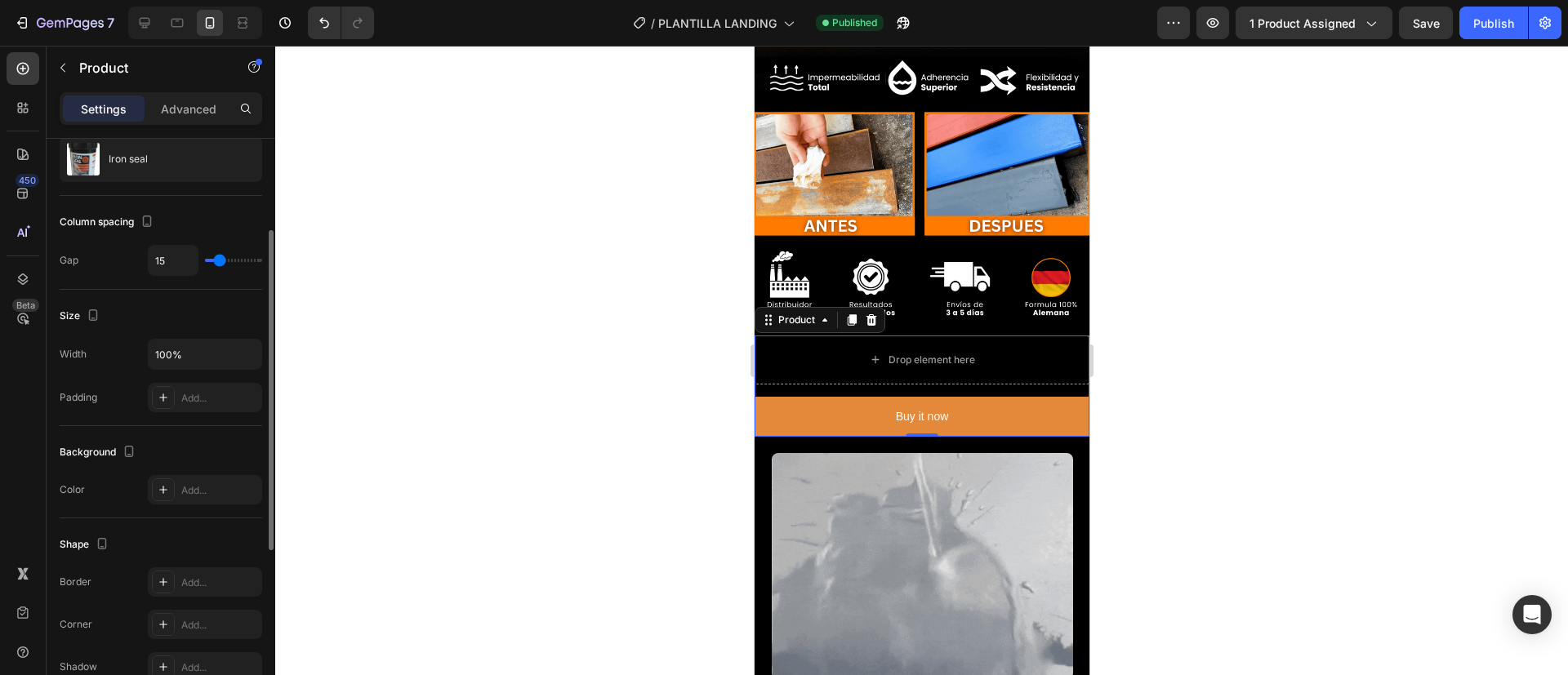
type input "13"
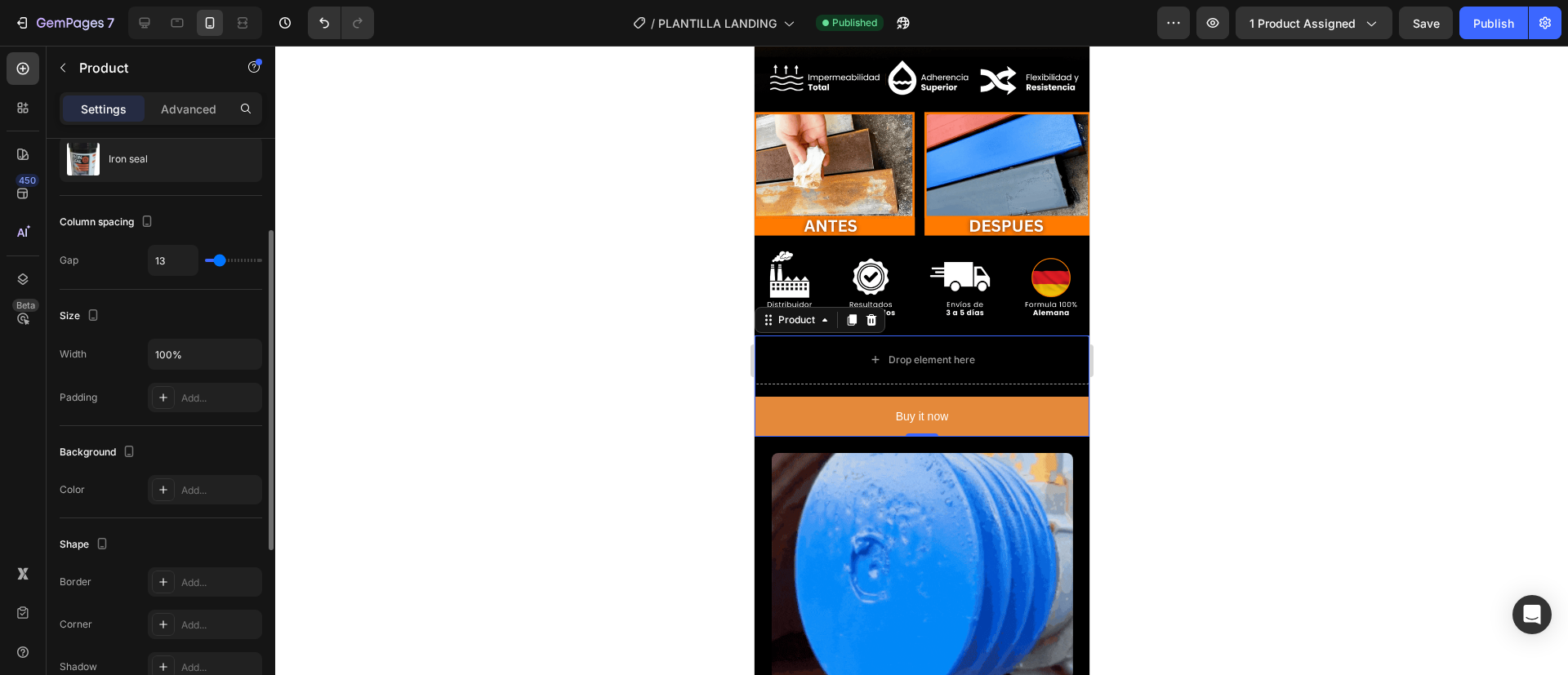
type input "13"
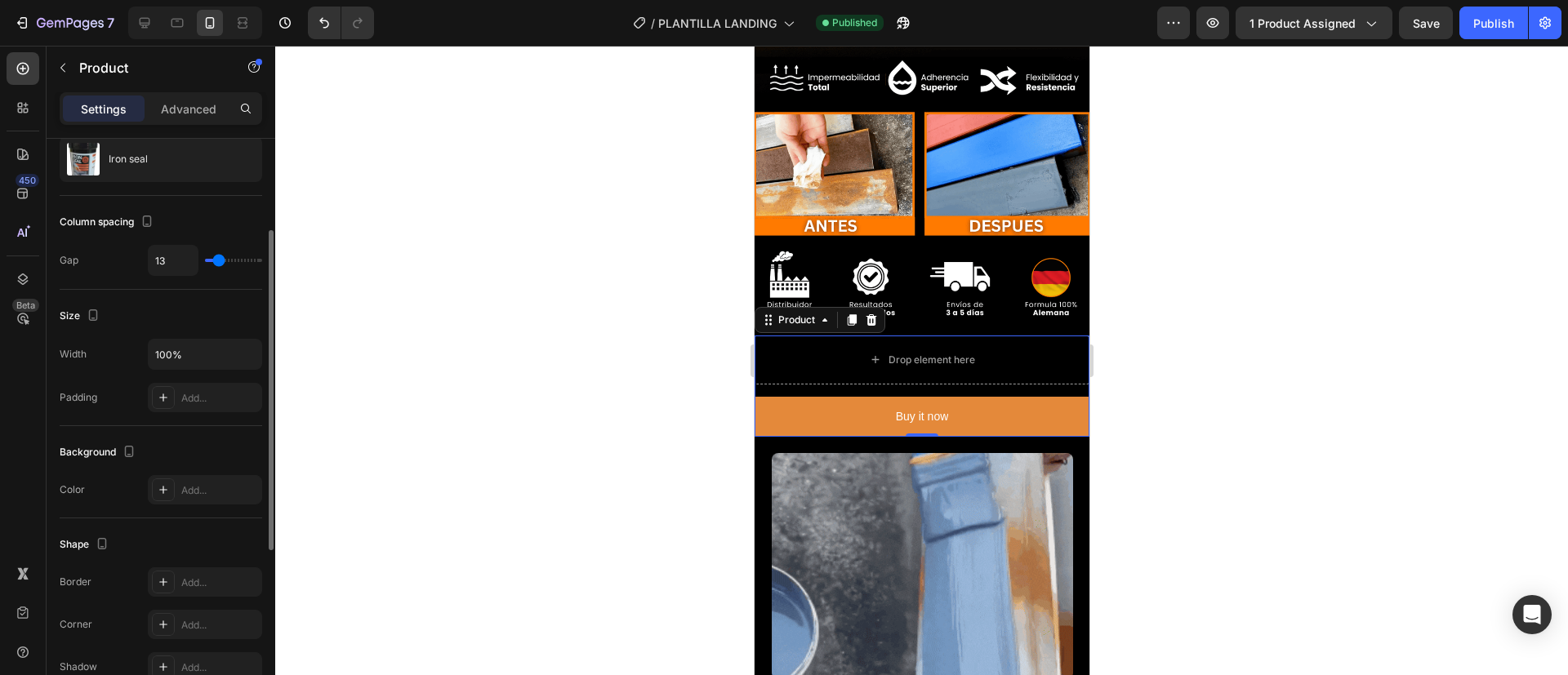
type input "12"
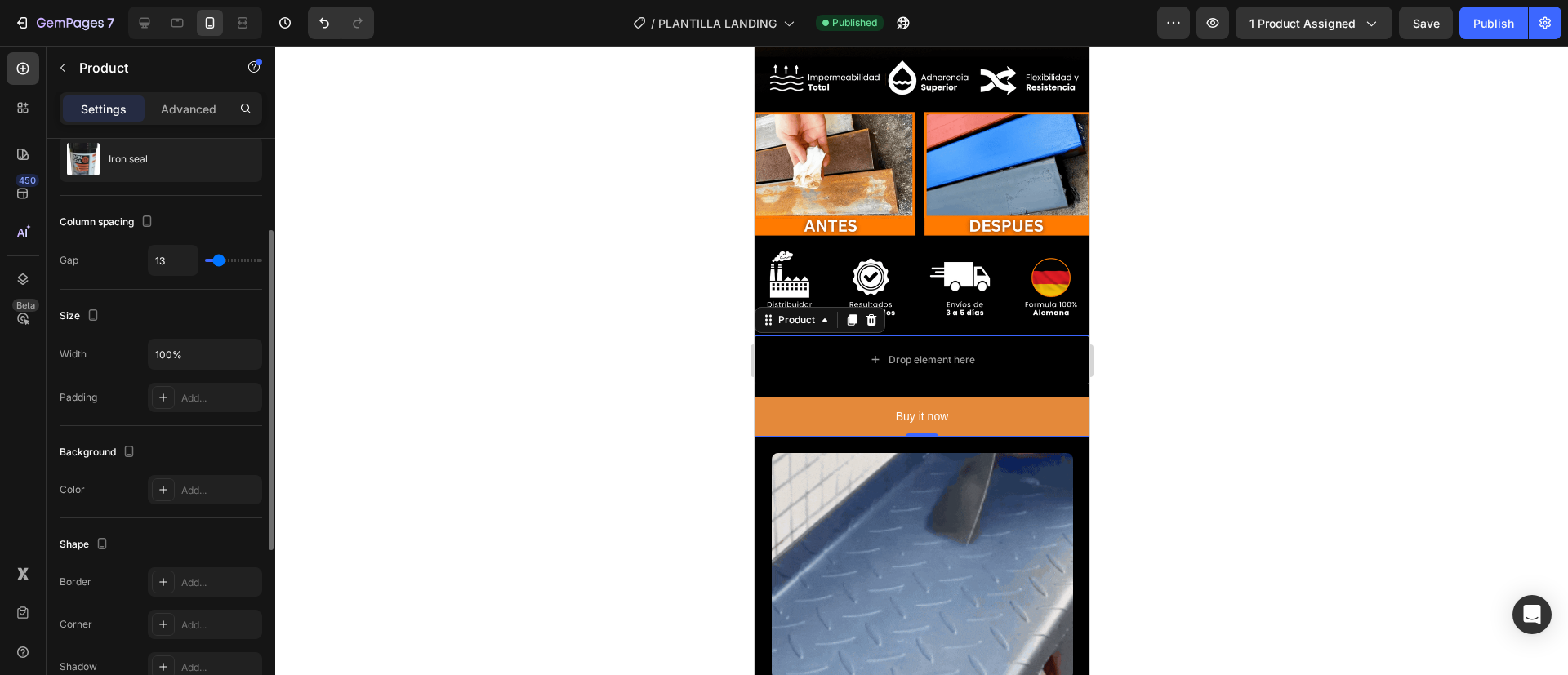
type input "12"
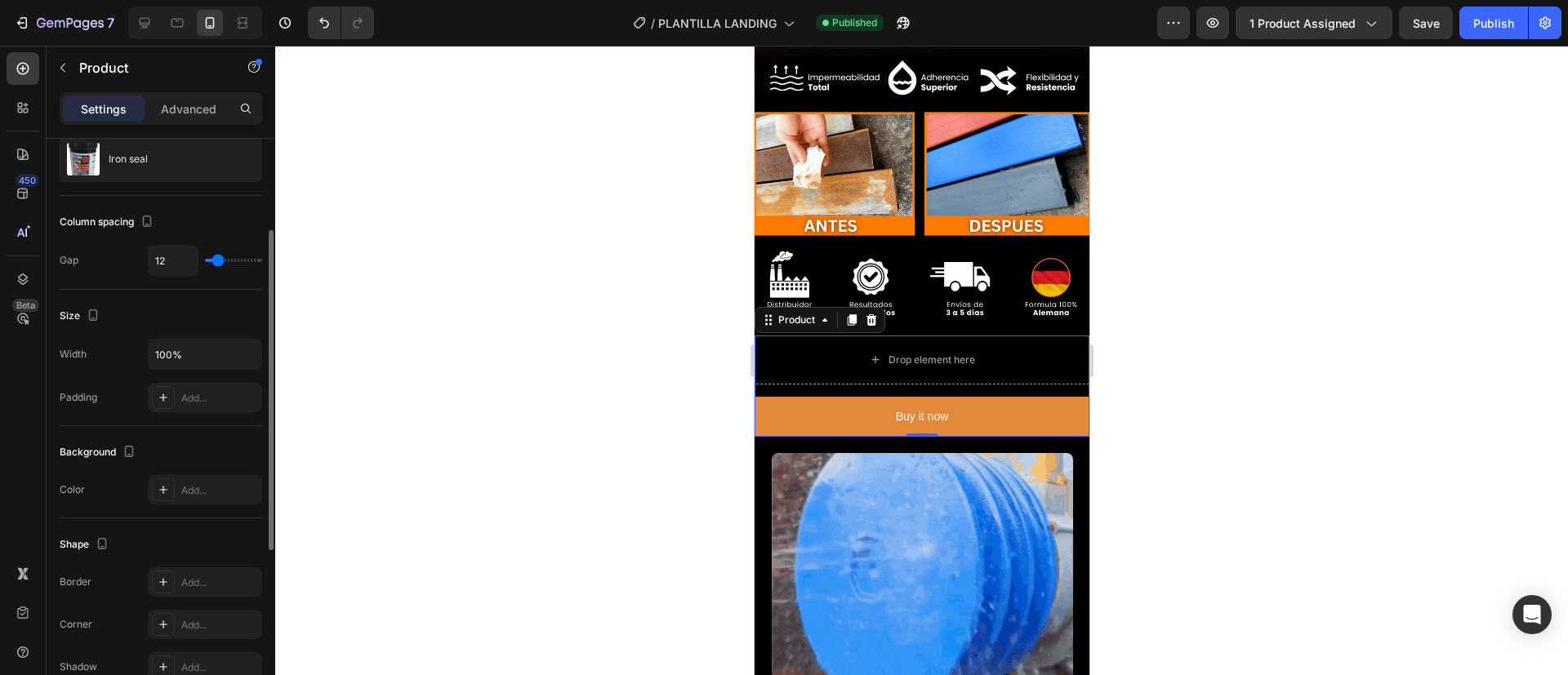
type input "10"
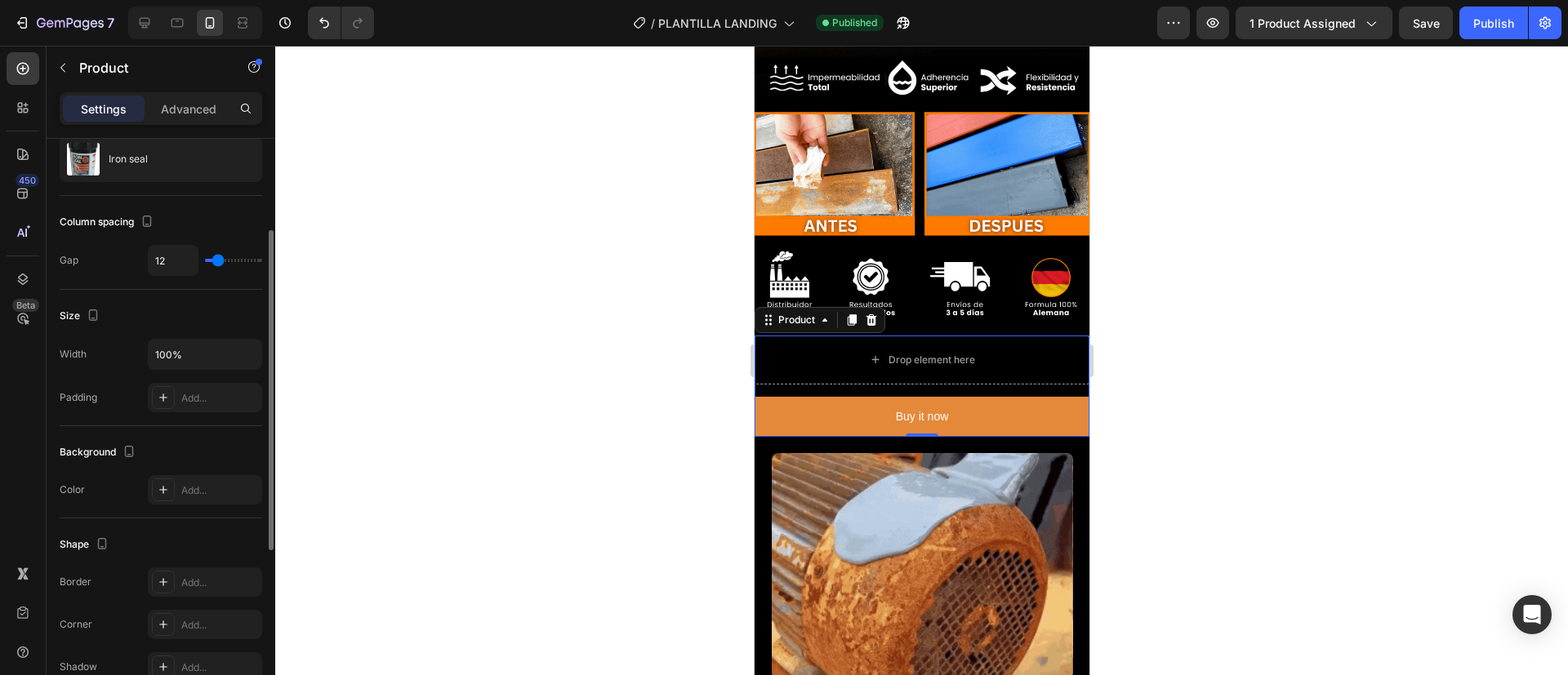
type input "10"
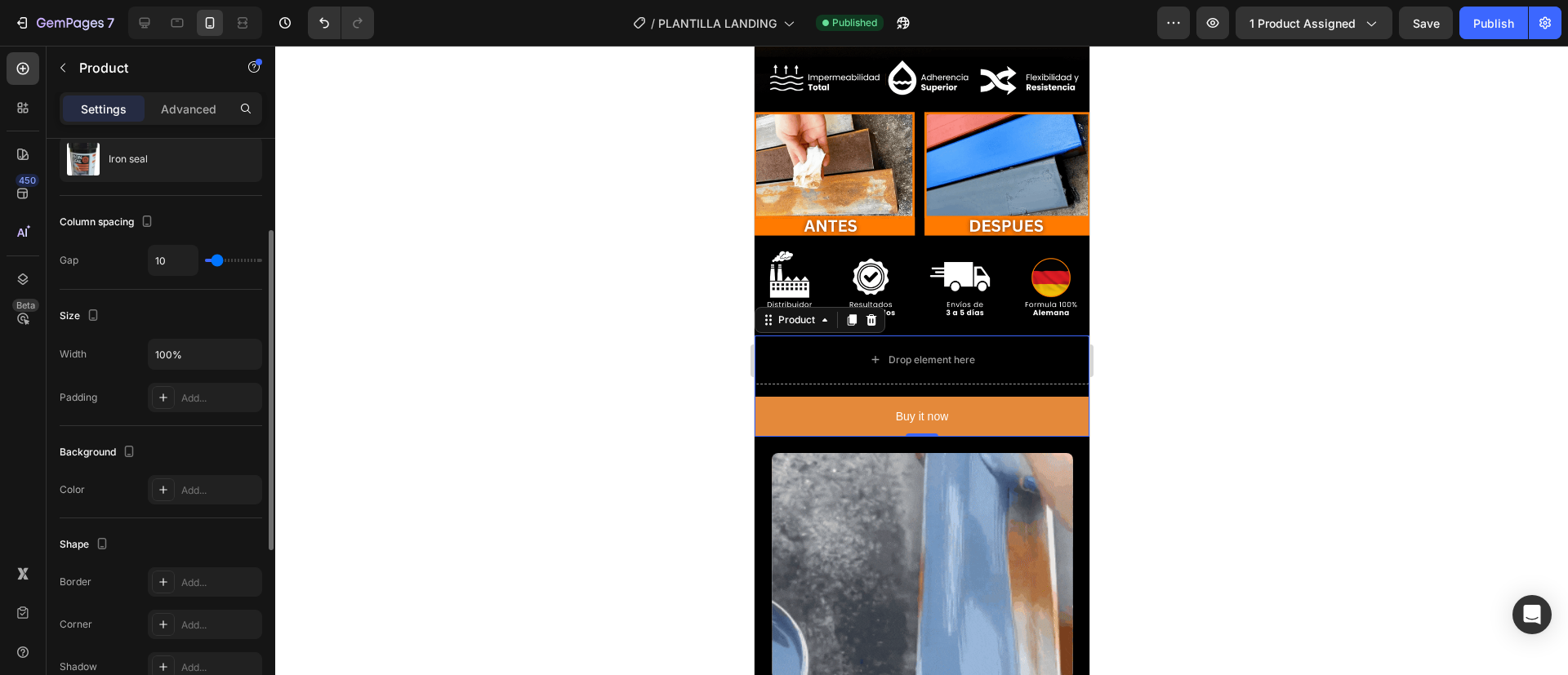
type input "9"
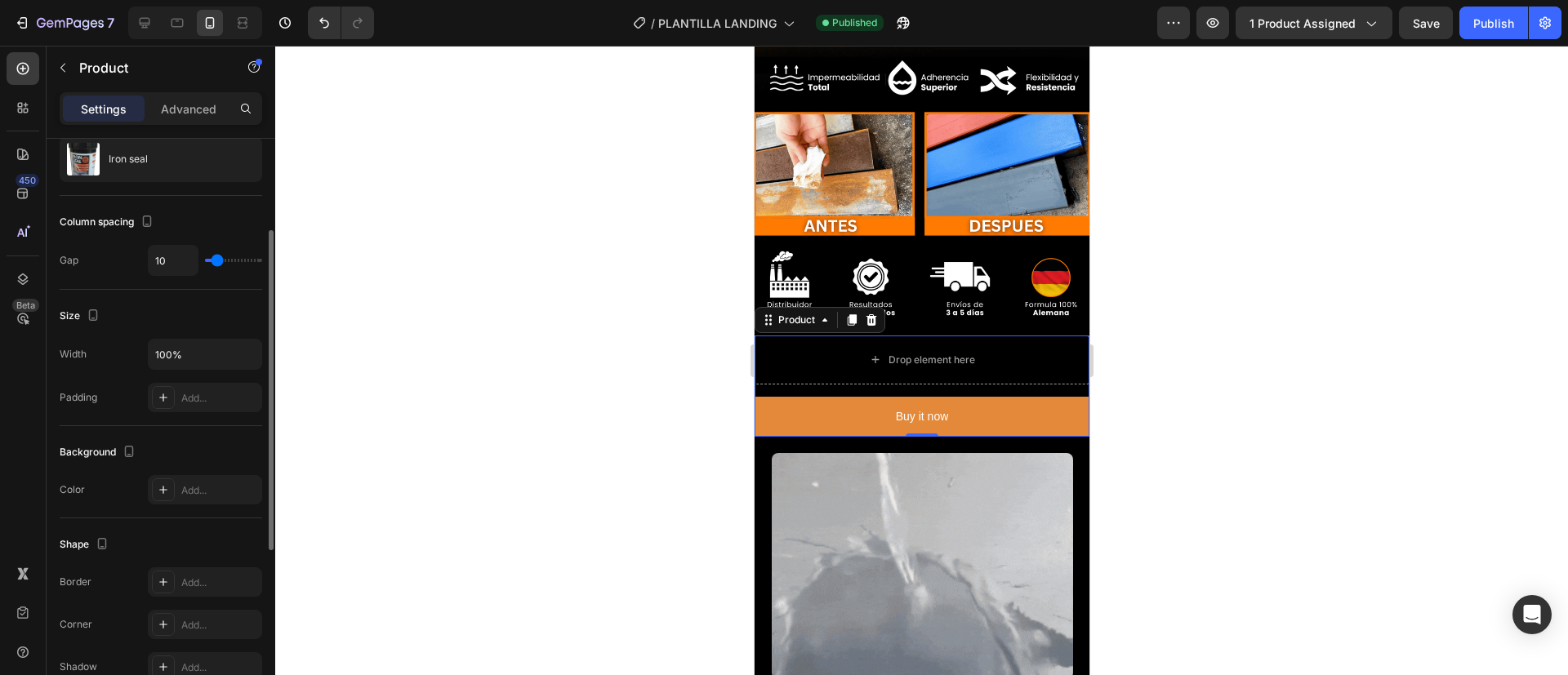
type input "9"
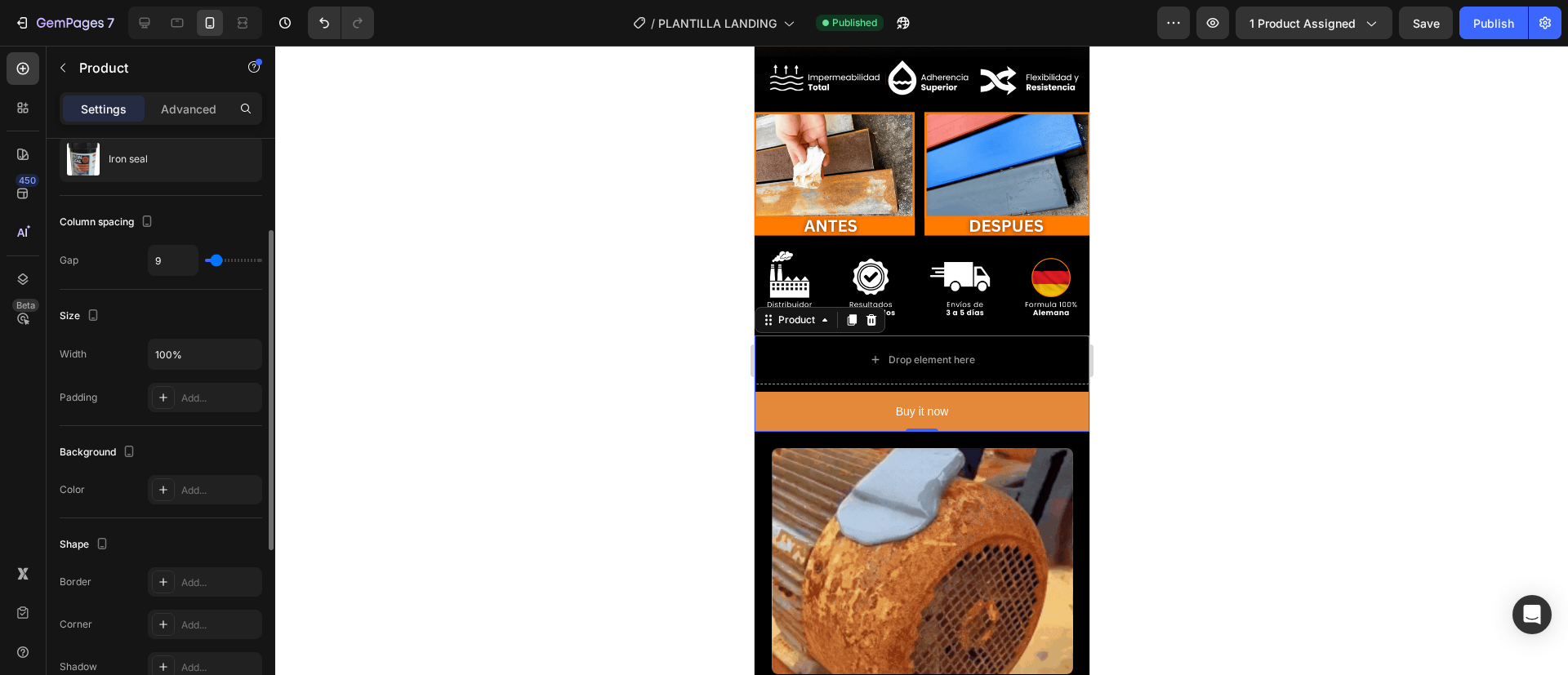
type input "7"
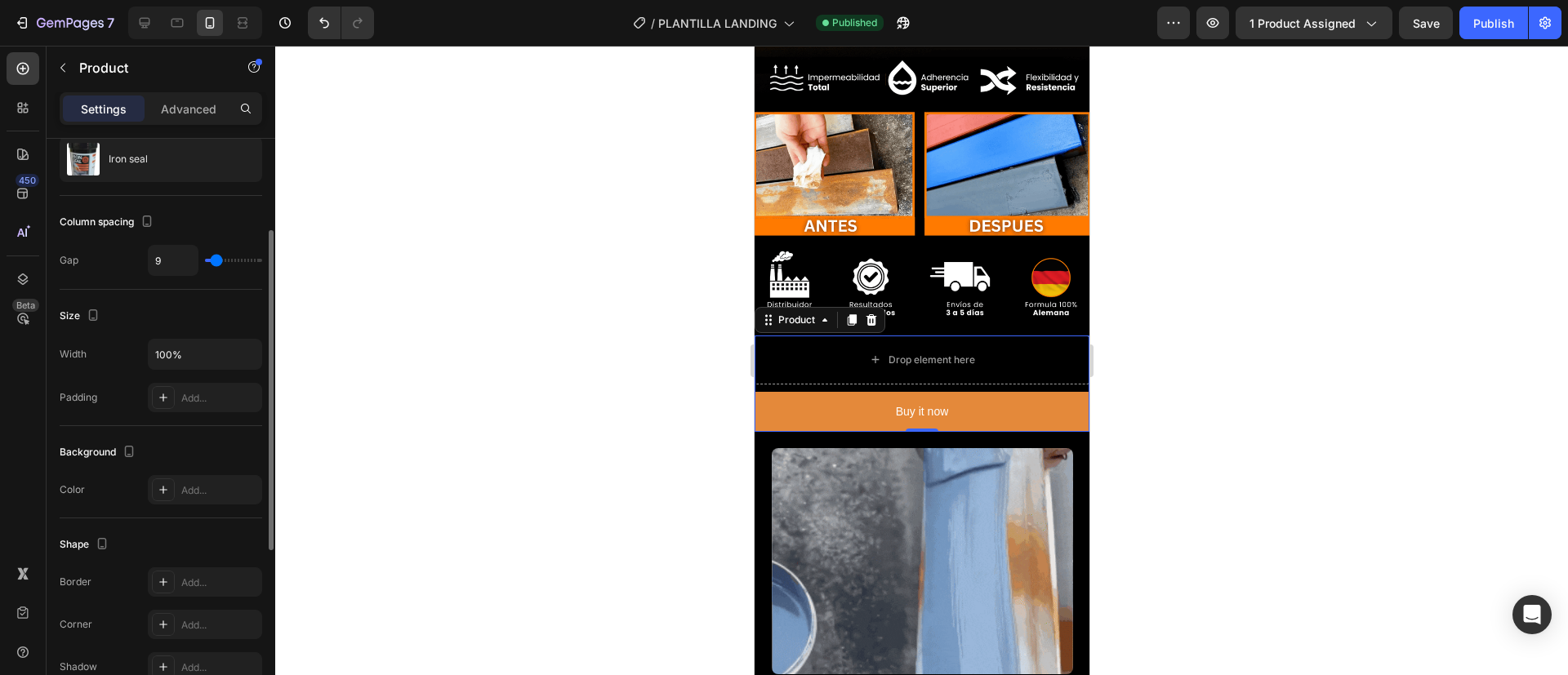
type input "7"
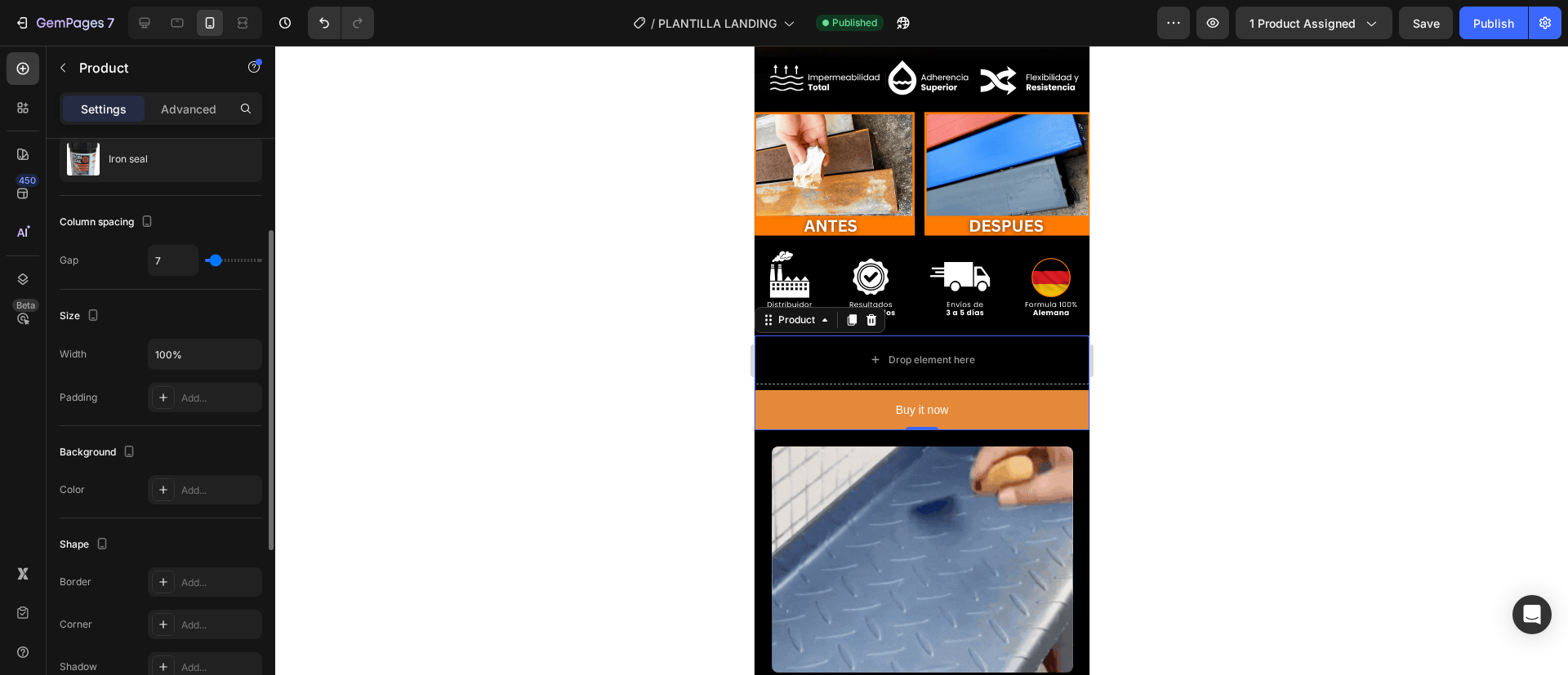
type input "9"
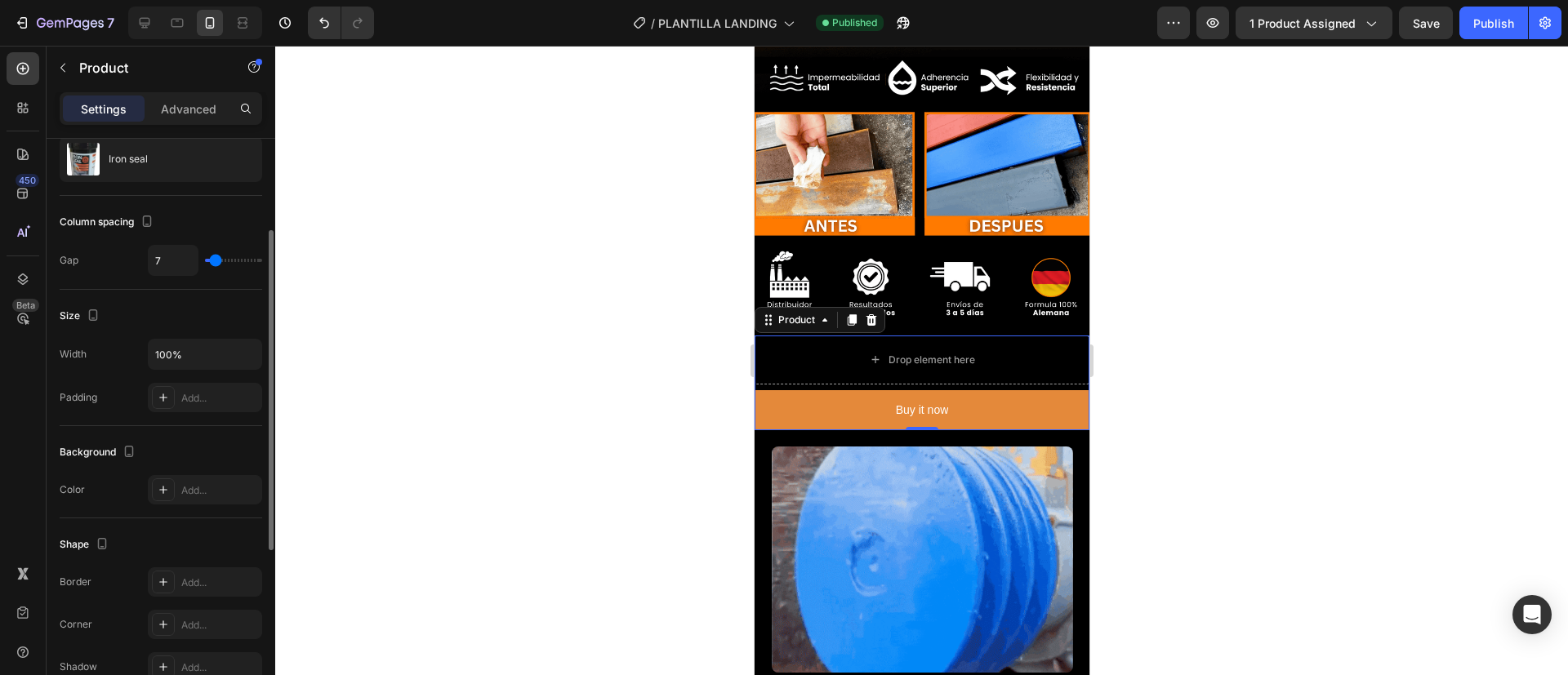
type input "9"
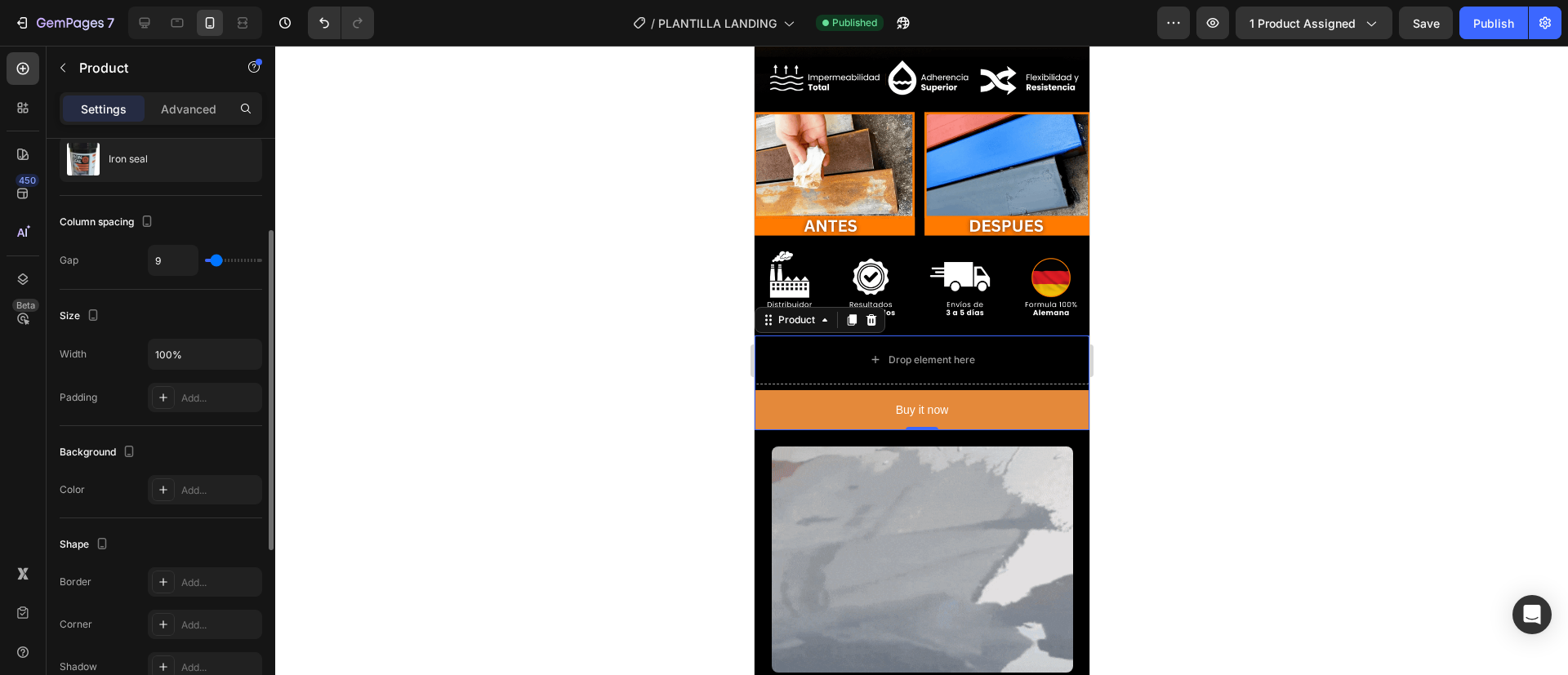
type input "10"
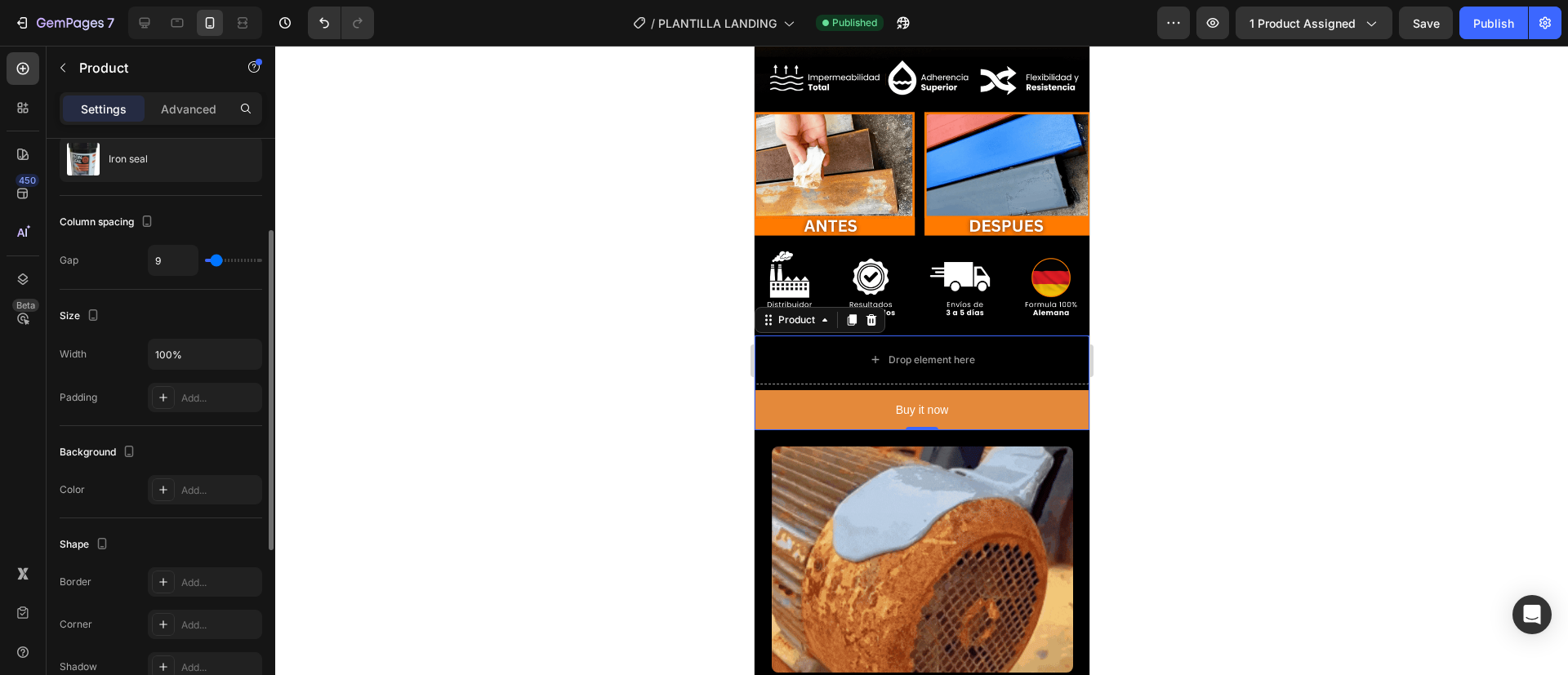
type input "10"
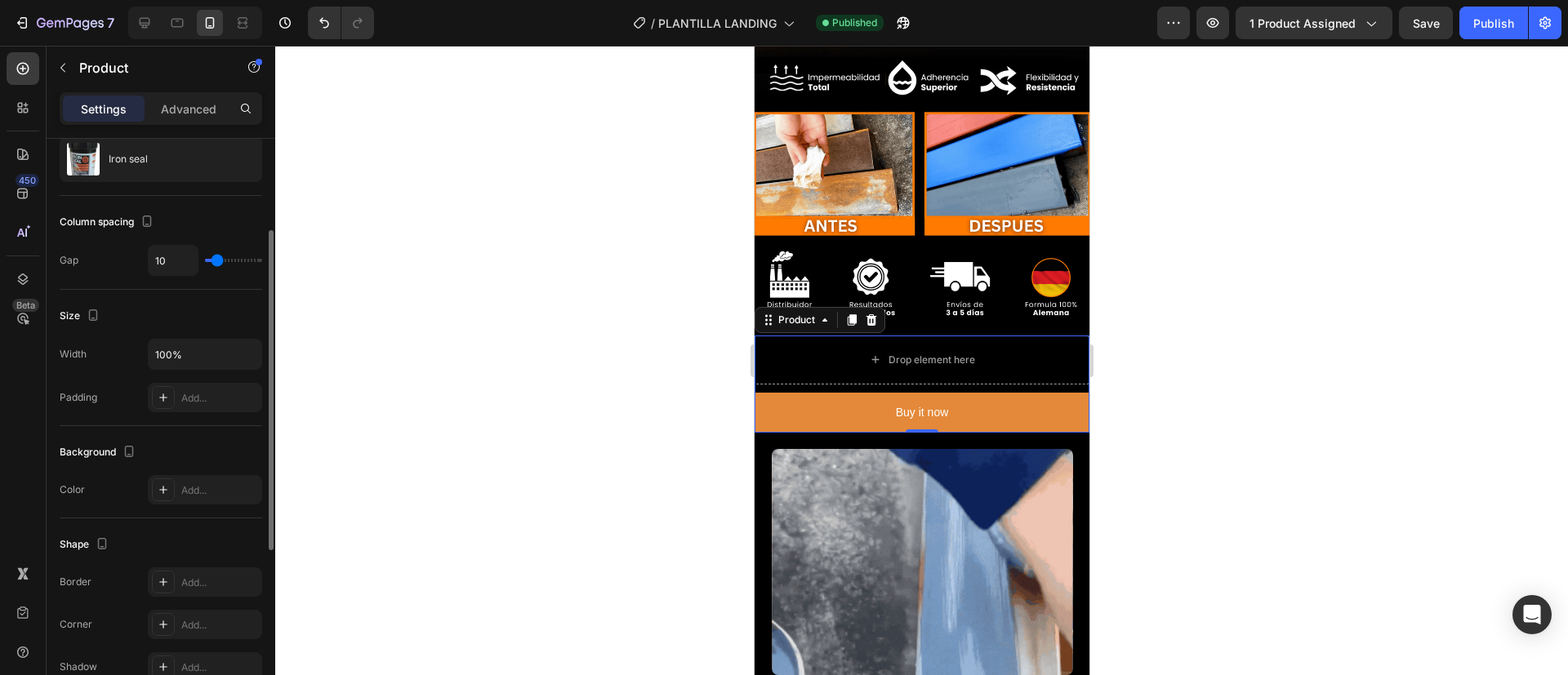
type input "12"
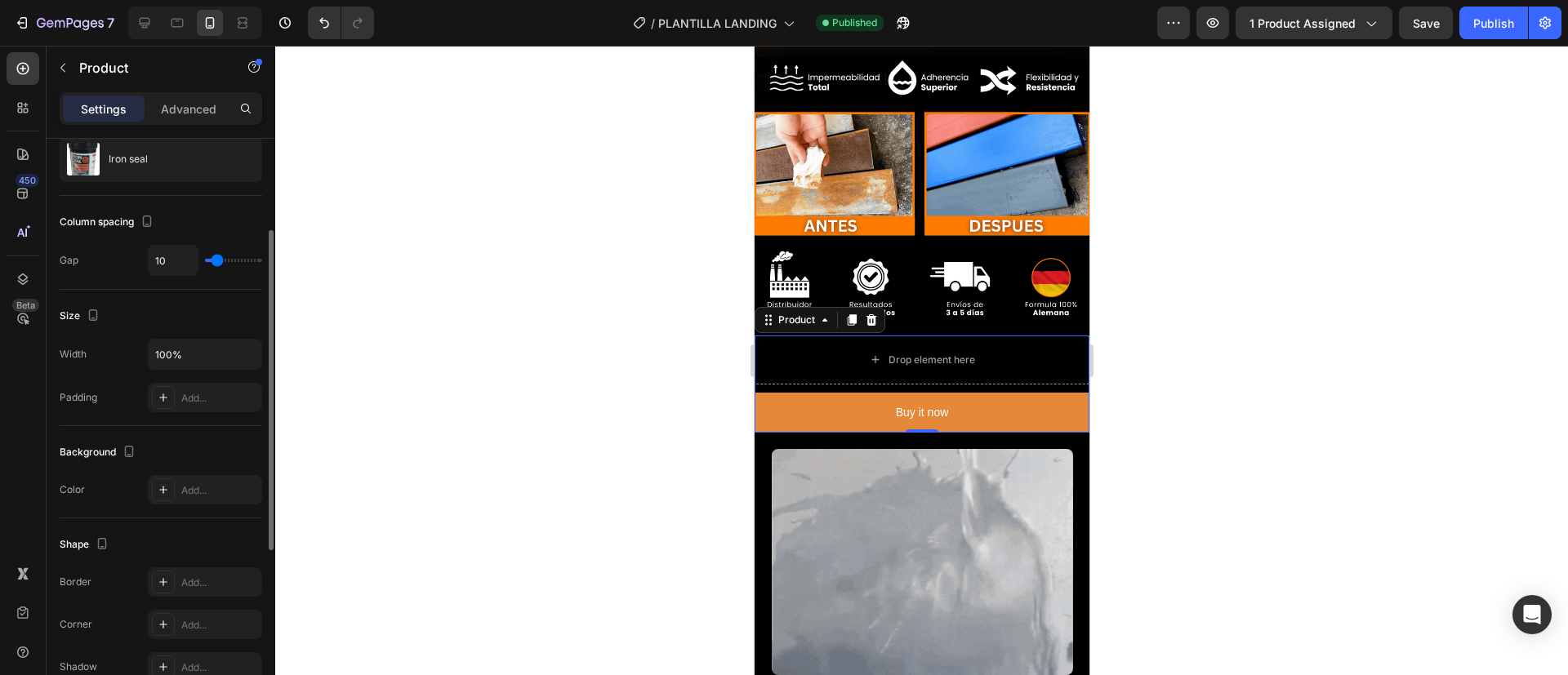
type input "12"
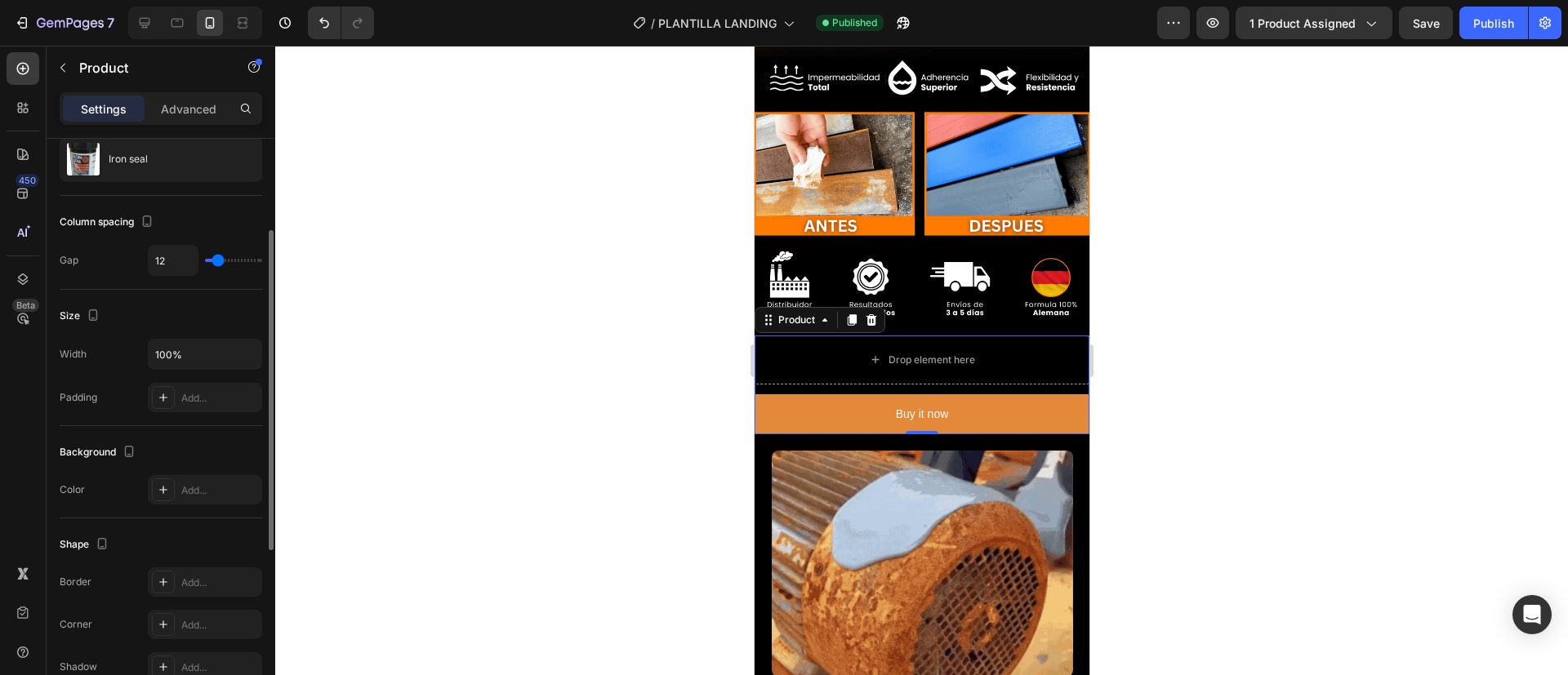
type input "13"
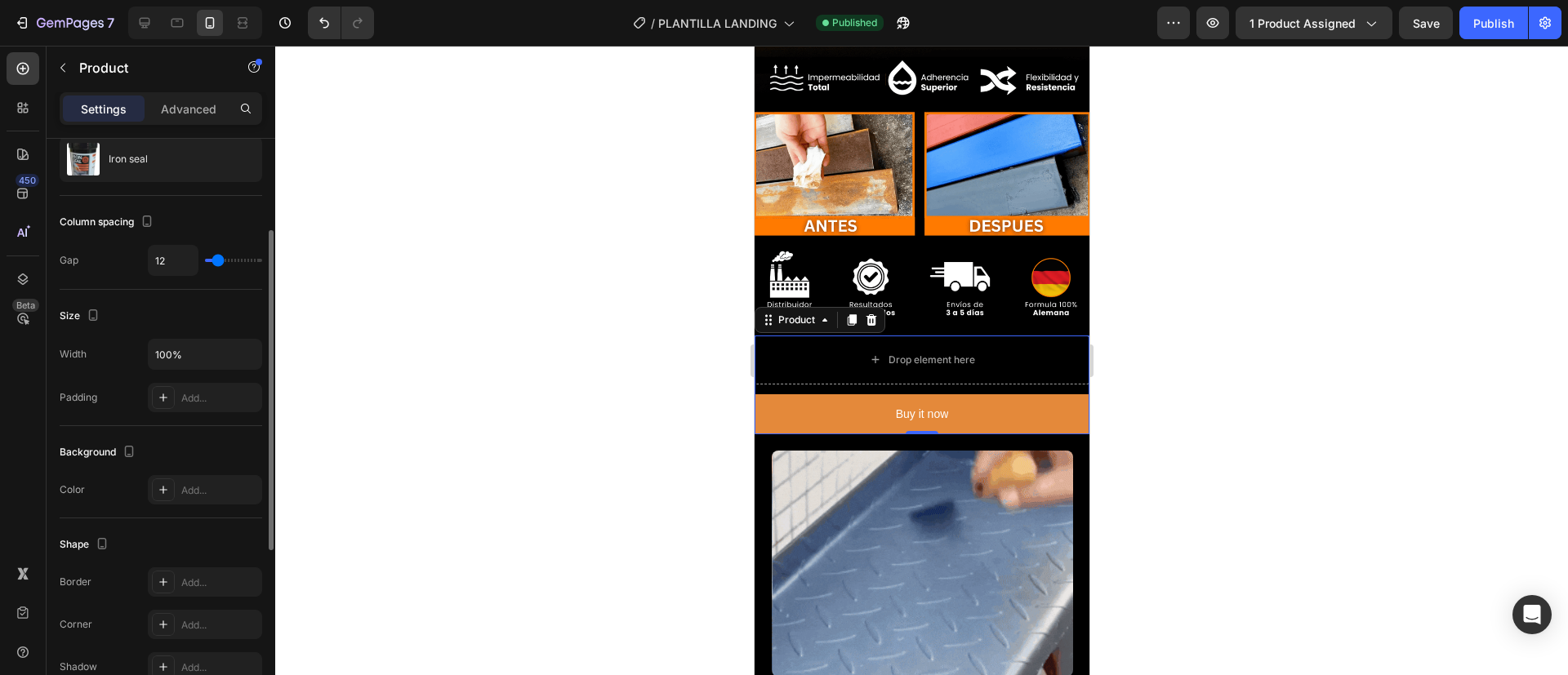
type input "13"
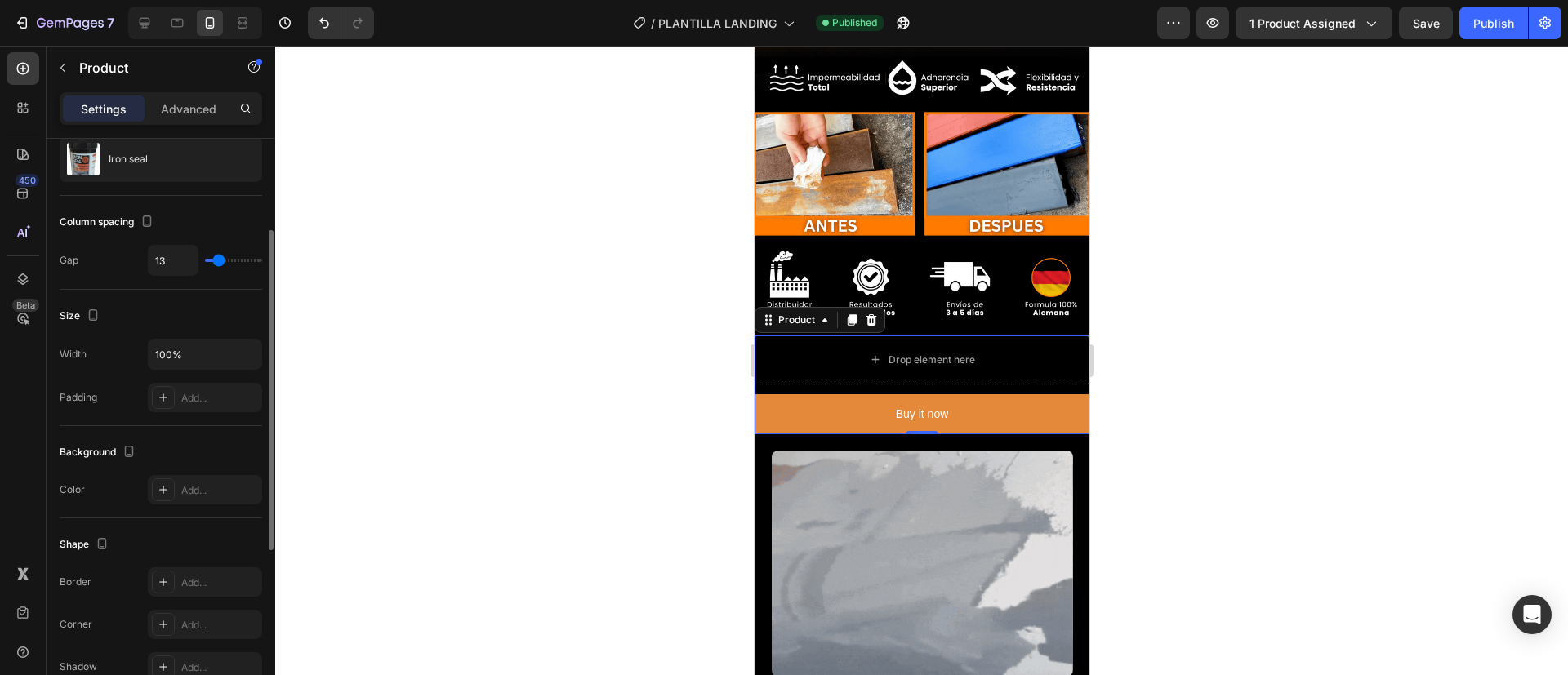
type input "15"
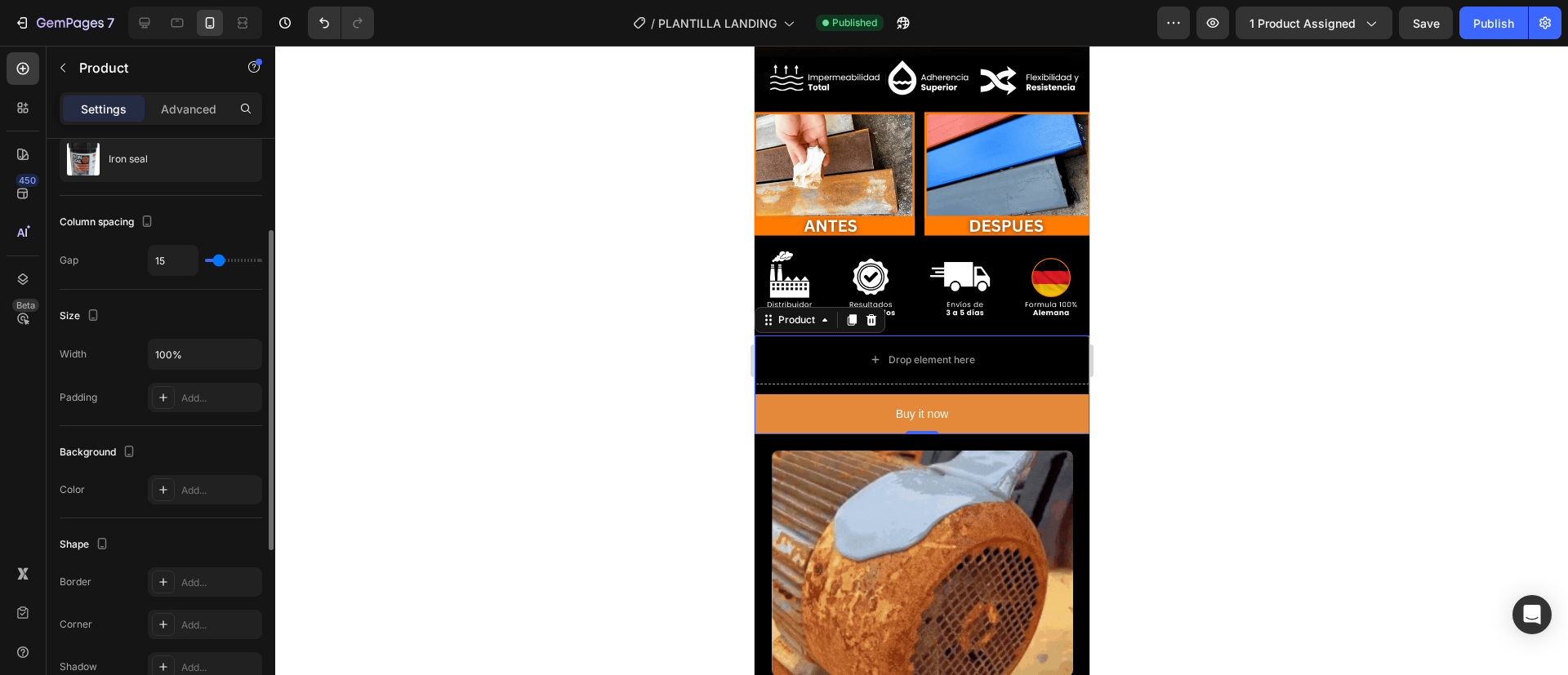
type input "15"
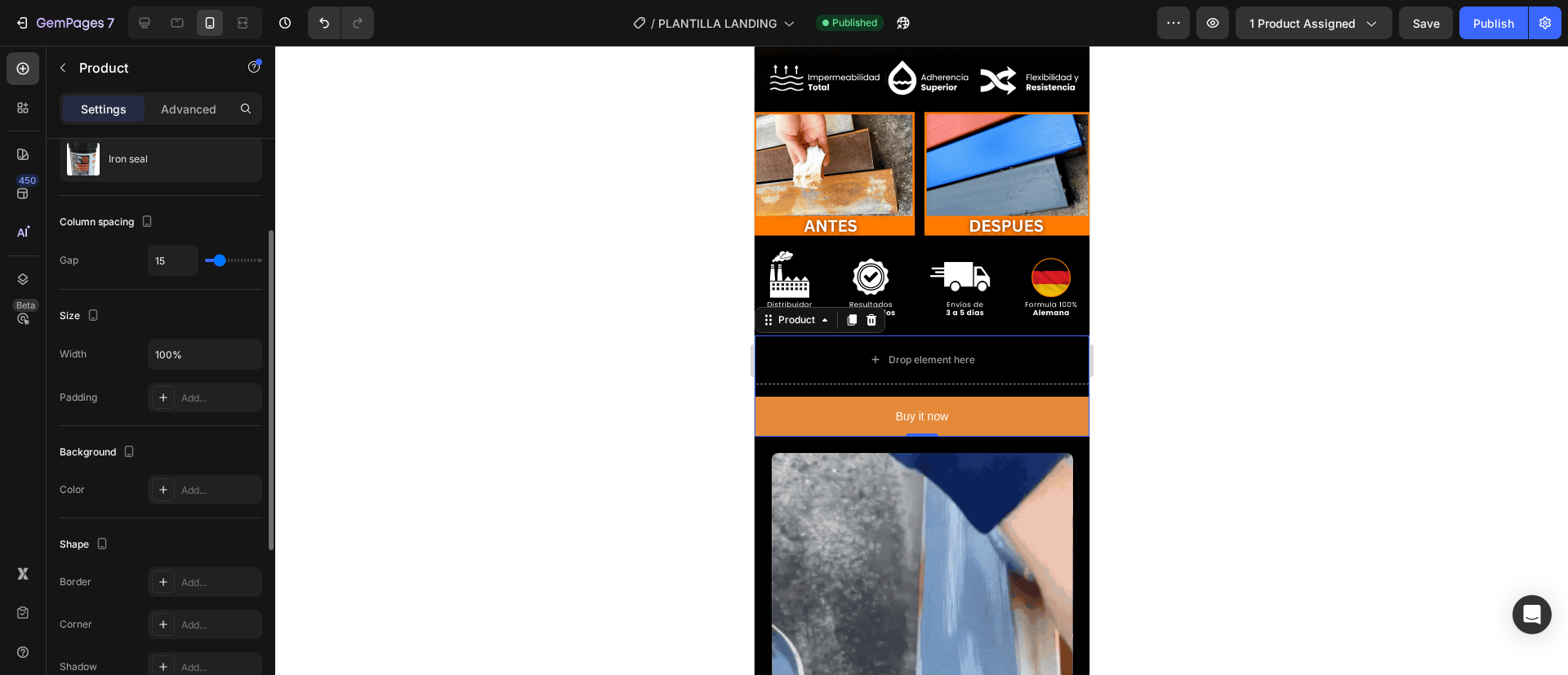
type input "16"
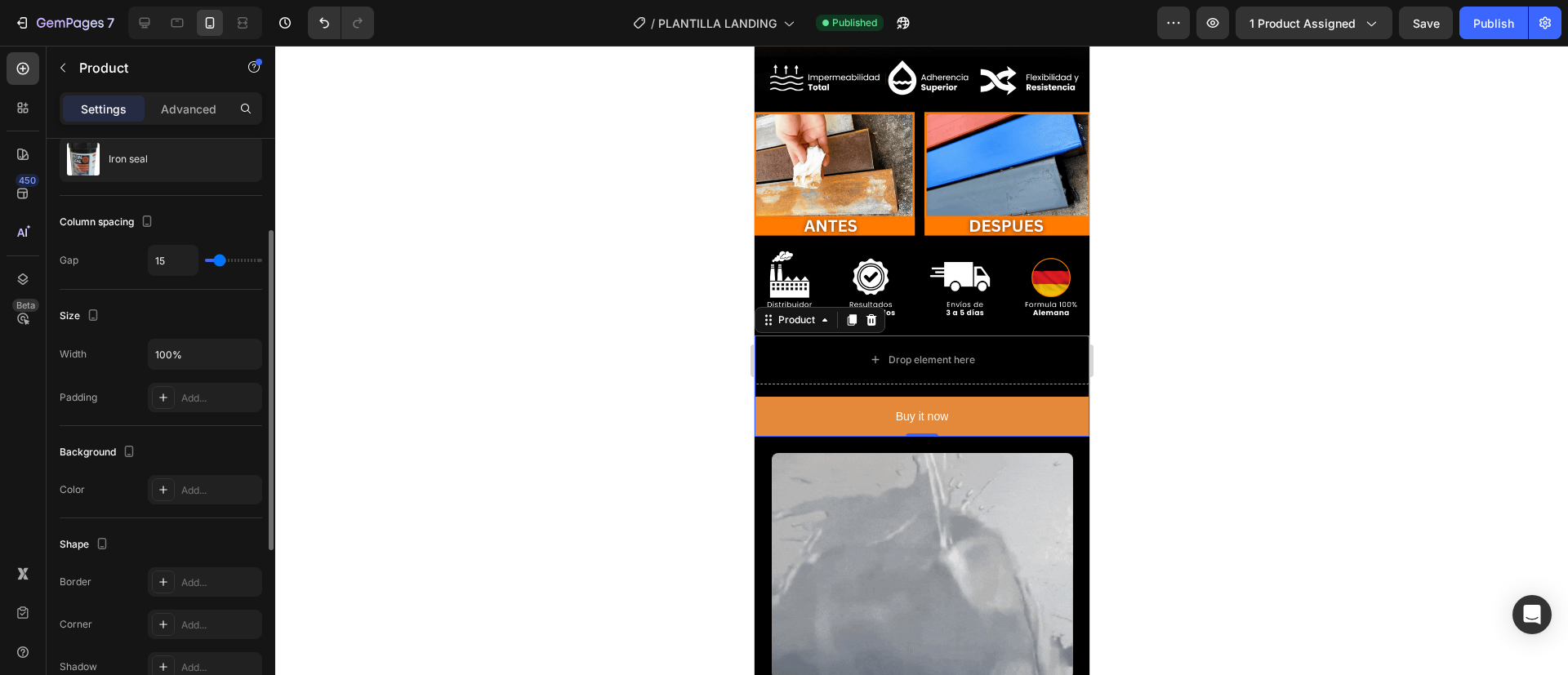
type input "16"
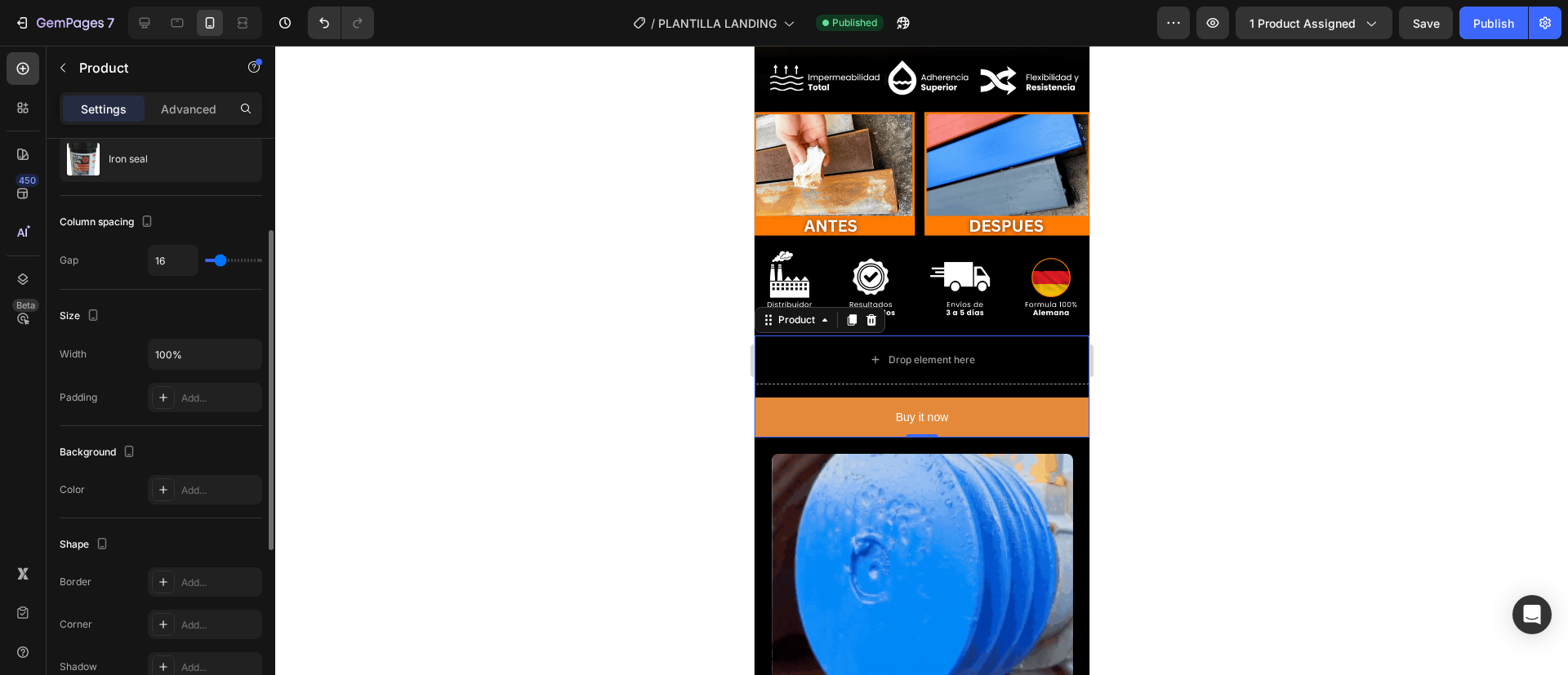
drag, startPoint x: 216, startPoint y: 257, endPoint x: 221, endPoint y: 232, distance: 25.5
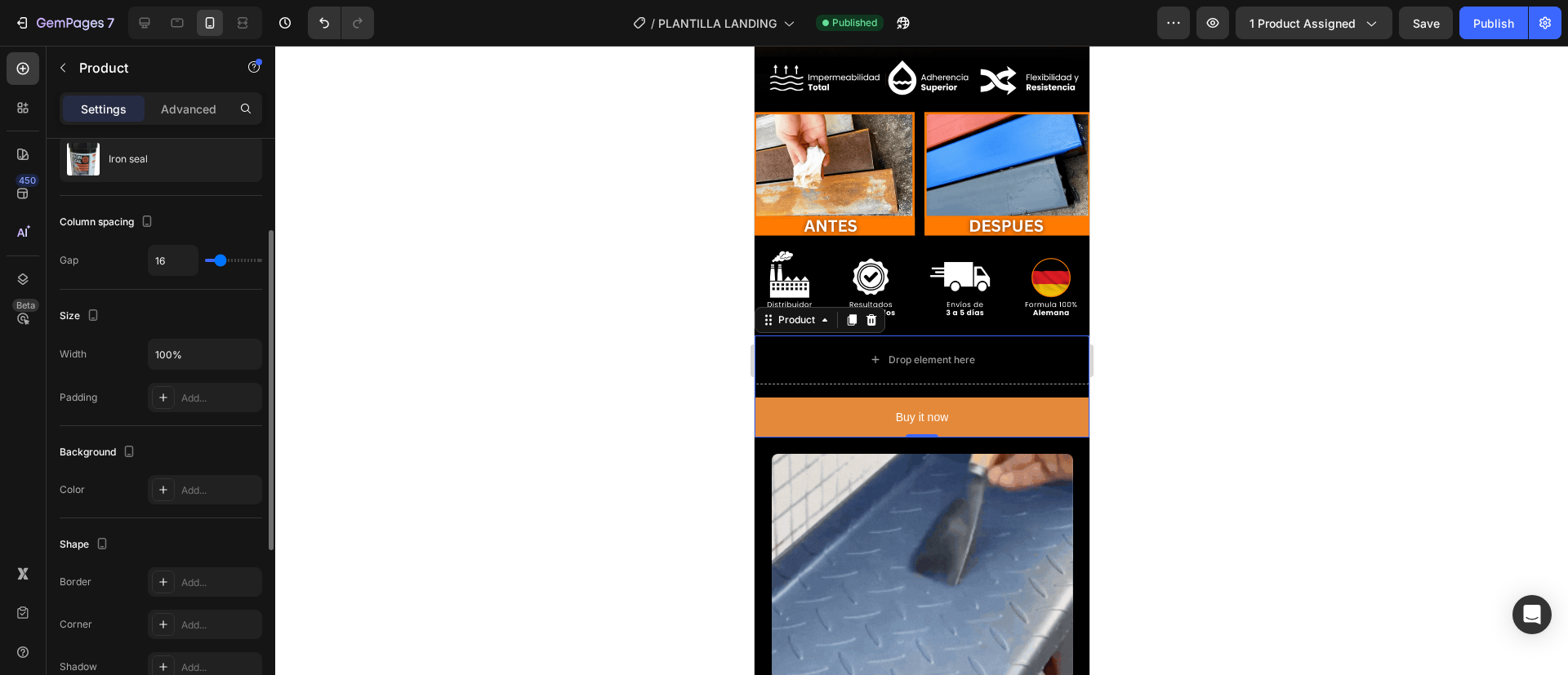
click at [221, 259] on input "range" at bounding box center [233, 260] width 57 height 3
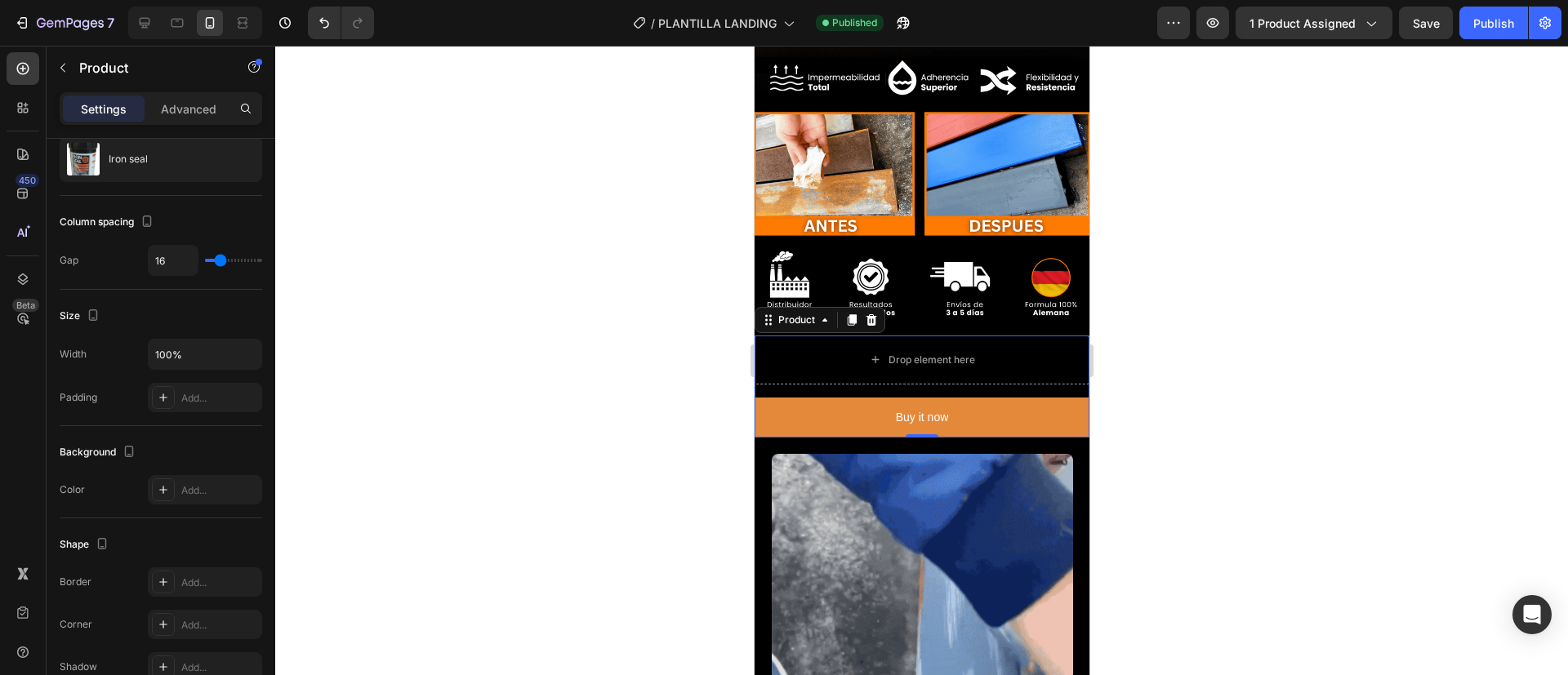
click at [488, 291] on div at bounding box center [922, 360] width 1293 height 629
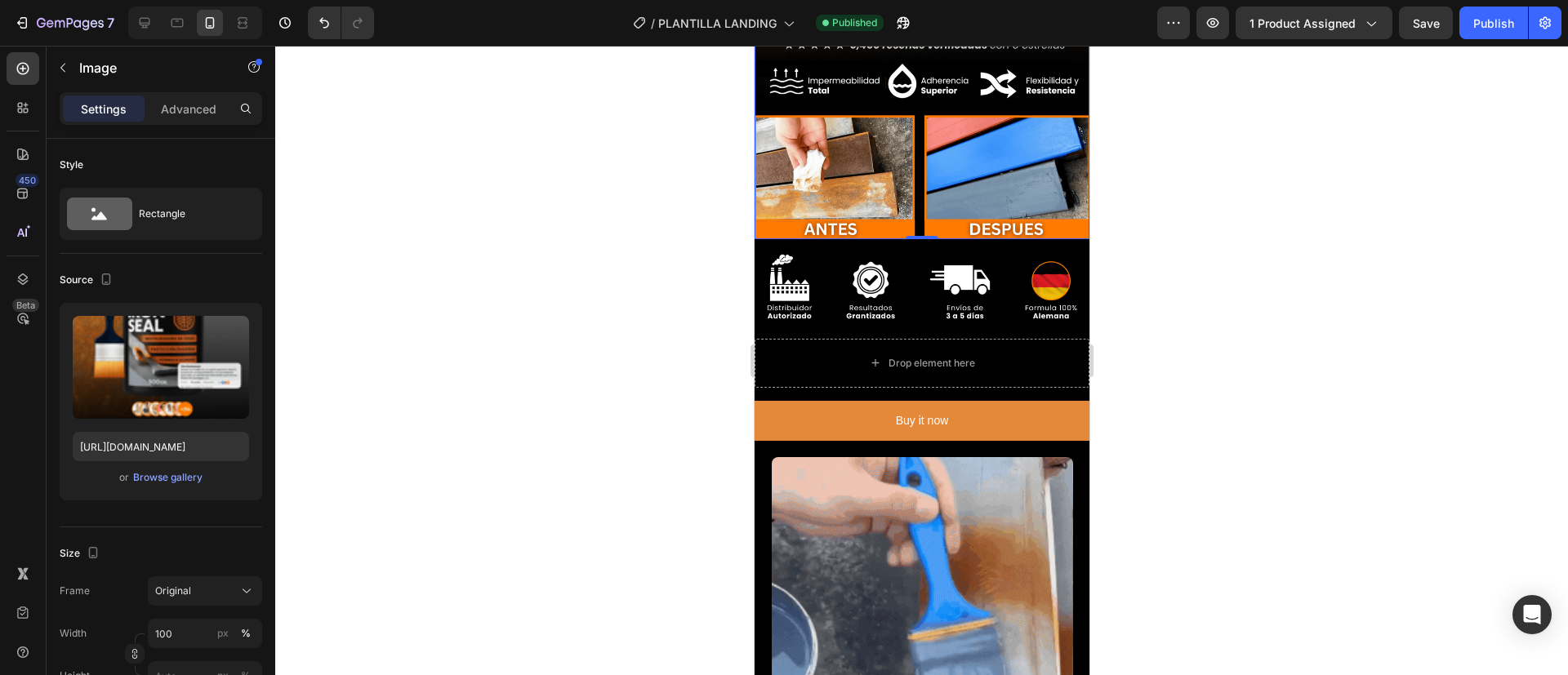
scroll to position [440, 0]
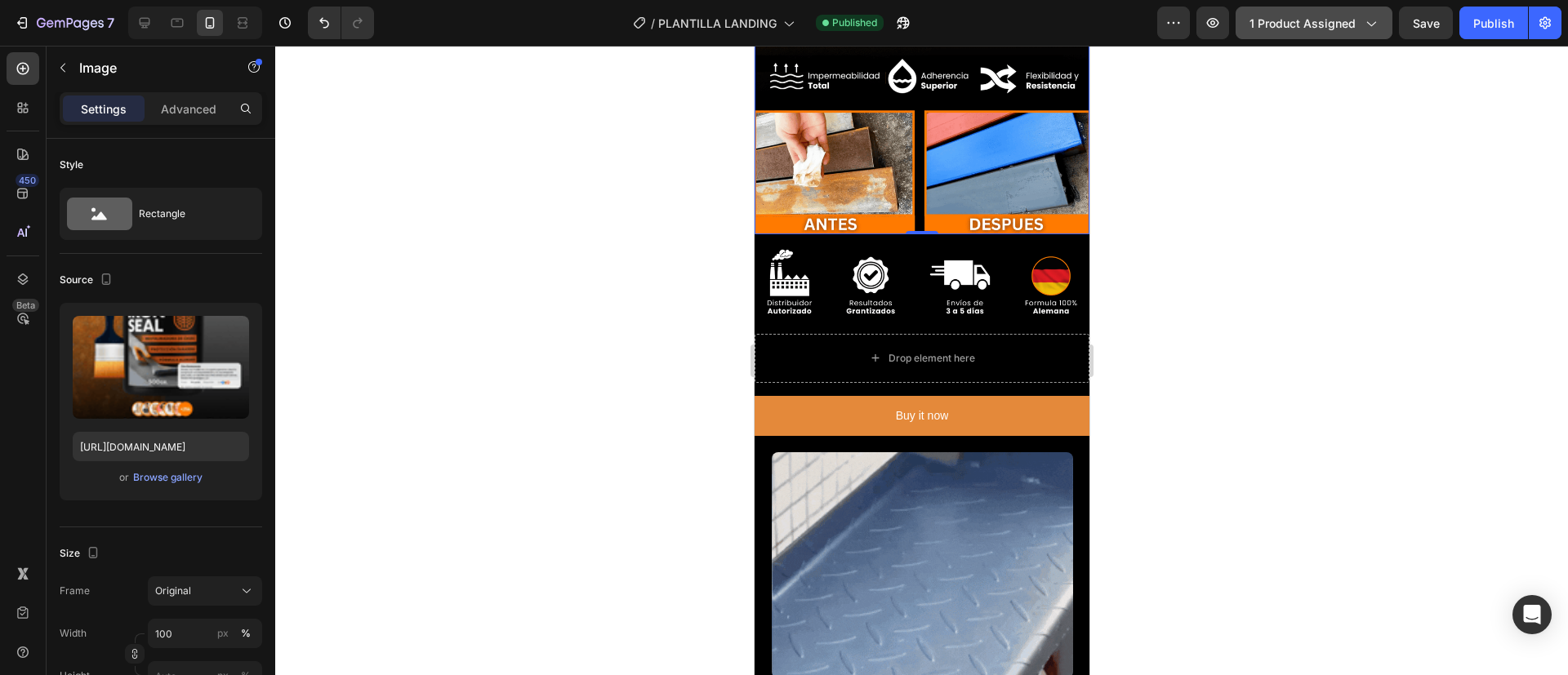
click at [1287, 12] on button "1 product assigned" at bounding box center [1314, 23] width 157 height 32
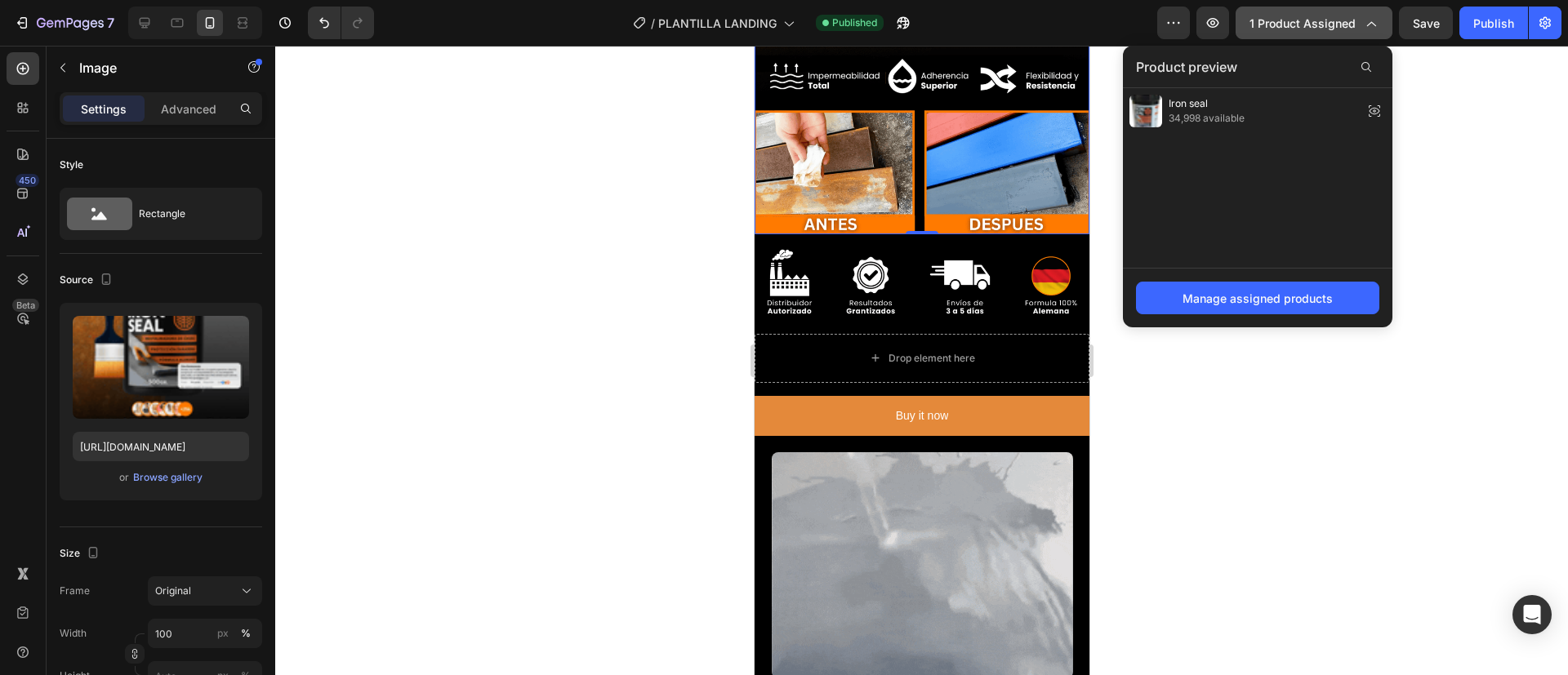
click at [1287, 12] on button "1 product assigned" at bounding box center [1314, 23] width 157 height 32
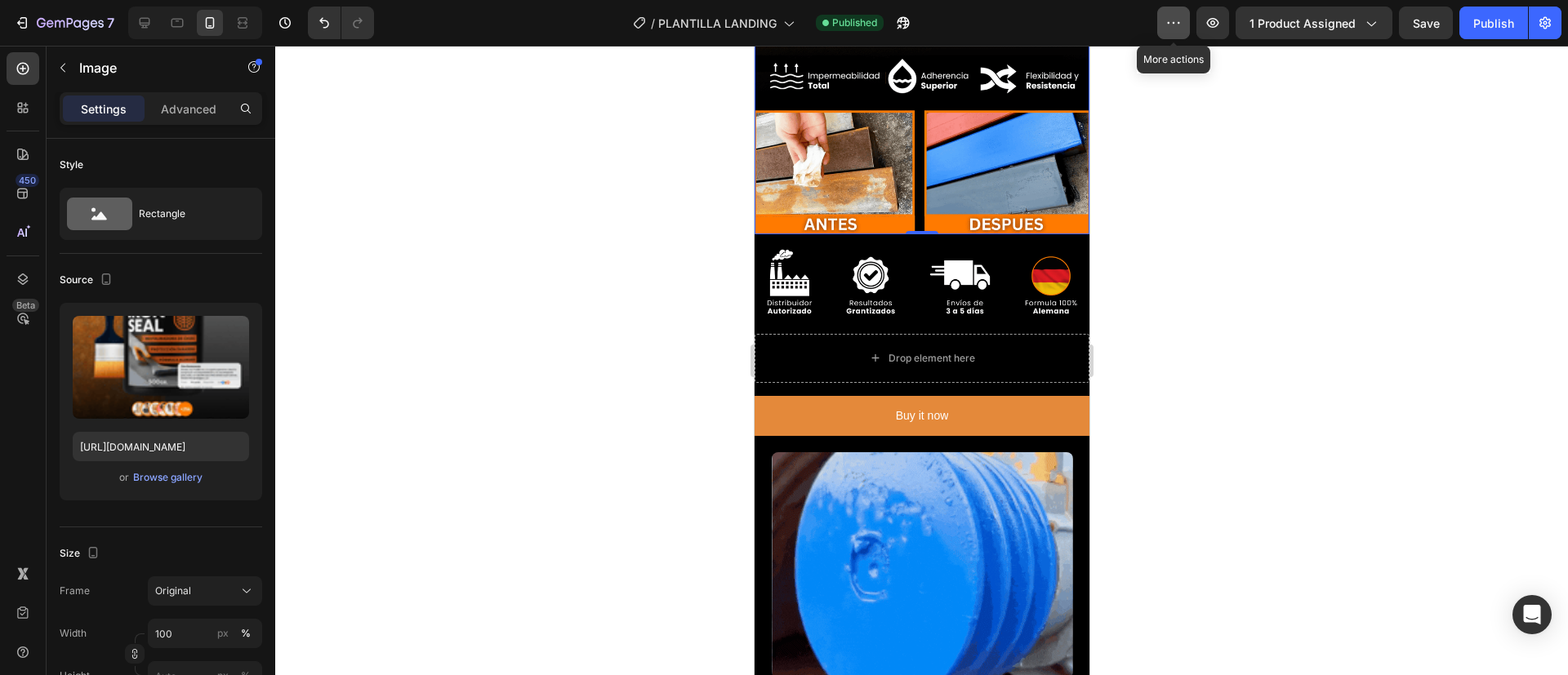
click at [1169, 15] on icon "button" at bounding box center [1173, 22] width 16 height 16
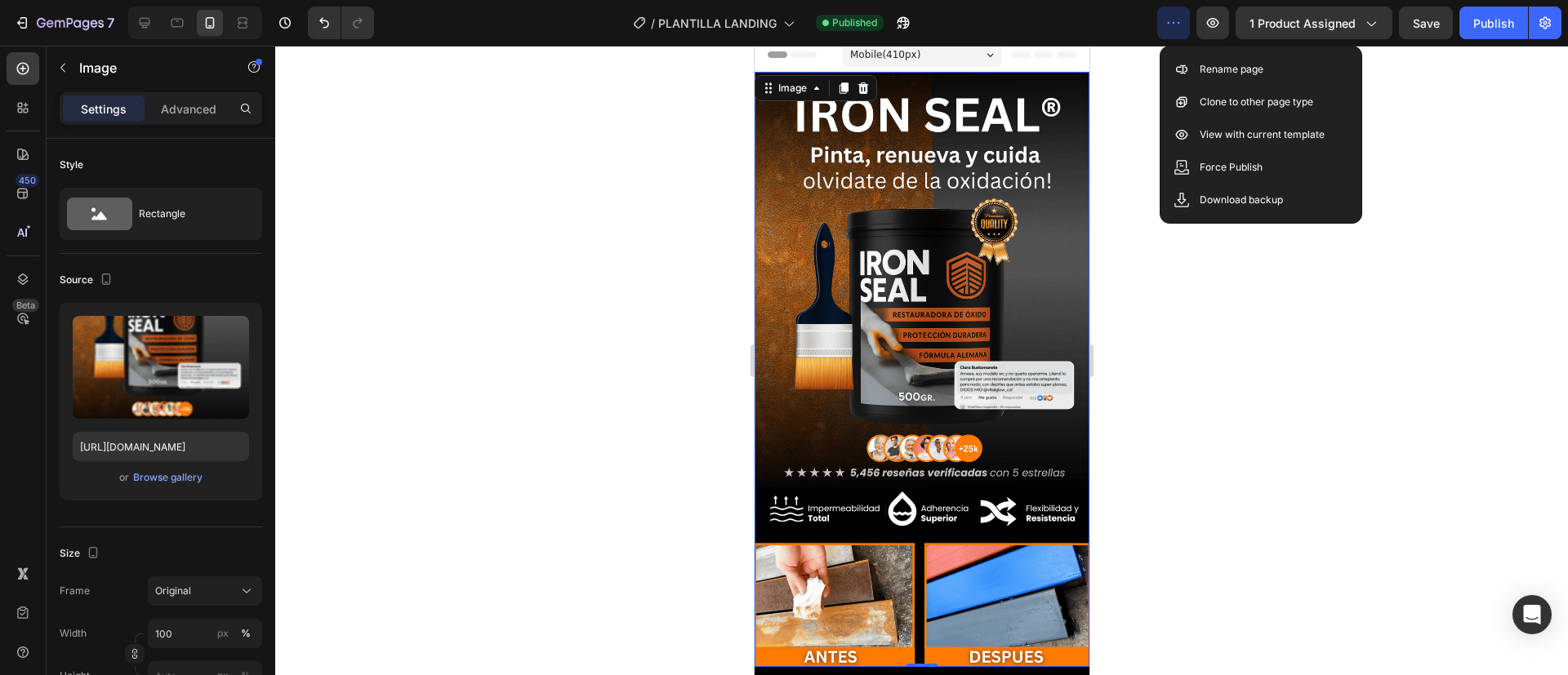
scroll to position [0, 0]
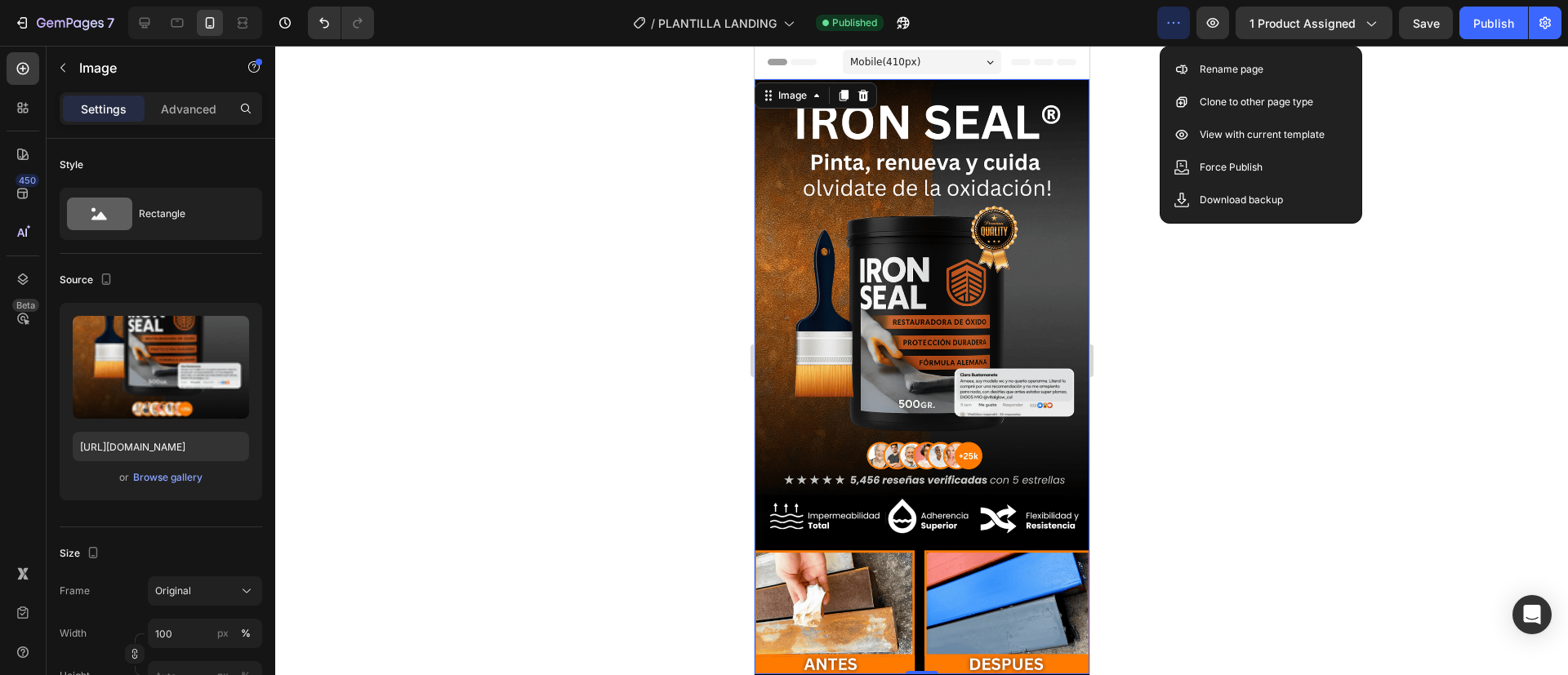
click at [1176, 26] on icon "button" at bounding box center [1173, 22] width 16 height 16
